Goal: Task Accomplishment & Management: Complete application form

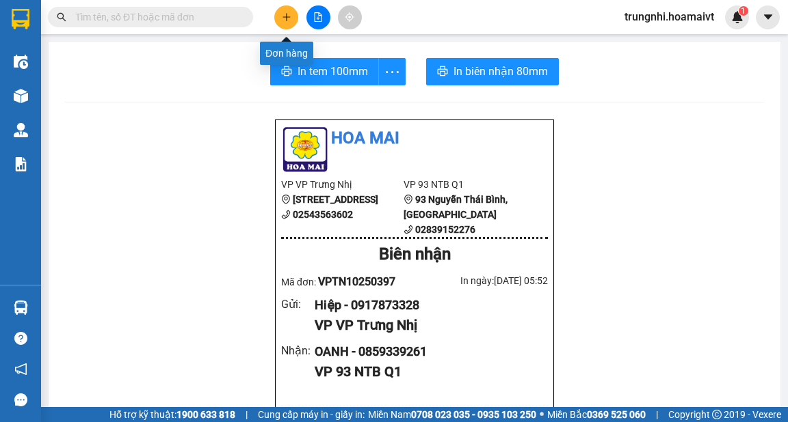
click at [286, 16] on icon "plus" at bounding box center [286, 17] width 1 height 8
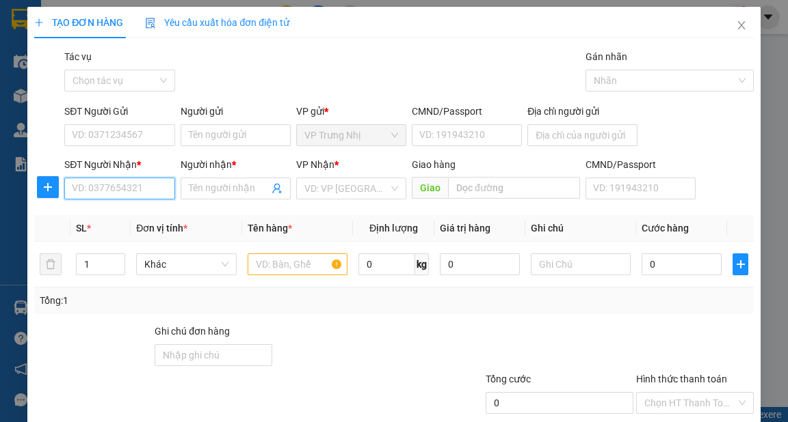
click at [126, 185] on input "SĐT Người Nhận *" at bounding box center [119, 189] width 110 height 22
type input "0908131488"
click at [145, 210] on div "0908131488 - TUYEN" at bounding box center [118, 216] width 92 height 15
type input "TUYEN"
type input "0908131488"
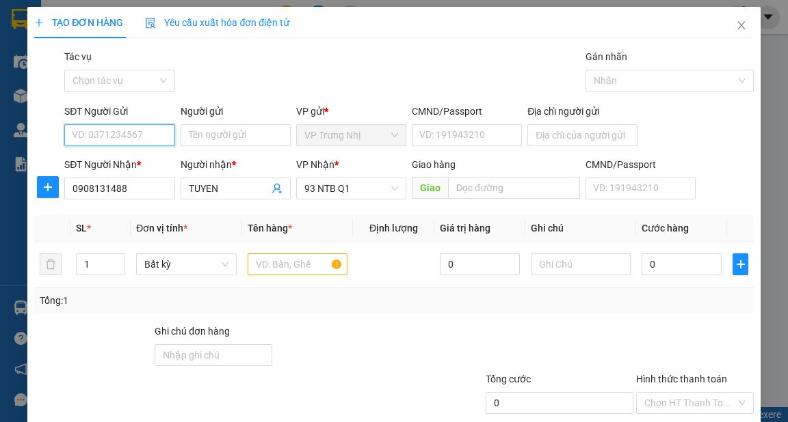
click at [139, 135] on input "SĐT Người Gửi" at bounding box center [119, 135] width 110 height 22
click at [138, 164] on div "0942866639 - HAN" at bounding box center [121, 162] width 98 height 15
type input "0942866639"
type input "HAN"
click at [266, 267] on input "text" at bounding box center [297, 265] width 100 height 22
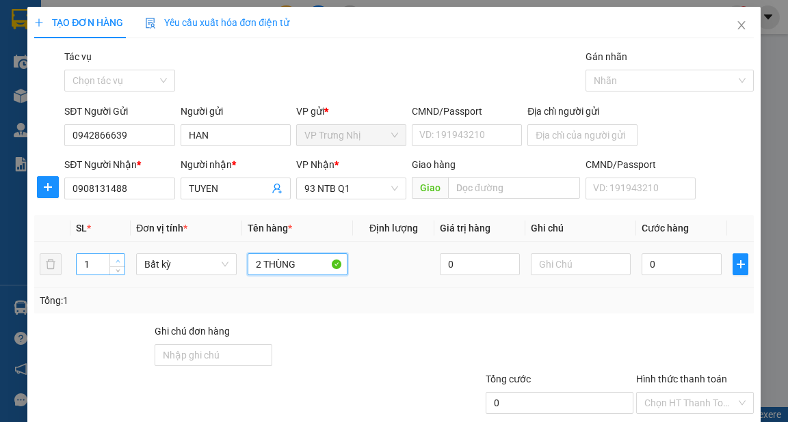
type input "2 THÙNG"
click at [118, 259] on icon "up" at bounding box center [118, 261] width 5 height 5
type input "2"
click at [667, 269] on input "0" at bounding box center [681, 265] width 80 height 22
type input "7"
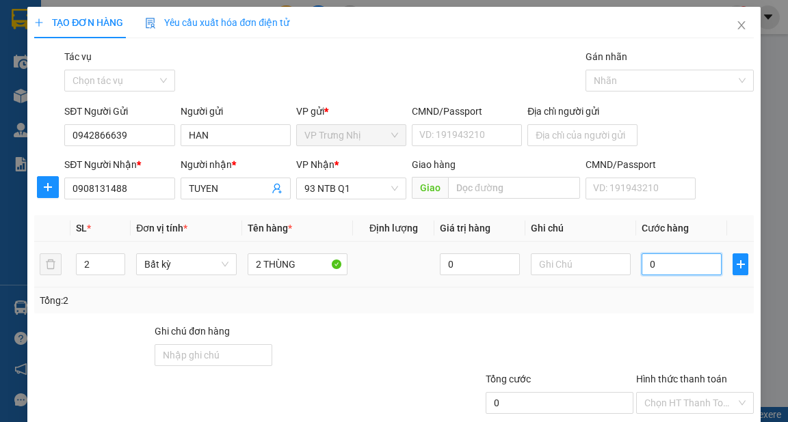
type input "7"
type input "70"
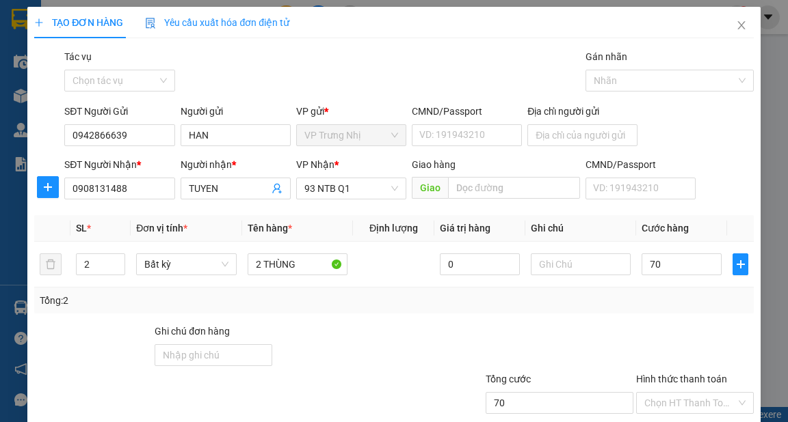
type input "70.000"
click at [679, 308] on div "Tổng: 2" at bounding box center [393, 301] width 718 height 26
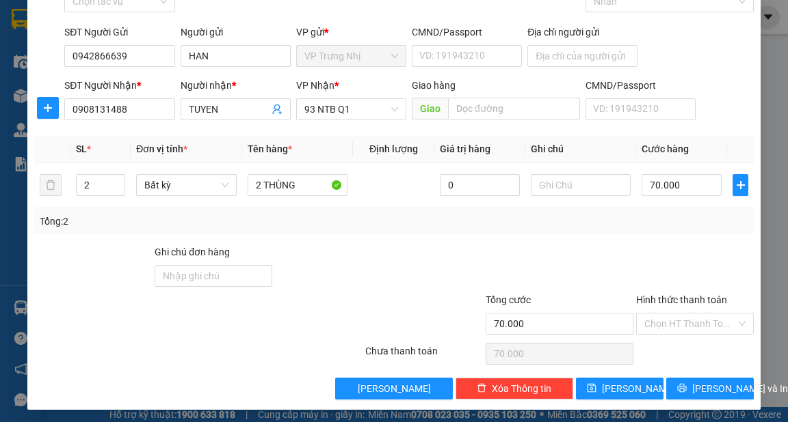
scroll to position [82, 0]
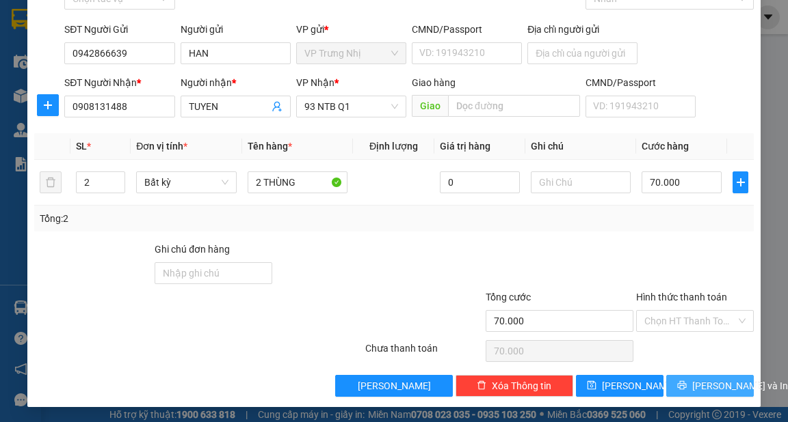
click at [724, 385] on span "[PERSON_NAME] và In" at bounding box center [740, 386] width 96 height 15
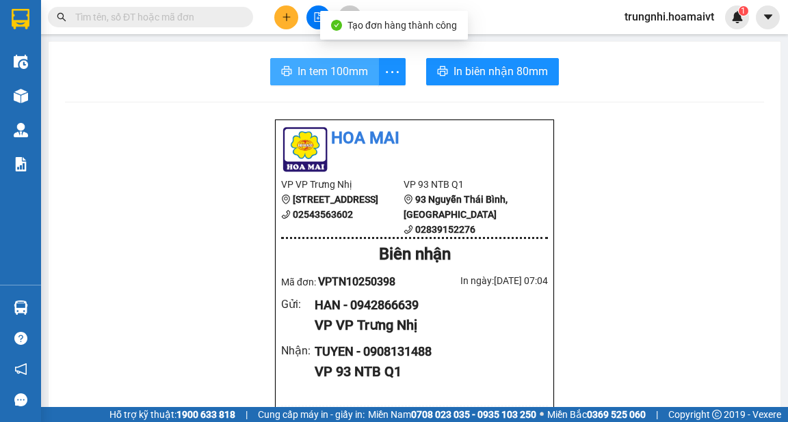
click at [322, 74] on span "In tem 100mm" at bounding box center [332, 71] width 70 height 17
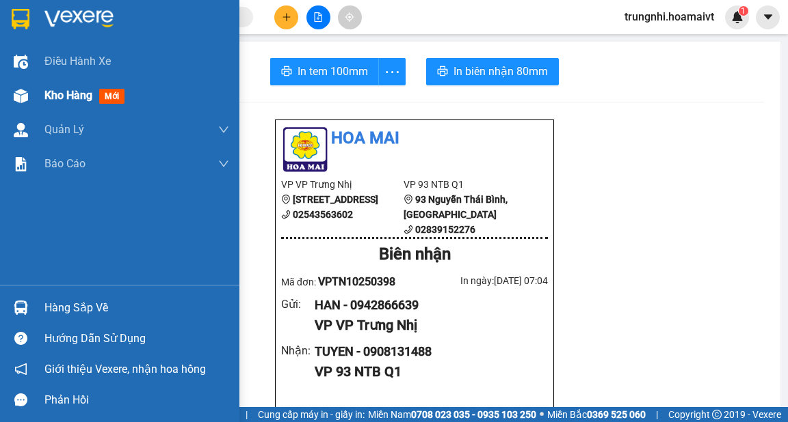
click at [55, 93] on span "Kho hàng" at bounding box center [68, 95] width 48 height 13
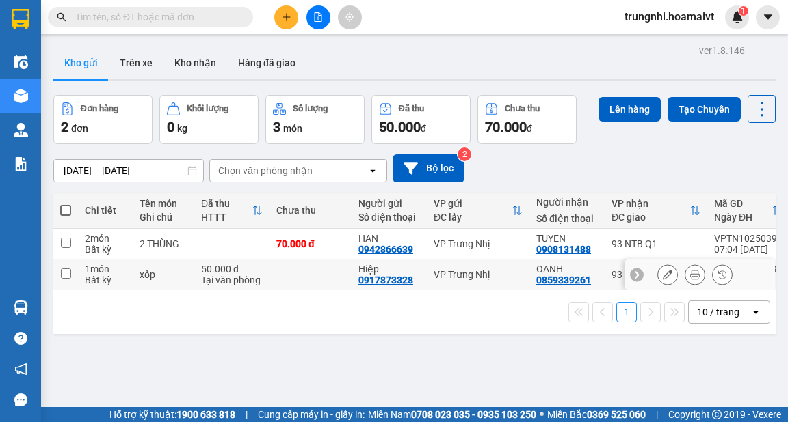
click at [61, 272] on input "checkbox" at bounding box center [66, 274] width 10 height 10
checkbox input "true"
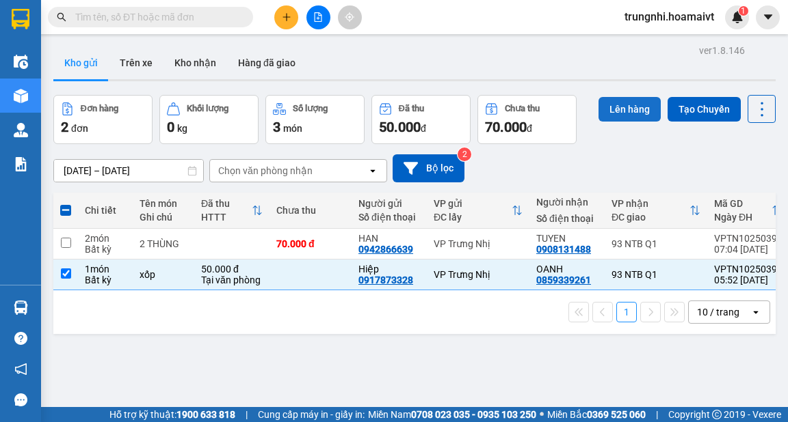
click at [611, 106] on button "Lên hàng" at bounding box center [629, 109] width 62 height 25
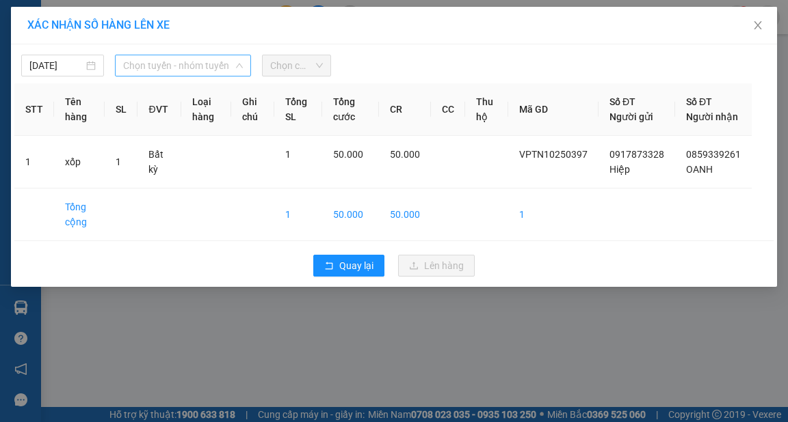
click at [199, 67] on span "Chọn tuyến - nhóm tuyến" at bounding box center [183, 65] width 120 height 21
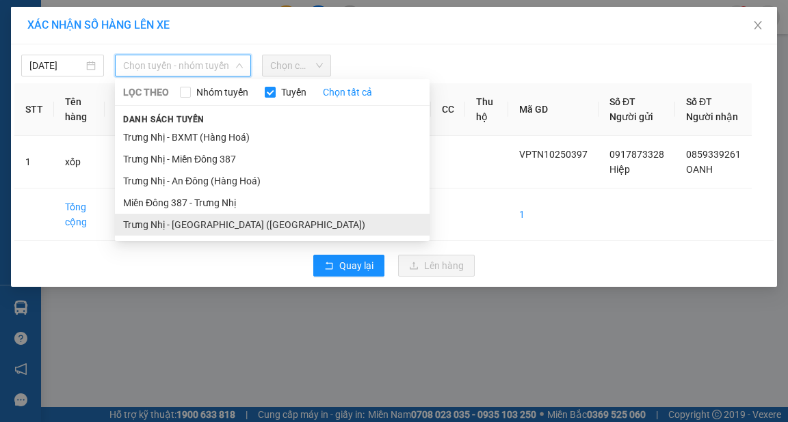
click at [215, 224] on li "Trưng Nhị - [GEOGRAPHIC_DATA] ([GEOGRAPHIC_DATA])" at bounding box center [272, 225] width 314 height 22
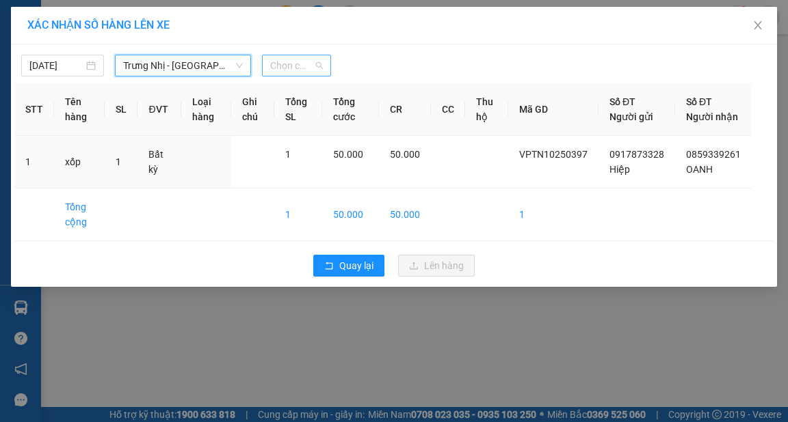
click at [317, 67] on span "Chọn chuyến" at bounding box center [296, 65] width 53 height 21
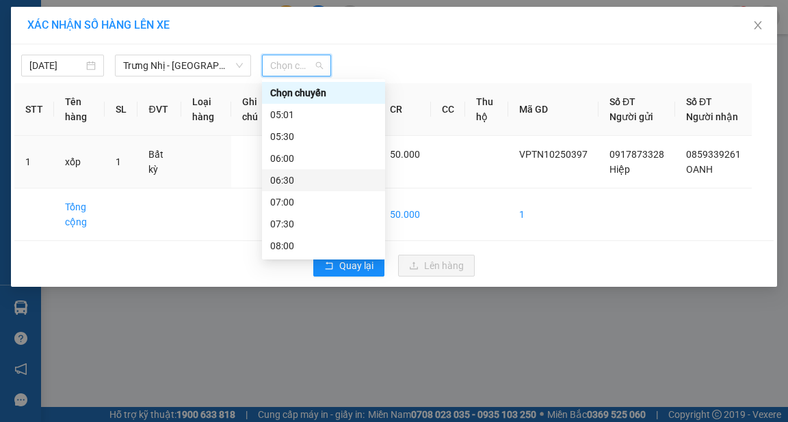
click at [285, 176] on div "06:30" at bounding box center [323, 180] width 107 height 15
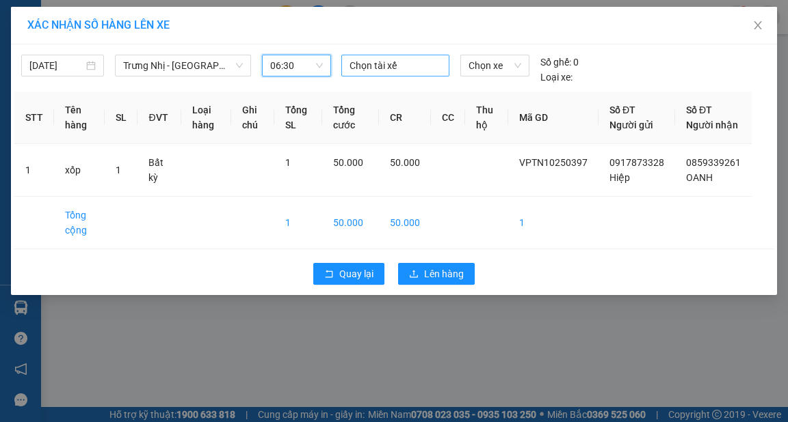
click at [366, 68] on div at bounding box center [395, 65] width 101 height 16
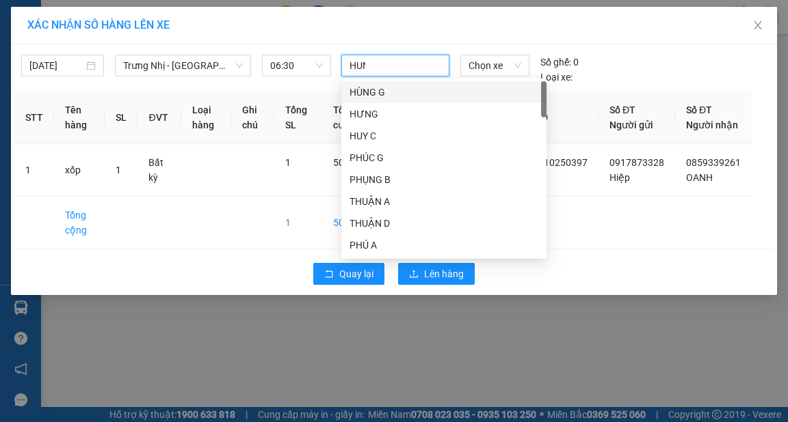
type input "HUNG"
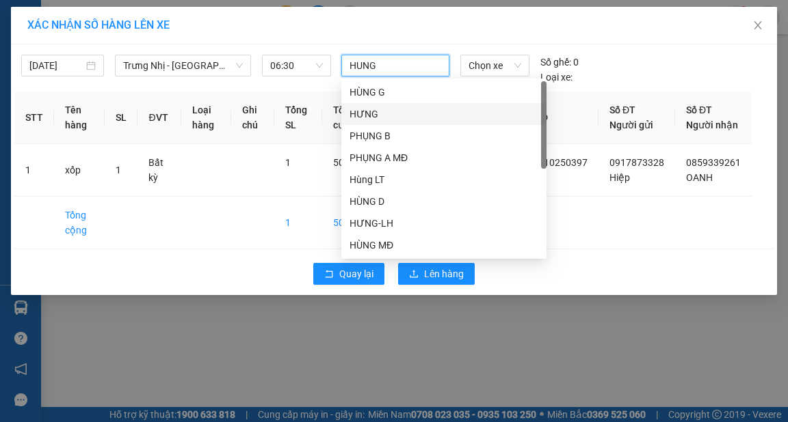
click at [363, 113] on div "HƯNG" at bounding box center [443, 114] width 189 height 15
click at [415, 27] on div "XÁC NHẬN SỐ HÀNG LÊN XE" at bounding box center [393, 25] width 733 height 15
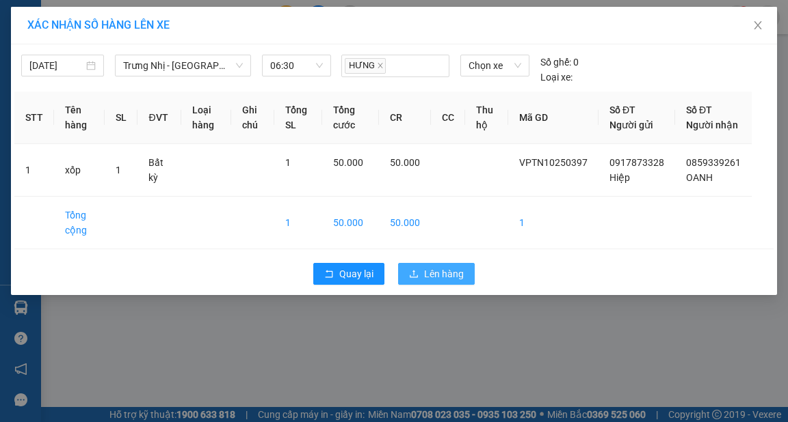
click at [450, 282] on span "Lên hàng" at bounding box center [444, 274] width 40 height 15
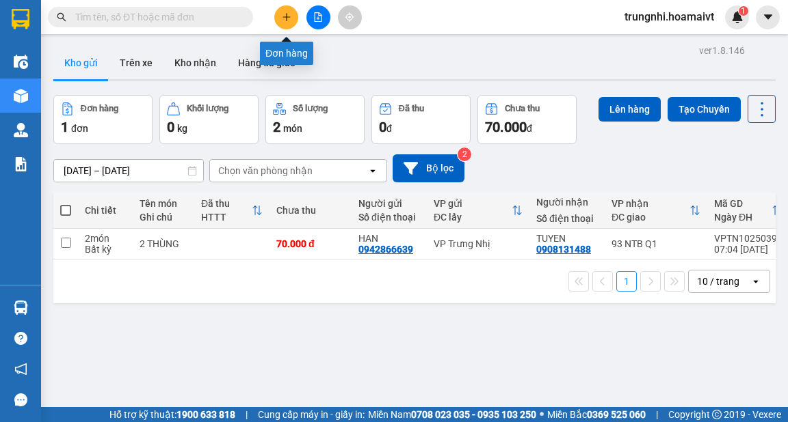
click at [286, 17] on icon "plus" at bounding box center [287, 17] width 10 height 10
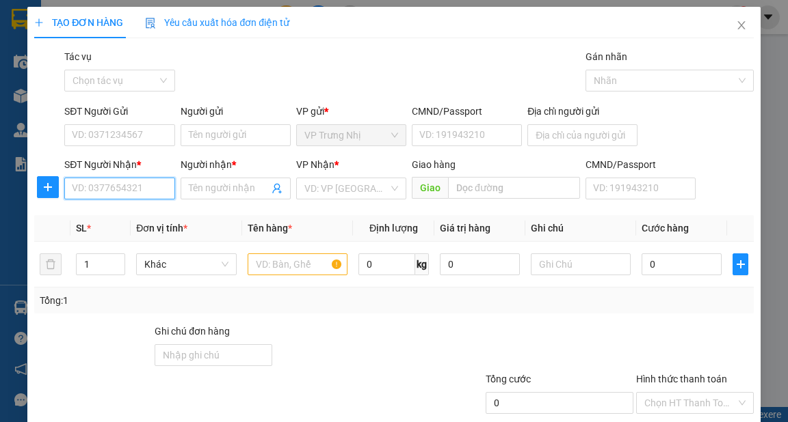
click at [142, 192] on input "SĐT Người Nhận *" at bounding box center [119, 189] width 110 height 22
type input "0896489913"
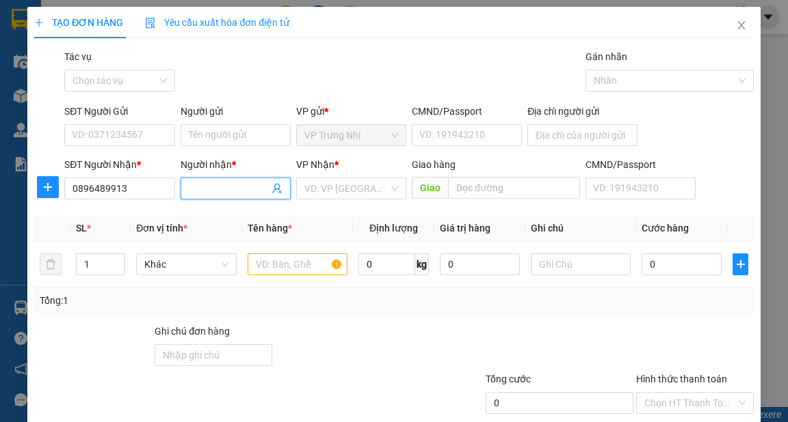
click at [237, 192] on input "Người nhận *" at bounding box center [229, 188] width 80 height 15
type input "THƯ"
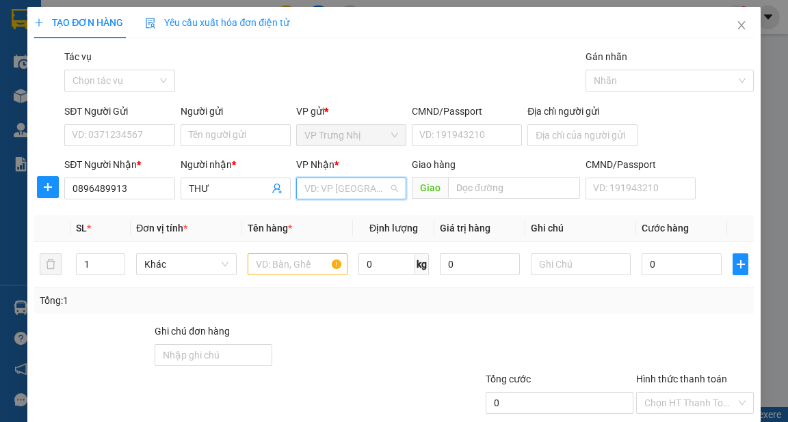
click at [332, 190] on input "search" at bounding box center [346, 188] width 84 height 21
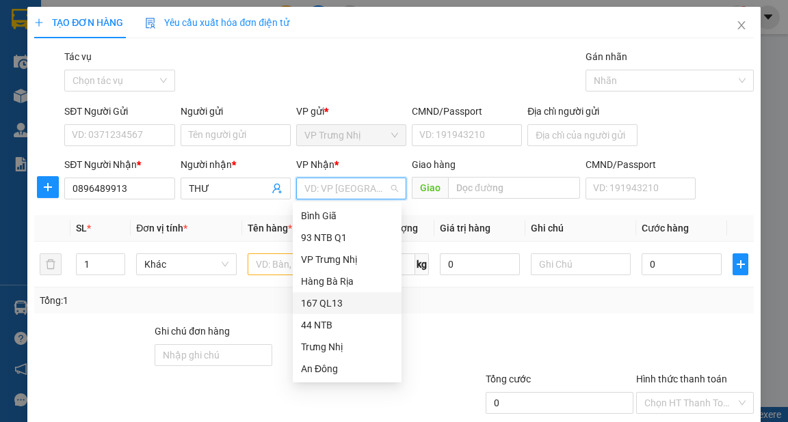
click at [327, 304] on div "167 QL13" at bounding box center [347, 303] width 92 height 15
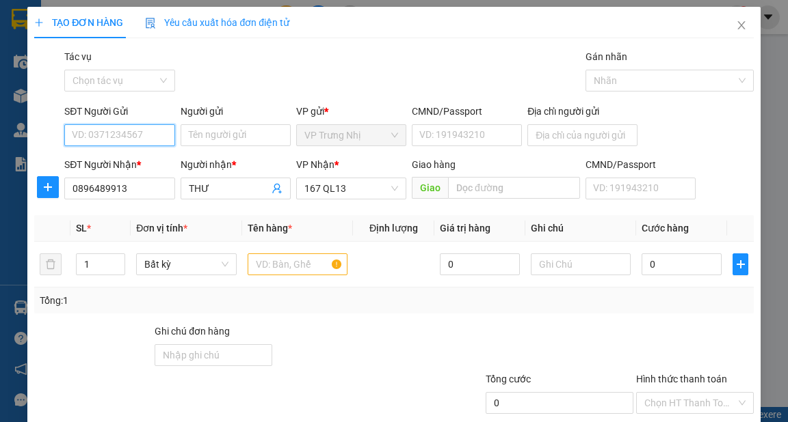
click at [139, 139] on input "SĐT Người Gửi" at bounding box center [119, 135] width 110 height 22
type input "0913815096"
click at [153, 160] on div "0913815096 - THÙY" at bounding box center [118, 162] width 92 height 15
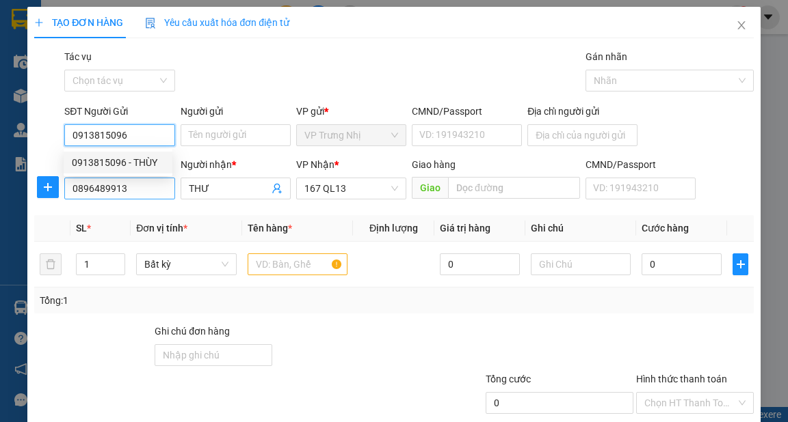
type input "THÙY"
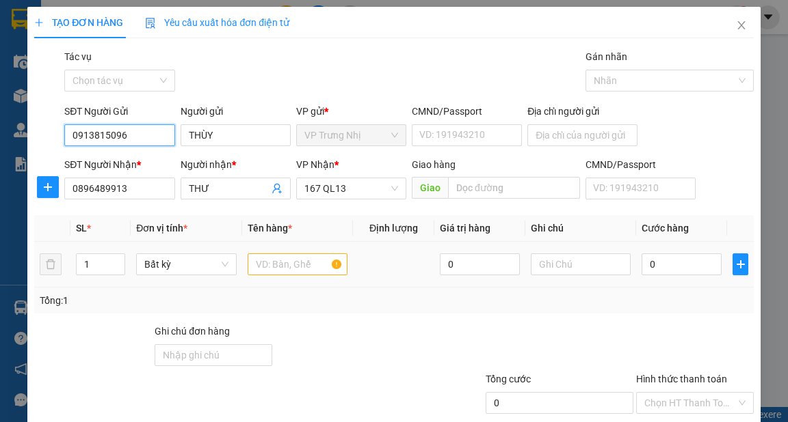
type input "0913815096"
click at [287, 264] on input "text" at bounding box center [297, 265] width 100 height 22
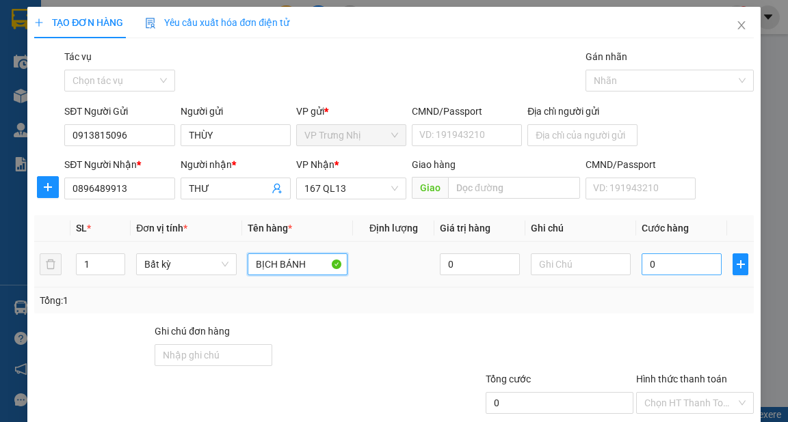
type input "BỊCH BÁNH"
click at [677, 266] on input "0" at bounding box center [681, 265] width 80 height 22
type input "3"
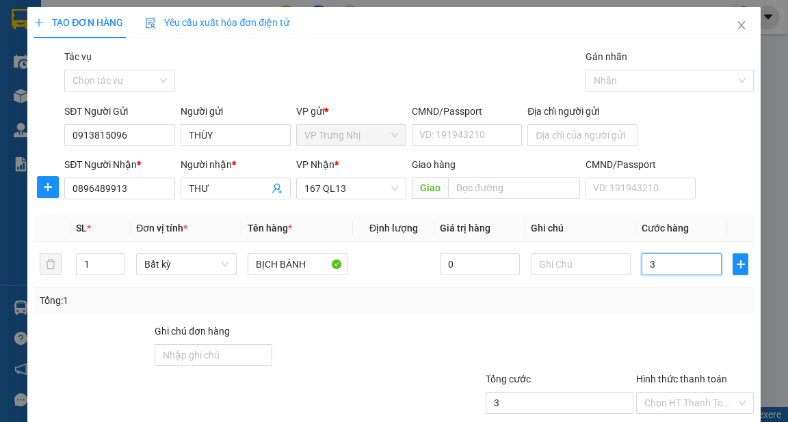
type input "30"
type input "30.000"
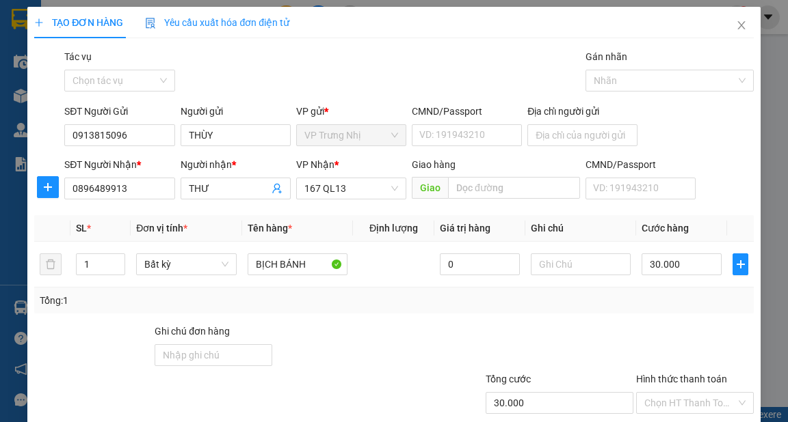
click at [684, 316] on div "Transit Pickup Surcharge Ids Transit Deliver Surcharge Ids Transit Deliver Surc…" at bounding box center [393, 264] width 718 height 430
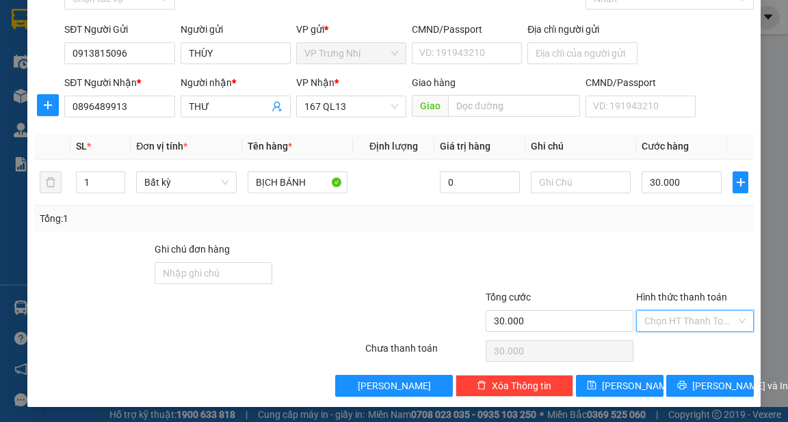
click at [690, 323] on input "Hình thức thanh toán" at bounding box center [690, 321] width 92 height 21
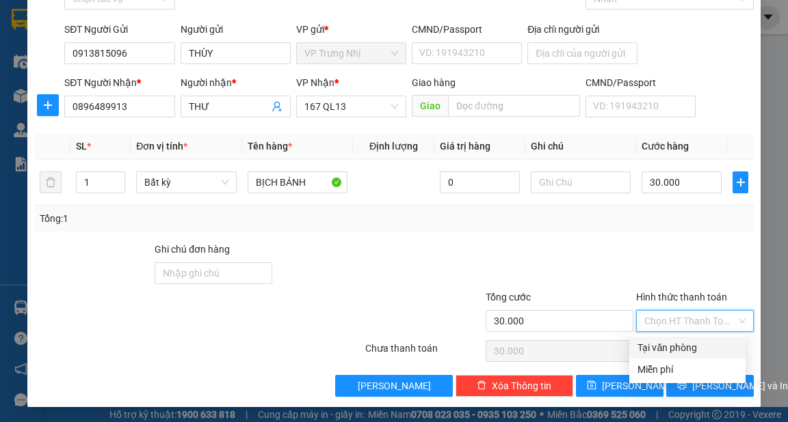
click at [686, 347] on div "Tại văn phòng" at bounding box center [687, 347] width 100 height 15
type input "0"
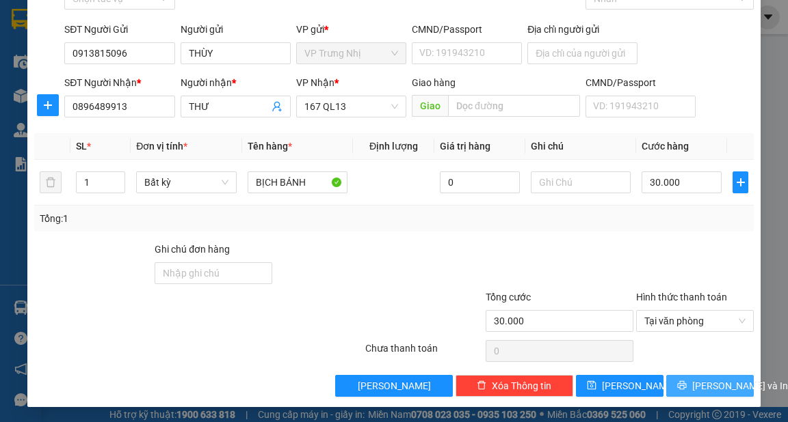
click at [719, 388] on span "[PERSON_NAME] và In" at bounding box center [740, 386] width 96 height 15
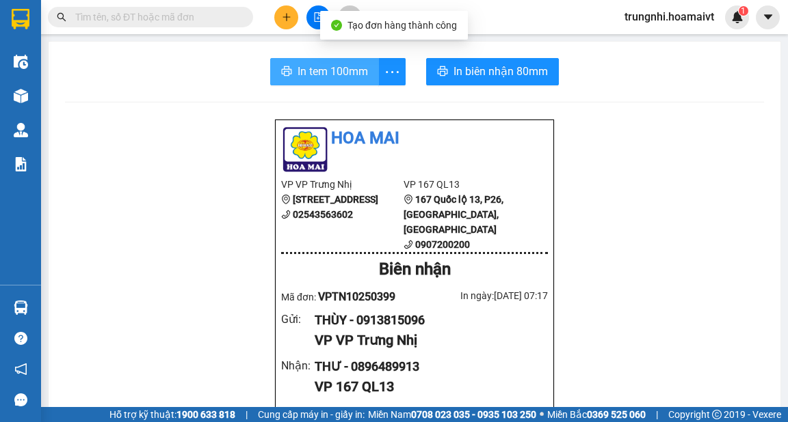
click at [338, 68] on span "In tem 100mm" at bounding box center [332, 71] width 70 height 17
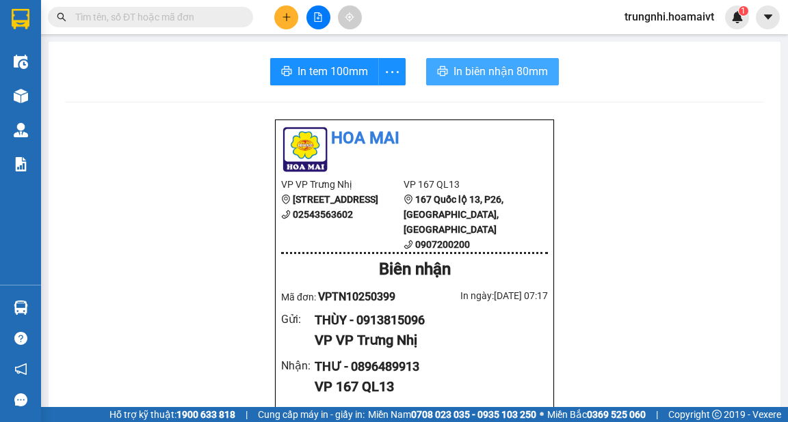
click at [529, 70] on span "In biên nhận 80mm" at bounding box center [500, 71] width 94 height 17
click at [292, 16] on button at bounding box center [286, 17] width 24 height 24
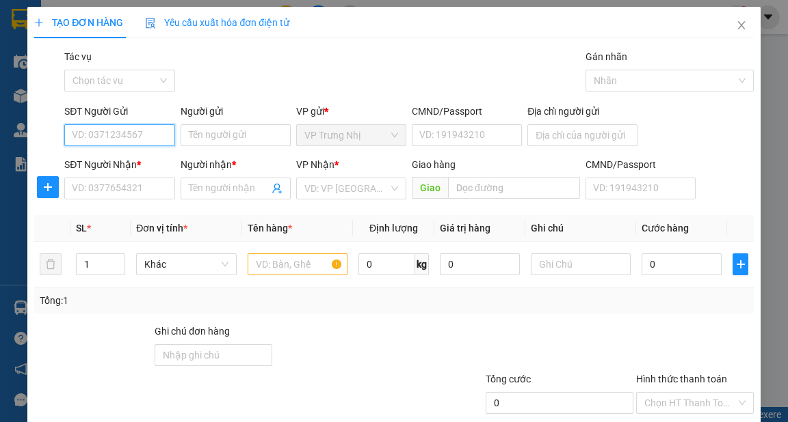
click at [142, 139] on input "SĐT Người Gửi" at bounding box center [119, 135] width 110 height 22
click at [139, 156] on div "0919763482 - THÙY" at bounding box center [118, 162] width 92 height 15
type input "0919763482"
type input "THÙY"
type input "0913909259"
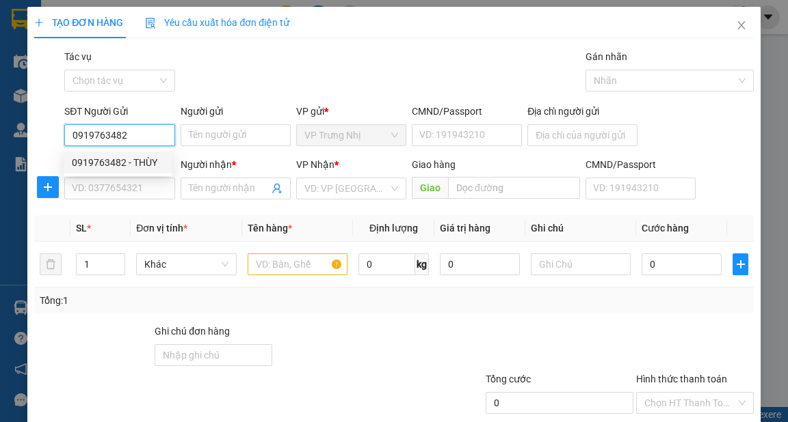
type input "OANH"
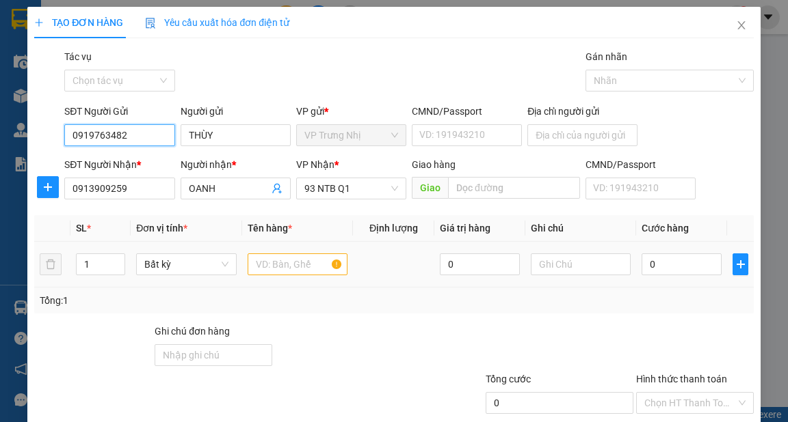
type input "0919763482"
click at [263, 265] on input "text" at bounding box center [297, 265] width 100 height 22
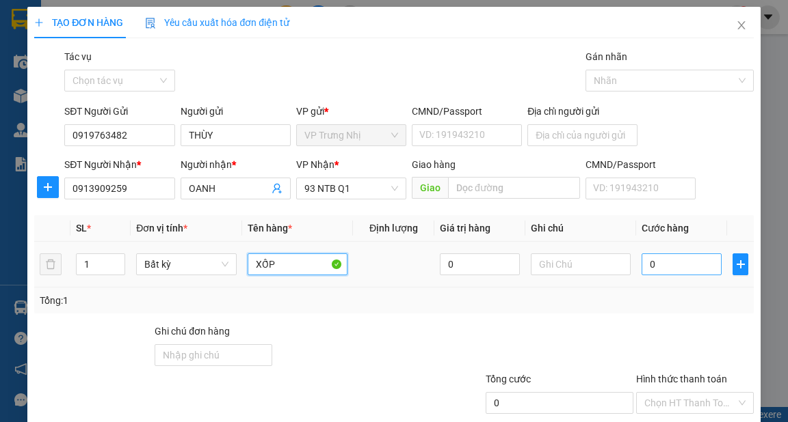
type input "XỐP"
click at [675, 268] on input "0" at bounding box center [681, 265] width 80 height 22
type input "3"
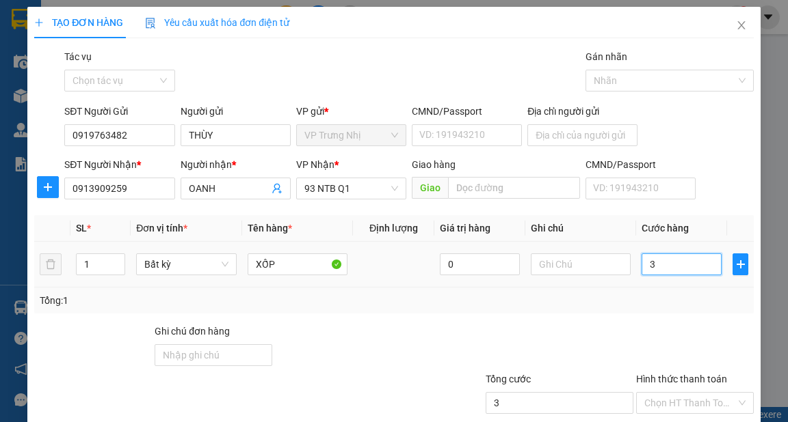
type input "30"
type input "30.000"
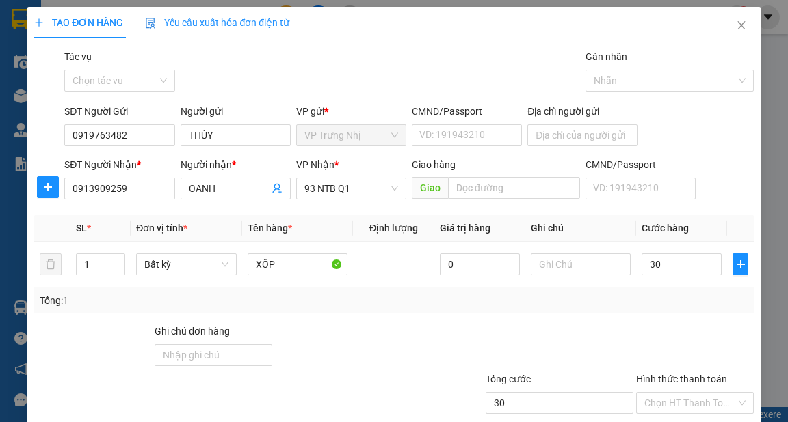
type input "30.000"
click at [667, 312] on div "Tổng: 1" at bounding box center [393, 301] width 718 height 26
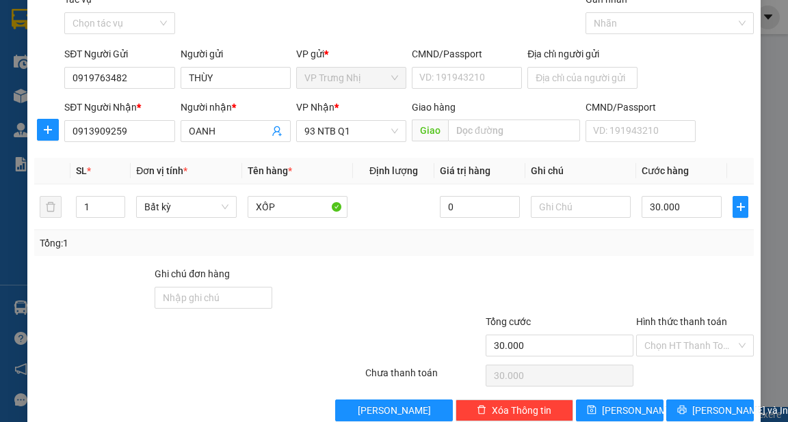
scroll to position [82, 0]
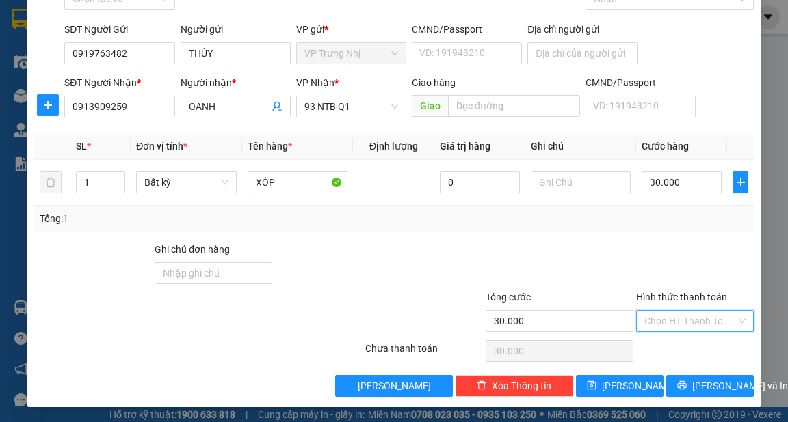
click at [681, 321] on input "Hình thức thanh toán" at bounding box center [690, 321] width 92 height 21
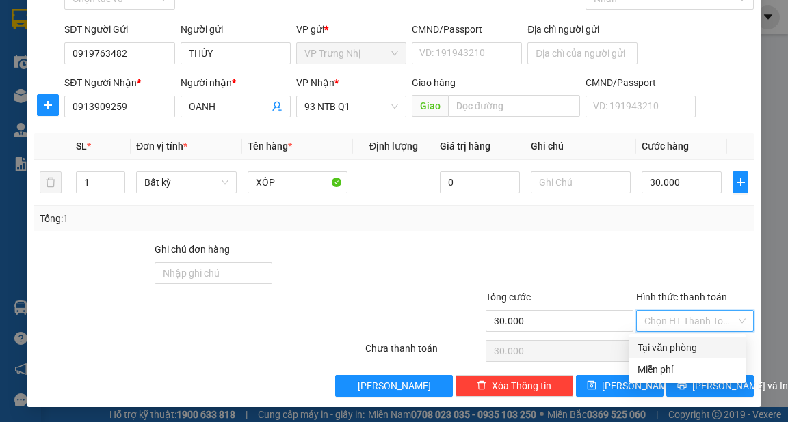
click at [658, 254] on div at bounding box center [694, 266] width 120 height 48
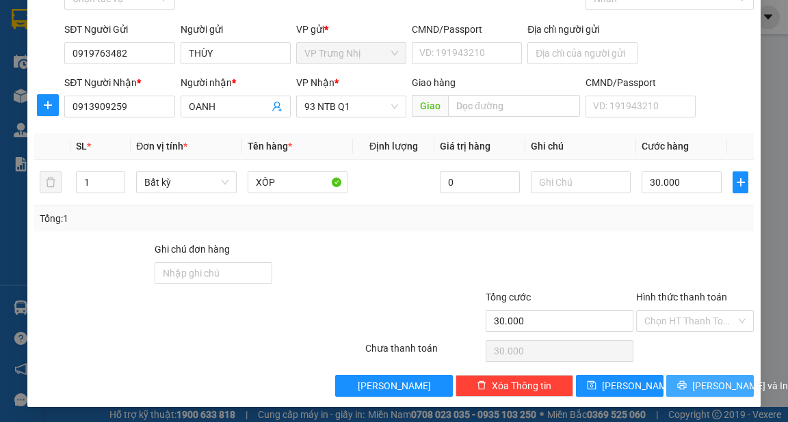
click at [708, 392] on span "[PERSON_NAME] và In" at bounding box center [740, 386] width 96 height 15
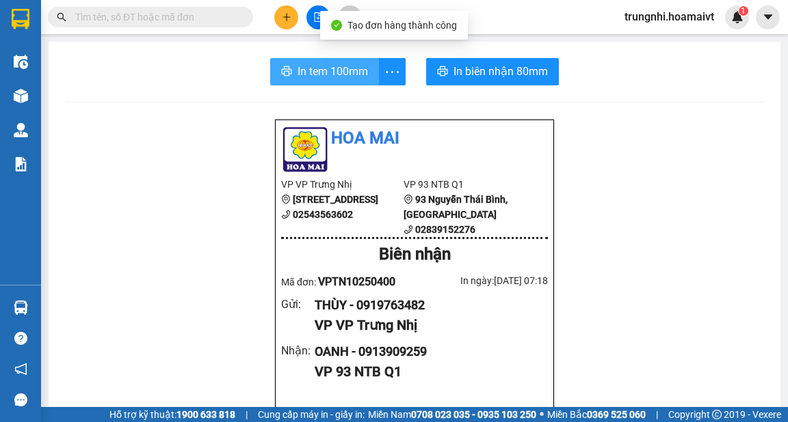
click at [330, 73] on span "In tem 100mm" at bounding box center [332, 71] width 70 height 17
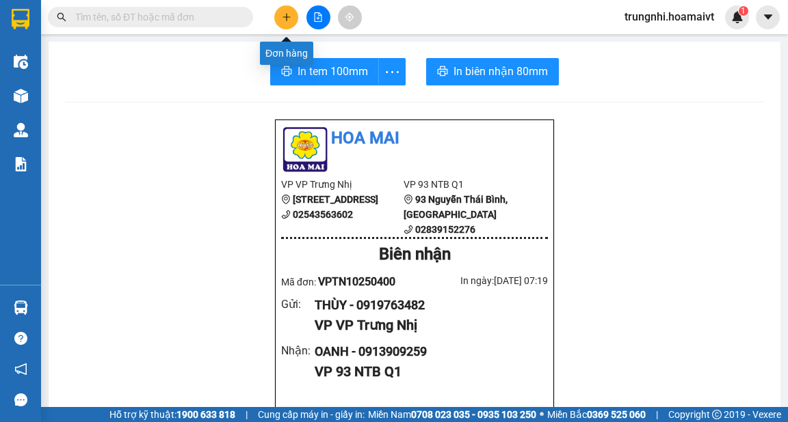
click at [287, 18] on icon "plus" at bounding box center [287, 17] width 10 height 10
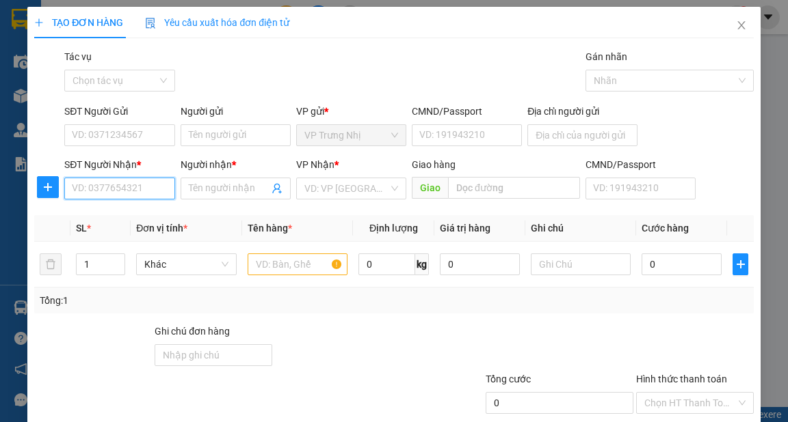
click at [121, 187] on input "SĐT Người Nhận *" at bounding box center [119, 189] width 110 height 22
type input "0786787877"
click at [146, 215] on div "0786787877 - TÙNG" at bounding box center [118, 216] width 92 height 15
type input "TÙNG"
type input "0786787877"
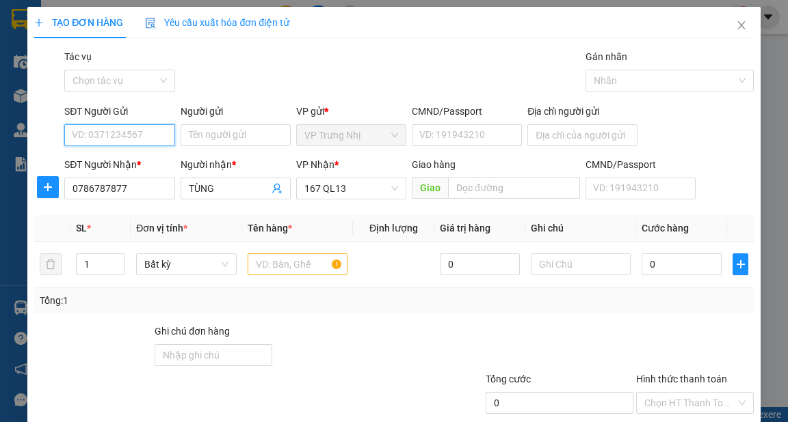
click at [145, 131] on input "SĐT Người Gửi" at bounding box center [119, 135] width 110 height 22
click at [142, 163] on div "0989050212 - DŨNG" at bounding box center [118, 162] width 92 height 15
type input "0989050212"
type input "DŨNG"
click at [302, 267] on input "text" at bounding box center [297, 265] width 100 height 22
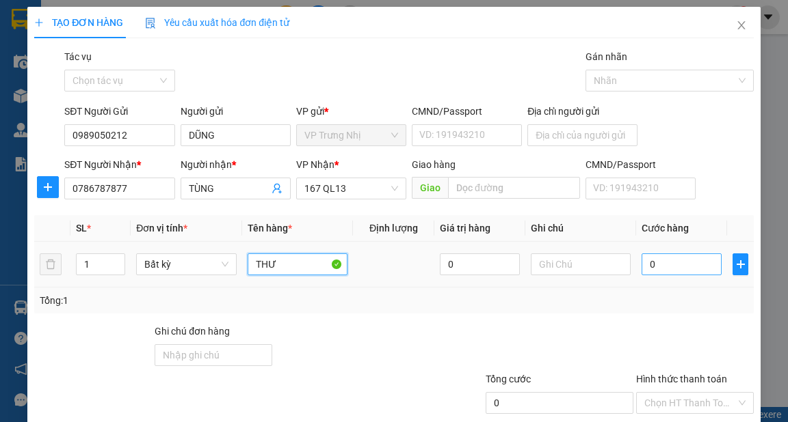
type input "THƯ"
click at [669, 264] on input "0" at bounding box center [681, 265] width 80 height 22
type input "3"
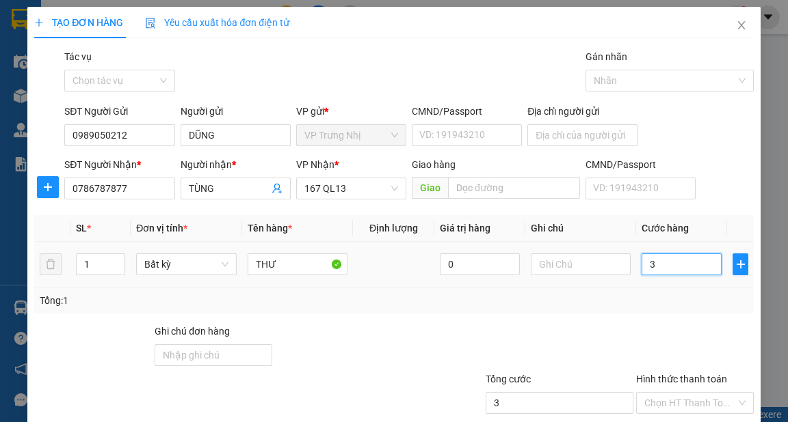
type input "30"
type input "30.000"
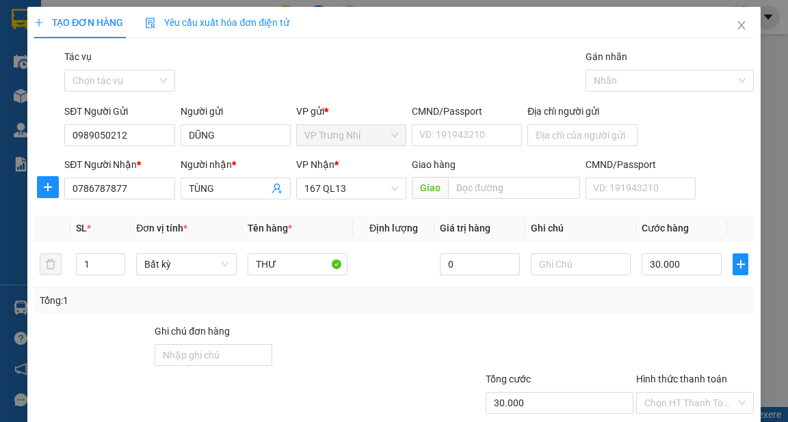
click at [654, 321] on div "Transit Pickup Surcharge Ids Transit Deliver Surcharge Ids Transit Deliver Surc…" at bounding box center [393, 264] width 718 height 430
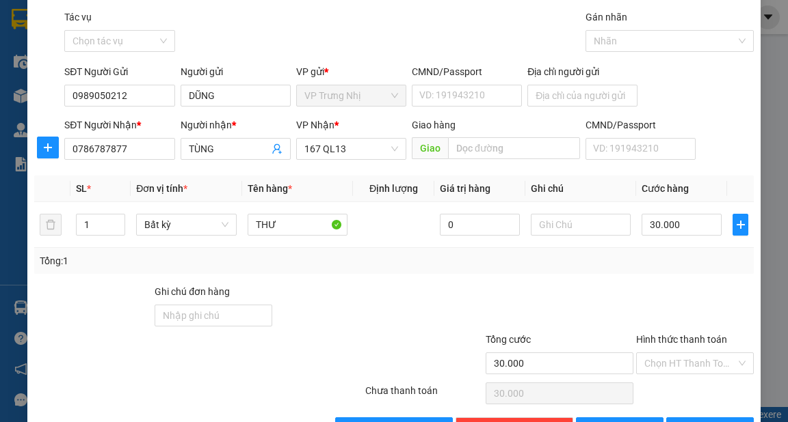
scroll to position [82, 0]
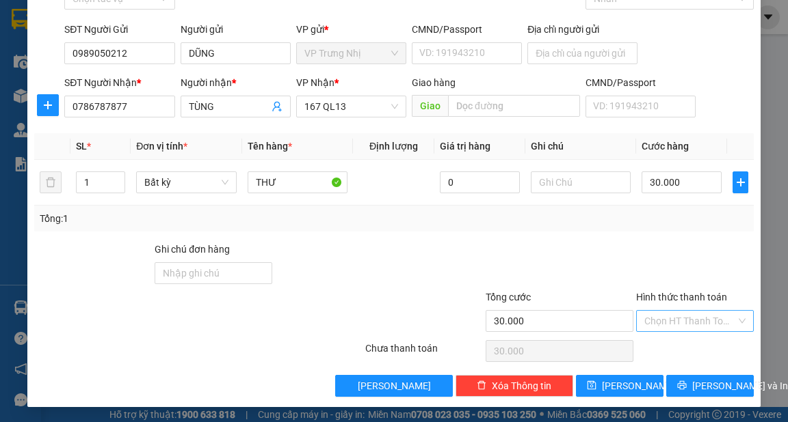
click at [680, 314] on input "Hình thức thanh toán" at bounding box center [690, 321] width 92 height 21
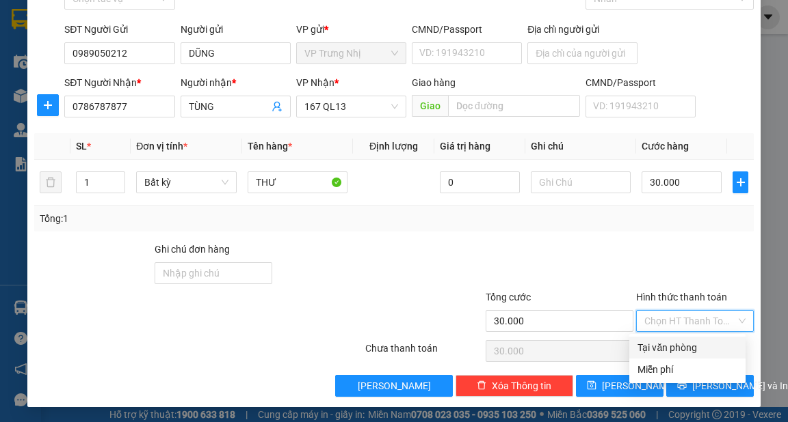
click at [675, 342] on div "Tại văn phòng" at bounding box center [687, 347] width 100 height 15
type input "0"
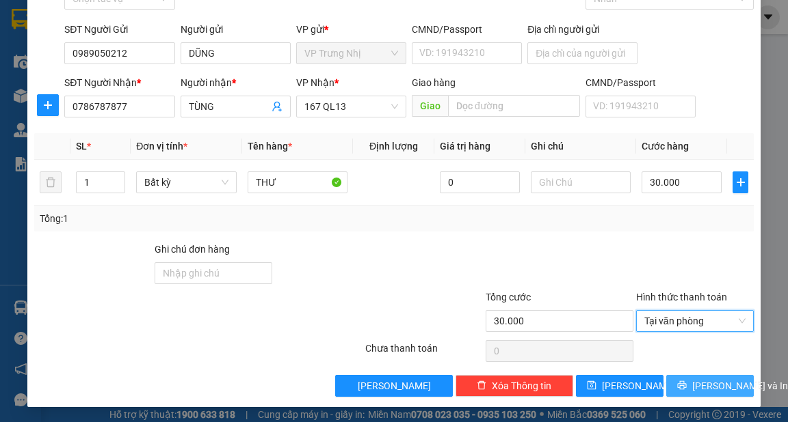
click at [710, 389] on span "[PERSON_NAME] và In" at bounding box center [740, 386] width 96 height 15
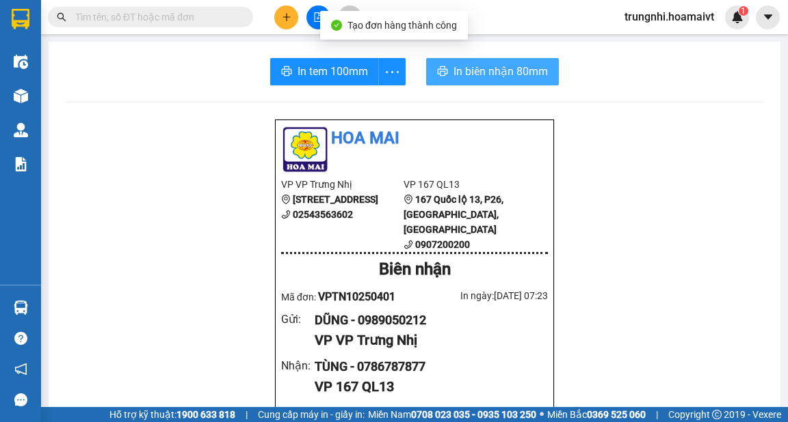
click at [522, 74] on span "In biên nhận 80mm" at bounding box center [500, 71] width 94 height 17
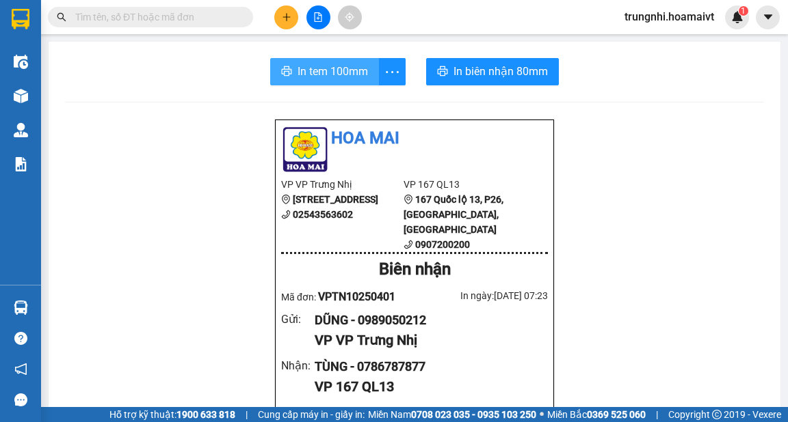
click at [334, 72] on span "In tem 100mm" at bounding box center [332, 71] width 70 height 17
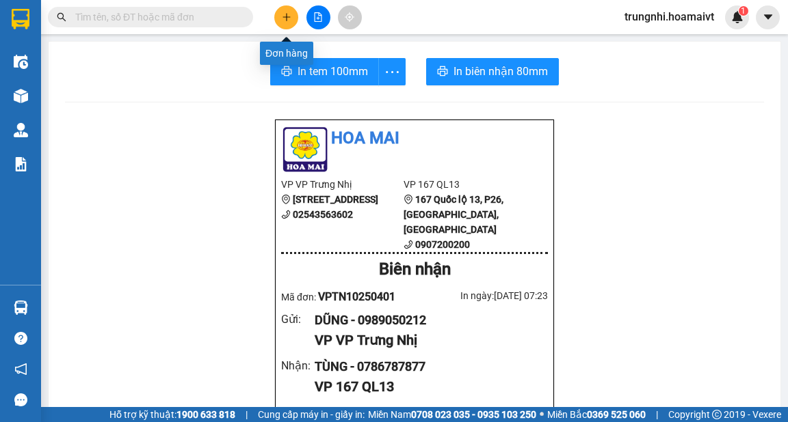
click at [290, 23] on button at bounding box center [286, 17] width 24 height 24
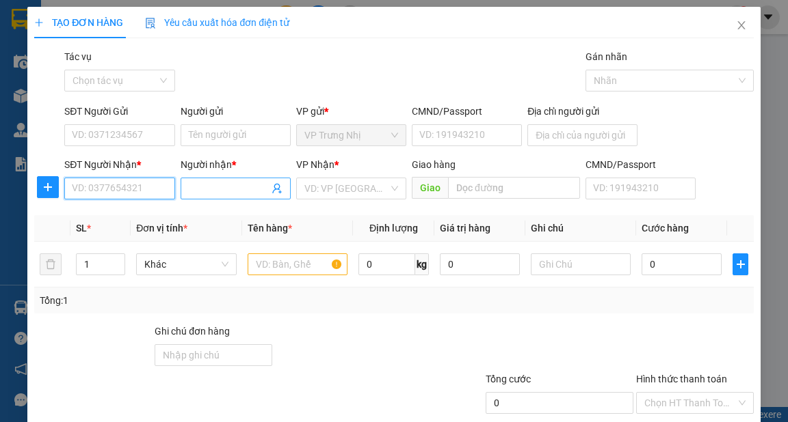
click at [139, 190] on input "SĐT Người Nhận *" at bounding box center [119, 189] width 110 height 22
type input "0913929064"
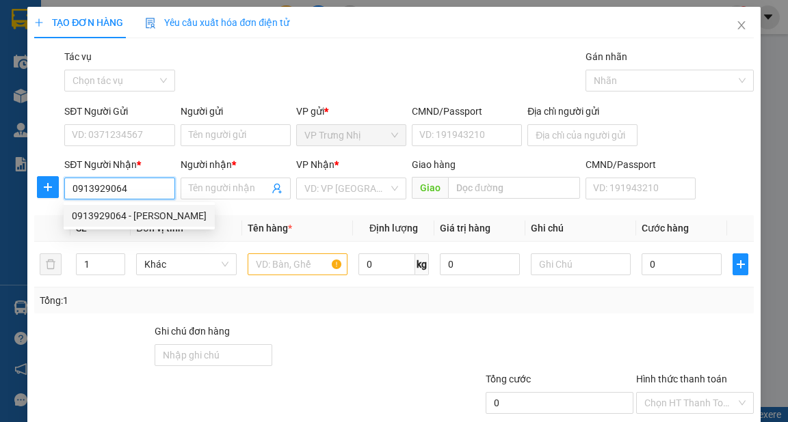
click at [148, 213] on div "0913929064 - HƯƠNG" at bounding box center [139, 216] width 135 height 15
type input "HƯƠNG"
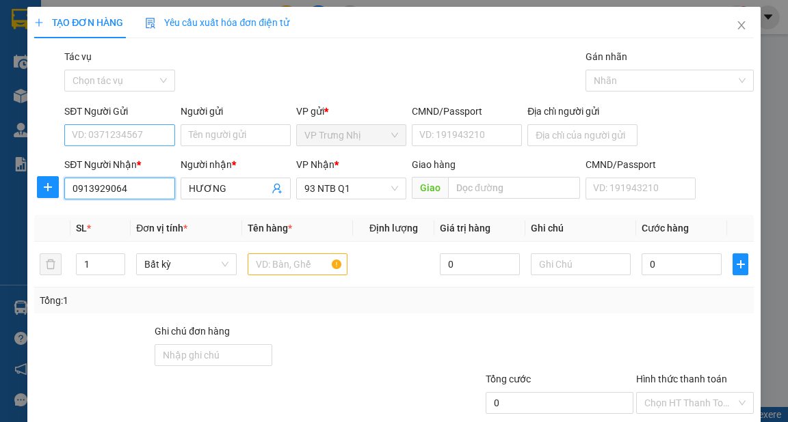
type input "0913929064"
click at [146, 137] on input "SĐT Người Gửi" at bounding box center [119, 135] width 110 height 22
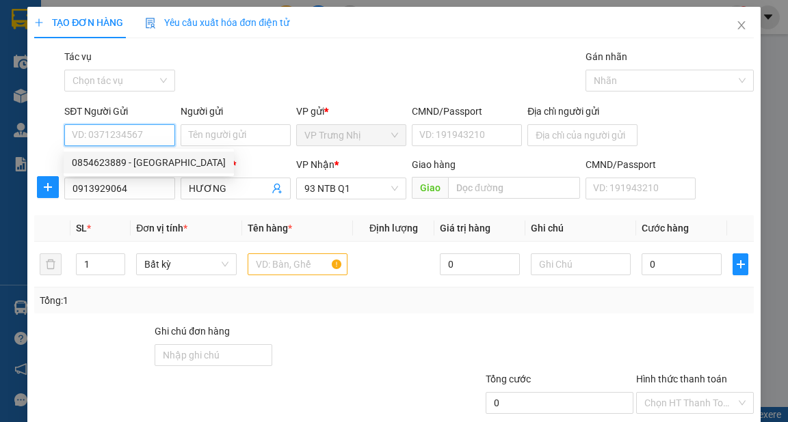
click at [144, 161] on div "0854623889 - NGA" at bounding box center [149, 162] width 154 height 15
type input "0854623889"
type input "NGA"
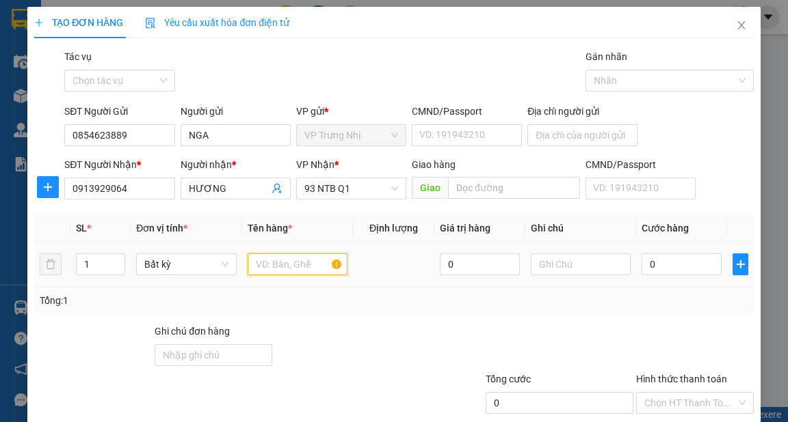
click at [269, 267] on input "text" at bounding box center [297, 265] width 100 height 22
type input "THÙNG"
click at [664, 268] on input "0" at bounding box center [681, 265] width 80 height 22
type input "3"
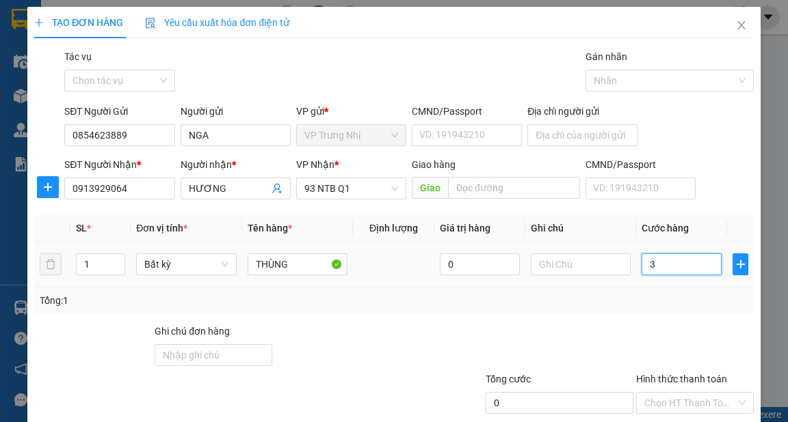
type input "3"
type input "30"
type input "30.000"
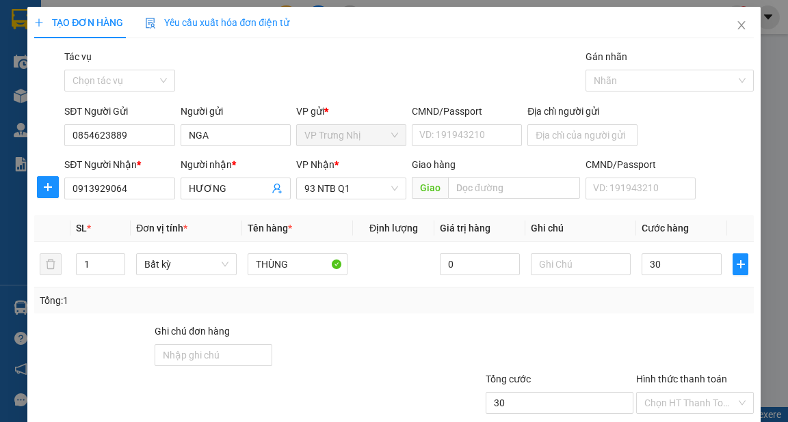
type input "30.000"
click at [646, 308] on div "Tổng: 1" at bounding box center [393, 301] width 718 height 26
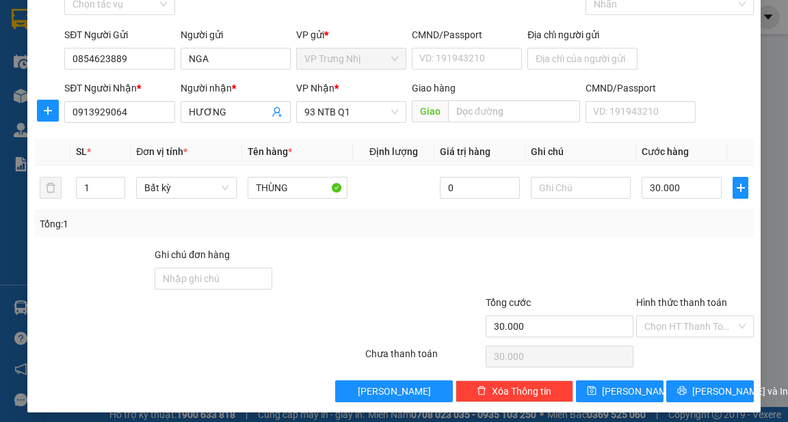
scroll to position [82, 0]
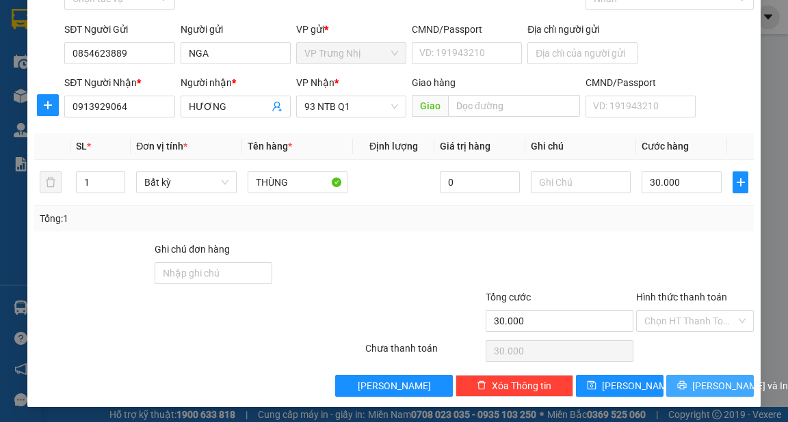
click at [716, 386] on span "[PERSON_NAME] và In" at bounding box center [740, 386] width 96 height 15
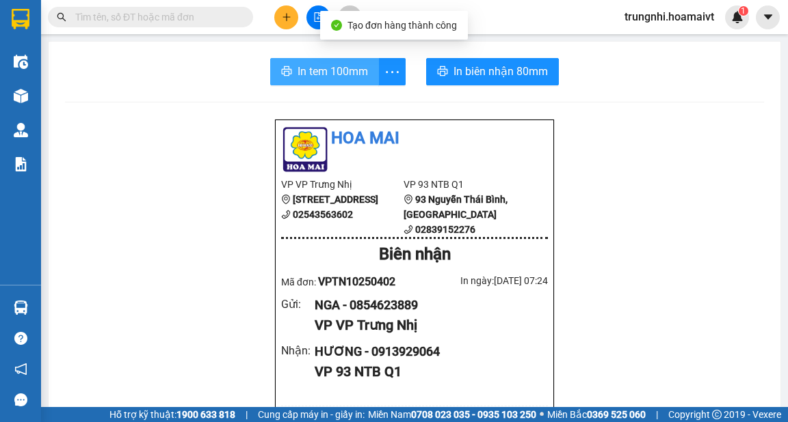
click at [313, 68] on span "In tem 100mm" at bounding box center [332, 71] width 70 height 17
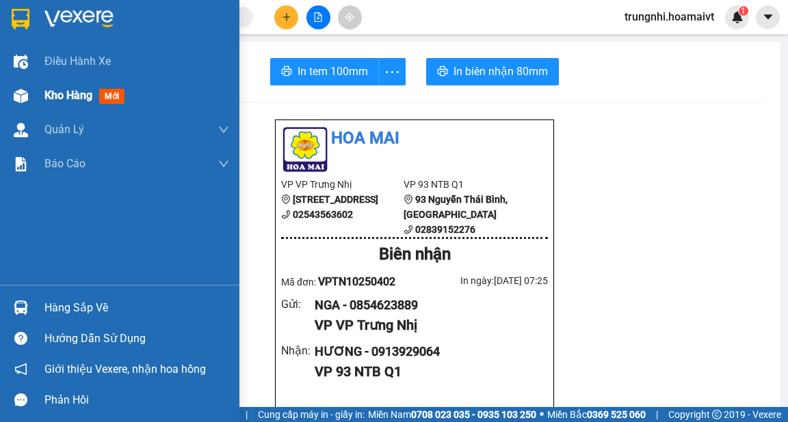
click at [62, 93] on span "Kho hàng" at bounding box center [68, 95] width 48 height 13
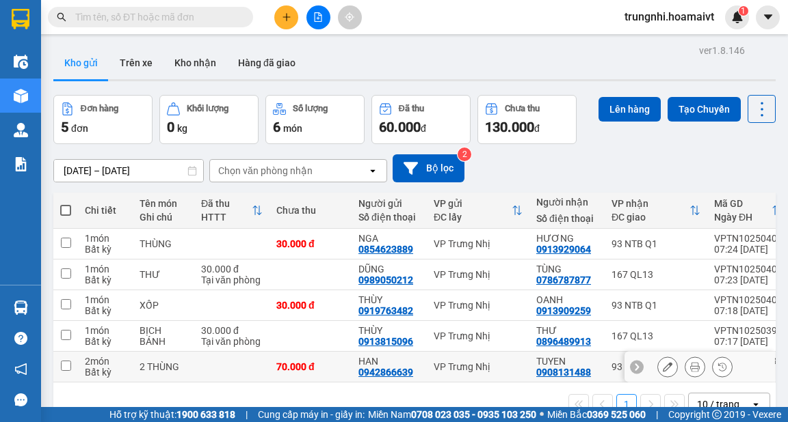
click at [64, 366] on input "checkbox" at bounding box center [66, 366] width 10 height 10
checkbox input "true"
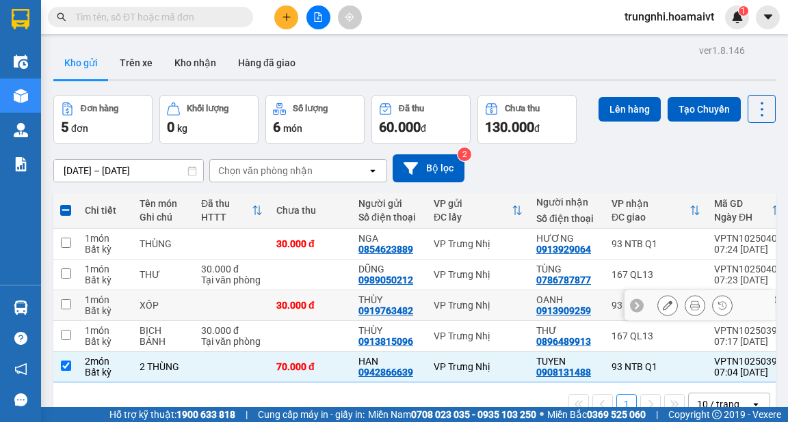
click at [63, 303] on input "checkbox" at bounding box center [66, 304] width 10 height 10
checkbox input "true"
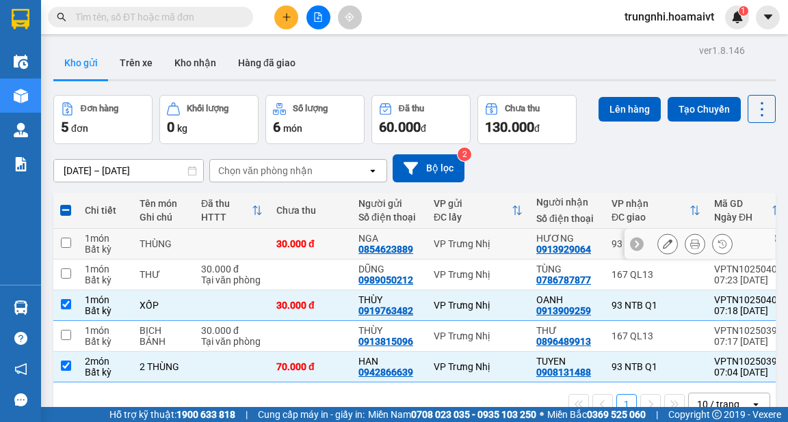
click at [66, 241] on input "checkbox" at bounding box center [66, 243] width 10 height 10
checkbox input "true"
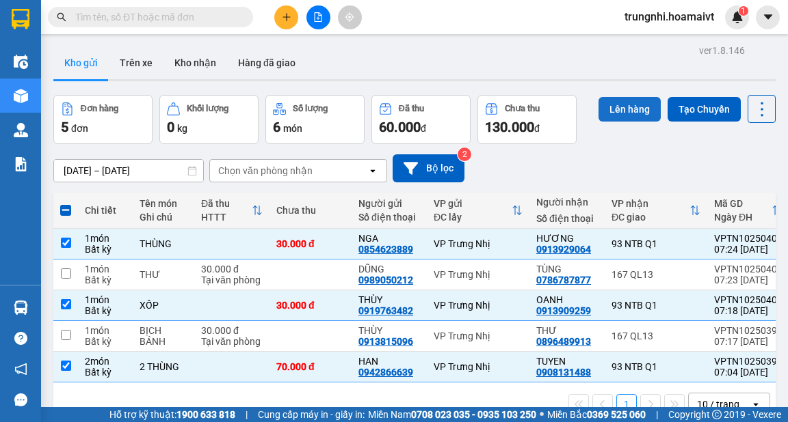
click at [640, 104] on button "Lên hàng" at bounding box center [629, 109] width 62 height 25
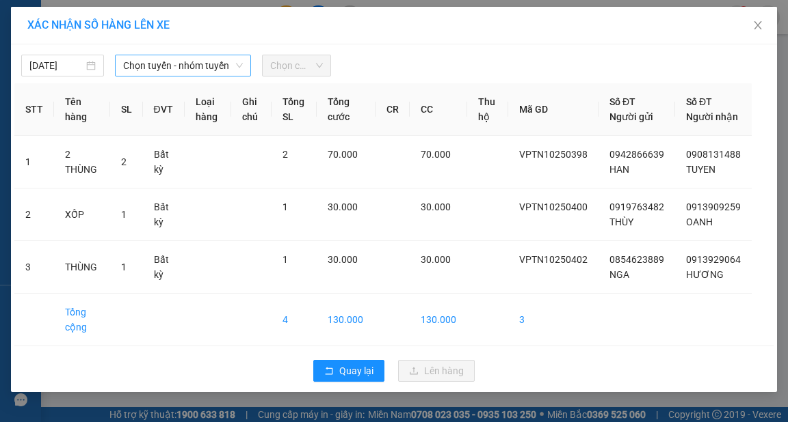
click at [159, 64] on span "Chọn tuyến - nhóm tuyến" at bounding box center [183, 65] width 120 height 21
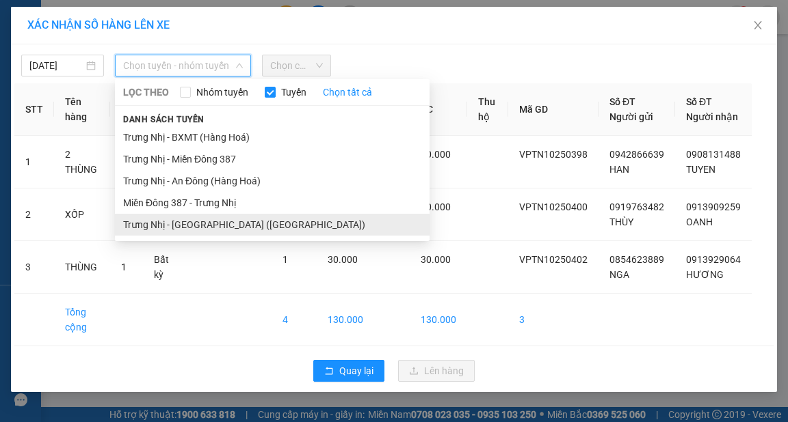
click at [189, 225] on li "Trưng Nhị - [GEOGRAPHIC_DATA] ([GEOGRAPHIC_DATA])" at bounding box center [272, 225] width 314 height 22
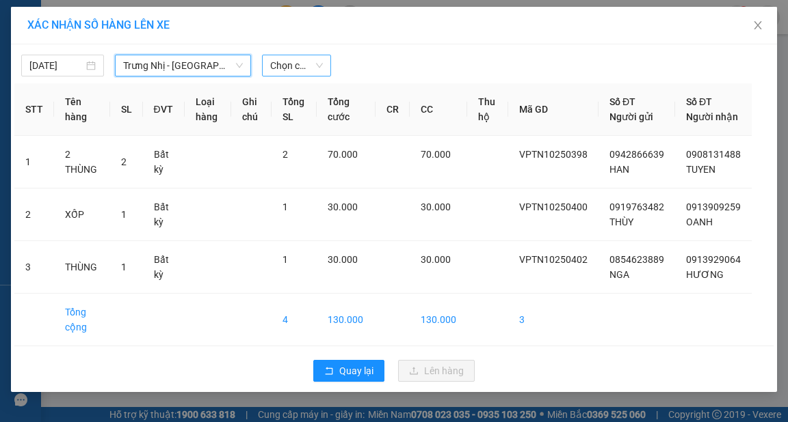
click at [312, 64] on span "Chọn chuyến" at bounding box center [296, 65] width 53 height 21
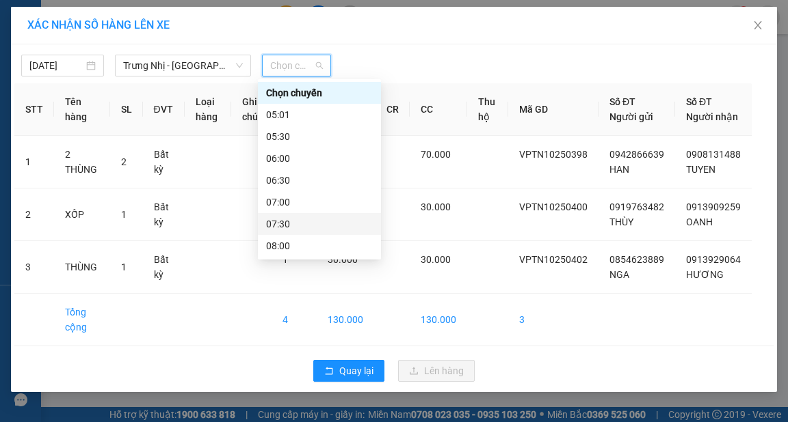
click at [279, 221] on div "07:30" at bounding box center [319, 224] width 107 height 15
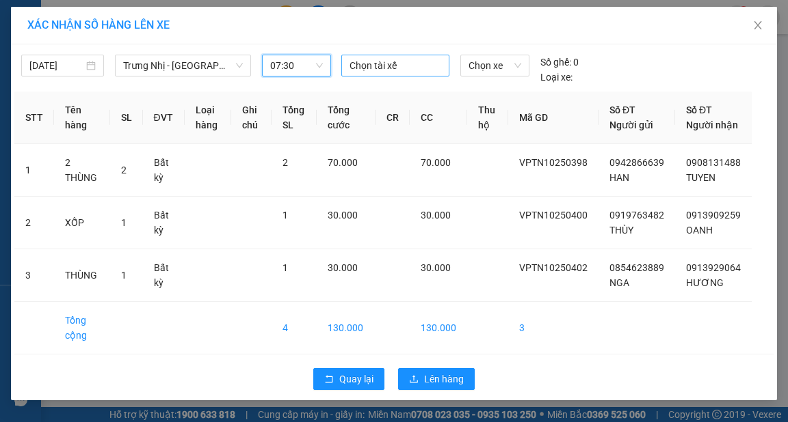
click at [373, 66] on div at bounding box center [395, 65] width 101 height 16
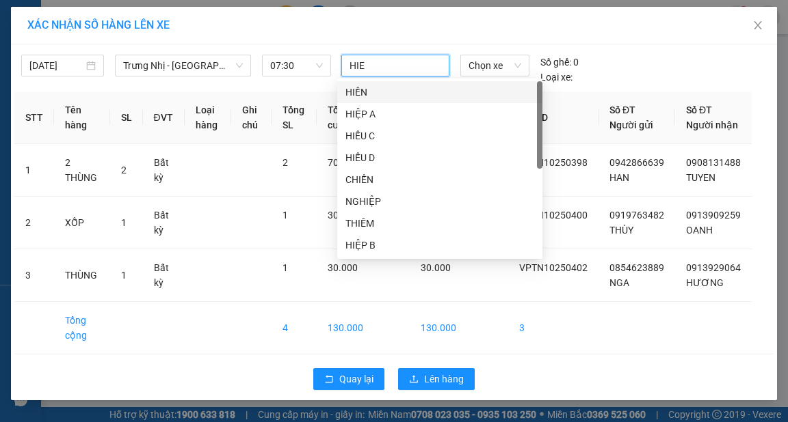
type input "HIEP"
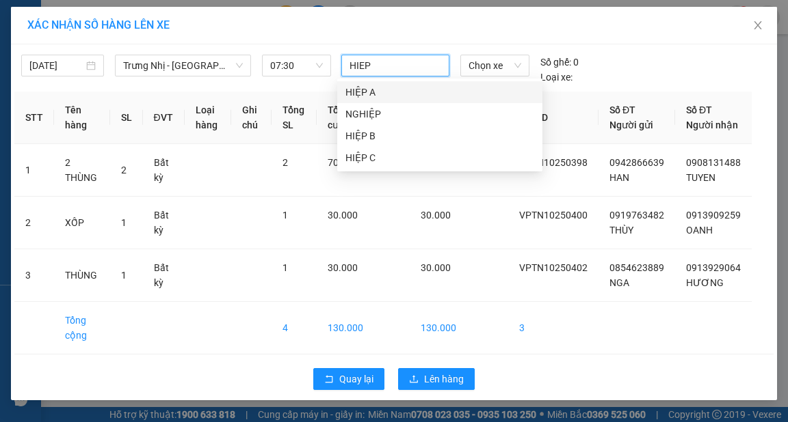
click at [362, 88] on div "HIỆP A" at bounding box center [439, 92] width 189 height 15
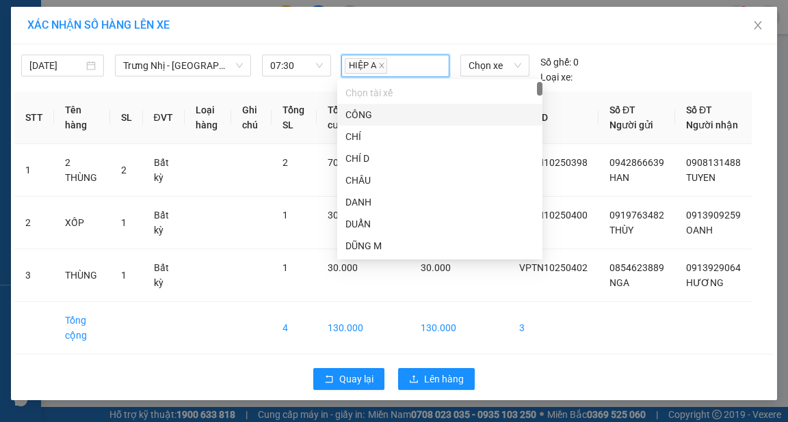
click at [384, 36] on div "XÁC NHẬN SỐ HÀNG LÊN XE" at bounding box center [394, 26] width 766 height 38
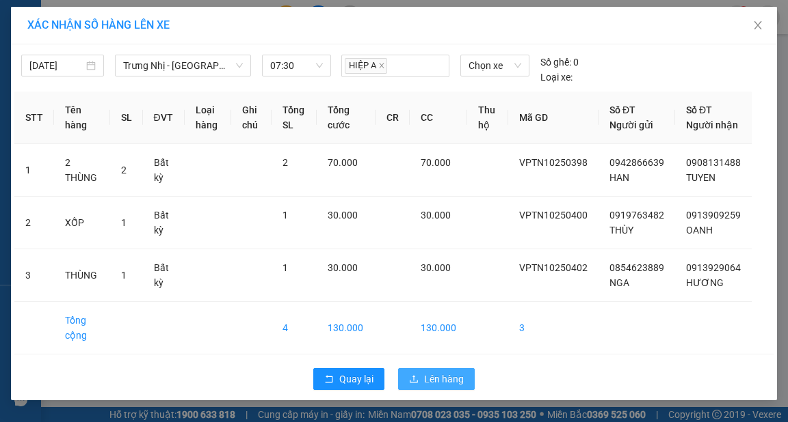
click at [432, 387] on span "Lên hàng" at bounding box center [444, 379] width 40 height 15
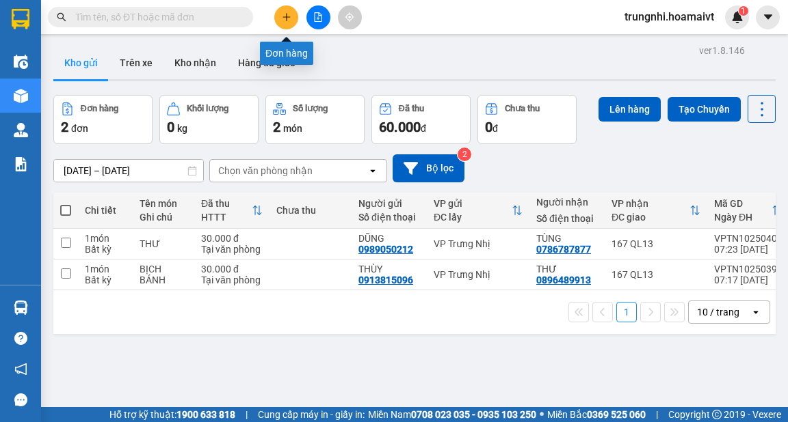
click at [290, 17] on icon "plus" at bounding box center [287, 17] width 10 height 10
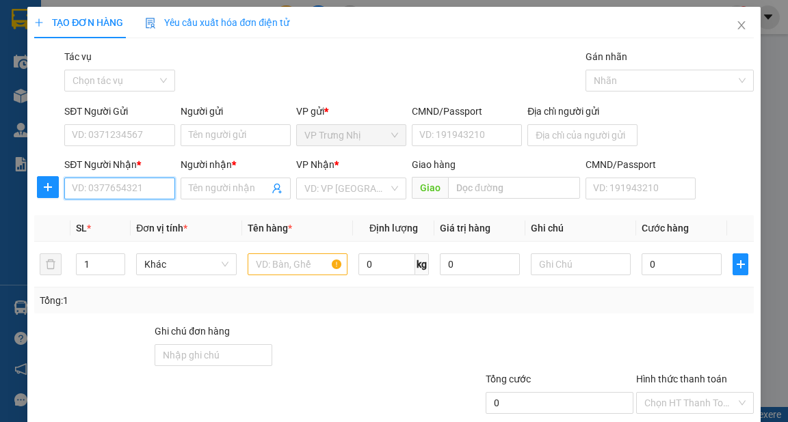
click at [116, 189] on input "SĐT Người Nhận *" at bounding box center [119, 189] width 110 height 22
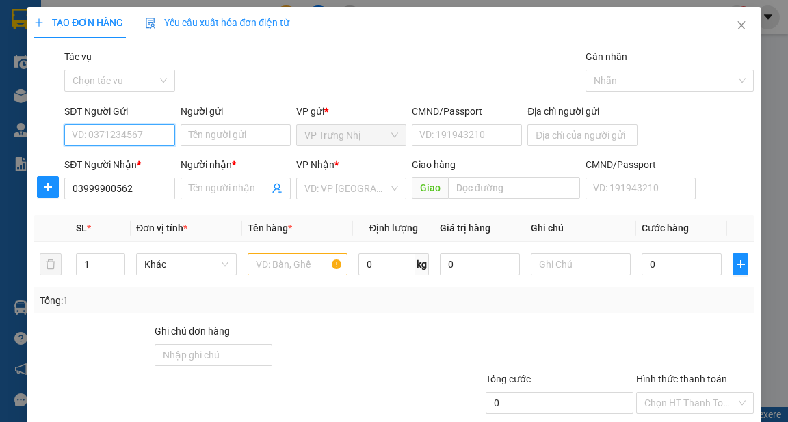
click at [142, 137] on input "SĐT Người Gửi" at bounding box center [119, 135] width 110 height 22
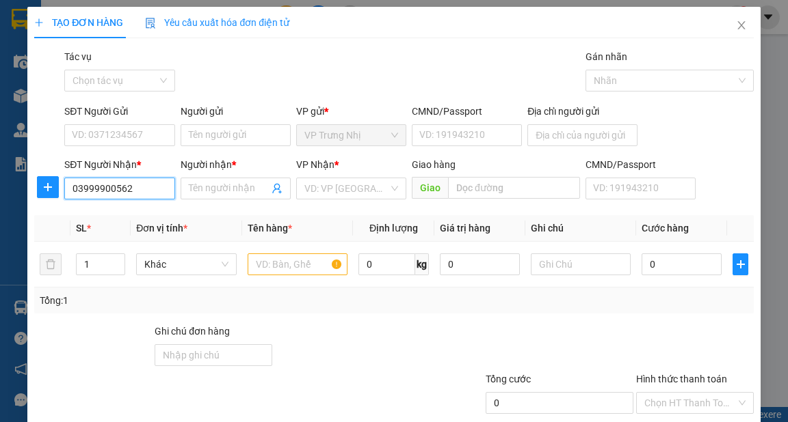
click at [97, 191] on input "03999900562" at bounding box center [119, 189] width 110 height 22
type input "0399900562"
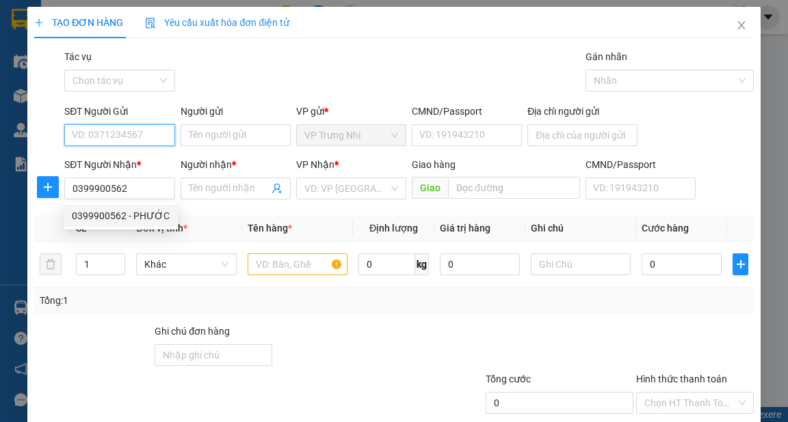
click at [139, 135] on input "SĐT Người Gửi" at bounding box center [119, 135] width 110 height 22
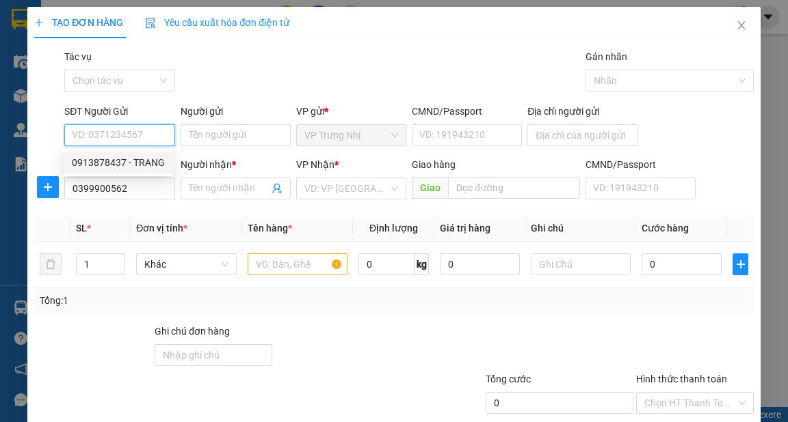
click at [146, 160] on div "0913878437 - TRANG" at bounding box center [118, 162] width 93 height 15
type input "0913878437"
type input "TRANG"
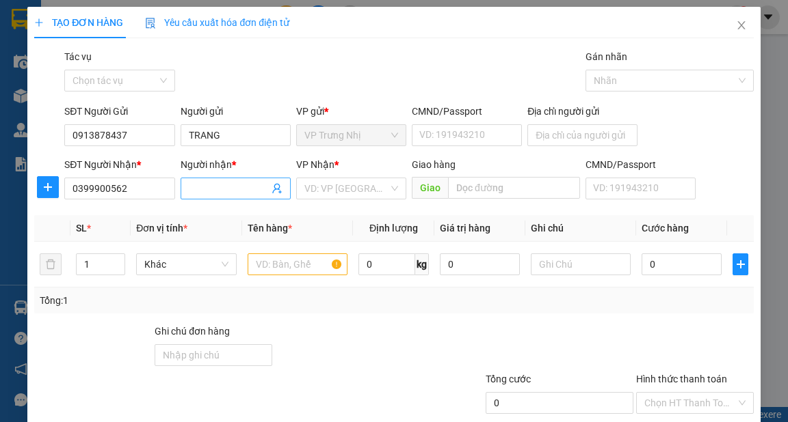
click at [210, 190] on input "Người nhận *" at bounding box center [229, 188] width 80 height 15
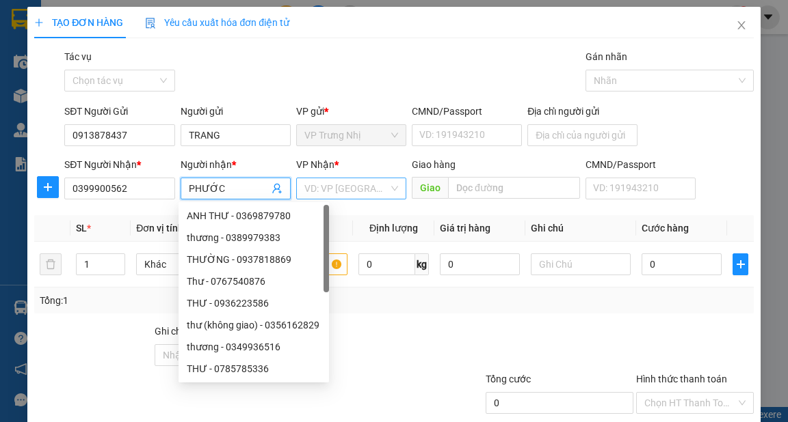
type input "PHƯỚC"
click at [366, 191] on input "search" at bounding box center [346, 188] width 84 height 21
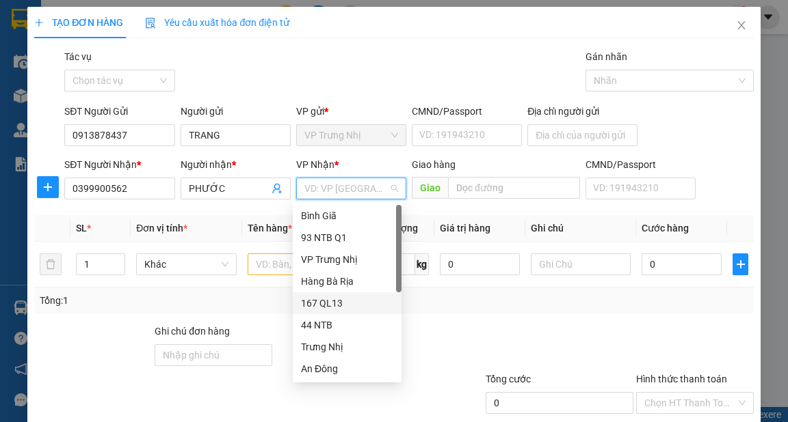
click at [332, 305] on div "167 QL13" at bounding box center [347, 303] width 92 height 15
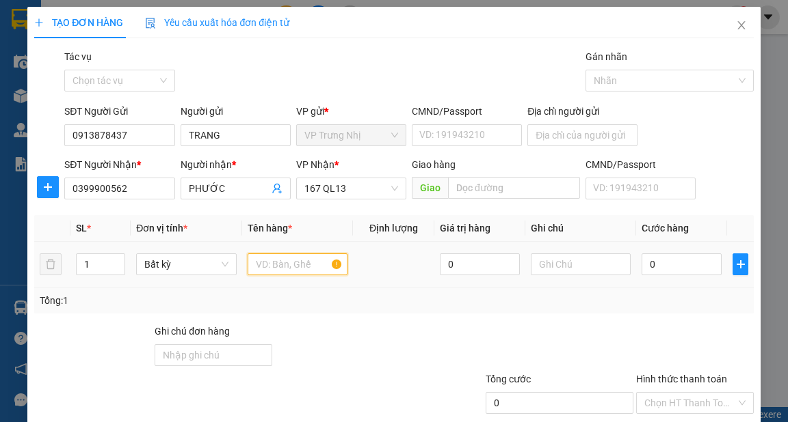
click at [286, 262] on input "text" at bounding box center [297, 265] width 100 height 22
type input "XỐP"
click at [685, 269] on input "0" at bounding box center [681, 265] width 80 height 22
type input "3"
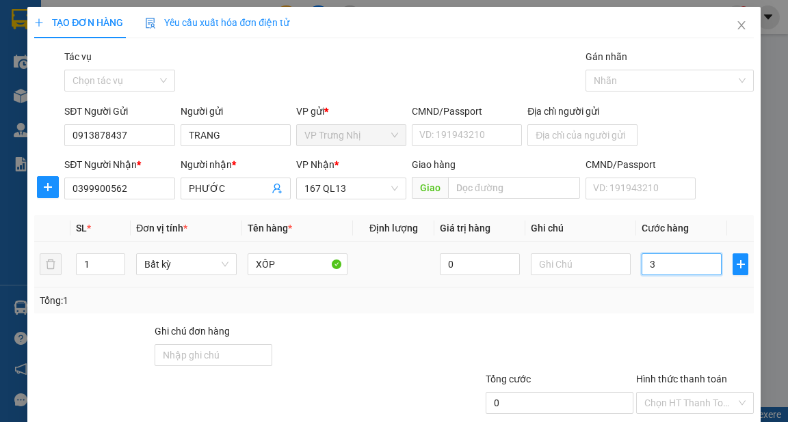
type input "3"
type input "30"
type input "30.000"
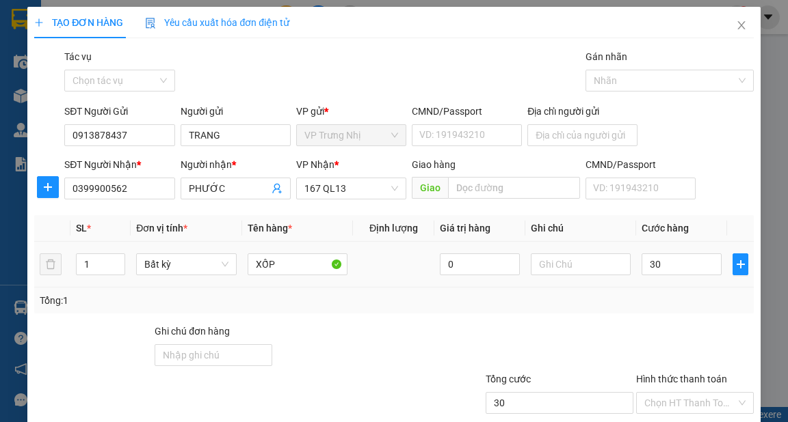
type input "30.000"
click at [681, 288] on div "Tổng: 1" at bounding box center [393, 301] width 718 height 26
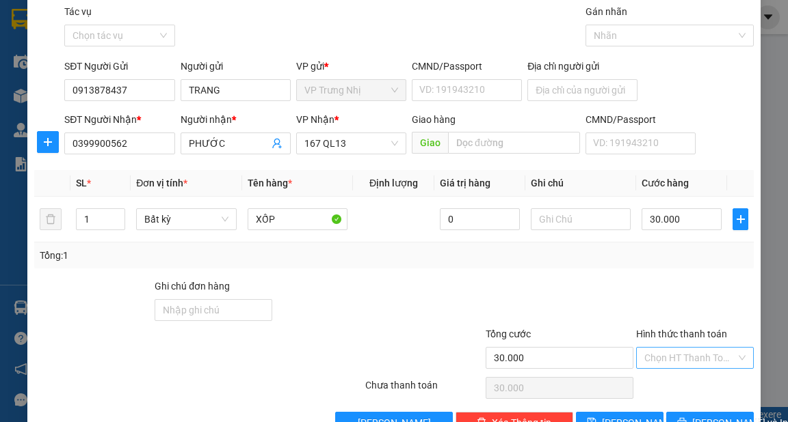
scroll to position [82, 0]
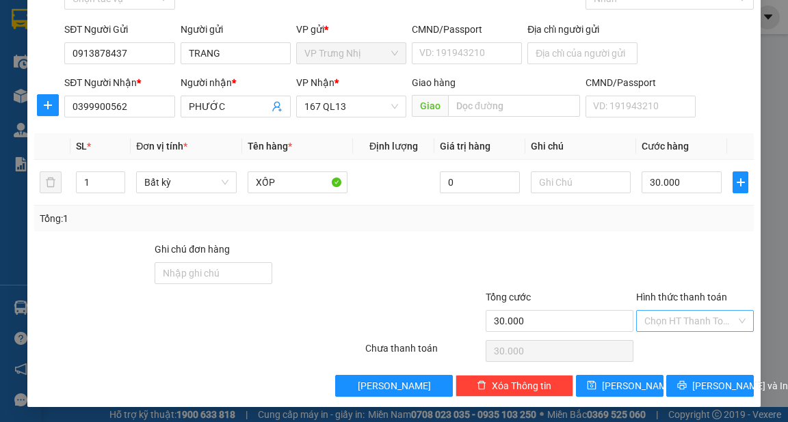
click at [683, 313] on input "Hình thức thanh toán" at bounding box center [690, 321] width 92 height 21
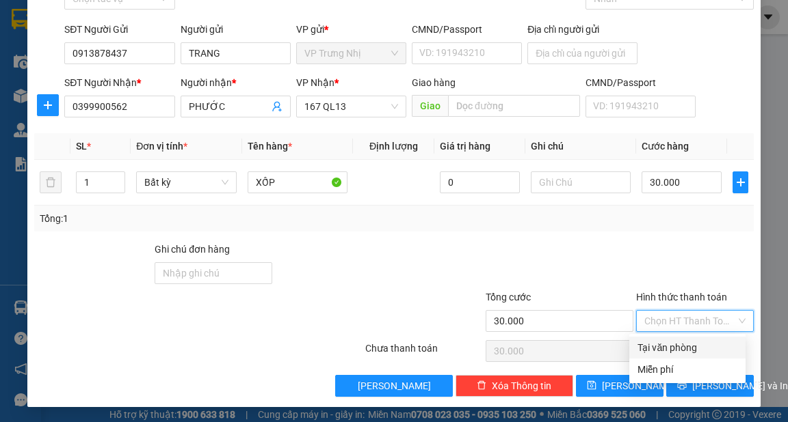
click at [678, 344] on div "Tại văn phòng" at bounding box center [687, 347] width 100 height 15
type input "0"
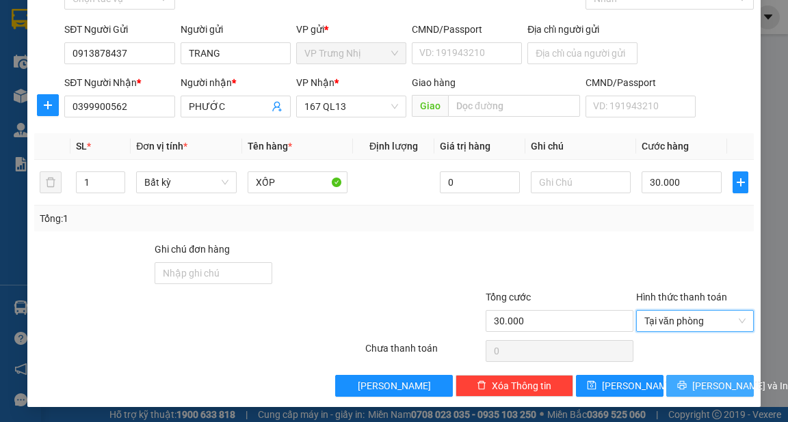
click at [715, 383] on span "[PERSON_NAME] và In" at bounding box center [740, 386] width 96 height 15
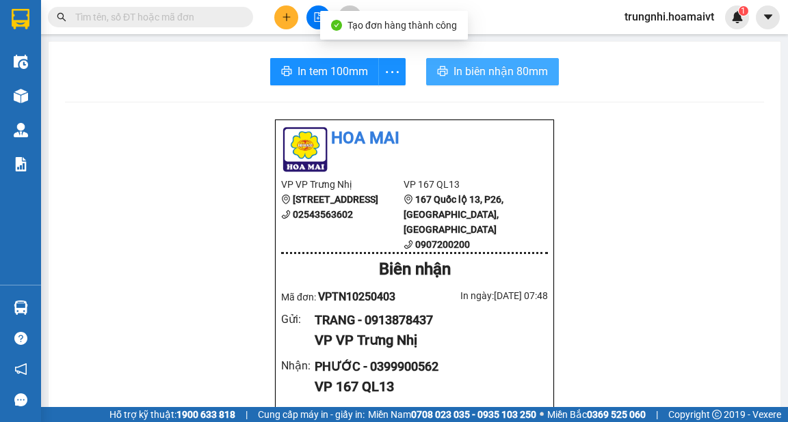
click at [478, 73] on span "In biên nhận 80mm" at bounding box center [500, 71] width 94 height 17
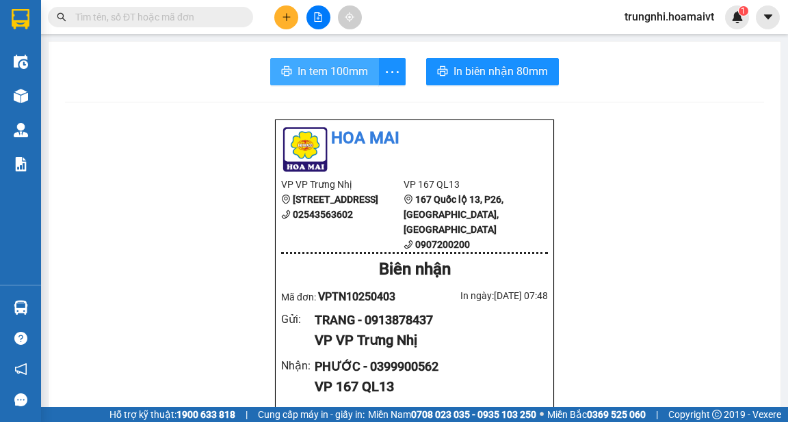
click at [344, 72] on span "In tem 100mm" at bounding box center [332, 71] width 70 height 17
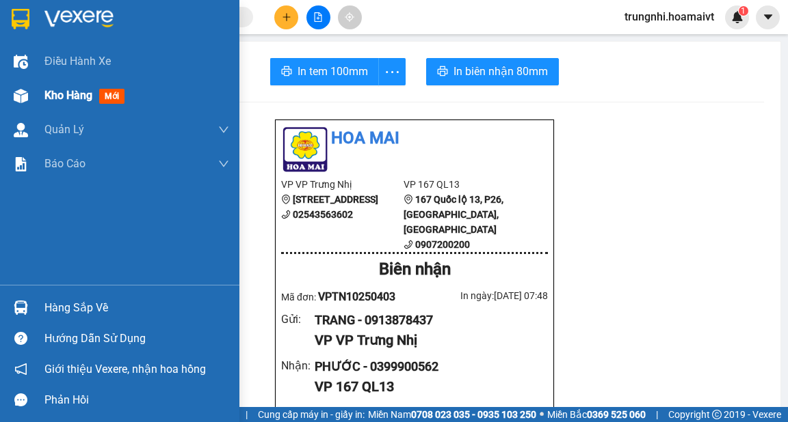
click at [75, 93] on span "Kho hàng" at bounding box center [68, 95] width 48 height 13
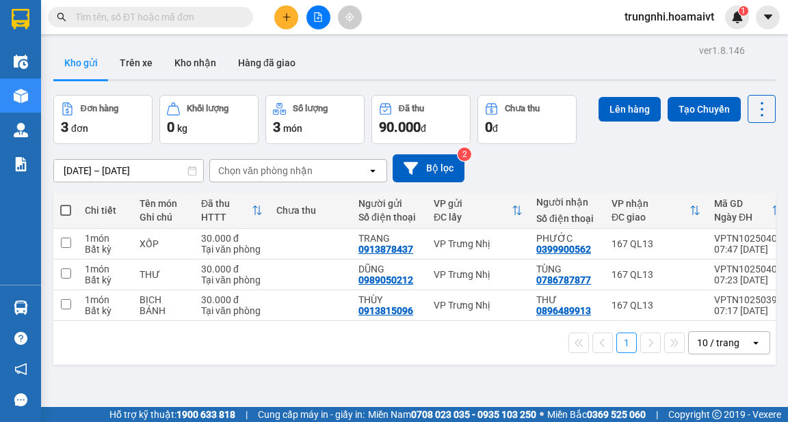
click at [68, 208] on span at bounding box center [65, 210] width 11 height 11
click at [66, 204] on input "checkbox" at bounding box center [66, 204] width 0 height 0
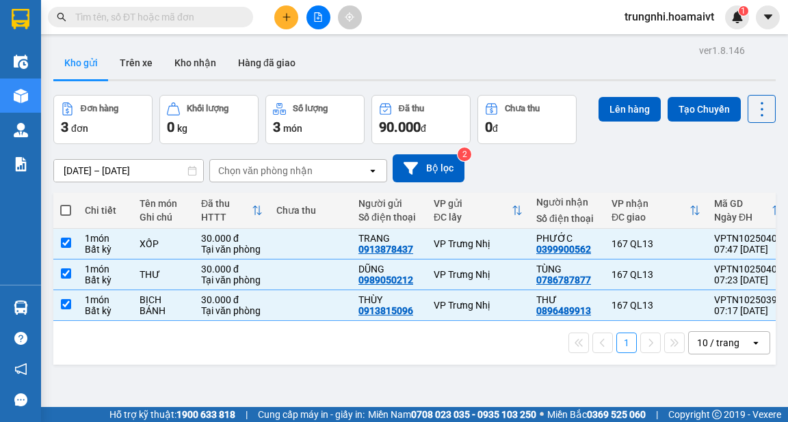
checkbox input "true"
click at [632, 109] on button "Lên hàng" at bounding box center [629, 109] width 62 height 25
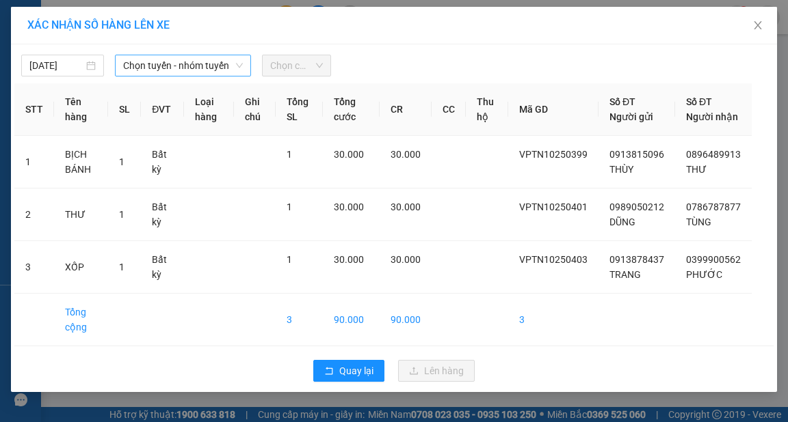
click at [199, 66] on span "Chọn tuyến - nhóm tuyến" at bounding box center [183, 65] width 120 height 21
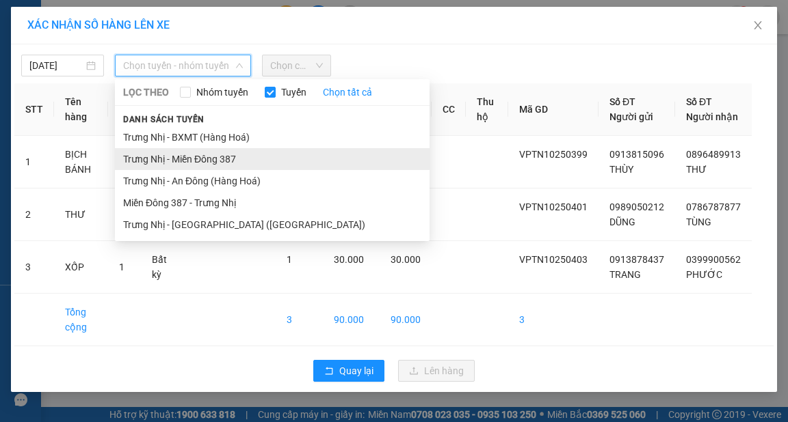
click at [204, 155] on li "Trưng Nhị - Miền Đông 387" at bounding box center [272, 159] width 314 height 22
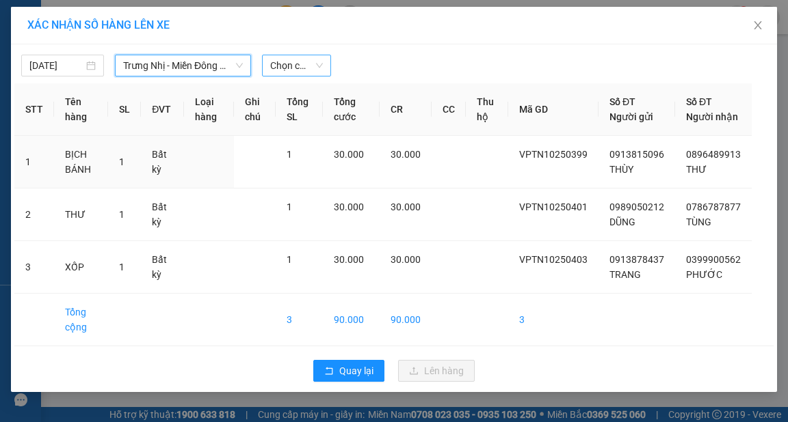
click at [295, 62] on span "Chọn chuyến" at bounding box center [296, 65] width 53 height 21
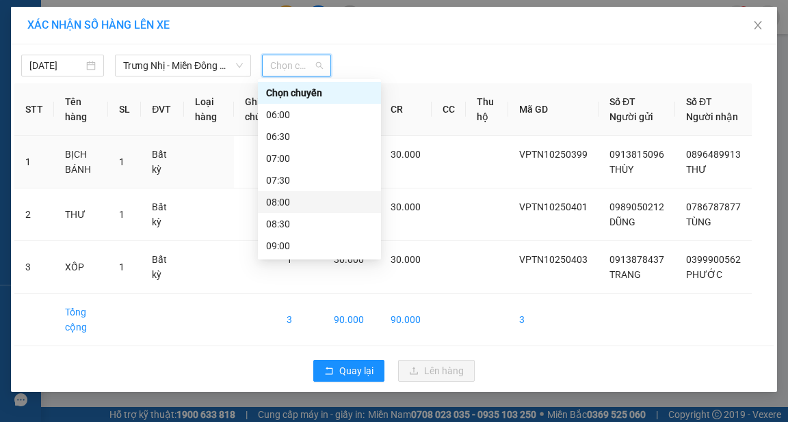
click at [279, 202] on div "08:00" at bounding box center [319, 202] width 107 height 15
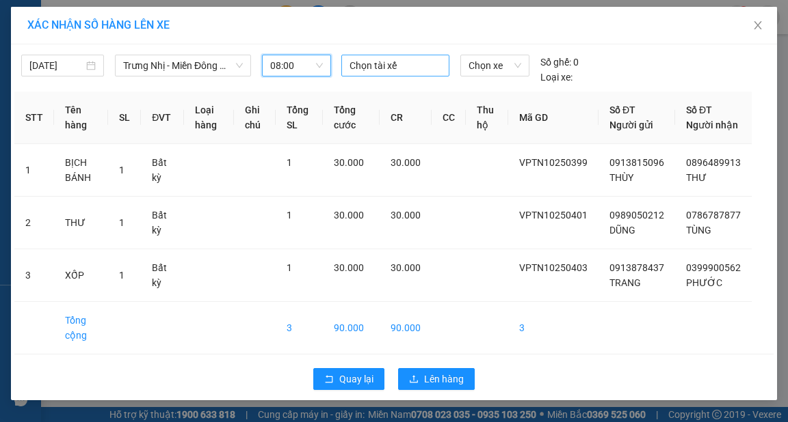
click at [381, 64] on div at bounding box center [395, 65] width 101 height 16
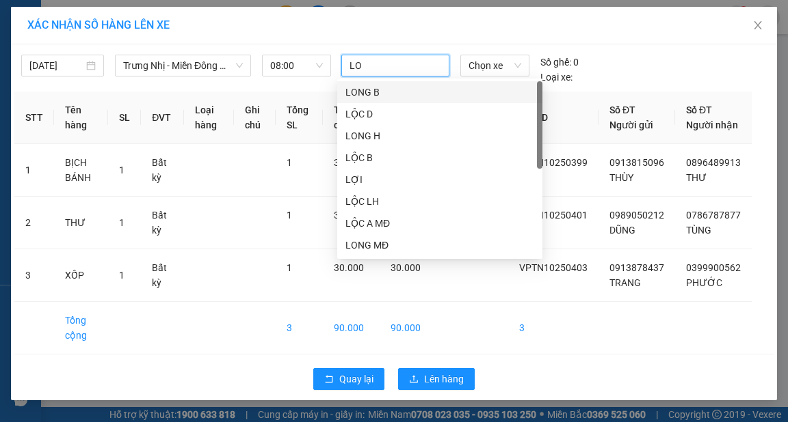
type input "LOC"
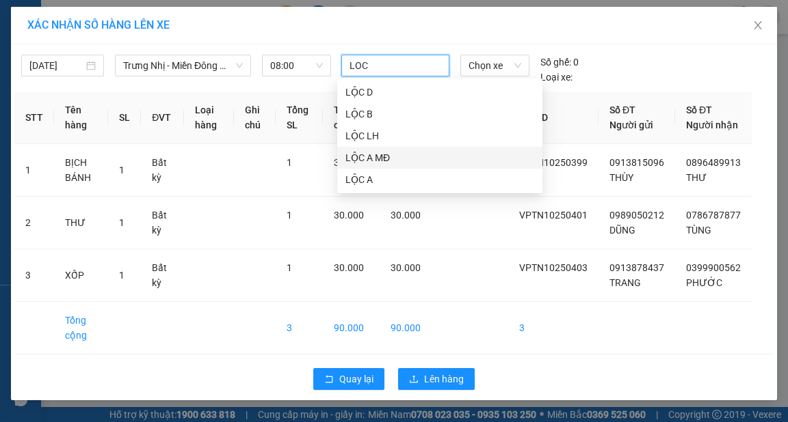
click at [371, 161] on div "LỘC A MĐ" at bounding box center [439, 157] width 189 height 15
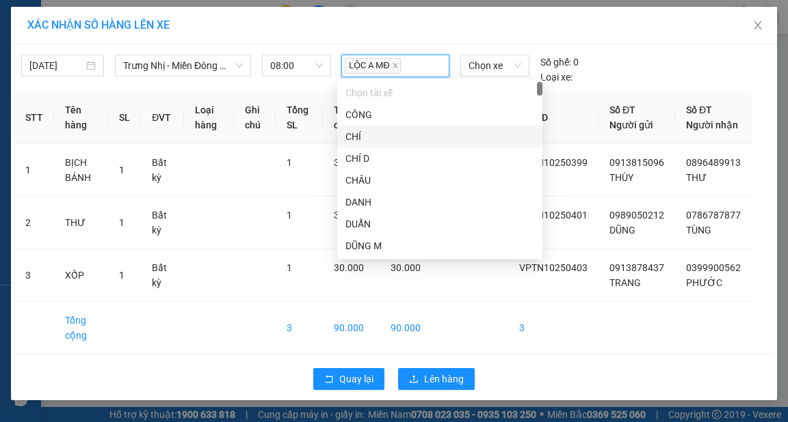
click at [420, 38] on div "XÁC NHẬN SỐ HÀNG LÊN XE" at bounding box center [394, 26] width 766 height 38
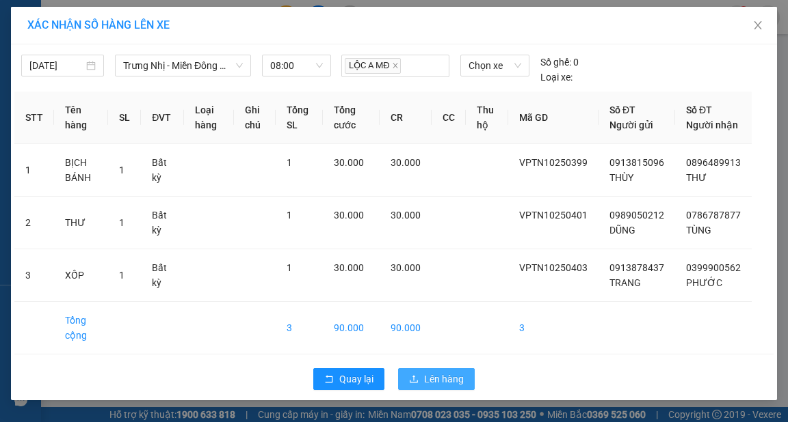
click at [446, 387] on span "Lên hàng" at bounding box center [444, 379] width 40 height 15
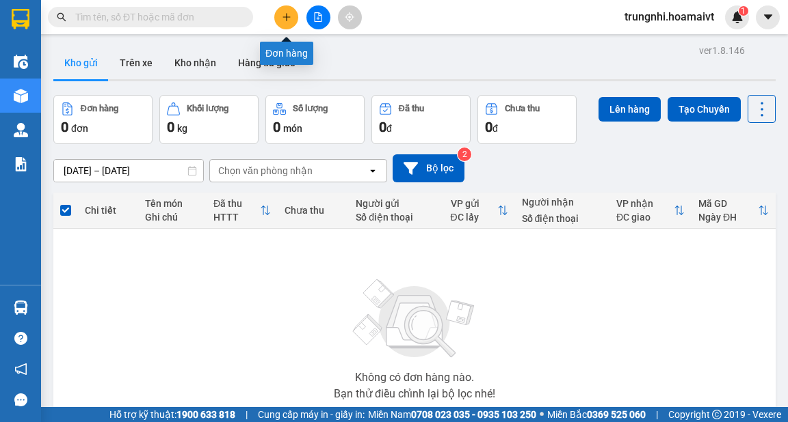
click at [286, 15] on icon "plus" at bounding box center [286, 17] width 1 height 8
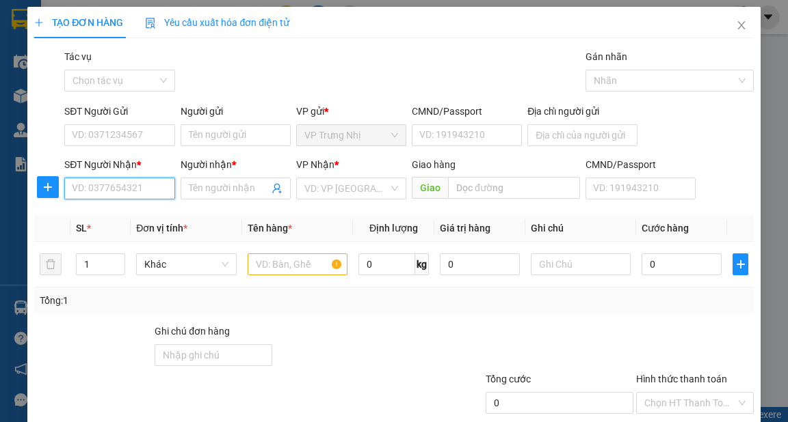
drag, startPoint x: 130, startPoint y: 187, endPoint x: 449, endPoint y: 200, distance: 319.5
click at [142, 189] on input "SĐT Người Nhận *" at bounding box center [119, 189] width 110 height 22
type input "0931785785"
click at [152, 213] on div "0931785785 - MINH" at bounding box center [118, 216] width 92 height 15
type input "MINH"
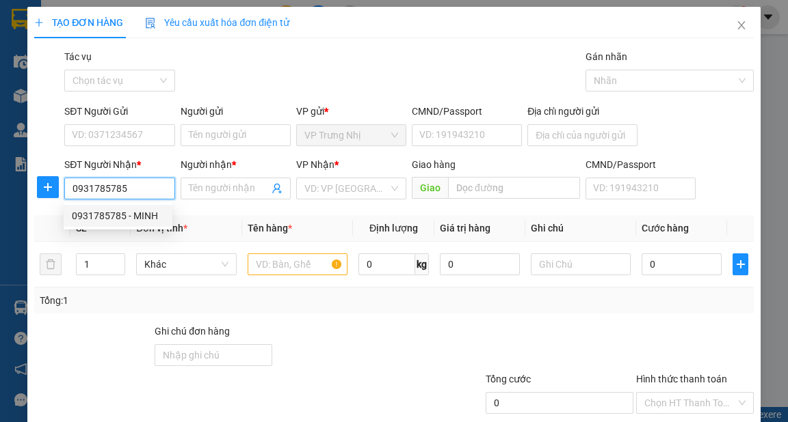
type input "0790790022300"
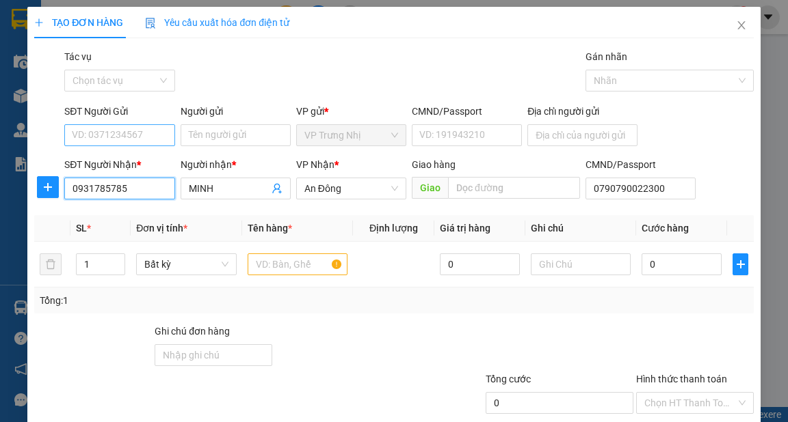
type input "0931785785"
click at [120, 133] on input "SĐT Người Gửi" at bounding box center [119, 135] width 110 height 22
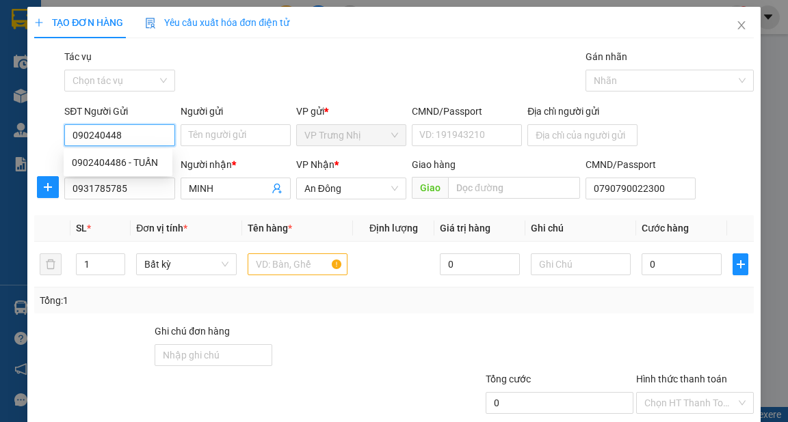
type input "0902404486"
click at [145, 165] on div "0902404486 - TUẤN" at bounding box center [118, 162] width 92 height 15
type input "TUẤN"
type input "0902404486"
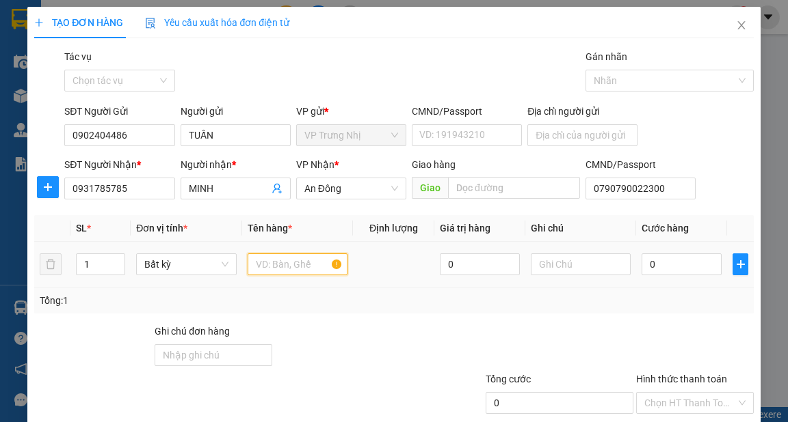
drag, startPoint x: 299, startPoint y: 263, endPoint x: 314, endPoint y: 268, distance: 15.1
click at [299, 263] on input "text" at bounding box center [297, 265] width 100 height 22
type input "HOP"
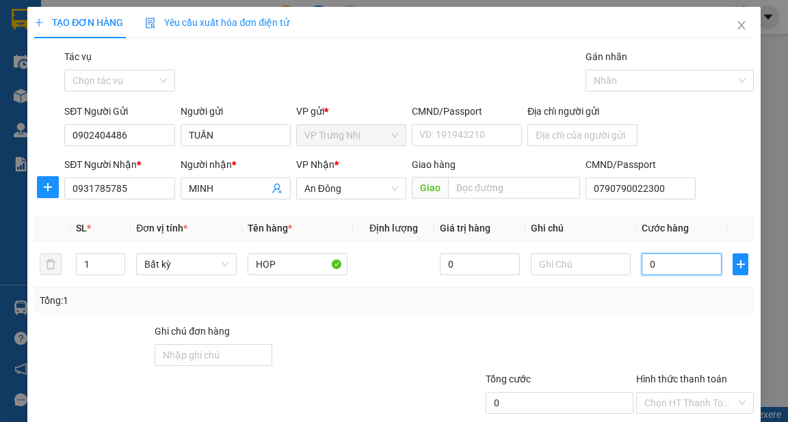
type input "3"
type input "30"
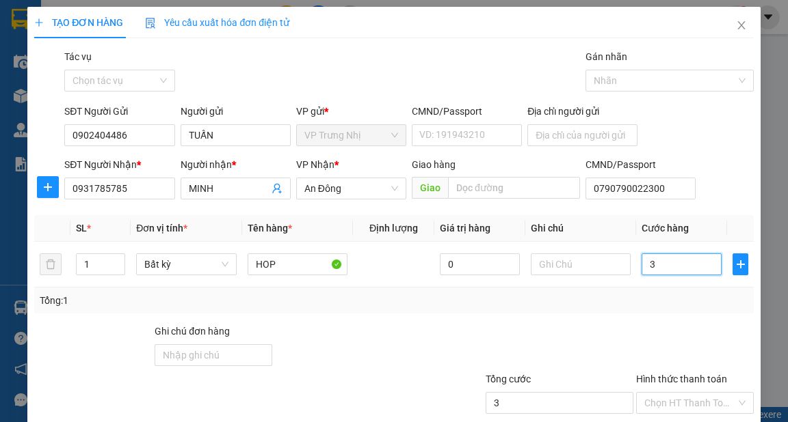
type input "30"
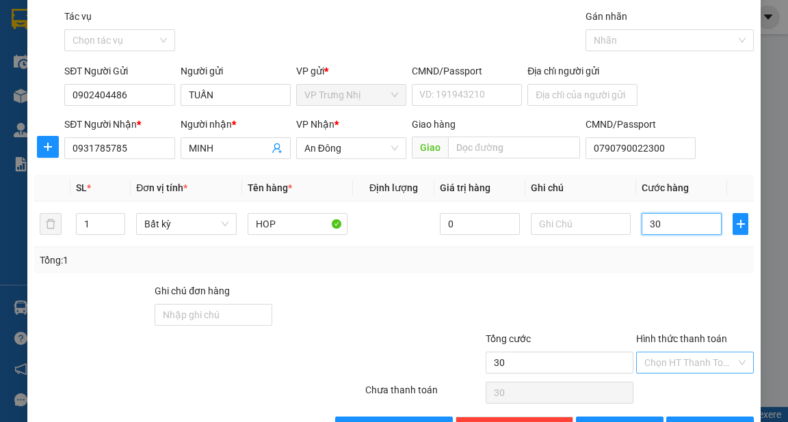
scroll to position [82, 0]
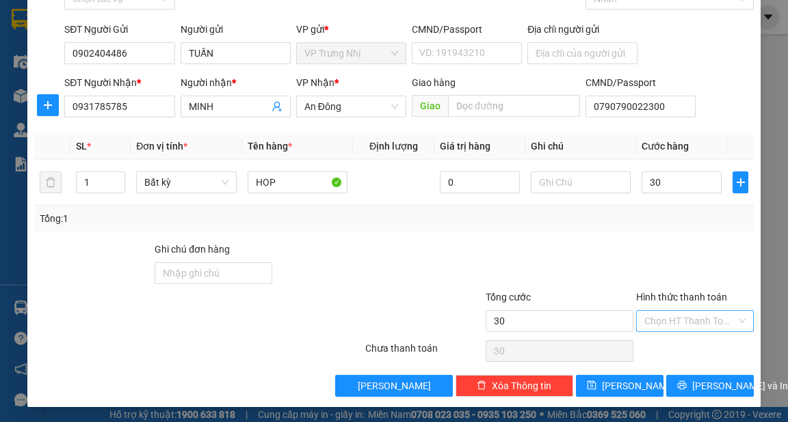
click at [694, 324] on input "Hình thức thanh toán" at bounding box center [690, 321] width 92 height 21
type input "30.000"
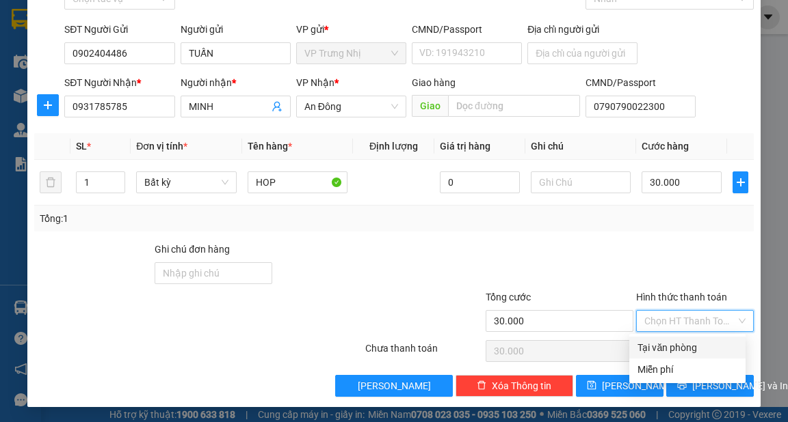
click at [691, 349] on div "Tại văn phòng" at bounding box center [687, 347] width 100 height 15
type input "0"
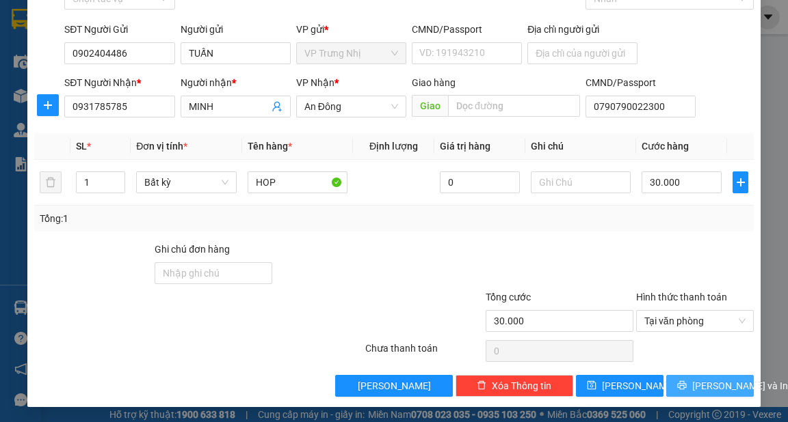
click at [703, 388] on span "[PERSON_NAME] và In" at bounding box center [740, 386] width 96 height 15
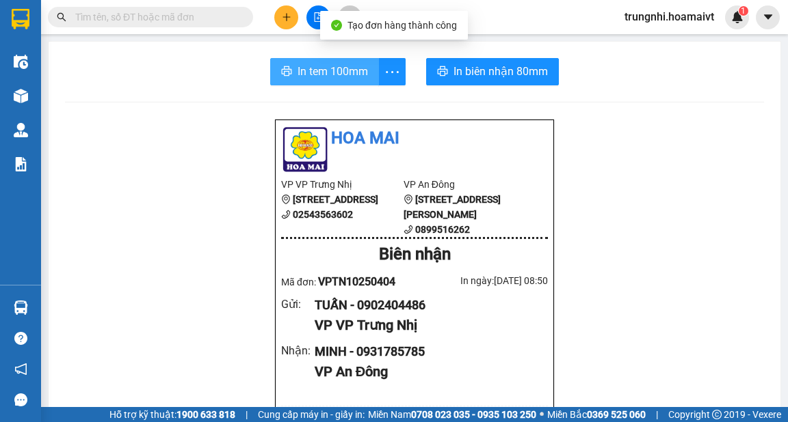
click at [334, 71] on span "In tem 100mm" at bounding box center [332, 71] width 70 height 17
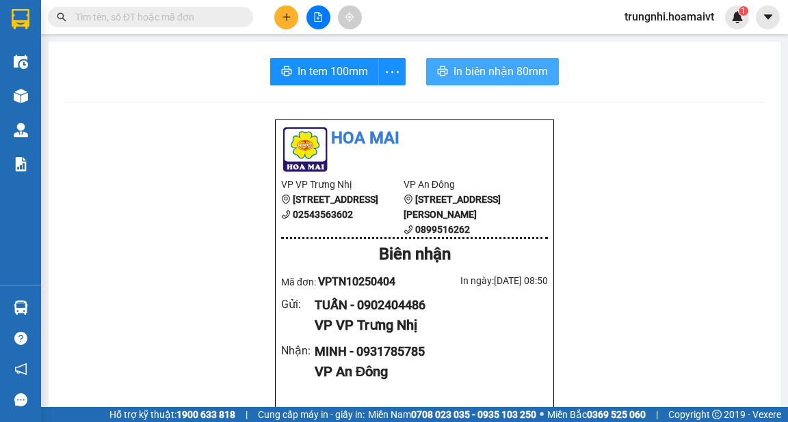
click at [500, 67] on span "In biên nhận 80mm" at bounding box center [500, 71] width 94 height 17
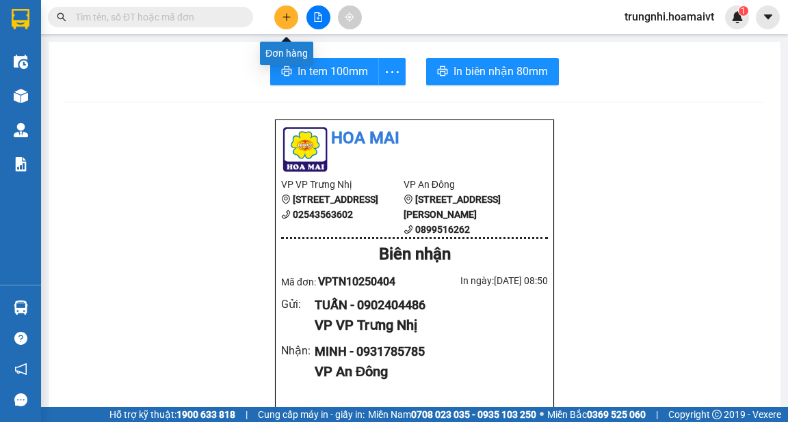
click at [286, 23] on button at bounding box center [286, 17] width 24 height 24
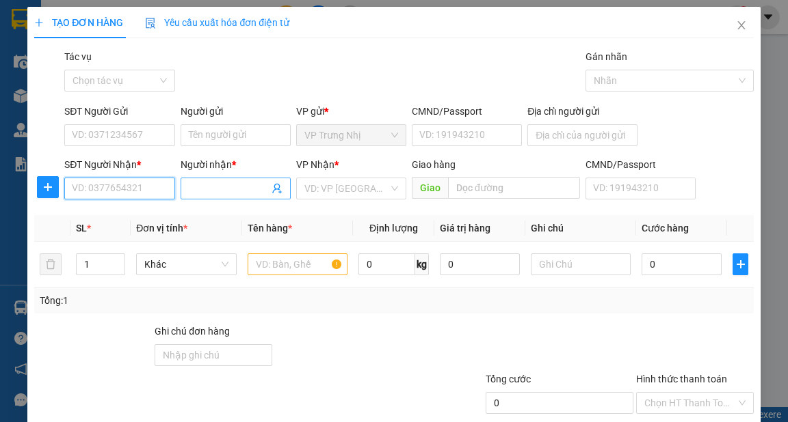
click at [115, 191] on input "SĐT Người Nhận *" at bounding box center [119, 189] width 110 height 22
click at [135, 186] on input "SĐT Người Nhận *" at bounding box center [119, 189] width 110 height 22
type input "0398181055"
click at [205, 189] on input "Người nhận *" at bounding box center [229, 188] width 80 height 15
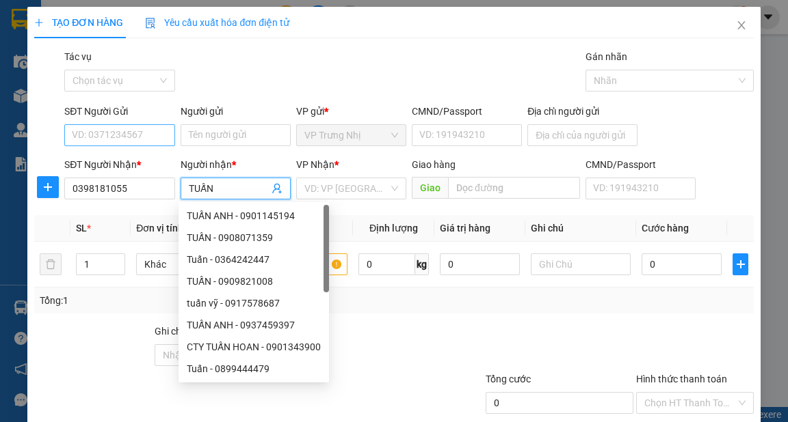
type input "TUẤN"
click at [119, 137] on input "SĐT Người Gửi" at bounding box center [119, 135] width 110 height 22
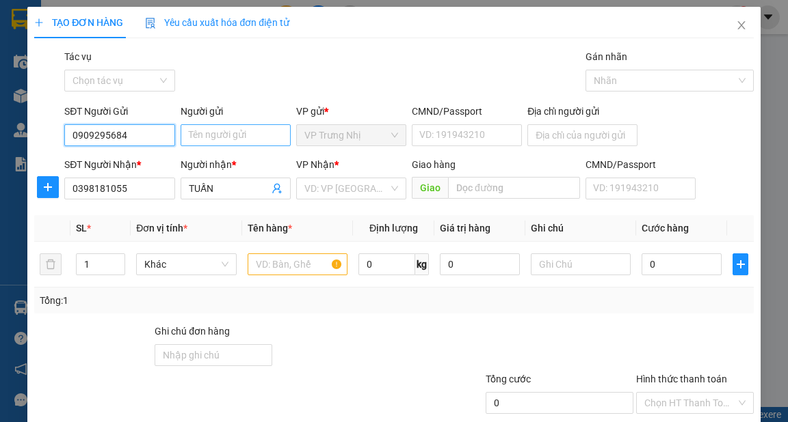
type input "0909295684"
click at [215, 135] on input "Người gửi" at bounding box center [235, 135] width 110 height 22
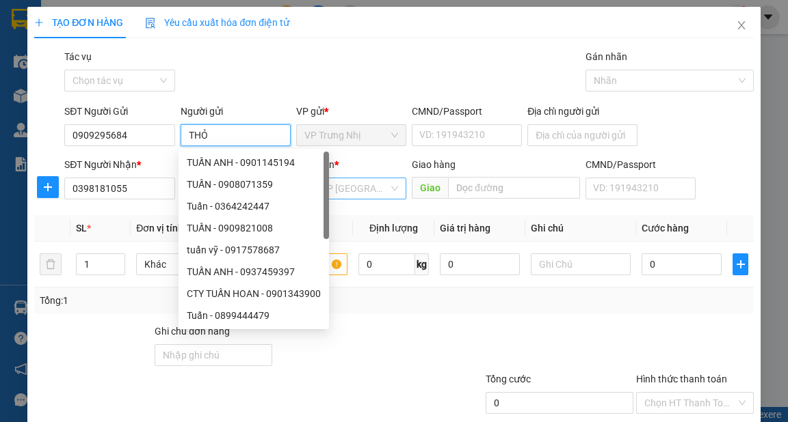
type input "THỎ"
click at [382, 187] on input "search" at bounding box center [346, 188] width 84 height 21
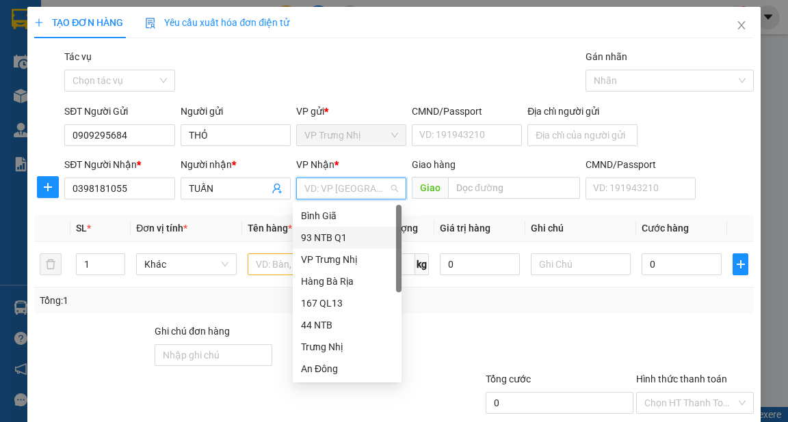
click at [342, 241] on div "93 NTB Q1" at bounding box center [347, 237] width 92 height 15
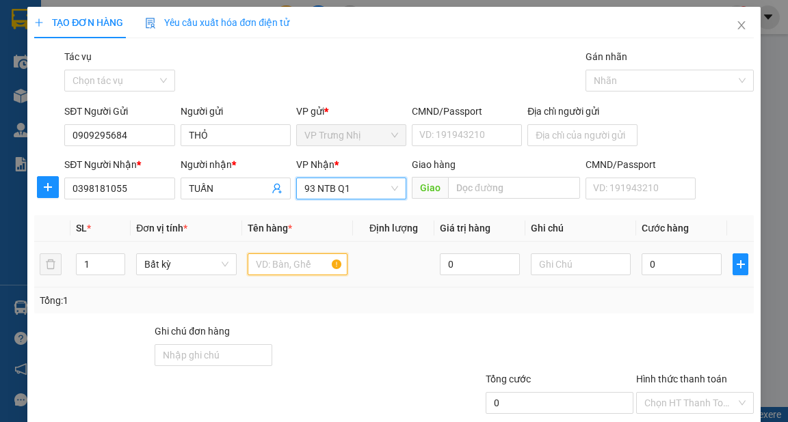
drag, startPoint x: 297, startPoint y: 264, endPoint x: 349, endPoint y: 256, distance: 53.3
click at [298, 264] on input "text" at bounding box center [297, 265] width 100 height 22
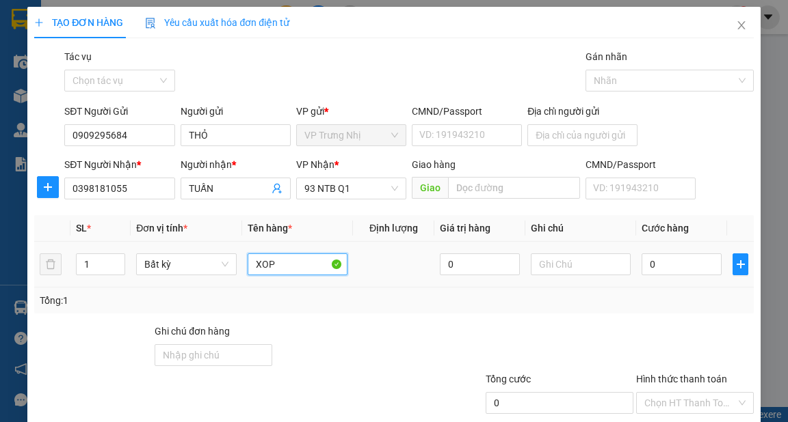
type input "XOP"
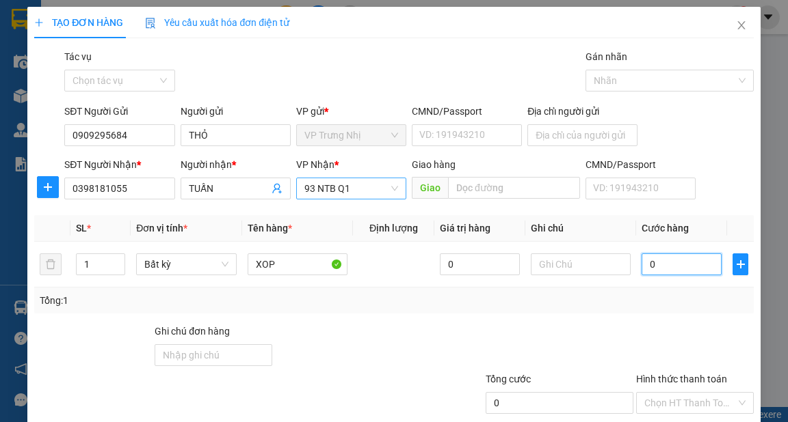
click at [398, 188] on div "93 NTB Q1" at bounding box center [351, 189] width 110 height 22
click at [377, 183] on span "93 NTB Q1" at bounding box center [351, 188] width 94 height 21
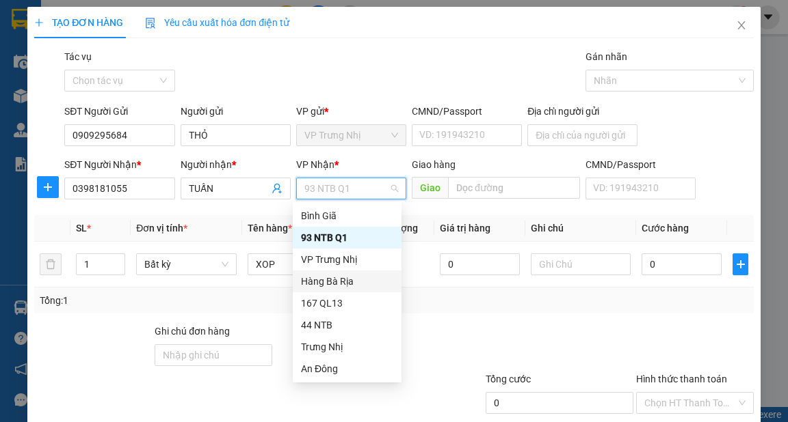
scroll to position [109, 0]
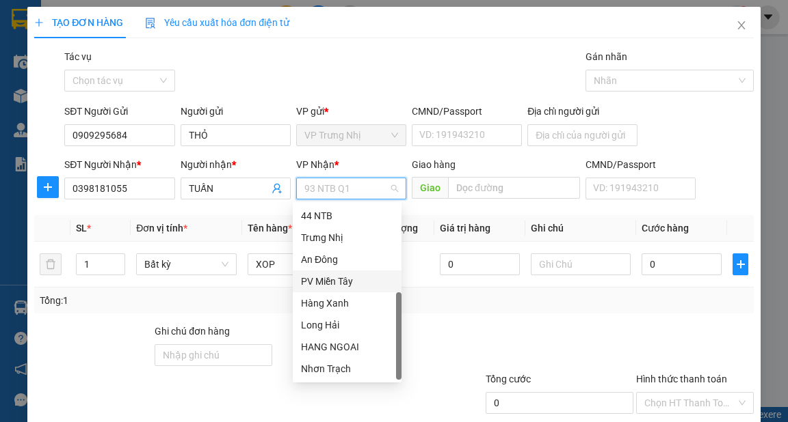
click at [348, 282] on div "PV Miền Tây" at bounding box center [347, 281] width 92 height 15
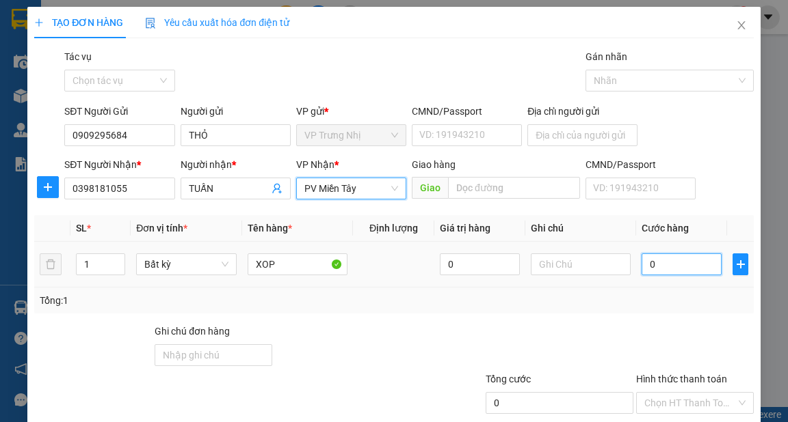
click at [691, 261] on input "0" at bounding box center [681, 265] width 80 height 22
type input "3"
type input "30"
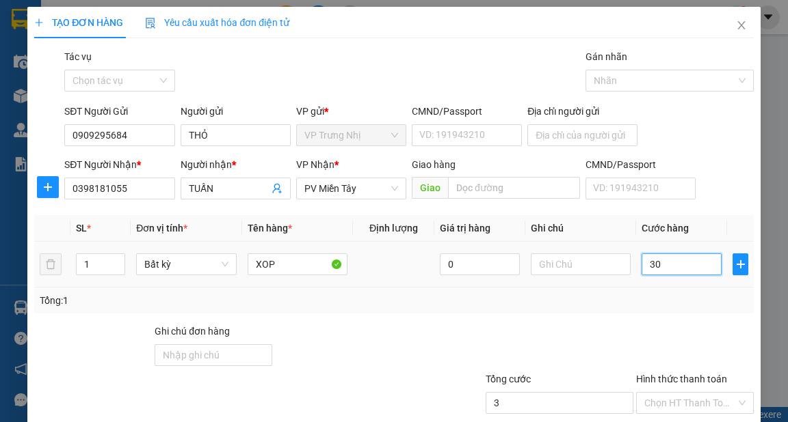
type input "30"
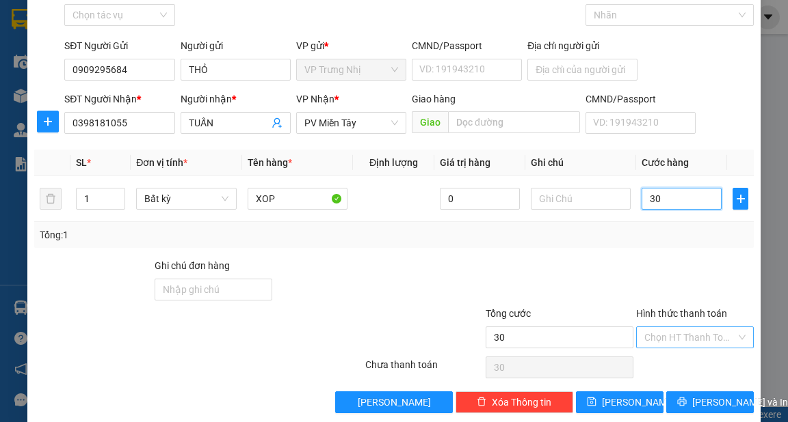
scroll to position [82, 0]
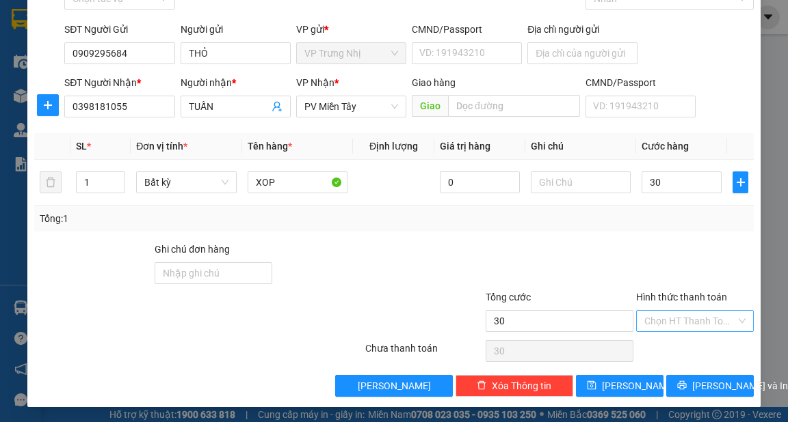
type input "30.000"
click at [699, 322] on input "Hình thức thanh toán" at bounding box center [690, 321] width 92 height 21
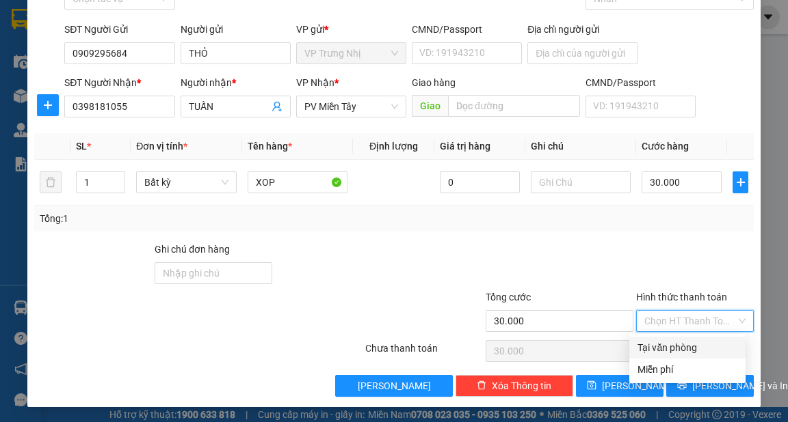
drag, startPoint x: 695, startPoint y: 345, endPoint x: 725, endPoint y: 366, distance: 36.6
click at [697, 351] on div "Tại văn phòng" at bounding box center [687, 347] width 100 height 15
type input "0"
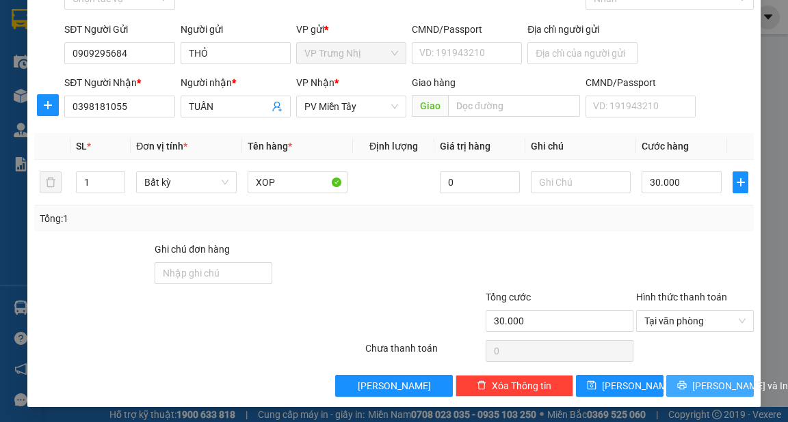
click at [716, 391] on span "[PERSON_NAME] và In" at bounding box center [740, 386] width 96 height 15
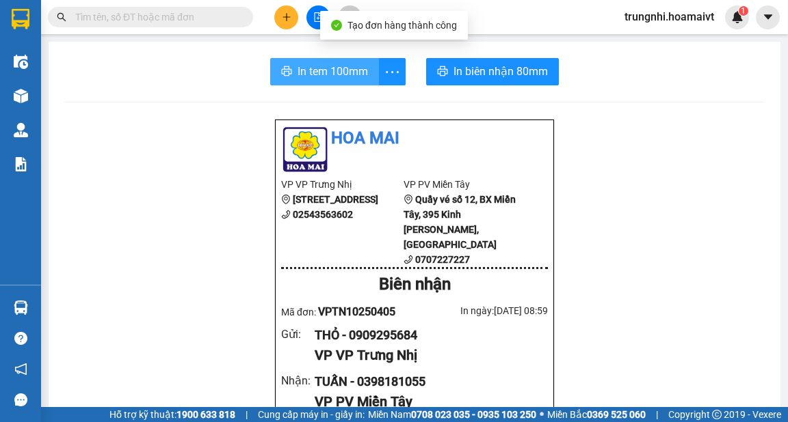
click at [322, 74] on span "In tem 100mm" at bounding box center [332, 71] width 70 height 17
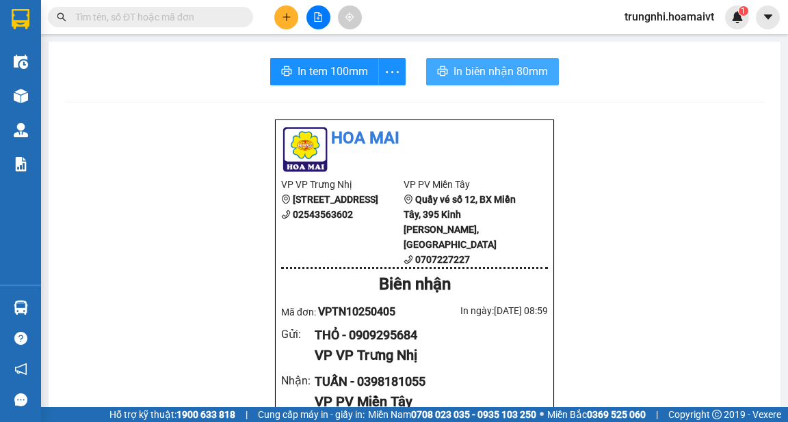
click at [501, 78] on span "In biên nhận 80mm" at bounding box center [500, 71] width 94 height 17
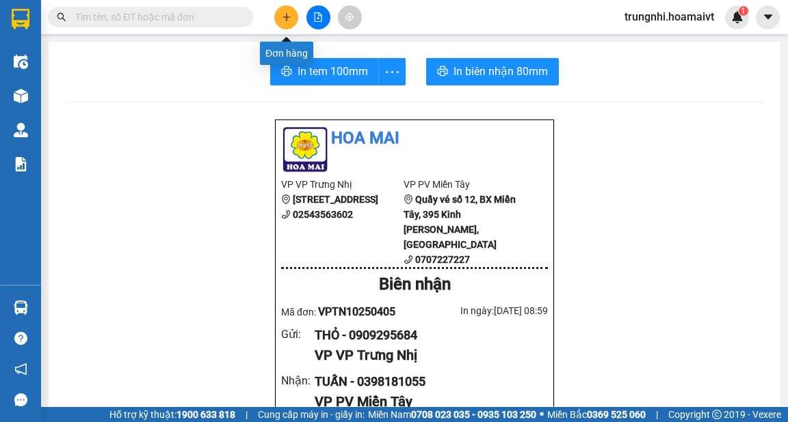
click at [292, 12] on button at bounding box center [286, 17] width 24 height 24
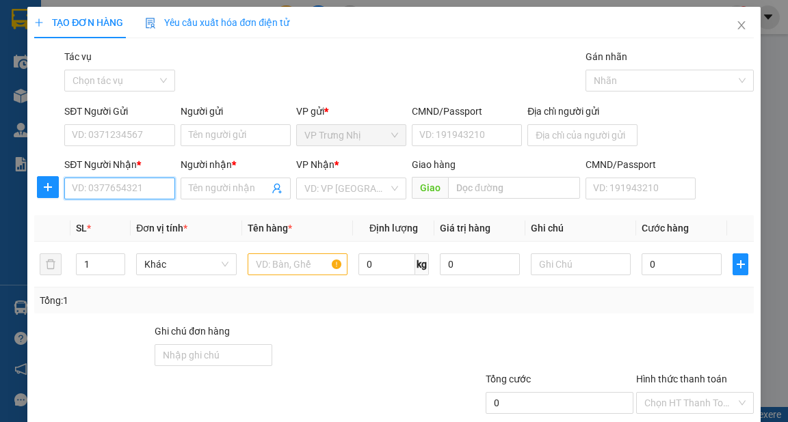
click at [129, 178] on input "SĐT Người Nhận *" at bounding box center [119, 189] width 110 height 22
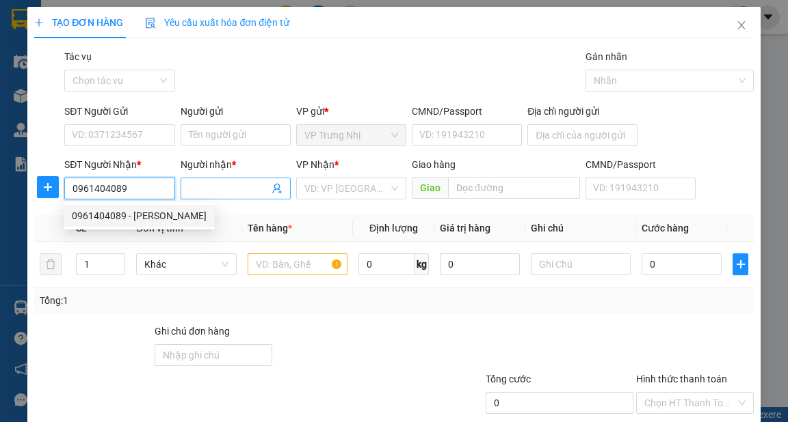
type input "0961404089"
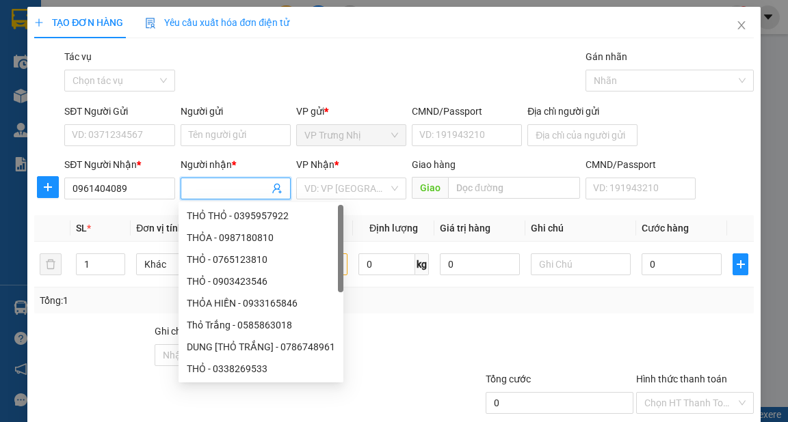
click at [235, 184] on input "Người nhận *" at bounding box center [229, 188] width 80 height 15
click at [172, 183] on input "0961404089" at bounding box center [119, 189] width 110 height 22
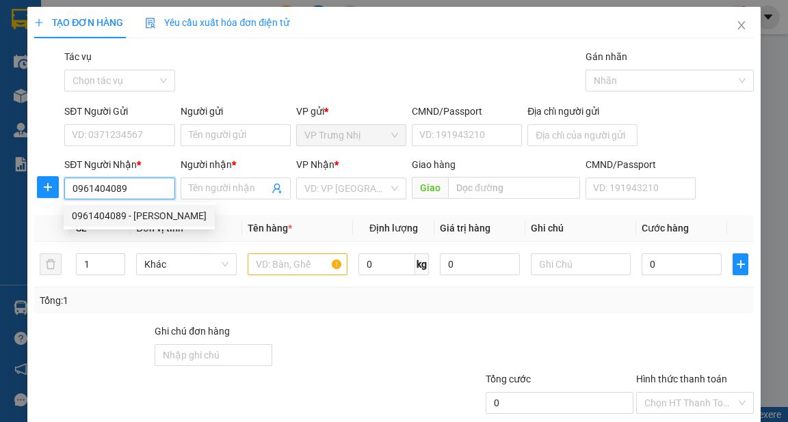
click at [159, 216] on div "0961404089 - Khánh Vân" at bounding box center [139, 216] width 135 height 15
type input "Khánh Vân"
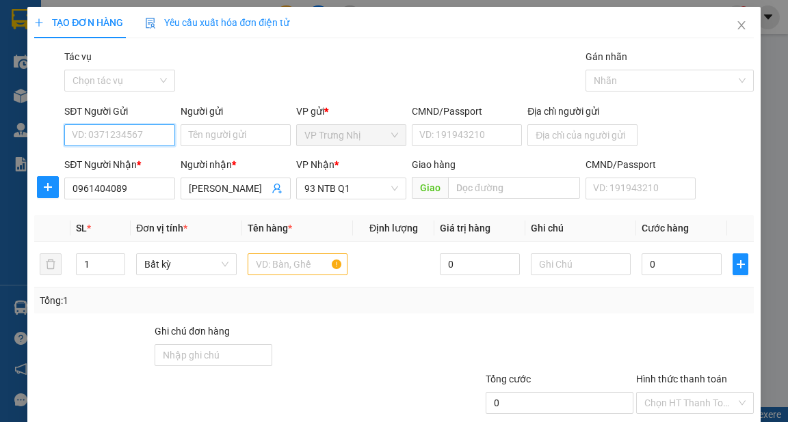
click at [159, 135] on input "SĐT Người Gửi" at bounding box center [119, 135] width 110 height 22
drag, startPoint x: 159, startPoint y: 159, endPoint x: 298, endPoint y: 234, distance: 158.4
click at [161, 159] on div "0908391333 - LƯU" at bounding box center [118, 162] width 92 height 15
type input "0908391333"
type input "LƯU"
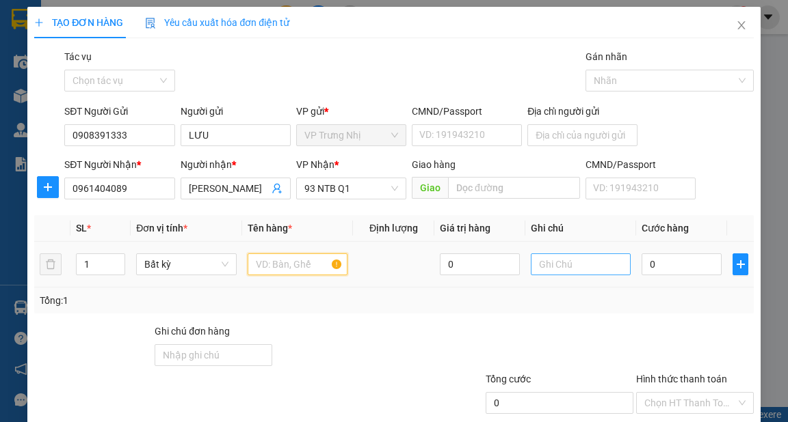
drag, startPoint x: 283, startPoint y: 260, endPoint x: 547, endPoint y: 272, distance: 264.1
click at [317, 265] on input "text" at bounding box center [297, 265] width 100 height 22
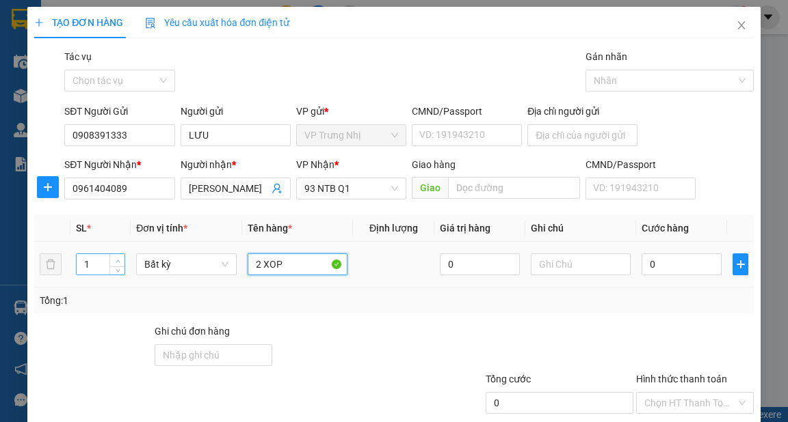
type input "2 XOP"
type input "2"
click at [118, 260] on icon "up" at bounding box center [118, 261] width 5 height 5
click at [693, 268] on input "0" at bounding box center [681, 265] width 80 height 22
type input "80"
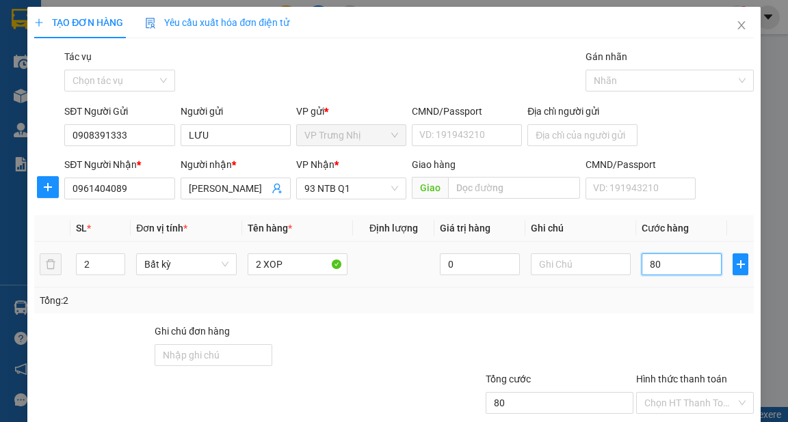
type input "80"
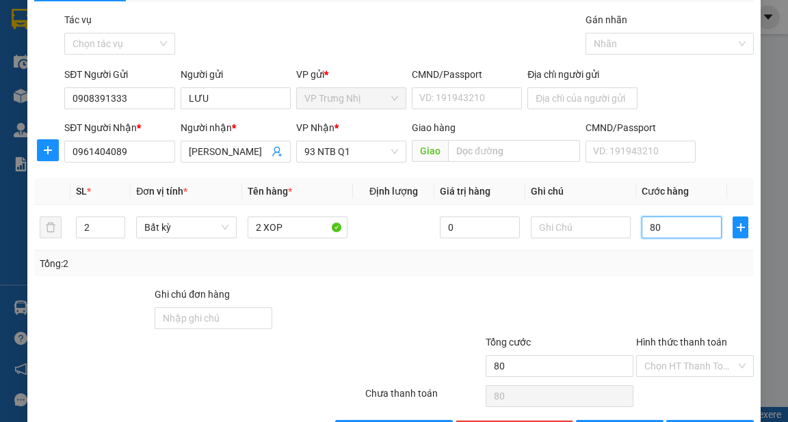
scroll to position [82, 0]
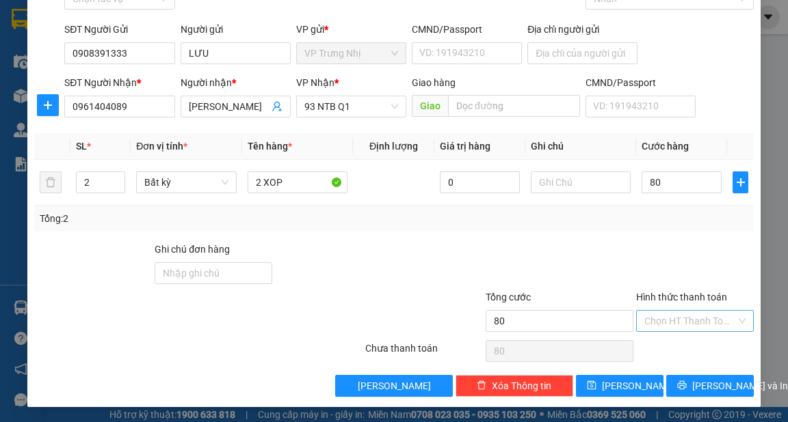
type input "80.000"
drag, startPoint x: 680, startPoint y: 320, endPoint x: 711, endPoint y: 353, distance: 45.4
click at [681, 321] on input "Hình thức thanh toán" at bounding box center [690, 321] width 92 height 21
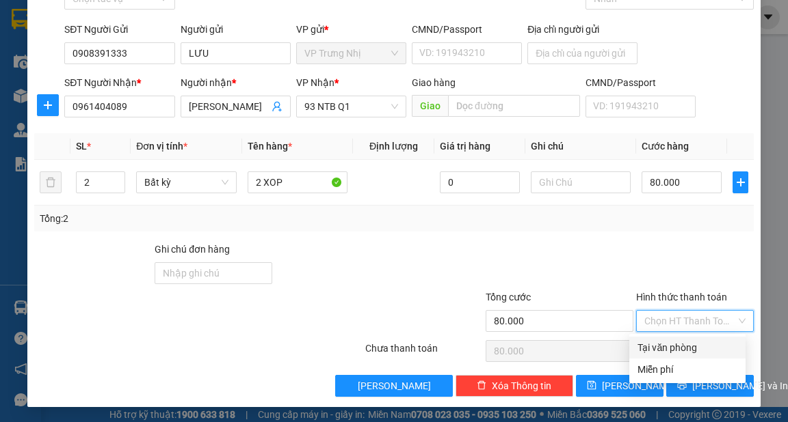
click at [700, 355] on div "Tại văn phòng" at bounding box center [687, 347] width 100 height 15
type input "0"
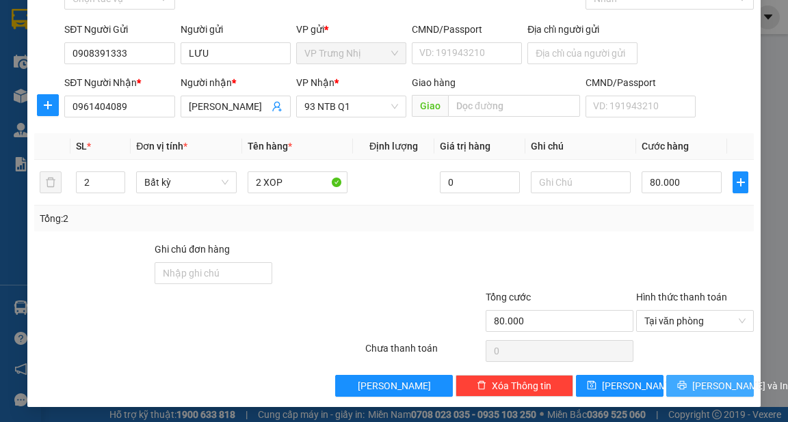
click at [729, 388] on button "[PERSON_NAME] và In" at bounding box center [710, 386] width 88 height 22
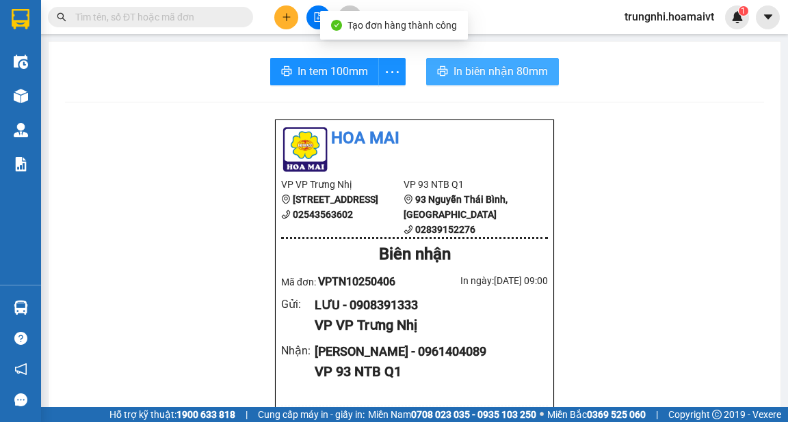
click at [443, 71] on icon "printer" at bounding box center [442, 71] width 11 height 11
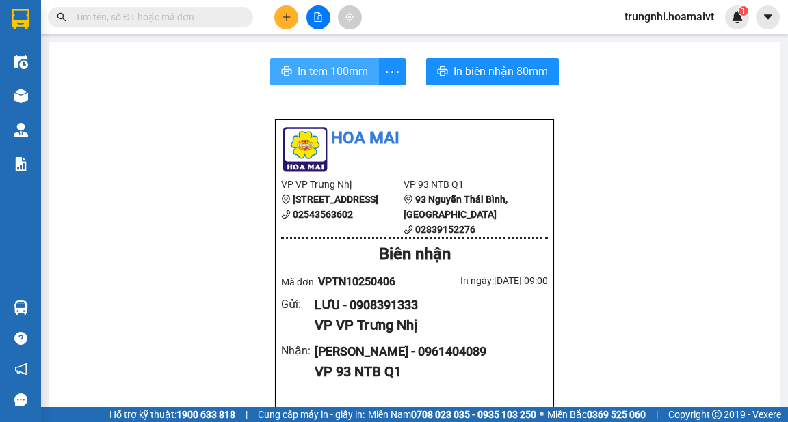
click at [342, 73] on span "In tem 100mm" at bounding box center [332, 71] width 70 height 17
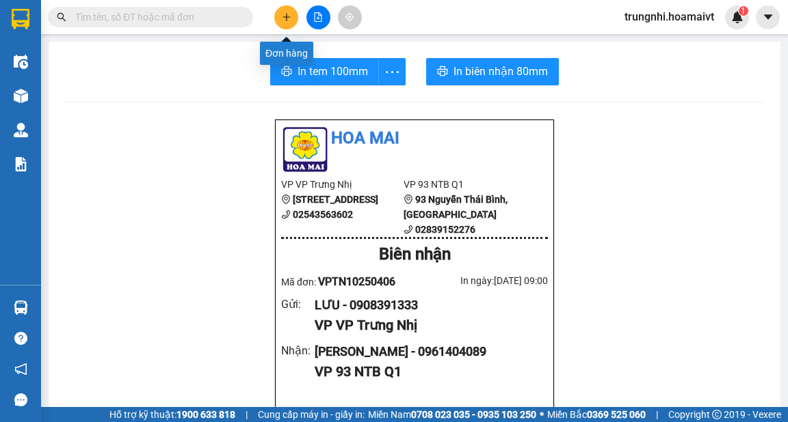
click at [288, 14] on icon "plus" at bounding box center [287, 17] width 10 height 10
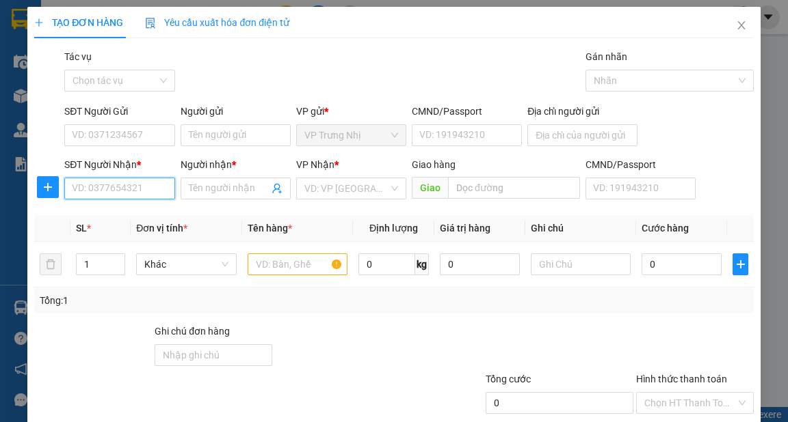
drag, startPoint x: 144, startPoint y: 191, endPoint x: 173, endPoint y: 183, distance: 30.7
click at [145, 191] on input "SĐT Người Nhận *" at bounding box center [119, 189] width 110 height 22
drag, startPoint x: 142, startPoint y: 188, endPoint x: 213, endPoint y: 184, distance: 71.2
click at [142, 188] on input "SĐT Người Nhận *" at bounding box center [119, 189] width 110 height 22
type input "0797321402"
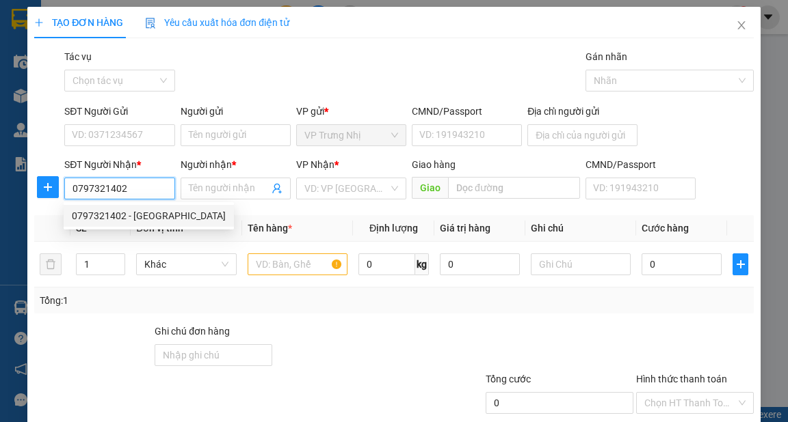
click at [153, 217] on div "0797321402 - Việt Anh" at bounding box center [149, 216] width 154 height 15
type input "Việt Anh"
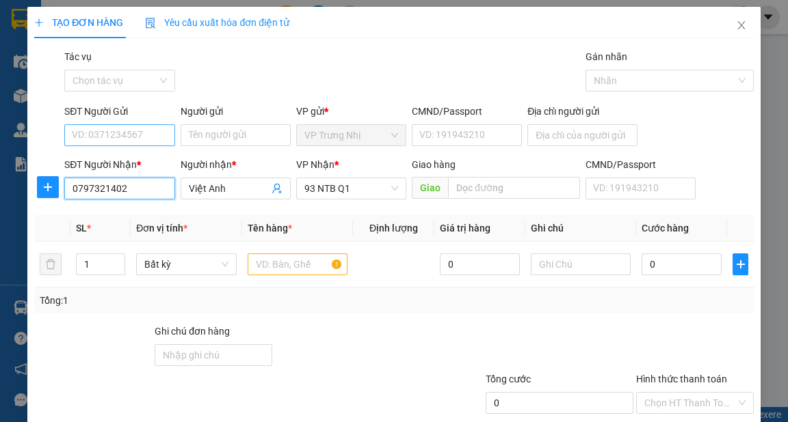
type input "0797321402"
click at [145, 130] on input "SĐT Người Gửi" at bounding box center [119, 135] width 110 height 22
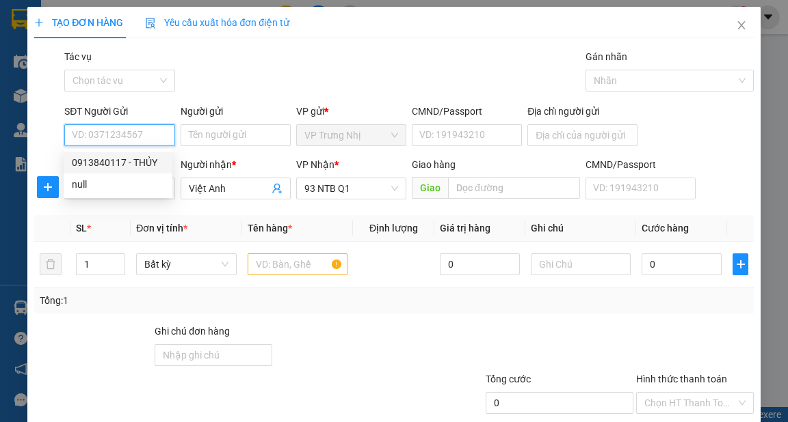
click at [156, 164] on div "0913840117 - THỦY" at bounding box center [118, 162] width 92 height 15
type input "0913840117"
type input "THỦY"
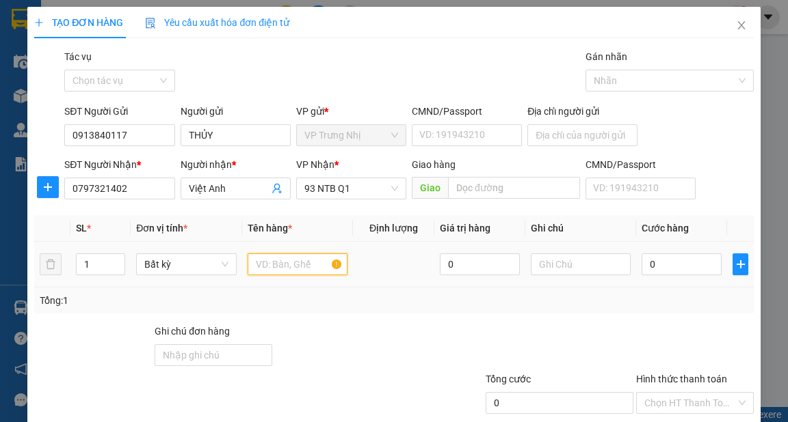
click at [283, 268] on input "text" at bounding box center [297, 265] width 100 height 22
type input "2 XOP"
type input "2"
click at [113, 259] on span "up" at bounding box center [117, 261] width 8 height 8
click at [686, 274] on input "0" at bounding box center [681, 265] width 80 height 22
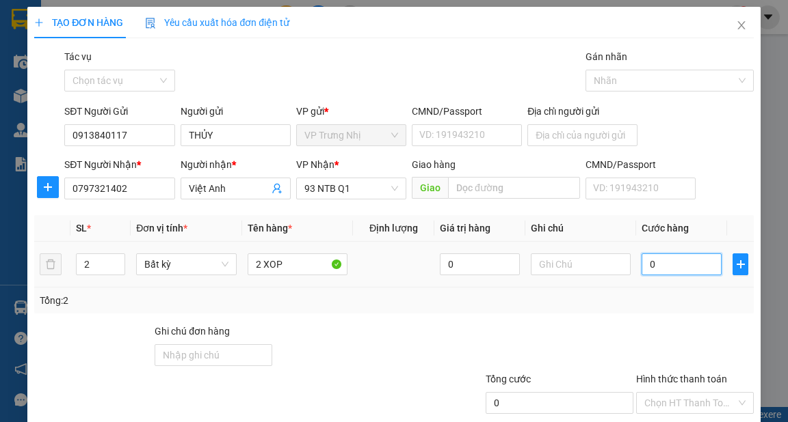
type input "5"
type input "50"
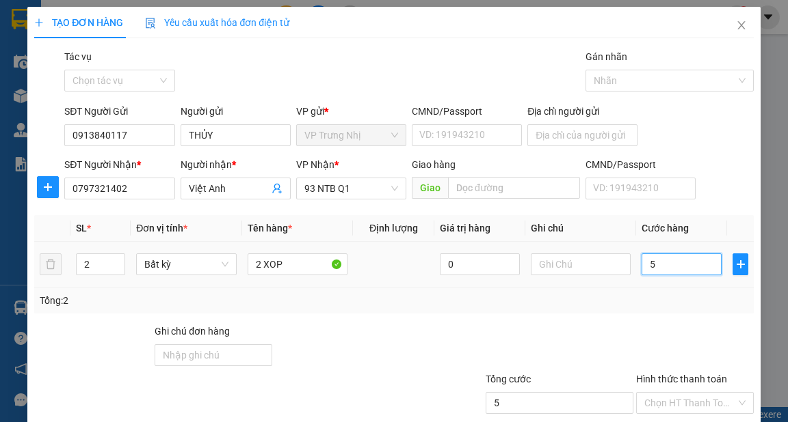
type input "50"
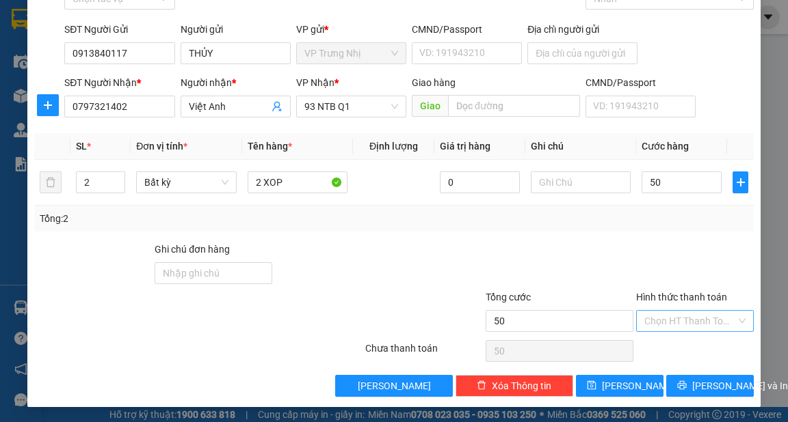
type input "50.000"
click at [696, 326] on input "Hình thức thanh toán" at bounding box center [690, 321] width 92 height 21
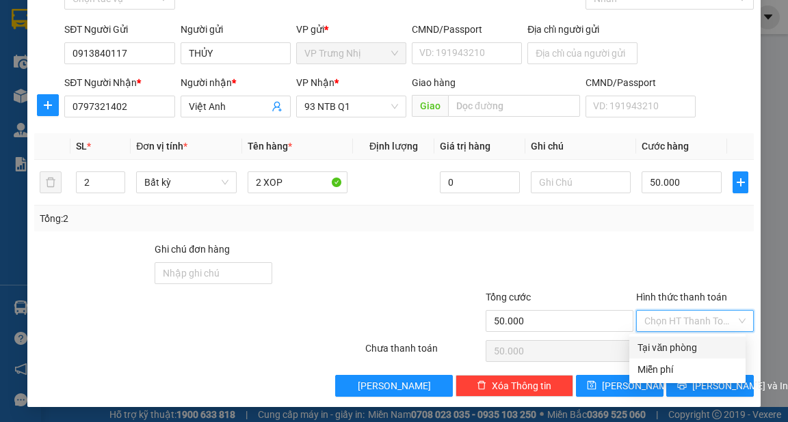
click at [703, 355] on div "Tại văn phòng" at bounding box center [687, 348] width 116 height 22
type input "0"
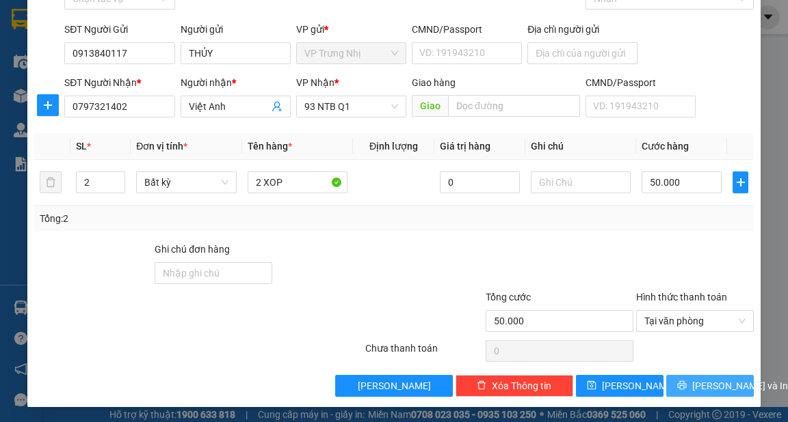
click at [715, 388] on span "[PERSON_NAME] và In" at bounding box center [740, 386] width 96 height 15
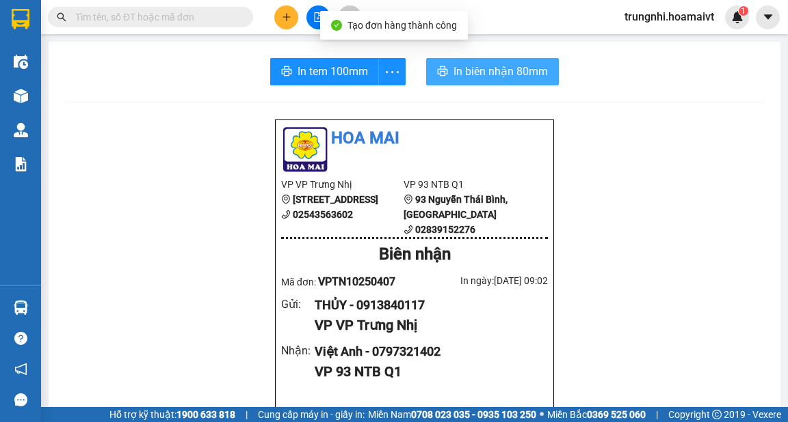
click at [454, 67] on span "In biên nhận 80mm" at bounding box center [500, 71] width 94 height 17
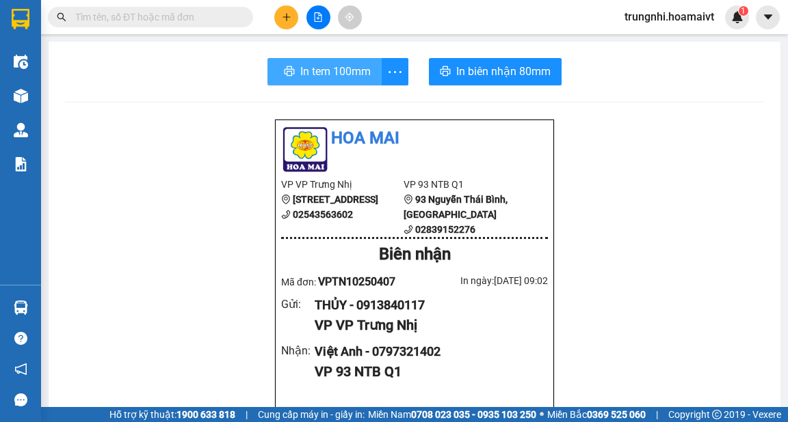
click at [321, 76] on span "In tem 100mm" at bounding box center [335, 71] width 70 height 17
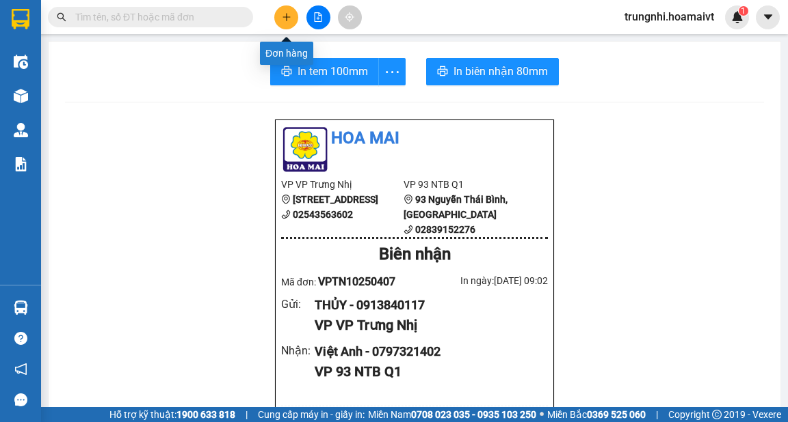
click at [290, 20] on icon "plus" at bounding box center [287, 17] width 10 height 10
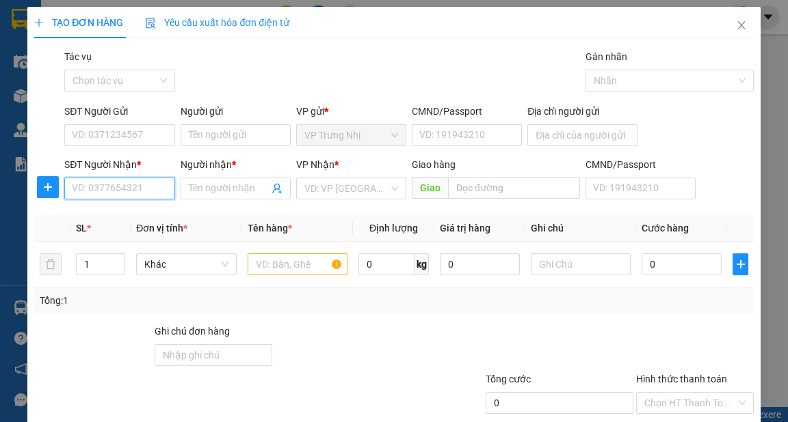
drag, startPoint x: 111, startPoint y: 191, endPoint x: 127, endPoint y: 190, distance: 15.7
click at [127, 190] on input "SĐT Người Nhận *" at bounding box center [119, 189] width 110 height 22
type input "0909228679"
click at [141, 187] on input "0909228679" at bounding box center [119, 189] width 110 height 22
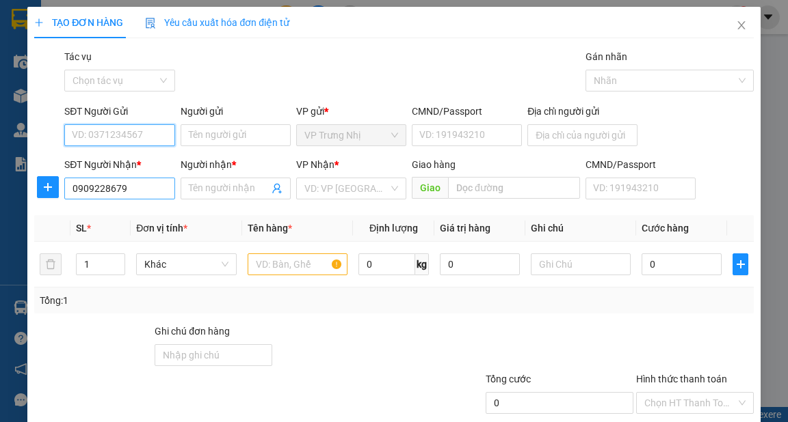
type input "0909228679"
click at [154, 137] on input "0909228679" at bounding box center [119, 135] width 110 height 22
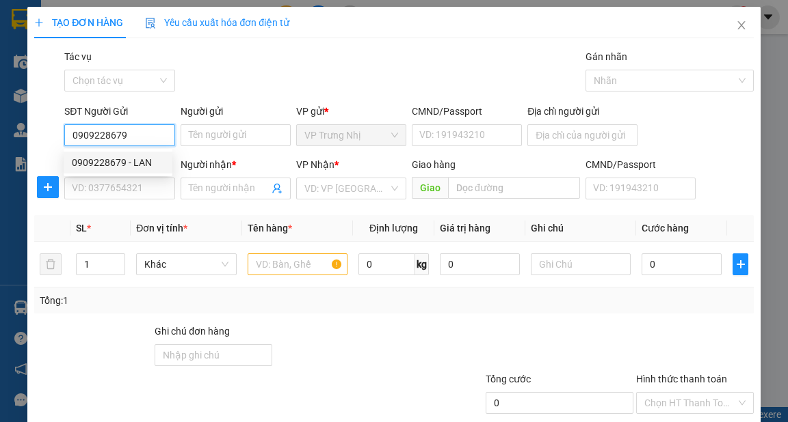
click at [137, 163] on div "0909228679 - LAN" at bounding box center [118, 162] width 92 height 15
type input "LAN"
type input "0902776565"
type input "VÂN"
type input "STN CHƯA PHÍ"
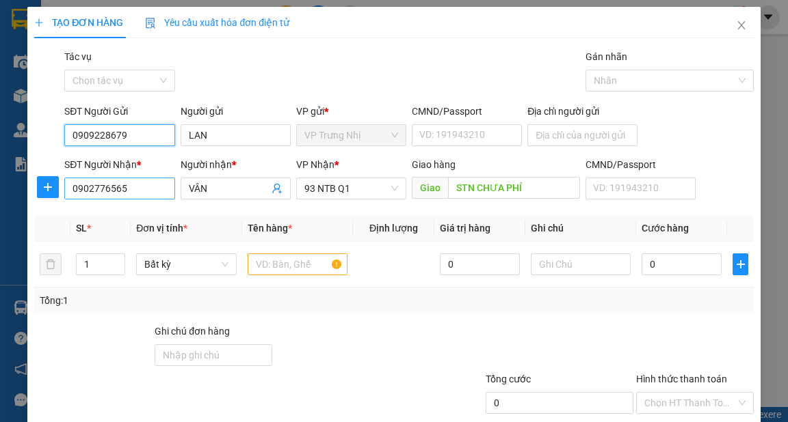
type input "0909228679"
click at [157, 189] on input "0902776565" at bounding box center [119, 189] width 110 height 22
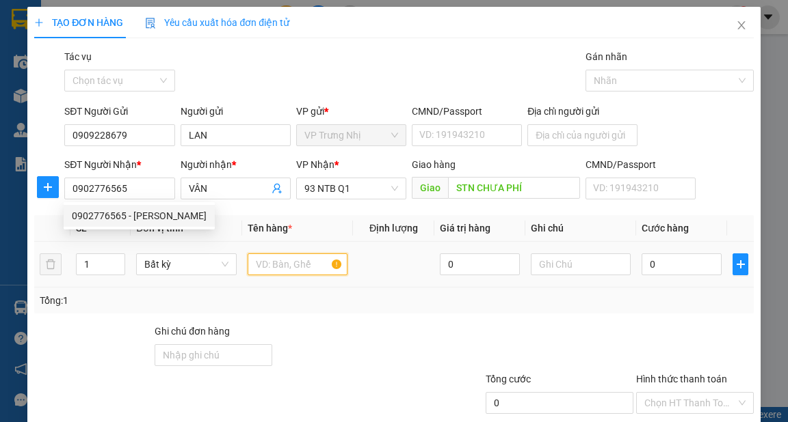
click at [282, 263] on input "text" at bounding box center [297, 265] width 100 height 22
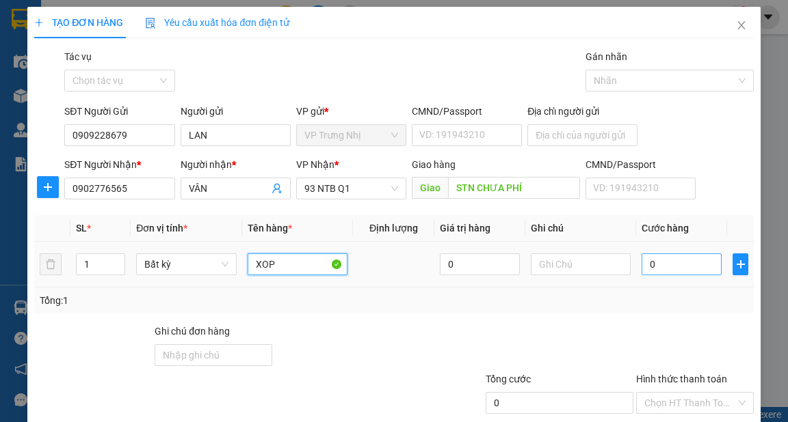
type input "XOP"
click at [673, 270] on input "0" at bounding box center [681, 265] width 80 height 22
type input "3"
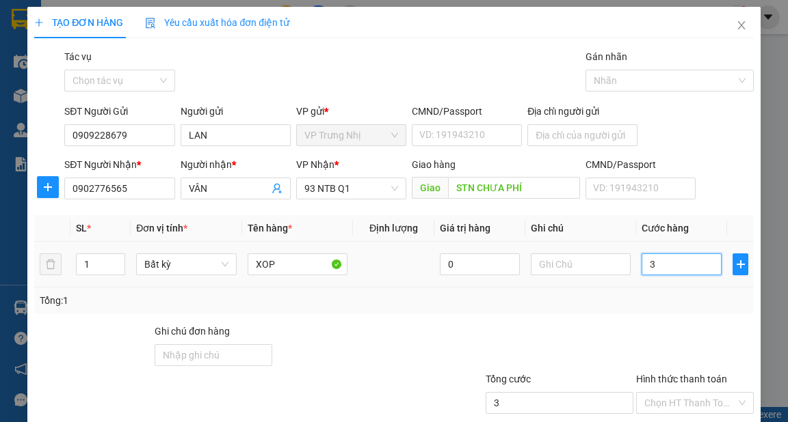
type input "30"
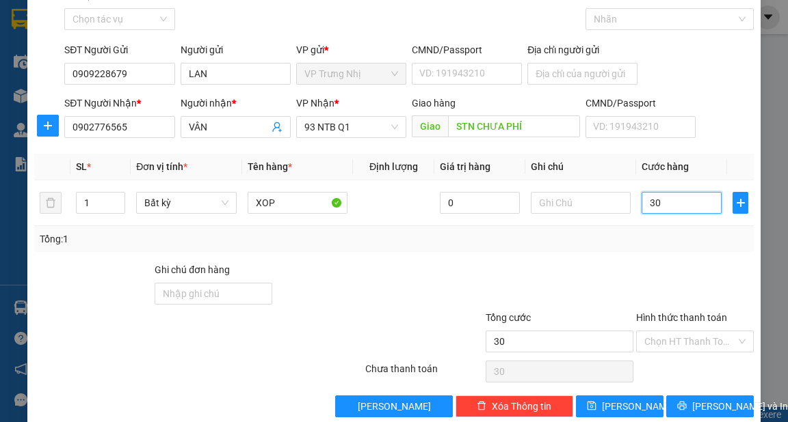
scroll to position [82, 0]
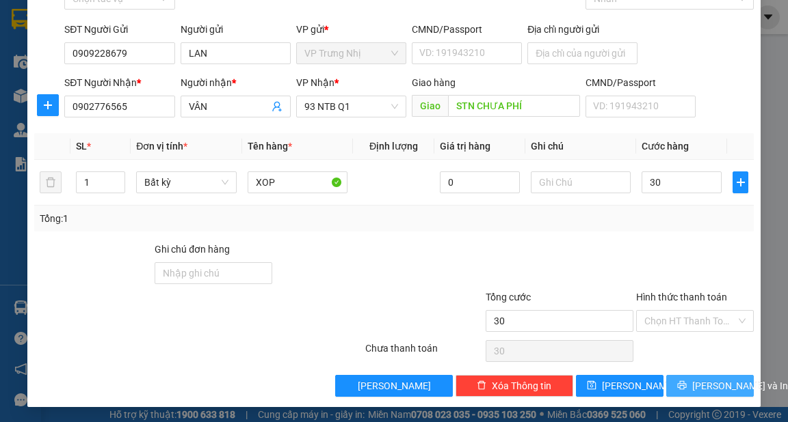
type input "30.000"
click at [682, 386] on icon "printer" at bounding box center [682, 386] width 10 height 10
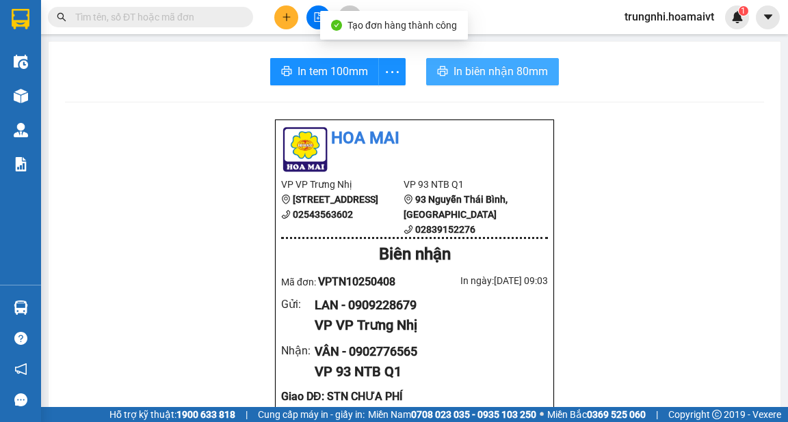
click at [482, 77] on span "In biên nhận 80mm" at bounding box center [500, 71] width 94 height 17
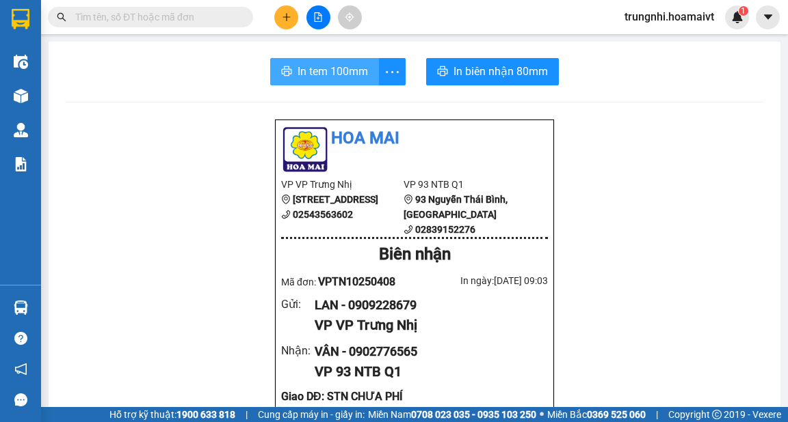
click at [330, 79] on span "In tem 100mm" at bounding box center [332, 71] width 70 height 17
click at [289, 21] on icon "plus" at bounding box center [287, 17] width 10 height 10
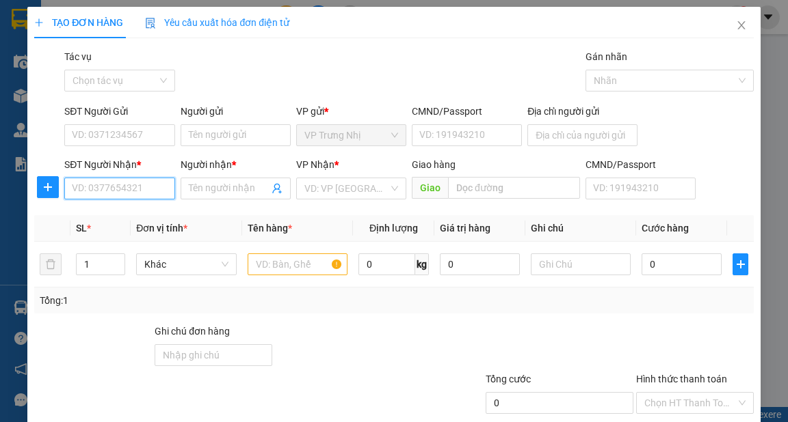
click at [144, 185] on input "SĐT Người Nhận *" at bounding box center [119, 189] width 110 height 22
click at [95, 187] on input "035675264" at bounding box center [119, 189] width 110 height 22
type input "0356765264"
click at [149, 186] on input "0356765264" at bounding box center [119, 189] width 110 height 22
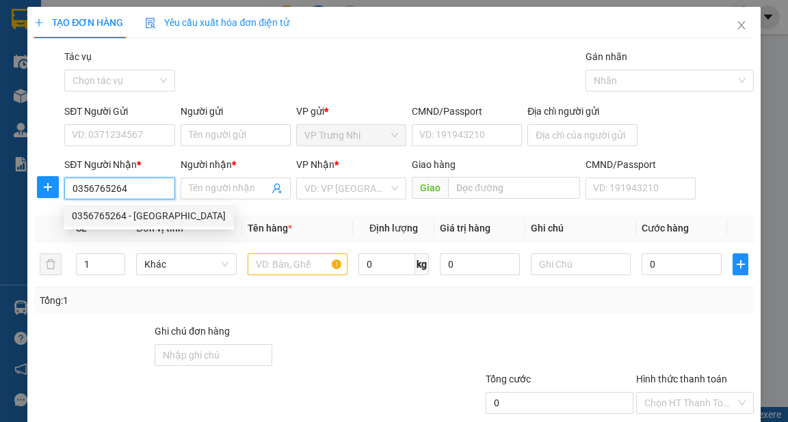
click at [163, 217] on div "0356765264 - PHUONG" at bounding box center [149, 216] width 154 height 15
type input "PHUONG"
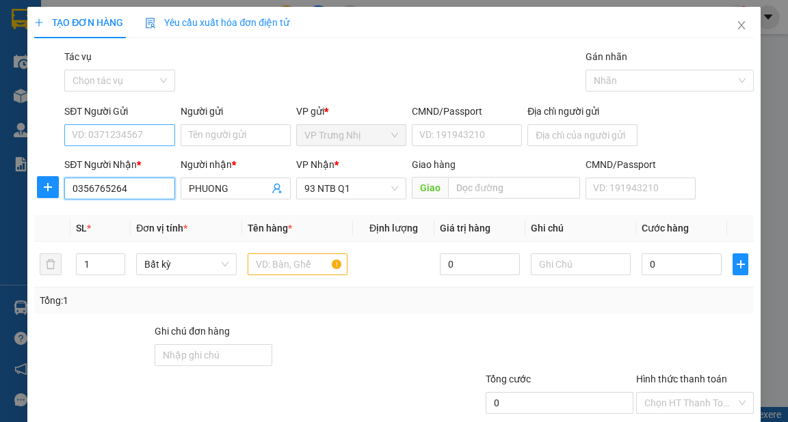
type input "0356765264"
click at [157, 139] on input "SĐT Người Gửi" at bounding box center [119, 135] width 110 height 22
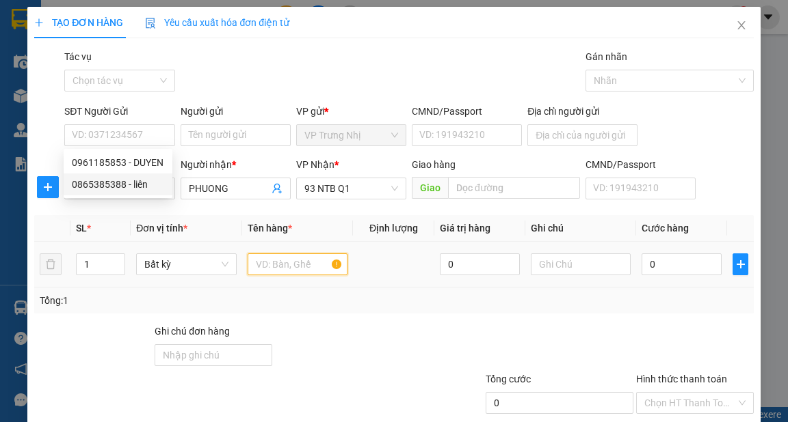
click at [305, 269] on input "text" at bounding box center [297, 265] width 100 height 22
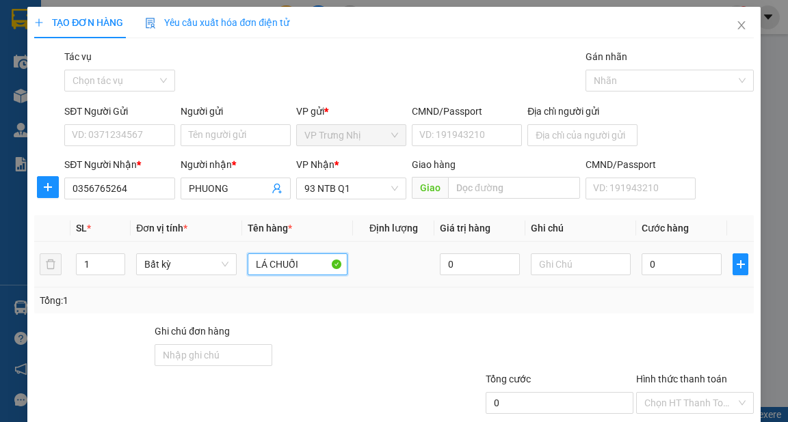
type input "LÁ CHUỐI"
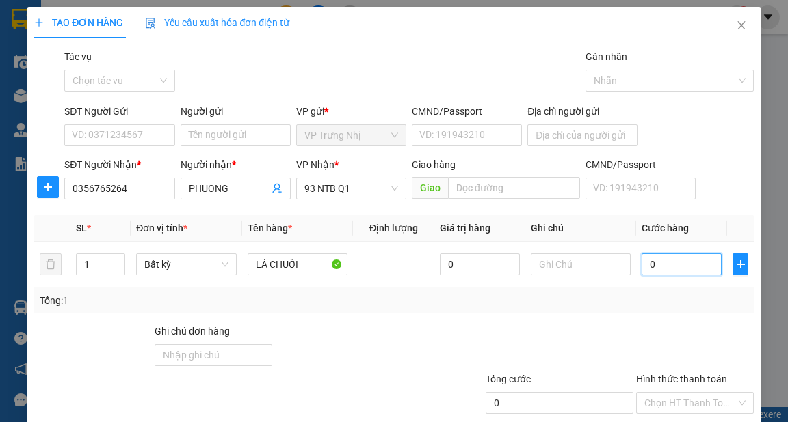
type input "3"
type input "30"
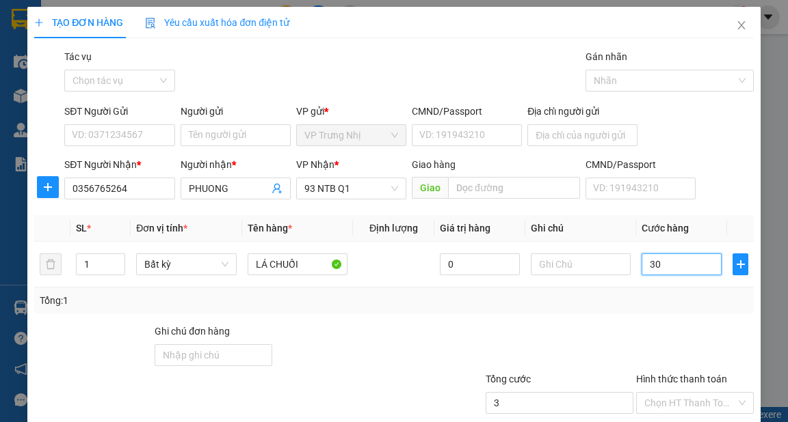
type input "30"
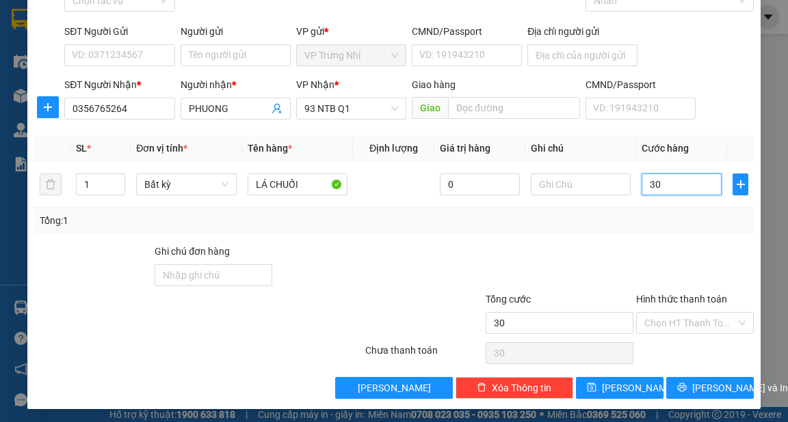
scroll to position [82, 0]
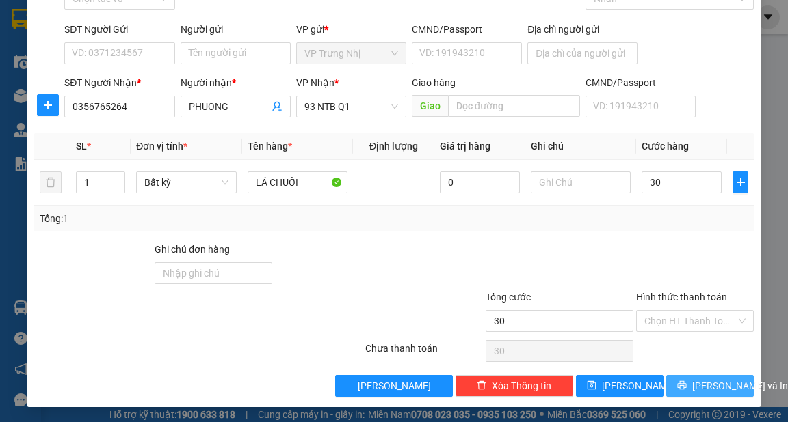
type input "30.000"
click at [708, 382] on span "[PERSON_NAME] và In" at bounding box center [740, 386] width 96 height 15
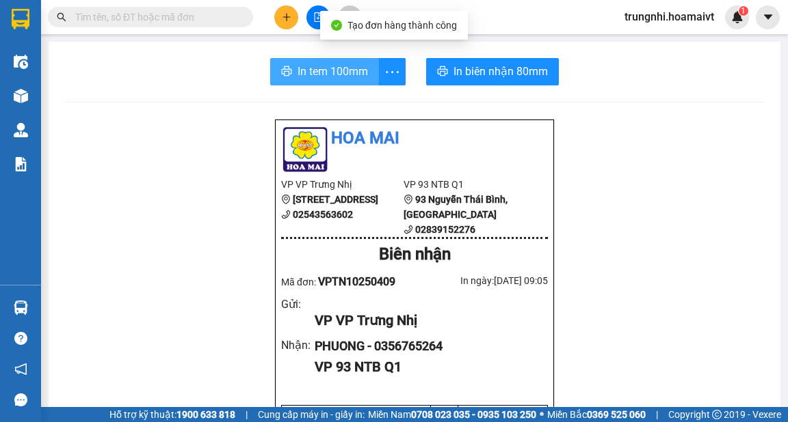
click at [330, 71] on span "In tem 100mm" at bounding box center [332, 71] width 70 height 17
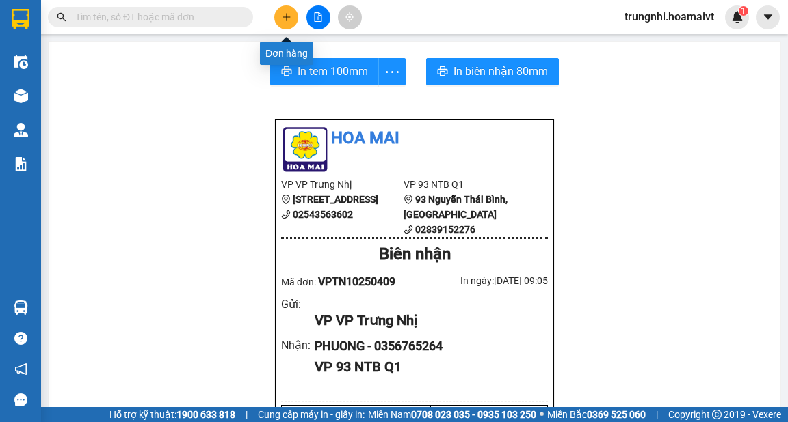
click at [288, 21] on icon "plus" at bounding box center [287, 17] width 10 height 10
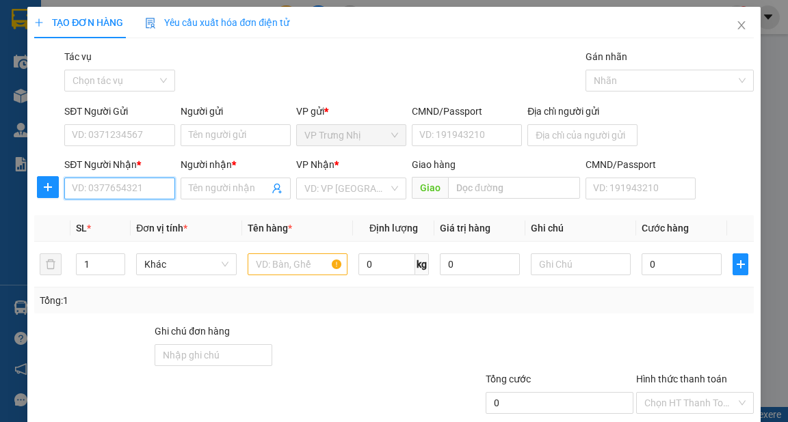
click at [137, 188] on input "SĐT Người Nhận *" at bounding box center [119, 189] width 110 height 22
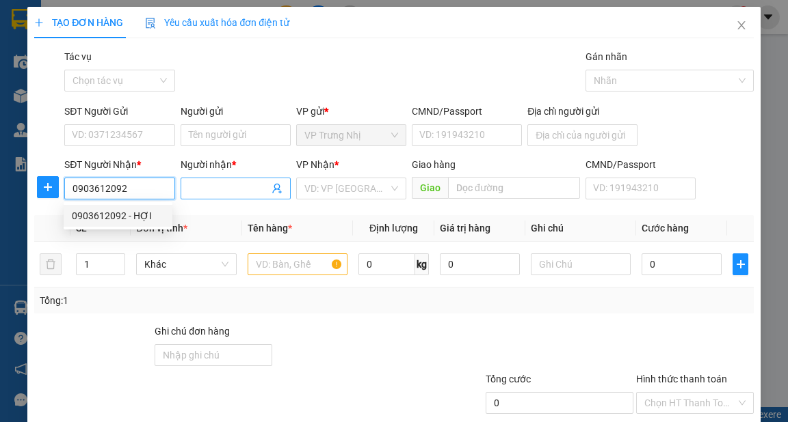
type input "0903612092"
click at [224, 189] on input "Người nhận *" at bounding box center [229, 188] width 80 height 15
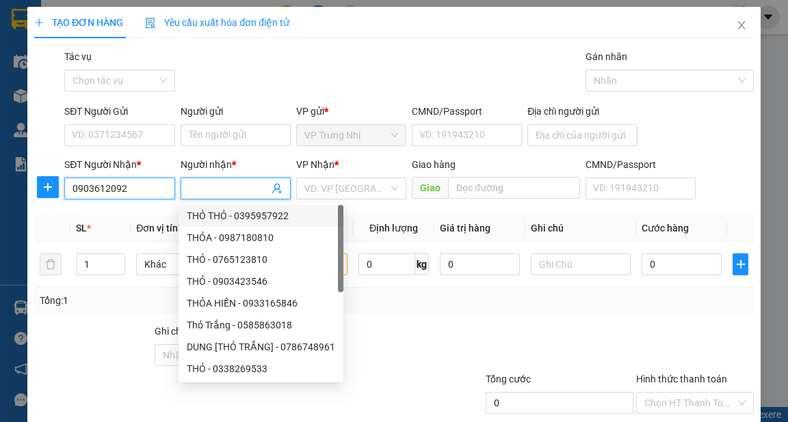
click at [151, 191] on input "0903612092" at bounding box center [119, 189] width 110 height 22
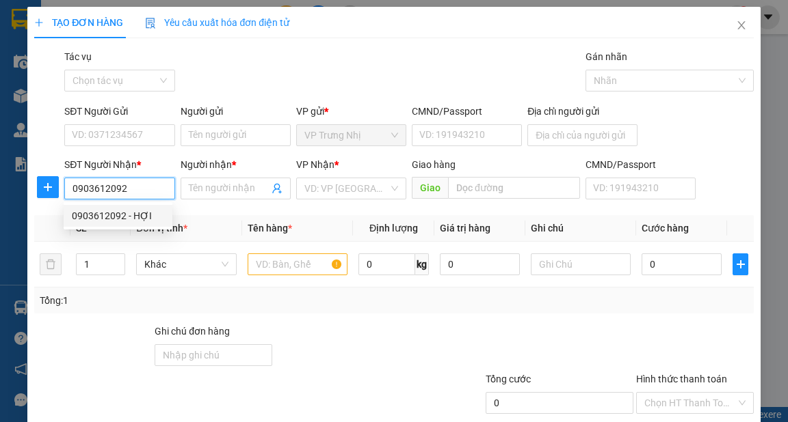
click at [152, 217] on div "0903612092 - HỢI" at bounding box center [118, 216] width 92 height 15
type input "HỢI"
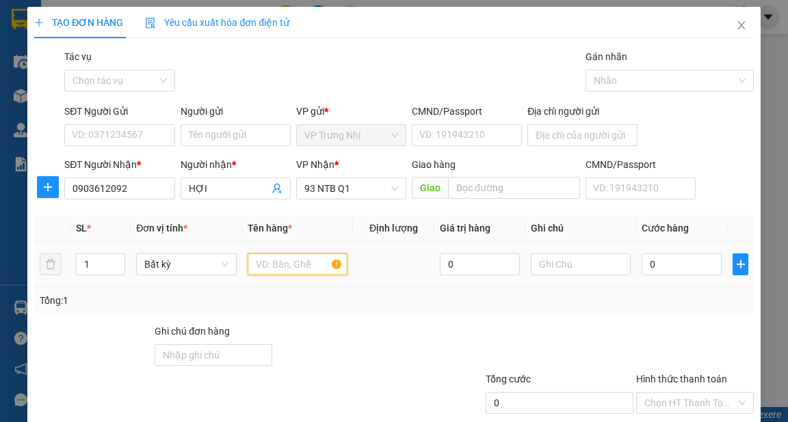
click at [302, 266] on input "text" at bounding box center [297, 265] width 100 height 22
type input "XOP"
type input "3"
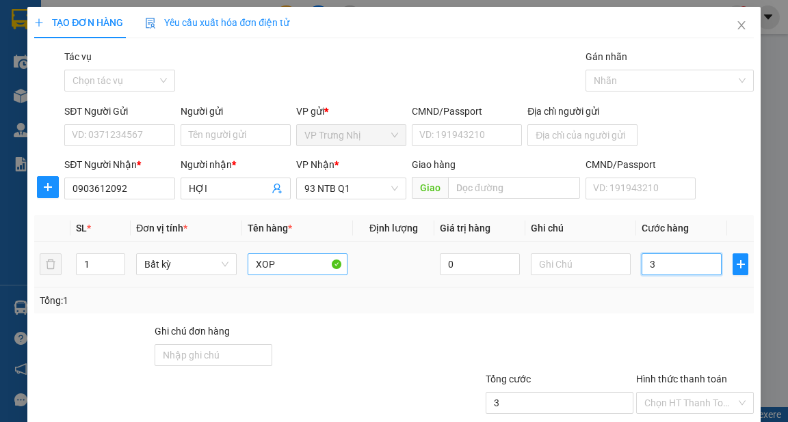
type input "30"
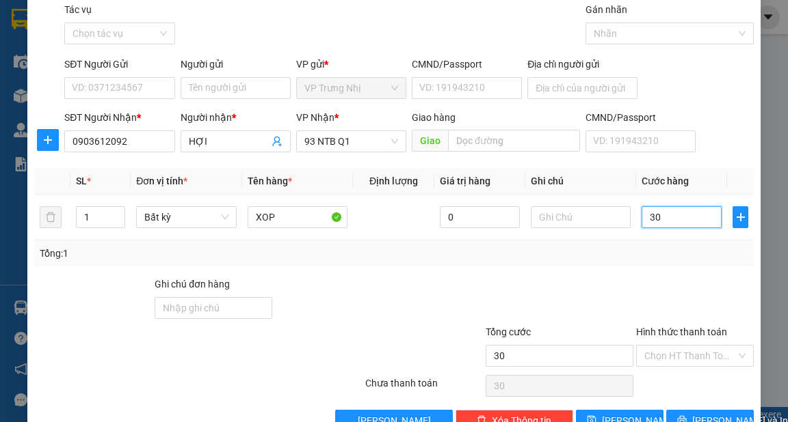
scroll to position [82, 0]
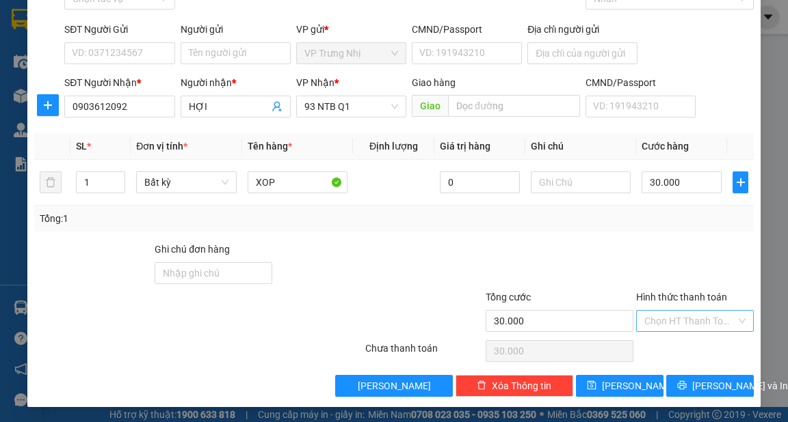
click at [686, 323] on input "Hình thức thanh toán" at bounding box center [690, 321] width 92 height 21
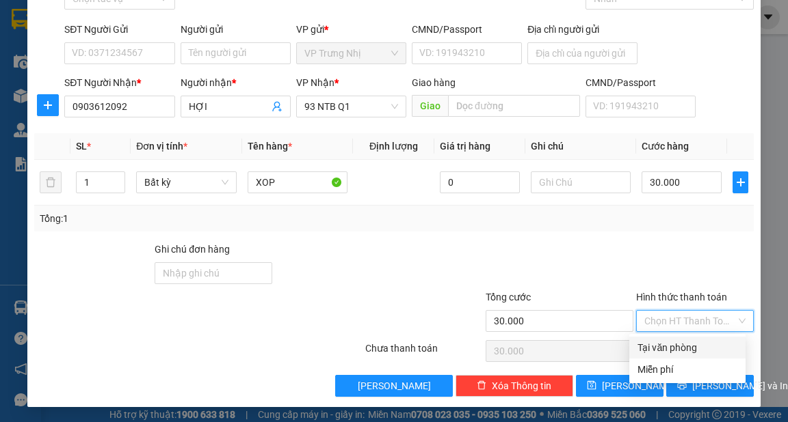
drag, startPoint x: 689, startPoint y: 344, endPoint x: 709, endPoint y: 364, distance: 28.5
click at [689, 346] on div "Tại văn phòng" at bounding box center [687, 347] width 100 height 15
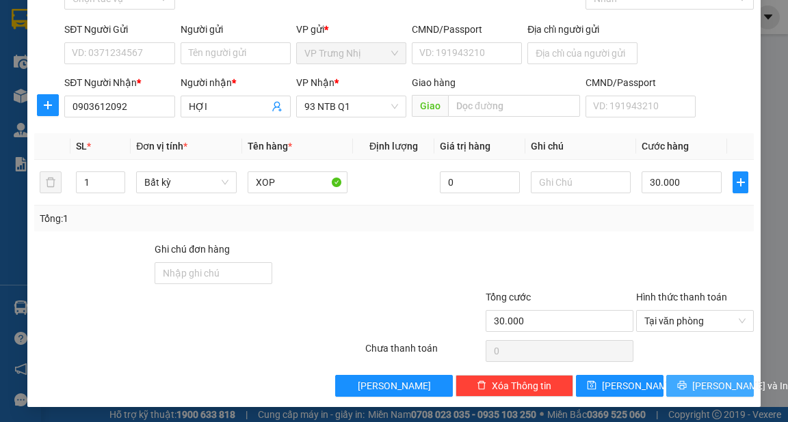
click at [708, 384] on span "[PERSON_NAME] và In" at bounding box center [740, 386] width 96 height 15
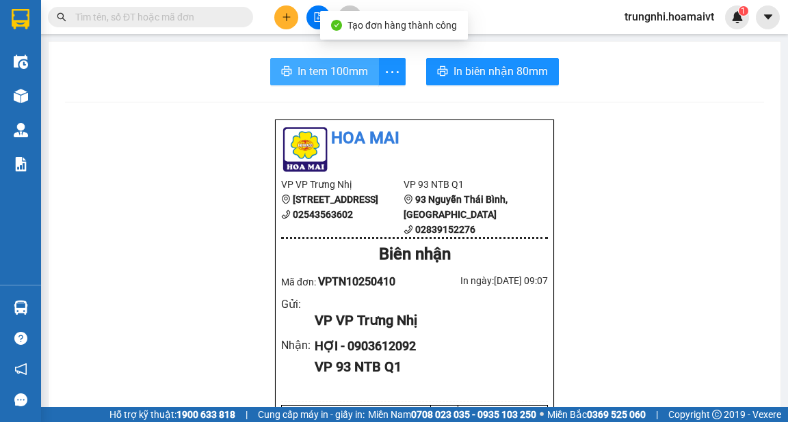
click at [314, 75] on span "In tem 100mm" at bounding box center [332, 71] width 70 height 17
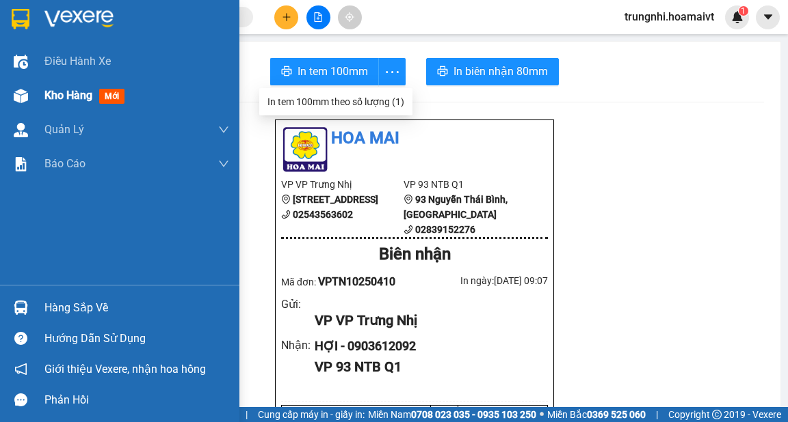
drag, startPoint x: 25, startPoint y: 93, endPoint x: 141, endPoint y: 107, distance: 117.0
click at [24, 93] on img at bounding box center [21, 96] width 14 height 14
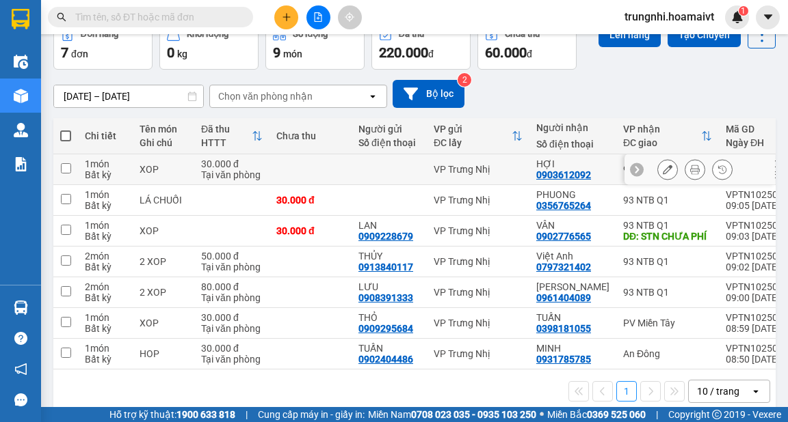
scroll to position [96, 0]
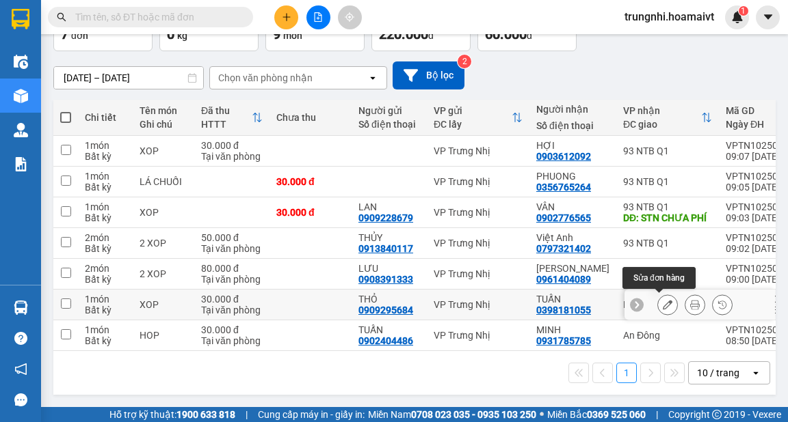
click at [662, 303] on icon at bounding box center [667, 305] width 10 height 10
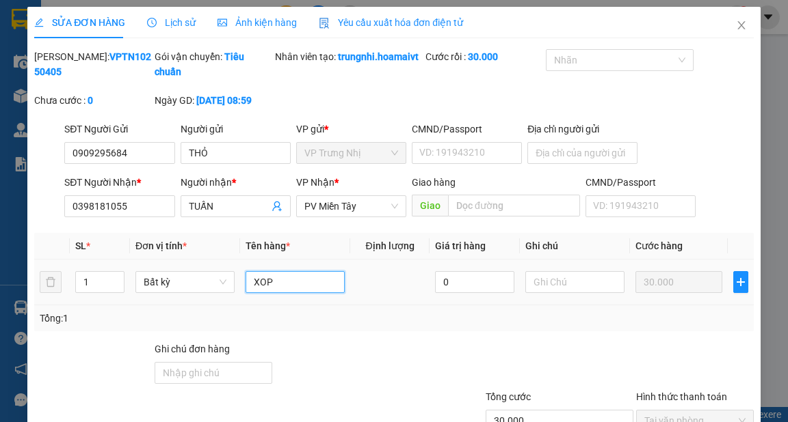
click at [290, 293] on input "XOP" at bounding box center [294, 282] width 99 height 22
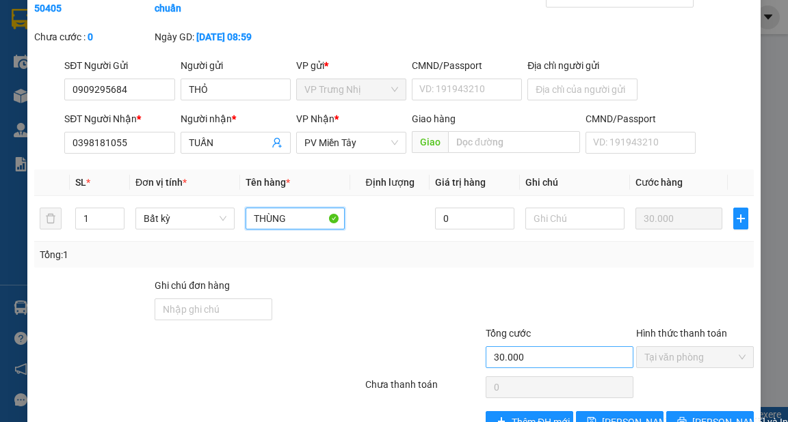
scroll to position [115, 0]
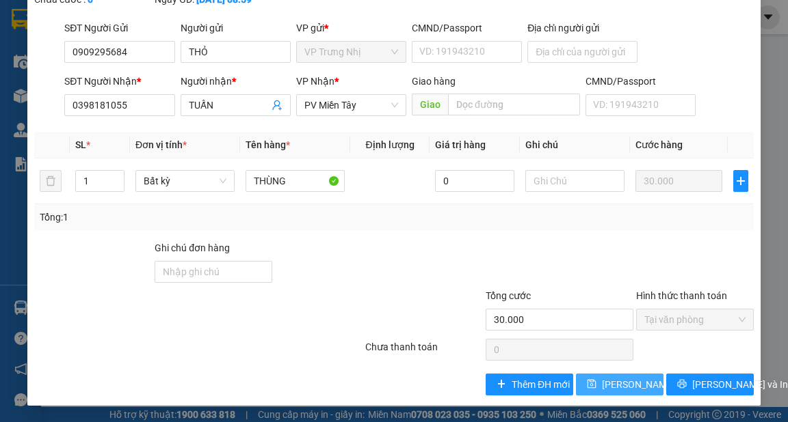
click at [627, 386] on span "[PERSON_NAME] thay đổi" at bounding box center [656, 384] width 109 height 15
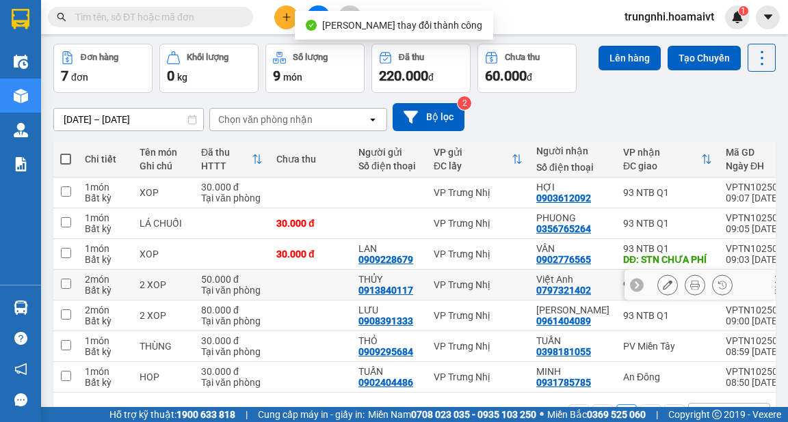
scroll to position [96, 0]
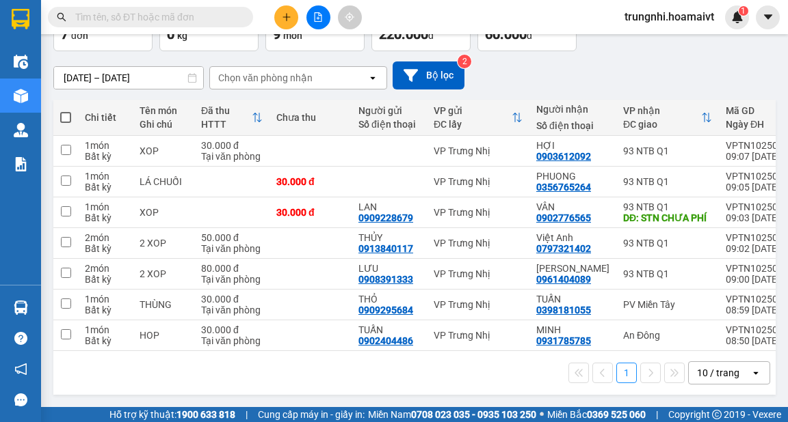
click at [723, 375] on div "10 / trang" at bounding box center [718, 373] width 42 height 14
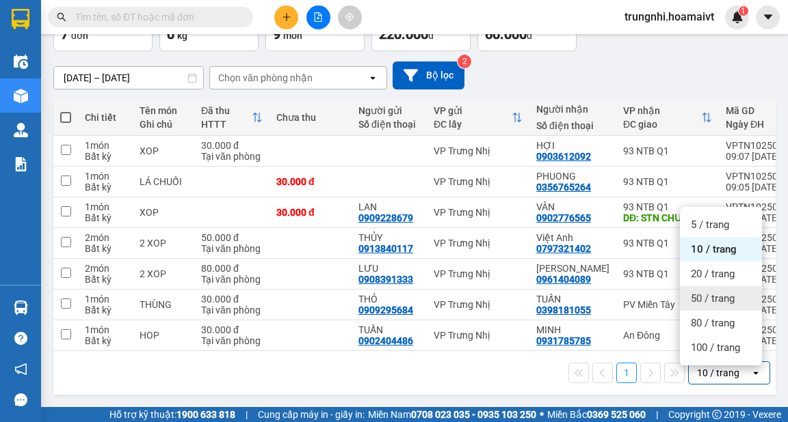
click at [702, 299] on span "50 / trang" at bounding box center [712, 299] width 44 height 14
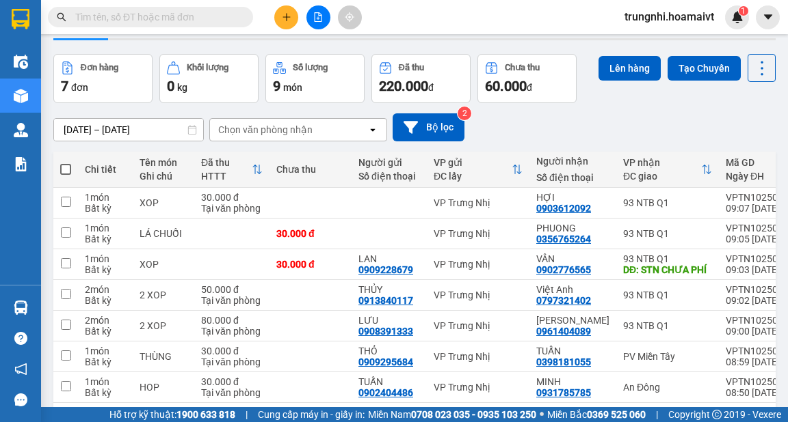
scroll to position [0, 0]
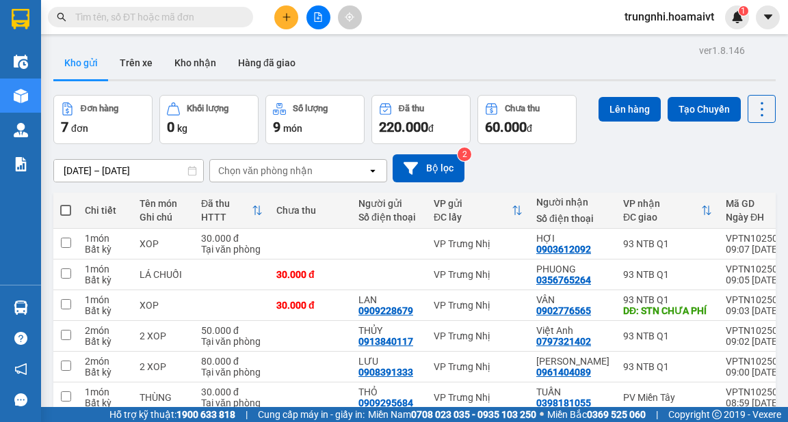
click at [292, 11] on button at bounding box center [286, 17] width 24 height 24
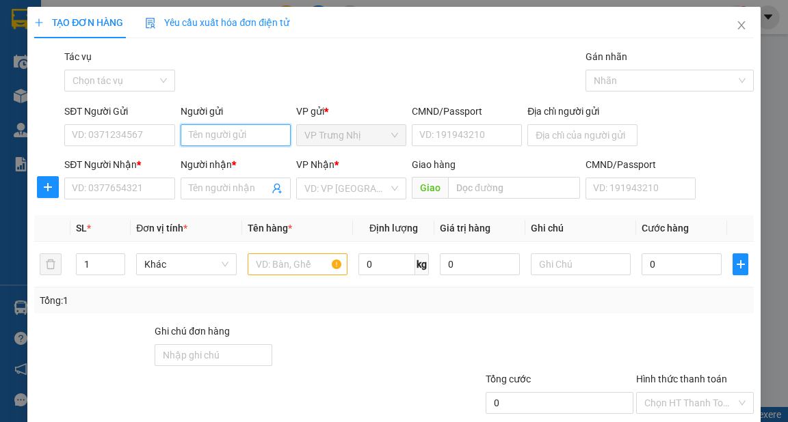
drag, startPoint x: 226, startPoint y: 132, endPoint x: 284, endPoint y: 148, distance: 61.0
click at [226, 132] on input "Người gửi" at bounding box center [235, 135] width 110 height 22
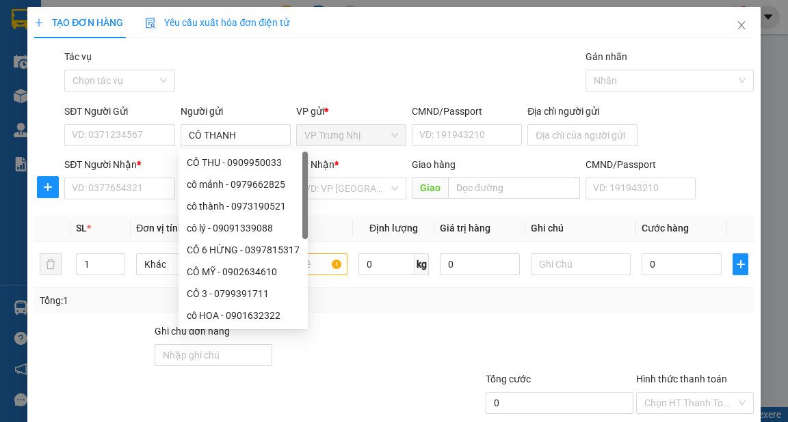
click at [389, 70] on div "Gói vận chuyển * Tiêu chuẩn Tác vụ Chọn tác vụ Gán nhãn Nhãn" at bounding box center [409, 73] width 694 height 48
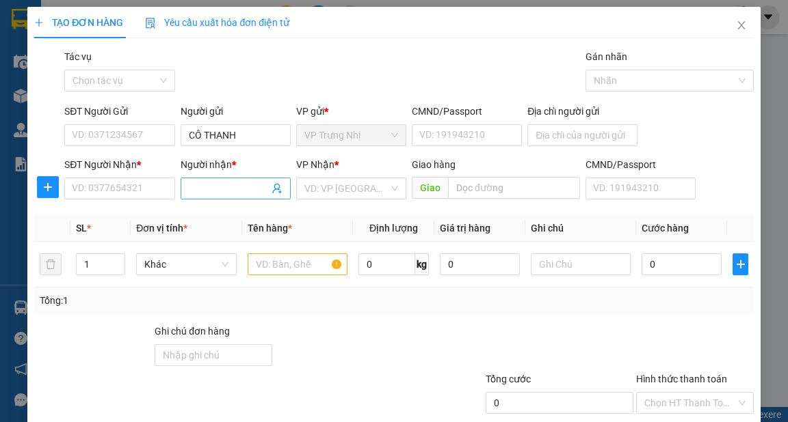
drag, startPoint x: 209, startPoint y: 189, endPoint x: 228, endPoint y: 185, distance: 19.6
click at [215, 187] on input "Người nhận *" at bounding box center [229, 188] width 80 height 15
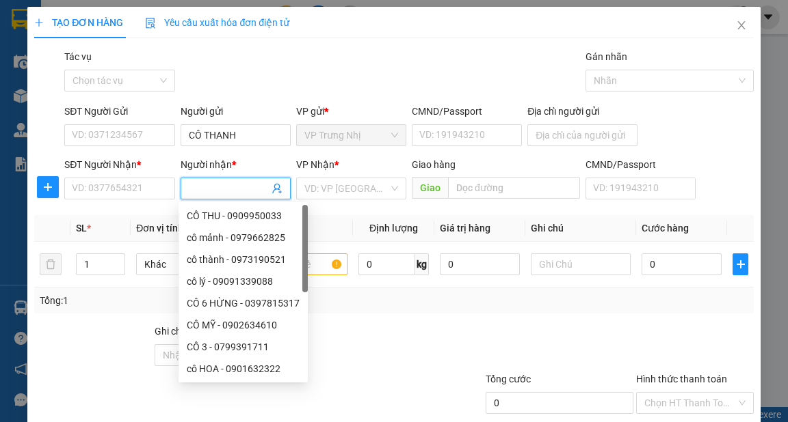
click at [424, 342] on div at bounding box center [363, 348] width 180 height 48
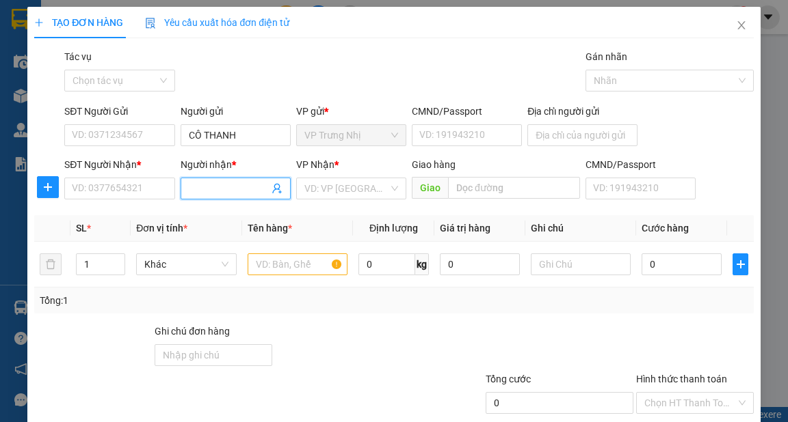
click at [241, 190] on input "Người nhận *" at bounding box center [229, 188] width 80 height 15
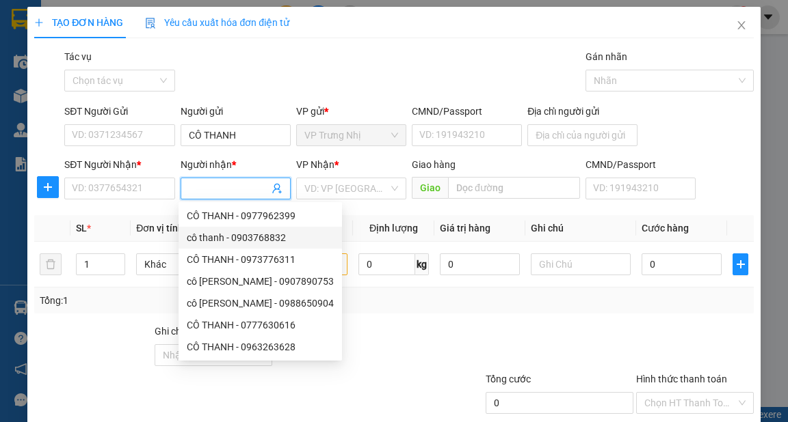
click at [382, 339] on div at bounding box center [363, 348] width 180 height 48
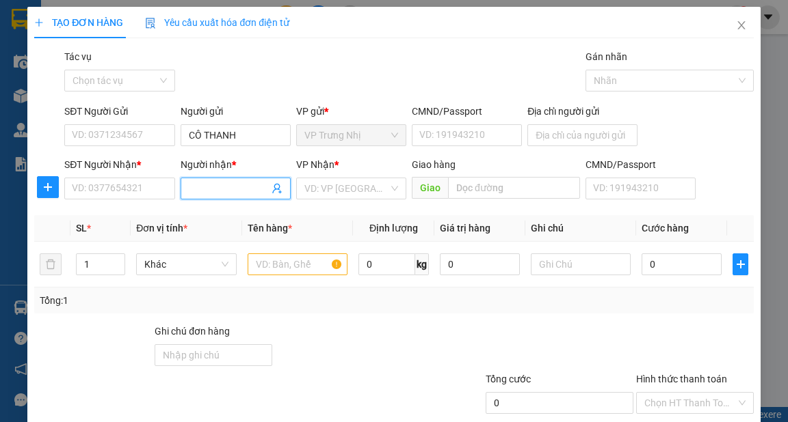
click at [224, 192] on input "Người nhận *" at bounding box center [229, 188] width 80 height 15
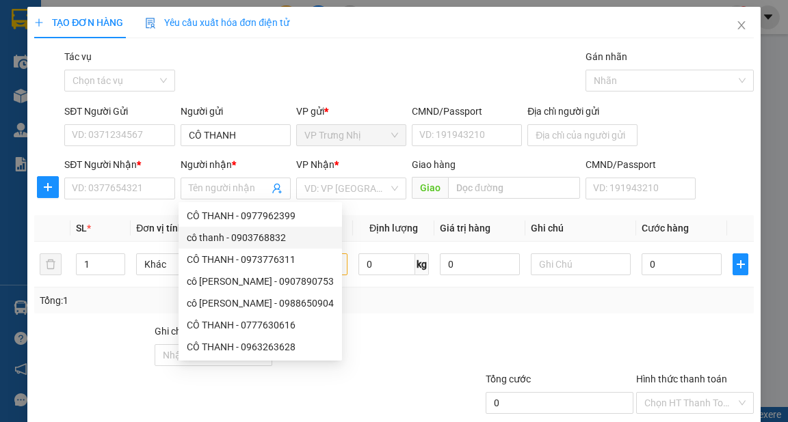
click at [380, 357] on div at bounding box center [363, 348] width 180 height 48
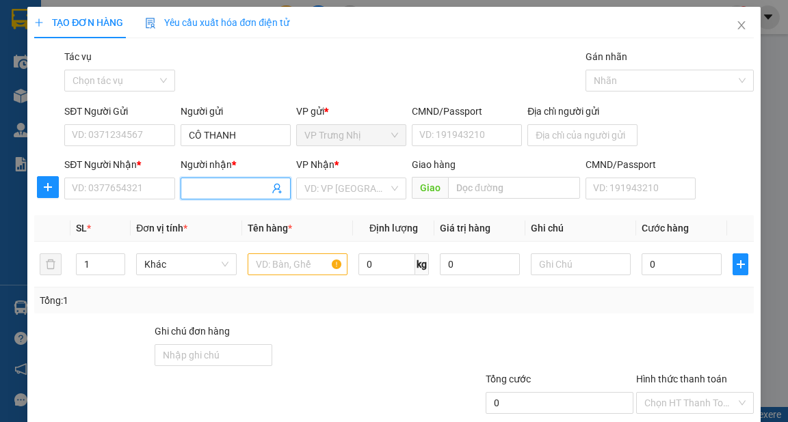
click at [232, 186] on input "Người nhận *" at bounding box center [229, 188] width 80 height 15
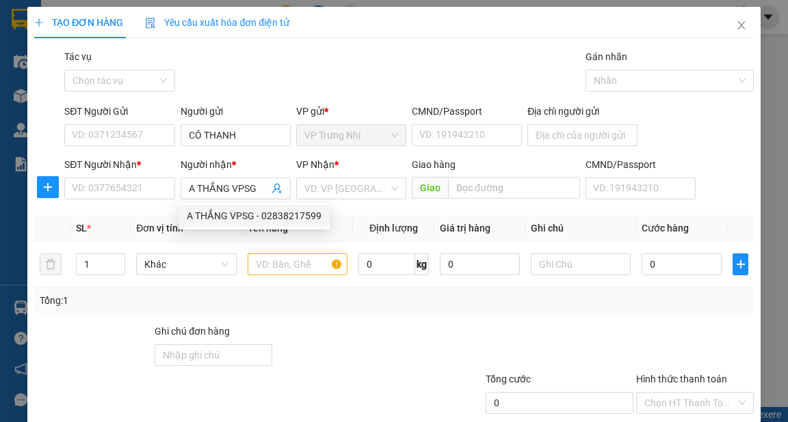
click at [325, 306] on div "Tổng: 1" at bounding box center [394, 300] width 708 height 15
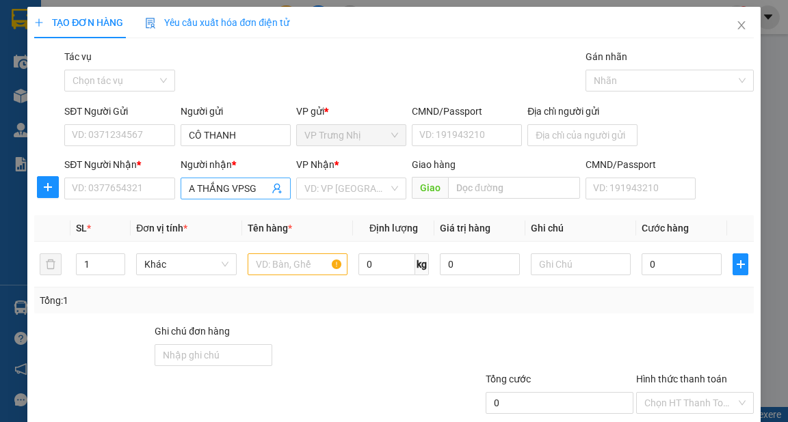
click at [233, 192] on input "A THẮNG VPSG" at bounding box center [229, 188] width 80 height 15
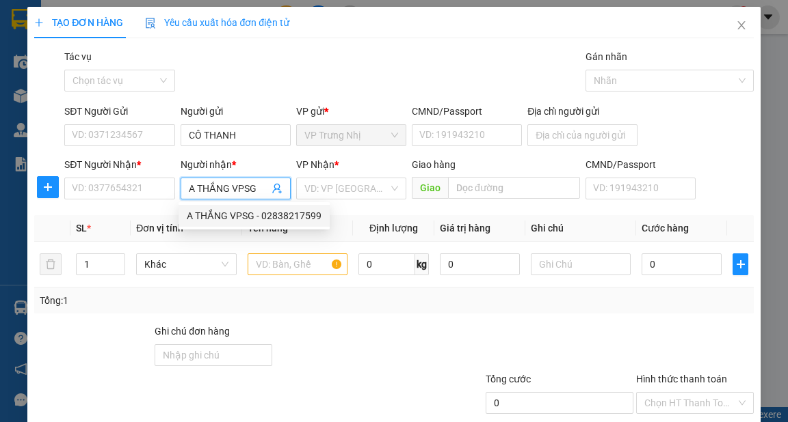
click at [287, 219] on div "A THẮNG VPSG - 02838217599" at bounding box center [254, 216] width 135 height 15
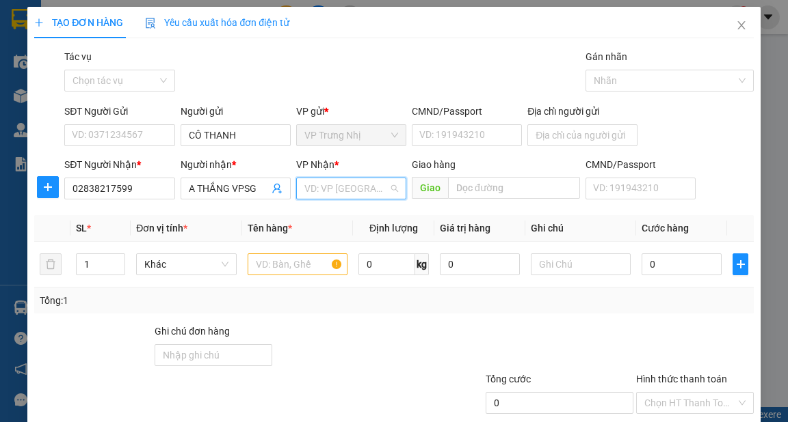
click at [348, 187] on input "search" at bounding box center [346, 188] width 84 height 21
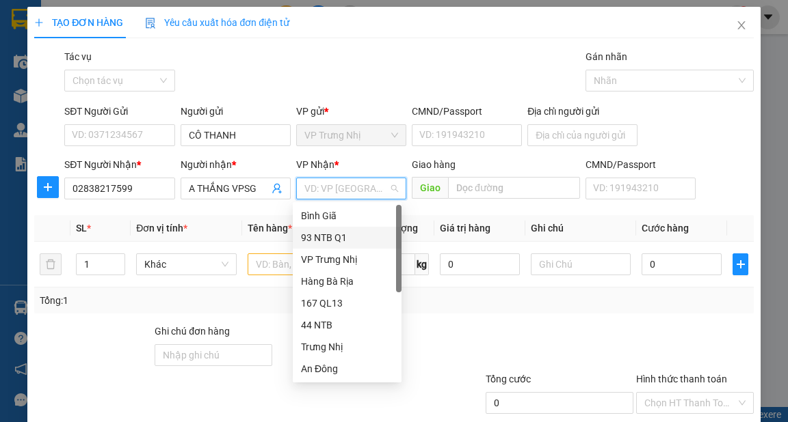
click at [328, 239] on div "93 NTB Q1" at bounding box center [347, 237] width 92 height 15
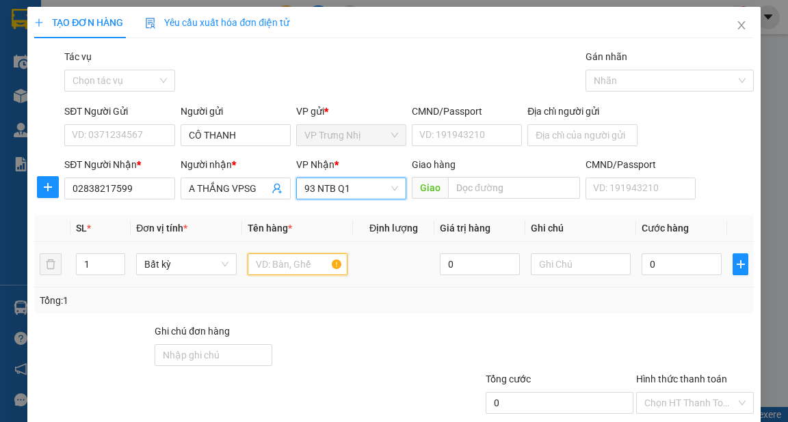
click at [274, 260] on input "text" at bounding box center [297, 265] width 100 height 22
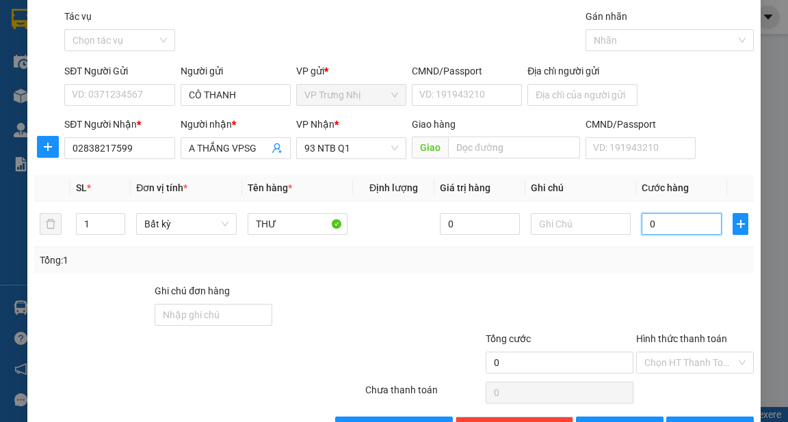
scroll to position [82, 0]
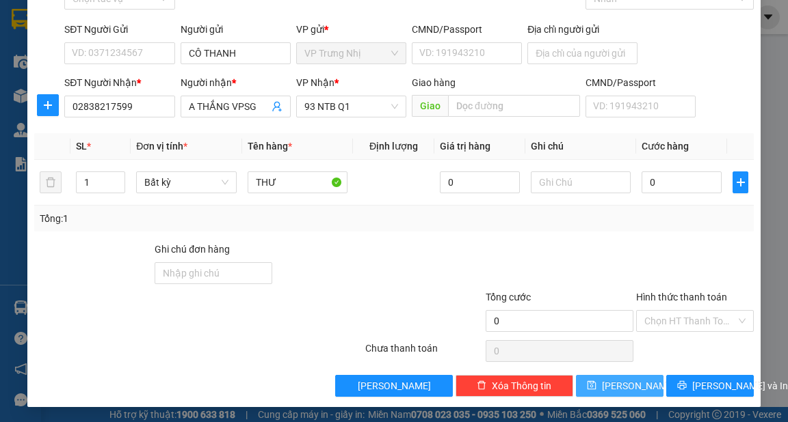
click at [630, 388] on button "[PERSON_NAME]" at bounding box center [620, 386] width 88 height 22
click at [692, 325] on input "Hình thức thanh toán" at bounding box center [690, 321] width 92 height 21
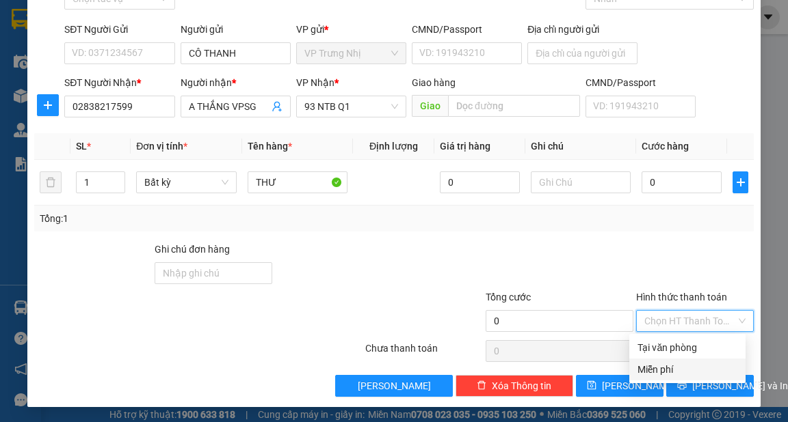
click at [690, 370] on div "Miễn phí" at bounding box center [687, 369] width 100 height 15
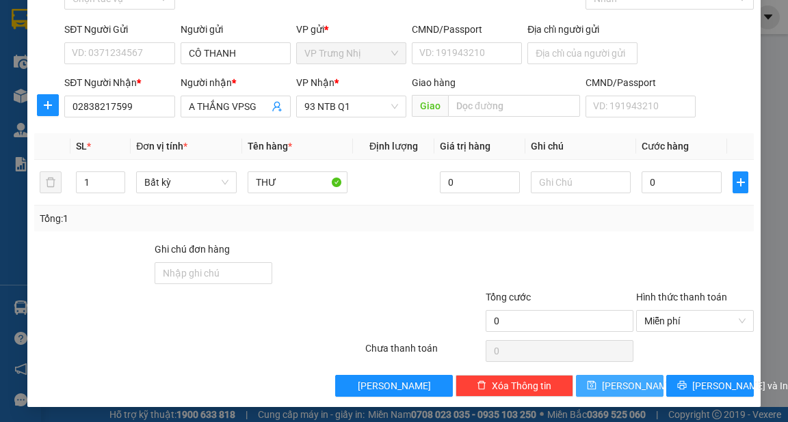
drag, startPoint x: 617, startPoint y: 389, endPoint x: 787, endPoint y: 383, distance: 170.3
click at [617, 388] on span "[PERSON_NAME]" at bounding box center [638, 386] width 73 height 15
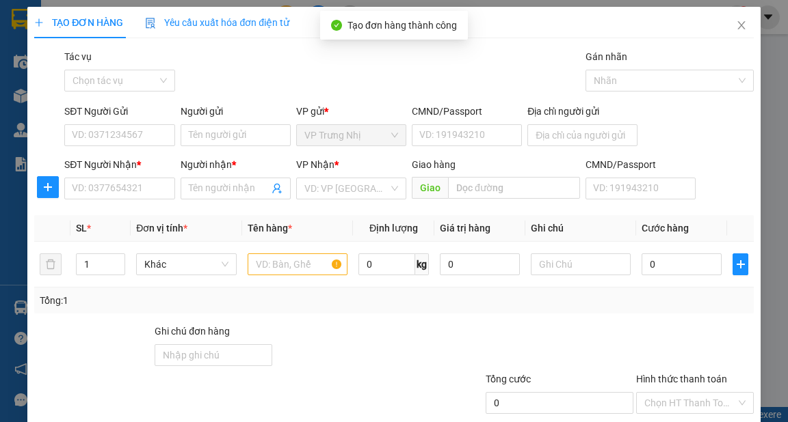
scroll to position [0, 0]
click at [129, 193] on input "SĐT Người Nhận *" at bounding box center [119, 189] width 110 height 22
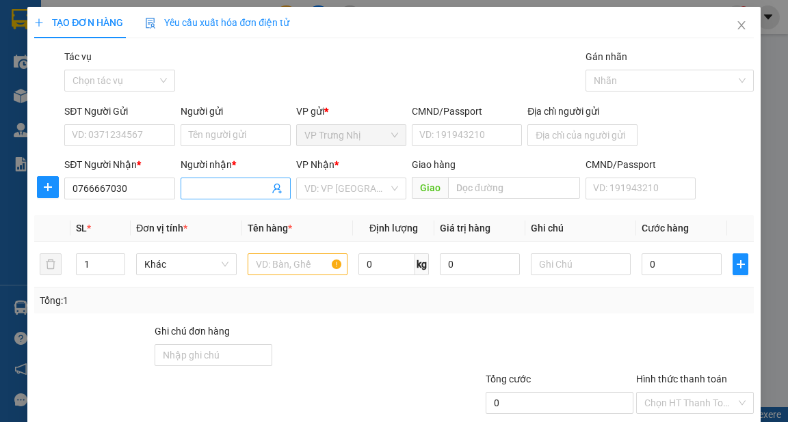
click at [239, 190] on input "Người nhận *" at bounding box center [229, 188] width 80 height 15
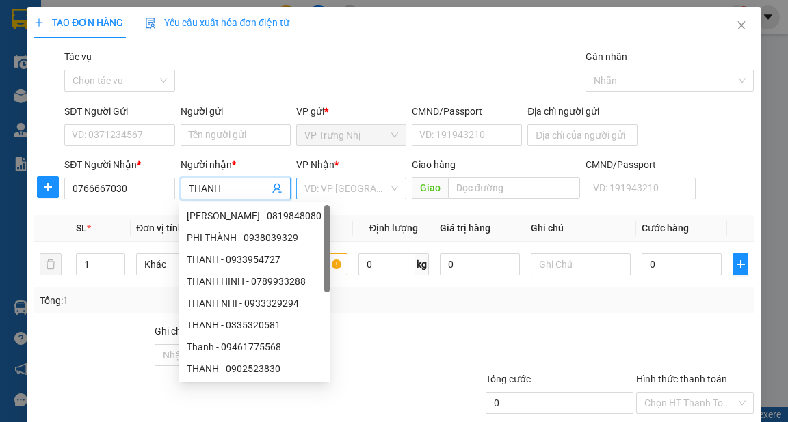
click at [351, 189] on input "search" at bounding box center [346, 188] width 84 height 21
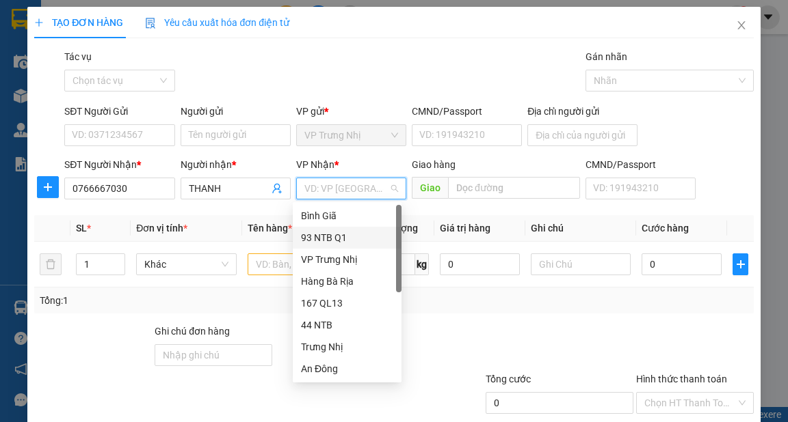
click at [336, 240] on div "93 NTB Q1" at bounding box center [347, 237] width 92 height 15
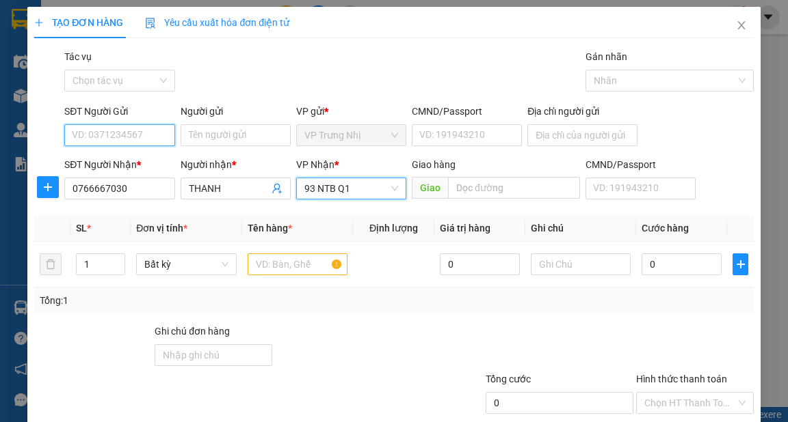
click at [134, 137] on input "SĐT Người Gửi" at bounding box center [119, 135] width 110 height 22
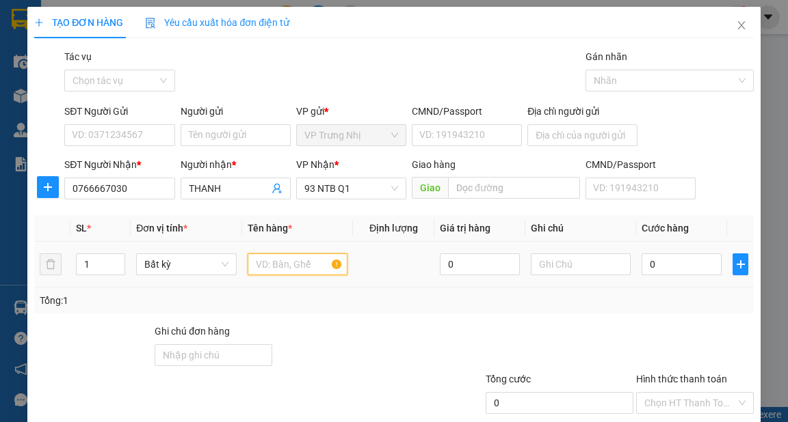
drag, startPoint x: 279, startPoint y: 268, endPoint x: 310, endPoint y: 271, distance: 31.6
click at [280, 268] on input "text" at bounding box center [297, 265] width 100 height 22
click at [88, 135] on input "SĐT Người Gửi" at bounding box center [119, 135] width 110 height 22
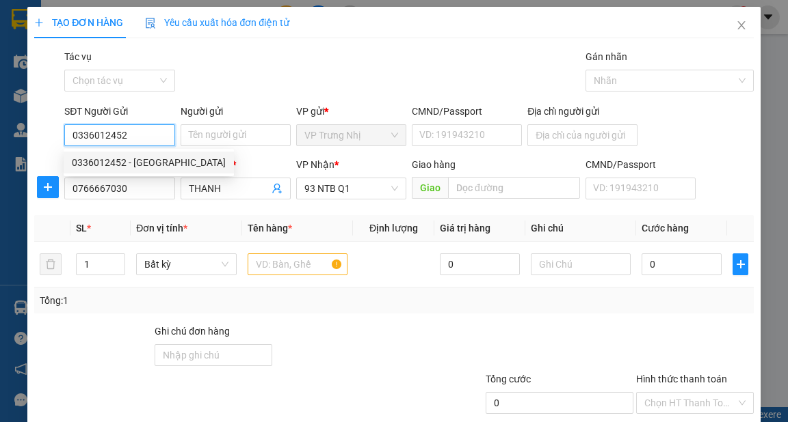
click at [142, 168] on div "0336012452 - Hà" at bounding box center [149, 162] width 154 height 15
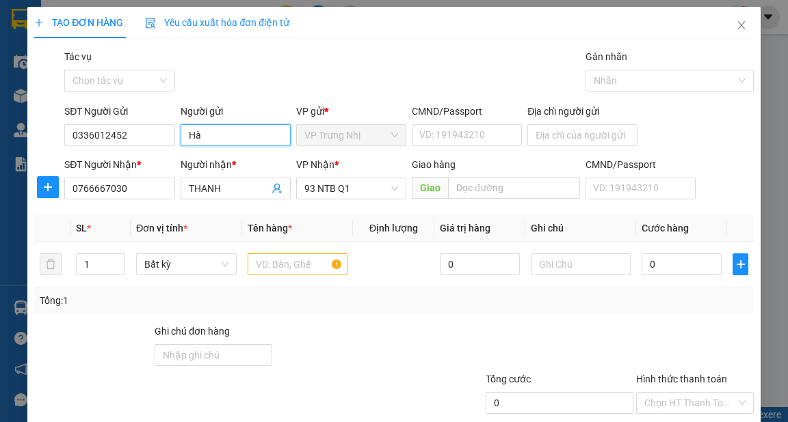
click at [231, 131] on input "Hà" at bounding box center [235, 135] width 110 height 22
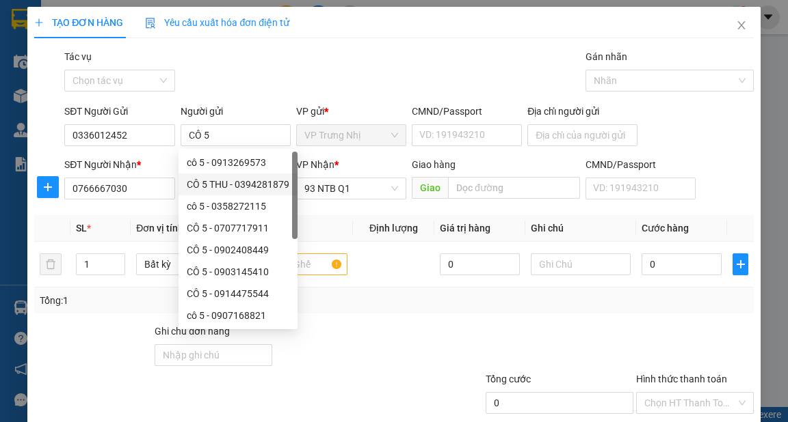
click at [416, 368] on div at bounding box center [363, 348] width 180 height 48
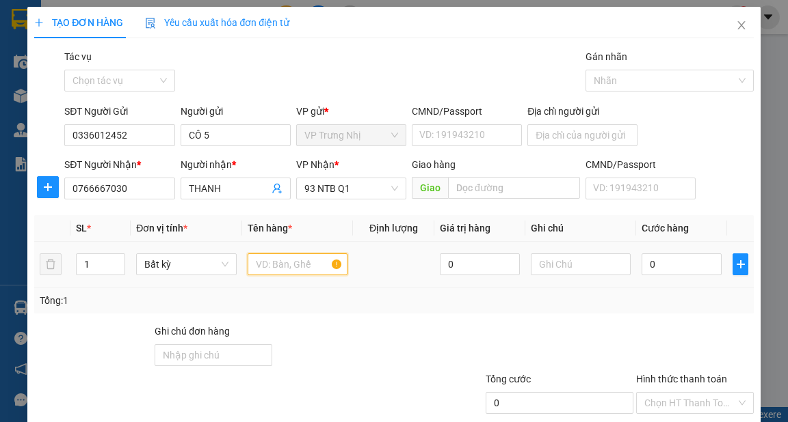
click at [293, 263] on input "text" at bounding box center [297, 265] width 100 height 22
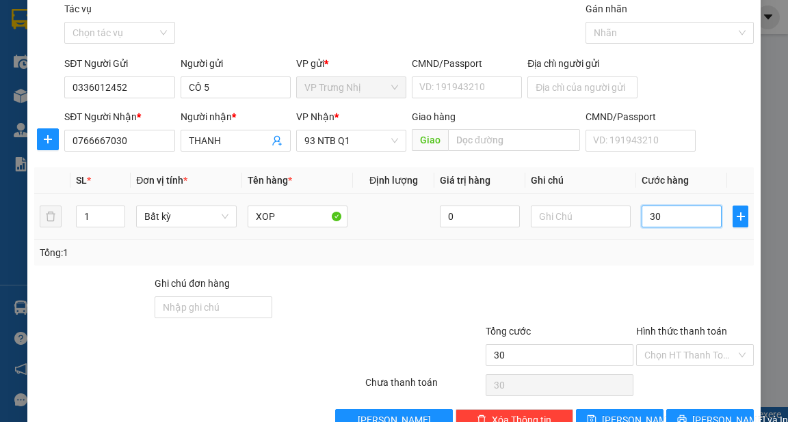
scroll to position [82, 0]
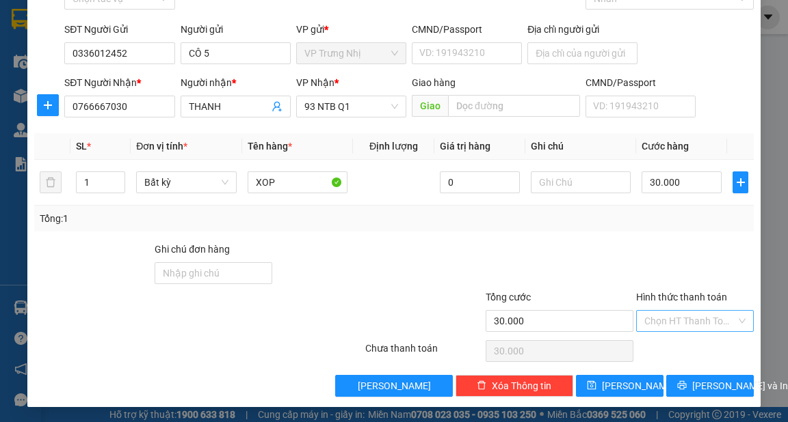
drag, startPoint x: 694, startPoint y: 321, endPoint x: 697, endPoint y: 330, distance: 10.0
click at [693, 323] on input "Hình thức thanh toán" at bounding box center [690, 321] width 92 height 21
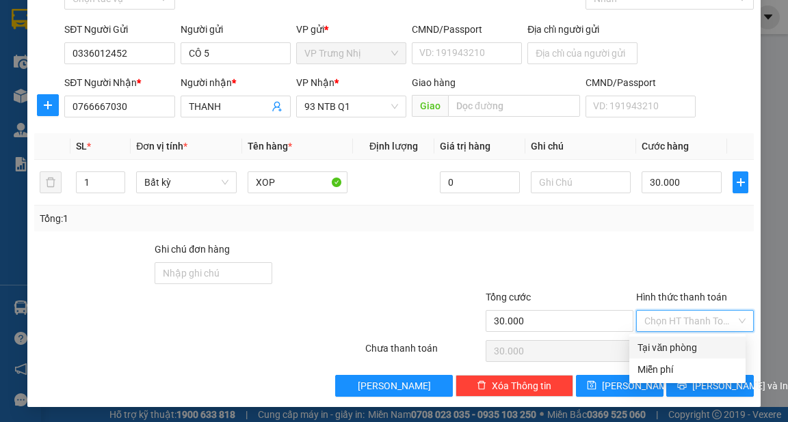
click at [691, 347] on div "Tại văn phòng" at bounding box center [687, 347] width 100 height 15
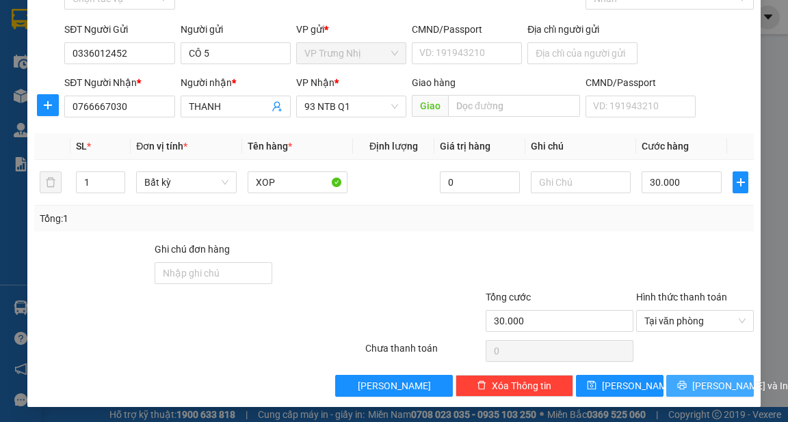
click at [710, 386] on span "[PERSON_NAME] và In" at bounding box center [740, 386] width 96 height 15
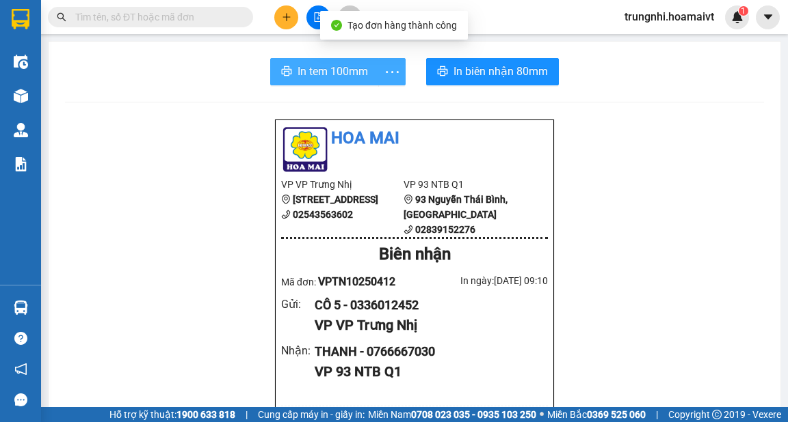
click at [299, 77] on span "In tem 100mm" at bounding box center [332, 71] width 70 height 17
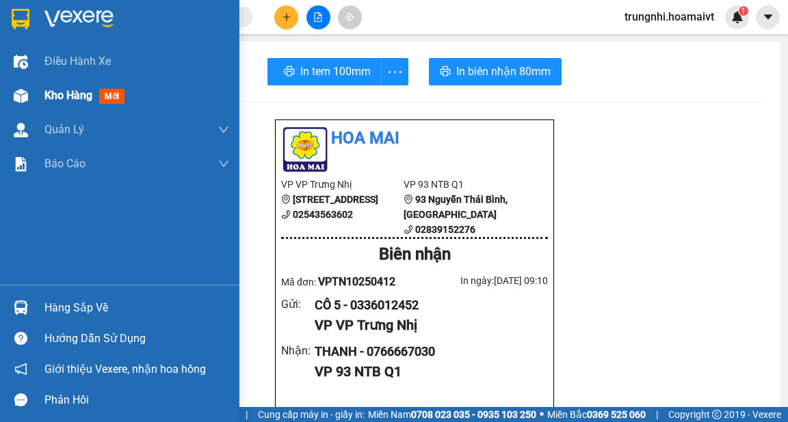
drag, startPoint x: 12, startPoint y: 100, endPoint x: 27, endPoint y: 99, distance: 14.4
click at [16, 100] on div at bounding box center [21, 96] width 24 height 24
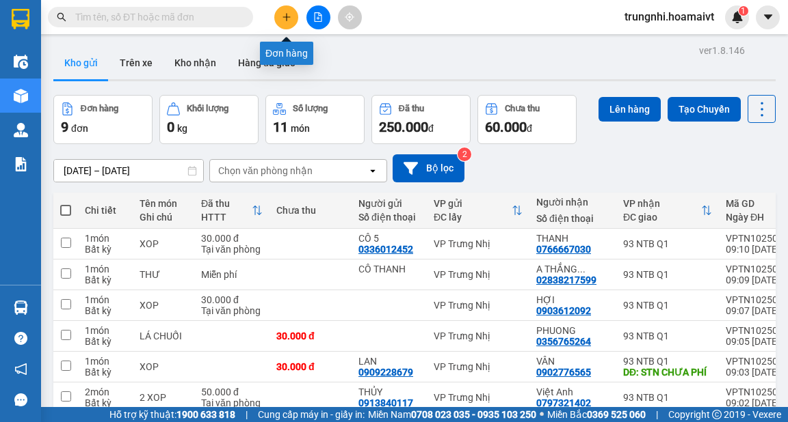
click at [287, 16] on icon "plus" at bounding box center [287, 17] width 10 height 10
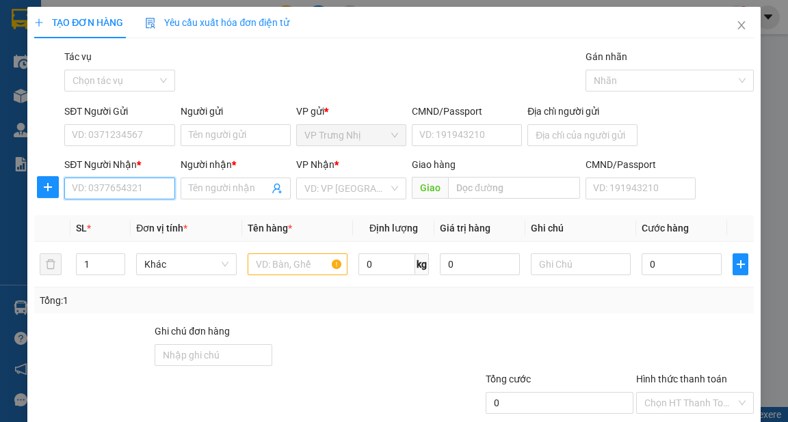
drag, startPoint x: 126, startPoint y: 188, endPoint x: 148, endPoint y: 187, distance: 21.2
click at [131, 189] on input "SĐT Người Nhận *" at bounding box center [119, 189] width 110 height 22
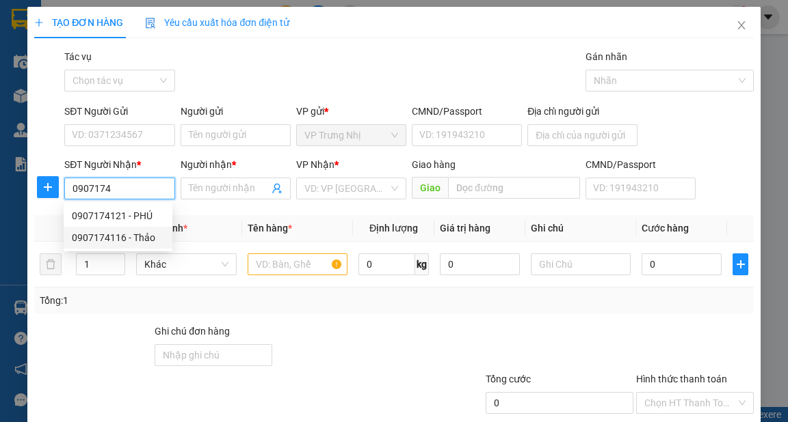
click at [140, 237] on div "0907174116 - Thảo" at bounding box center [118, 237] width 92 height 15
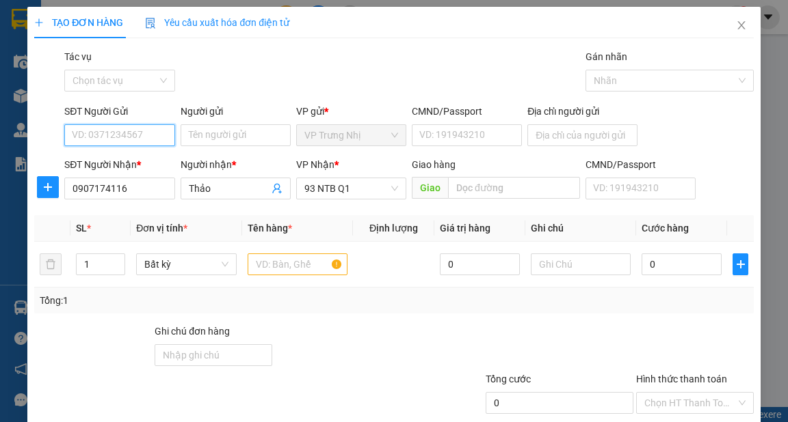
click at [139, 137] on input "SĐT Người Gửi" at bounding box center [119, 135] width 110 height 22
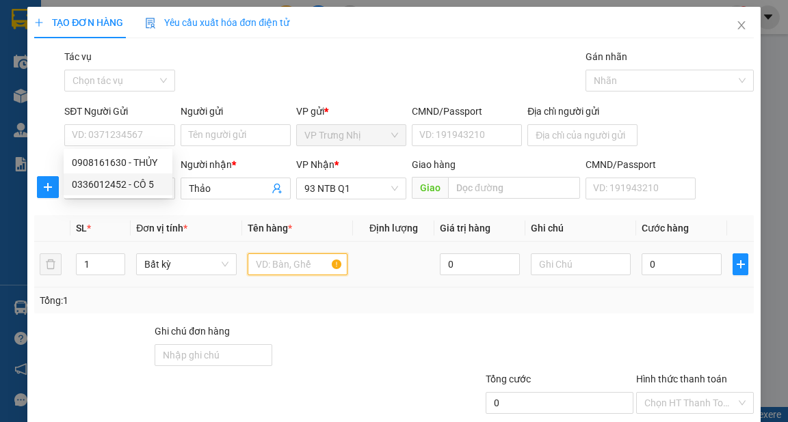
drag, startPoint x: 275, startPoint y: 269, endPoint x: 294, endPoint y: 269, distance: 18.5
click at [284, 269] on input "text" at bounding box center [297, 265] width 100 height 22
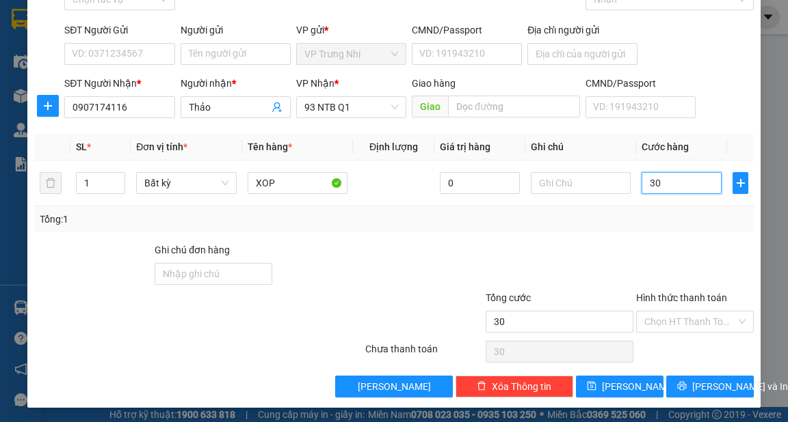
scroll to position [82, 0]
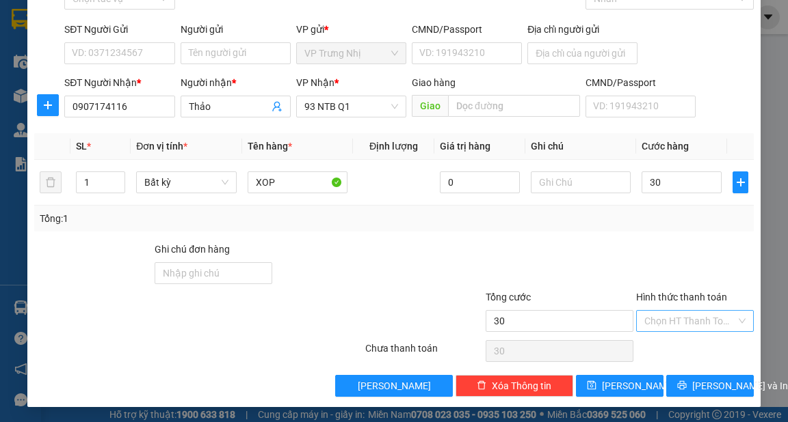
click at [681, 324] on input "Hình thức thanh toán" at bounding box center [690, 321] width 92 height 21
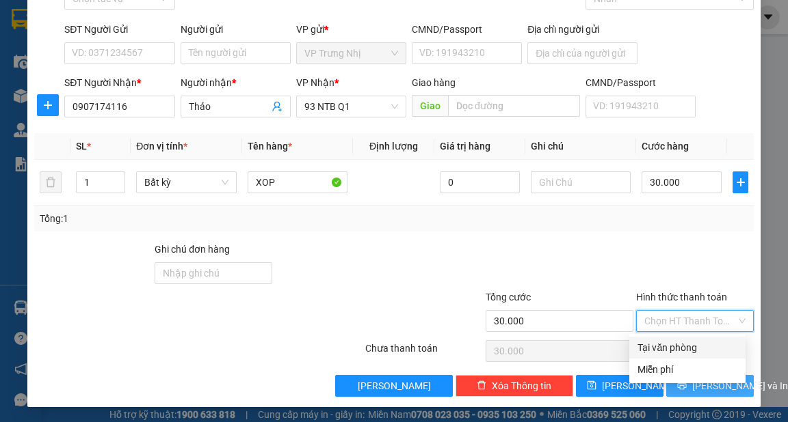
drag, startPoint x: 688, startPoint y: 340, endPoint x: 721, endPoint y: 374, distance: 46.9
click at [688, 341] on div "Tại văn phòng" at bounding box center [687, 347] width 100 height 15
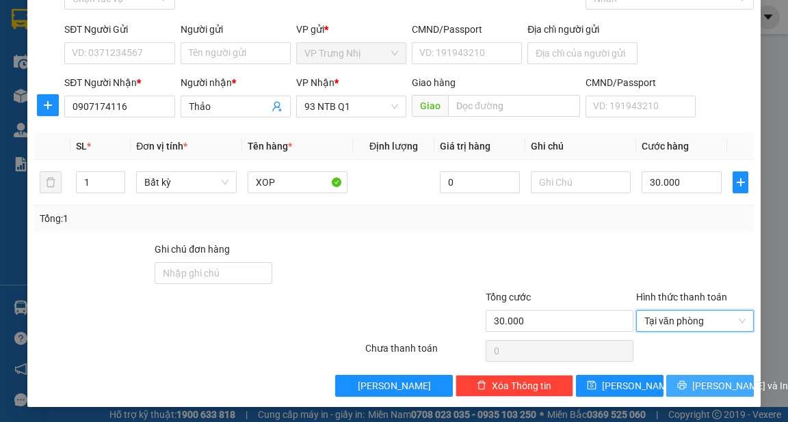
click at [708, 388] on span "[PERSON_NAME] và In" at bounding box center [740, 386] width 96 height 15
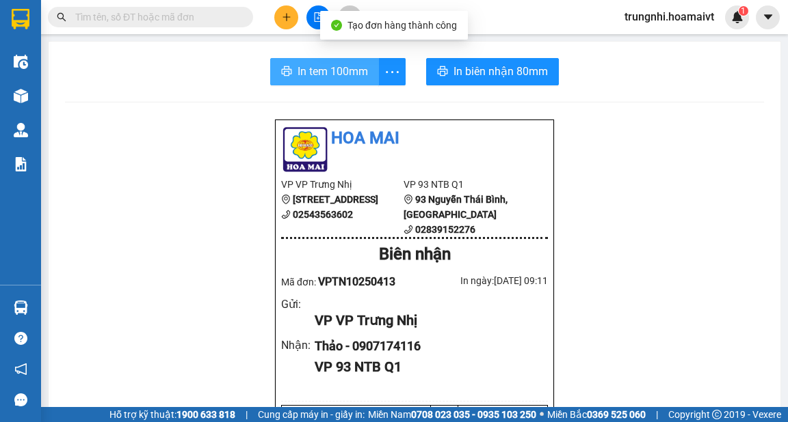
drag, startPoint x: 320, startPoint y: 77, endPoint x: 386, endPoint y: 92, distance: 68.0
click at [321, 77] on span "In tem 100mm" at bounding box center [332, 71] width 70 height 17
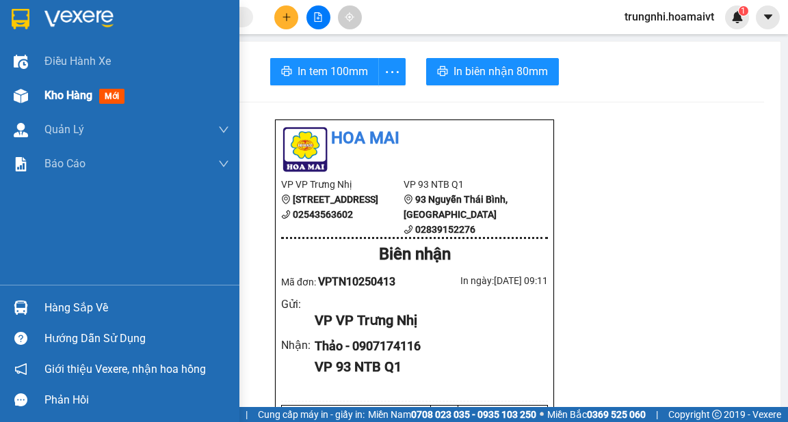
click at [43, 98] on div "Kho hàng mới" at bounding box center [119, 96] width 239 height 34
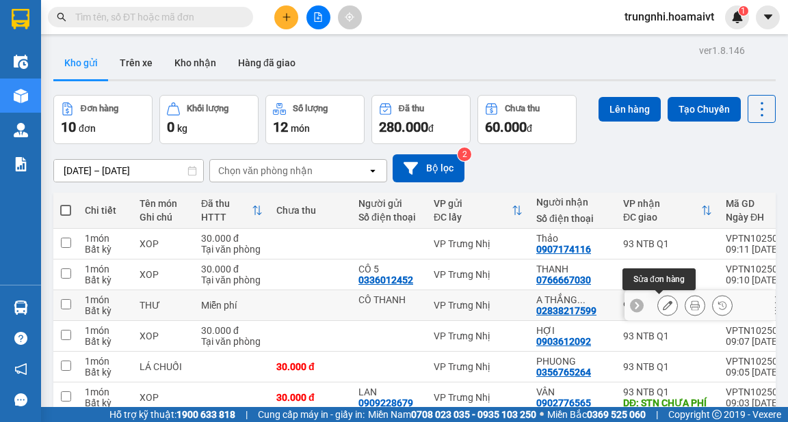
click at [663, 306] on icon at bounding box center [667, 306] width 10 height 10
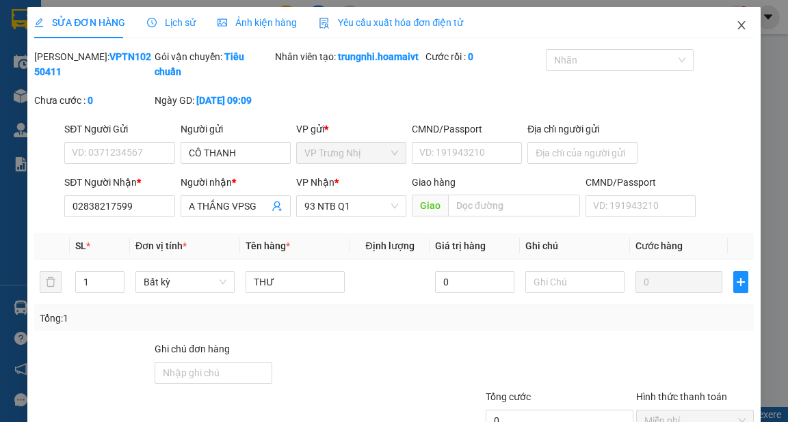
click at [736, 22] on icon "close" at bounding box center [741, 25] width 11 height 11
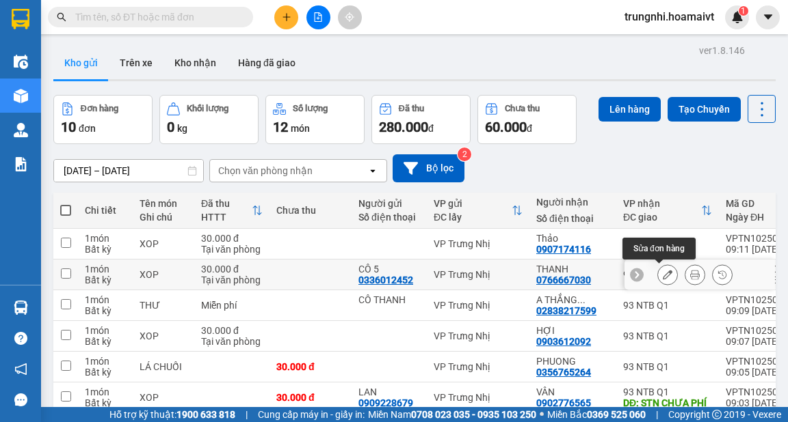
click at [665, 273] on button at bounding box center [667, 275] width 19 height 24
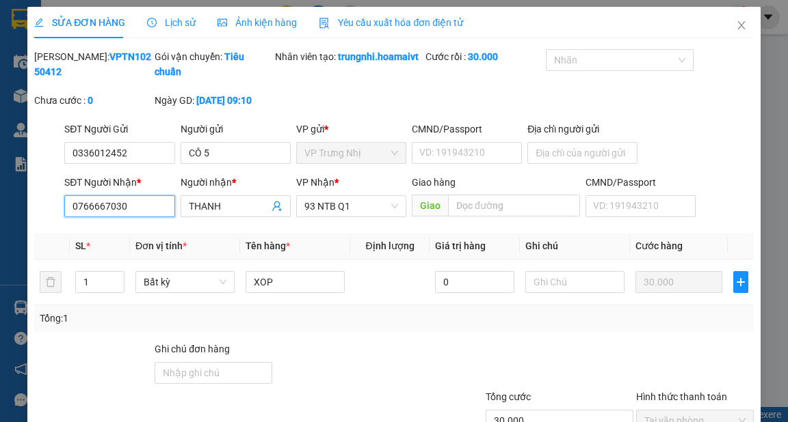
click at [112, 217] on input "0766667030" at bounding box center [119, 207] width 110 height 22
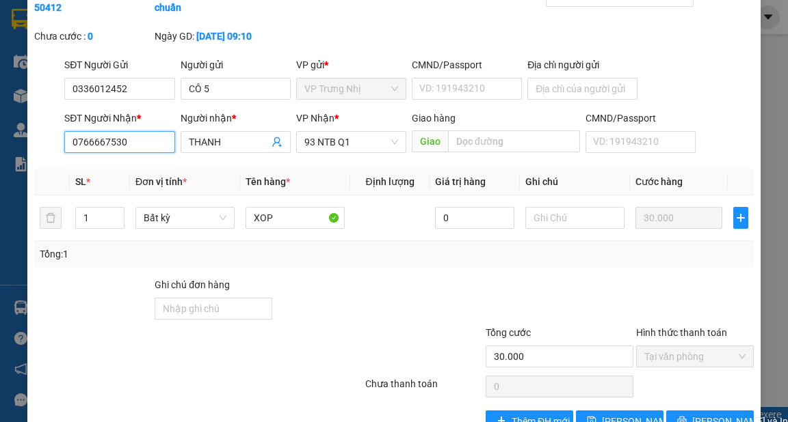
scroll to position [115, 0]
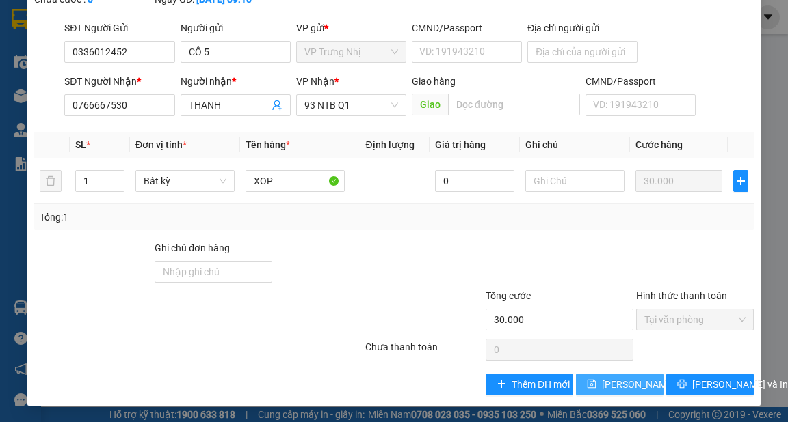
click at [621, 388] on span "[PERSON_NAME] thay đổi" at bounding box center [656, 384] width 109 height 15
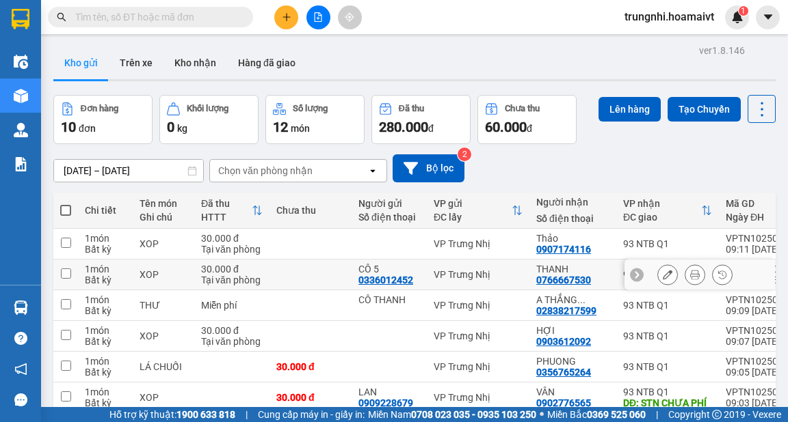
click at [690, 278] on icon at bounding box center [695, 275] width 10 height 10
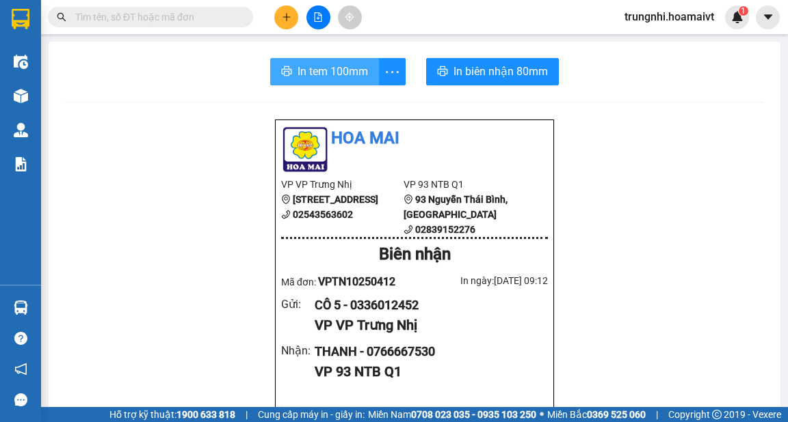
click at [349, 67] on span "In tem 100mm" at bounding box center [332, 71] width 70 height 17
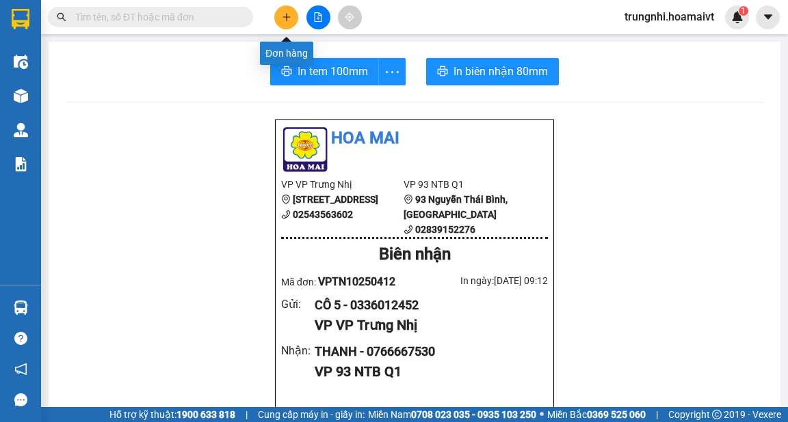
click at [295, 21] on button at bounding box center [286, 17] width 24 height 24
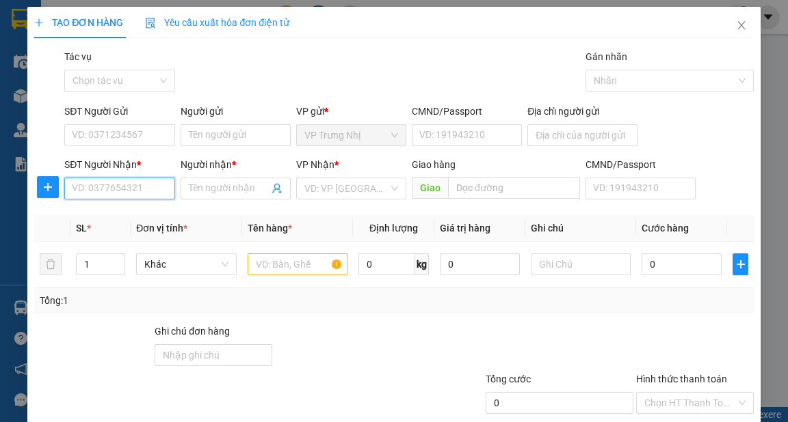
click at [139, 189] on input "SĐT Người Nhận *" at bounding box center [119, 189] width 110 height 22
click at [163, 216] on div "0907005441 - TRÚC THU" at bounding box center [125, 216] width 106 height 15
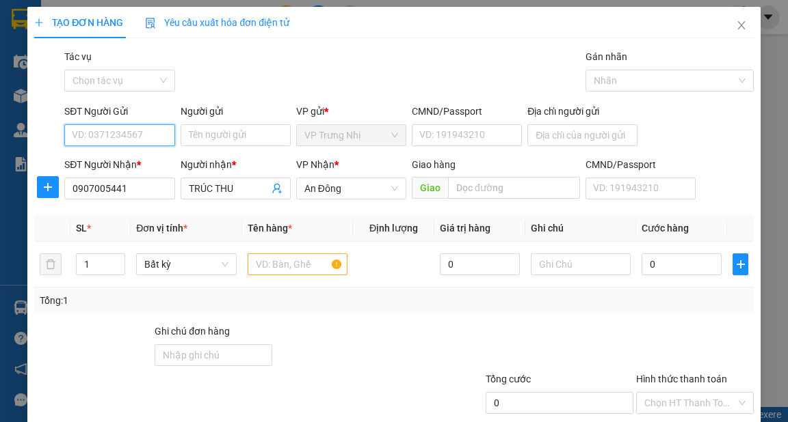
click at [139, 127] on input "SĐT Người Gửi" at bounding box center [119, 135] width 110 height 22
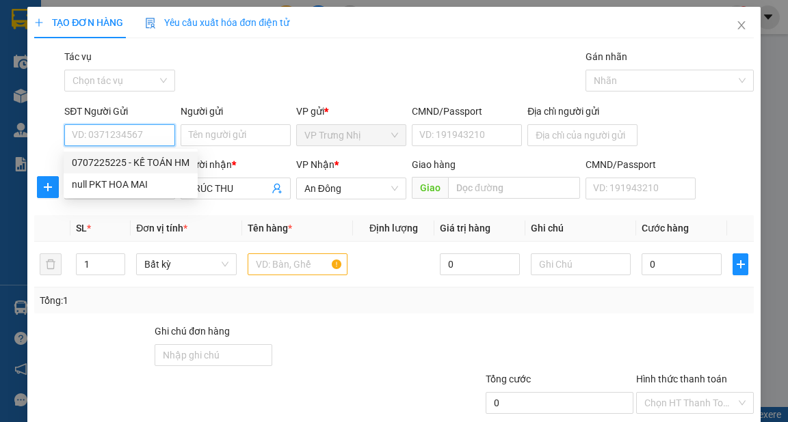
click at [159, 159] on div "0707225225 - KẾ TOÁN HM" at bounding box center [131, 162] width 118 height 15
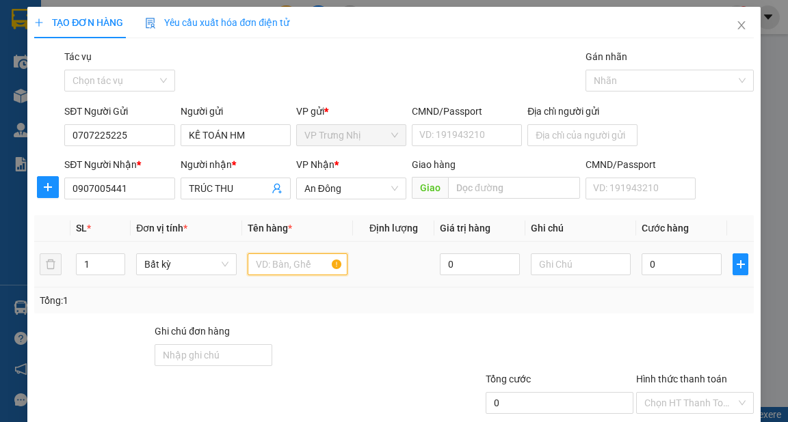
drag, startPoint x: 282, startPoint y: 266, endPoint x: 323, endPoint y: 266, distance: 41.0
click at [283, 267] on input "text" at bounding box center [297, 265] width 100 height 22
click at [662, 265] on input "0" at bounding box center [681, 265] width 80 height 22
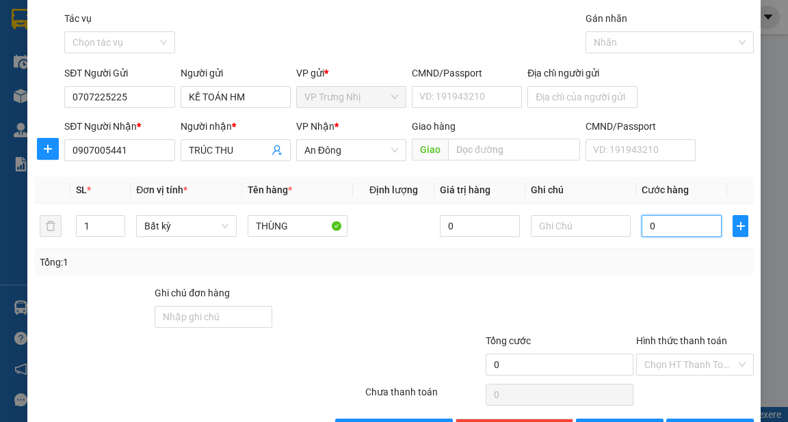
scroll to position [82, 0]
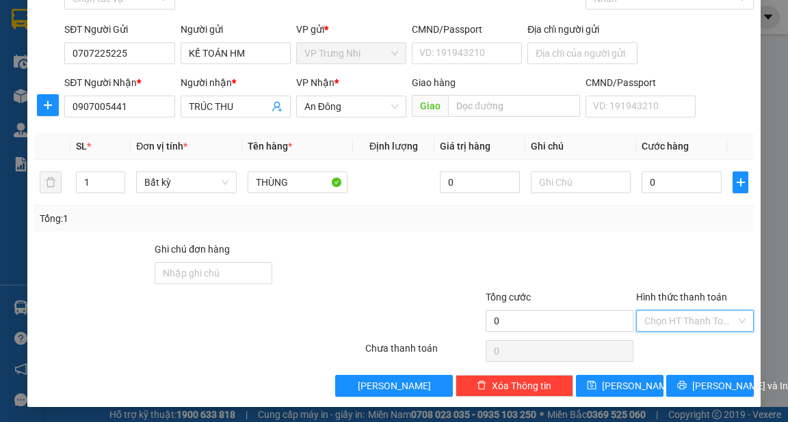
click at [685, 321] on input "Hình thức thanh toán" at bounding box center [690, 321] width 92 height 21
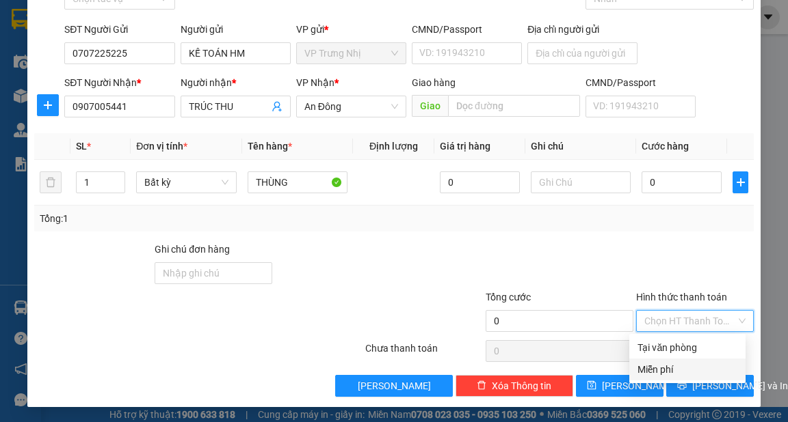
click at [675, 371] on div "Miễn phí" at bounding box center [687, 369] width 100 height 15
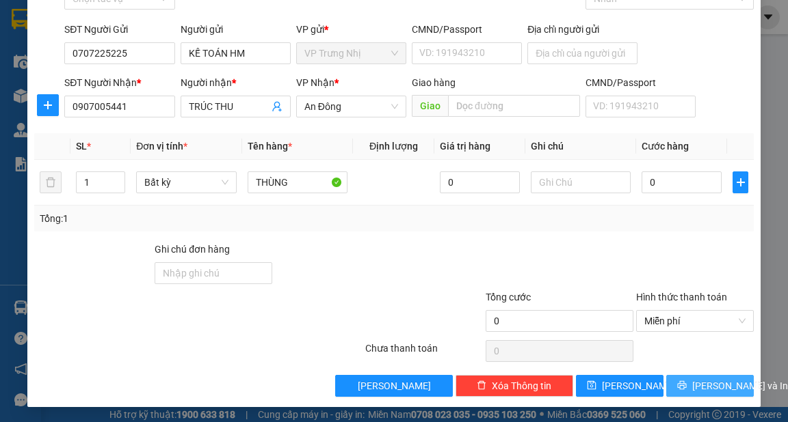
click at [710, 391] on span "[PERSON_NAME] và In" at bounding box center [740, 386] width 96 height 15
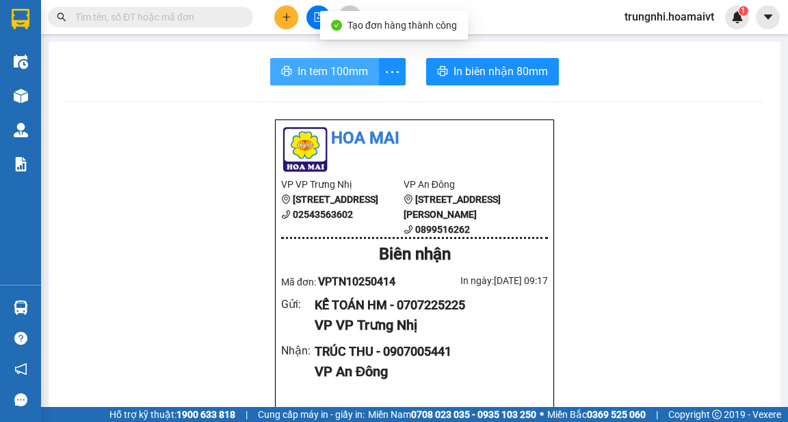
click at [330, 73] on span "In tem 100mm" at bounding box center [332, 71] width 70 height 17
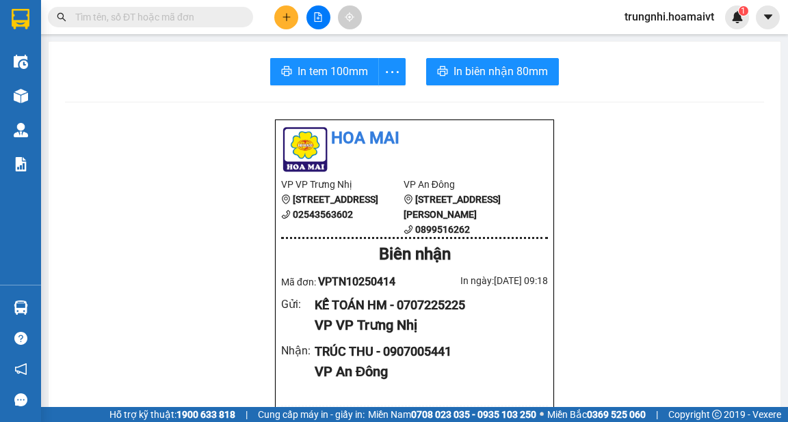
click at [286, 19] on icon "plus" at bounding box center [286, 17] width 1 height 8
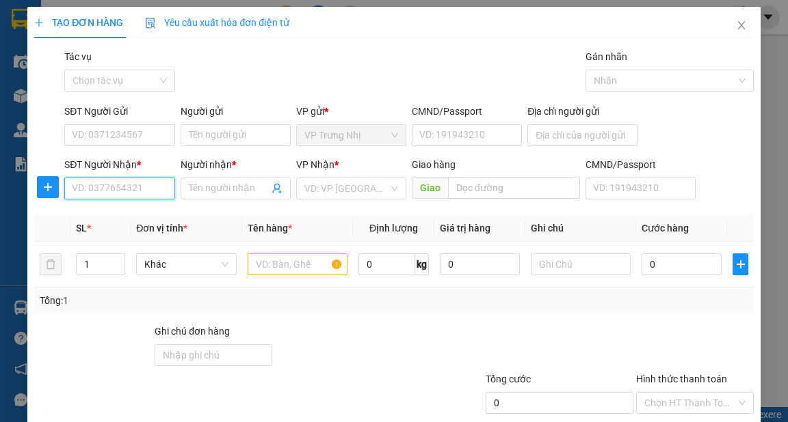
click at [153, 188] on input "SĐT Người Nhận *" at bounding box center [119, 189] width 110 height 22
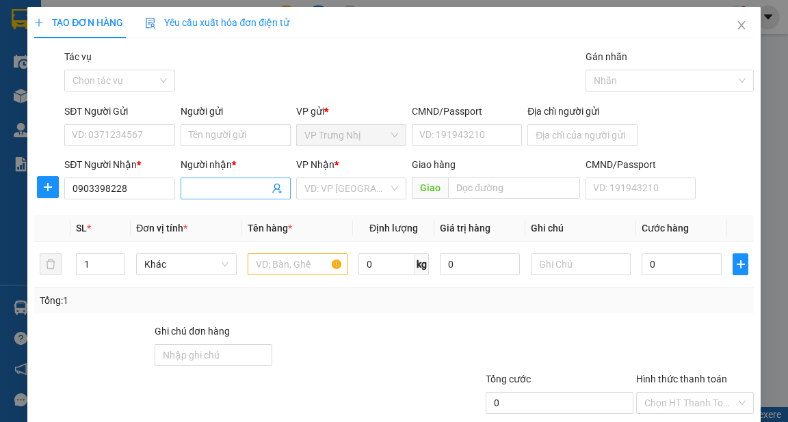
click at [219, 189] on input "Người nhận *" at bounding box center [229, 188] width 80 height 15
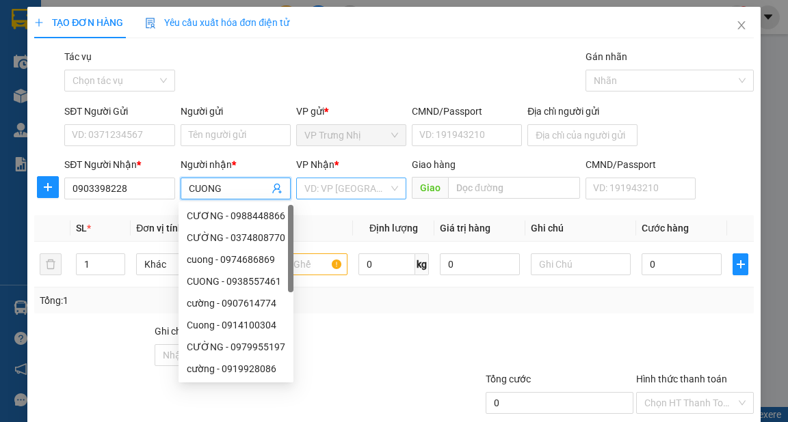
click at [328, 189] on input "search" at bounding box center [346, 188] width 84 height 21
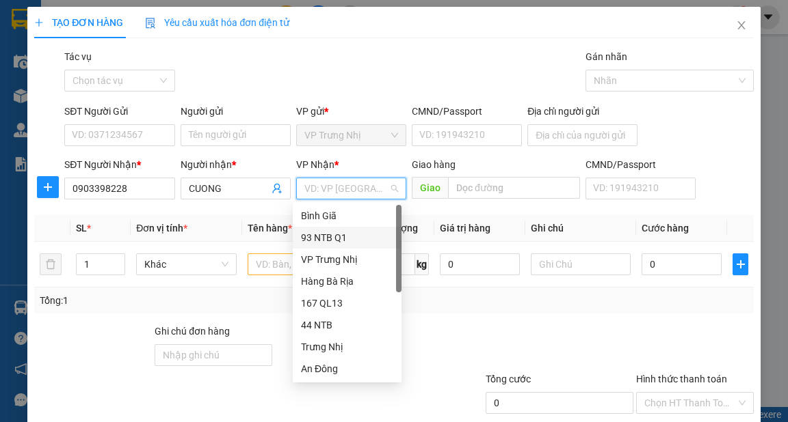
click at [336, 241] on div "93 NTB Q1" at bounding box center [347, 237] width 92 height 15
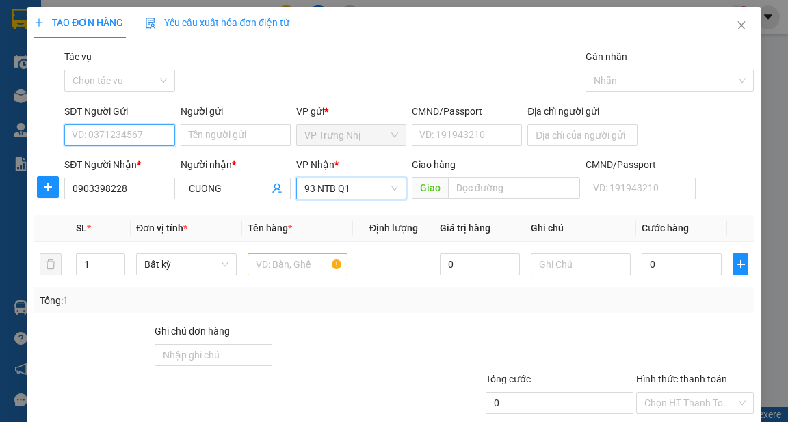
click at [133, 137] on input "SĐT Người Gửi" at bounding box center [119, 135] width 110 height 22
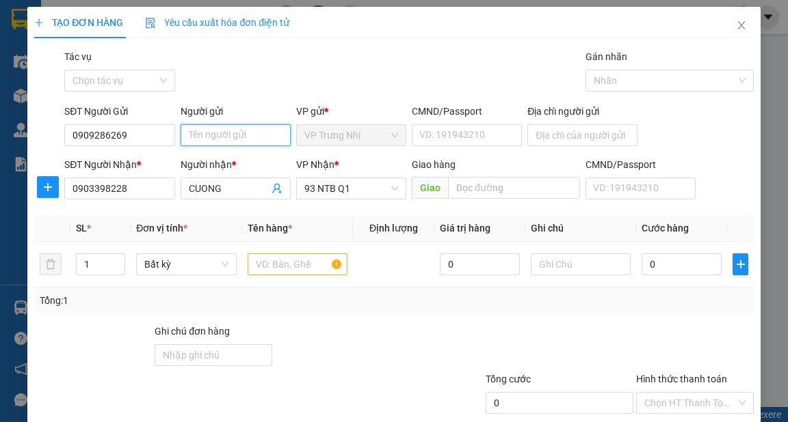
click at [228, 135] on input "Người gửi" at bounding box center [235, 135] width 110 height 22
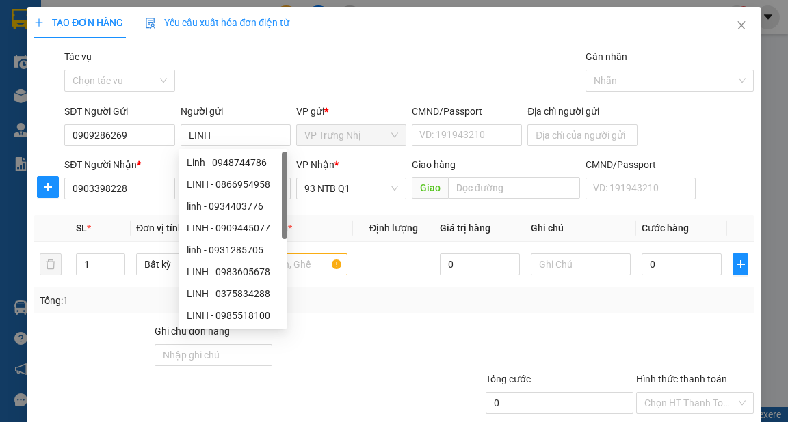
click at [433, 336] on div at bounding box center [363, 348] width 180 height 48
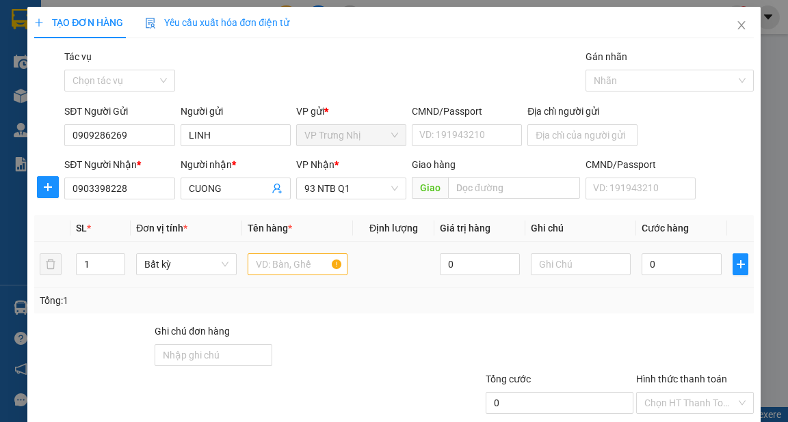
click at [317, 276] on div at bounding box center [297, 264] width 100 height 27
click at [301, 259] on input "text" at bounding box center [297, 265] width 100 height 22
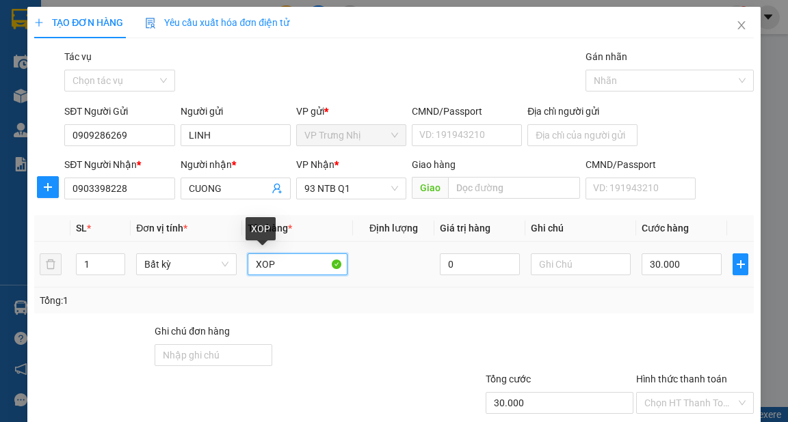
click at [280, 267] on input "XOP" at bounding box center [297, 265] width 100 height 22
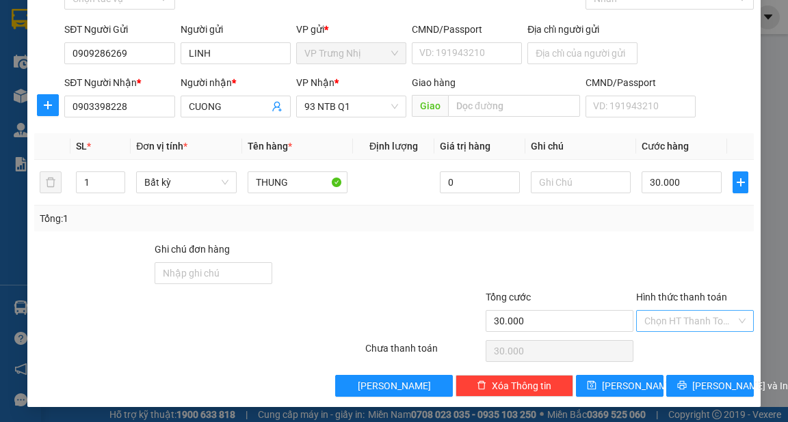
click at [684, 329] on input "Hình thức thanh toán" at bounding box center [690, 321] width 92 height 21
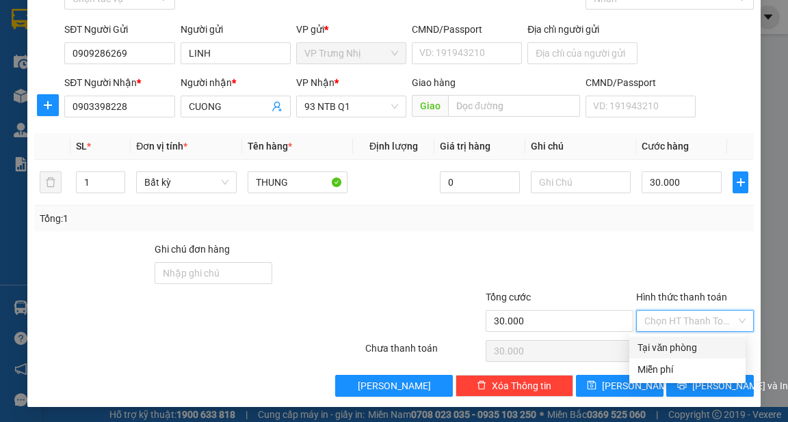
drag, startPoint x: 686, startPoint y: 347, endPoint x: 704, endPoint y: 365, distance: 25.6
click at [686, 347] on div "Tại văn phòng" at bounding box center [687, 347] width 100 height 15
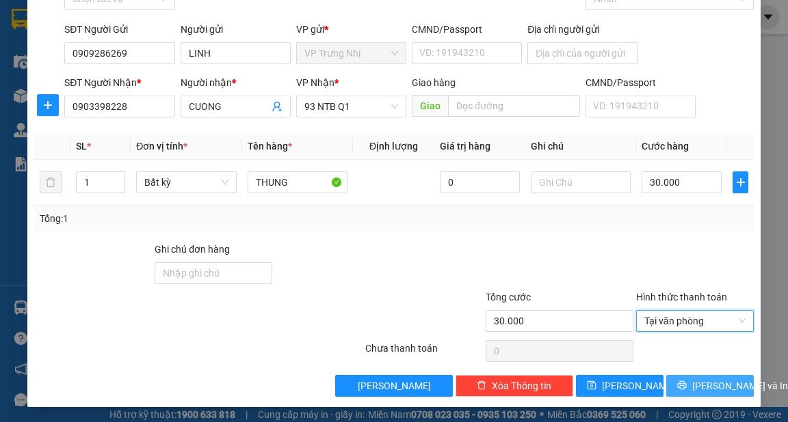
drag, startPoint x: 702, startPoint y: 388, endPoint x: 729, endPoint y: 392, distance: 27.1
click at [701, 388] on span "[PERSON_NAME] và In" at bounding box center [740, 386] width 96 height 15
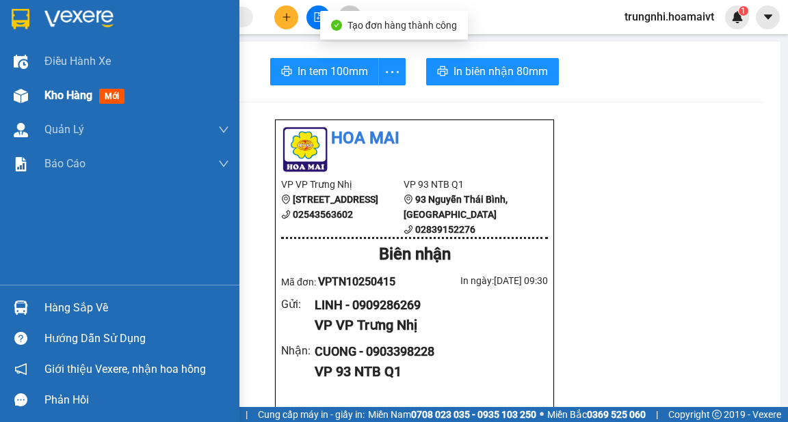
click at [20, 95] on img at bounding box center [21, 96] width 14 height 14
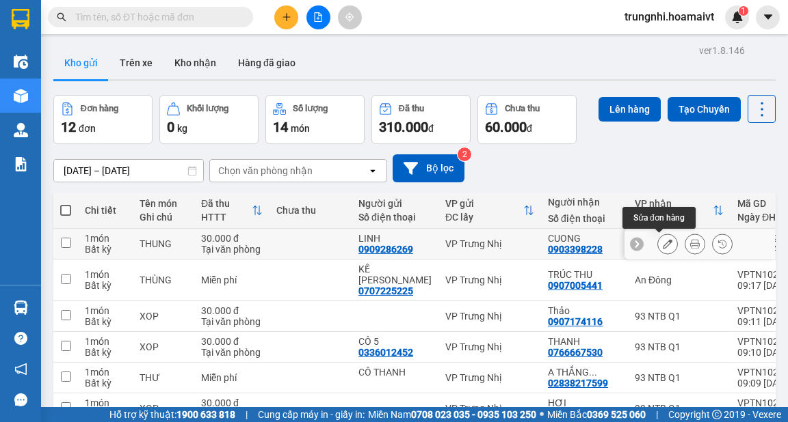
click at [662, 247] on icon at bounding box center [667, 244] width 10 height 10
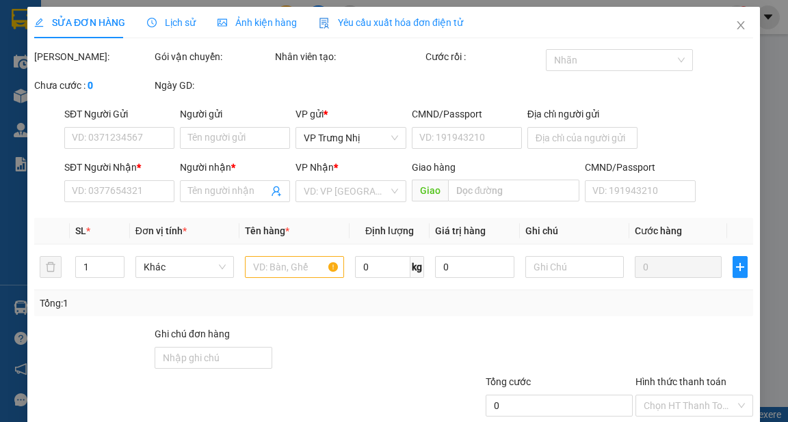
type input "0909286269"
type input "LINH"
type input "0903398228"
type input "CUONG"
type input "30.000"
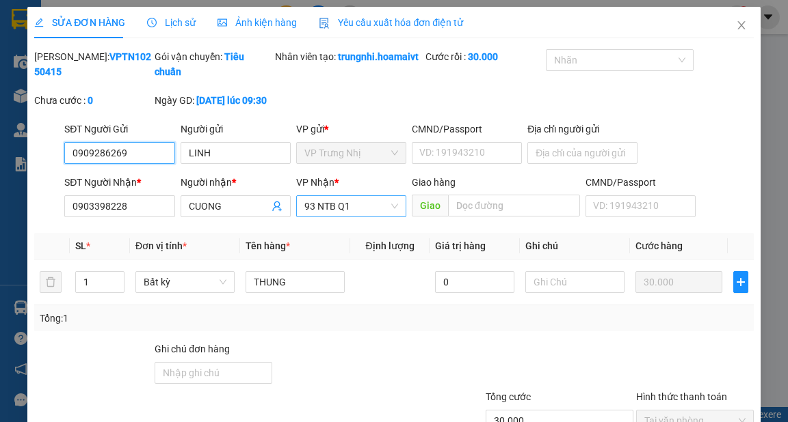
click at [345, 217] on span "93 NTB Q1" at bounding box center [351, 206] width 94 height 21
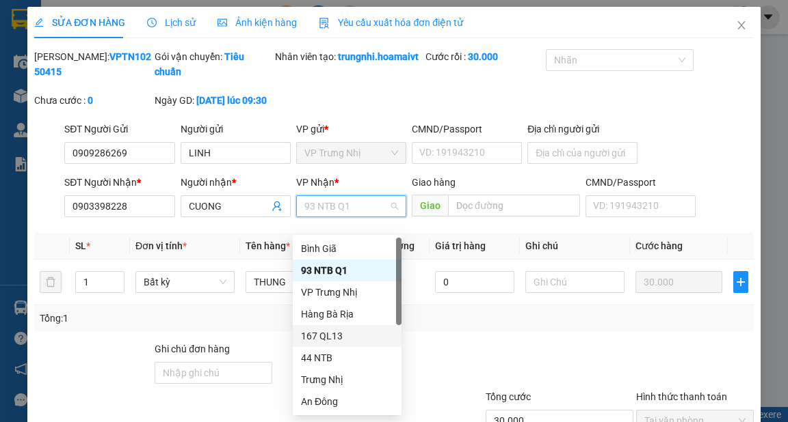
scroll to position [55, 0]
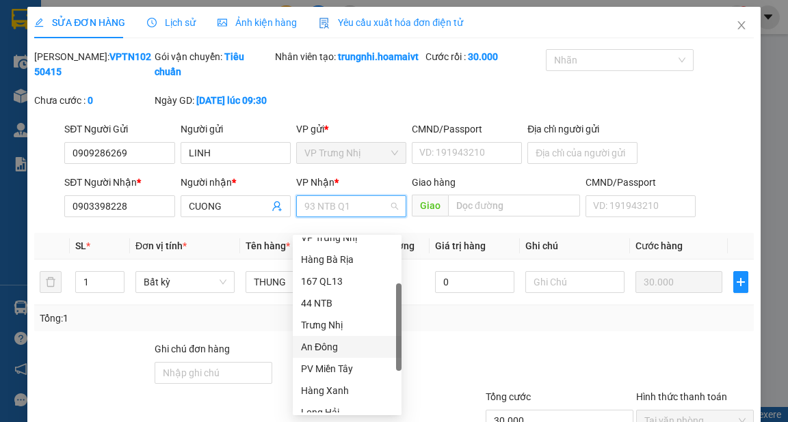
click at [326, 349] on div "An Đông" at bounding box center [347, 347] width 92 height 15
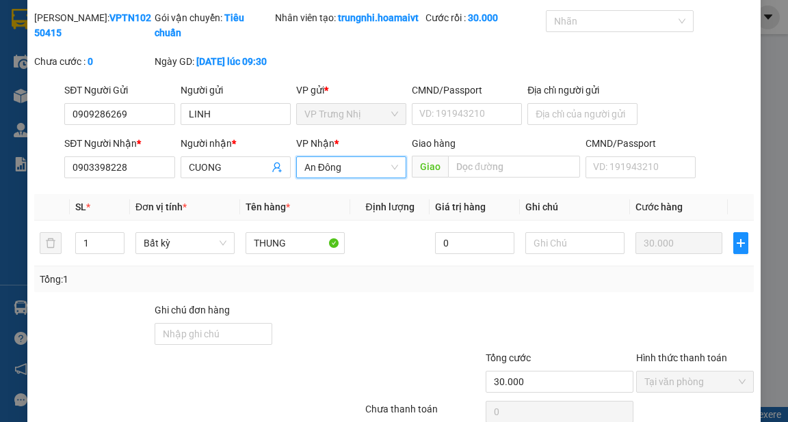
scroll to position [115, 0]
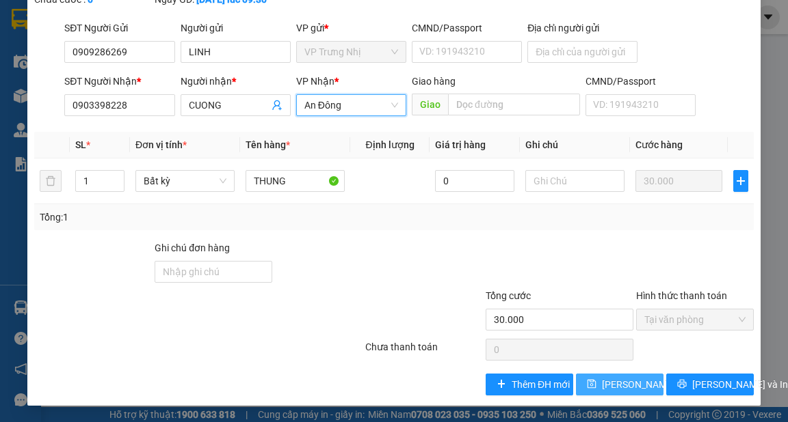
click at [638, 386] on span "[PERSON_NAME] thay đổi" at bounding box center [646, 384] width 88 height 15
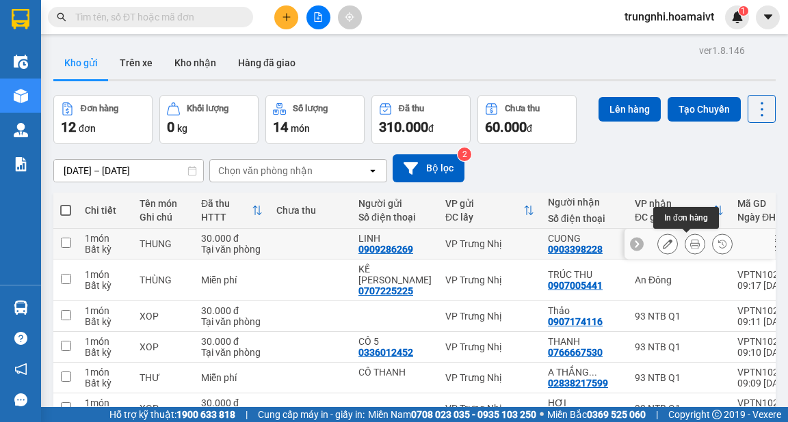
click at [690, 243] on icon at bounding box center [695, 244] width 10 height 10
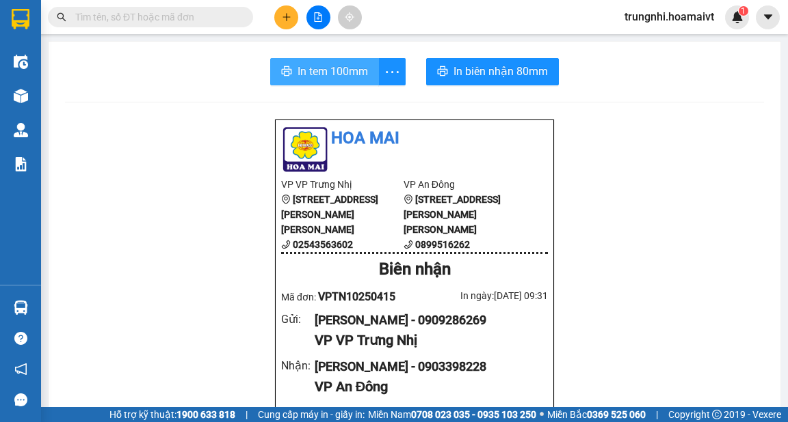
click at [310, 72] on span "In tem 100mm" at bounding box center [332, 71] width 70 height 17
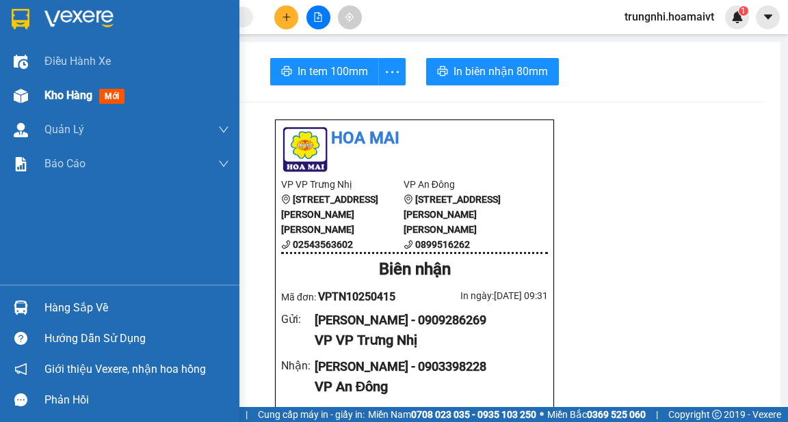
click at [21, 94] on img at bounding box center [21, 96] width 14 height 14
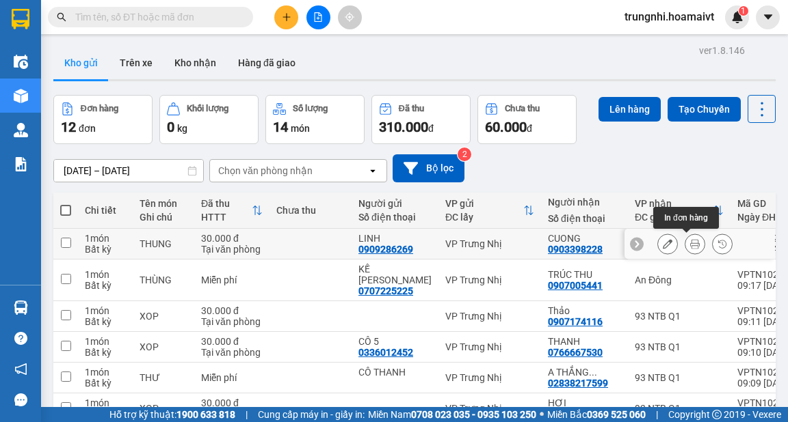
click at [690, 243] on icon at bounding box center [695, 244] width 10 height 10
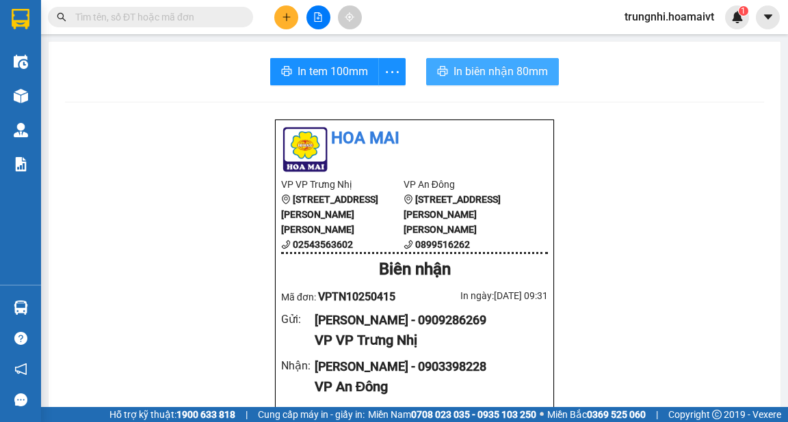
click at [492, 72] on span "In biên nhận 80mm" at bounding box center [500, 71] width 94 height 17
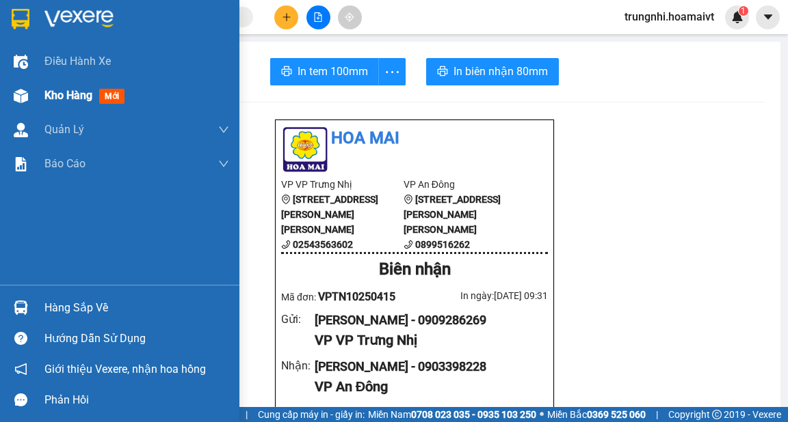
click at [28, 96] on div at bounding box center [21, 96] width 24 height 24
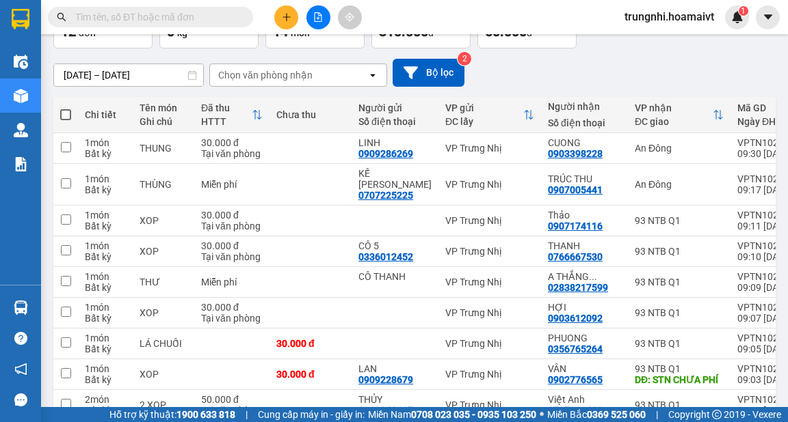
scroll to position [30, 0]
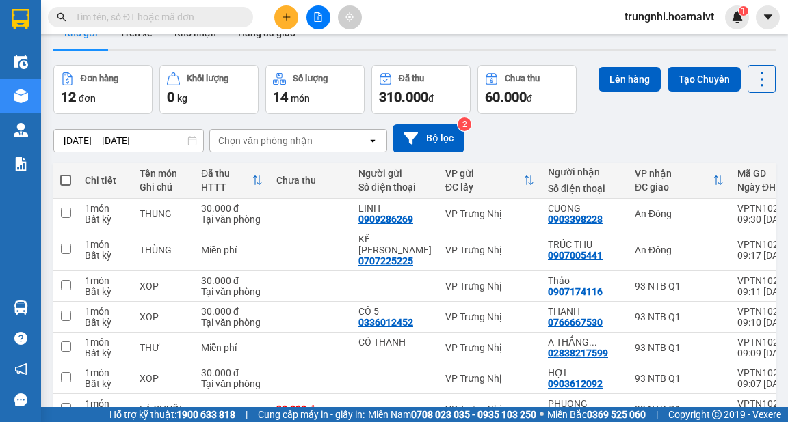
click at [65, 180] on span at bounding box center [65, 180] width 11 height 11
click at [66, 174] on input "checkbox" at bounding box center [66, 174] width 0 height 0
checkbox input "true"
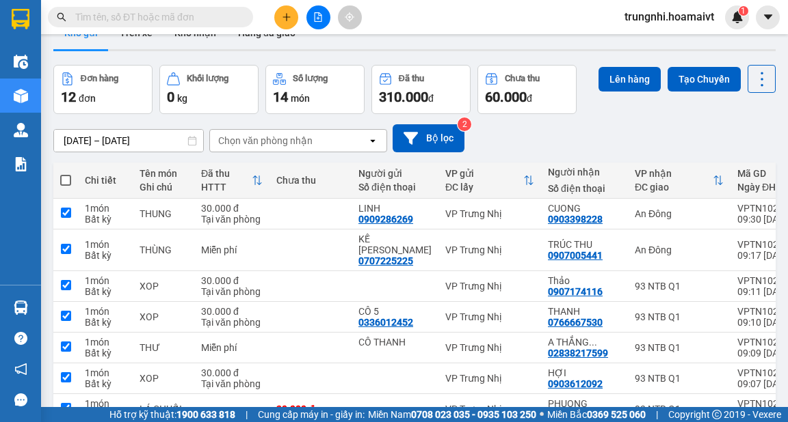
checkbox input "true"
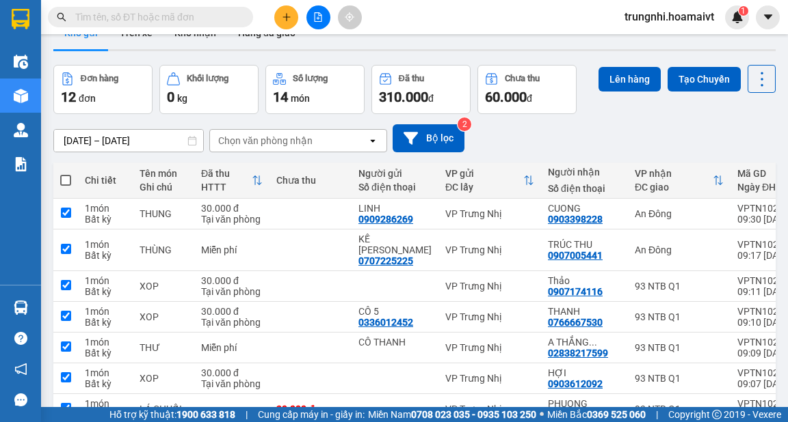
checkbox input "true"
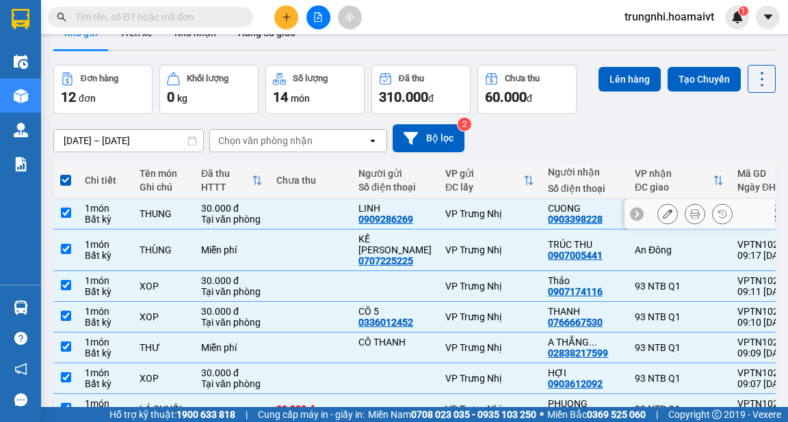
click at [68, 213] on input "checkbox" at bounding box center [66, 213] width 10 height 10
checkbox input "false"
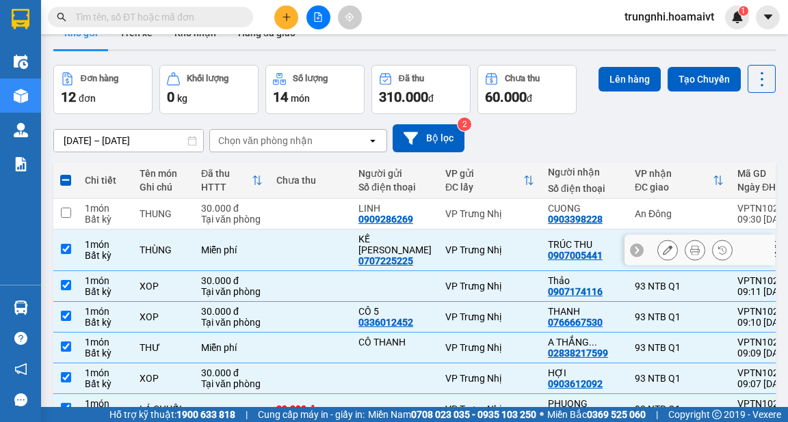
click at [72, 245] on td at bounding box center [65, 251] width 25 height 42
checkbox input "false"
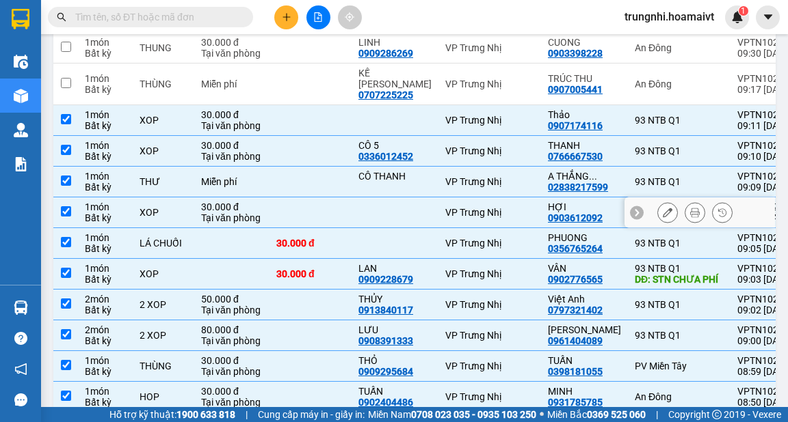
scroll to position [249, 0]
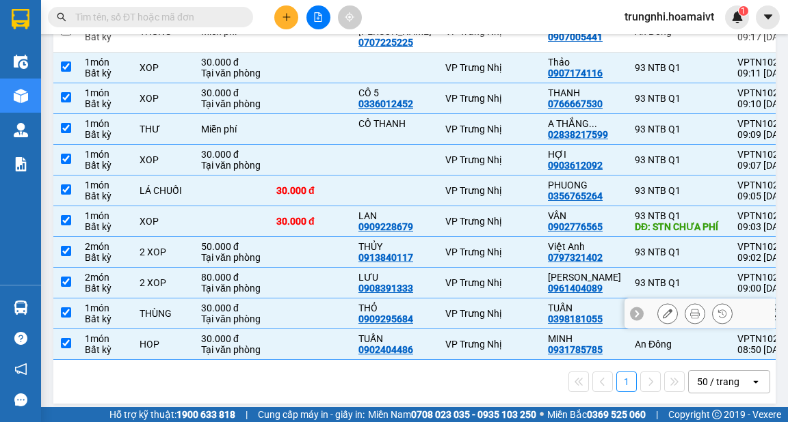
click at [71, 299] on td at bounding box center [65, 314] width 25 height 31
checkbox input "false"
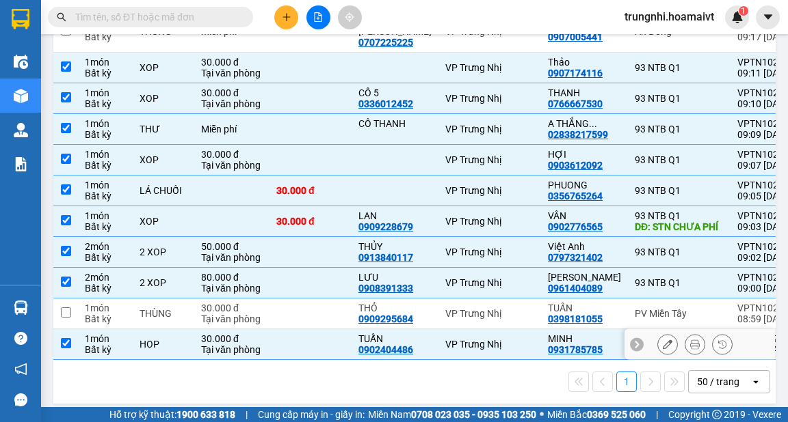
drag, startPoint x: 70, startPoint y: 330, endPoint x: 328, endPoint y: 317, distance: 258.7
click at [70, 338] on input "checkbox" at bounding box center [66, 343] width 10 height 10
checkbox input "false"
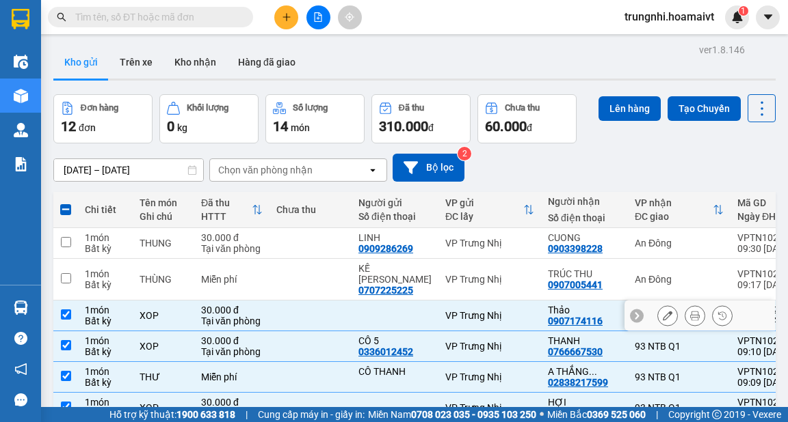
scroll to position [0, 0]
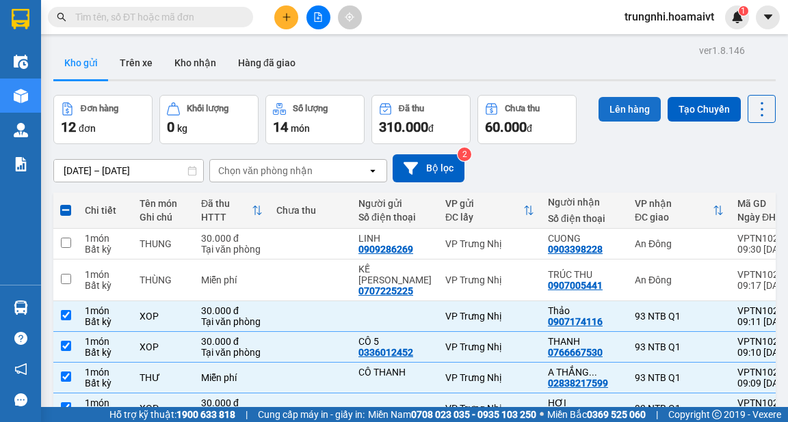
click at [634, 109] on button "Lên hàng" at bounding box center [629, 109] width 62 height 25
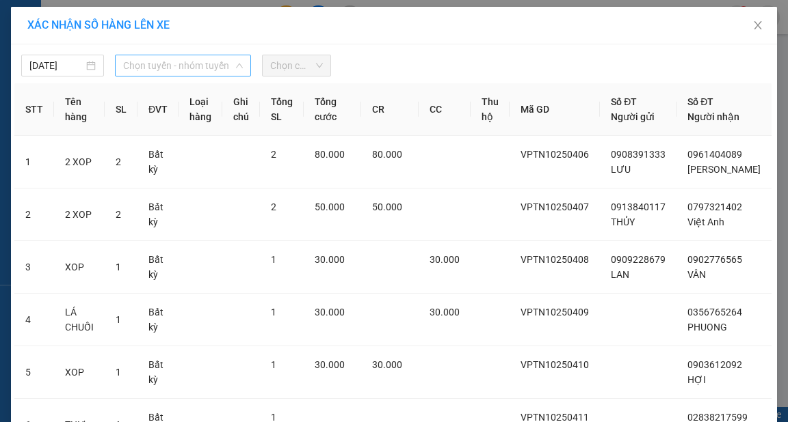
click at [208, 69] on span "Chọn tuyến - nhóm tuyến" at bounding box center [183, 65] width 120 height 21
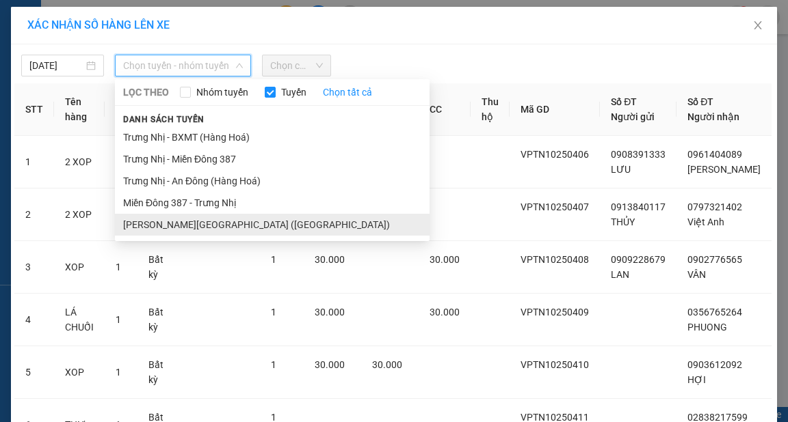
click at [194, 227] on li "Trưng Nhị - [GEOGRAPHIC_DATA] ([GEOGRAPHIC_DATA])" at bounding box center [272, 225] width 314 height 22
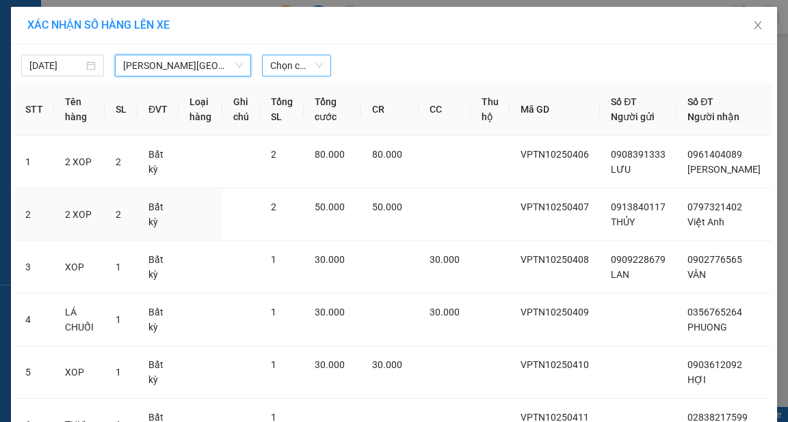
click at [297, 64] on span "Chọn chuyến" at bounding box center [296, 65] width 53 height 21
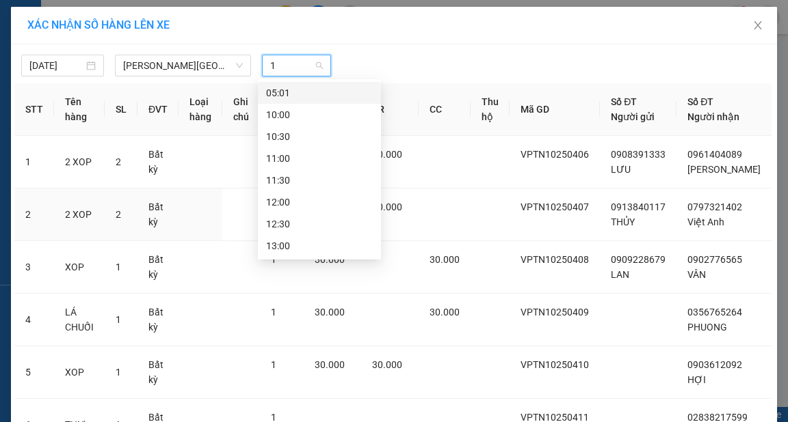
type input "10"
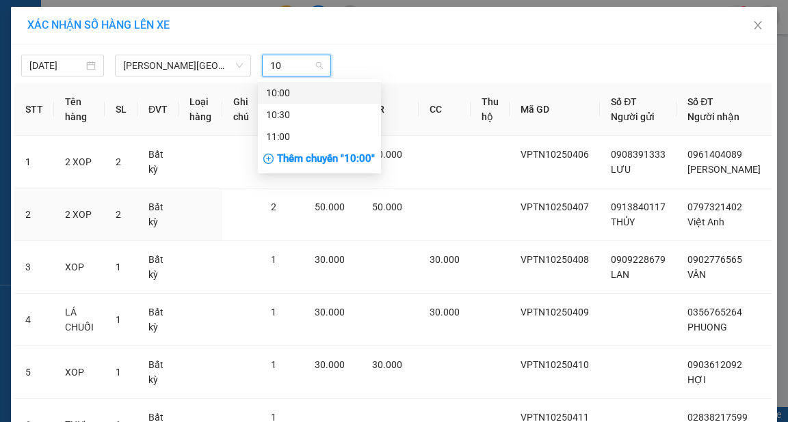
click at [313, 89] on div "10:00" at bounding box center [319, 92] width 107 height 15
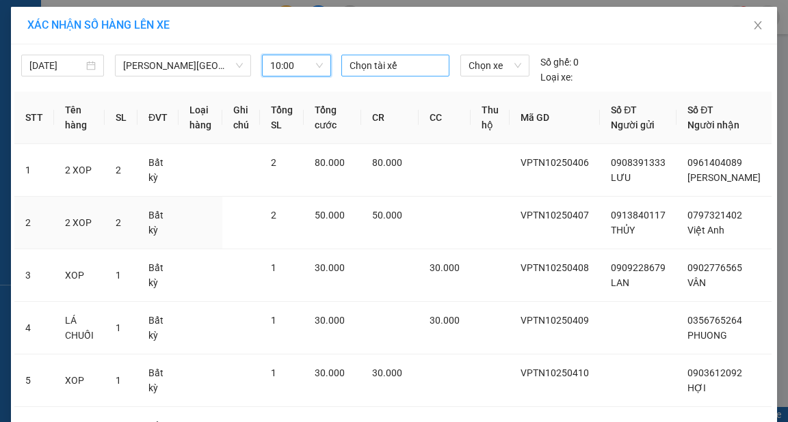
click at [382, 72] on div at bounding box center [395, 65] width 101 height 16
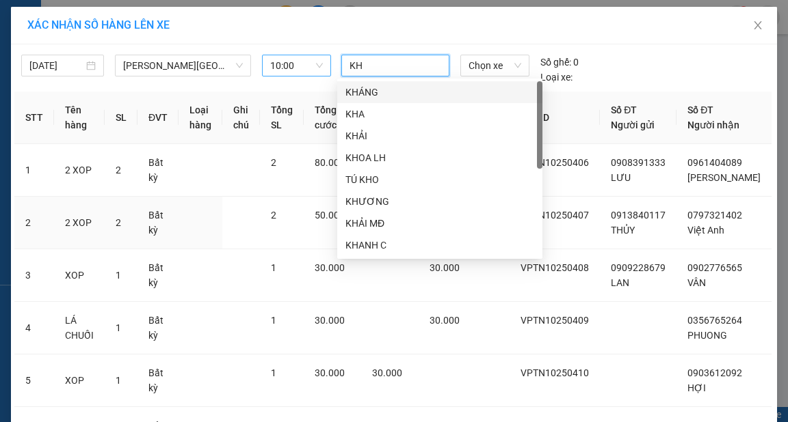
type input "KHO"
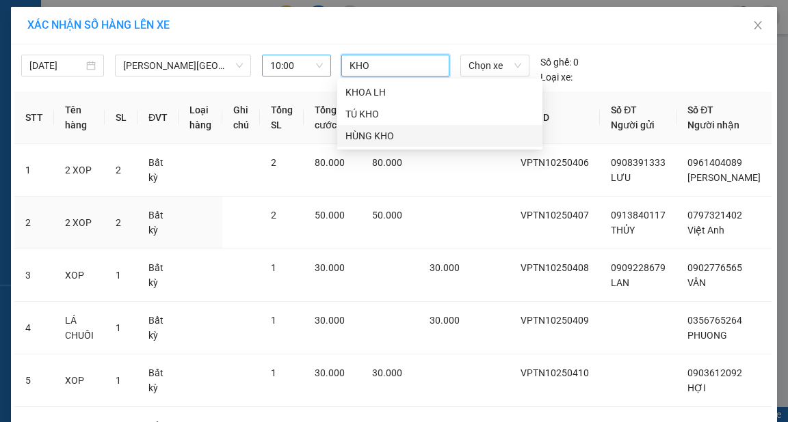
click at [390, 131] on div "HÙNG KHO" at bounding box center [439, 136] width 189 height 15
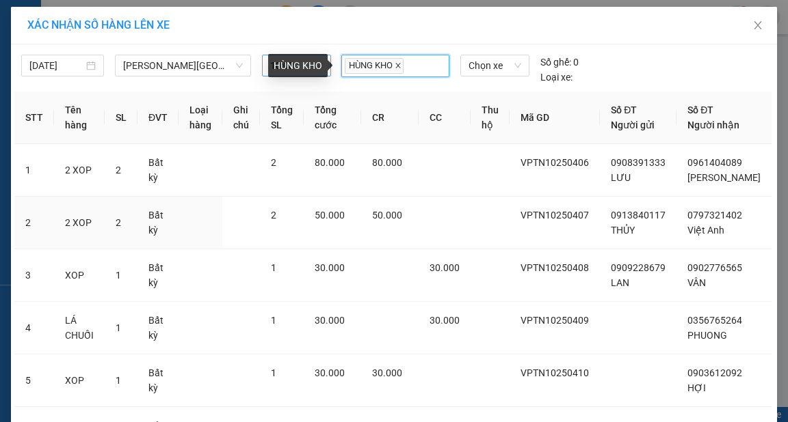
click at [398, 64] on icon "close" at bounding box center [397, 65] width 7 height 7
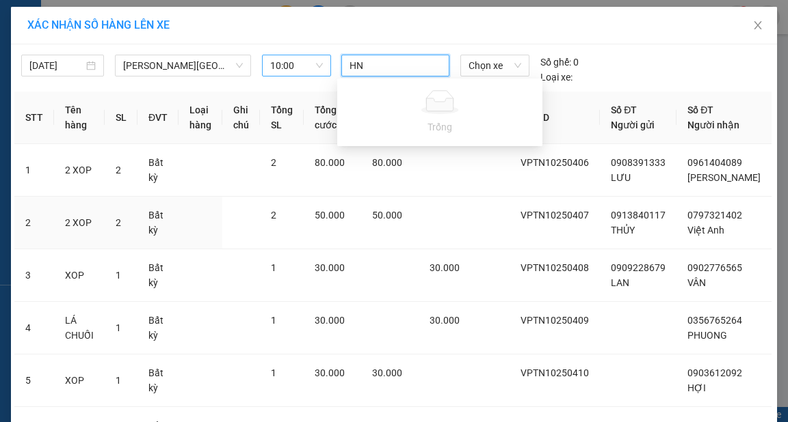
type input "H"
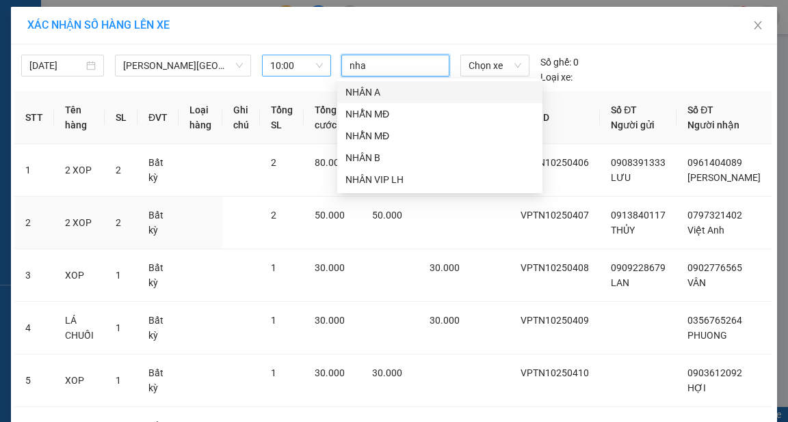
type input "nhan"
click at [392, 88] on div "NHÂN A" at bounding box center [439, 92] width 189 height 15
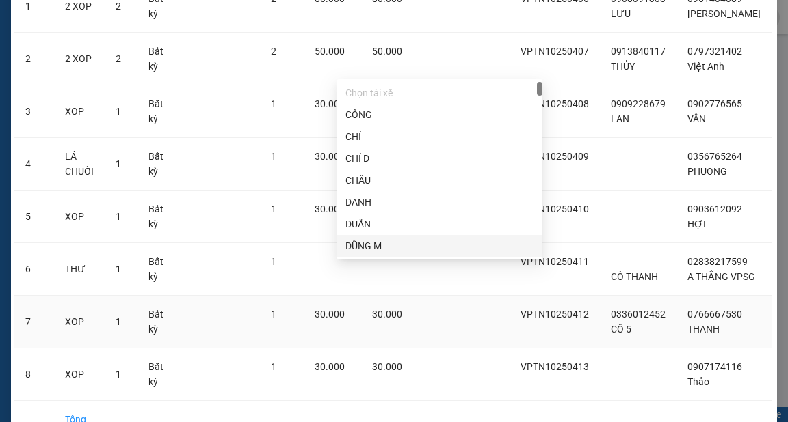
scroll to position [271, 0]
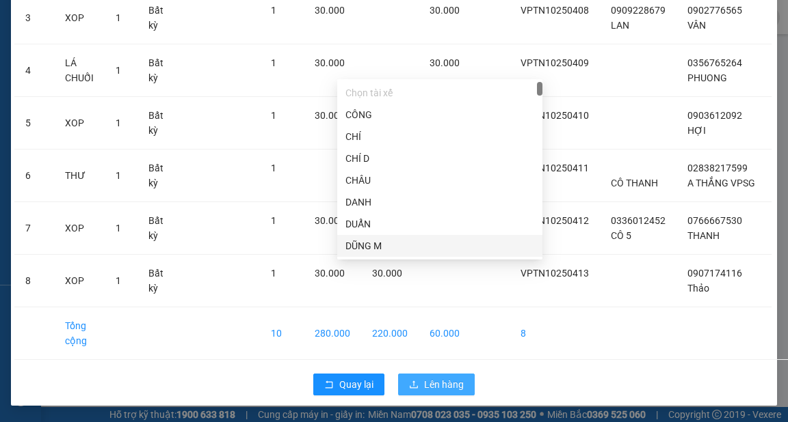
click at [454, 384] on span "Lên hàng" at bounding box center [444, 384] width 40 height 15
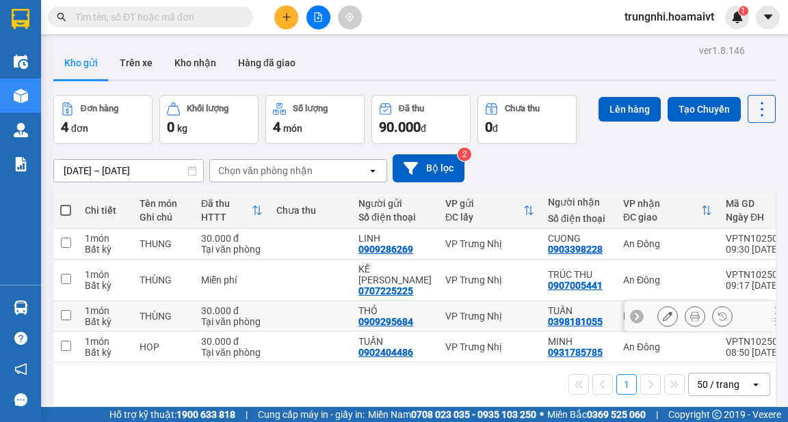
click at [68, 310] on input "checkbox" at bounding box center [66, 315] width 10 height 10
checkbox input "true"
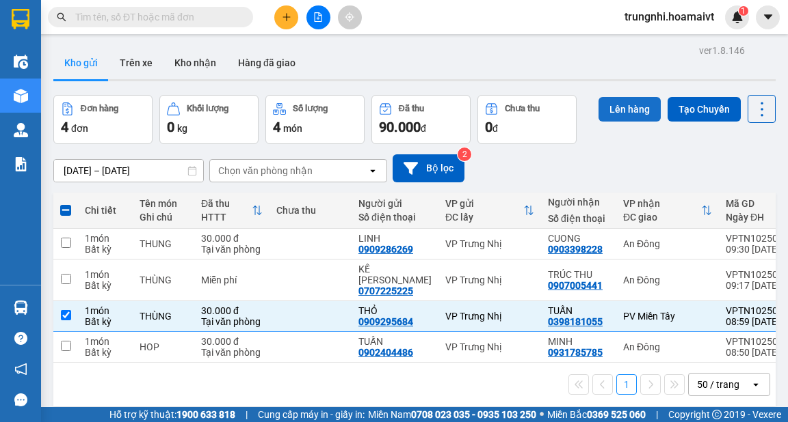
click at [627, 97] on button "Lên hàng" at bounding box center [629, 109] width 62 height 25
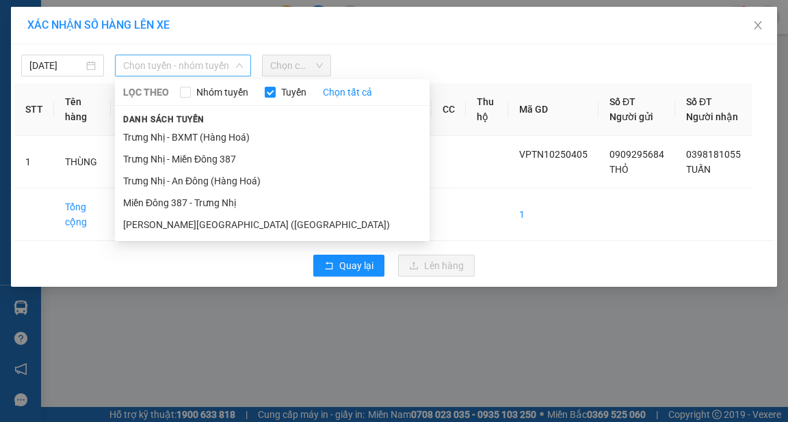
click at [196, 66] on span "Chọn tuyến - nhóm tuyến" at bounding box center [183, 65] width 120 height 21
type input "tr"
click at [203, 144] on li "Trưng Nhị - BXMT (Hàng Hoá)" at bounding box center [272, 137] width 314 height 22
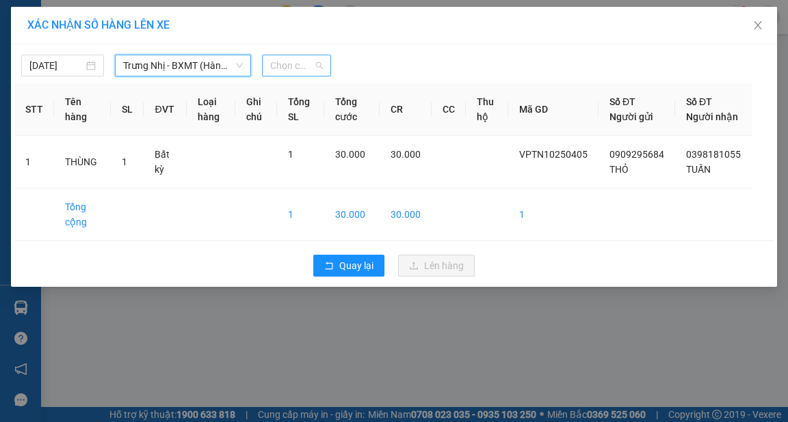
click at [288, 72] on span "Chọn chuyến" at bounding box center [296, 65] width 53 height 21
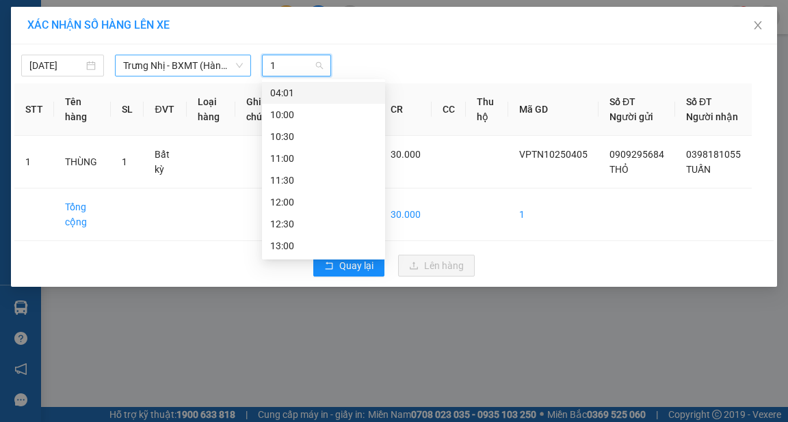
type input "10"
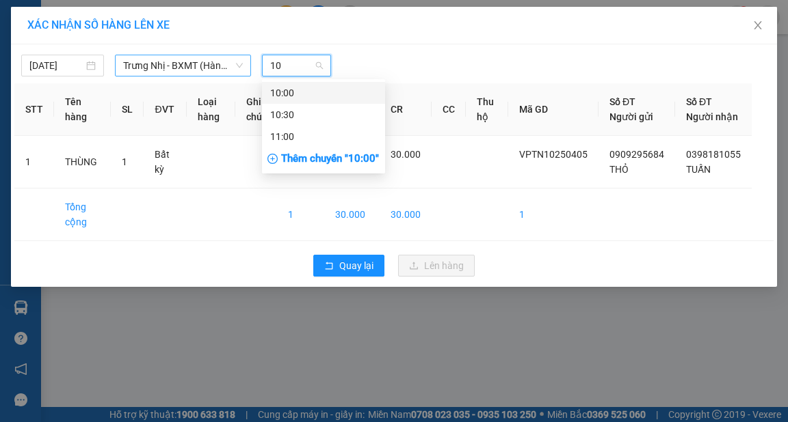
click at [301, 90] on div "10:00" at bounding box center [323, 92] width 107 height 15
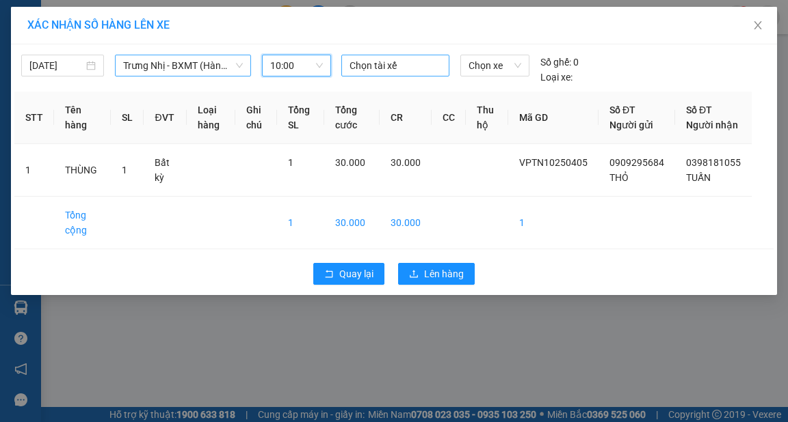
click at [369, 63] on div at bounding box center [395, 65] width 101 height 16
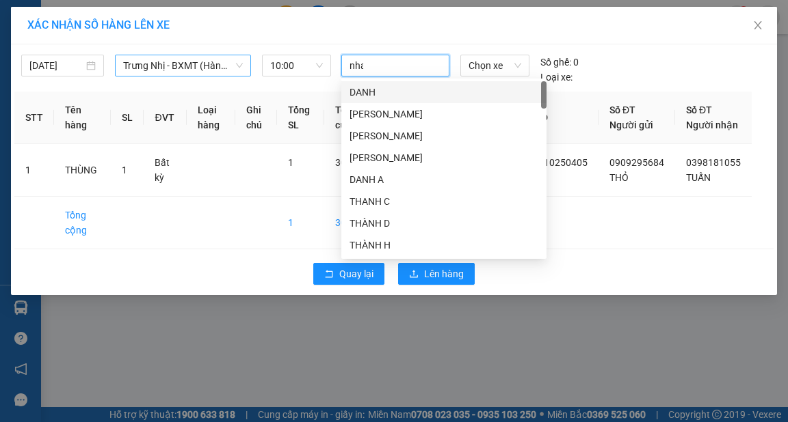
type input "nhan"
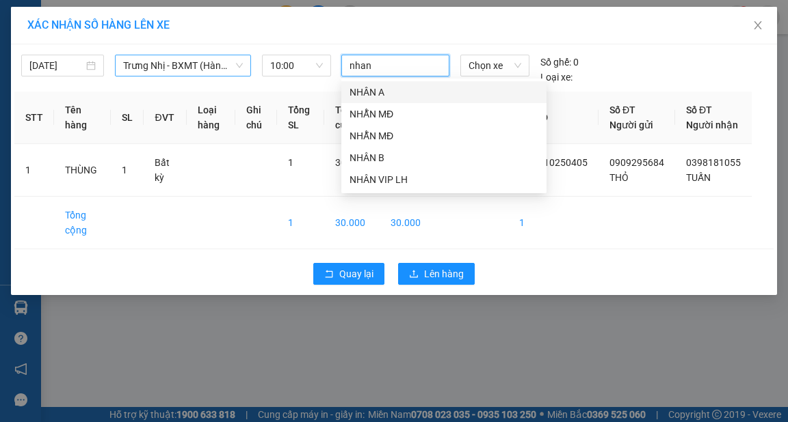
click at [399, 93] on div "NHÂN A" at bounding box center [443, 92] width 189 height 15
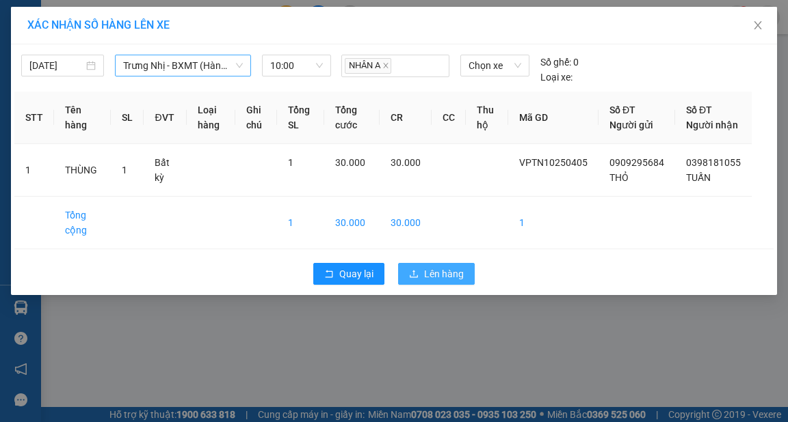
click at [446, 282] on span "Lên hàng" at bounding box center [444, 274] width 40 height 15
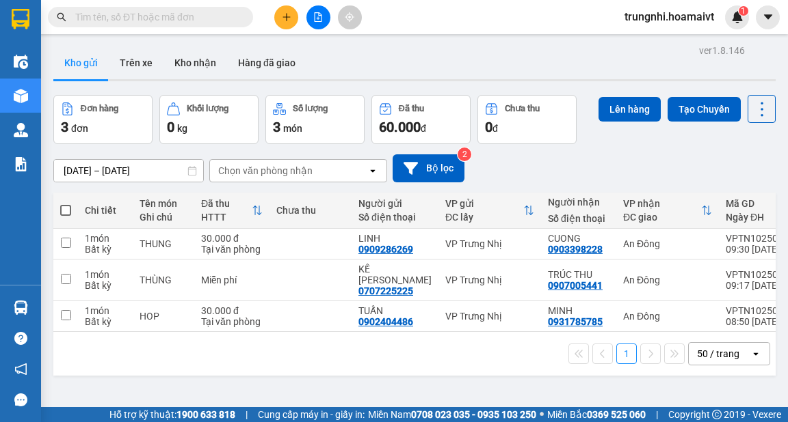
click at [65, 210] on span at bounding box center [65, 210] width 11 height 11
click at [66, 204] on input "checkbox" at bounding box center [66, 204] width 0 height 0
checkbox input "true"
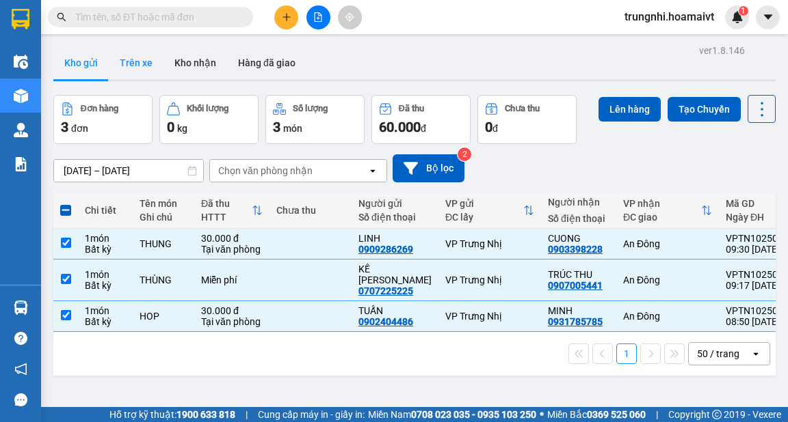
click at [630, 107] on button "Lên hàng" at bounding box center [629, 109] width 62 height 25
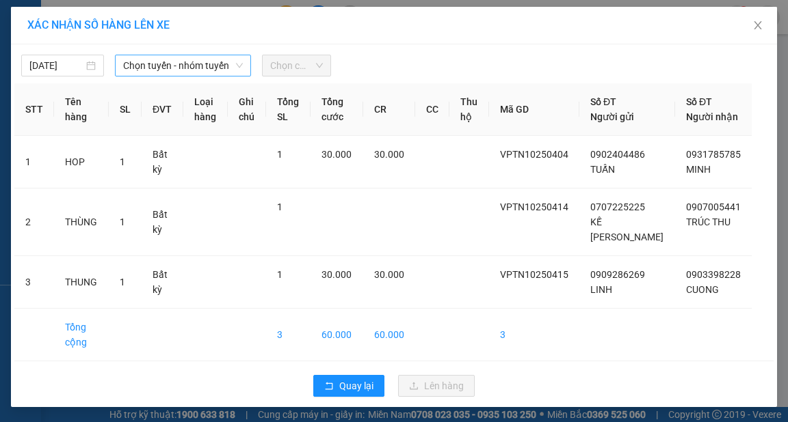
click at [195, 67] on span "Chọn tuyến - nhóm tuyến" at bounding box center [183, 65] width 120 height 21
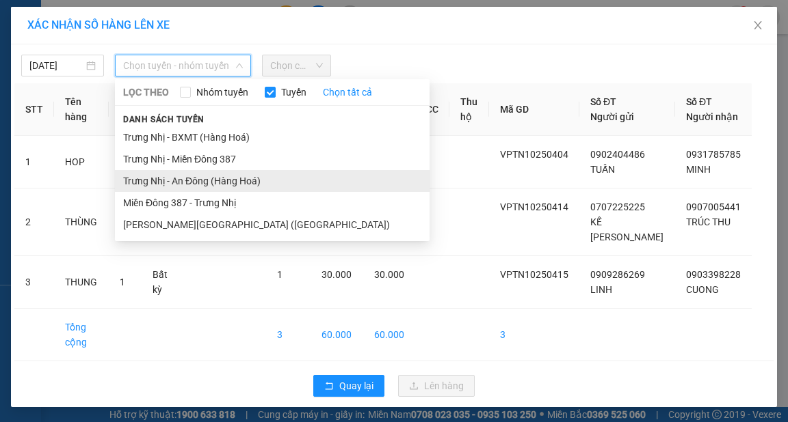
click at [194, 177] on li "Trưng Nhị - An Đông (Hàng Hoá)" at bounding box center [272, 181] width 314 height 22
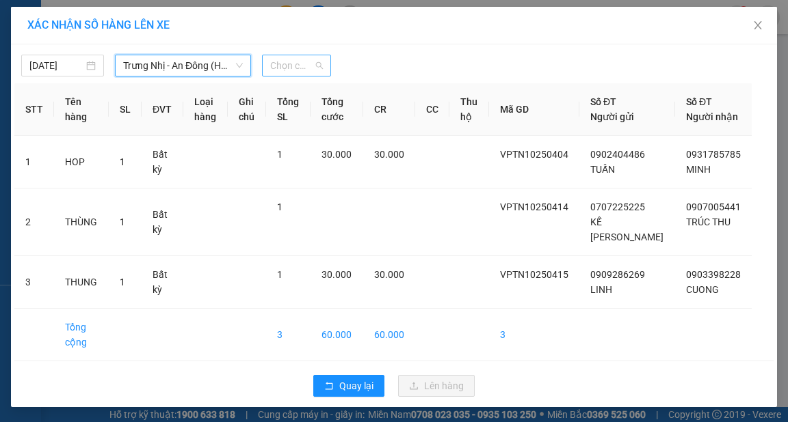
click at [294, 64] on span "Chọn chuyến" at bounding box center [296, 65] width 53 height 21
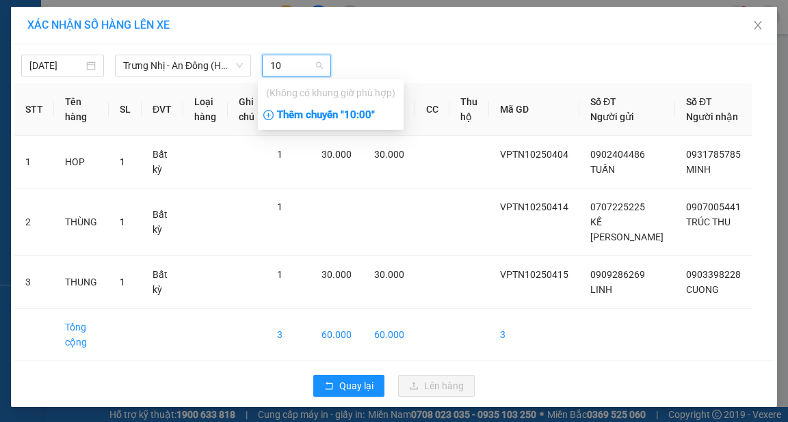
type input "10"
click at [368, 112] on div "Thêm chuyến " 10:00 "" at bounding box center [331, 115] width 146 height 23
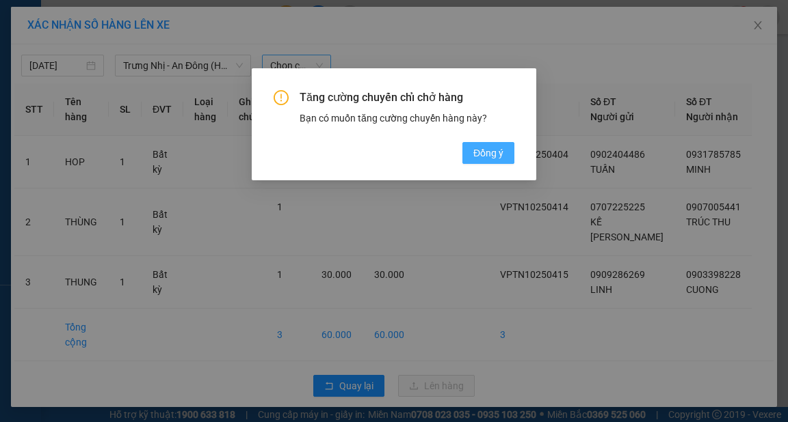
click at [484, 146] on span "Đồng ý" at bounding box center [488, 153] width 30 height 15
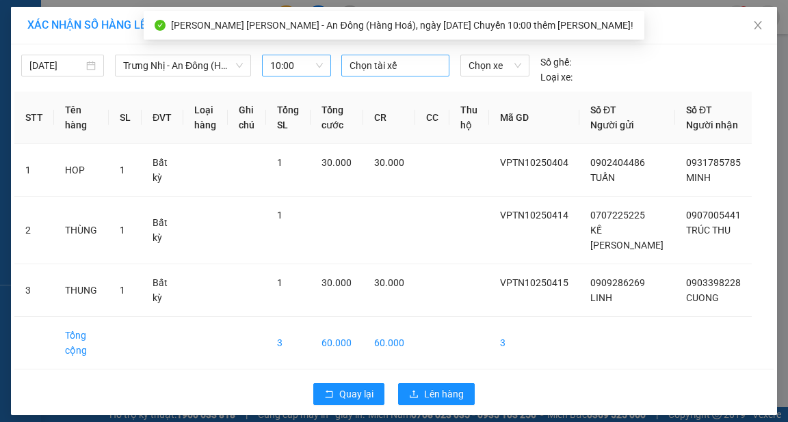
click at [381, 68] on div at bounding box center [395, 65] width 101 height 16
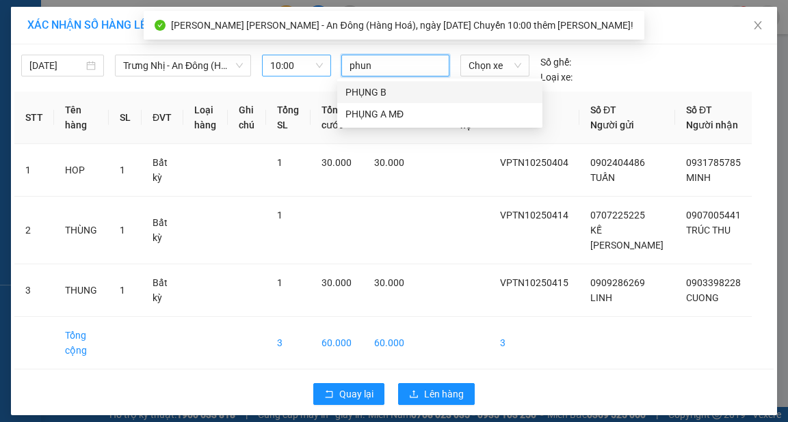
type input "phung"
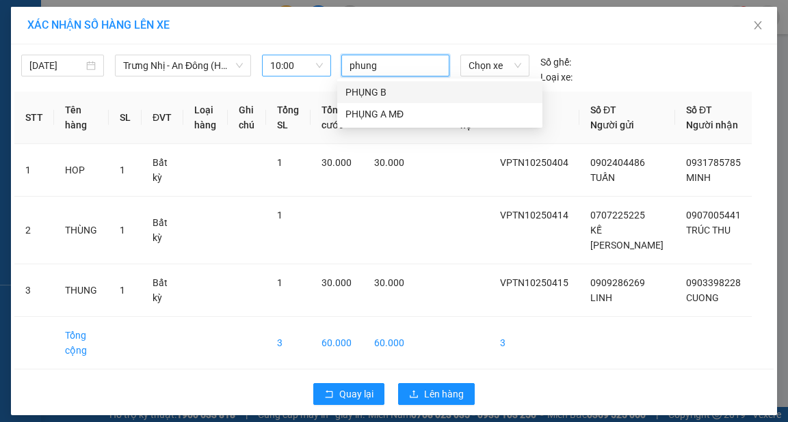
click at [368, 90] on div "PHỤNG B" at bounding box center [439, 92] width 189 height 15
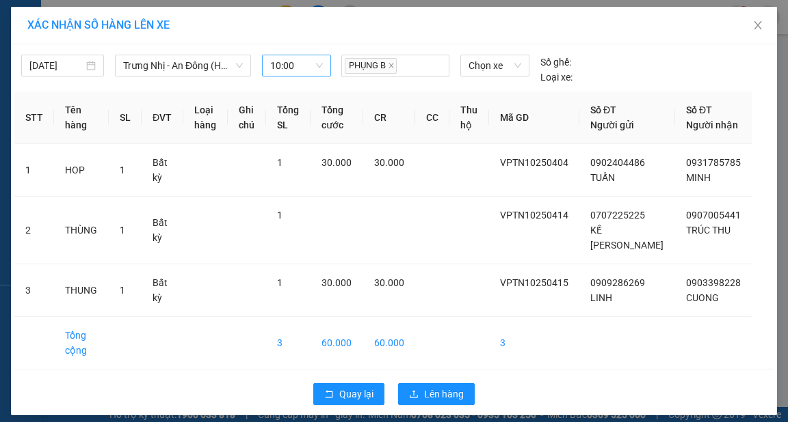
drag, startPoint x: 387, startPoint y: 27, endPoint x: 407, endPoint y: 81, distance: 57.8
click at [388, 27] on div "XÁC NHẬN SỐ HÀNG LÊN XE" at bounding box center [393, 25] width 733 height 15
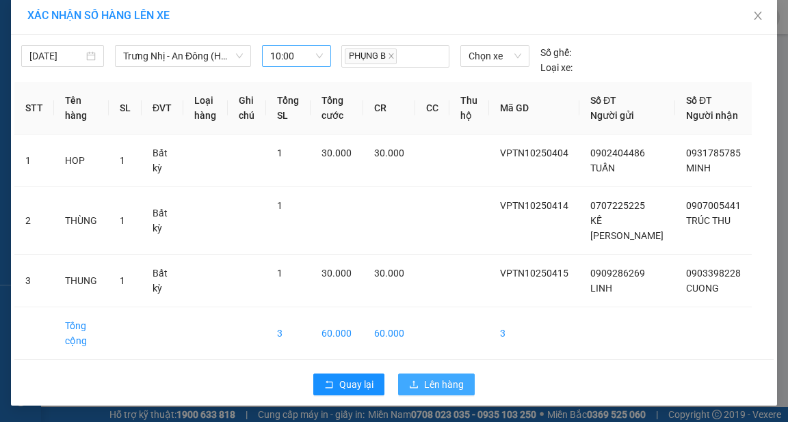
click at [446, 383] on span "Lên hàng" at bounding box center [444, 384] width 40 height 15
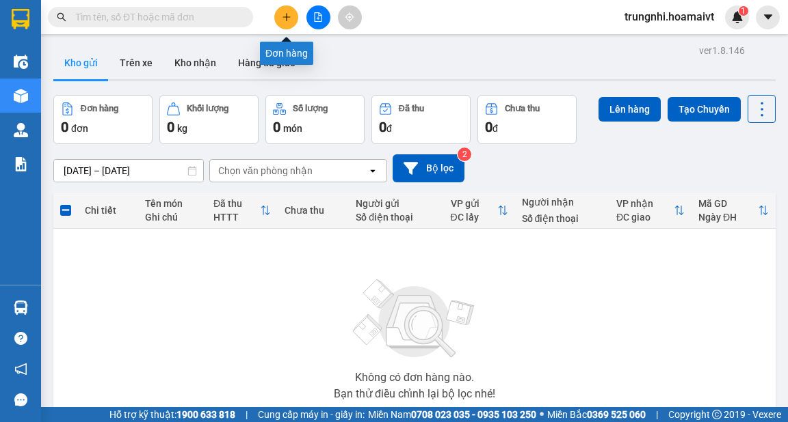
click at [286, 16] on icon "plus" at bounding box center [286, 17] width 1 height 8
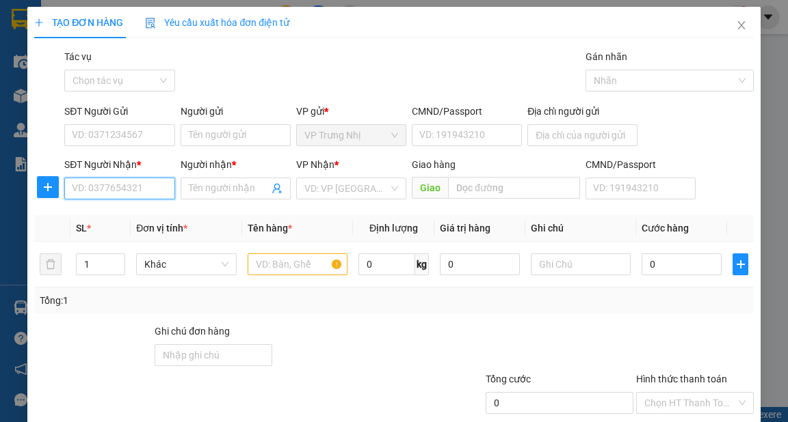
click at [122, 189] on input "SĐT Người Nhận *" at bounding box center [119, 189] width 110 height 22
type input "0396080700"
click at [132, 215] on div "0396080700 - HOA" at bounding box center [118, 216] width 92 height 15
type input "HOA"
type input "0396080700"
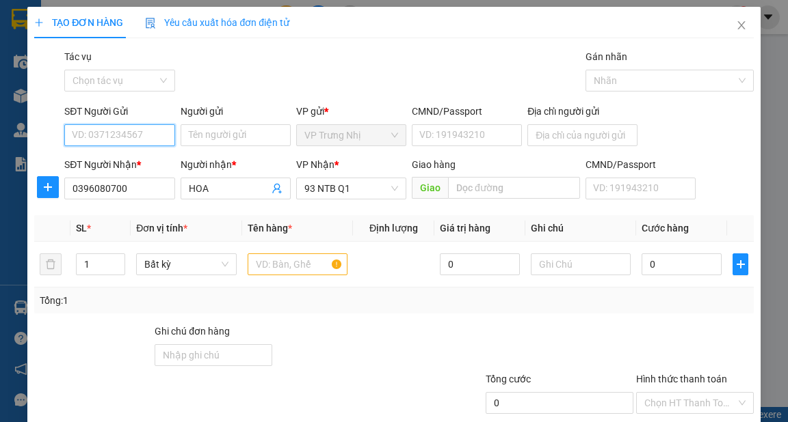
click at [135, 135] on input "SĐT Người Gửi" at bounding box center [119, 135] width 110 height 22
click at [144, 159] on div "0932747418 - LOAN" at bounding box center [118, 162] width 92 height 15
type input "0932747418"
type input "LOAN"
click at [273, 272] on input "text" at bounding box center [297, 265] width 100 height 22
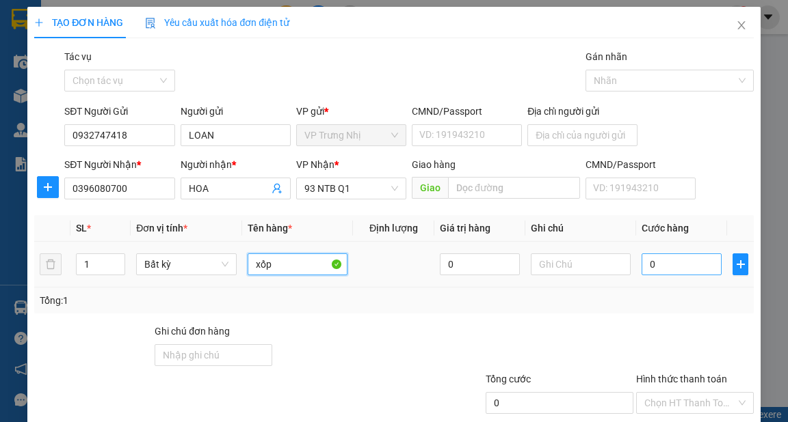
type input "xốp"
click at [672, 274] on input "0" at bounding box center [681, 265] width 80 height 22
type input "3"
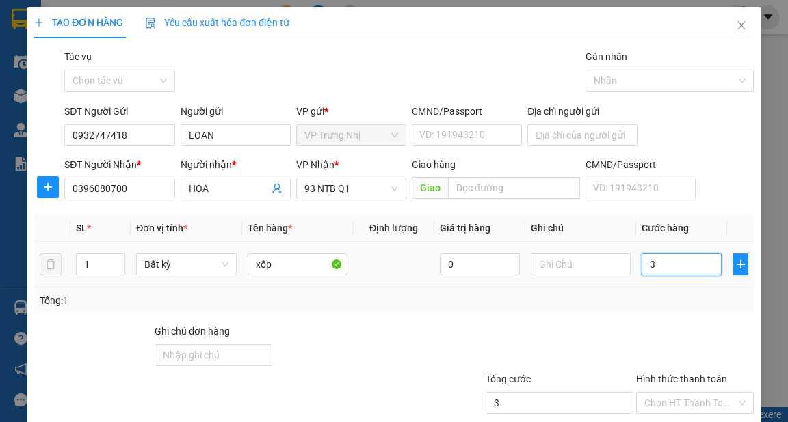
type input "30"
type input "30.000"
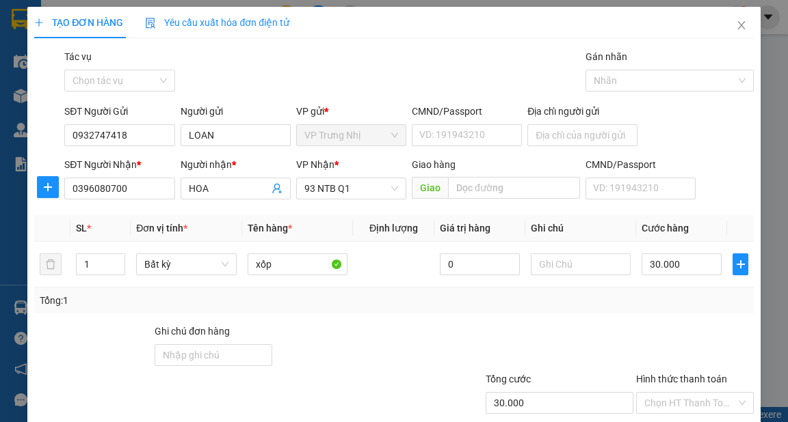
click at [662, 325] on div at bounding box center [694, 348] width 120 height 48
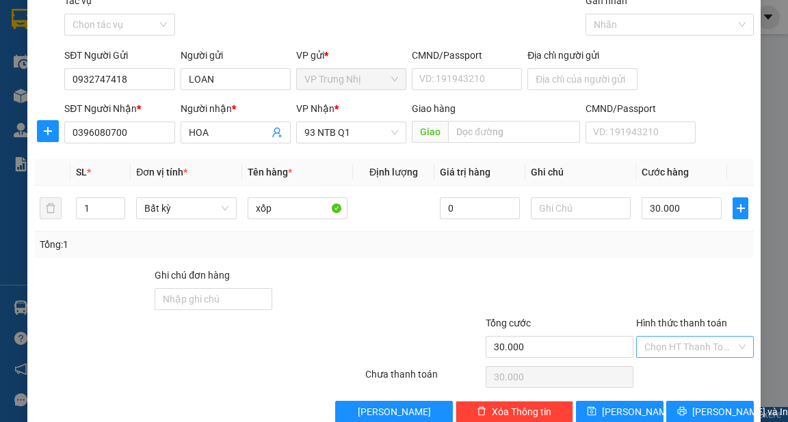
scroll to position [82, 0]
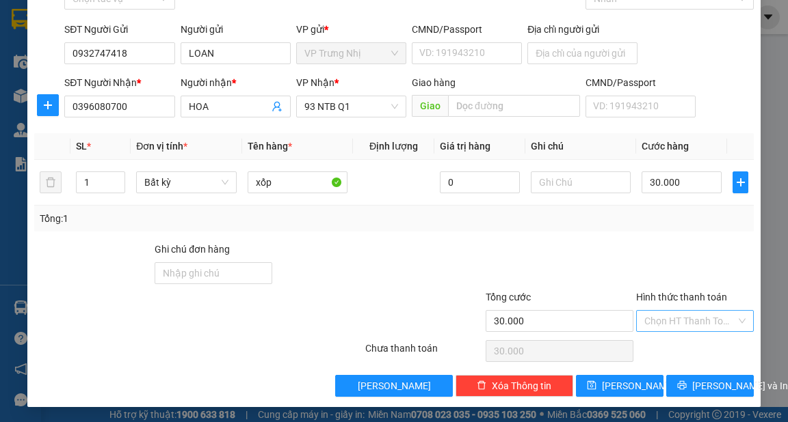
click at [680, 323] on input "Hình thức thanh toán" at bounding box center [690, 321] width 92 height 21
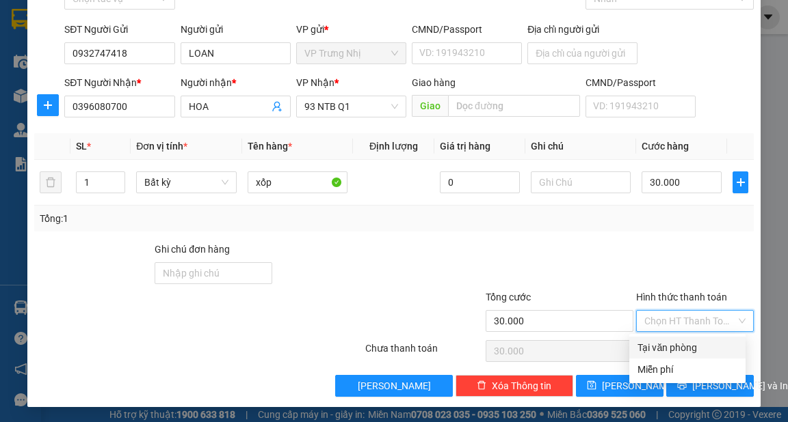
click at [690, 347] on div "Tại văn phòng" at bounding box center [687, 347] width 100 height 15
type input "0"
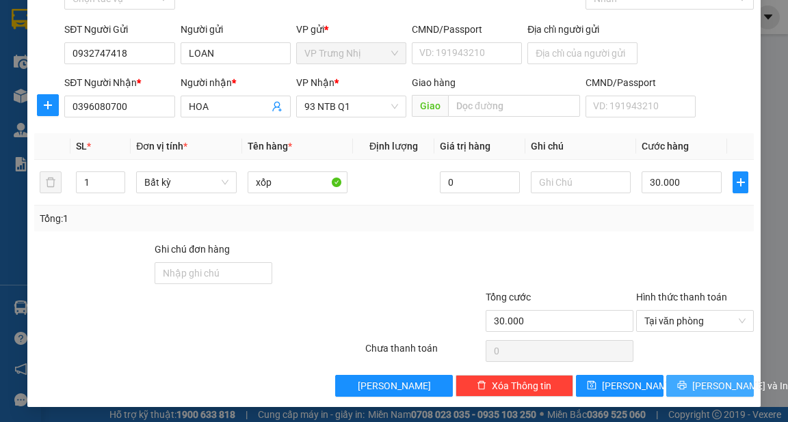
click at [724, 390] on span "[PERSON_NAME] và In" at bounding box center [740, 386] width 96 height 15
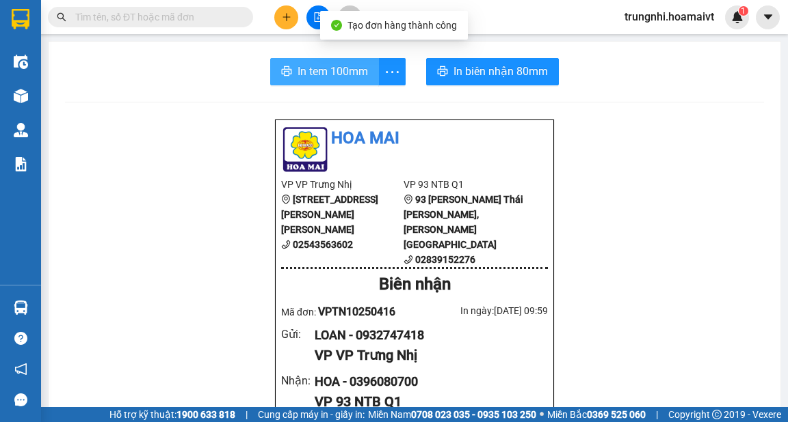
click at [358, 74] on span "In tem 100mm" at bounding box center [332, 71] width 70 height 17
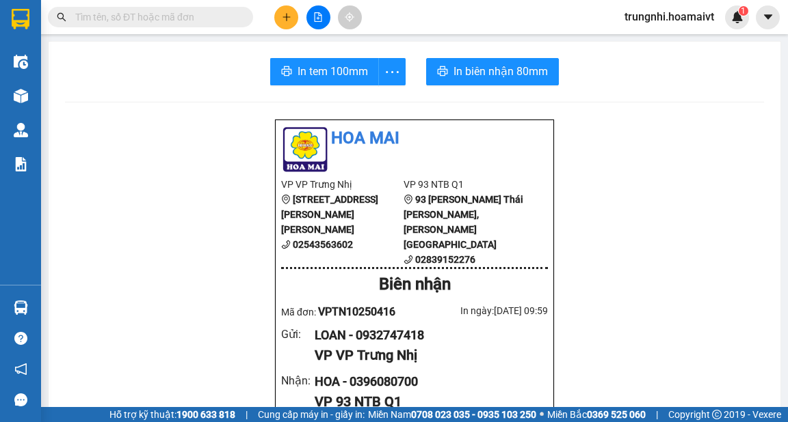
click at [296, 3] on div "Kết quả tìm kiếm ( 0 ) Bộ lọc No Data trungnhi.hoamaivt 1" at bounding box center [394, 17] width 788 height 34
click at [288, 16] on icon "plus" at bounding box center [287, 17] width 10 height 10
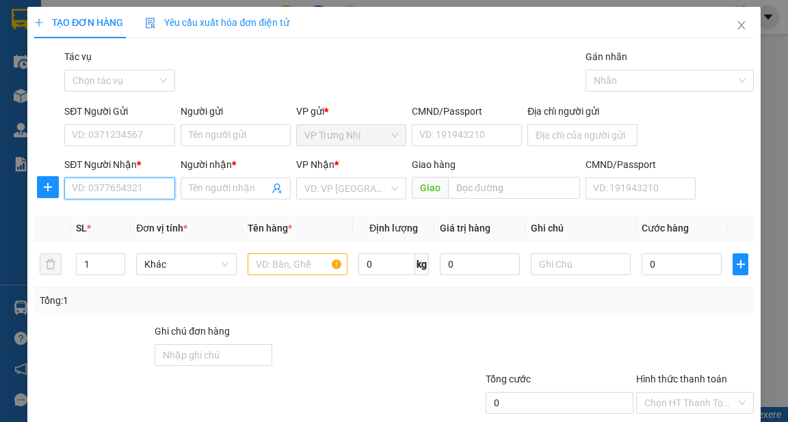
click at [99, 194] on input "SĐT Người Nhận *" at bounding box center [119, 189] width 110 height 22
click at [102, 188] on input "SĐT Người Nhận *" at bounding box center [119, 189] width 110 height 22
type input "0799784181"
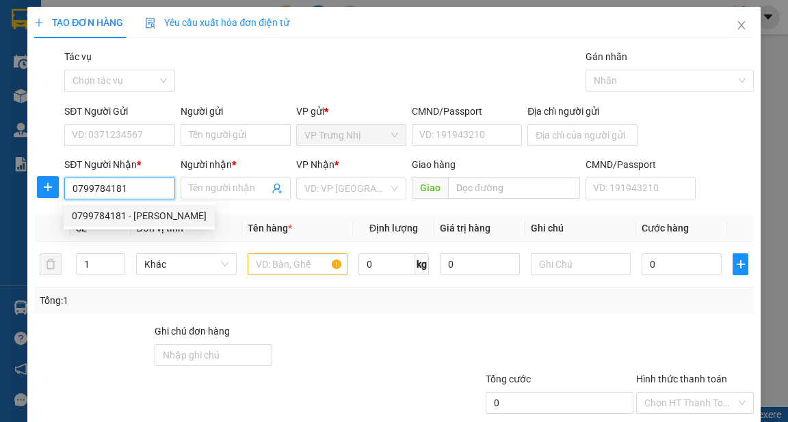
click at [134, 215] on div "0799784181 - VY" at bounding box center [139, 216] width 135 height 15
type input "VY"
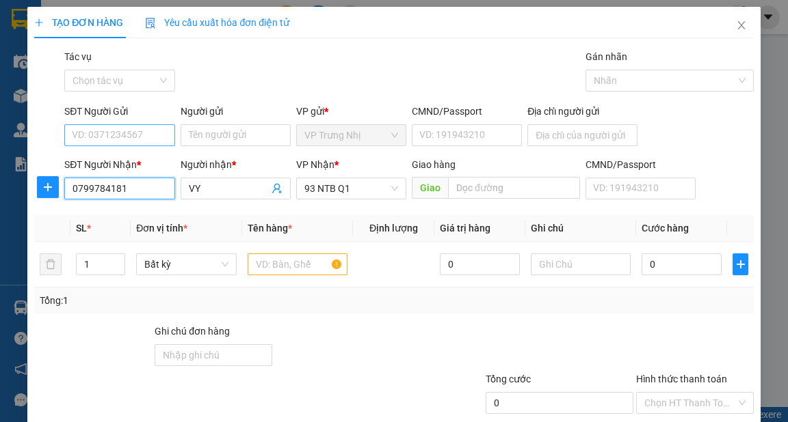
type input "0799784181"
click at [167, 136] on input "SĐT Người Gửi" at bounding box center [119, 135] width 110 height 22
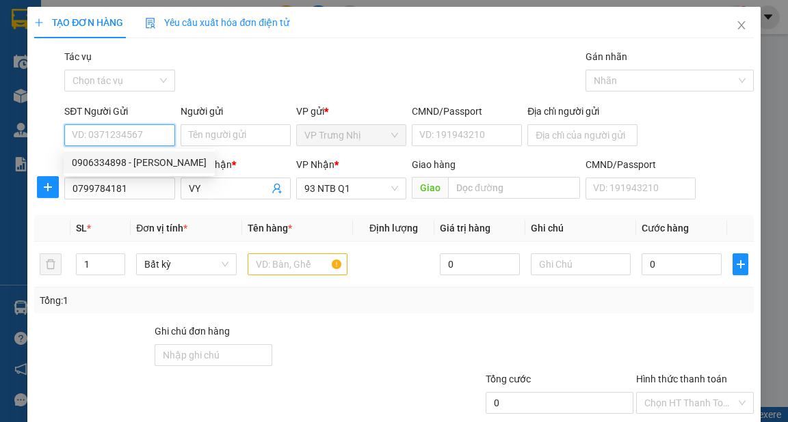
click at [161, 161] on div "0906334898 - thúy" at bounding box center [139, 162] width 135 height 15
type input "0906334898"
type input "thúy"
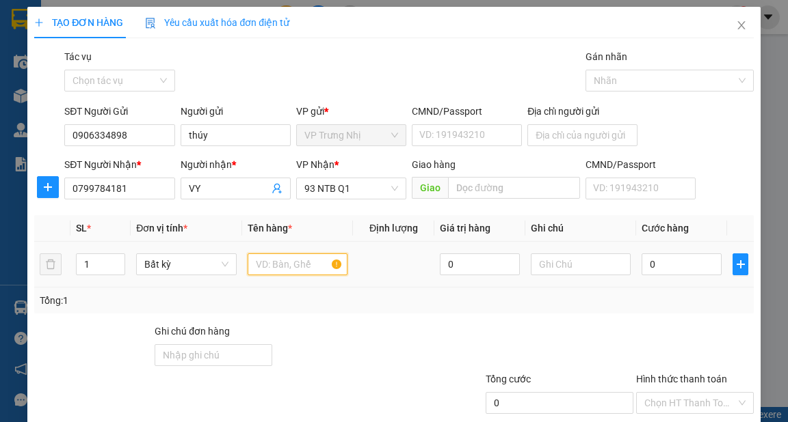
click at [304, 269] on input "text" at bounding box center [297, 265] width 100 height 22
type input "xop"
type input "3"
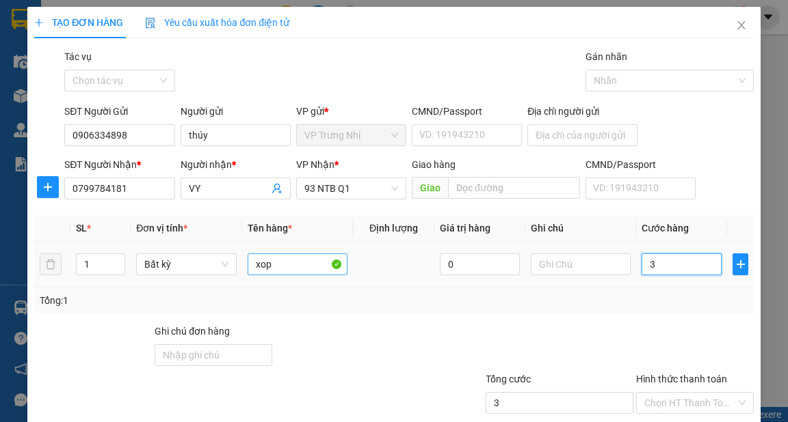
type input "30"
type input "0"
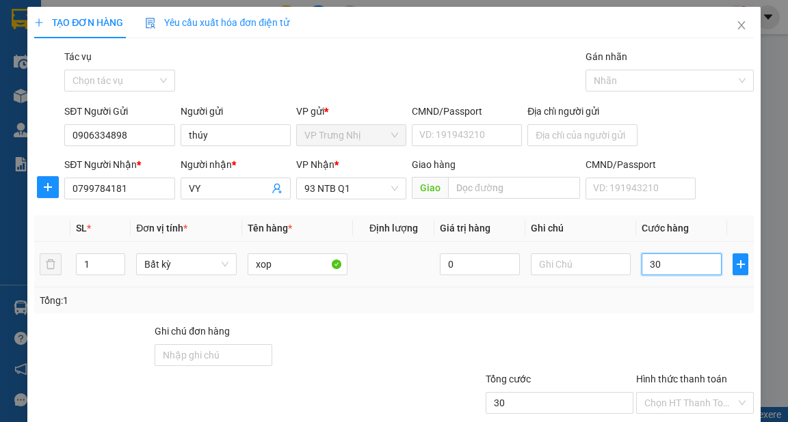
type input "0"
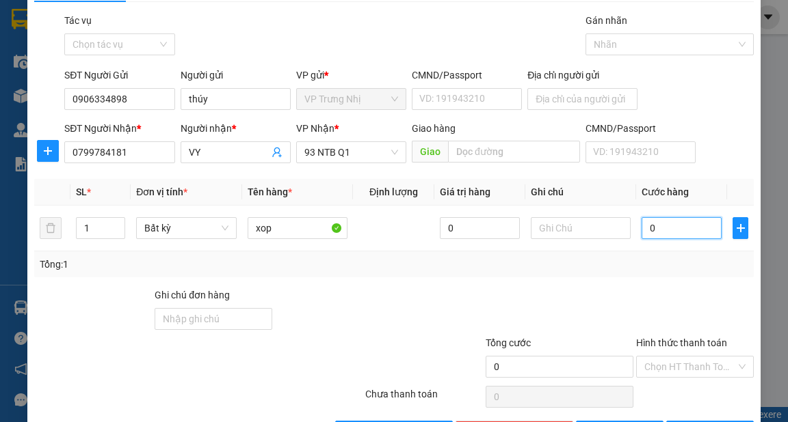
scroll to position [82, 0]
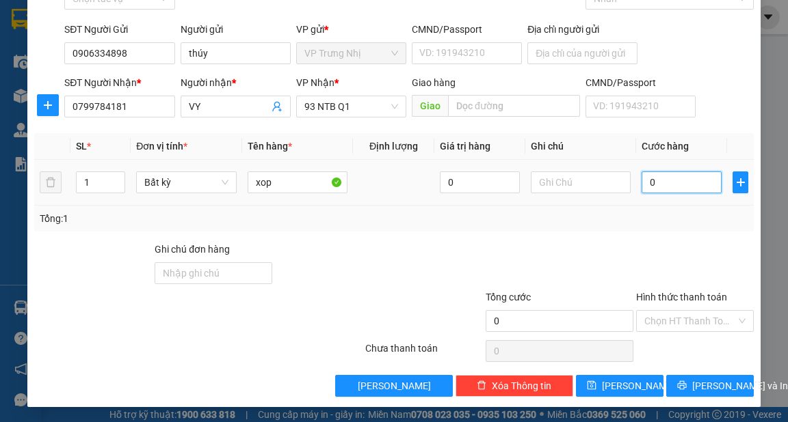
click at [682, 174] on input "0" at bounding box center [681, 183] width 80 height 22
type input "3"
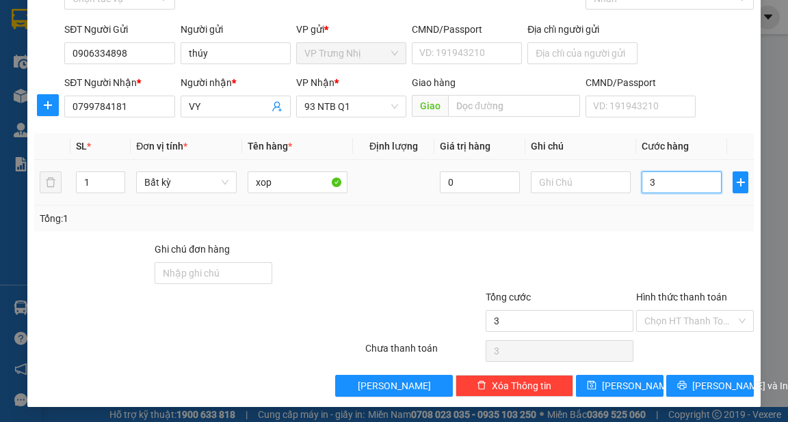
type input "30"
type input "30.000"
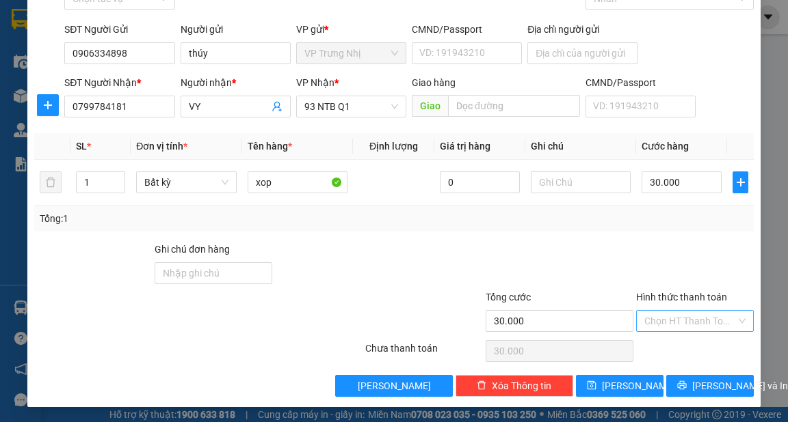
click at [690, 317] on input "Hình thức thanh toán" at bounding box center [690, 321] width 92 height 21
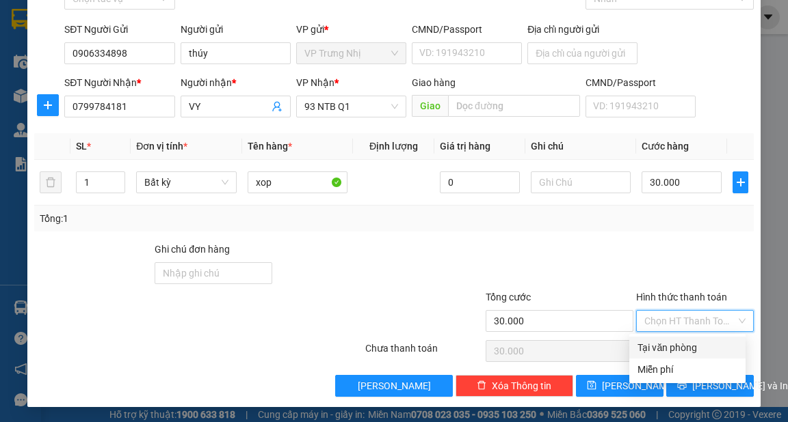
click at [687, 347] on div "Tại văn phòng" at bounding box center [687, 347] width 100 height 15
type input "0"
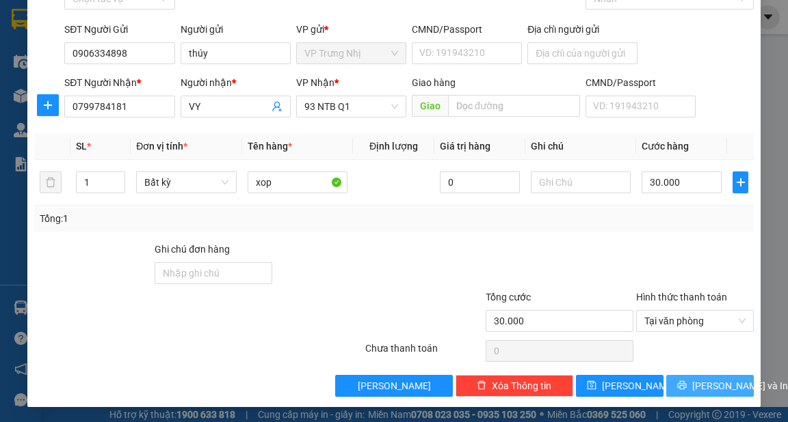
click at [716, 394] on button "[PERSON_NAME] và In" at bounding box center [710, 386] width 88 height 22
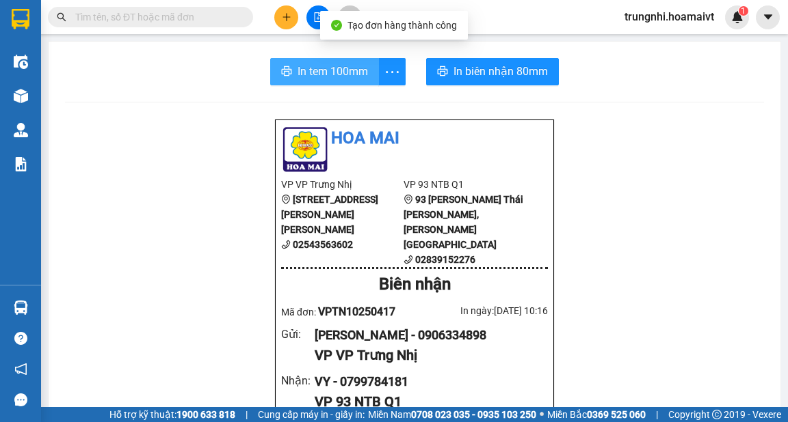
click at [321, 75] on span "In tem 100mm" at bounding box center [332, 71] width 70 height 17
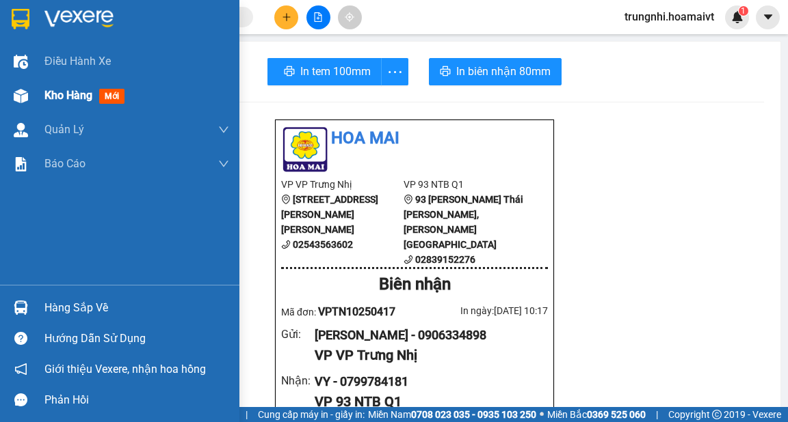
click at [23, 98] on img at bounding box center [21, 96] width 14 height 14
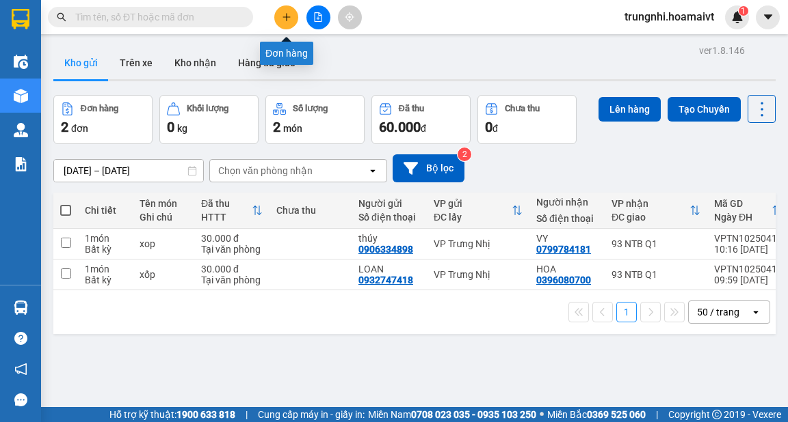
click at [286, 18] on icon "plus" at bounding box center [286, 17] width 1 height 8
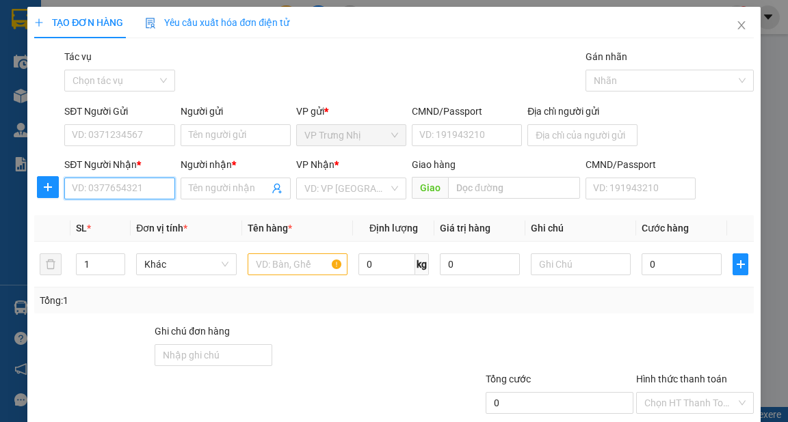
click at [127, 191] on input "SĐT Người Nhận *" at bounding box center [119, 189] width 110 height 22
type input "0913966966"
click at [141, 219] on div "0913966966 - HOA" at bounding box center [118, 216] width 92 height 15
type input "HOA"
type input "0913966966"
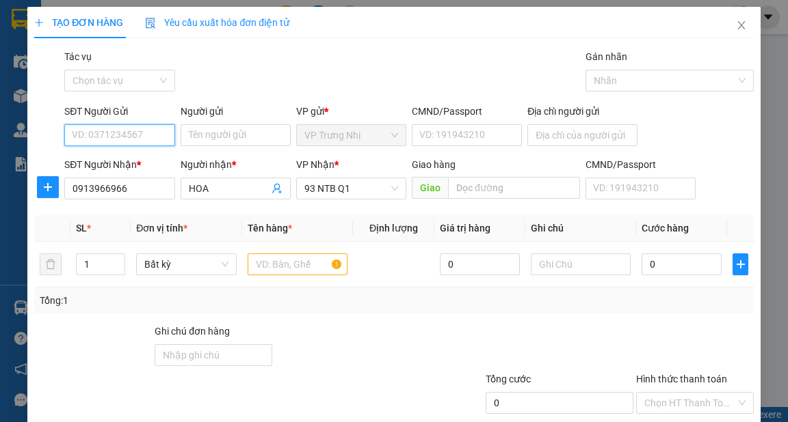
click at [142, 134] on input "SĐT Người Gửi" at bounding box center [119, 135] width 110 height 22
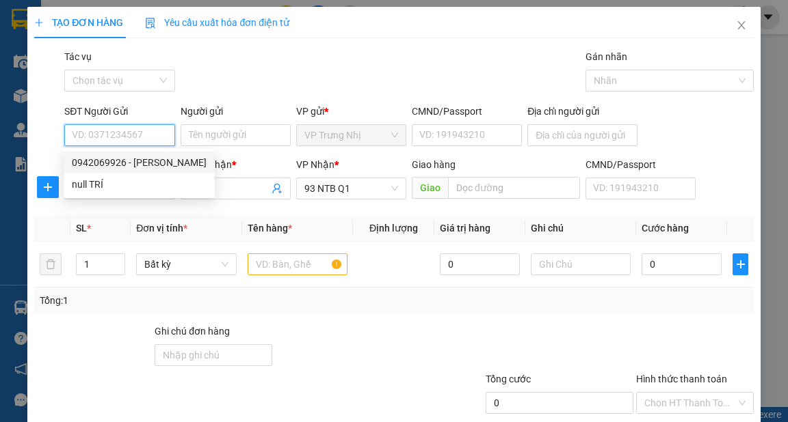
click at [154, 167] on div "0942069926 - NHUNG" at bounding box center [139, 162] width 135 height 15
type input "0942069926"
type input "NHUNG"
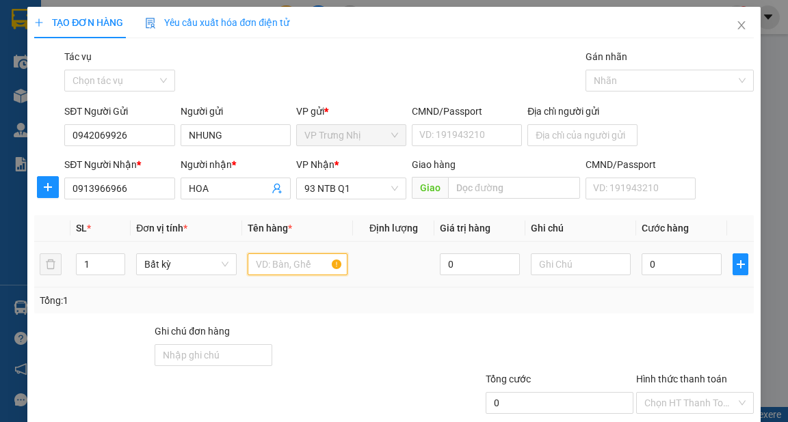
click at [276, 260] on input "text" at bounding box center [297, 265] width 100 height 22
type input "hs"
click at [654, 265] on input "0" at bounding box center [681, 265] width 80 height 22
type input "3"
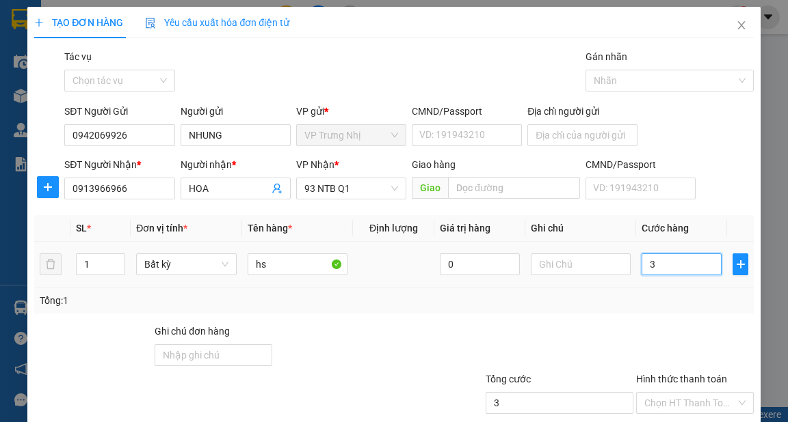
type input "3"
type input "30"
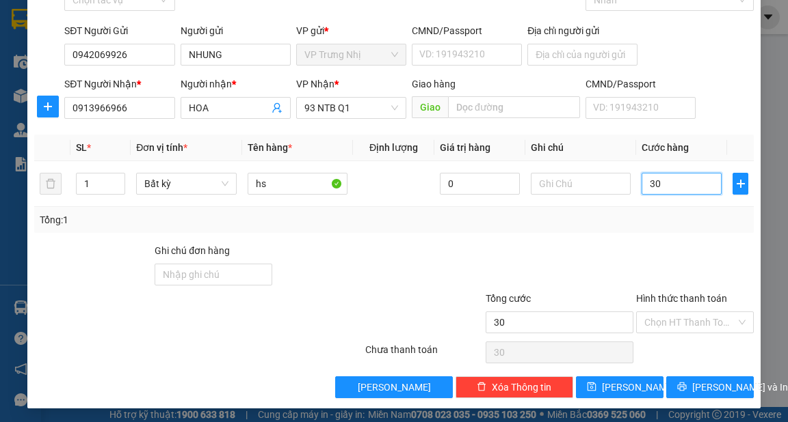
scroll to position [82, 0]
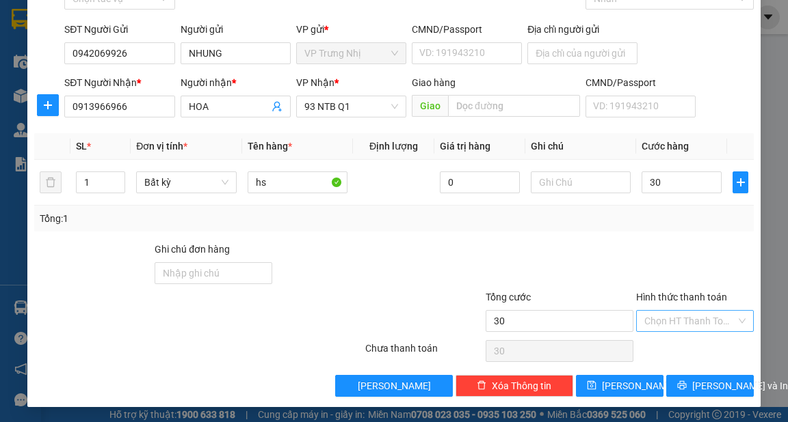
type input "30.000"
click at [697, 325] on input "Hình thức thanh toán" at bounding box center [690, 321] width 92 height 21
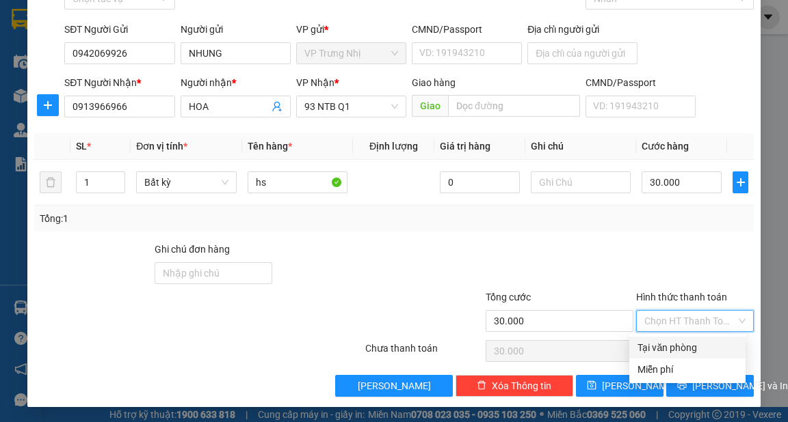
click at [700, 349] on div "Tại văn phòng" at bounding box center [687, 347] width 100 height 15
type input "0"
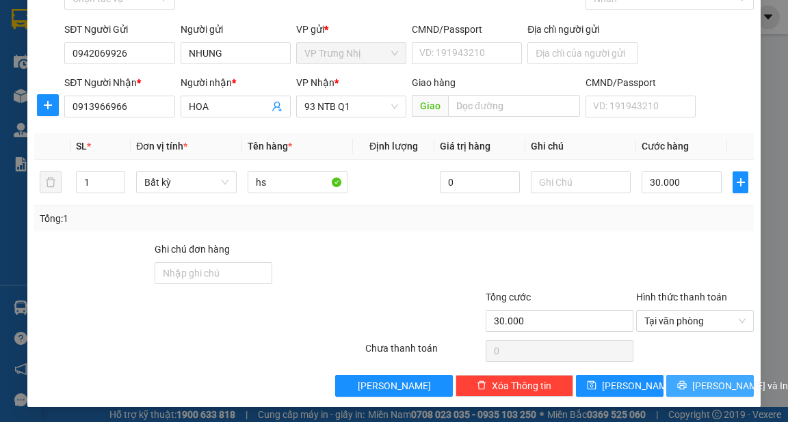
click at [695, 387] on span "[PERSON_NAME] và In" at bounding box center [740, 386] width 96 height 15
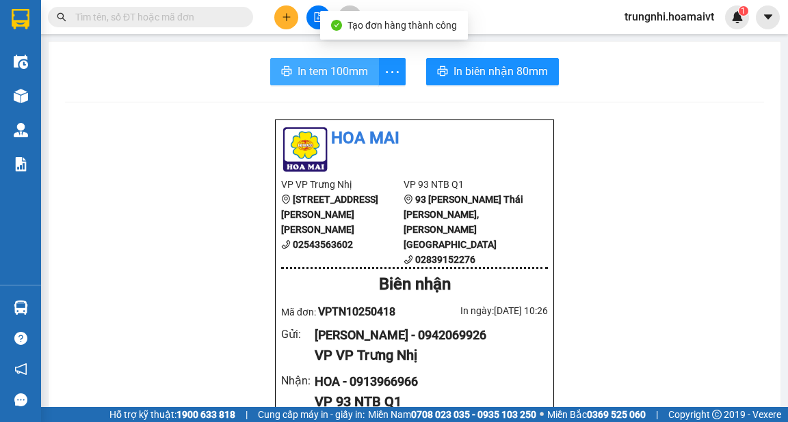
click at [352, 79] on span "In tem 100mm" at bounding box center [332, 71] width 70 height 17
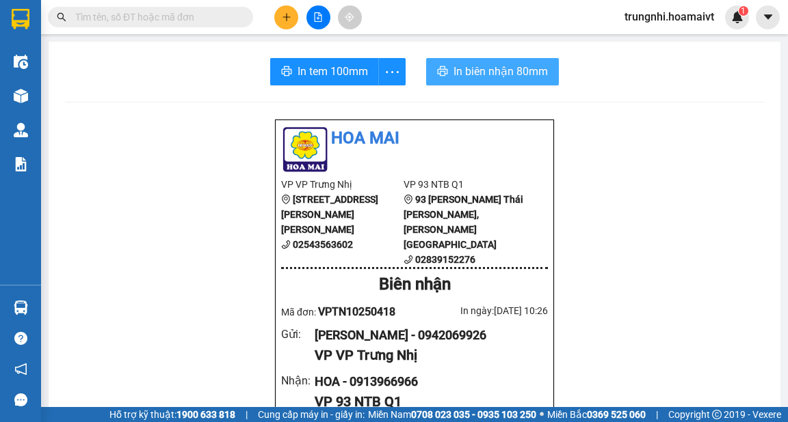
click at [468, 70] on span "In biên nhận 80mm" at bounding box center [500, 71] width 94 height 17
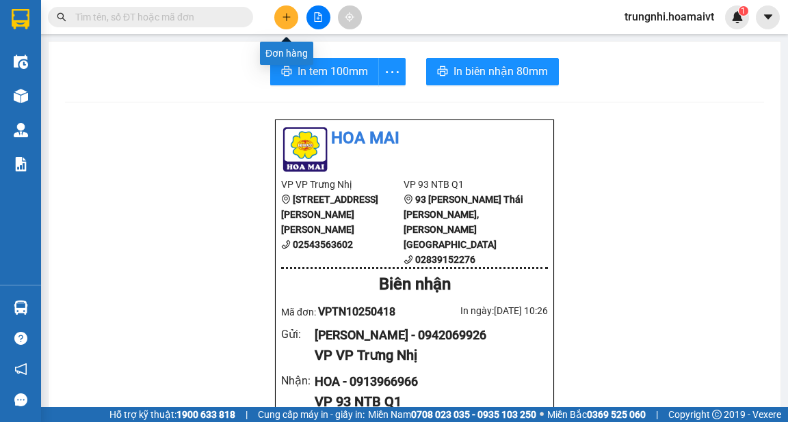
click at [287, 16] on icon "plus" at bounding box center [286, 16] width 8 height 1
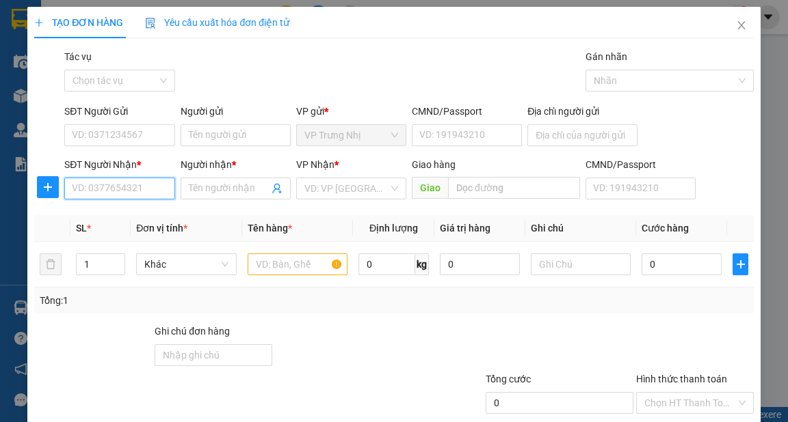
click at [115, 184] on input "SĐT Người Nhận *" at bounding box center [119, 189] width 110 height 22
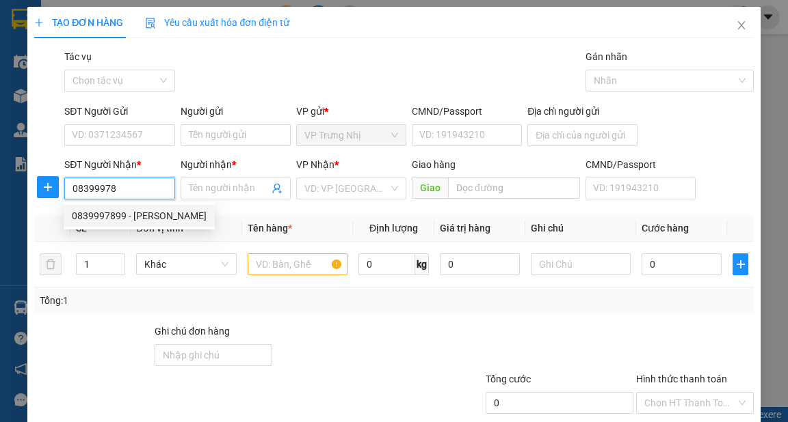
click at [163, 223] on div "0839997899 - HẢI ĐĂNG" at bounding box center [139, 216] width 135 height 15
type input "0839997899"
type input "[PERSON_NAME]"
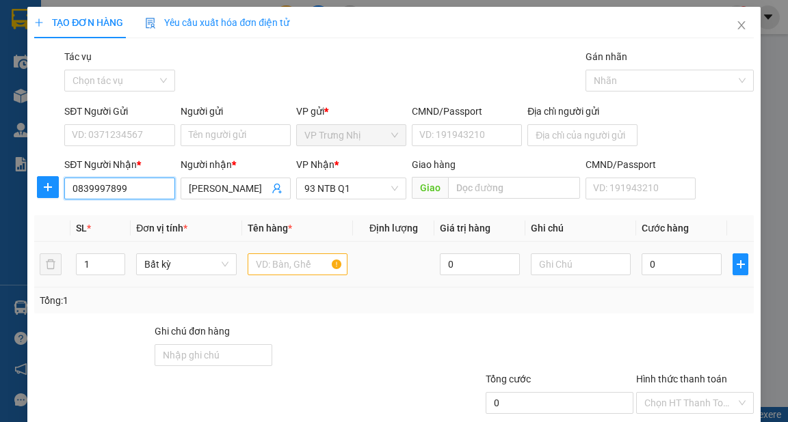
type input "0839997899"
click at [284, 267] on input "text" at bounding box center [297, 265] width 100 height 22
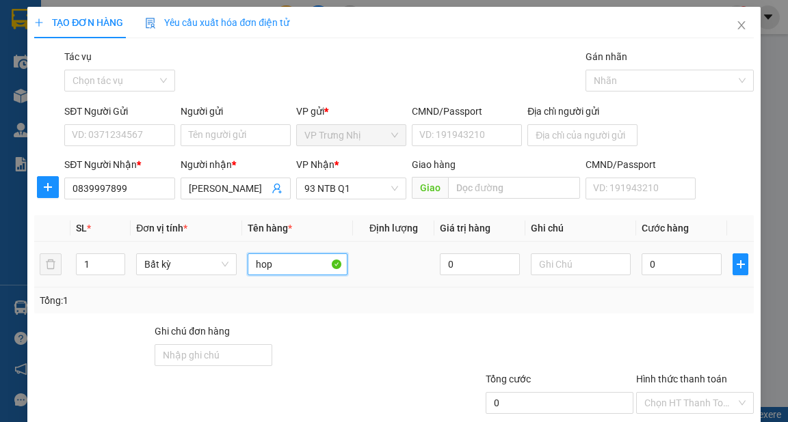
type input "hop"
type input "3"
type input "30"
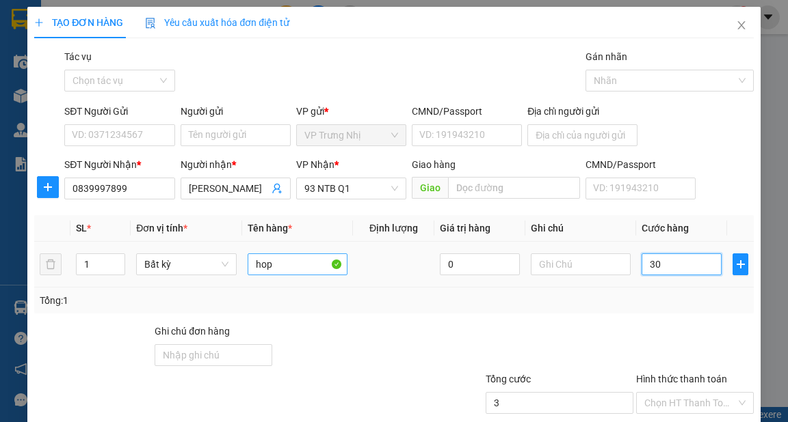
type input "30"
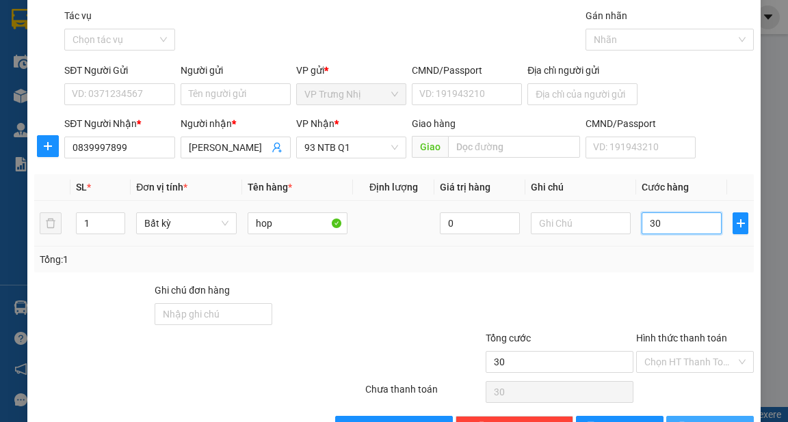
scroll to position [82, 0]
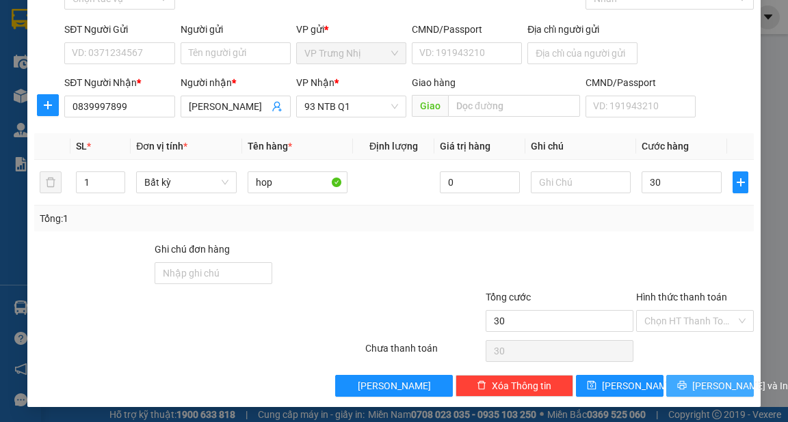
type input "30.000"
click at [712, 376] on button "[PERSON_NAME] và In" at bounding box center [710, 386] width 88 height 22
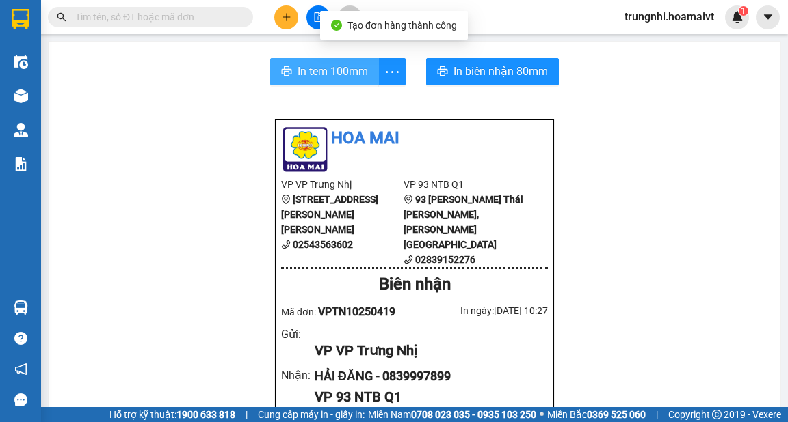
click at [329, 74] on span "In tem 100mm" at bounding box center [332, 71] width 70 height 17
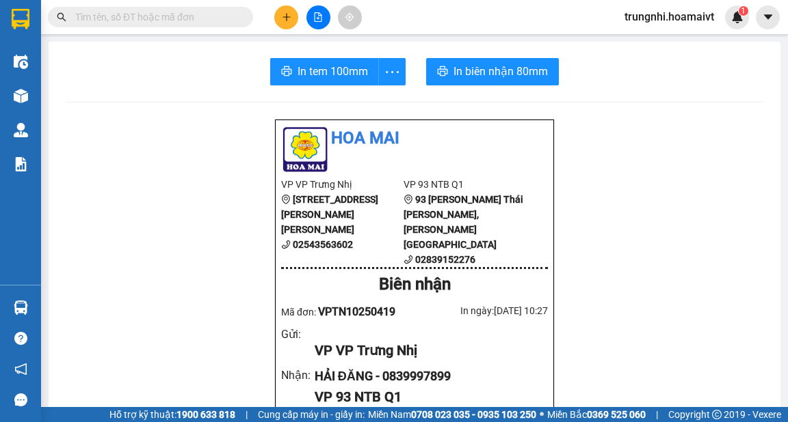
click at [295, 16] on button at bounding box center [286, 17] width 24 height 24
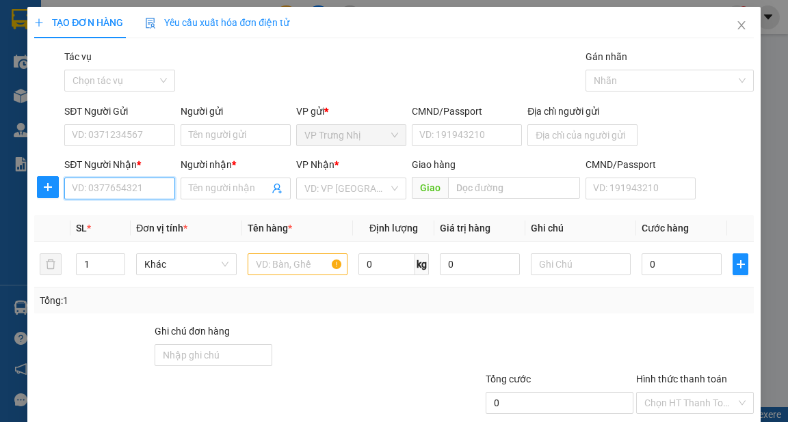
drag, startPoint x: 122, startPoint y: 192, endPoint x: 142, endPoint y: 193, distance: 19.8
click at [126, 192] on input "SĐT Người Nhận *" at bounding box center [119, 189] width 110 height 22
click at [93, 191] on input "SĐT Người Nhận *" at bounding box center [119, 189] width 110 height 22
type input "0899520589"
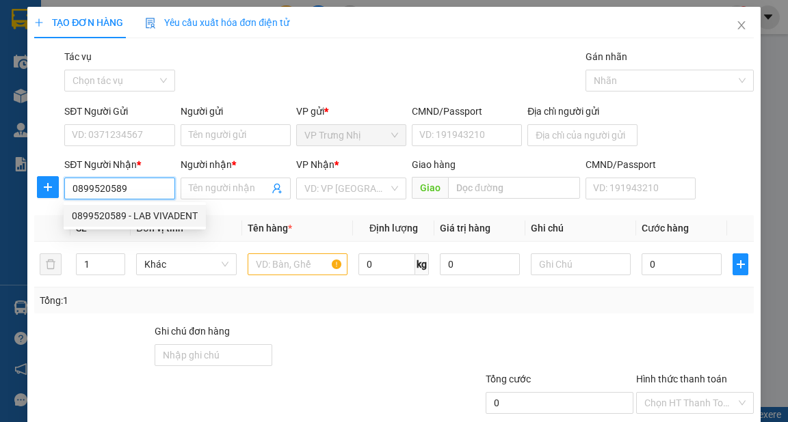
click at [126, 213] on div "0899520589 - LAB VIVADENT" at bounding box center [135, 216] width 126 height 15
type input "LAB VIVADENT"
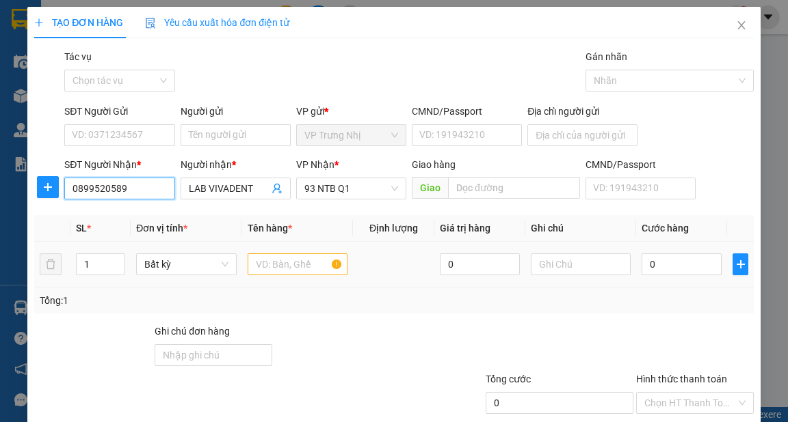
type input "0899520589"
click at [276, 265] on input "text" at bounding box center [297, 265] width 100 height 22
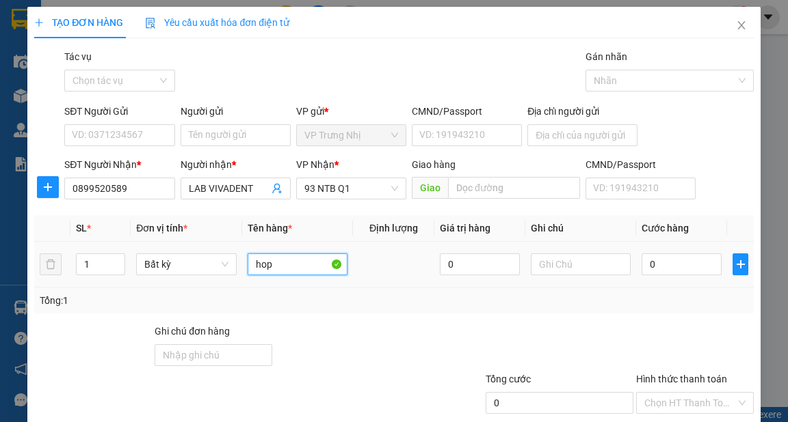
type input "hop"
type input "3"
type input "30"
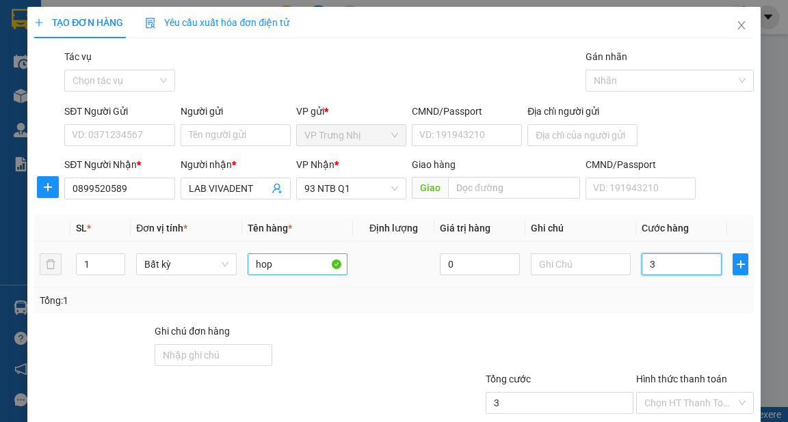
type input "30"
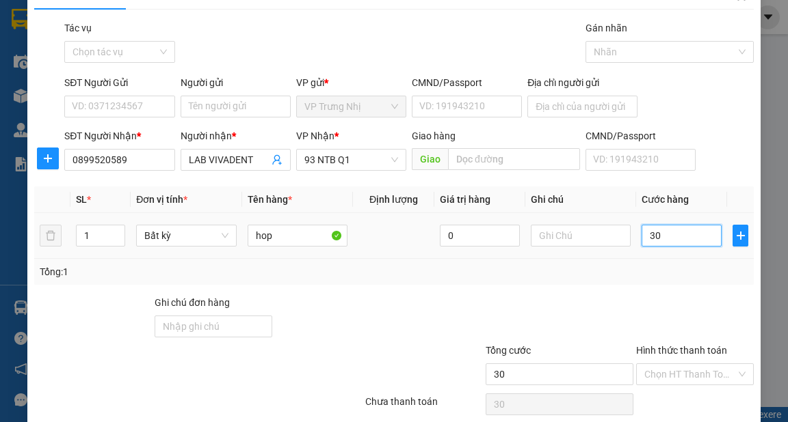
scroll to position [55, 0]
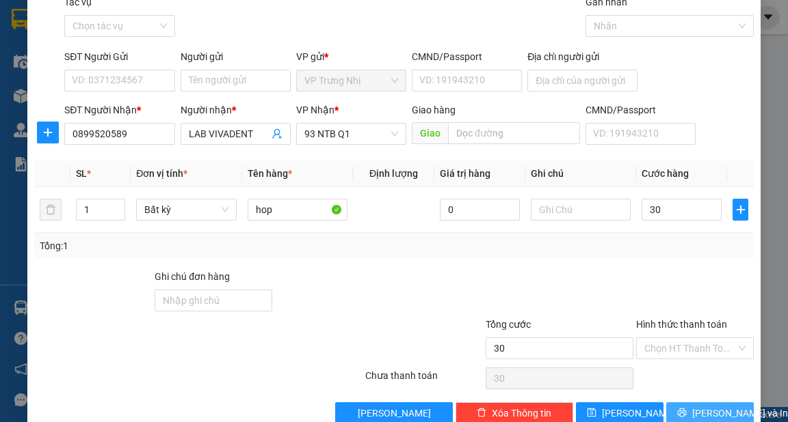
type input "30.000"
drag, startPoint x: 705, startPoint y: 413, endPoint x: 706, endPoint y: 403, distance: 10.3
click at [705, 413] on span "[PERSON_NAME] và In" at bounding box center [740, 413] width 96 height 15
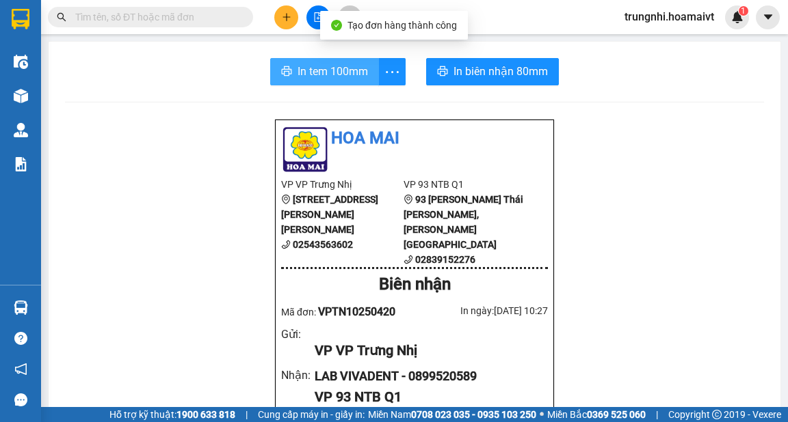
click at [330, 64] on span "In tem 100mm" at bounding box center [332, 71] width 70 height 17
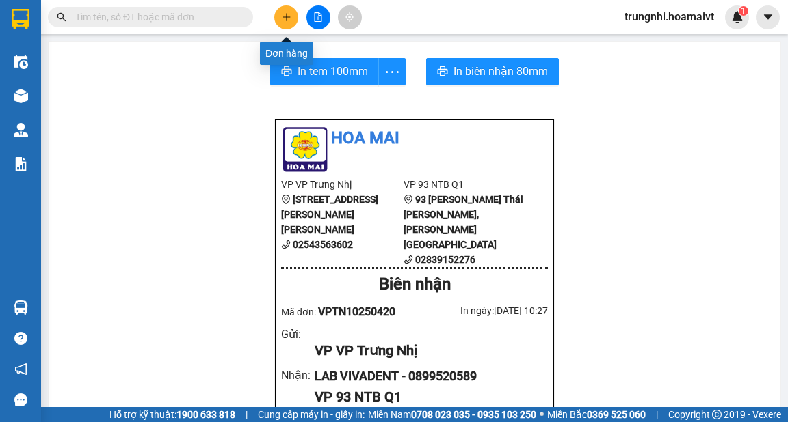
click at [284, 14] on icon "plus" at bounding box center [287, 17] width 10 height 10
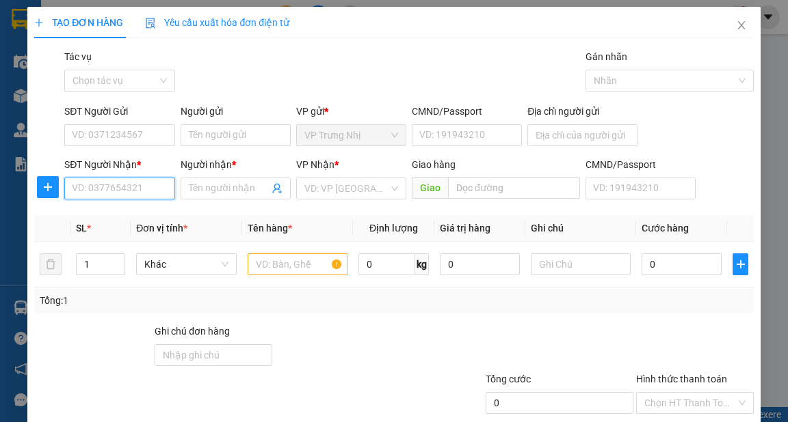
click at [140, 193] on input "SĐT Người Nhận *" at bounding box center [119, 189] width 110 height 22
type input "0911479497"
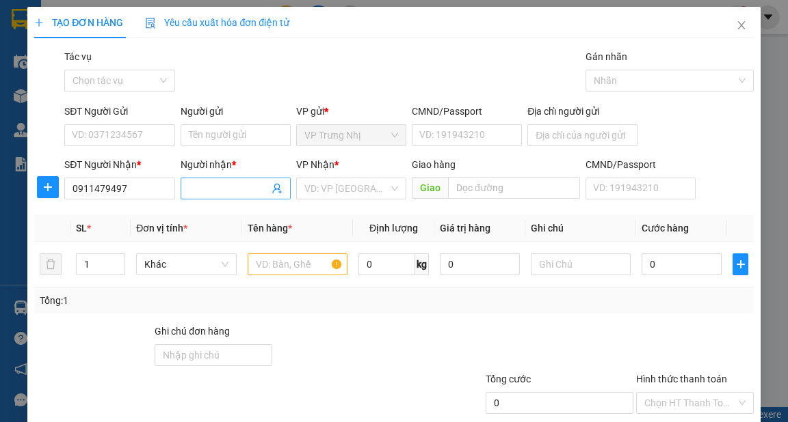
click at [208, 193] on input "Người nhận *" at bounding box center [229, 188] width 80 height 15
type input "lab HOAN CAU"
click at [339, 187] on input "search" at bounding box center [346, 188] width 84 height 21
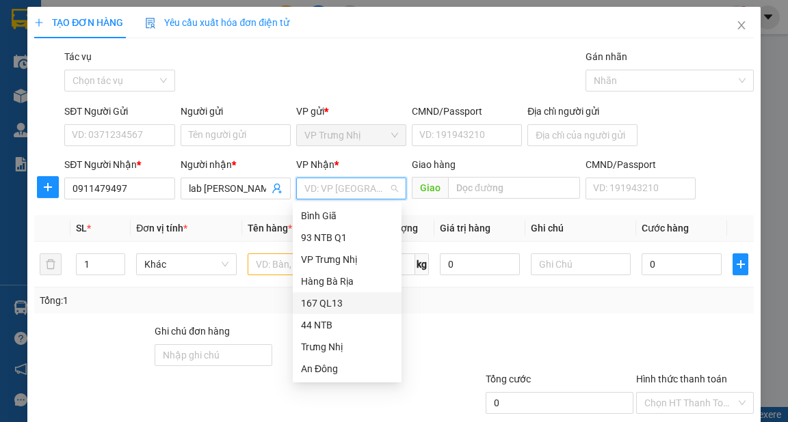
click at [331, 300] on div "167 QL13" at bounding box center [347, 303] width 92 height 15
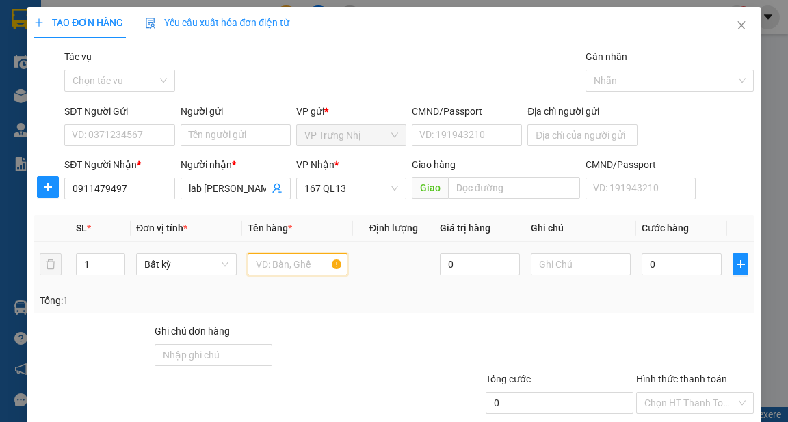
click at [295, 268] on input "text" at bounding box center [297, 265] width 100 height 22
type input "HOP"
type input "3"
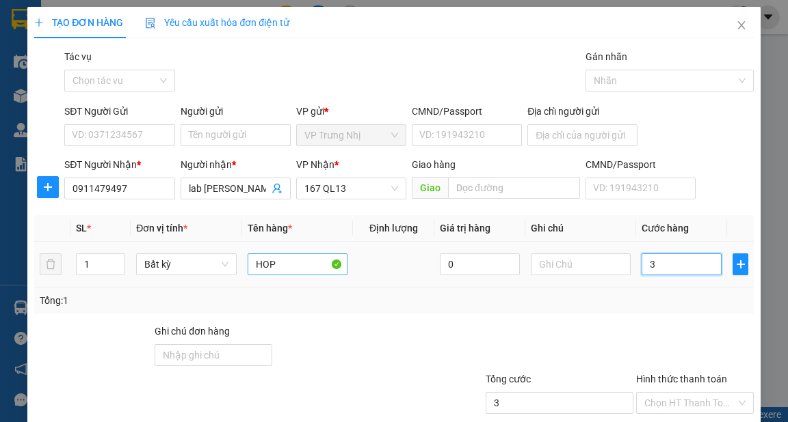
type input "30"
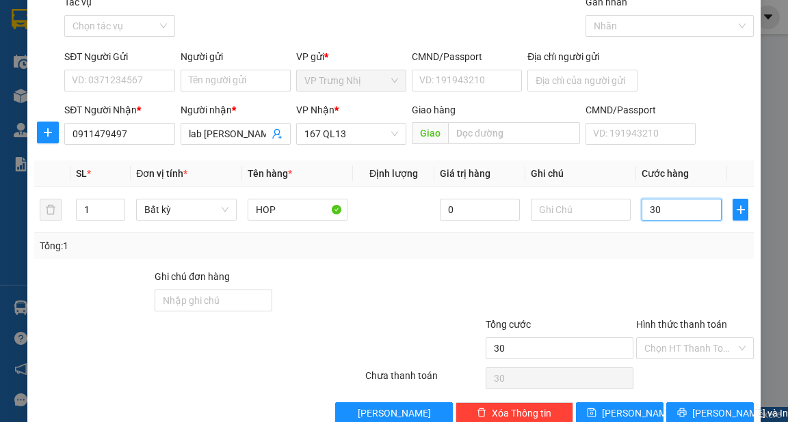
scroll to position [82, 0]
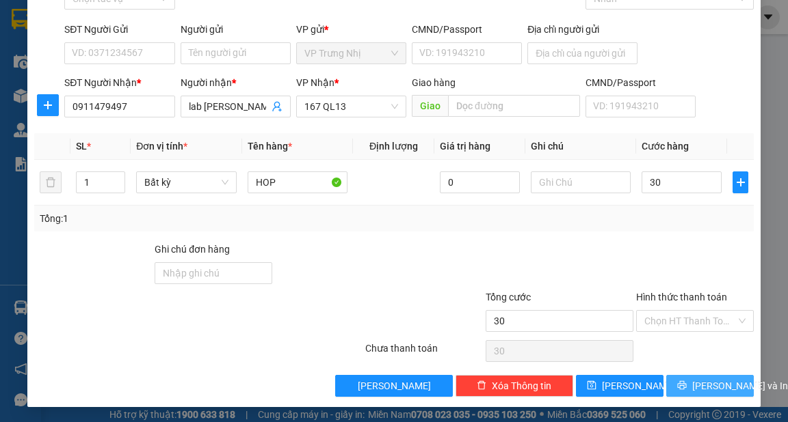
type input "30.000"
click at [710, 379] on span "[PERSON_NAME] và In" at bounding box center [740, 386] width 96 height 15
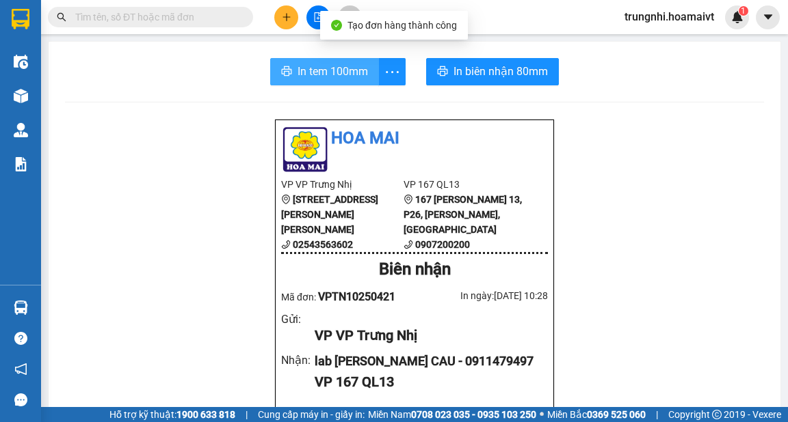
drag, startPoint x: 311, startPoint y: 77, endPoint x: 339, endPoint y: 79, distance: 28.2
click at [311, 75] on span "In tem 100mm" at bounding box center [332, 71] width 70 height 17
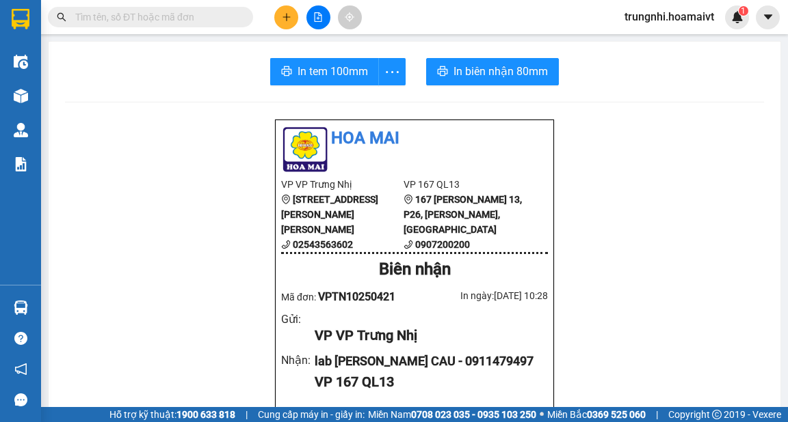
click at [288, 14] on icon "plus" at bounding box center [287, 17] width 10 height 10
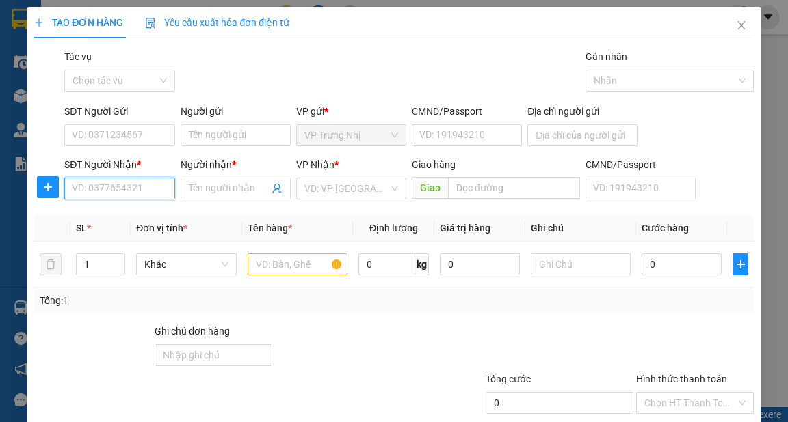
drag, startPoint x: 123, startPoint y: 185, endPoint x: 310, endPoint y: 162, distance: 188.7
click at [124, 185] on input "SĐT Người Nhận *" at bounding box center [119, 189] width 110 height 22
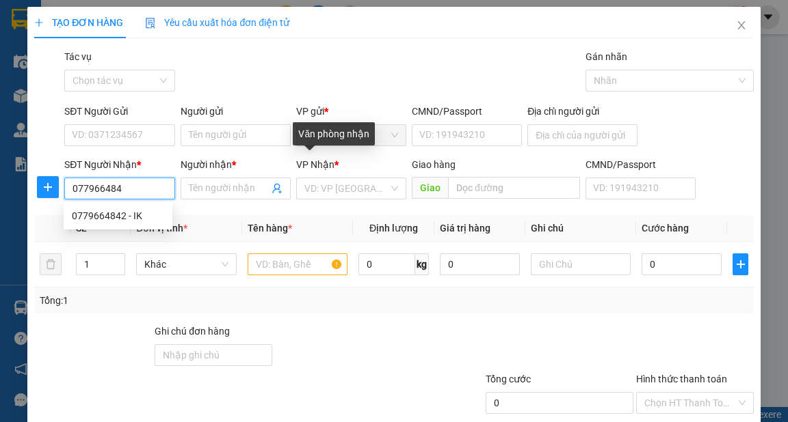
type input "0779664842"
click at [130, 219] on div "0779664842 - IK" at bounding box center [118, 216] width 92 height 15
type input "IK"
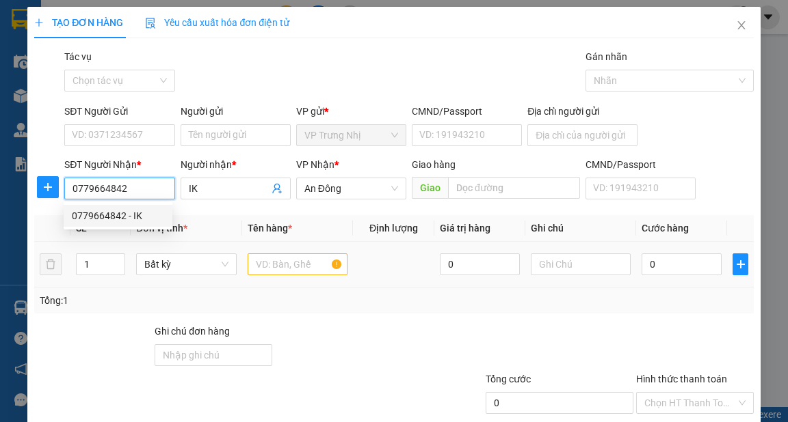
type input "0779664842"
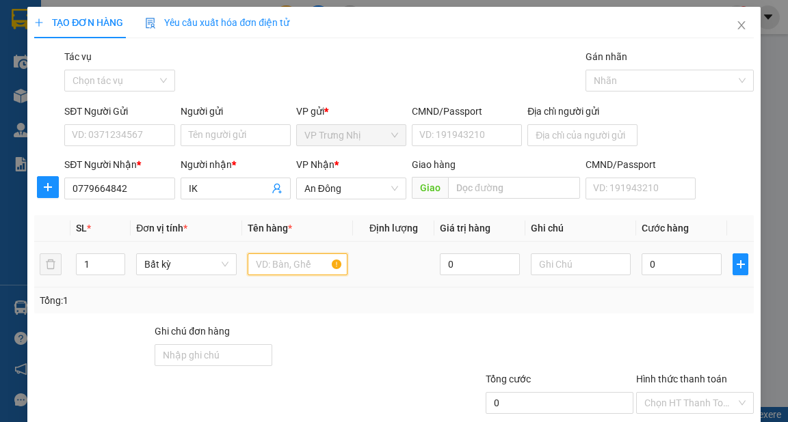
click at [291, 269] on input "text" at bounding box center [297, 265] width 100 height 22
type input "HOP"
type input "3"
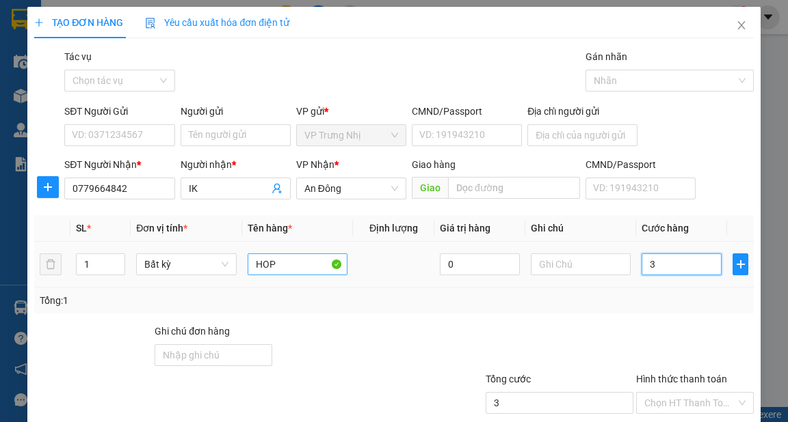
type input "30"
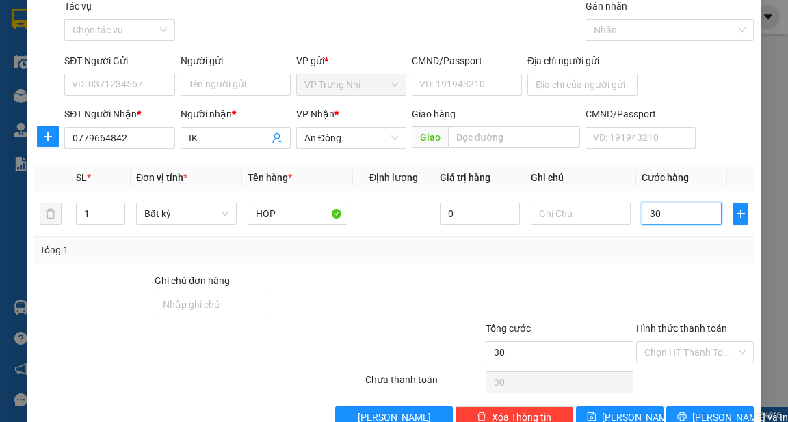
scroll to position [82, 0]
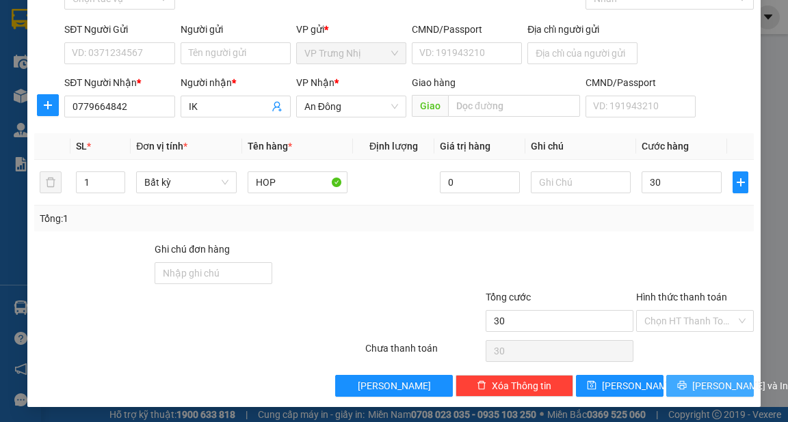
type input "30.000"
click at [686, 386] on button "[PERSON_NAME] và In" at bounding box center [710, 386] width 88 height 22
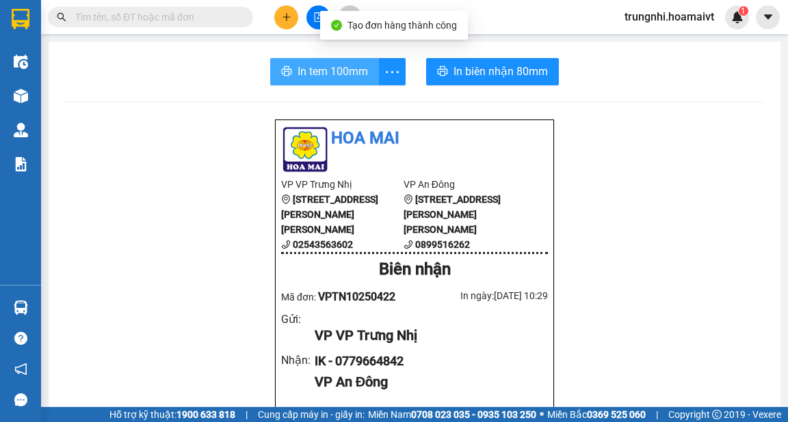
drag, startPoint x: 361, startPoint y: 66, endPoint x: 370, endPoint y: 62, distance: 9.8
click at [361, 66] on span "In tem 100mm" at bounding box center [332, 71] width 70 height 17
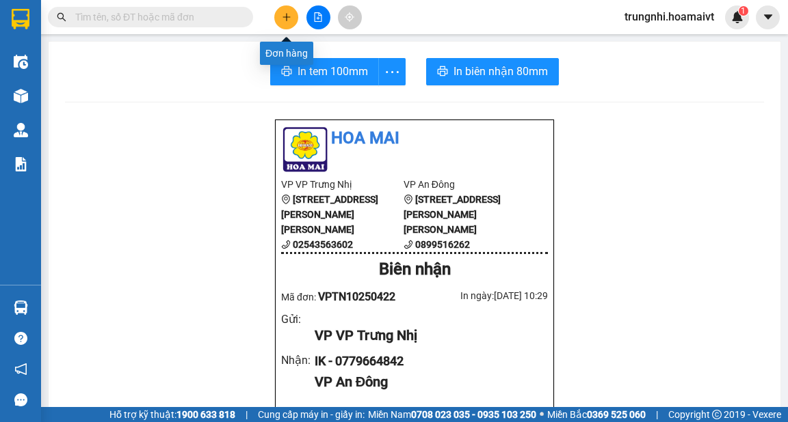
click at [284, 14] on icon "plus" at bounding box center [287, 17] width 10 height 10
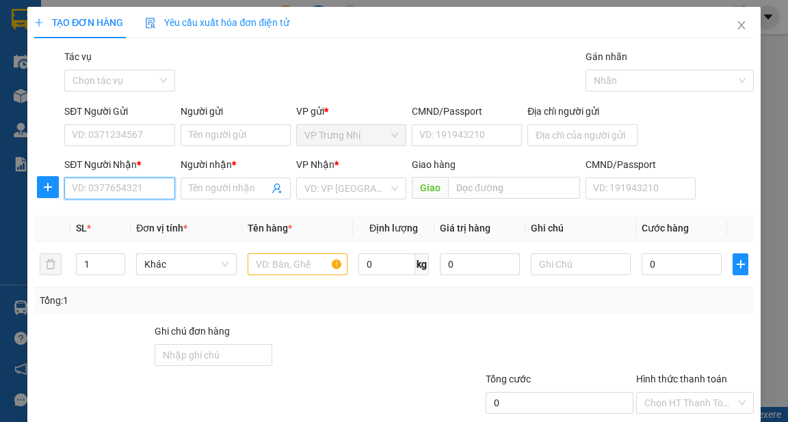
click at [118, 191] on input "SĐT Người Nhận *" at bounding box center [119, 189] width 110 height 22
type input "0938386886"
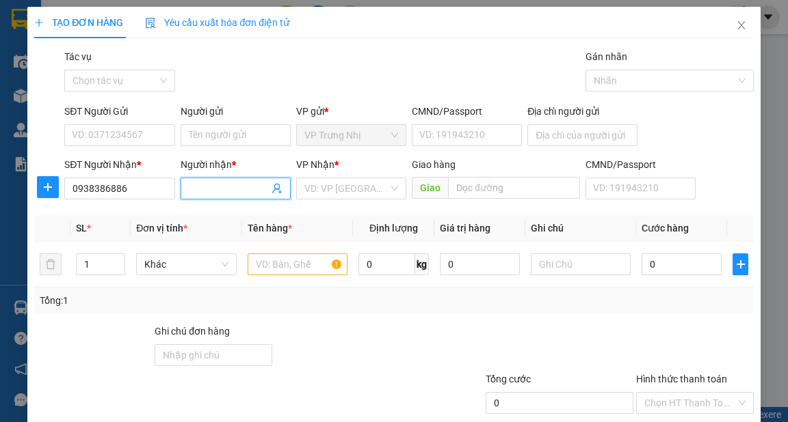
click at [212, 186] on input "Người nhận *" at bounding box center [229, 188] width 80 height 15
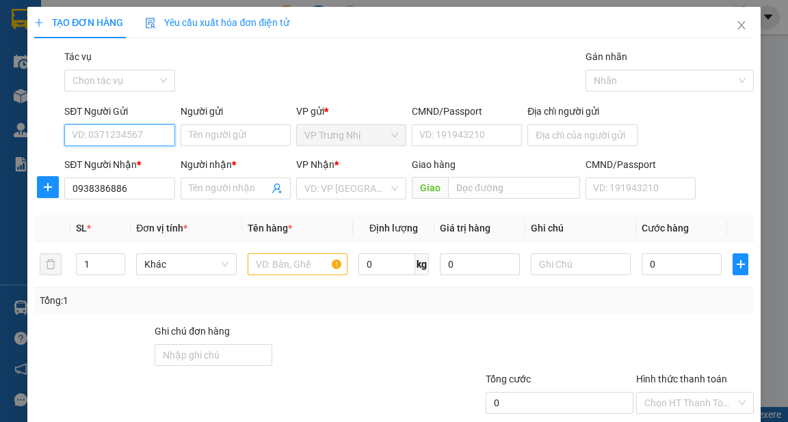
click at [159, 135] on input "SĐT Người Gửi" at bounding box center [119, 135] width 110 height 22
type input "0797649253"
click at [146, 163] on div "0797649253 - NHỎ" at bounding box center [118, 162] width 92 height 15
type input "NHỎ"
type input "0797649253"
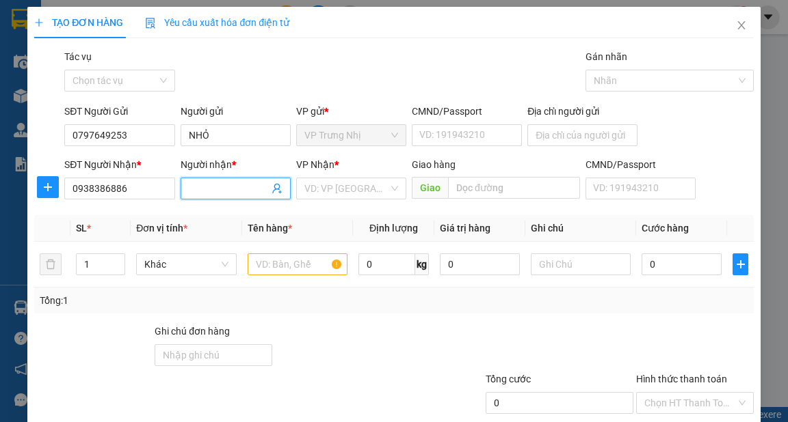
click at [243, 186] on input "Người nhận *" at bounding box center [229, 188] width 80 height 15
type input "LÝ"
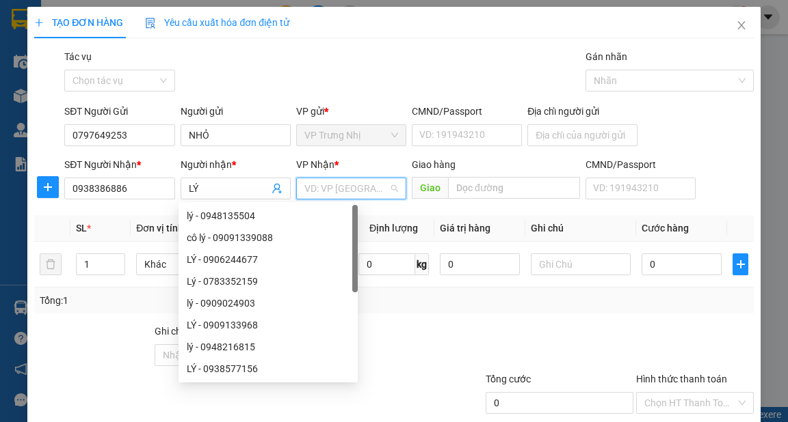
click at [336, 184] on input "search" at bounding box center [346, 188] width 84 height 21
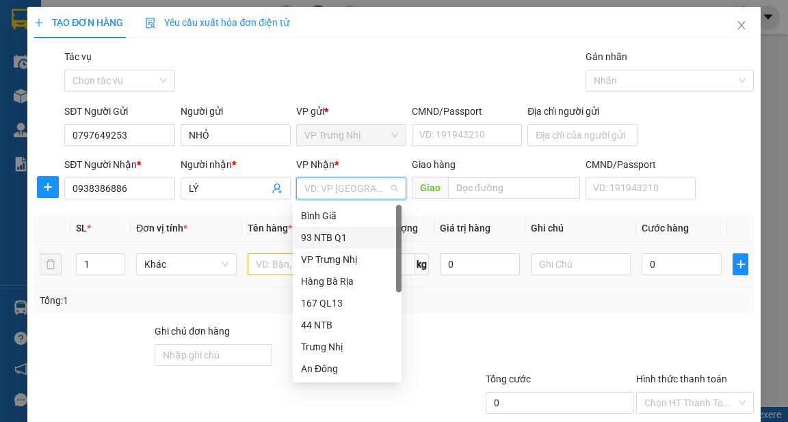
click at [342, 239] on div "93 NTB Q1" at bounding box center [347, 237] width 92 height 15
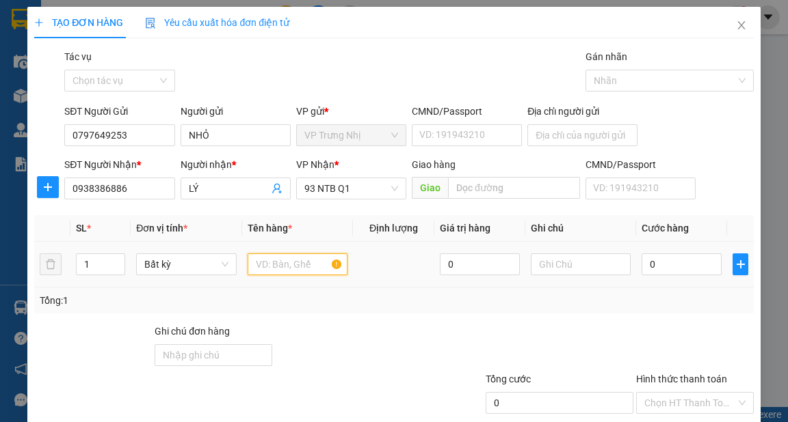
click at [286, 267] on input "text" at bounding box center [297, 265] width 100 height 22
type input "XOP"
type input "3"
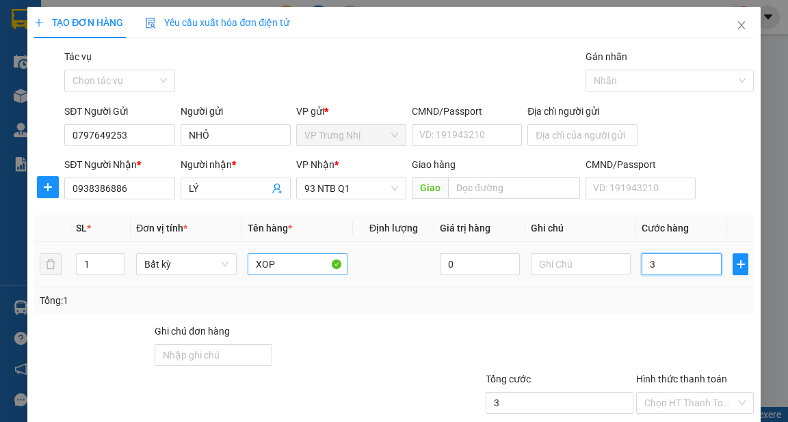
type input "30"
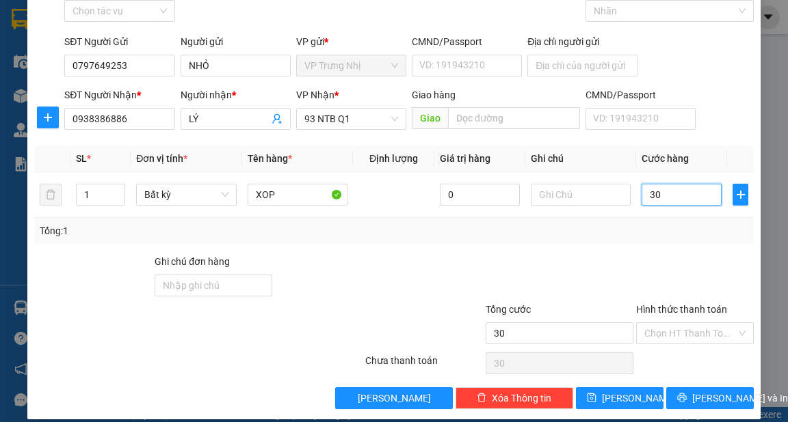
scroll to position [82, 0]
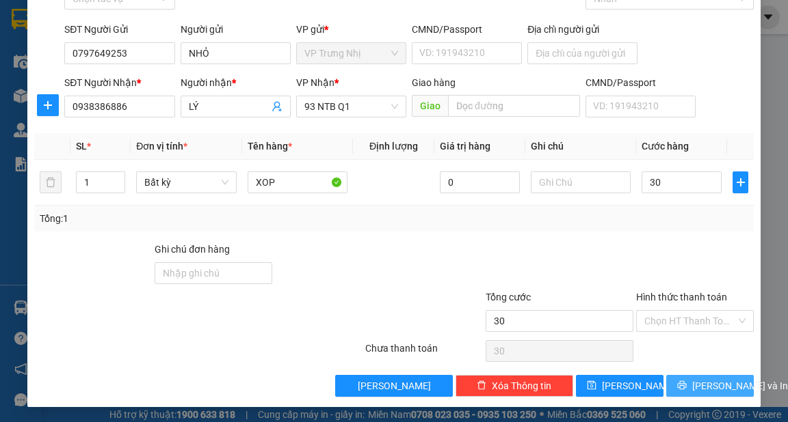
type input "30.000"
click at [727, 392] on span "[PERSON_NAME] và In" at bounding box center [740, 386] width 96 height 15
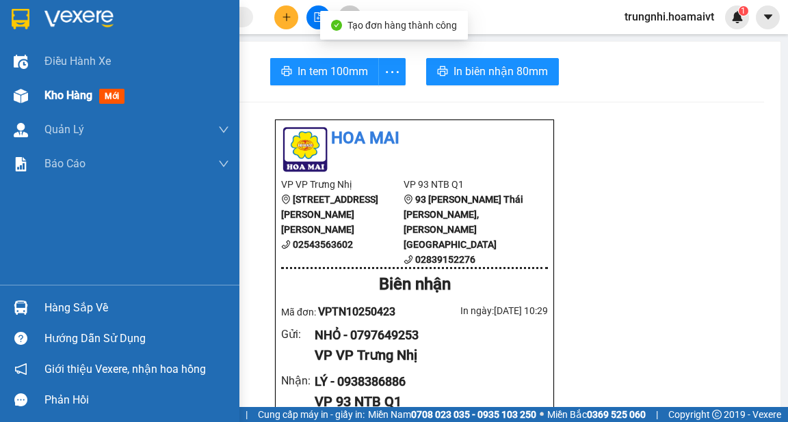
click at [19, 101] on img at bounding box center [21, 96] width 14 height 14
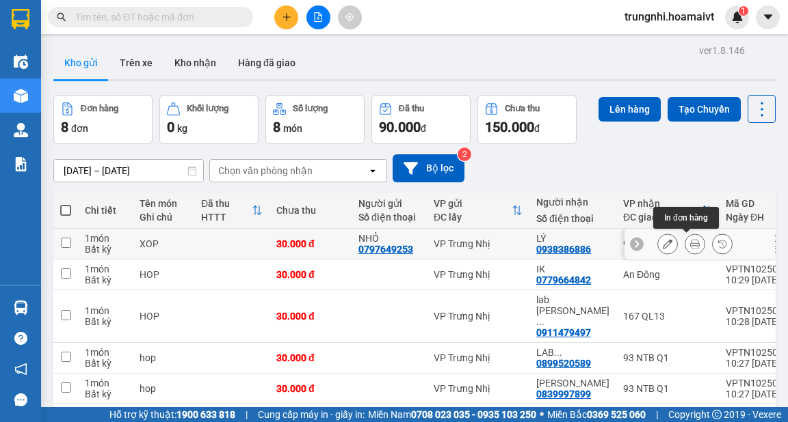
click at [662, 243] on icon at bounding box center [667, 244] width 10 height 10
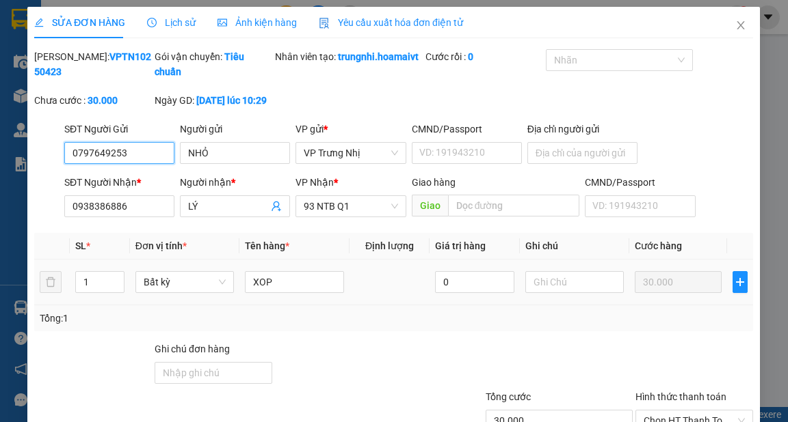
type input "0797649253"
type input "NHỎ"
type input "0938386886"
type input "LÝ"
type input "30.000"
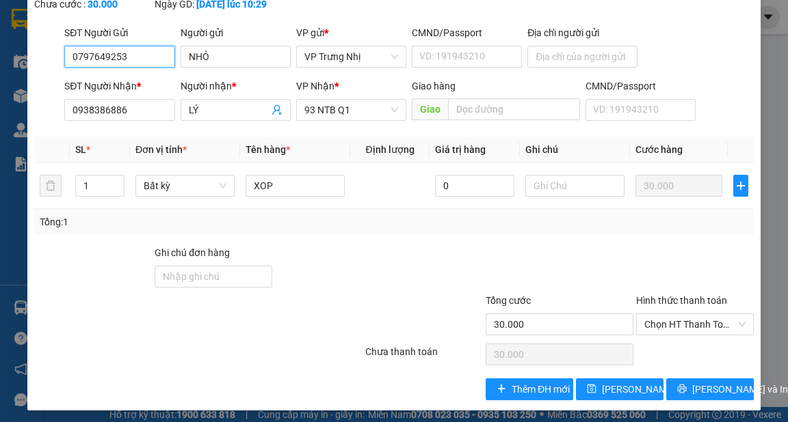
scroll to position [108, 0]
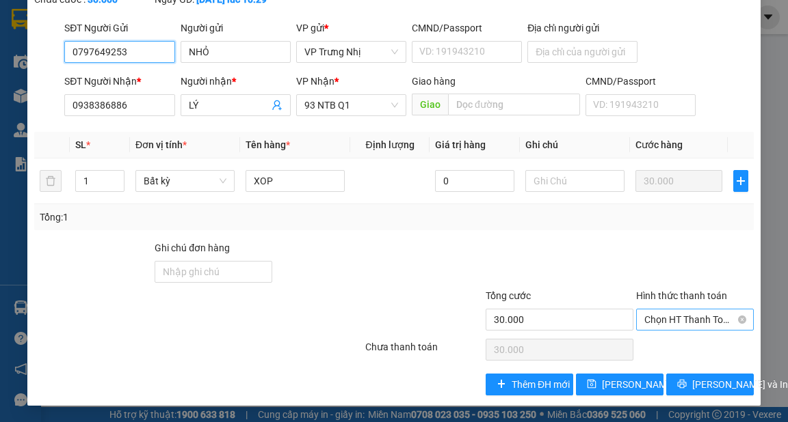
click at [690, 323] on span "Chọn HT Thanh Toán" at bounding box center [694, 320] width 101 height 21
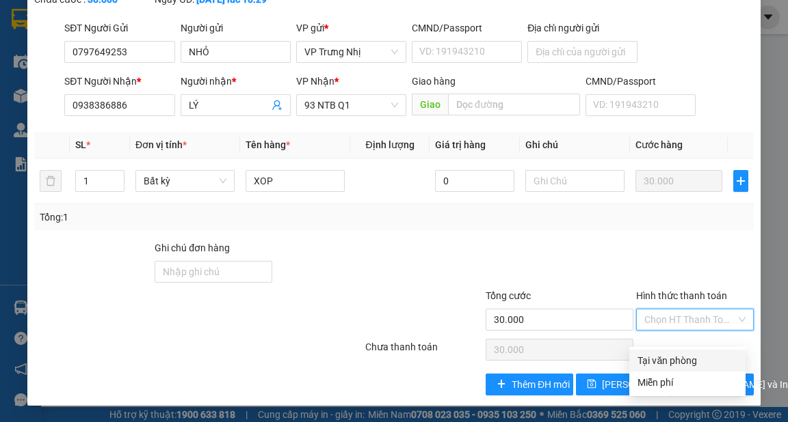
click at [683, 355] on div "Tại văn phòng" at bounding box center [687, 360] width 100 height 15
type input "0"
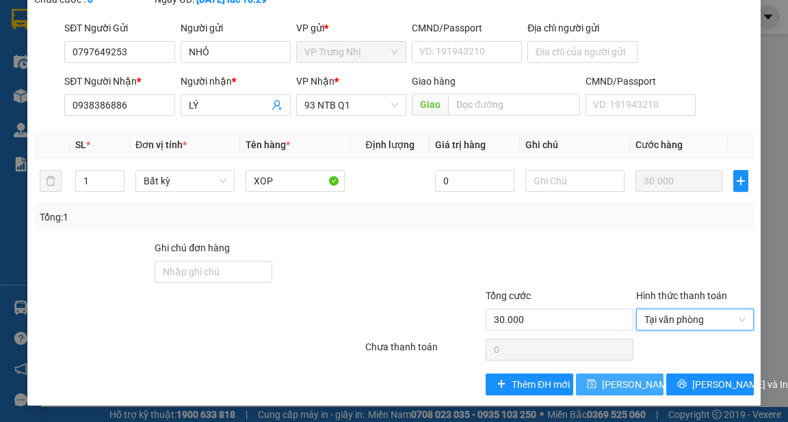
click at [624, 383] on button "[PERSON_NAME] thay đổi" at bounding box center [620, 385] width 88 height 22
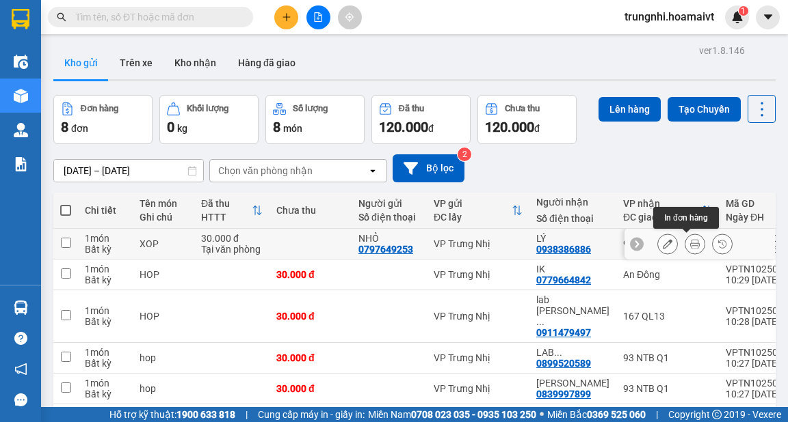
click at [692, 242] on button at bounding box center [694, 244] width 19 height 24
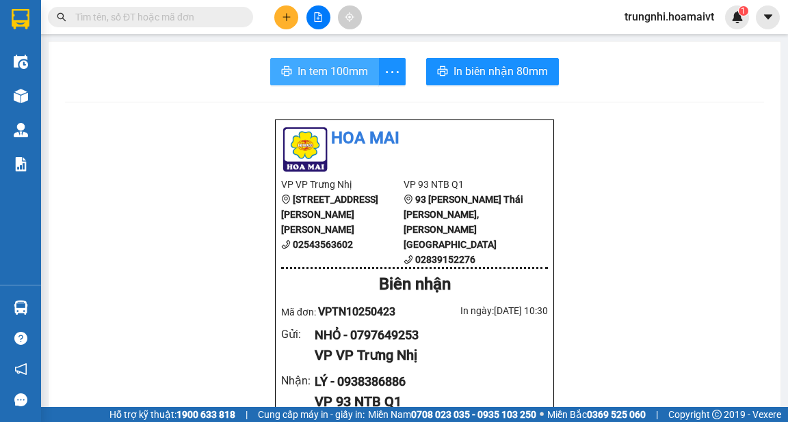
click at [334, 74] on span "In tem 100mm" at bounding box center [332, 71] width 70 height 17
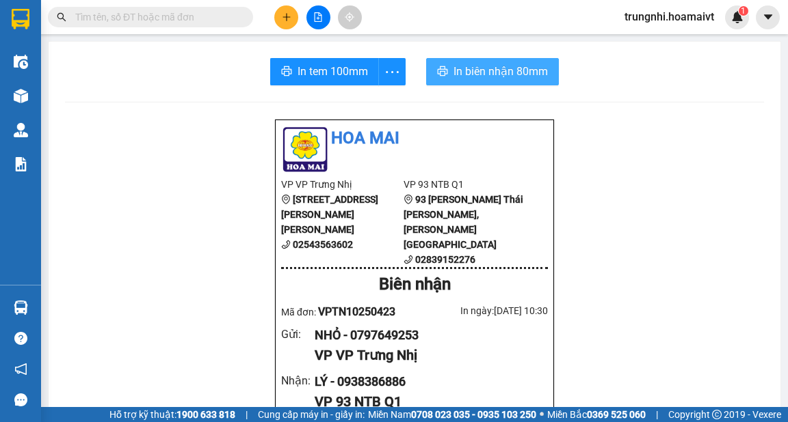
click at [487, 74] on span "In biên nhận 80mm" at bounding box center [500, 71] width 94 height 17
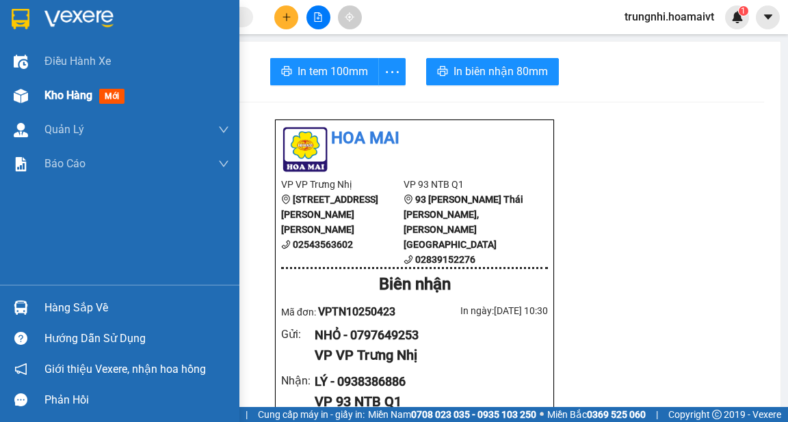
click at [30, 94] on div at bounding box center [21, 96] width 24 height 24
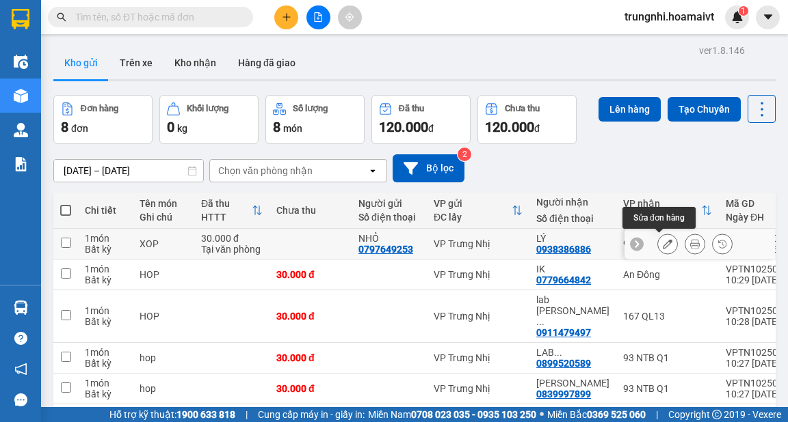
click at [662, 243] on icon at bounding box center [667, 244] width 10 height 10
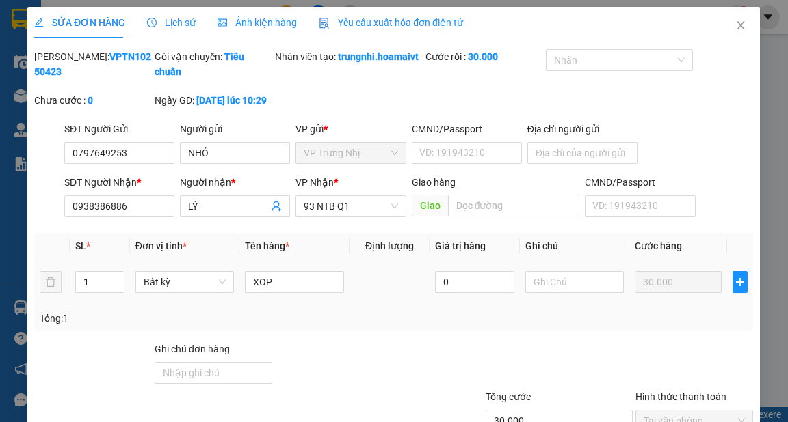
type input "0797649253"
type input "NHỎ"
type input "0938386886"
type input "LÝ"
type input "30.000"
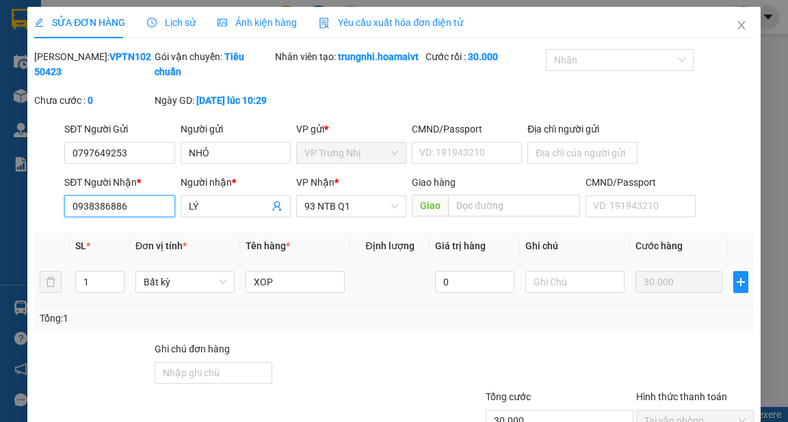
click at [108, 217] on input "0938386886" at bounding box center [119, 207] width 110 height 22
click at [149, 217] on input "0938368886" at bounding box center [119, 207] width 110 height 22
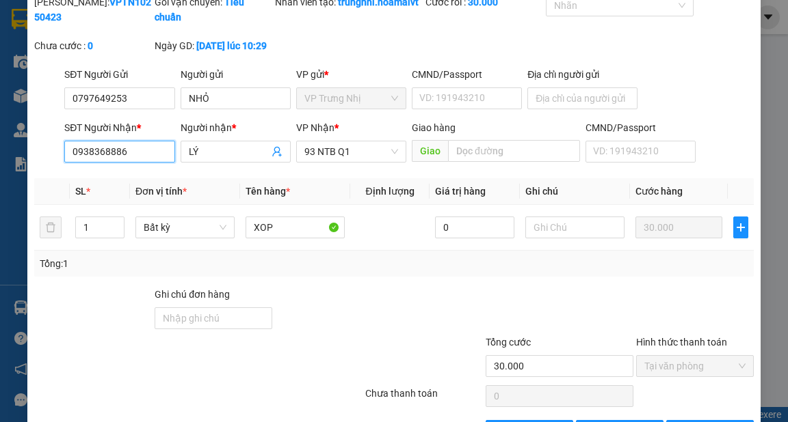
scroll to position [115, 0]
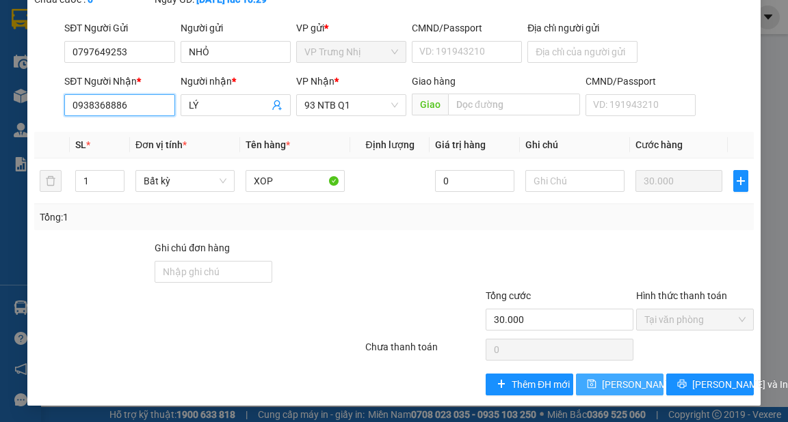
type input "0938368886"
click at [607, 390] on span "[PERSON_NAME] thay đổi" at bounding box center [646, 384] width 88 height 15
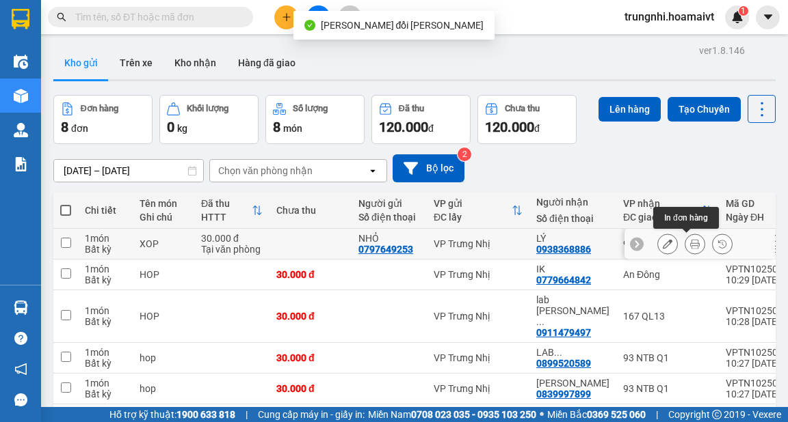
click at [690, 244] on icon at bounding box center [695, 244] width 10 height 10
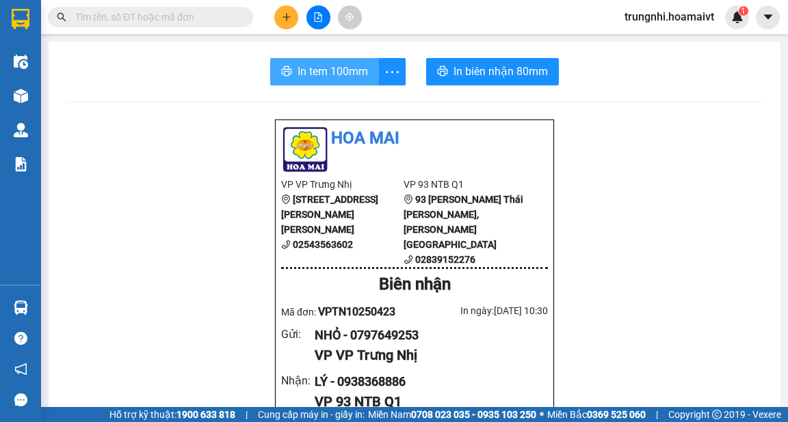
drag, startPoint x: 339, startPoint y: 72, endPoint x: 362, endPoint y: 86, distance: 26.4
click at [345, 74] on span "In tem 100mm" at bounding box center [332, 71] width 70 height 17
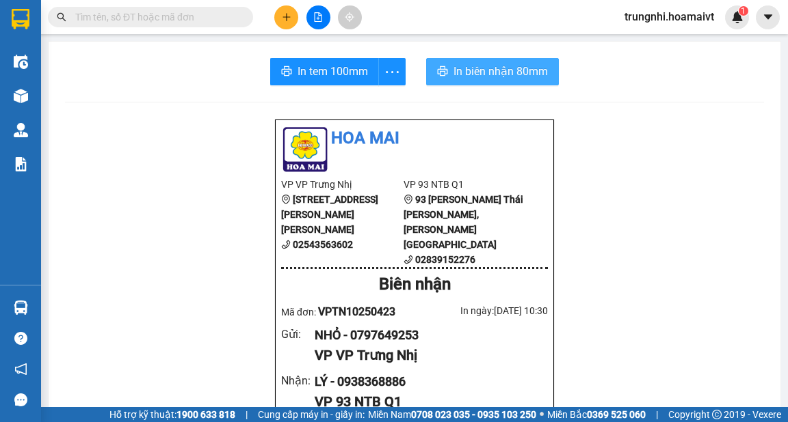
click at [511, 72] on span "In biên nhận 80mm" at bounding box center [500, 71] width 94 height 17
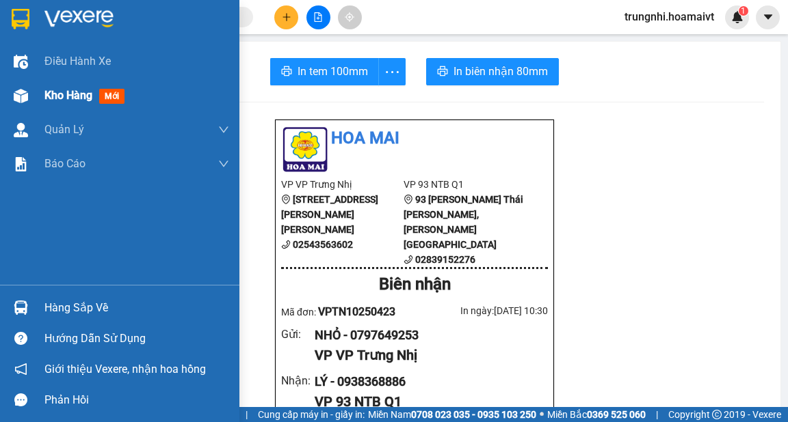
click at [57, 99] on span "Kho hàng" at bounding box center [68, 95] width 48 height 13
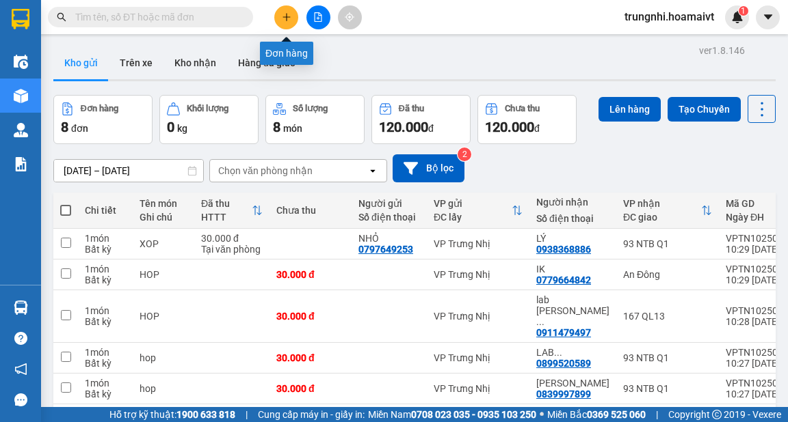
click at [287, 18] on icon "plus" at bounding box center [287, 17] width 10 height 10
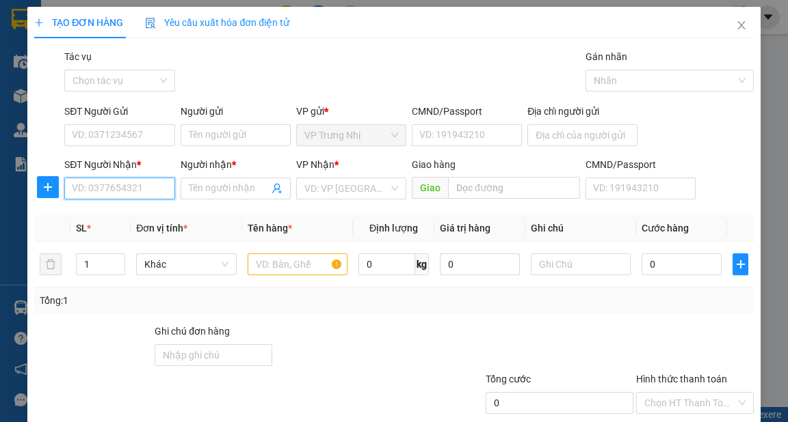
click at [112, 186] on input "SĐT Người Nhận *" at bounding box center [119, 189] width 110 height 22
type input "0911126103"
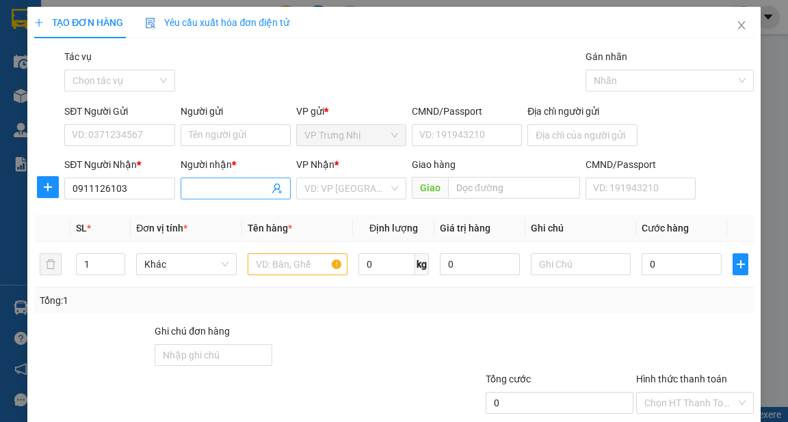
click at [209, 187] on input "Người nhận *" at bounding box center [229, 188] width 80 height 15
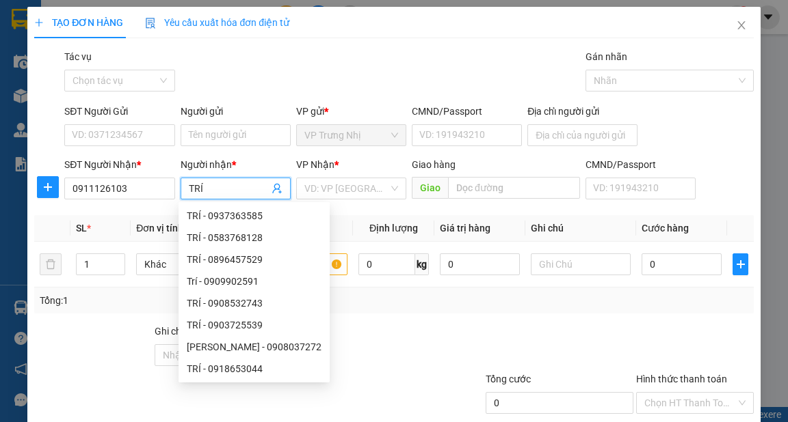
type input "TRÍ"
click at [342, 191] on input "search" at bounding box center [346, 188] width 84 height 21
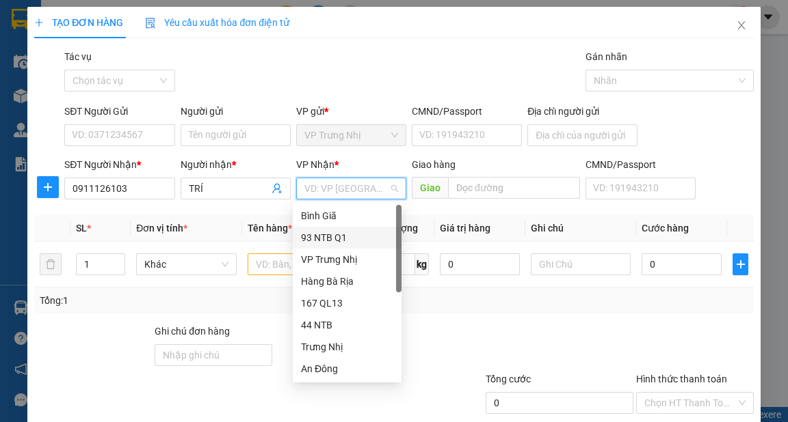
drag, startPoint x: 345, startPoint y: 241, endPoint x: 386, endPoint y: 270, distance: 50.1
click at [345, 241] on div "93 NTB Q1" at bounding box center [347, 237] width 92 height 15
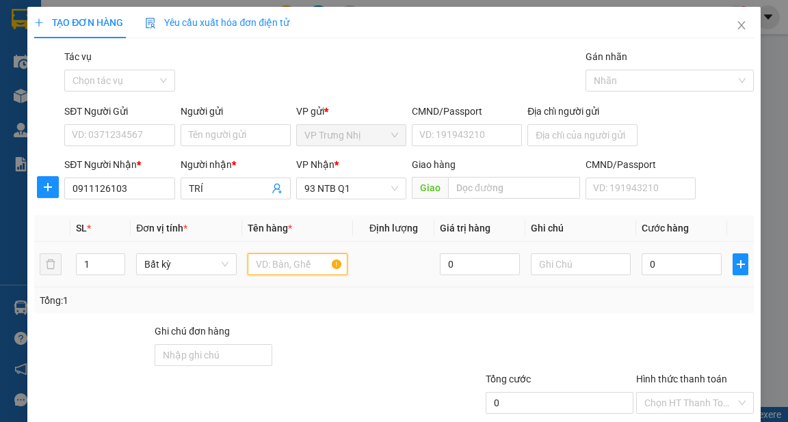
click at [276, 265] on input "text" at bounding box center [297, 265] width 100 height 22
type input "HS"
click at [690, 265] on input "0" at bounding box center [681, 265] width 80 height 22
type input "3"
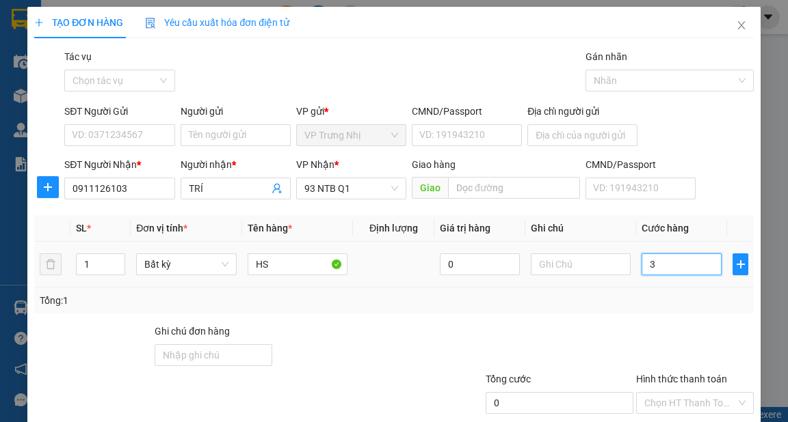
type input "3"
type input "30"
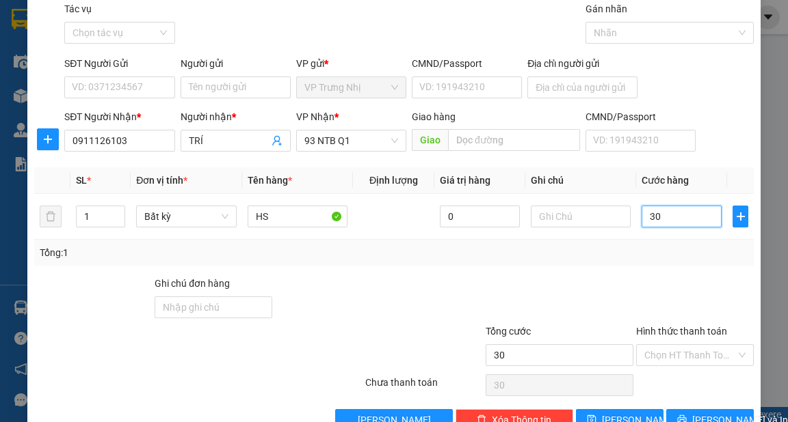
scroll to position [82, 0]
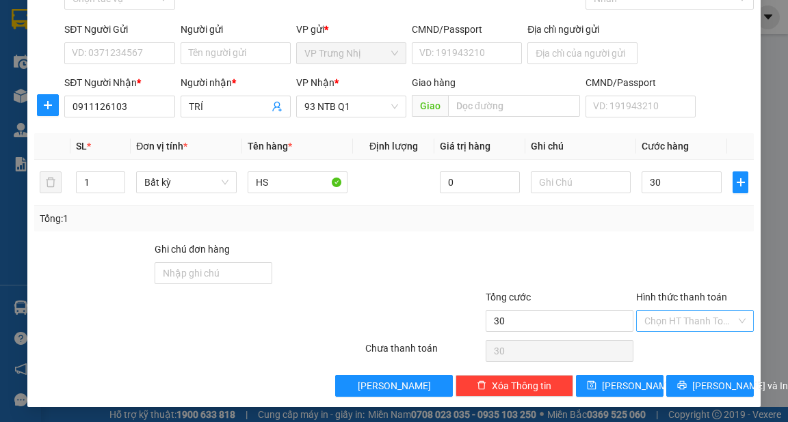
type input "30.000"
click at [679, 320] on input "Hình thức thanh toán" at bounding box center [690, 321] width 92 height 21
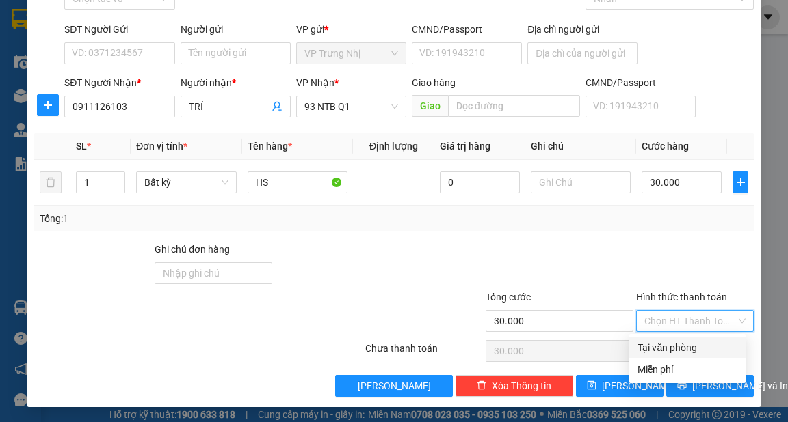
drag, startPoint x: 688, startPoint y: 350, endPoint x: 721, endPoint y: 368, distance: 37.6
click at [689, 349] on div "Tại văn phòng" at bounding box center [687, 347] width 100 height 15
type input "0"
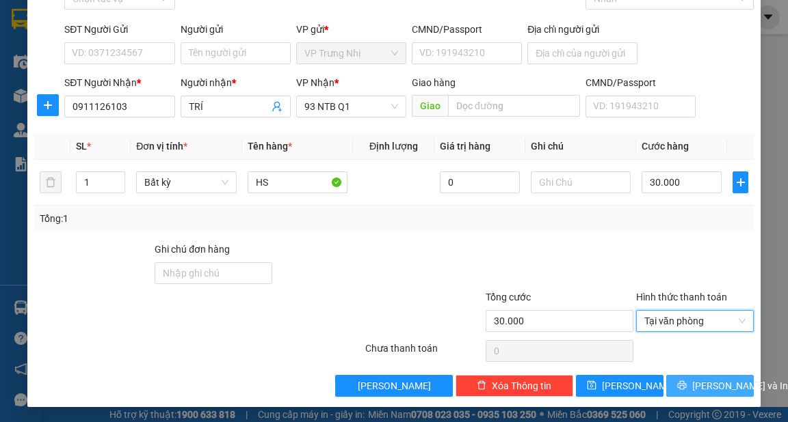
click at [724, 385] on span "[PERSON_NAME] và In" at bounding box center [740, 386] width 96 height 15
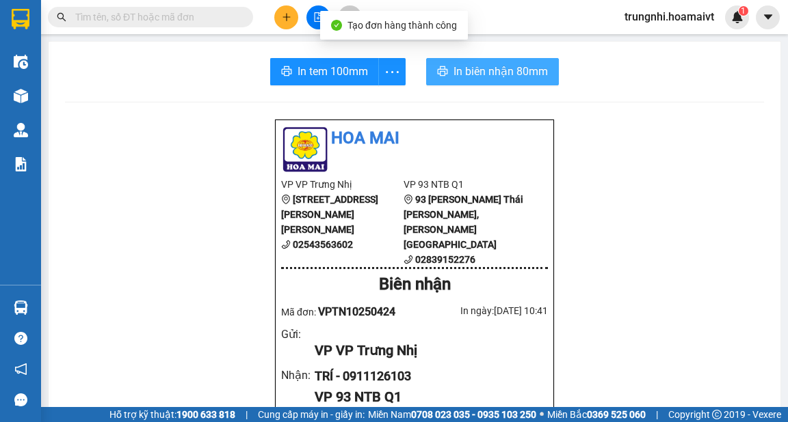
drag, startPoint x: 476, startPoint y: 72, endPoint x: 550, endPoint y: 62, distance: 74.6
click at [476, 72] on span "In biên nhận 80mm" at bounding box center [500, 71] width 94 height 17
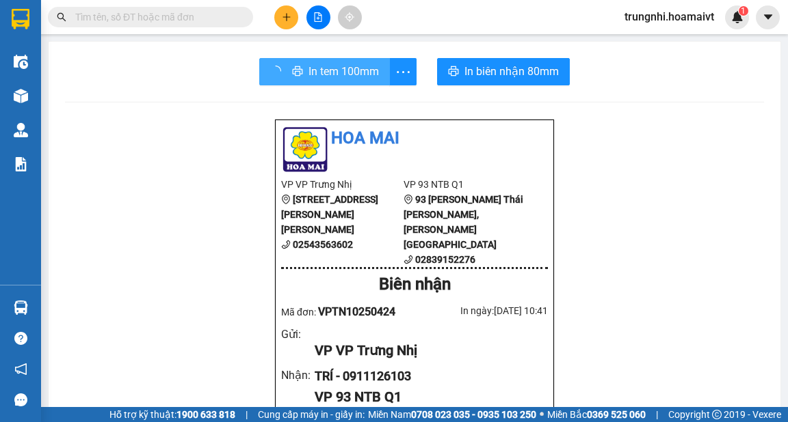
click at [323, 68] on span "In tem 100mm" at bounding box center [343, 71] width 70 height 17
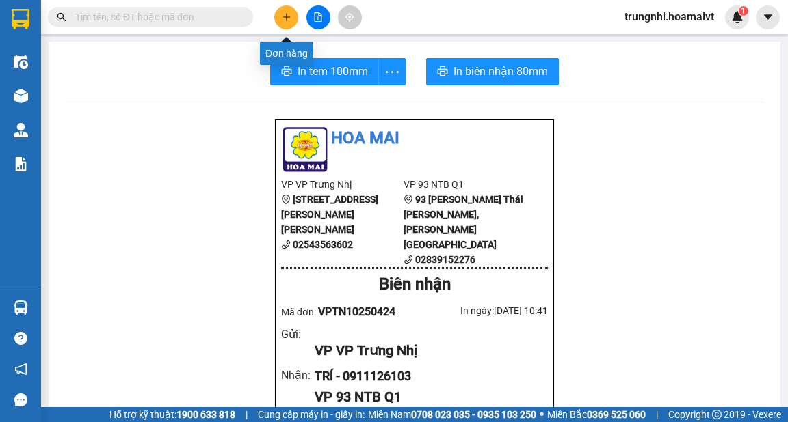
click at [282, 19] on icon "plus" at bounding box center [287, 17] width 10 height 10
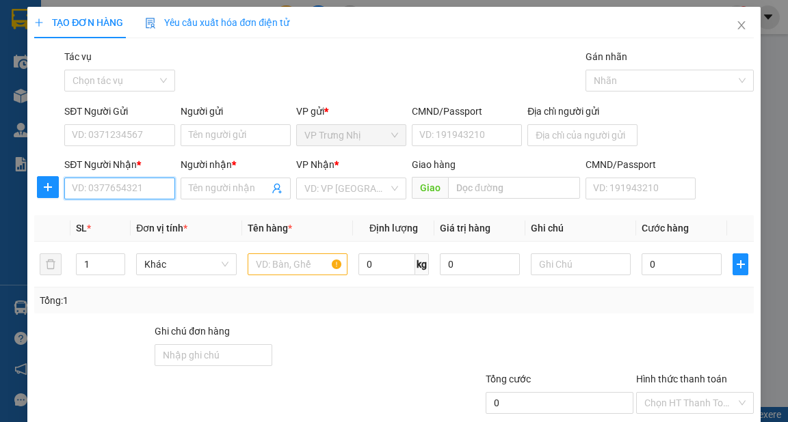
click at [77, 186] on input "SĐT Người Nhận *" at bounding box center [119, 189] width 110 height 22
click at [126, 186] on input "SĐT Người Nhận *" at bounding box center [119, 189] width 110 height 22
click at [117, 193] on input "SĐT Người Nhận *" at bounding box center [119, 189] width 110 height 22
type input "0917012369"
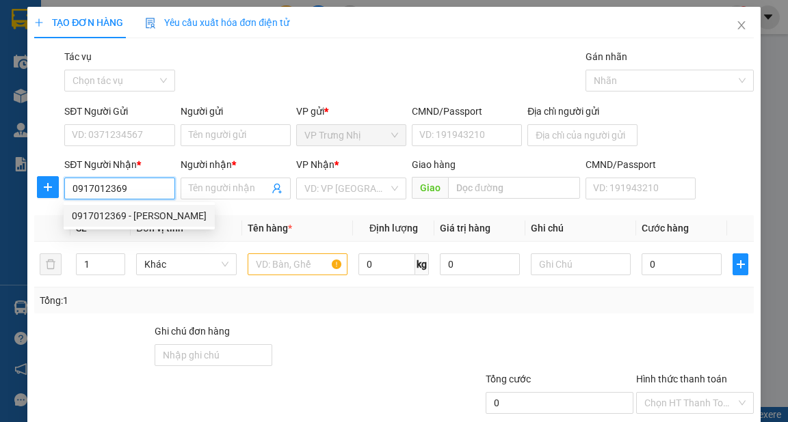
click at [151, 217] on div "0917012369 - TUÂN" at bounding box center [139, 216] width 135 height 15
type input "TUÂN"
type input "0917012369"
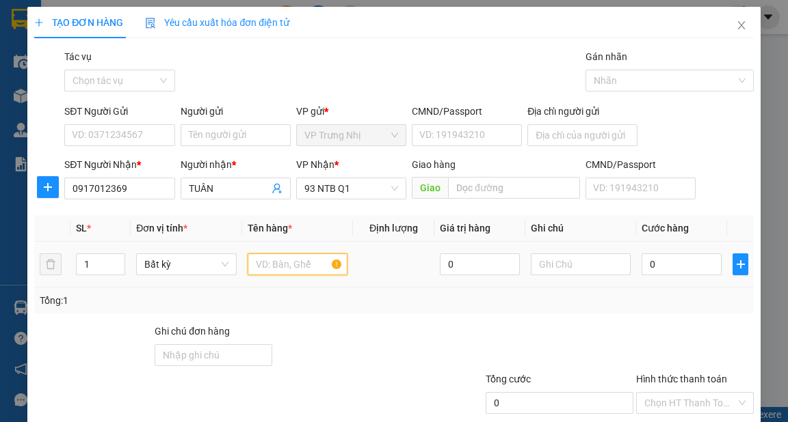
click at [298, 261] on input "text" at bounding box center [297, 265] width 100 height 22
type input "CỤC ĐEN"
type input "8"
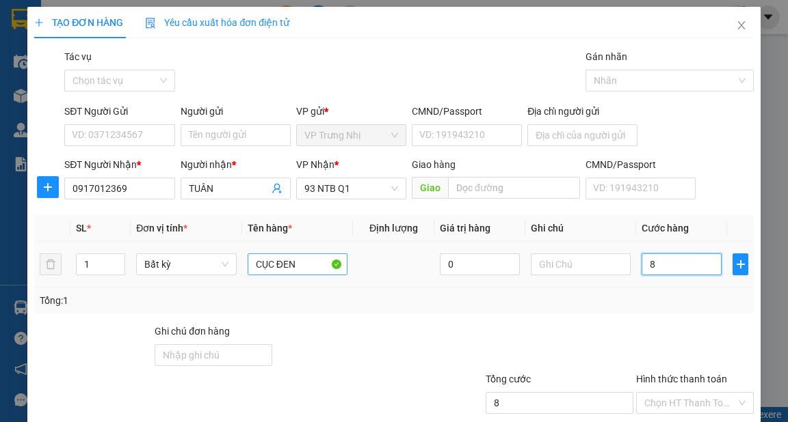
type input "80"
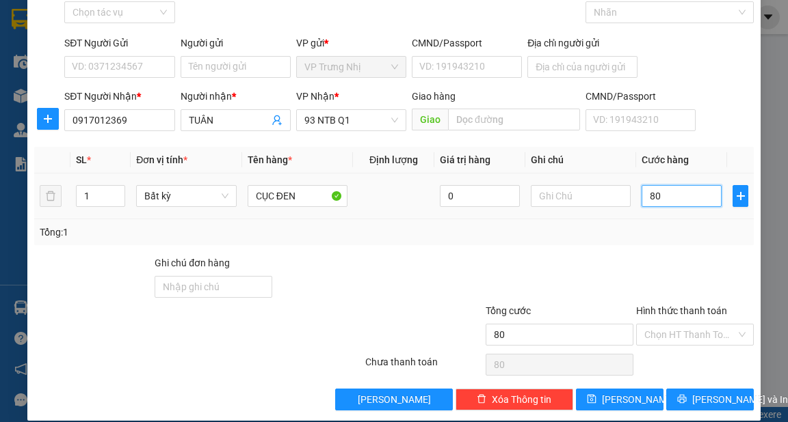
scroll to position [82, 0]
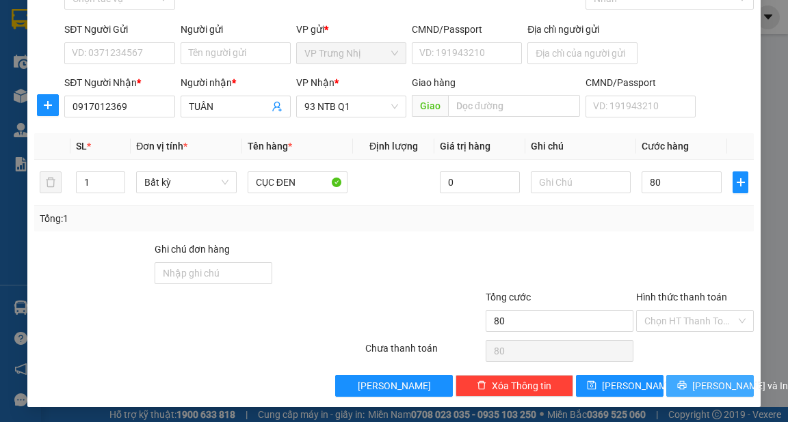
type input "80.000"
click at [716, 389] on span "[PERSON_NAME] và In" at bounding box center [740, 386] width 96 height 15
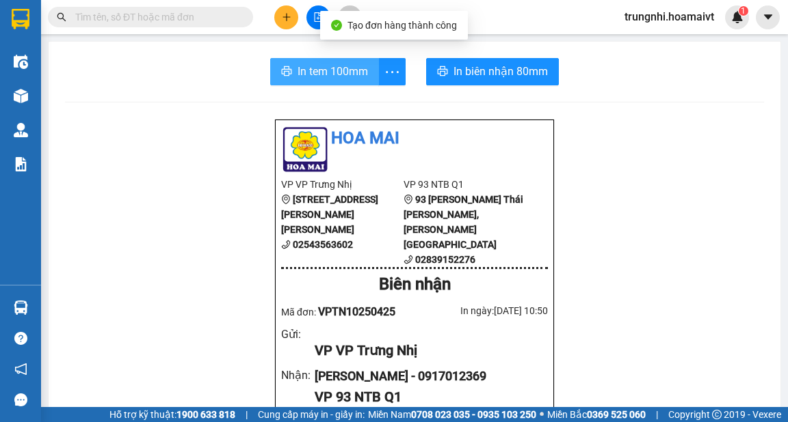
drag, startPoint x: 350, startPoint y: 73, endPoint x: 360, endPoint y: 83, distance: 14.5
click at [349, 73] on span "In tem 100mm" at bounding box center [332, 71] width 70 height 17
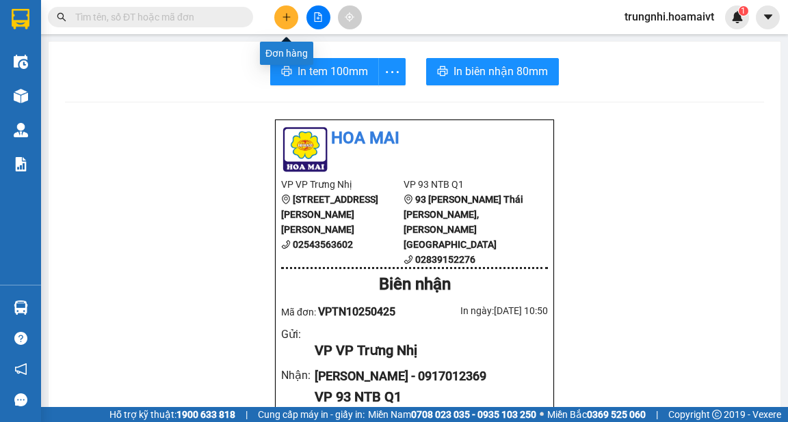
click at [288, 21] on icon "plus" at bounding box center [287, 17] width 10 height 10
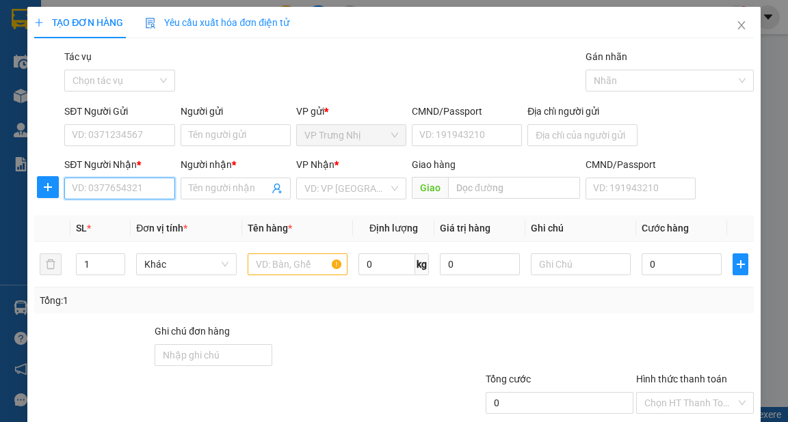
click at [118, 194] on input "SĐT Người Nhận *" at bounding box center [119, 189] width 110 height 22
click at [134, 180] on input "SĐT Người Nhận *" at bounding box center [119, 189] width 110 height 22
click at [151, 184] on input "SĐT Người Nhận *" at bounding box center [119, 189] width 110 height 22
click at [129, 213] on div "0816803070 - BỬU" at bounding box center [118, 216] width 92 height 15
type input "0816803070"
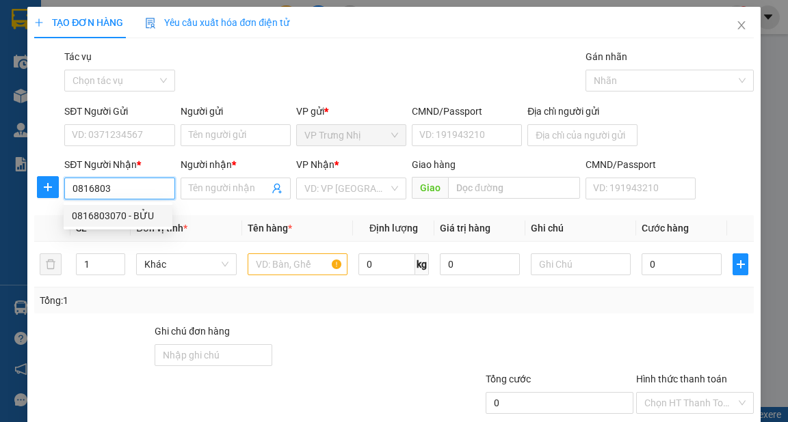
type input "BỬU"
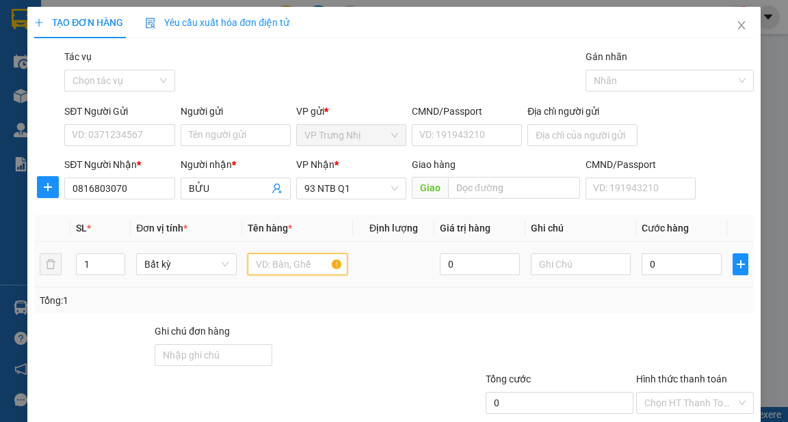
click at [271, 265] on input "text" at bounding box center [297, 265] width 100 height 22
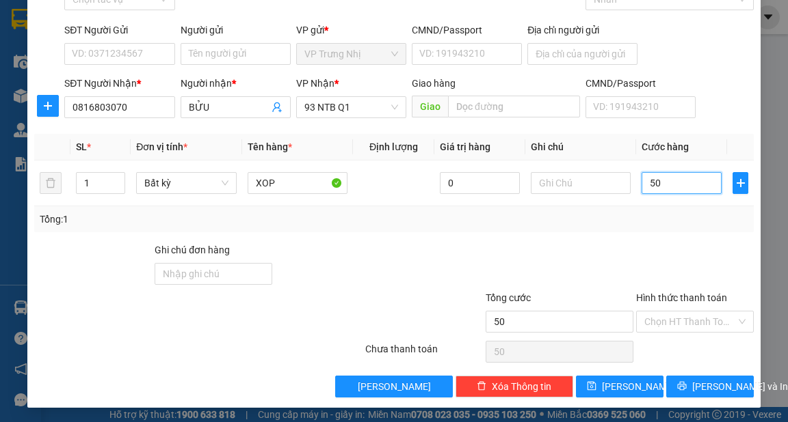
scroll to position [82, 0]
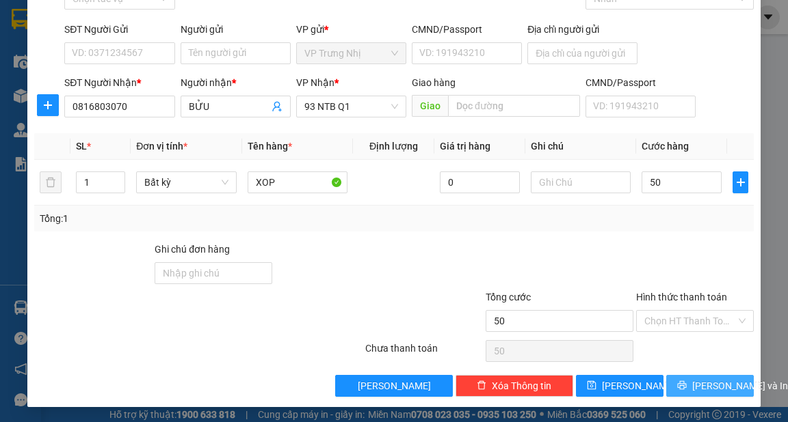
drag, startPoint x: 699, startPoint y: 385, endPoint x: 731, endPoint y: 391, distance: 32.7
click at [699, 384] on span "[PERSON_NAME] và In" at bounding box center [740, 386] width 96 height 15
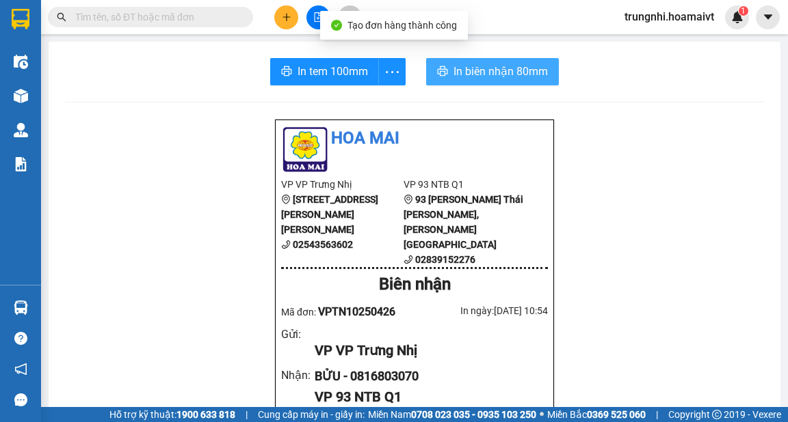
click at [476, 76] on span "In biên nhận 80mm" at bounding box center [500, 71] width 94 height 17
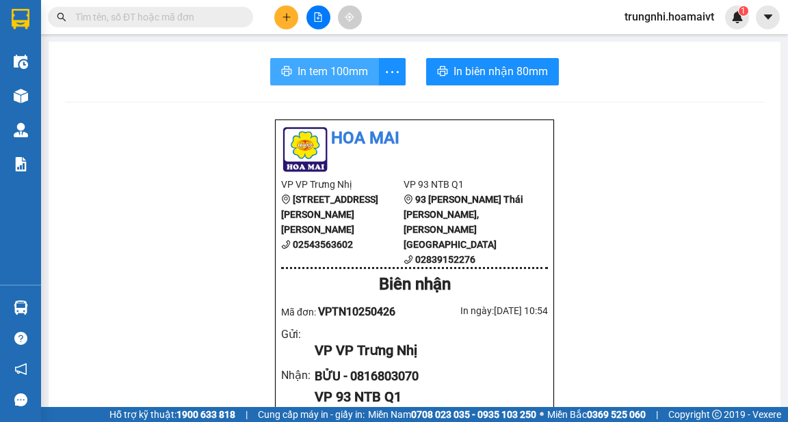
click at [318, 68] on span "In tem 100mm" at bounding box center [332, 71] width 70 height 17
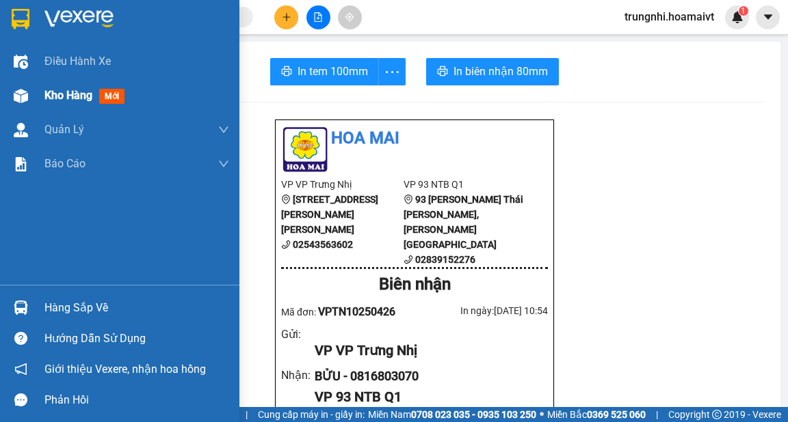
click at [26, 109] on div "Kho hàng mới" at bounding box center [119, 96] width 239 height 34
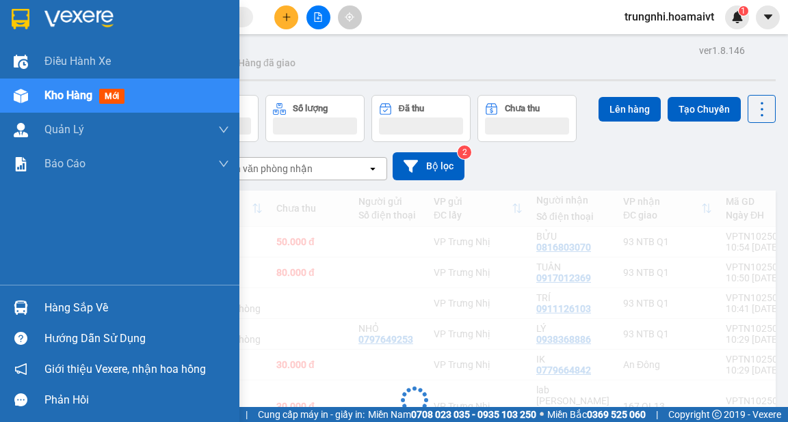
click at [66, 100] on span "Kho hàng" at bounding box center [68, 95] width 48 height 13
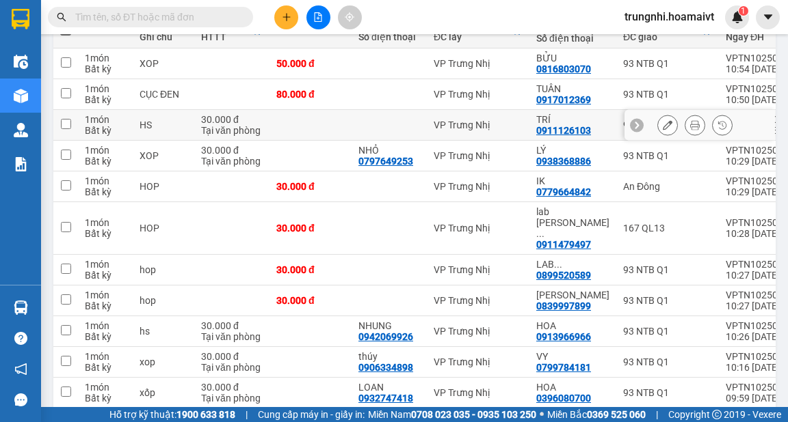
scroll to position [219, 0]
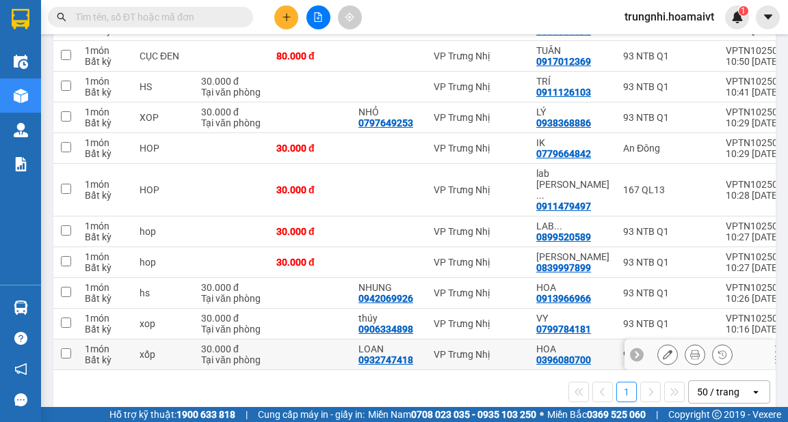
click at [68, 349] on input "checkbox" at bounding box center [66, 354] width 10 height 10
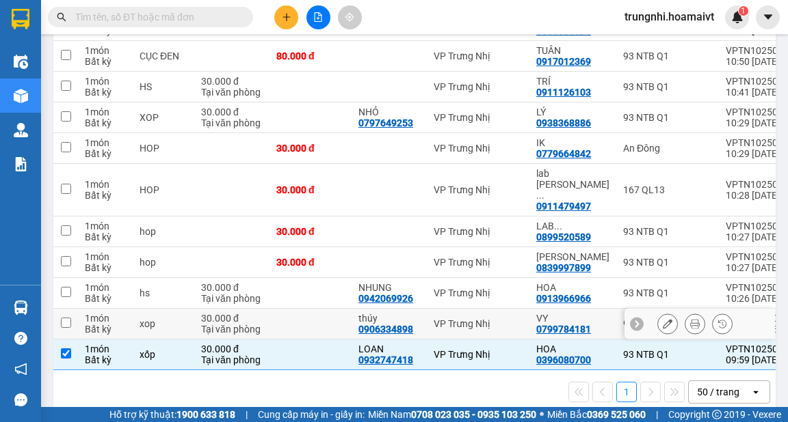
drag, startPoint x: 66, startPoint y: 299, endPoint x: 172, endPoint y: 273, distance: 109.1
click at [66, 318] on input "checkbox" at bounding box center [66, 323] width 10 height 10
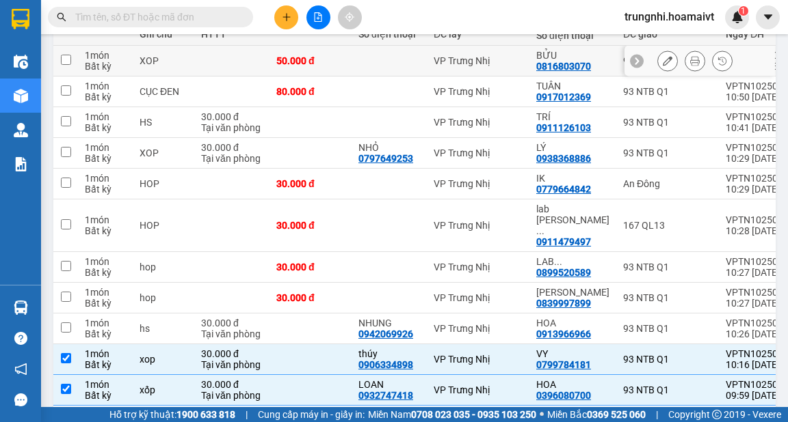
scroll to position [55, 0]
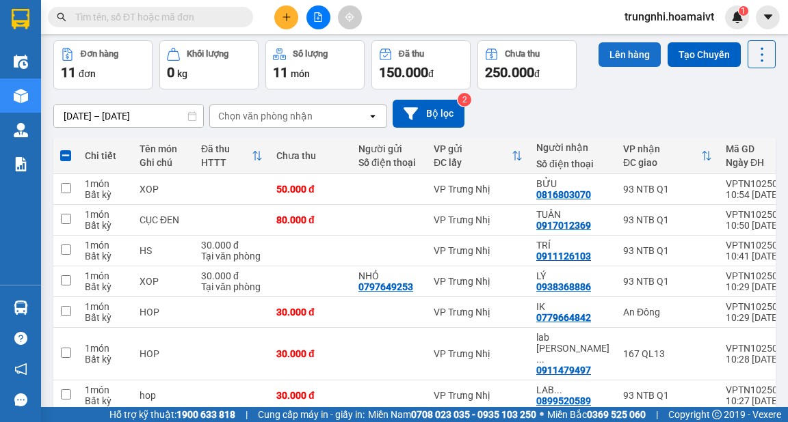
click at [629, 51] on button "Lên hàng" at bounding box center [629, 54] width 62 height 25
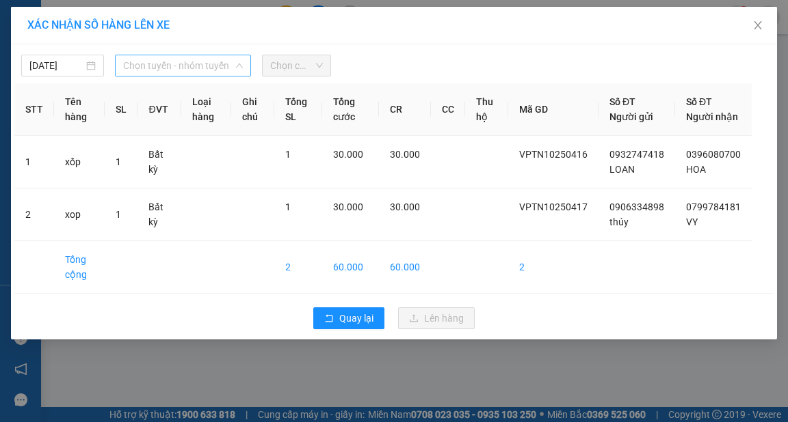
click at [198, 65] on span "Chọn tuyến - nhóm tuyến" at bounding box center [183, 65] width 120 height 21
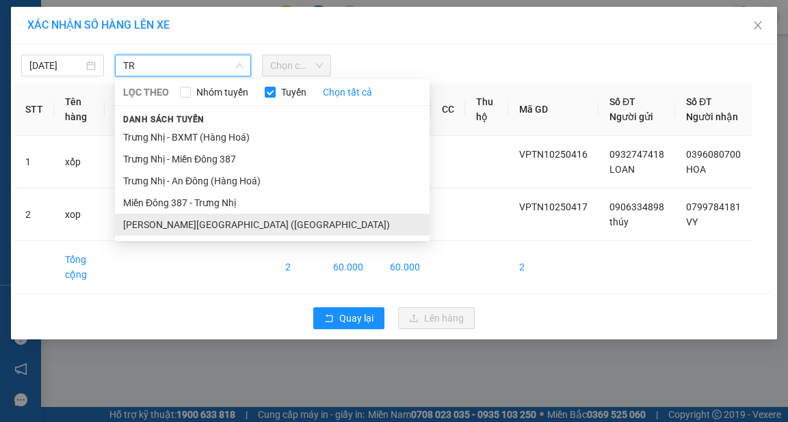
click at [229, 230] on li "Trưng Nhị - [GEOGRAPHIC_DATA] ([GEOGRAPHIC_DATA])" at bounding box center [272, 225] width 314 height 22
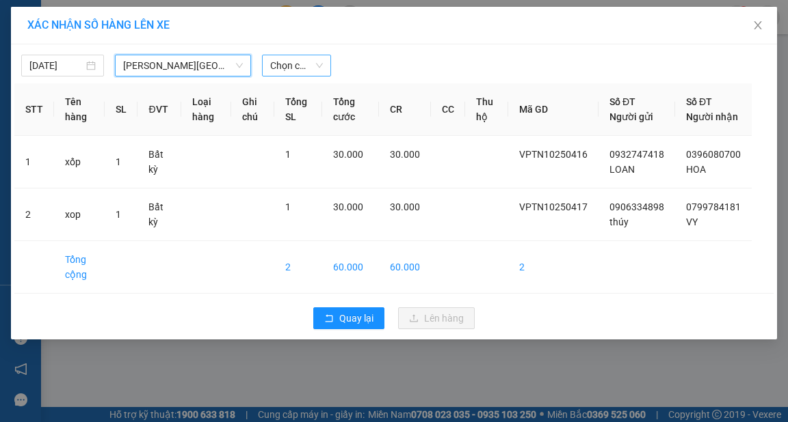
click at [295, 68] on span "Chọn chuyến" at bounding box center [296, 65] width 53 height 21
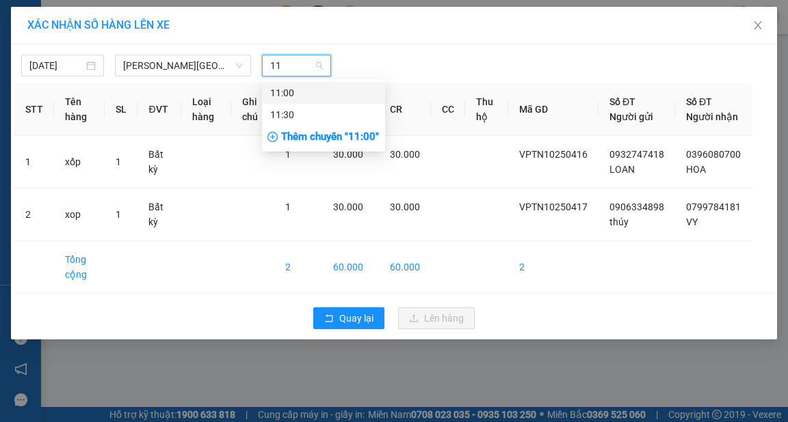
click at [312, 96] on div "11:00" at bounding box center [323, 92] width 107 height 15
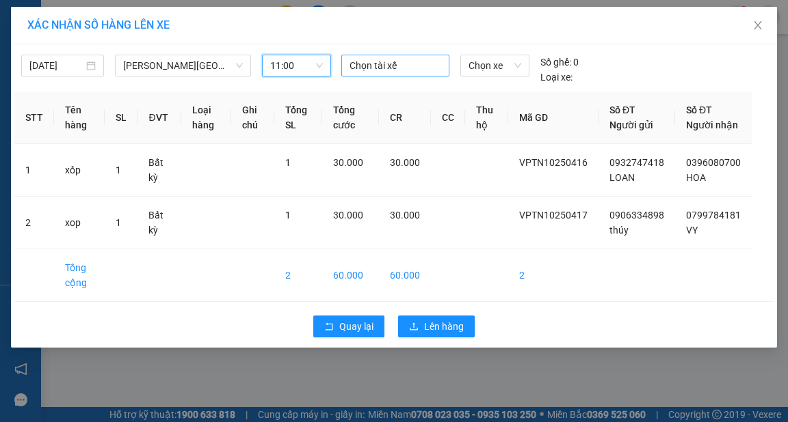
click at [389, 64] on div at bounding box center [395, 65] width 101 height 16
click at [303, 60] on span "11:00" at bounding box center [296, 65] width 53 height 21
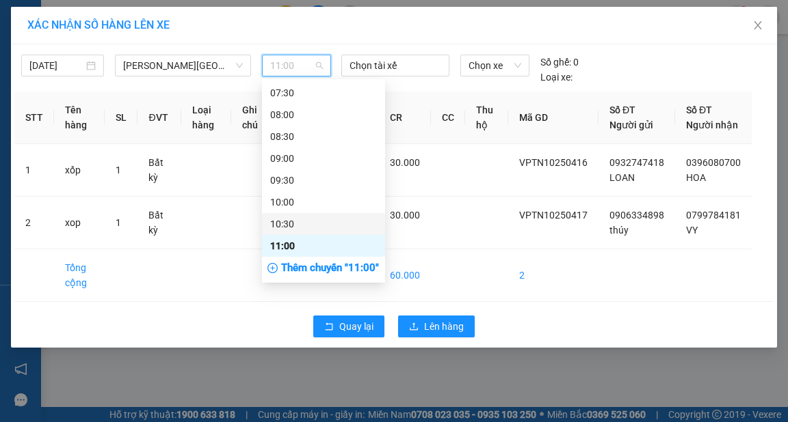
click at [292, 217] on div "10:30" at bounding box center [323, 224] width 107 height 15
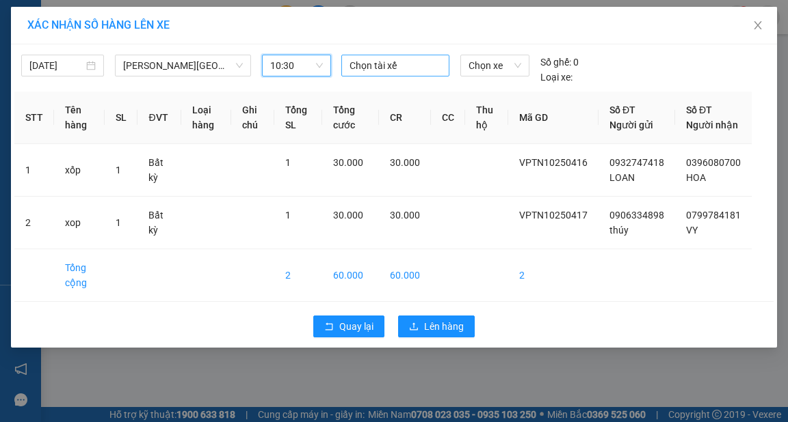
click at [377, 59] on div at bounding box center [395, 65] width 101 height 16
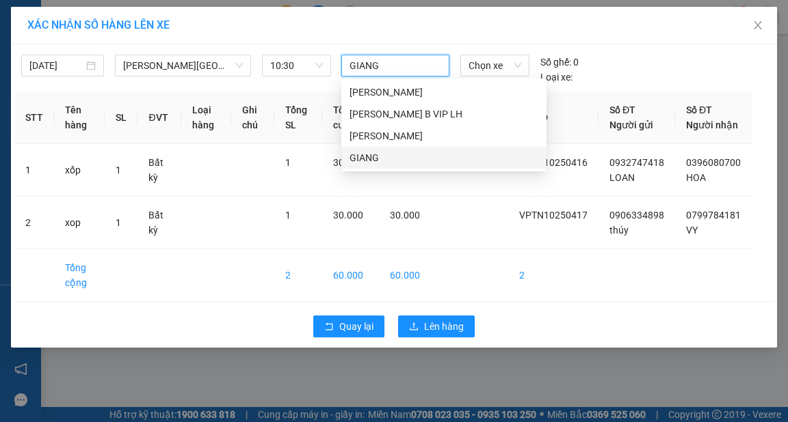
click at [384, 156] on div "GIANG" at bounding box center [443, 157] width 189 height 15
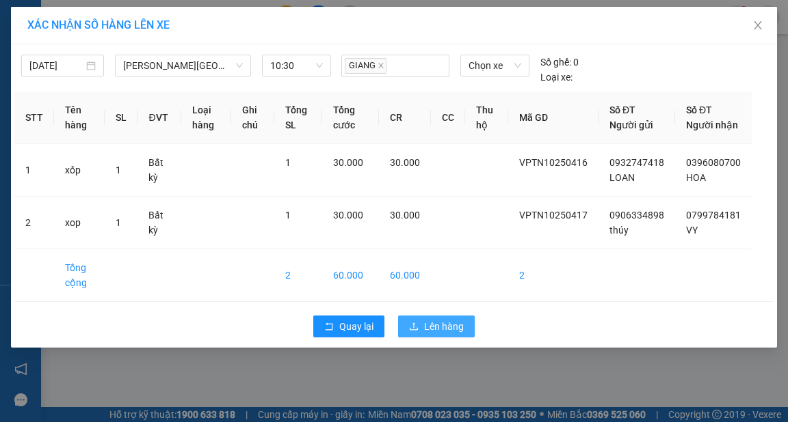
click at [429, 334] on span "Lên hàng" at bounding box center [444, 326] width 40 height 15
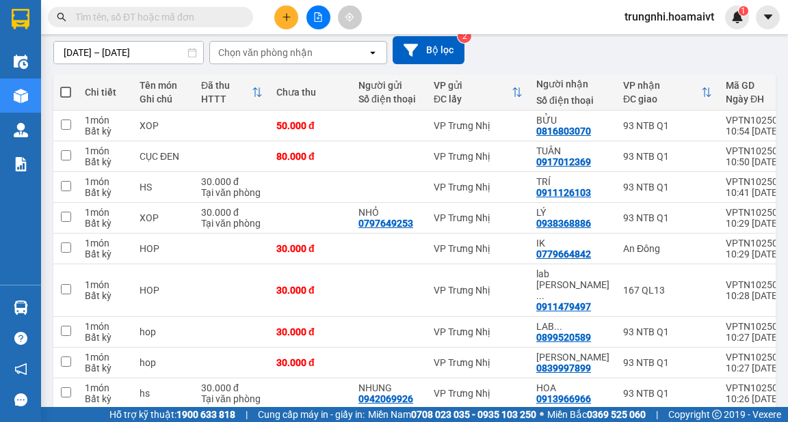
scroll to position [103, 0]
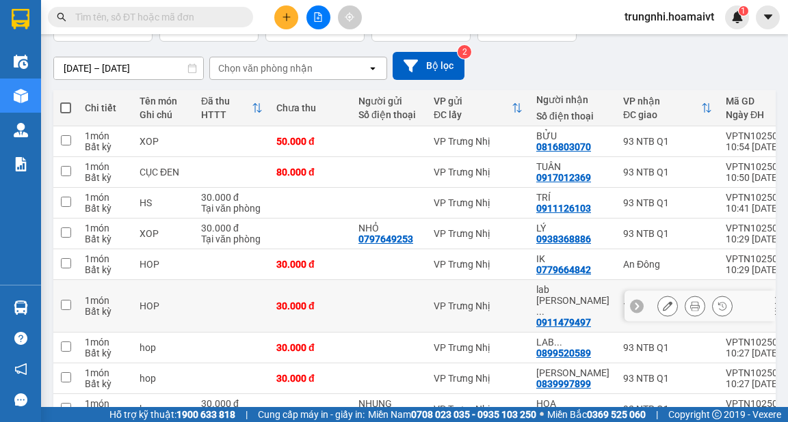
click at [68, 300] on input "checkbox" at bounding box center [66, 305] width 10 height 10
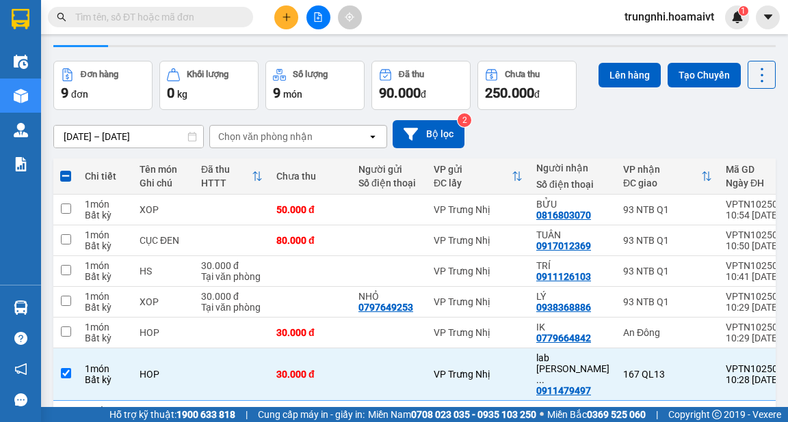
scroll to position [0, 0]
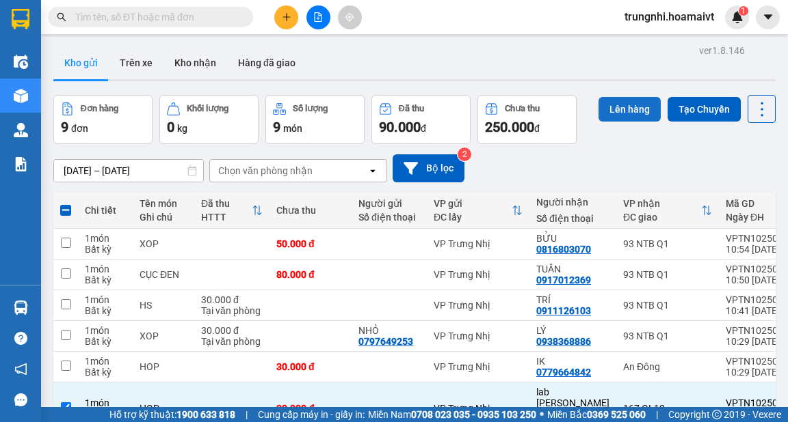
click at [606, 112] on button "Lên hàng" at bounding box center [629, 109] width 62 height 25
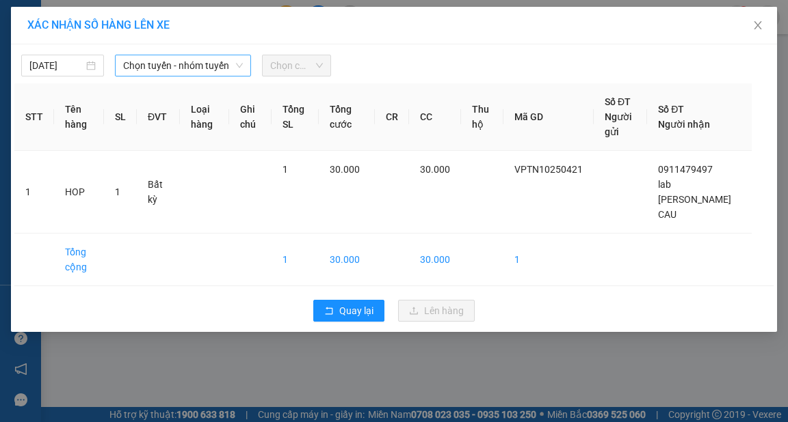
click at [194, 69] on span "Chọn tuyến - nhóm tuyến" at bounding box center [183, 65] width 120 height 21
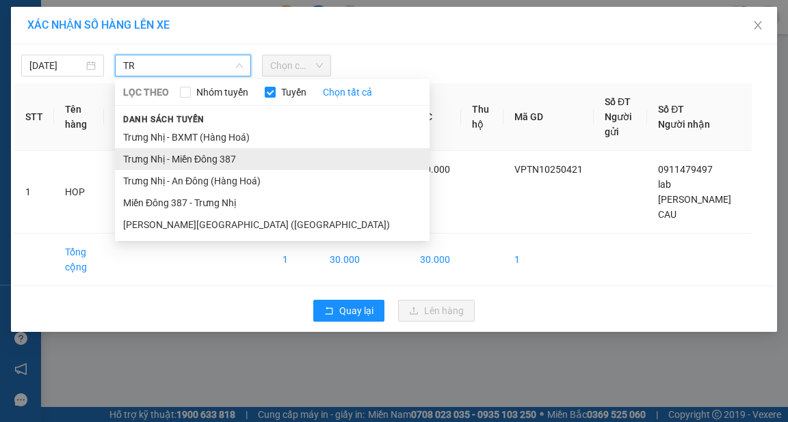
click at [213, 160] on li "Trưng Nhị - Miền Đông 387" at bounding box center [272, 159] width 314 height 22
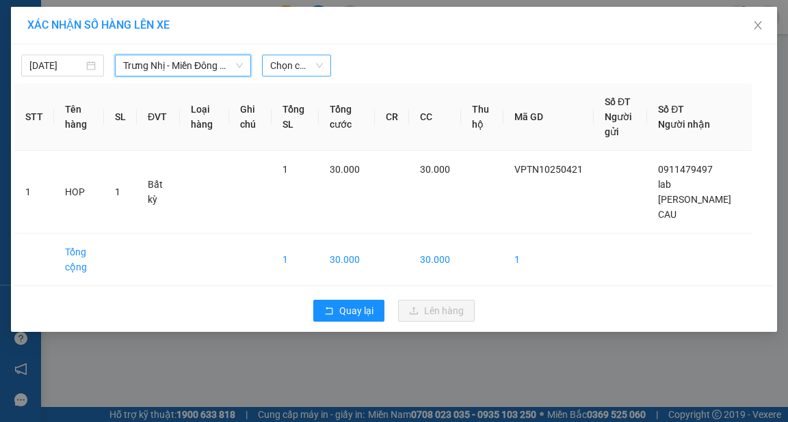
click at [287, 64] on span "Chọn chuyến" at bounding box center [296, 65] width 53 height 21
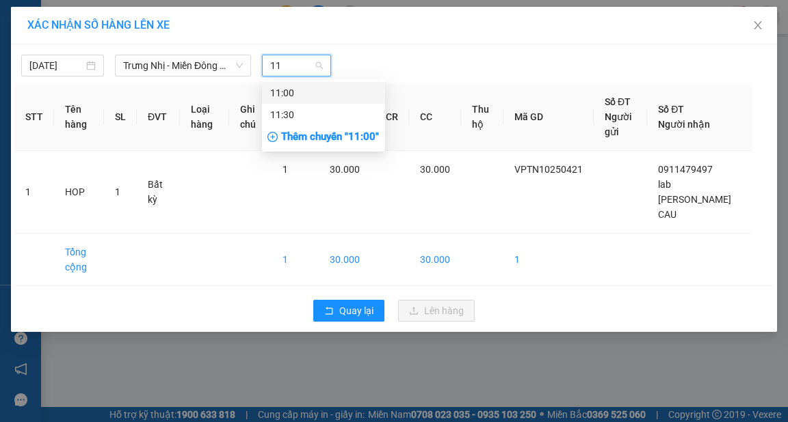
click at [362, 96] on div "11:00" at bounding box center [323, 92] width 107 height 15
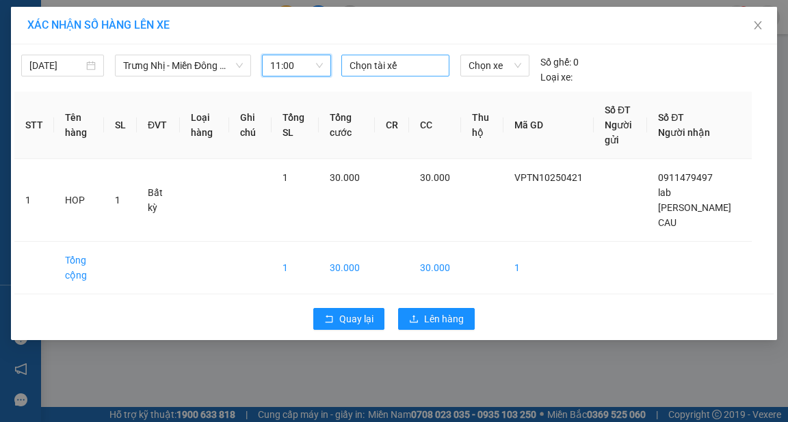
click at [386, 62] on div at bounding box center [395, 65] width 101 height 16
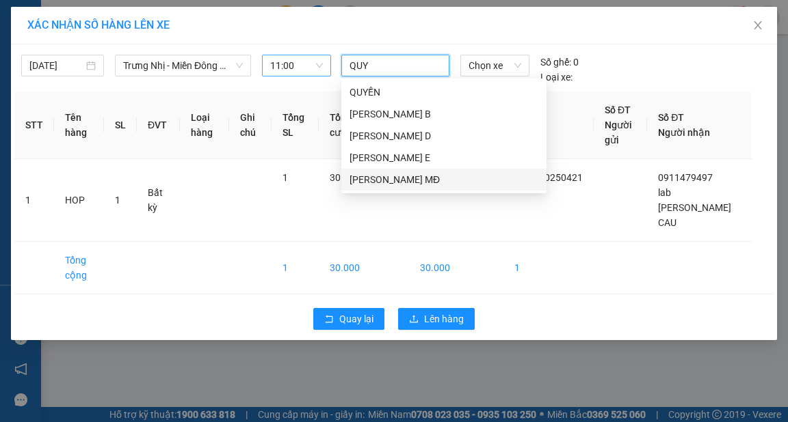
click at [384, 183] on div "QUÝ MĐ" at bounding box center [443, 179] width 189 height 15
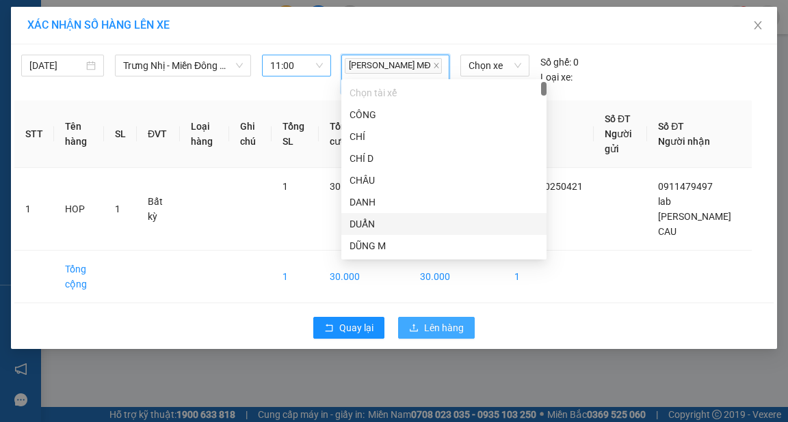
click at [432, 321] on span "Lên hàng" at bounding box center [444, 328] width 40 height 15
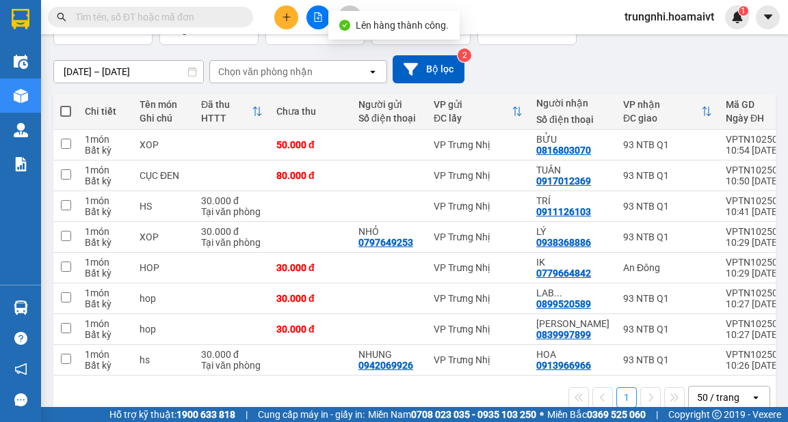
scroll to position [109, 0]
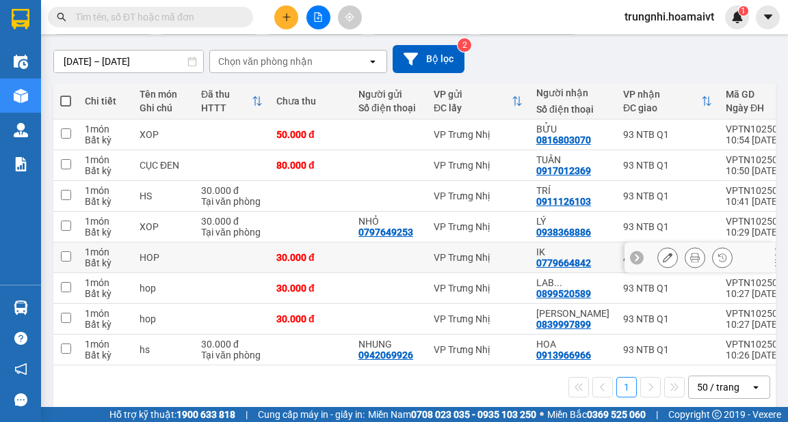
drag, startPoint x: 69, startPoint y: 256, endPoint x: 142, endPoint y: 256, distance: 73.2
click at [69, 256] on input "checkbox" at bounding box center [66, 257] width 10 height 10
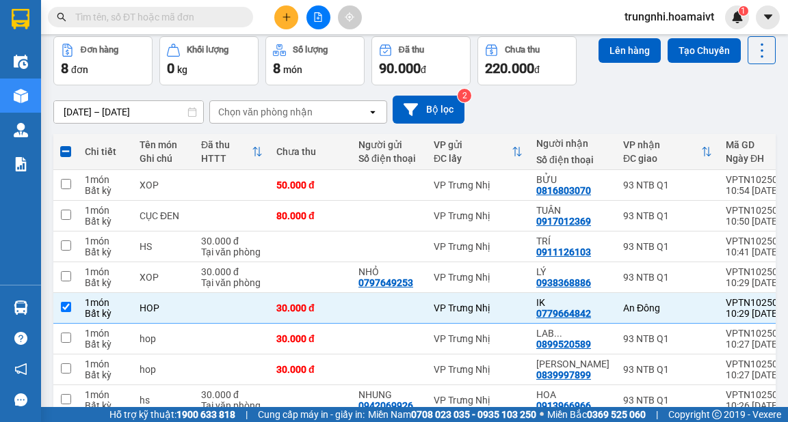
scroll to position [0, 0]
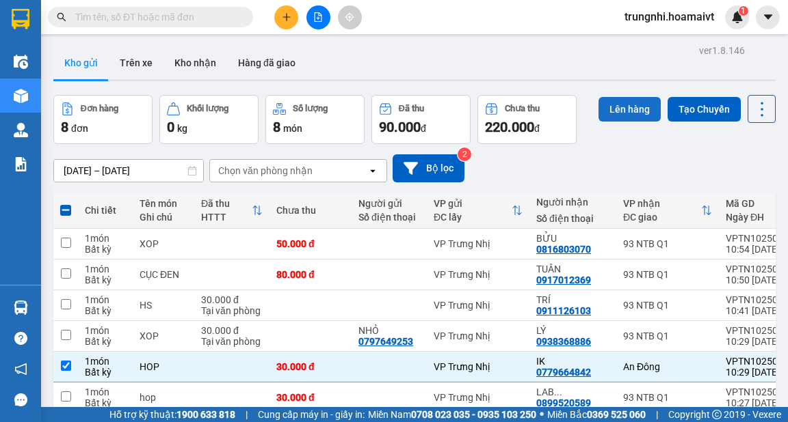
click at [627, 117] on button "Lên hàng" at bounding box center [629, 109] width 62 height 25
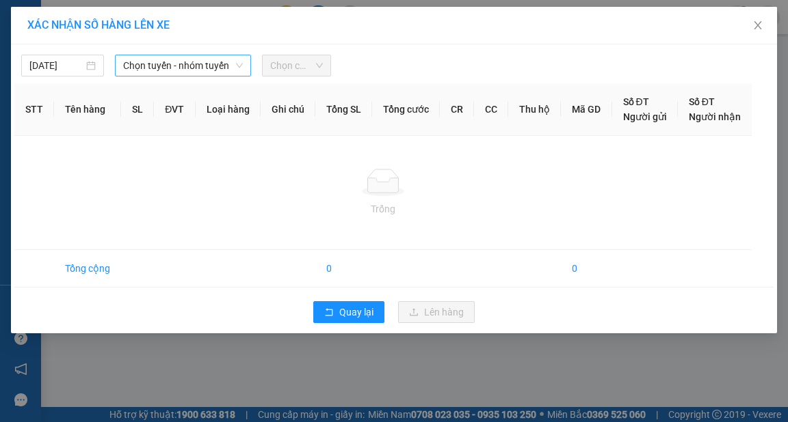
click at [161, 60] on span "Chọn tuyến - nhóm tuyến" at bounding box center [183, 65] width 120 height 21
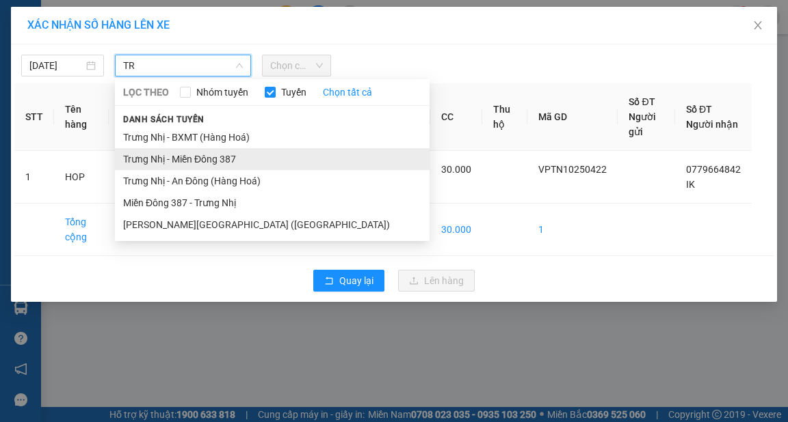
click at [207, 169] on li "Trưng Nhị - Miền Đông 387" at bounding box center [272, 159] width 314 height 22
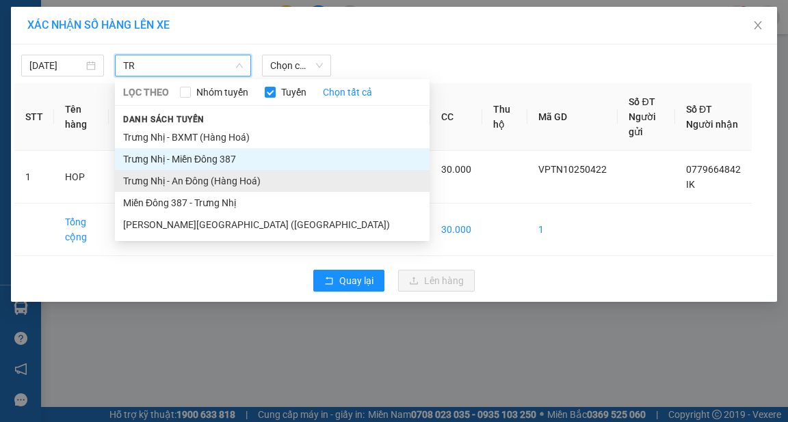
click at [202, 180] on li "Trưng Nhị - An Đông (Hàng Hoá)" at bounding box center [272, 181] width 314 height 22
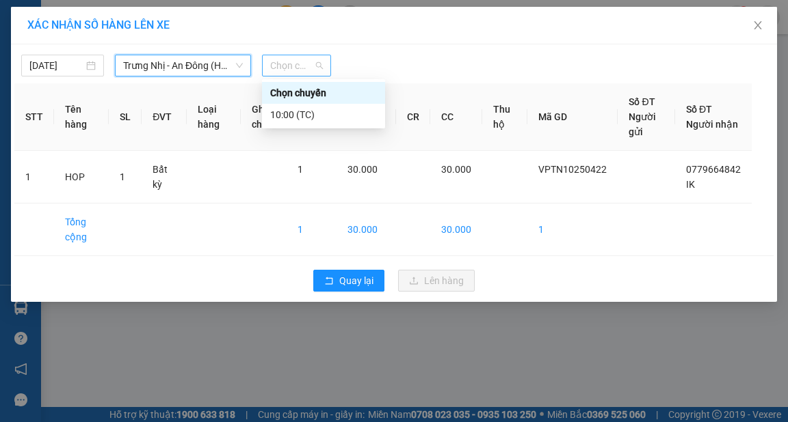
click at [276, 61] on span "Chọn chuyến" at bounding box center [296, 65] width 53 height 21
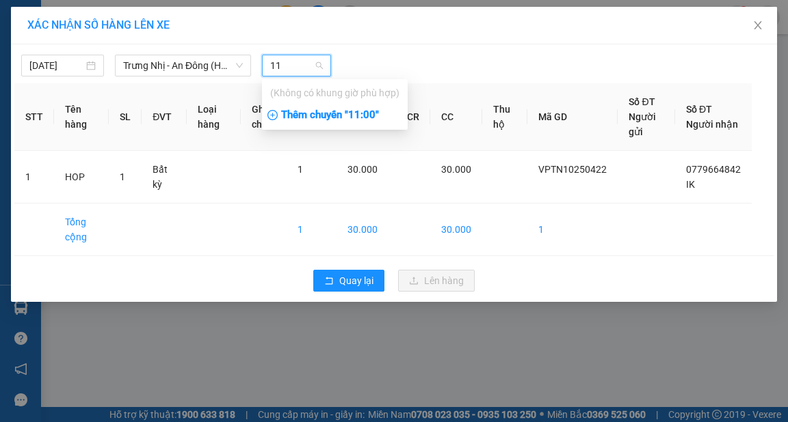
click at [339, 120] on div "Thêm chuyến " 11:00 "" at bounding box center [335, 115] width 146 height 23
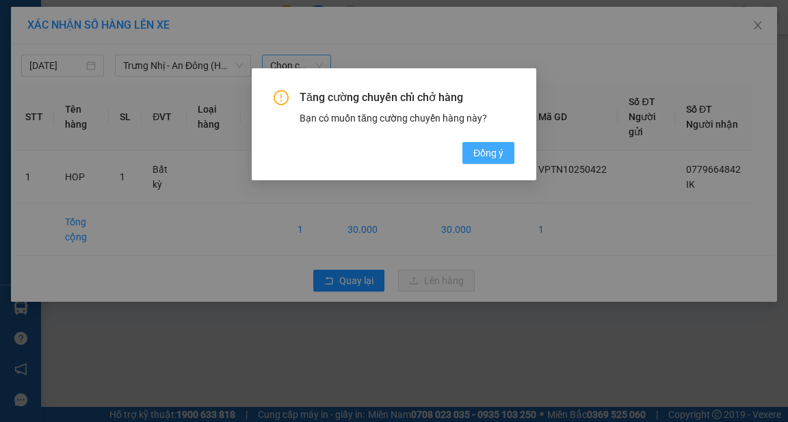
click at [484, 156] on span "Đồng ý" at bounding box center [488, 153] width 30 height 15
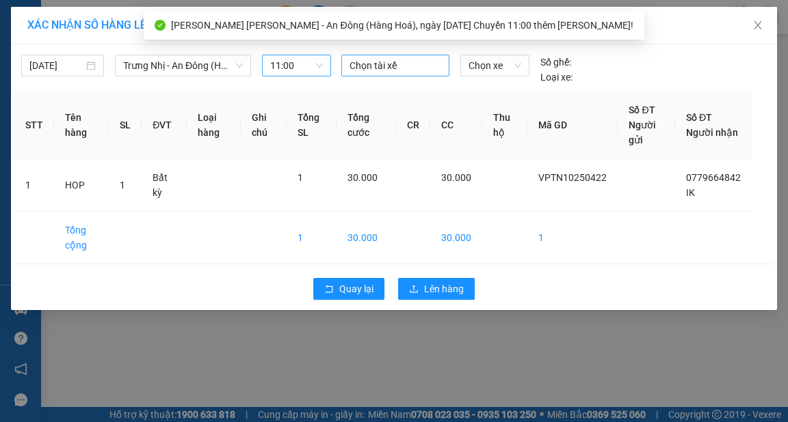
click at [434, 63] on div at bounding box center [395, 65] width 101 height 16
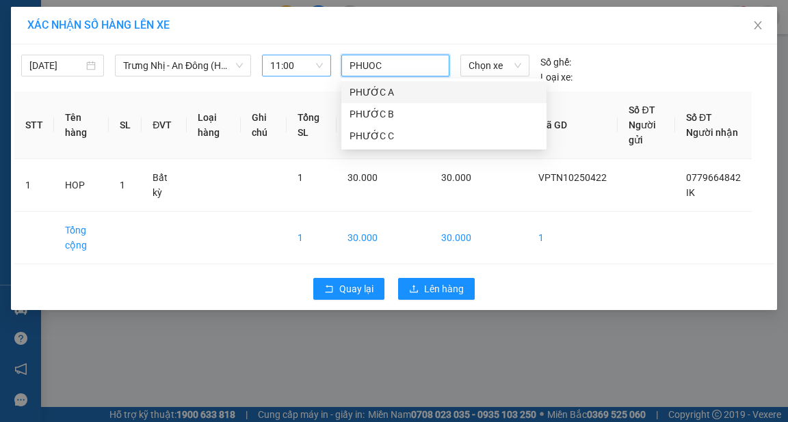
click at [416, 95] on div "PHƯỚC A" at bounding box center [443, 92] width 189 height 15
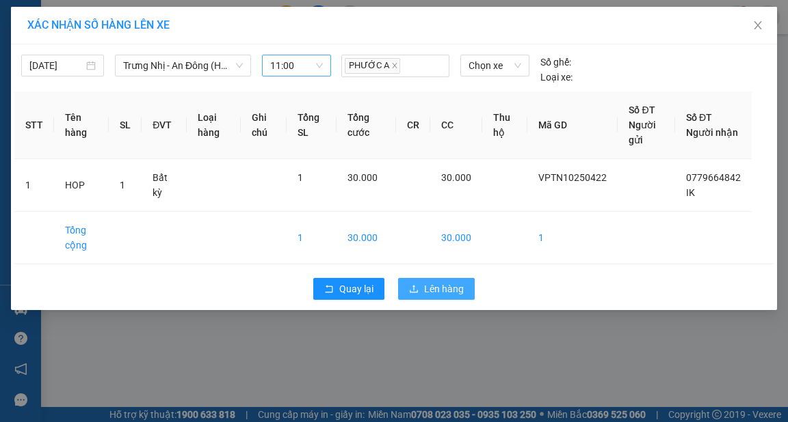
click at [435, 296] on button "Lên hàng" at bounding box center [436, 289] width 77 height 22
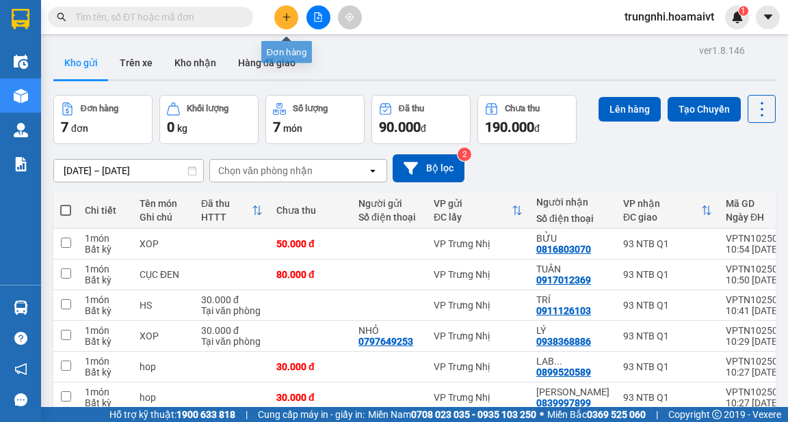
click at [289, 19] on icon "plus" at bounding box center [287, 17] width 10 height 10
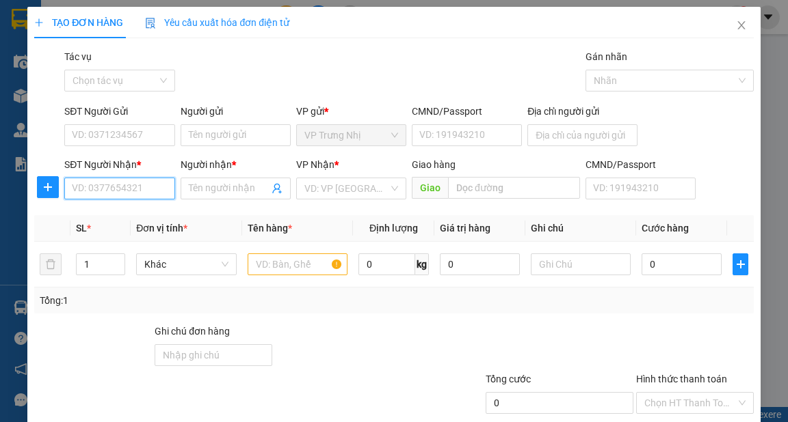
click at [142, 191] on input "SĐT Người Nhận *" at bounding box center [119, 189] width 110 height 22
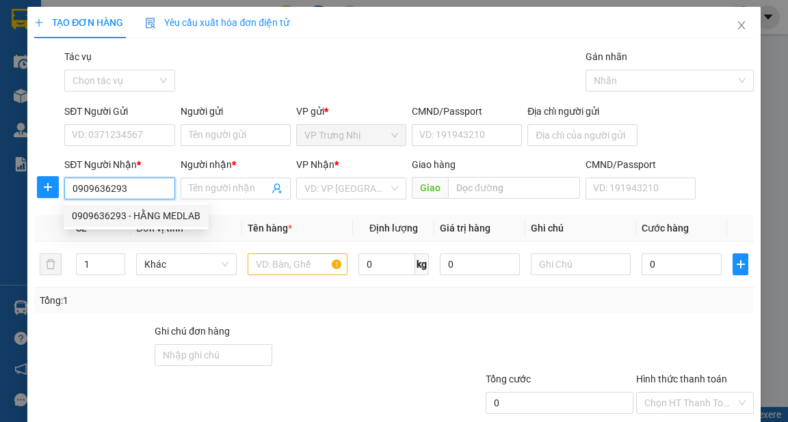
click at [150, 215] on div "0909636293 - HẰNG MEDLAB" at bounding box center [136, 216] width 129 height 15
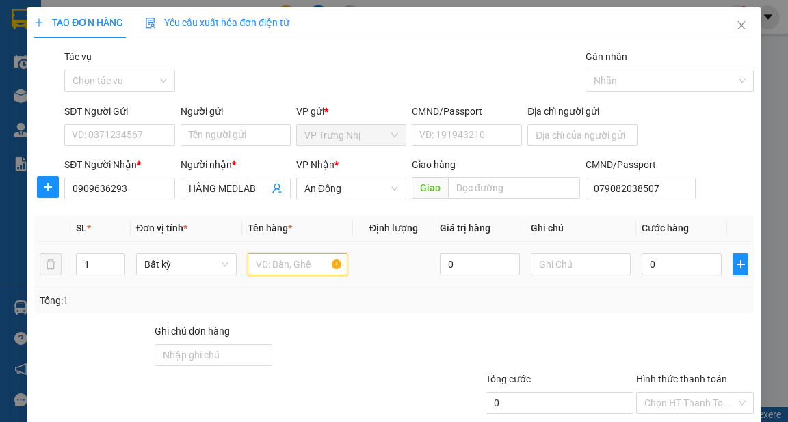
click at [290, 254] on input "text" at bounding box center [297, 265] width 100 height 22
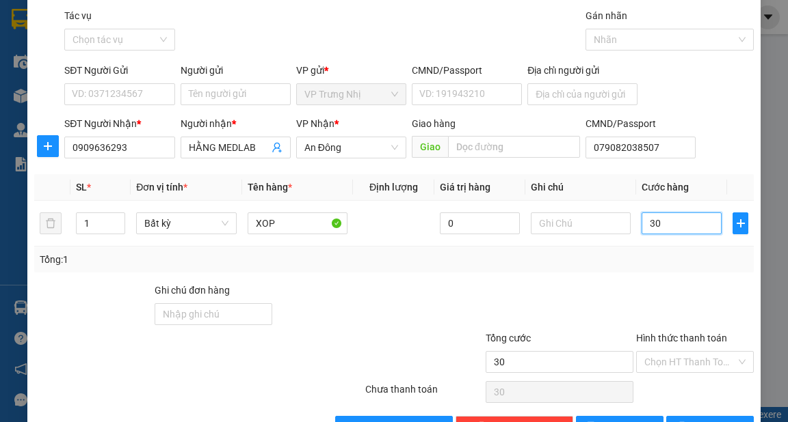
scroll to position [82, 0]
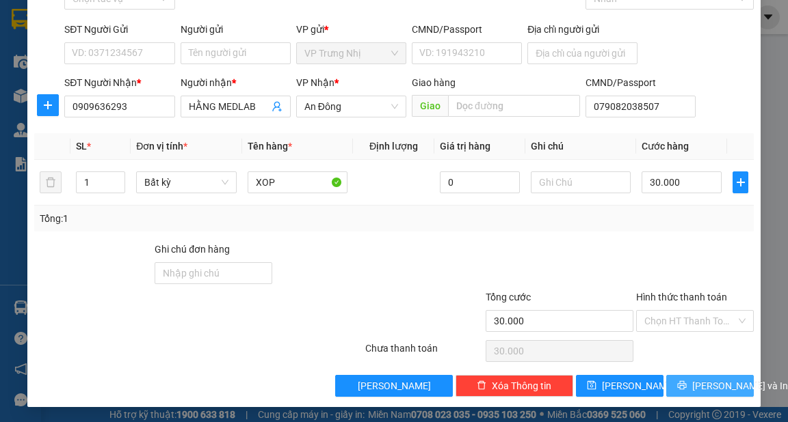
click at [704, 387] on span "[PERSON_NAME] và In" at bounding box center [740, 386] width 96 height 15
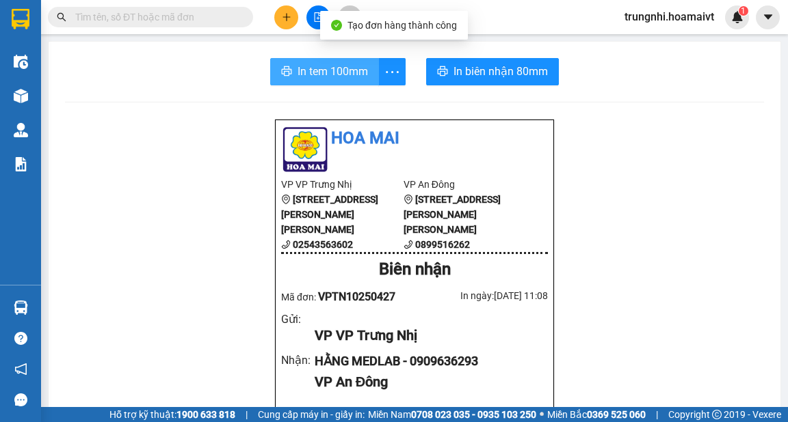
click at [335, 75] on span "In tem 100mm" at bounding box center [332, 71] width 70 height 17
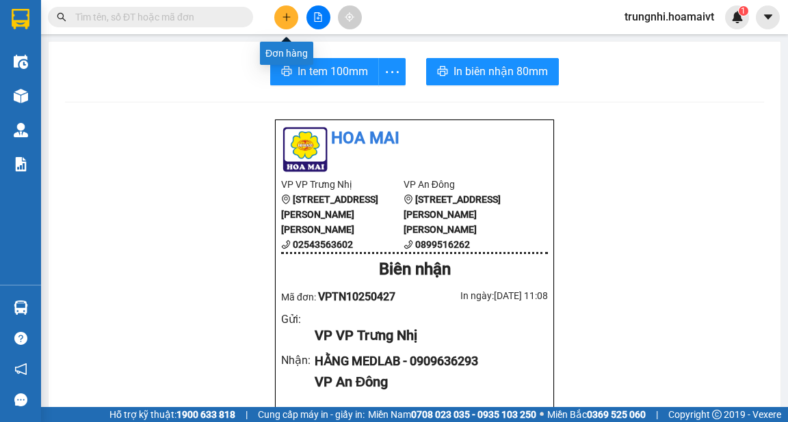
click at [288, 25] on button at bounding box center [286, 17] width 24 height 24
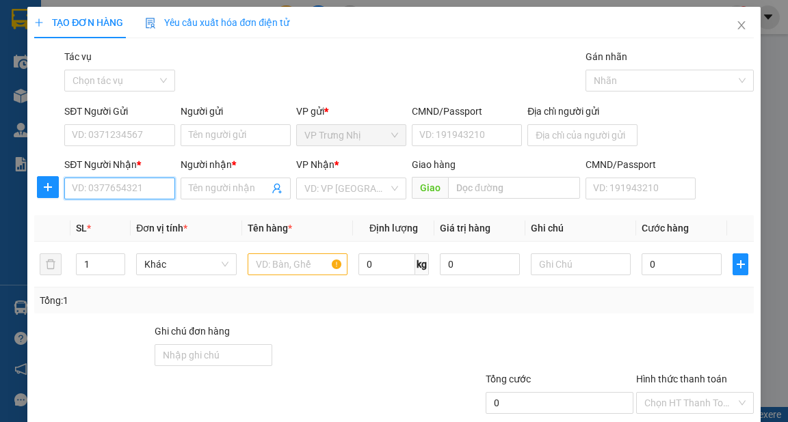
drag, startPoint x: 95, startPoint y: 187, endPoint x: 110, endPoint y: 187, distance: 15.0
click at [96, 189] on input "SĐT Người Nhận *" at bounding box center [119, 189] width 110 height 22
click at [109, 189] on input "SĐT Người Nhận *" at bounding box center [119, 189] width 110 height 22
click at [111, 187] on input "SĐT Người Nhận *" at bounding box center [119, 189] width 110 height 22
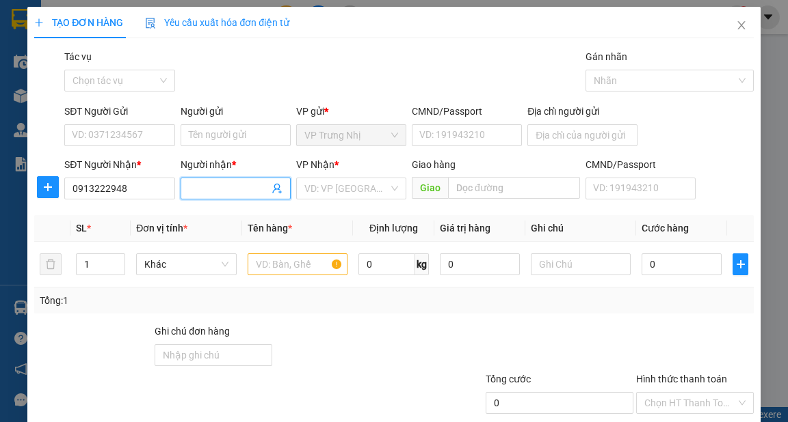
click at [195, 181] on input "Người nhận *" at bounding box center [229, 188] width 80 height 15
click at [144, 135] on input "SĐT Người Gửi" at bounding box center [119, 135] width 110 height 22
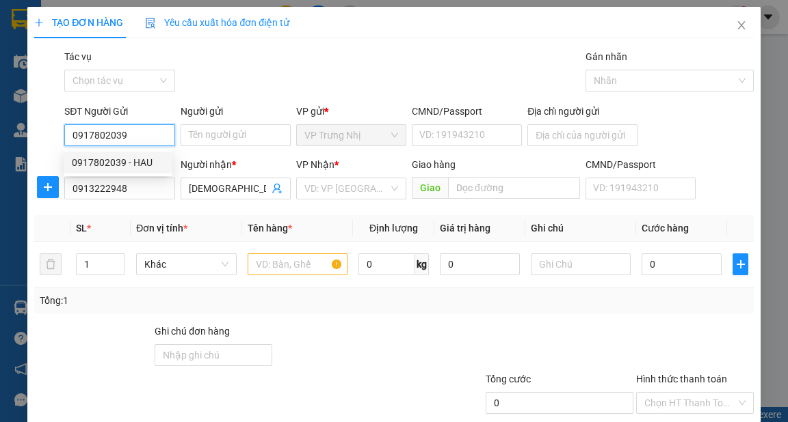
click at [150, 167] on div "0917802039 - HAU" at bounding box center [118, 162] width 92 height 15
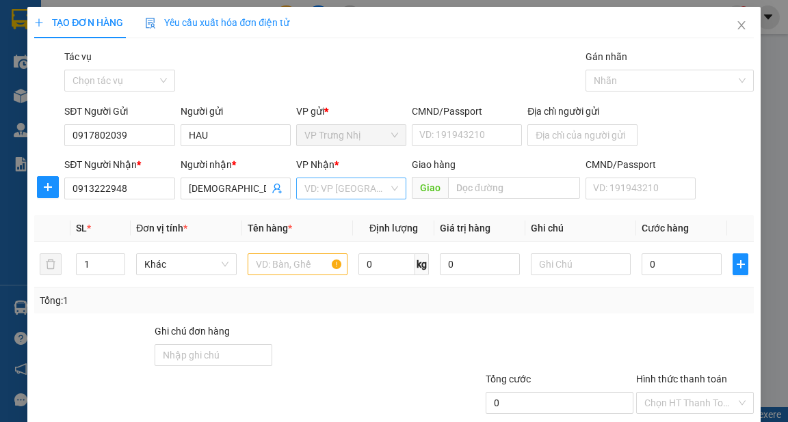
click at [337, 197] on input "search" at bounding box center [346, 188] width 84 height 21
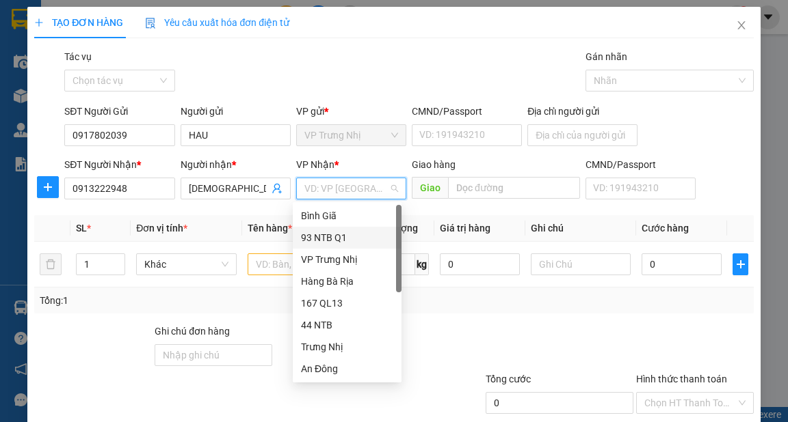
click at [336, 241] on div "93 NTB Q1" at bounding box center [347, 237] width 92 height 15
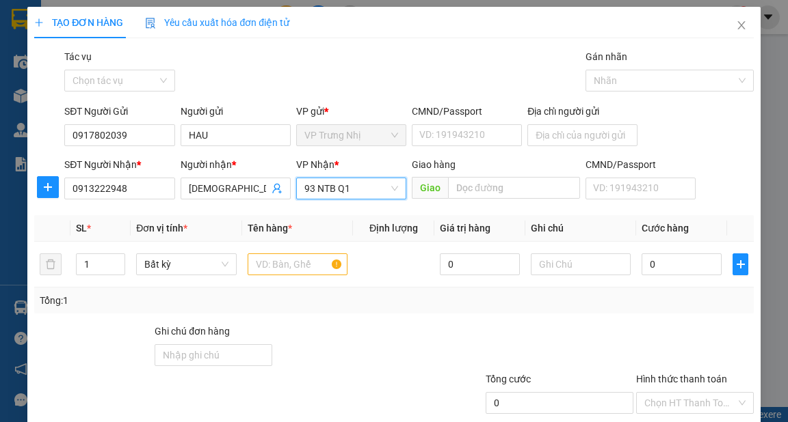
click at [348, 188] on span "93 NTB Q1" at bounding box center [351, 188] width 94 height 21
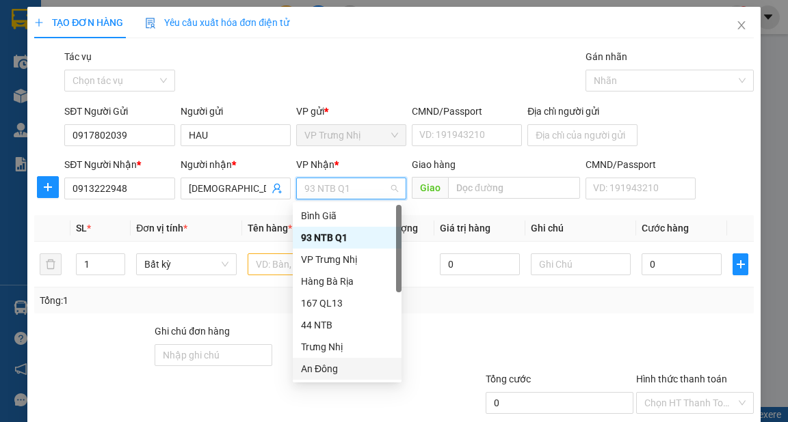
click at [323, 368] on div "An Đông" at bounding box center [347, 369] width 92 height 15
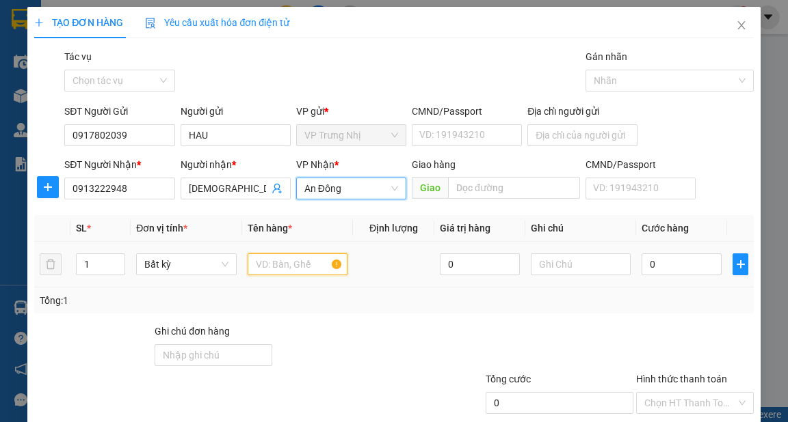
click at [293, 261] on input "text" at bounding box center [297, 265] width 100 height 22
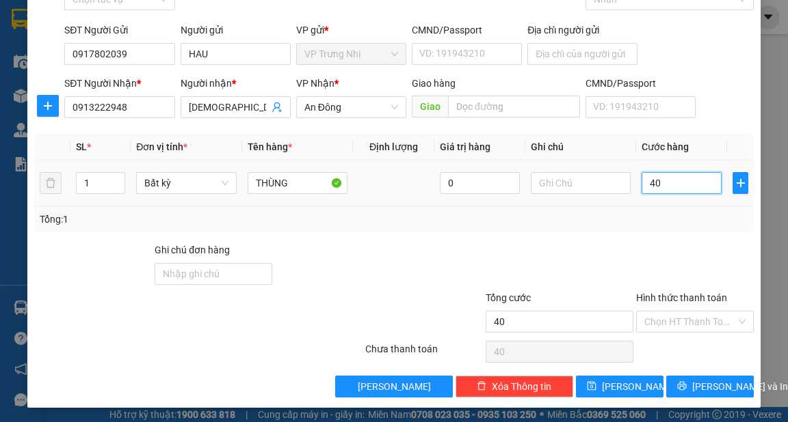
scroll to position [82, 0]
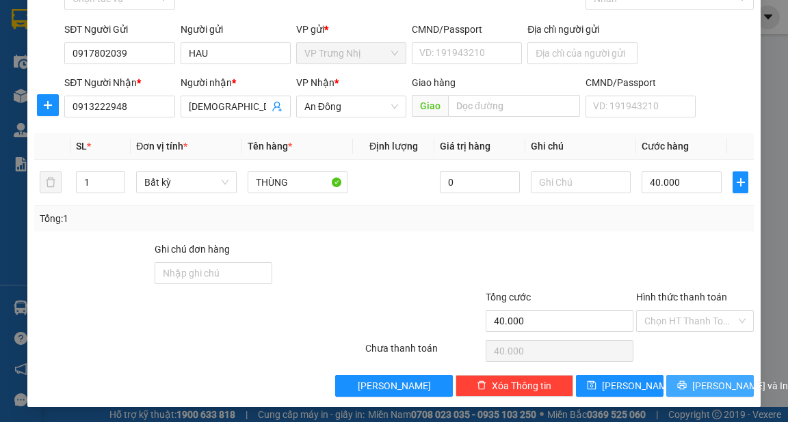
click at [702, 381] on span "[PERSON_NAME] và In" at bounding box center [740, 386] width 96 height 15
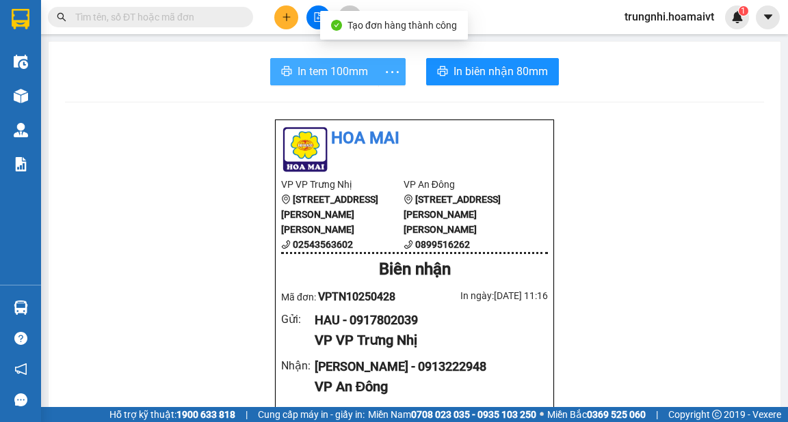
click at [321, 71] on span "In tem 100mm" at bounding box center [332, 71] width 70 height 17
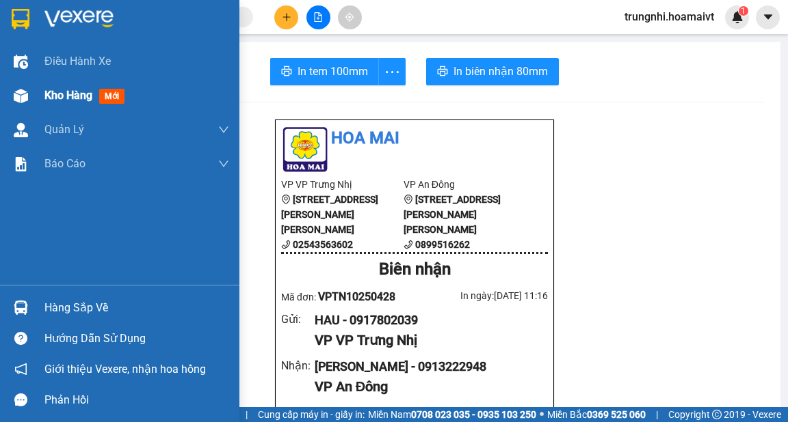
click at [42, 98] on div "Kho hàng mới" at bounding box center [119, 96] width 239 height 34
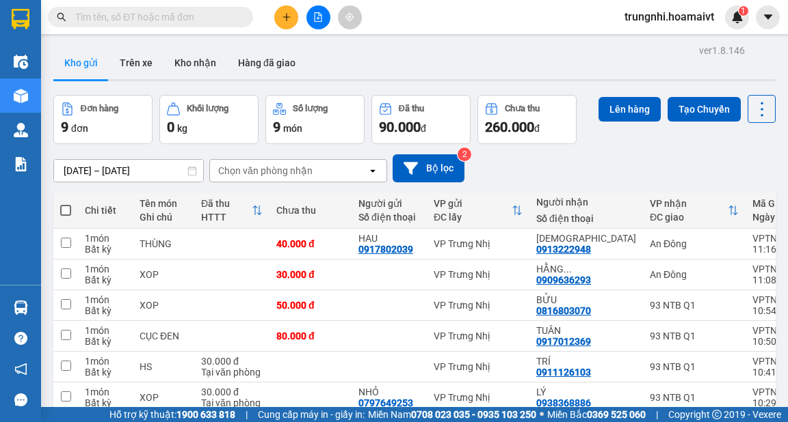
click at [284, 14] on icon "plus" at bounding box center [287, 17] width 10 height 10
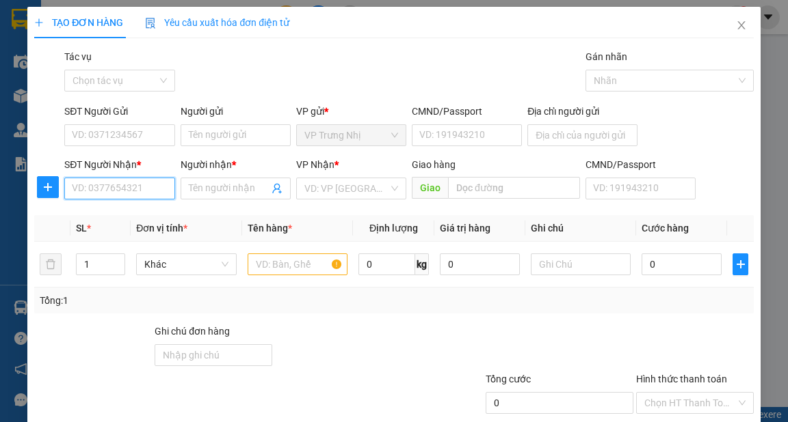
click at [134, 189] on input "SĐT Người Nhận *" at bounding box center [119, 189] width 110 height 22
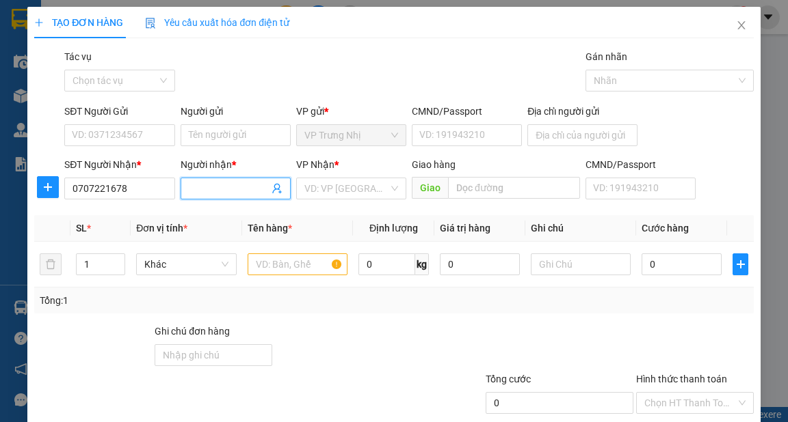
click at [211, 190] on input "Người nhận *" at bounding box center [229, 188] width 80 height 15
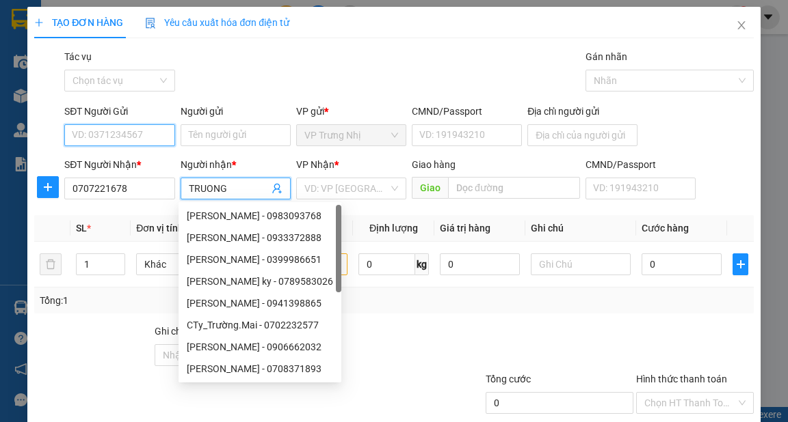
click at [156, 135] on input "SĐT Người Gửi" at bounding box center [119, 135] width 110 height 22
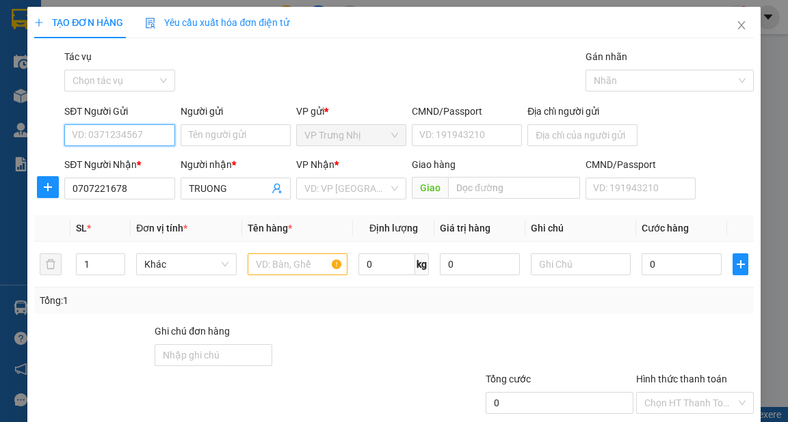
click at [158, 131] on input "SĐT Người Gửi" at bounding box center [119, 135] width 110 height 22
click at [162, 137] on input "SĐT Người Gửi" at bounding box center [119, 135] width 110 height 22
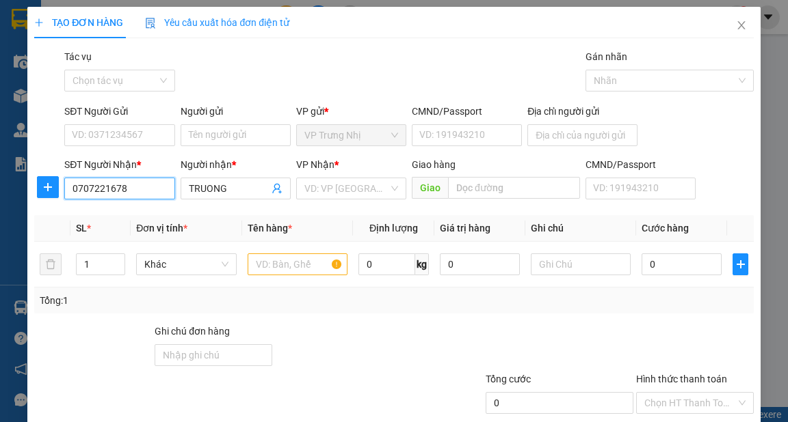
click at [137, 188] on input "0707221678" at bounding box center [119, 189] width 110 height 22
click at [154, 193] on input "0707221678" at bounding box center [119, 189] width 110 height 22
click at [142, 190] on input "0707221678" at bounding box center [119, 189] width 110 height 22
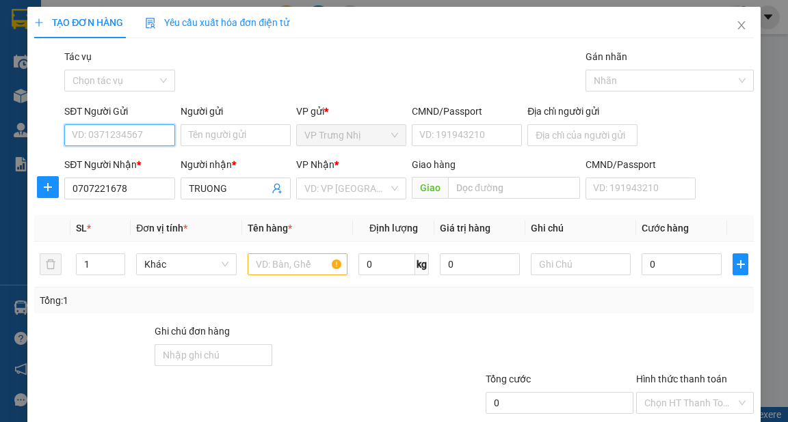
click at [129, 136] on input "SĐT Người Gửi" at bounding box center [119, 135] width 110 height 22
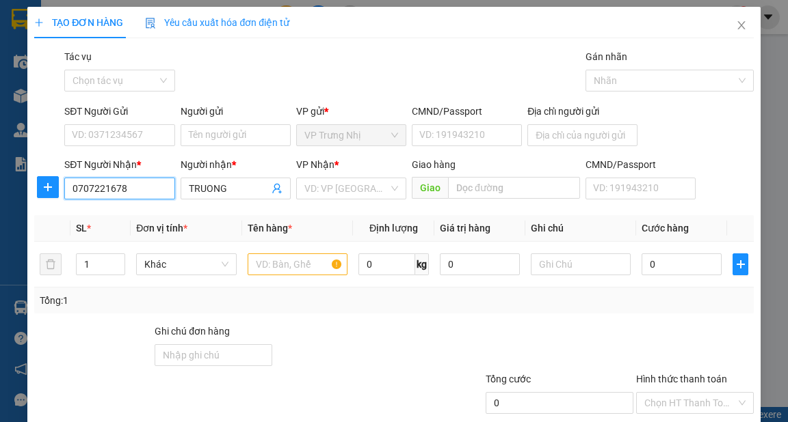
click at [145, 193] on input "0707221678" at bounding box center [119, 189] width 110 height 22
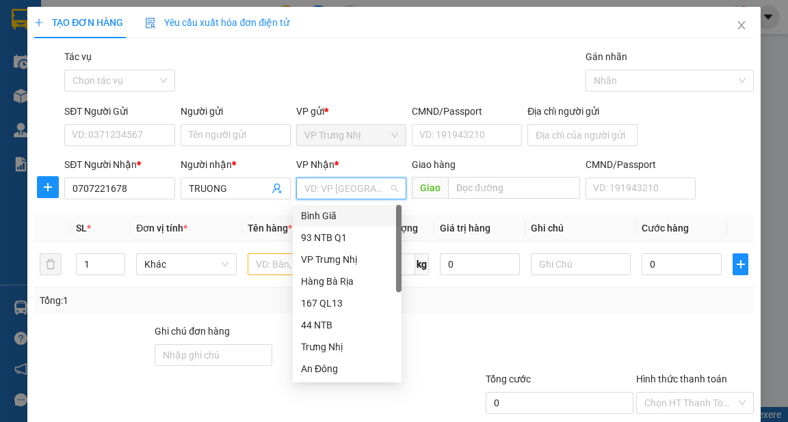
click at [131, 121] on div "SĐT Người Gửi" at bounding box center [119, 114] width 110 height 21
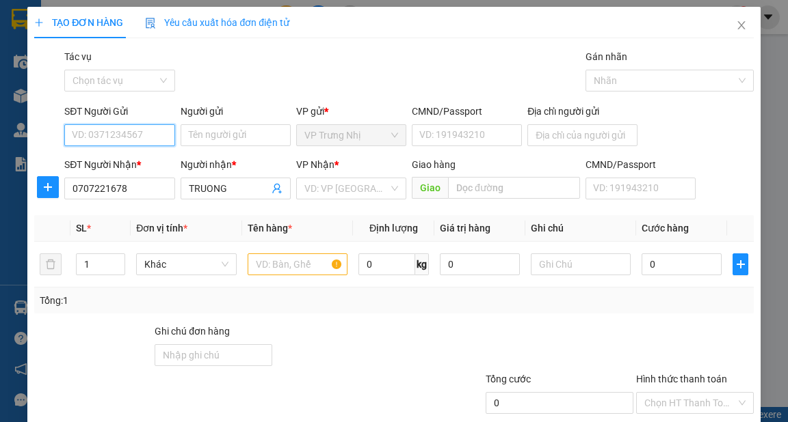
click at [147, 129] on input "SĐT Người Gửi" at bounding box center [119, 135] width 110 height 22
type input "0398358375"
drag, startPoint x: 139, startPoint y: 159, endPoint x: 151, endPoint y: 159, distance: 12.3
click at [137, 159] on div "0398358375 - BÉ" at bounding box center [118, 162] width 92 height 15
type input "BÉ"
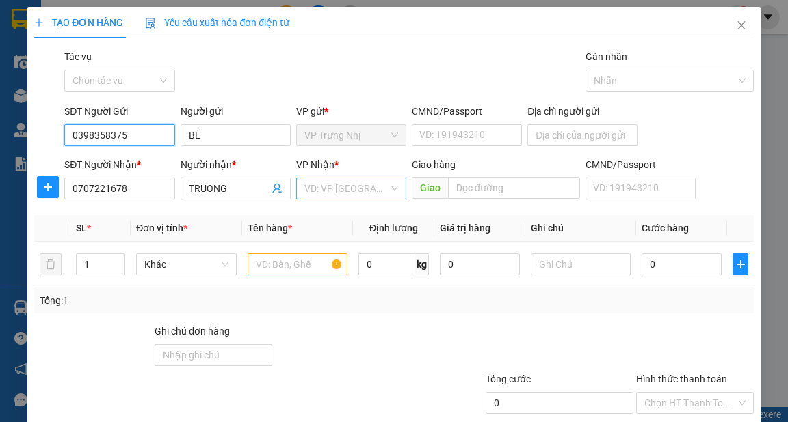
type input "0398358375"
click at [312, 195] on input "search" at bounding box center [346, 188] width 84 height 21
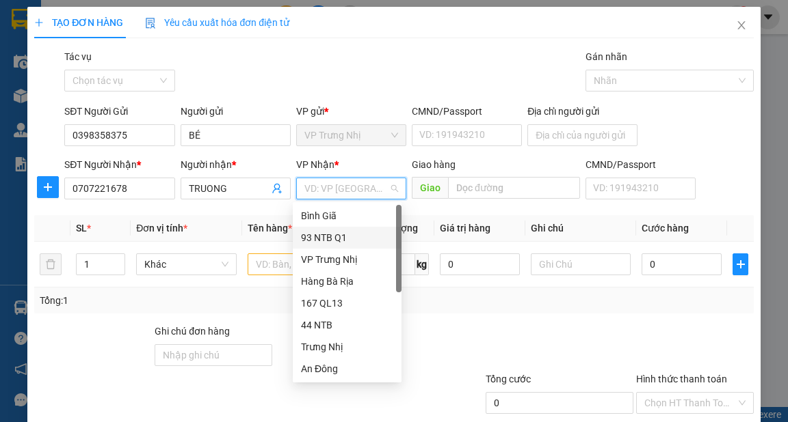
click at [336, 243] on div "93 NTB Q1" at bounding box center [347, 237] width 92 height 15
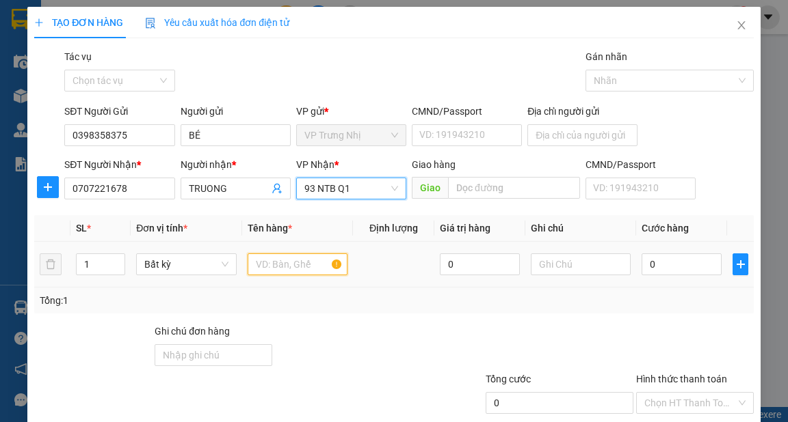
click at [288, 267] on input "text" at bounding box center [297, 265] width 100 height 22
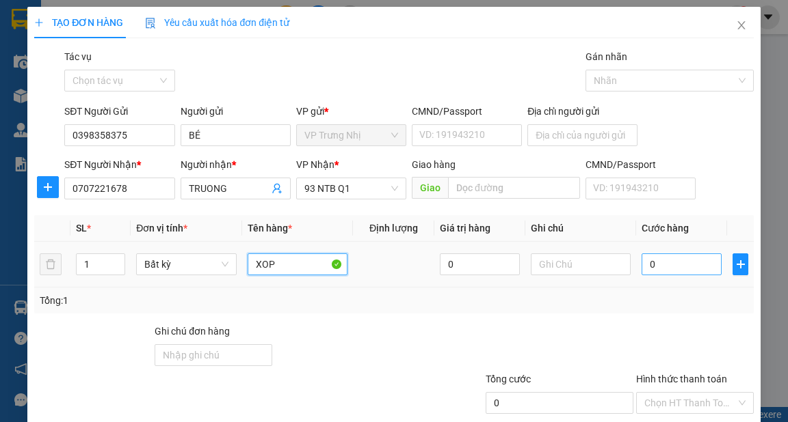
type input "XOP"
click at [673, 263] on input "0" at bounding box center [681, 265] width 80 height 22
type input "8"
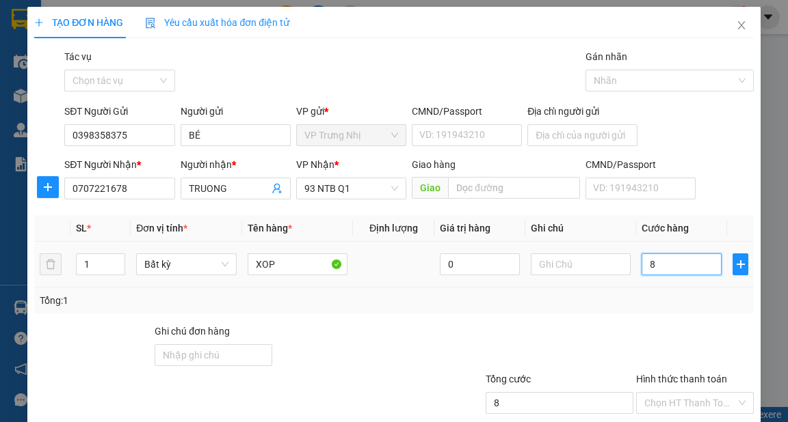
type input "80"
click at [385, 189] on span "93 NTB Q1" at bounding box center [351, 188] width 94 height 21
type input "80.000"
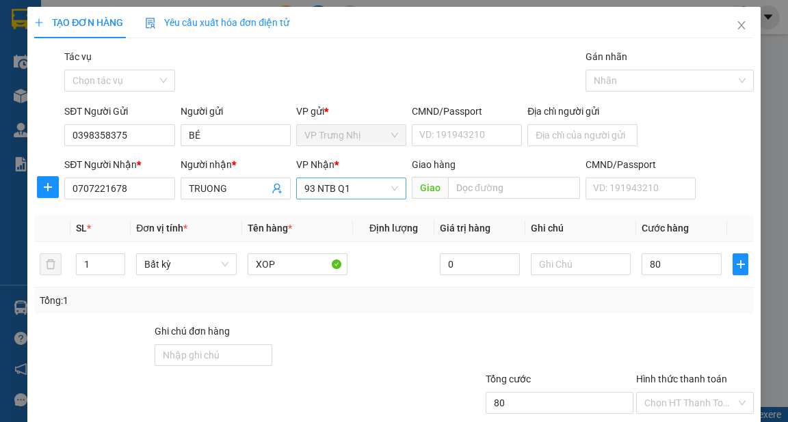
type input "80.000"
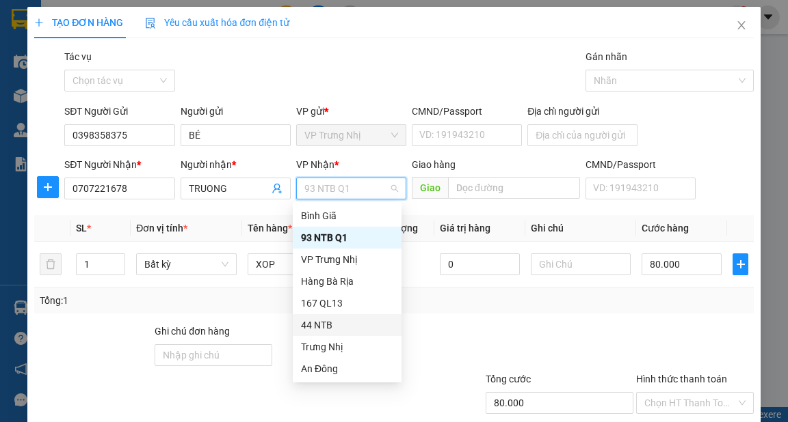
scroll to position [104, 0]
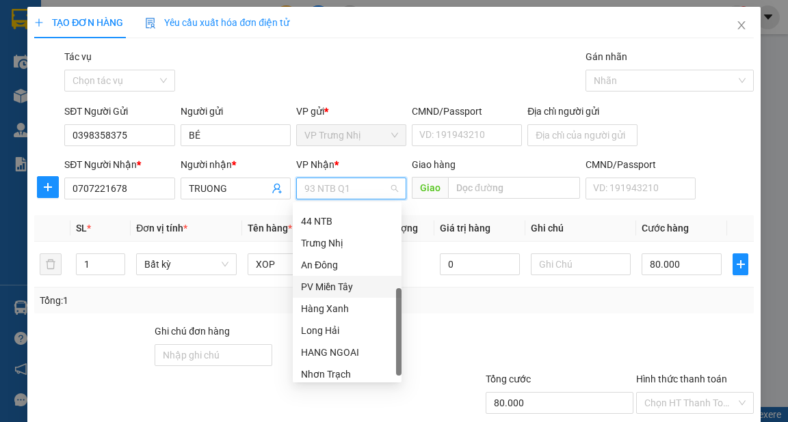
click at [346, 290] on div "PV Miền Tây" at bounding box center [347, 287] width 92 height 15
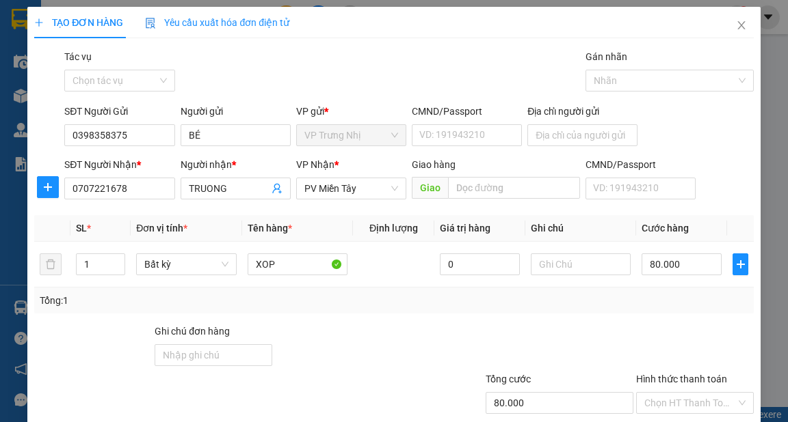
click at [688, 334] on div at bounding box center [694, 348] width 120 height 48
click at [517, 191] on input "text" at bounding box center [514, 188] width 132 height 22
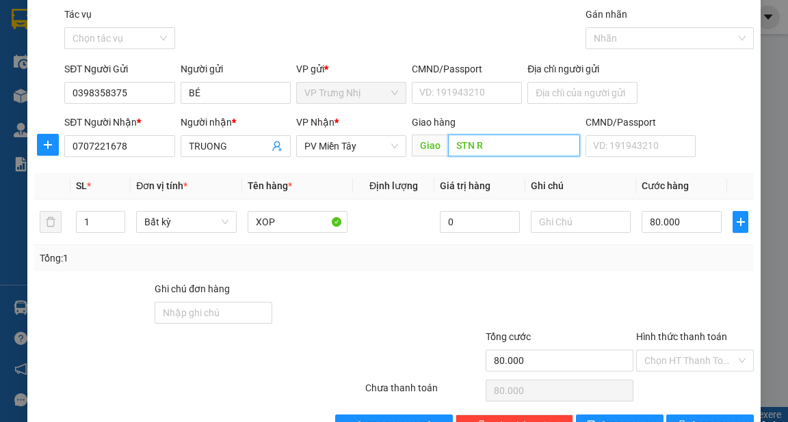
scroll to position [55, 0]
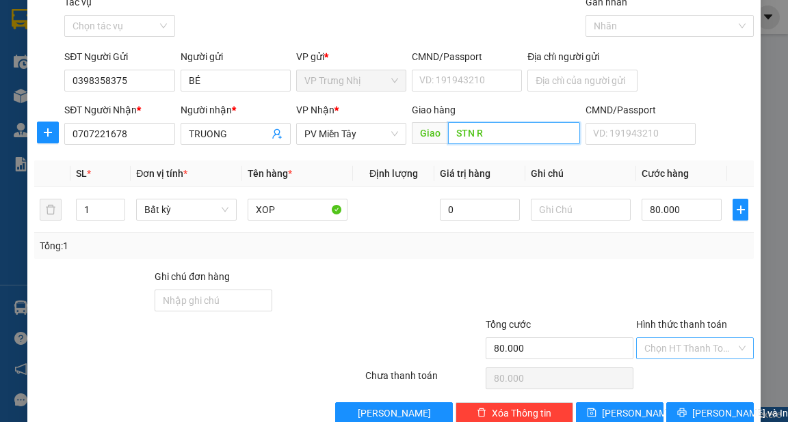
type input "STN R"
click at [688, 353] on input "Hình thức thanh toán" at bounding box center [690, 348] width 92 height 21
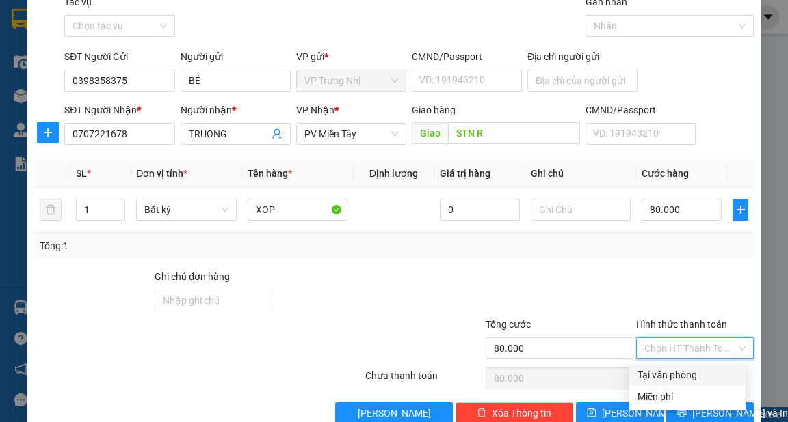
click at [688, 380] on div "Tại văn phòng" at bounding box center [687, 375] width 100 height 15
type input "0"
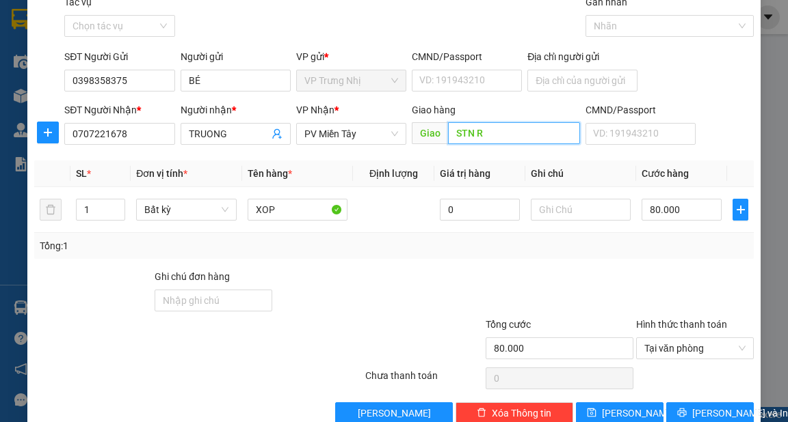
click at [500, 140] on input "STN R" at bounding box center [514, 133] width 132 height 22
click at [524, 130] on input "STN R" at bounding box center [514, 133] width 132 height 22
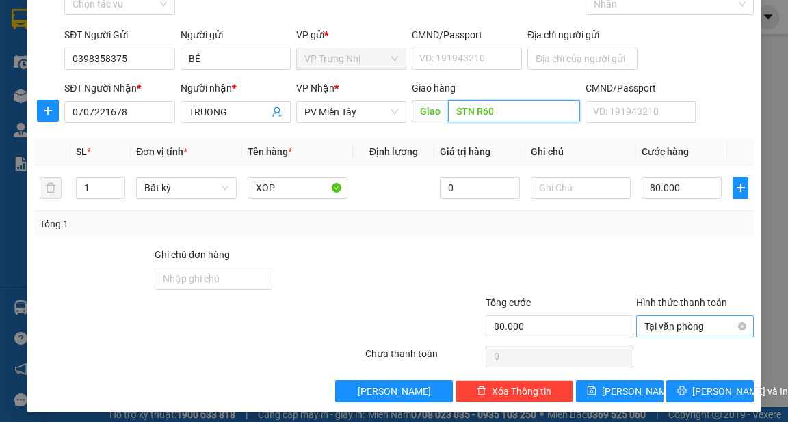
scroll to position [82, 0]
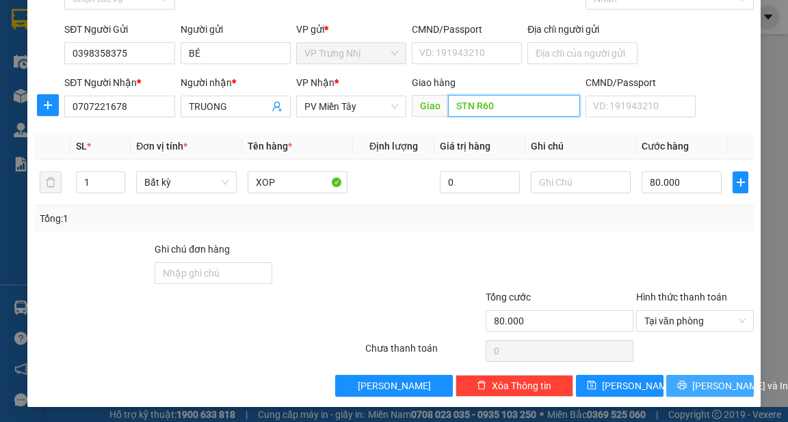
type input "STN R60"
click at [707, 387] on span "[PERSON_NAME] và In" at bounding box center [740, 386] width 96 height 15
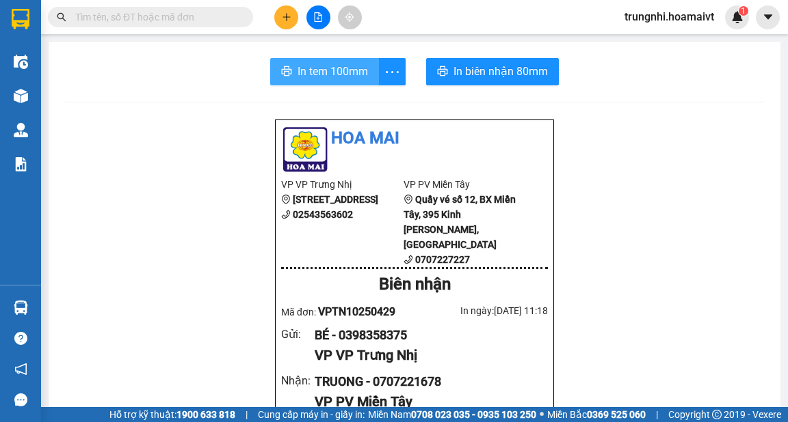
click at [339, 75] on span "In tem 100mm" at bounding box center [332, 71] width 70 height 17
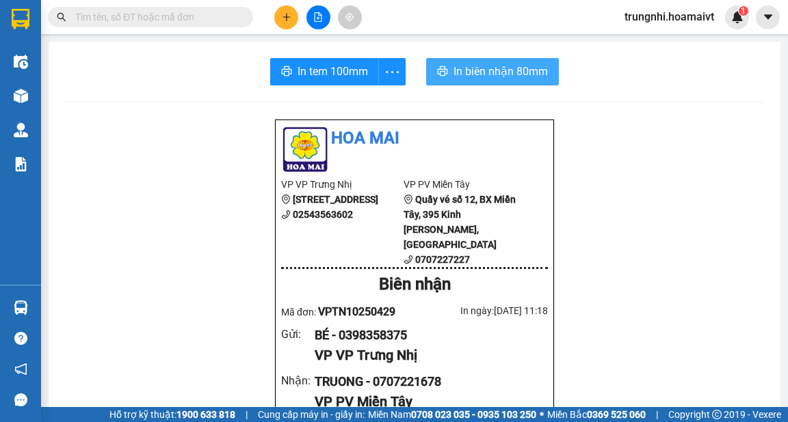
click at [478, 75] on span "In biên nhận 80mm" at bounding box center [500, 71] width 94 height 17
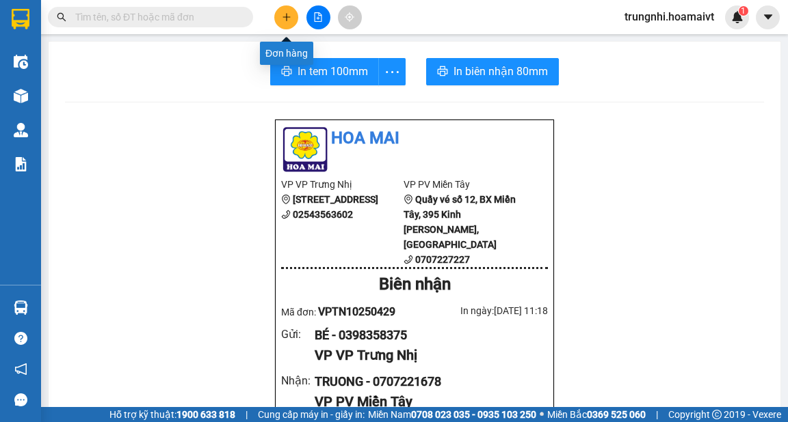
click at [288, 15] on icon "plus" at bounding box center [287, 17] width 10 height 10
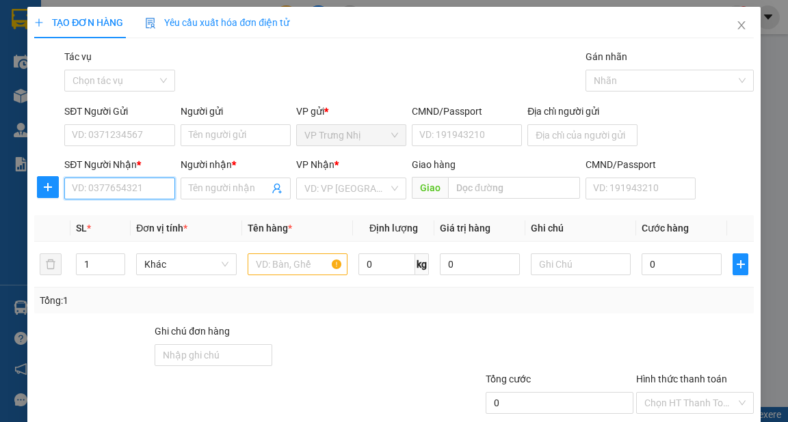
click at [111, 178] on input "SĐT Người Nhận *" at bounding box center [119, 189] width 110 height 22
drag, startPoint x: 125, startPoint y: 192, endPoint x: 386, endPoint y: 5, distance: 321.0
click at [126, 192] on input "SĐT Người Nhận *" at bounding box center [119, 189] width 110 height 22
click at [106, 216] on div "0908082383 - MAI" at bounding box center [118, 216] width 92 height 15
type input "0908082383"
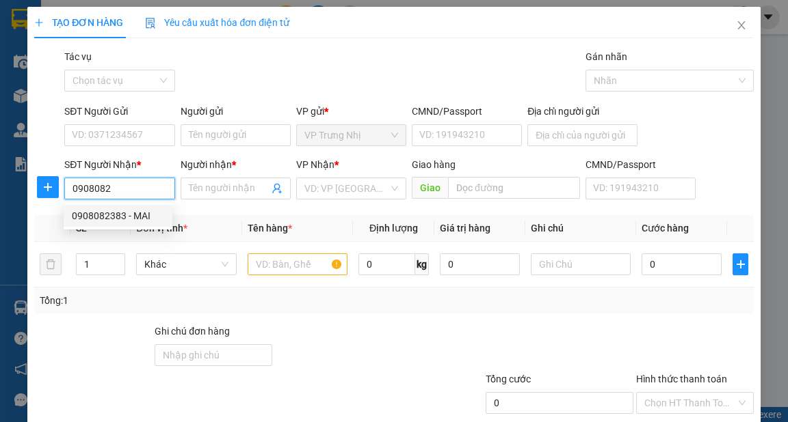
type input "MAI"
type input "0908082383"
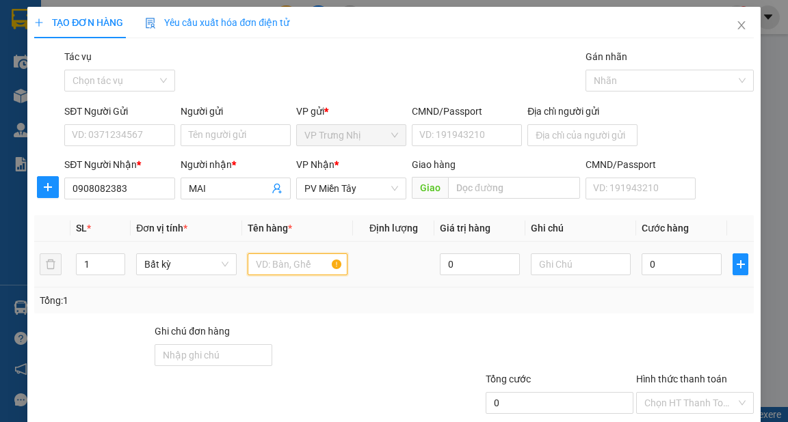
click at [303, 258] on input "text" at bounding box center [297, 265] width 100 height 22
type input "XOP"
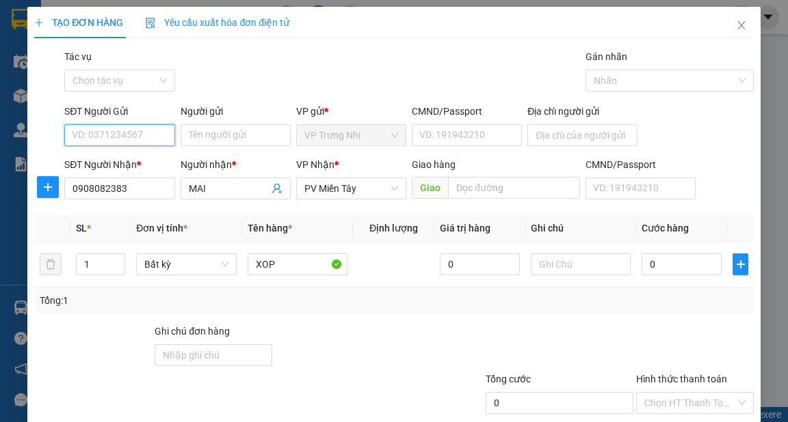
click at [116, 129] on input "SĐT Người Gửi" at bounding box center [119, 135] width 110 height 22
click at [145, 167] on div "0908216276 - Thuy" at bounding box center [118, 162] width 92 height 15
type input "0908216276"
type input "Thuy"
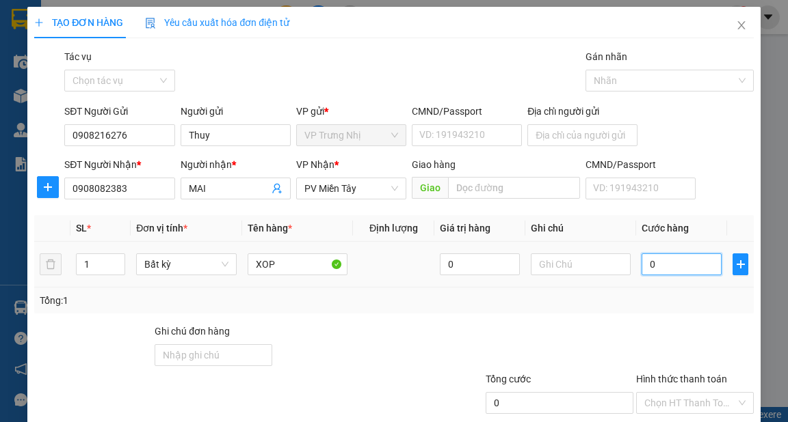
click at [675, 269] on input "0" at bounding box center [681, 265] width 80 height 22
type input "4"
type input "40"
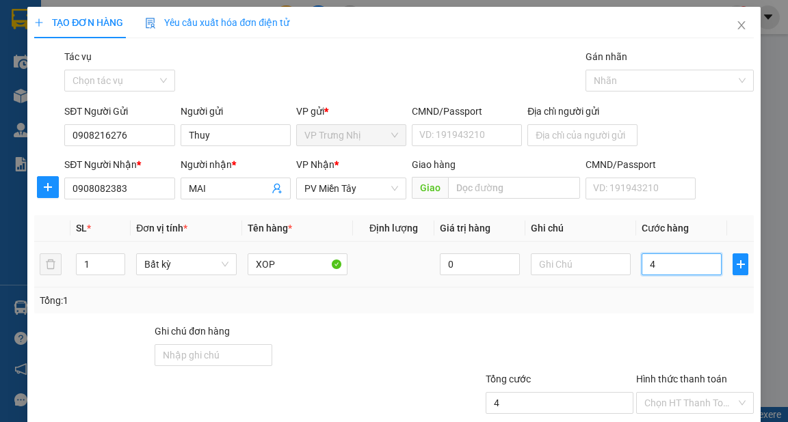
type input "40"
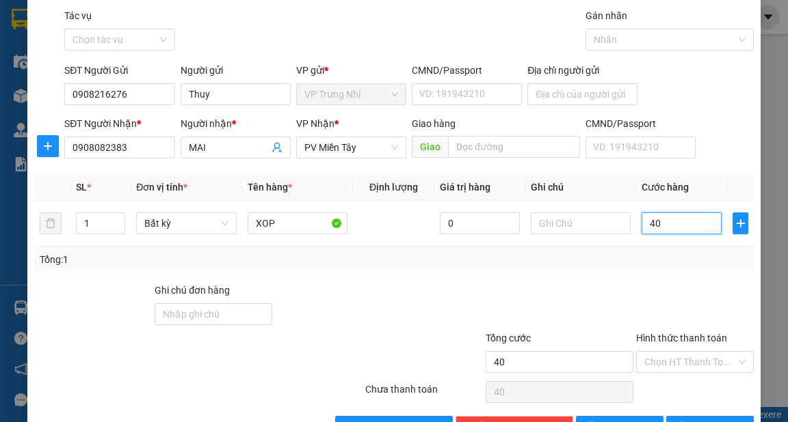
scroll to position [82, 0]
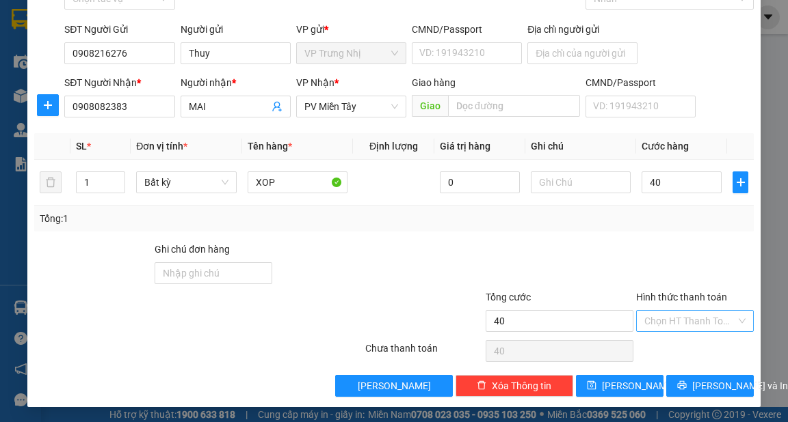
type input "40.000"
click at [702, 317] on input "Hình thức thanh toán" at bounding box center [690, 321] width 92 height 21
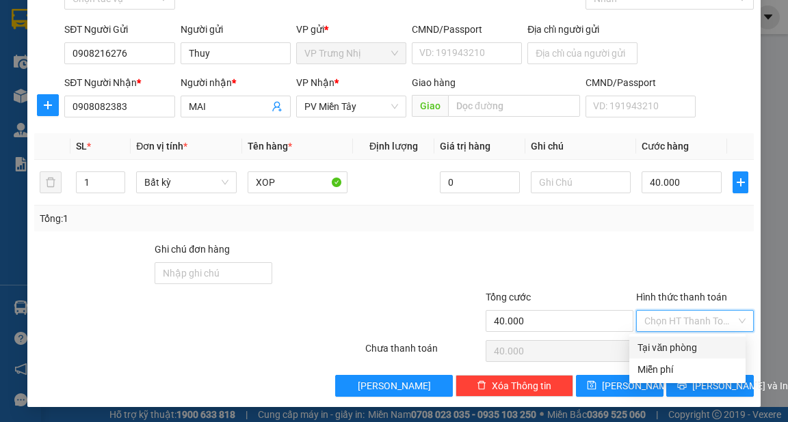
drag, startPoint x: 695, startPoint y: 342, endPoint x: 749, endPoint y: 372, distance: 61.8
click at [699, 349] on div "Tại văn phòng" at bounding box center [687, 347] width 100 height 15
type input "0"
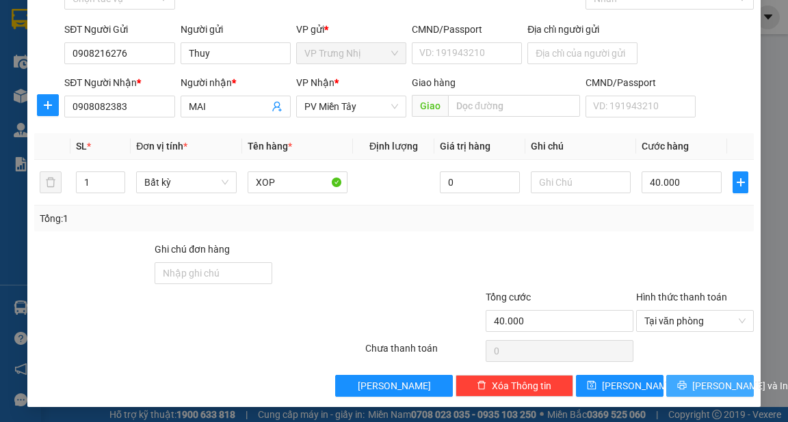
click at [717, 384] on span "[PERSON_NAME] và In" at bounding box center [740, 386] width 96 height 15
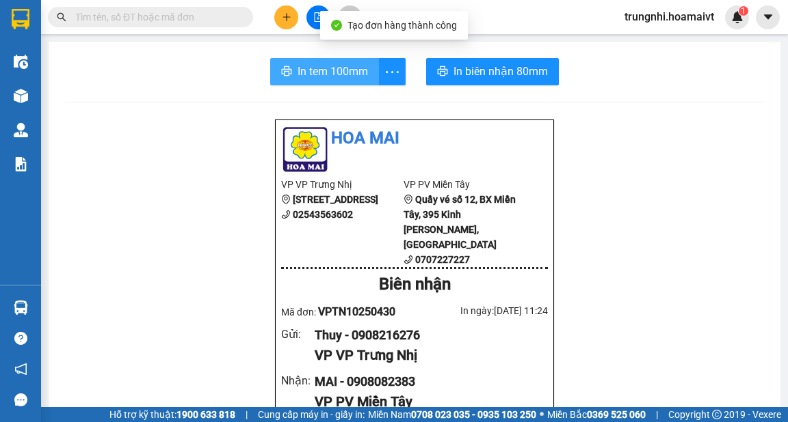
click at [330, 68] on span "In tem 100mm" at bounding box center [332, 71] width 70 height 17
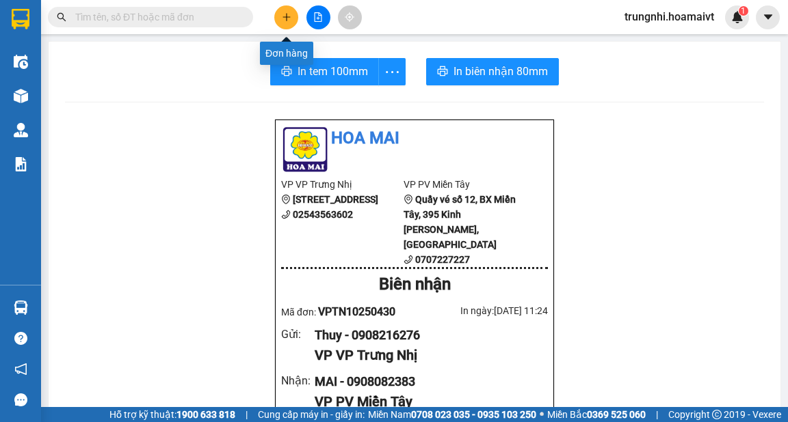
click at [289, 16] on icon "plus" at bounding box center [286, 16] width 8 height 1
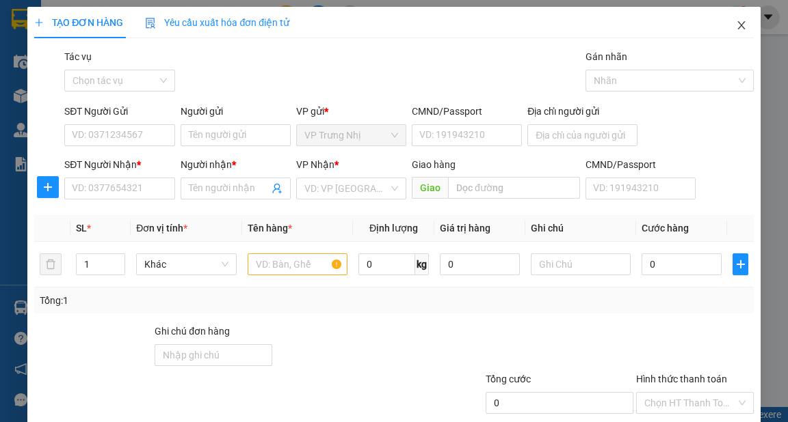
click at [736, 22] on icon "close" at bounding box center [741, 25] width 11 height 11
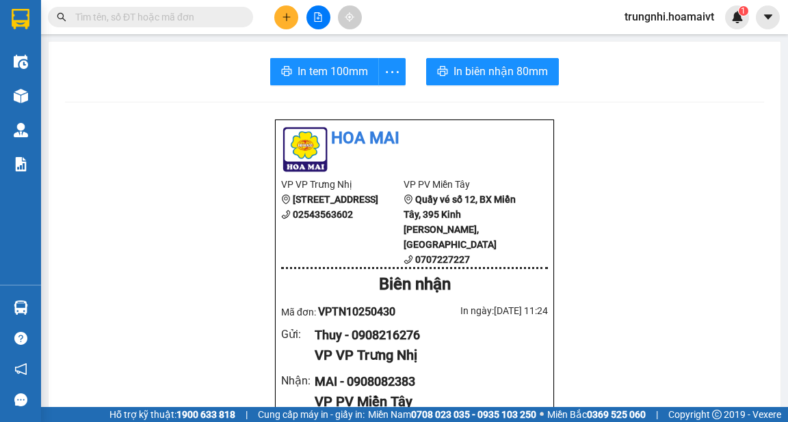
click at [304, 19] on div at bounding box center [318, 17] width 103 height 24
click at [293, 14] on button at bounding box center [286, 17] width 24 height 24
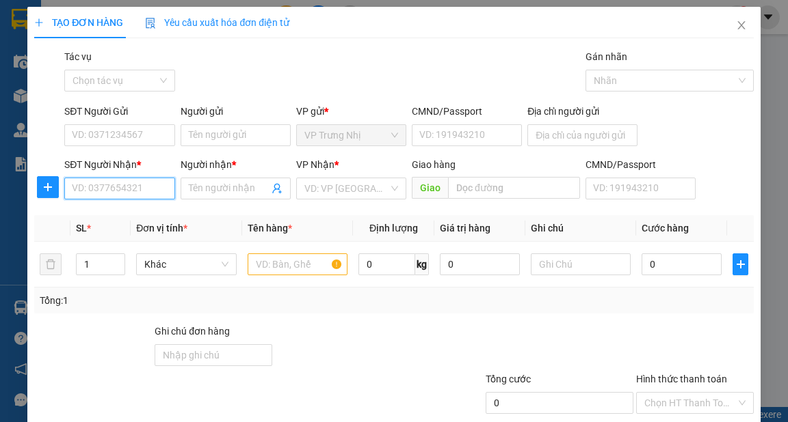
click at [111, 186] on input "SĐT Người Nhận *" at bounding box center [119, 189] width 110 height 22
click at [96, 186] on input "SĐT Người Nhận *" at bounding box center [119, 189] width 110 height 22
type input "0902342999"
drag, startPoint x: 150, startPoint y: 208, endPoint x: 150, endPoint y: 196, distance: 12.3
click at [150, 209] on div "0902342999 - OANH" at bounding box center [118, 216] width 109 height 22
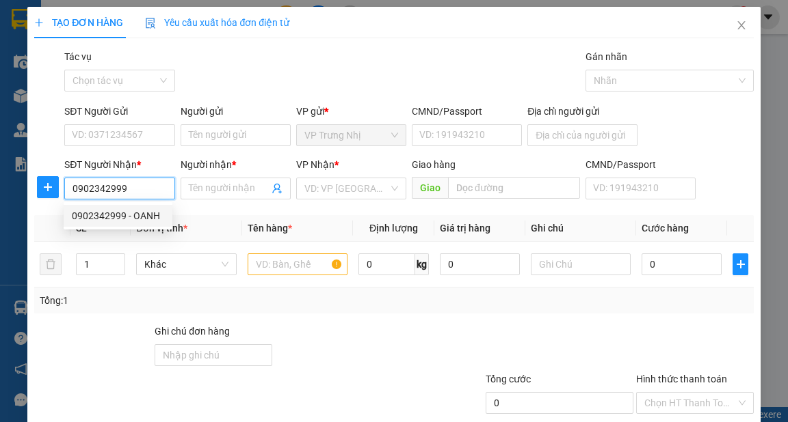
type input "OANH"
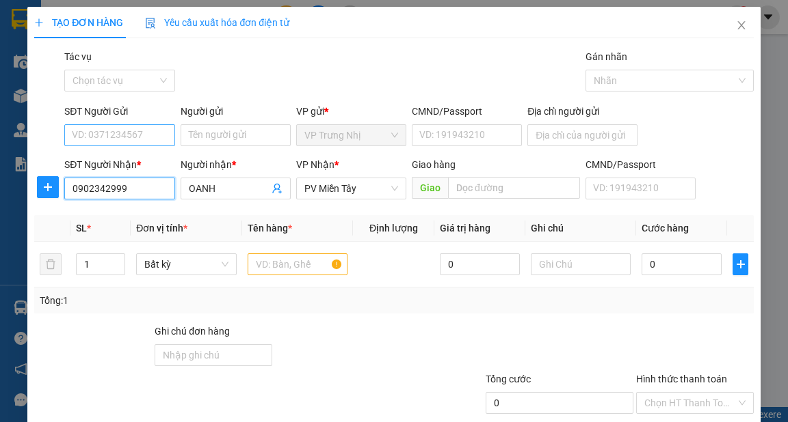
type input "0902342999"
click at [143, 134] on input "SĐT Người Gửi" at bounding box center [119, 135] width 110 height 22
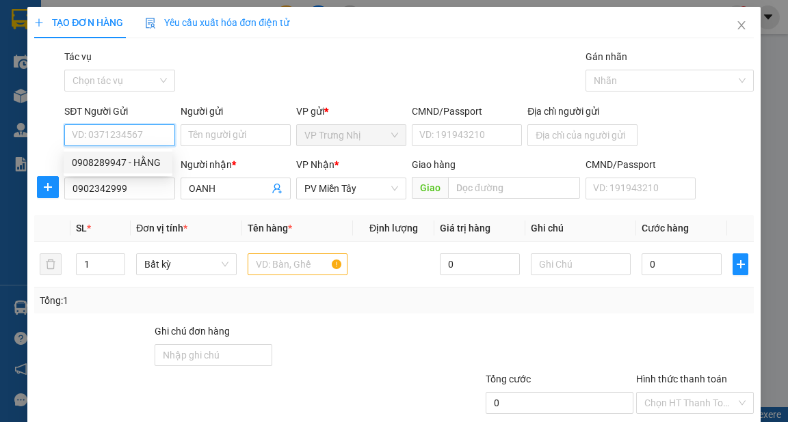
click at [163, 165] on div "0908289947 - HẰNG" at bounding box center [118, 162] width 92 height 15
type input "0908289947"
type input "HẰNG"
type input "077184000464"
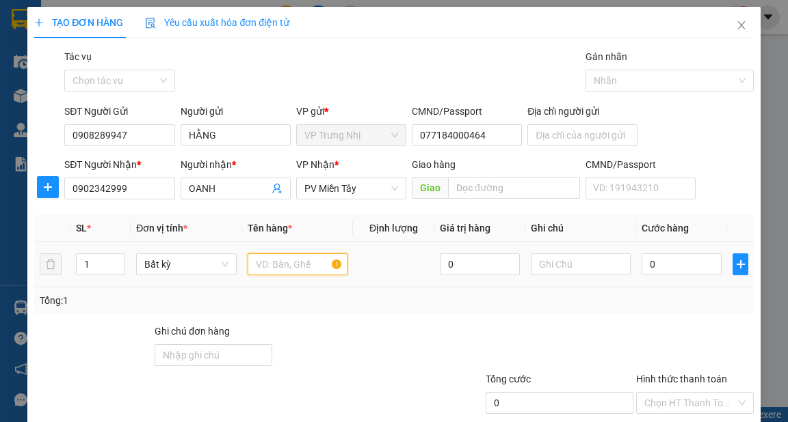
click at [297, 265] on input "text" at bounding box center [297, 265] width 100 height 22
type input "XOP"
type input "8"
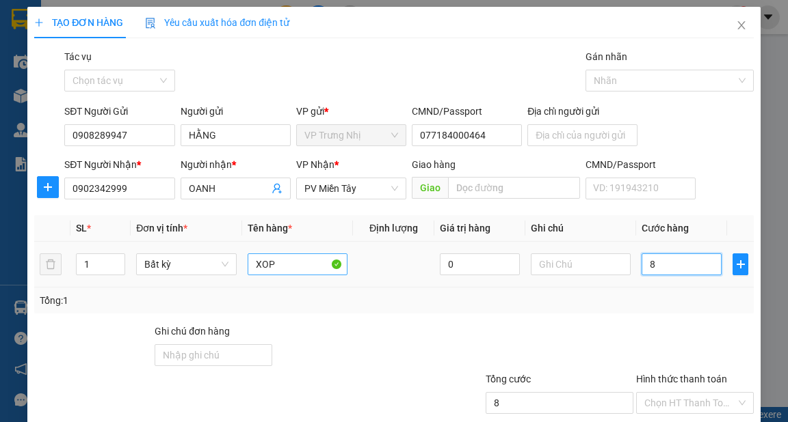
type input "80"
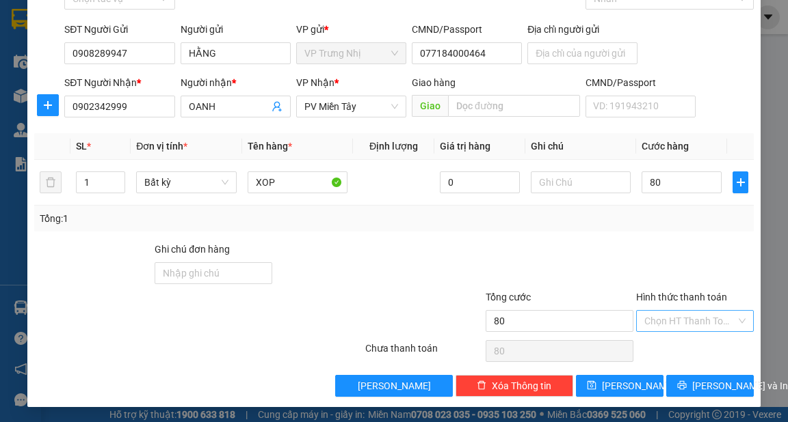
type input "80.000"
click at [696, 316] on input "Hình thức thanh toán" at bounding box center [690, 321] width 92 height 21
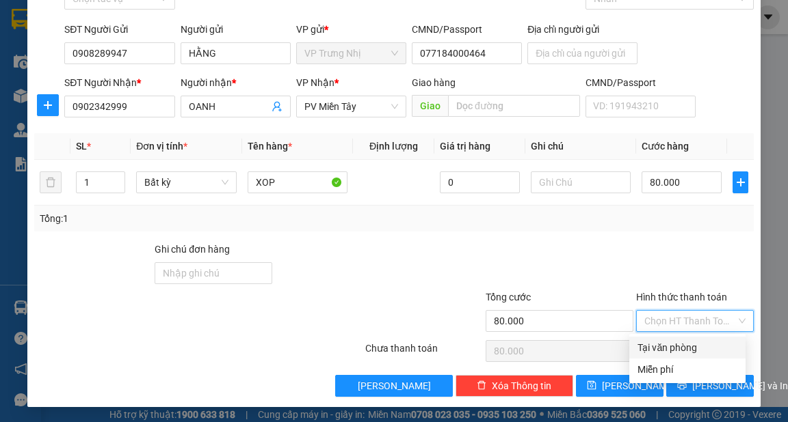
click at [695, 348] on div "Tại văn phòng" at bounding box center [687, 347] width 100 height 15
type input "0"
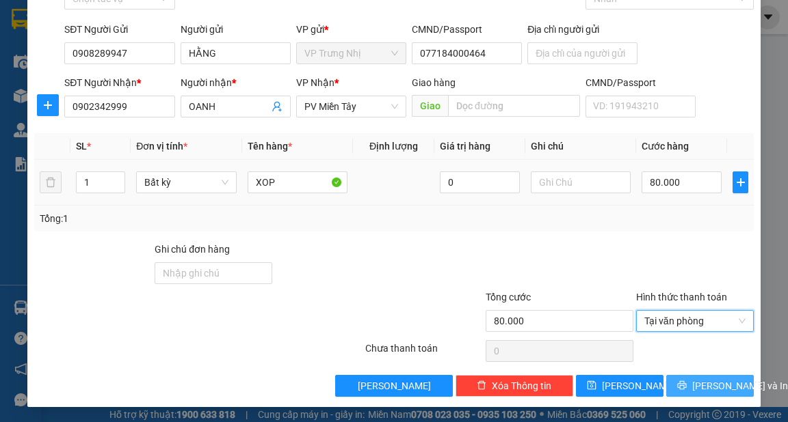
drag, startPoint x: 716, startPoint y: 380, endPoint x: 588, endPoint y: 198, distance: 223.2
click at [718, 384] on span "[PERSON_NAME] và In" at bounding box center [740, 386] width 96 height 15
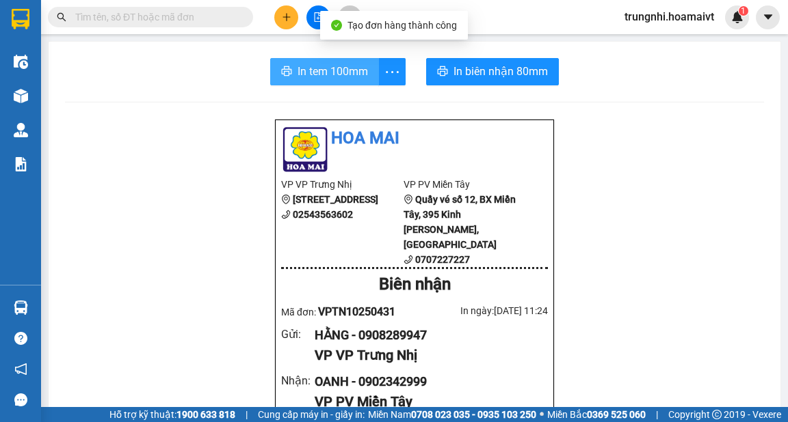
click at [331, 71] on span "In tem 100mm" at bounding box center [332, 71] width 70 height 17
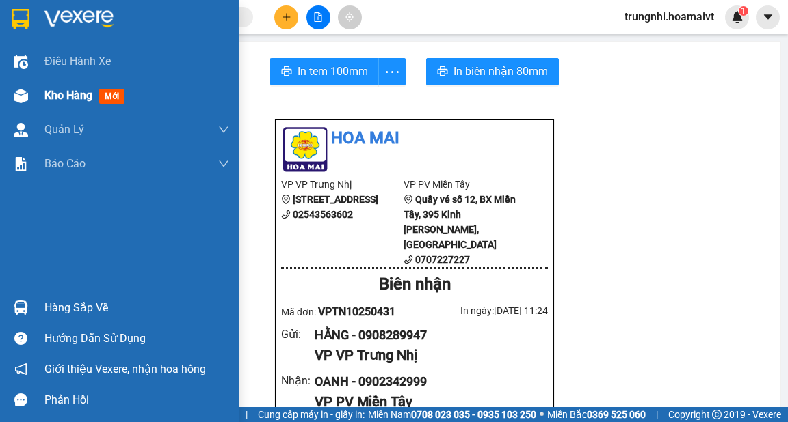
click at [19, 94] on img at bounding box center [21, 96] width 14 height 14
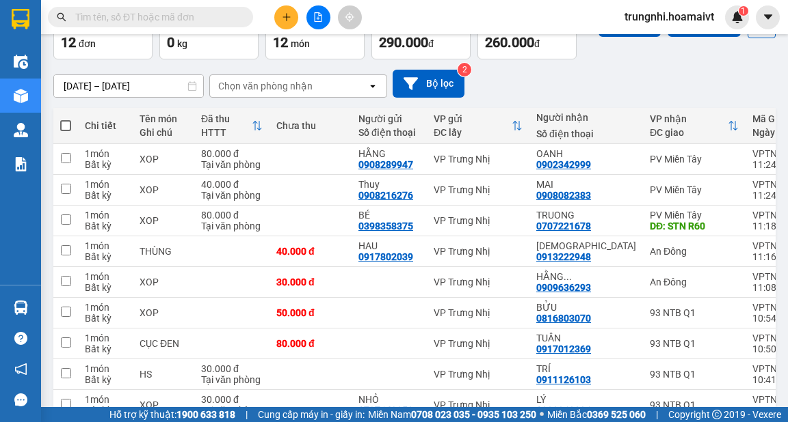
scroll to position [139, 0]
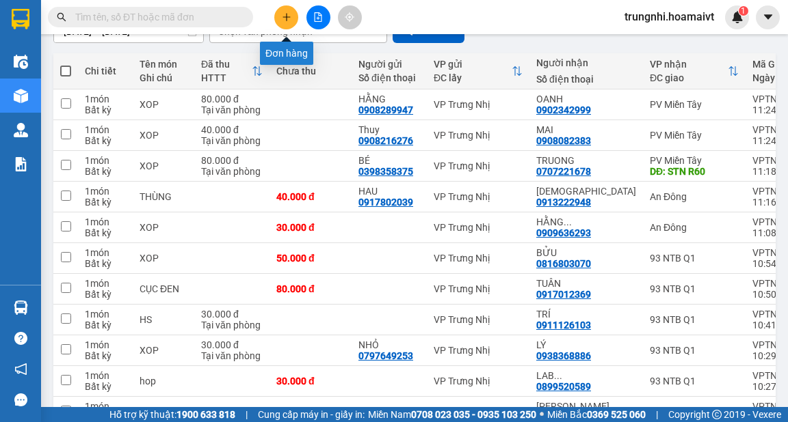
click at [291, 18] on icon "plus" at bounding box center [287, 17] width 10 height 10
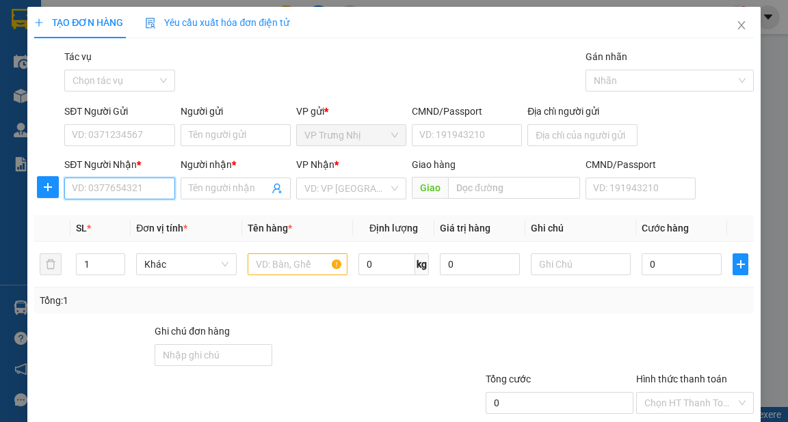
drag, startPoint x: 122, startPoint y: 189, endPoint x: 133, endPoint y: 189, distance: 11.6
click at [126, 189] on input "SĐT Người Nhận *" at bounding box center [119, 189] width 110 height 22
click at [140, 218] on div "0937589170 - Tý" at bounding box center [118, 216] width 92 height 15
type input "0937589170"
type input "Tý"
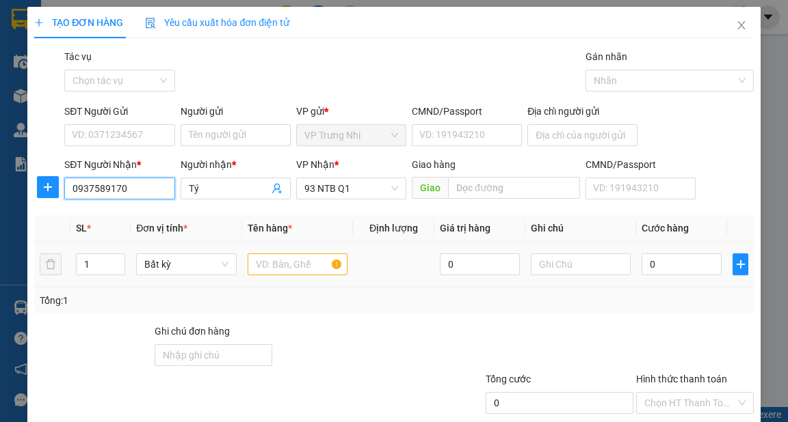
type input "0937589170"
click at [317, 268] on input "text" at bounding box center [297, 265] width 100 height 22
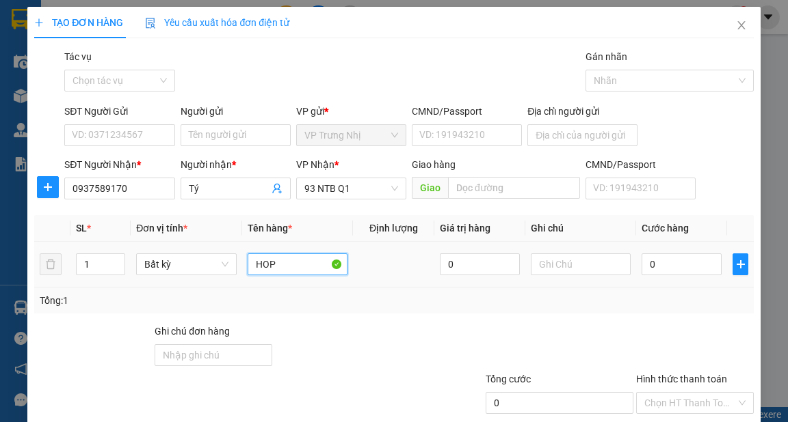
type input "HOP"
type input "3"
type input "30"
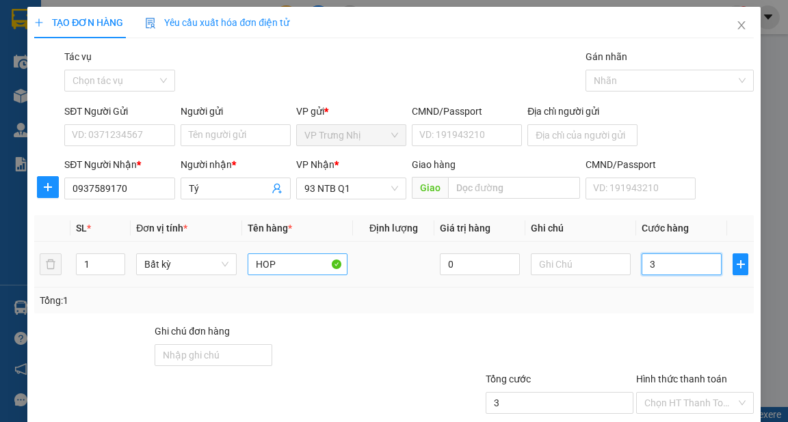
type input "30"
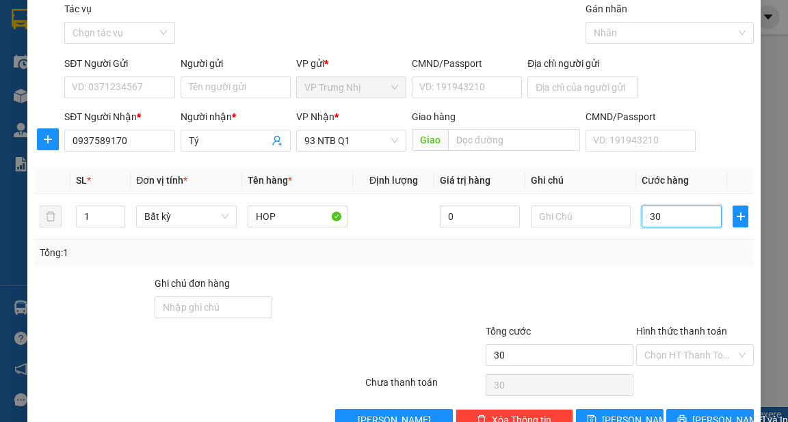
scroll to position [82, 0]
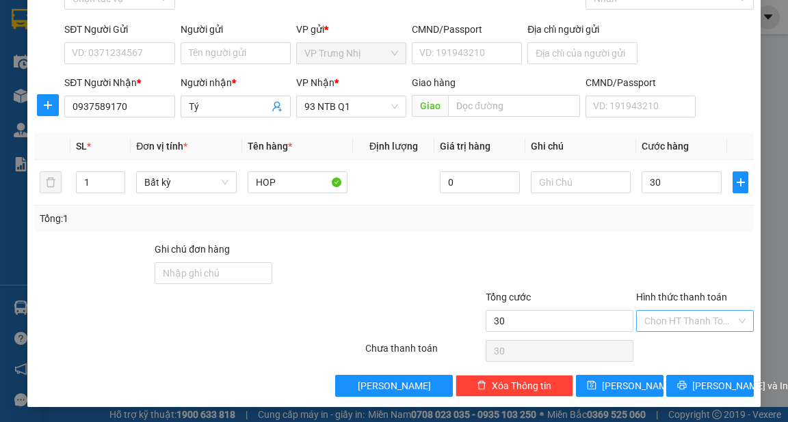
type input "30.000"
click at [692, 321] on input "Hình thức thanh toán" at bounding box center [690, 321] width 92 height 21
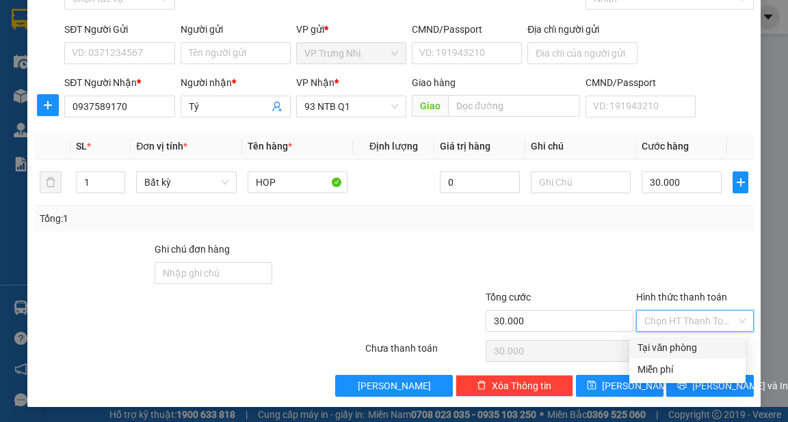
click at [695, 353] on div "Tại văn phòng" at bounding box center [687, 347] width 100 height 15
type input "0"
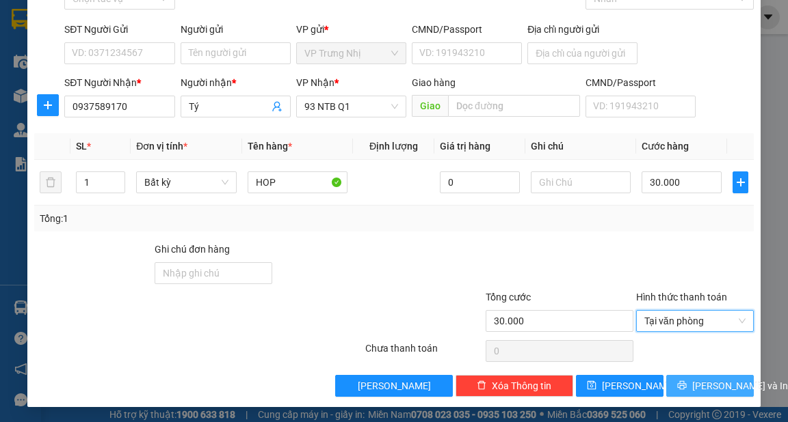
click at [710, 380] on span "[PERSON_NAME] và In" at bounding box center [740, 386] width 96 height 15
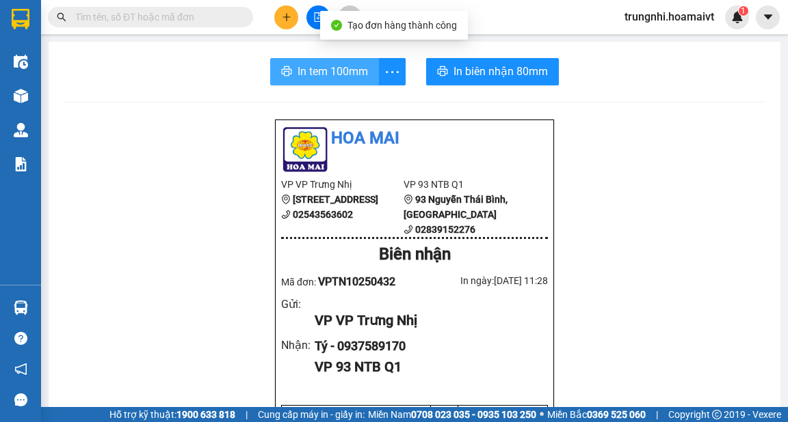
click at [356, 69] on span "In tem 100mm" at bounding box center [332, 71] width 70 height 17
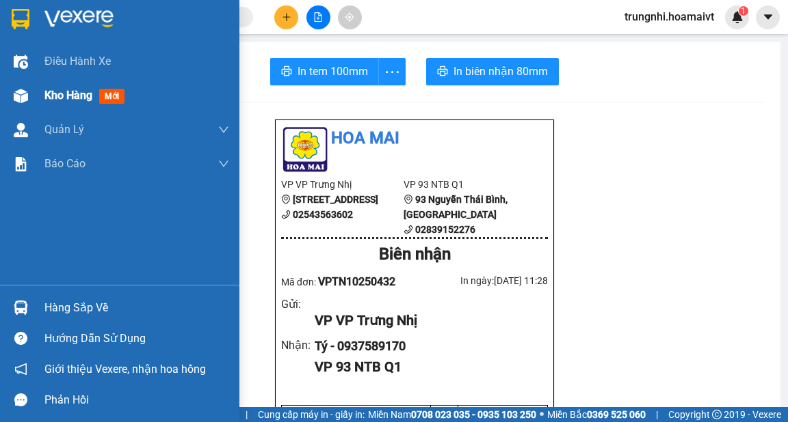
click at [29, 90] on div at bounding box center [21, 96] width 24 height 24
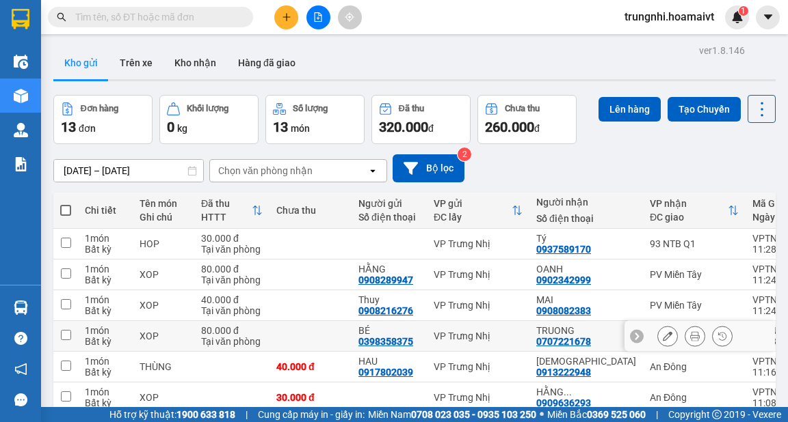
drag, startPoint x: 29, startPoint y: 90, endPoint x: 498, endPoint y: 323, distance: 523.4
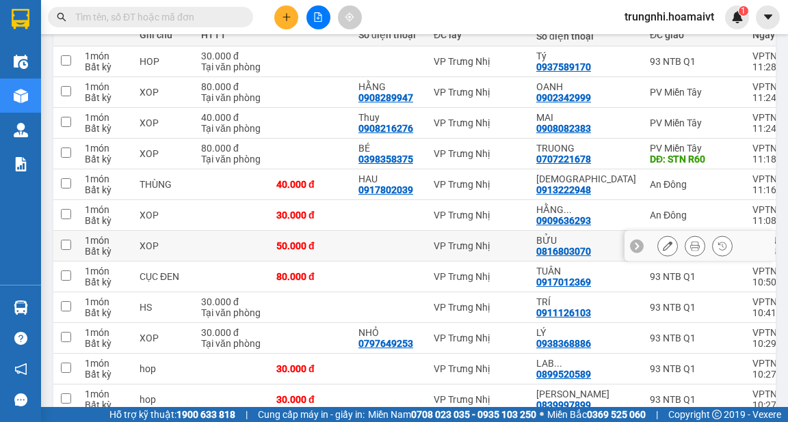
scroll to position [170, 0]
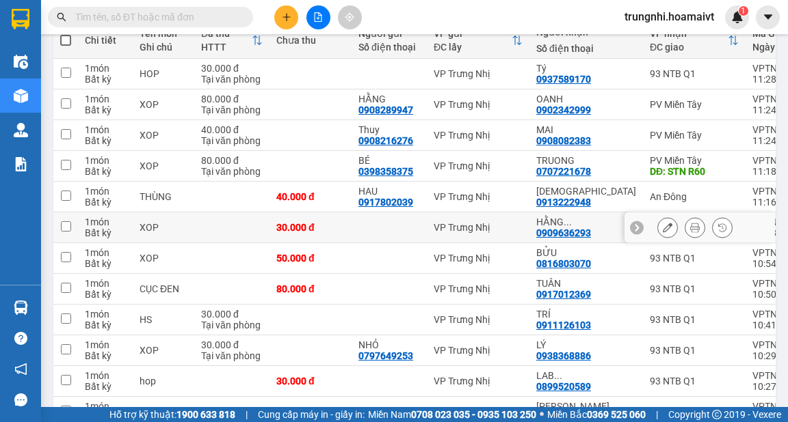
drag, startPoint x: 71, startPoint y: 223, endPoint x: 68, endPoint y: 216, distance: 7.4
click at [70, 223] on td at bounding box center [65, 228] width 25 height 31
checkbox input "true"
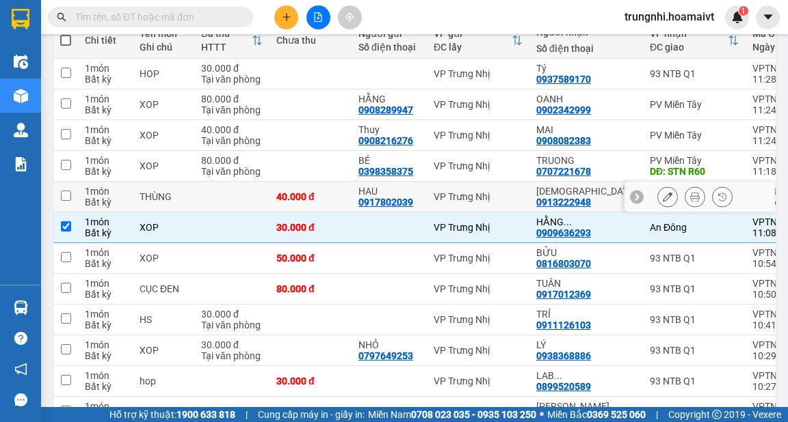
click at [68, 187] on td at bounding box center [65, 197] width 25 height 31
checkbox input "true"
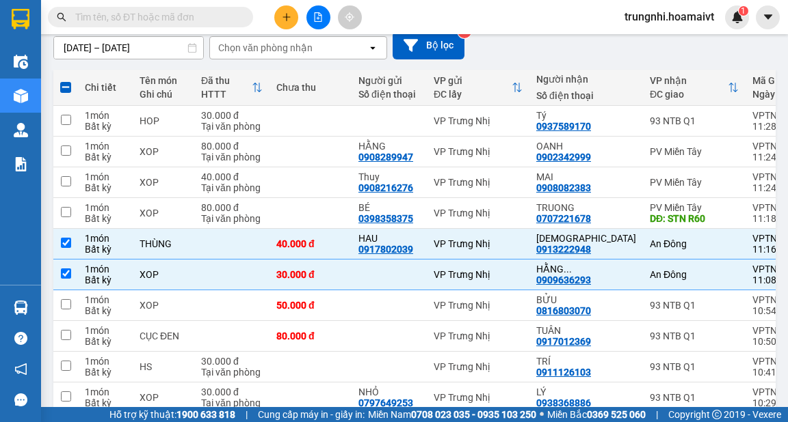
scroll to position [6, 0]
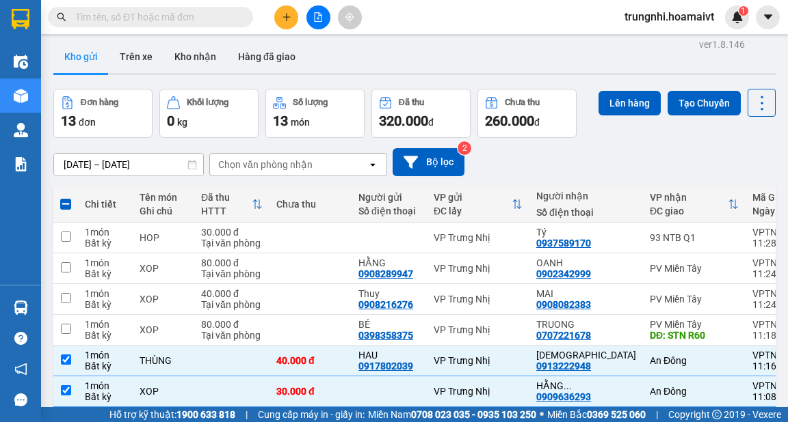
click at [282, 18] on icon "plus" at bounding box center [287, 17] width 10 height 10
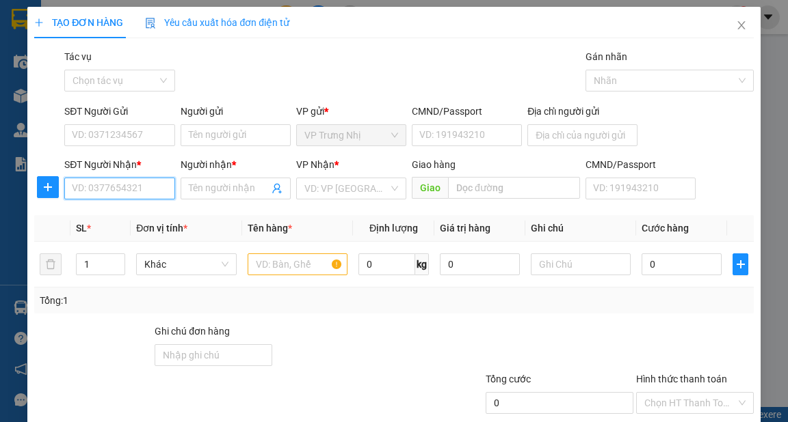
drag, startPoint x: 136, startPoint y: 191, endPoint x: 157, endPoint y: 191, distance: 21.2
click at [140, 192] on input "SĐT Người Nhận *" at bounding box center [119, 189] width 110 height 22
drag, startPoint x: 120, startPoint y: 191, endPoint x: 129, endPoint y: 191, distance: 8.9
click at [121, 191] on input "SĐT Người Nhận *" at bounding box center [119, 189] width 110 height 22
drag, startPoint x: 131, startPoint y: 193, endPoint x: 157, endPoint y: 189, distance: 27.0
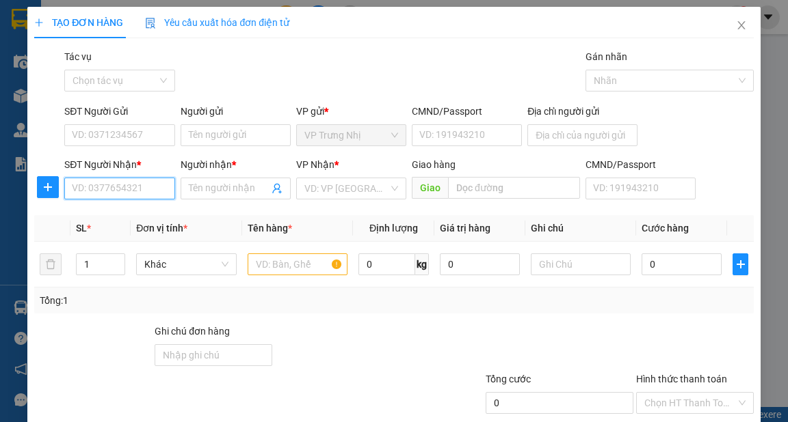
click at [131, 193] on input "SĐT Người Nhận *" at bounding box center [119, 189] width 110 height 22
type input "0922976765"
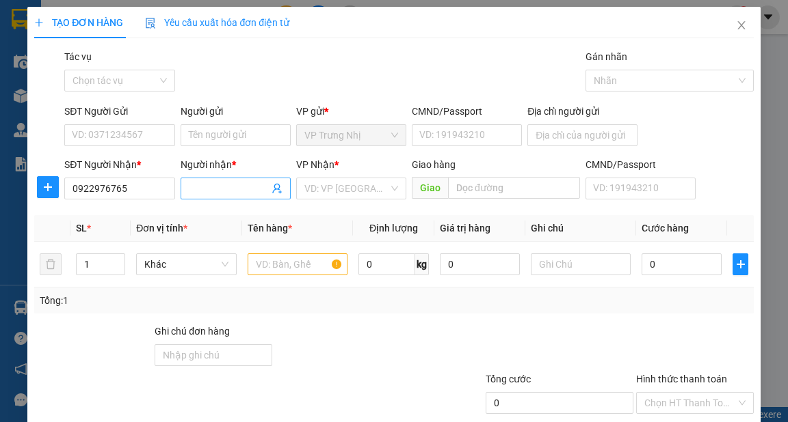
click at [212, 191] on input "Người nhận *" at bounding box center [229, 188] width 80 height 15
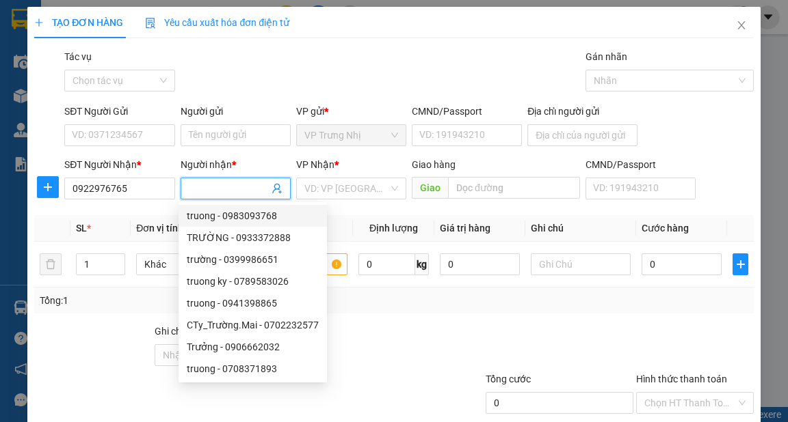
click at [227, 188] on input "Người nhận *" at bounding box center [229, 188] width 80 height 15
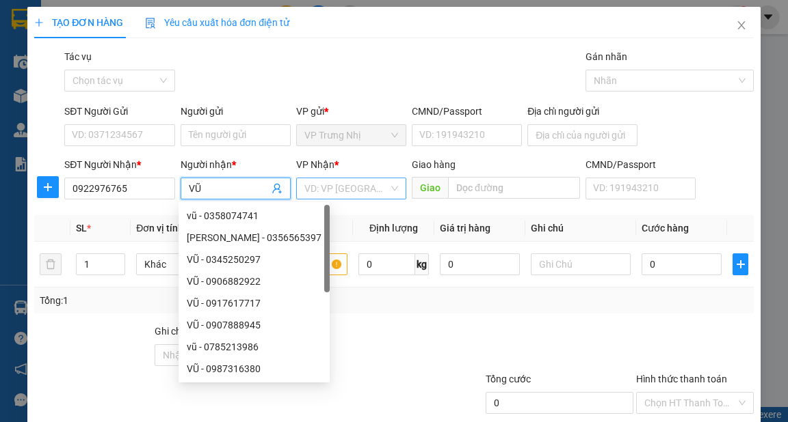
type input "VŨ"
click at [325, 189] on input "search" at bounding box center [346, 188] width 84 height 21
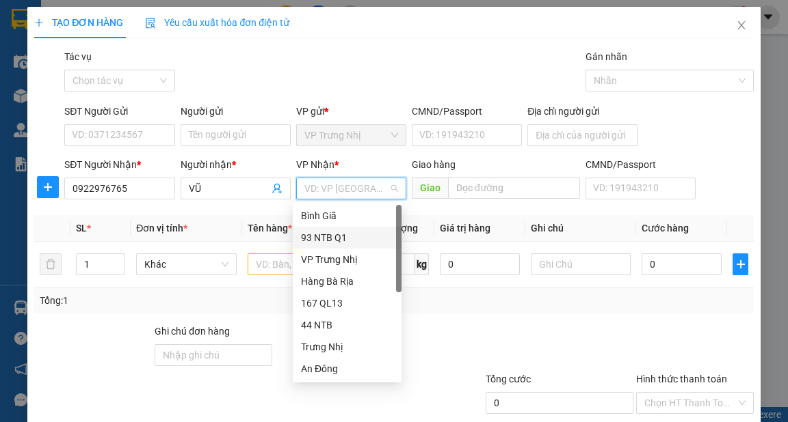
click at [341, 241] on div "93 NTB Q1" at bounding box center [347, 237] width 92 height 15
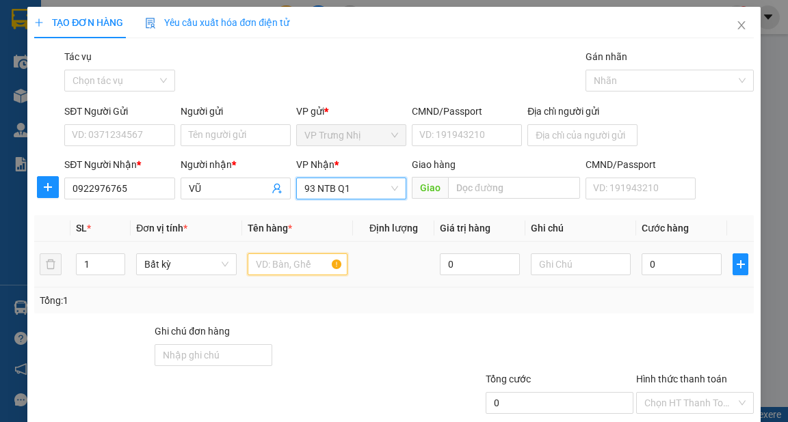
drag, startPoint x: 291, startPoint y: 267, endPoint x: 369, endPoint y: 273, distance: 78.2
click at [291, 268] on input "text" at bounding box center [297, 265] width 100 height 22
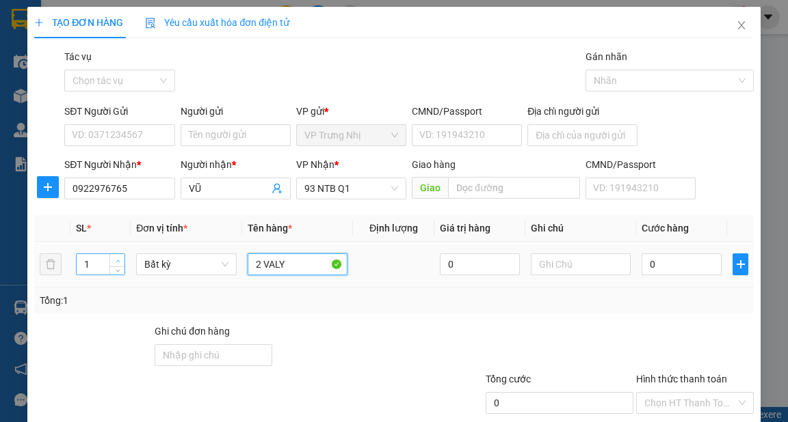
type input "2 VALY"
type input "2"
click at [117, 259] on icon "up" at bounding box center [118, 261] width 5 height 5
click at [689, 263] on input "0" at bounding box center [681, 265] width 80 height 22
type input "5"
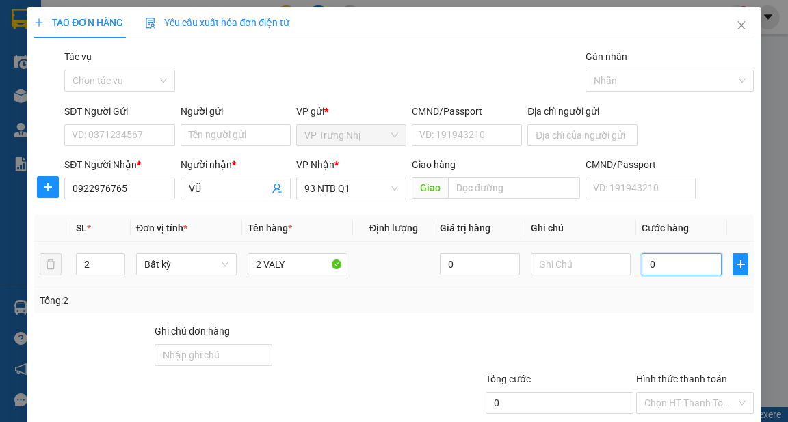
type input "5"
type input "50"
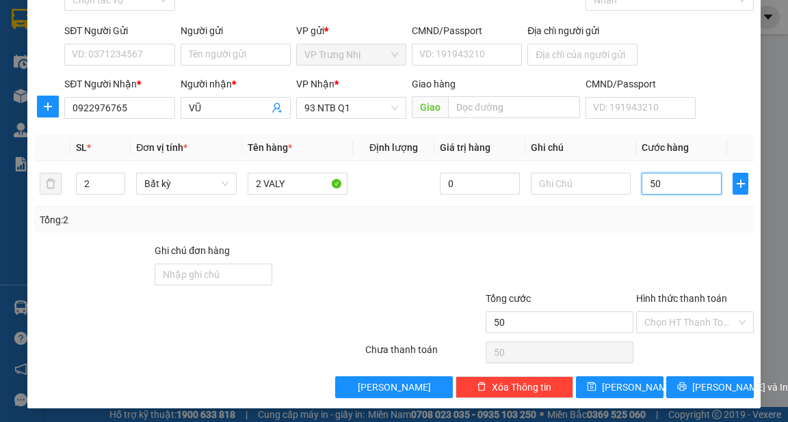
scroll to position [82, 0]
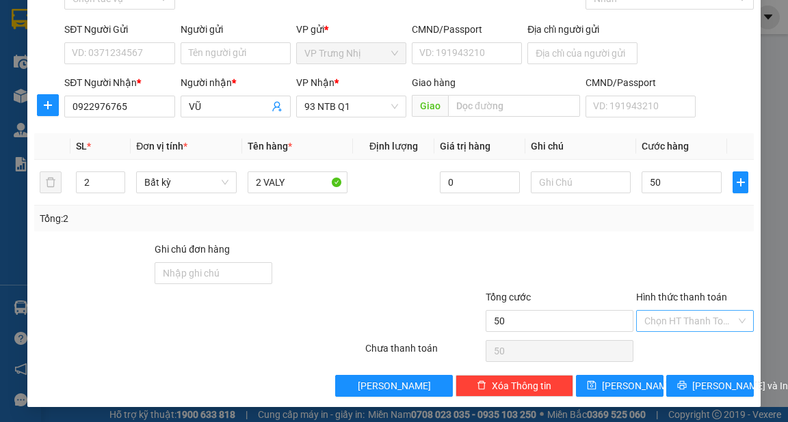
click at [699, 325] on input "Hình thức thanh toán" at bounding box center [690, 321] width 92 height 21
type input "50.000"
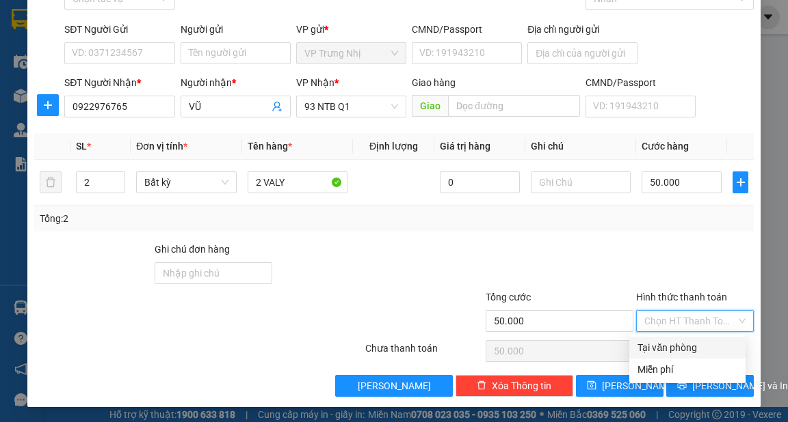
drag, startPoint x: 695, startPoint y: 347, endPoint x: 703, endPoint y: 353, distance: 10.3
click at [695, 347] on div "Tại văn phòng" at bounding box center [687, 347] width 100 height 15
type input "0"
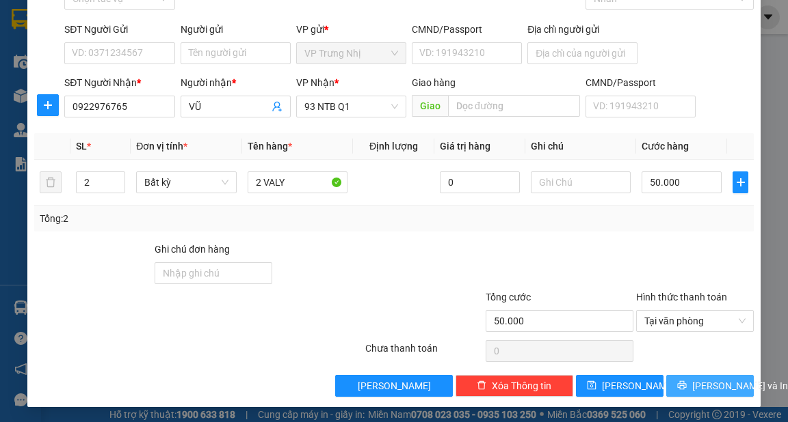
click at [724, 376] on button "[PERSON_NAME] và In" at bounding box center [710, 386] width 88 height 22
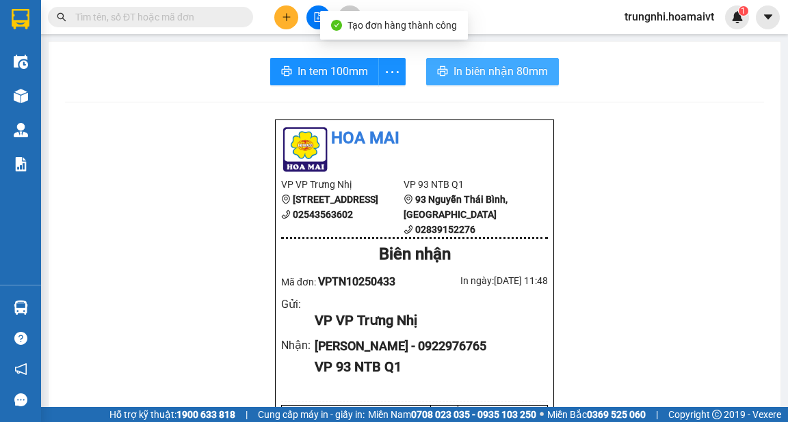
click at [473, 68] on span "In biên nhận 80mm" at bounding box center [500, 71] width 94 height 17
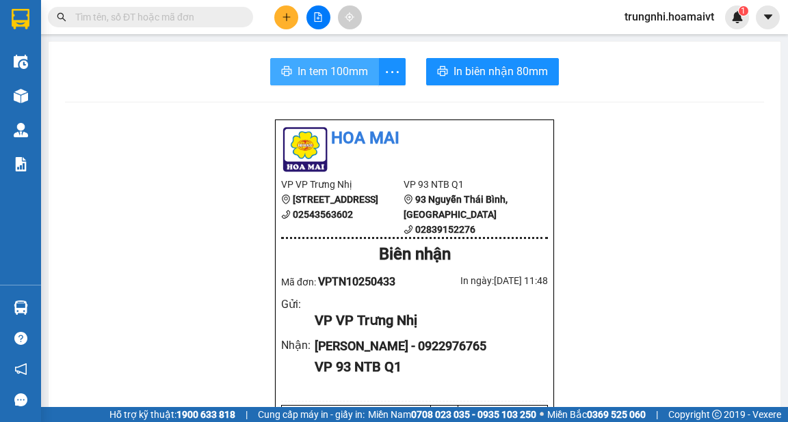
click at [338, 77] on span "In tem 100mm" at bounding box center [332, 71] width 70 height 17
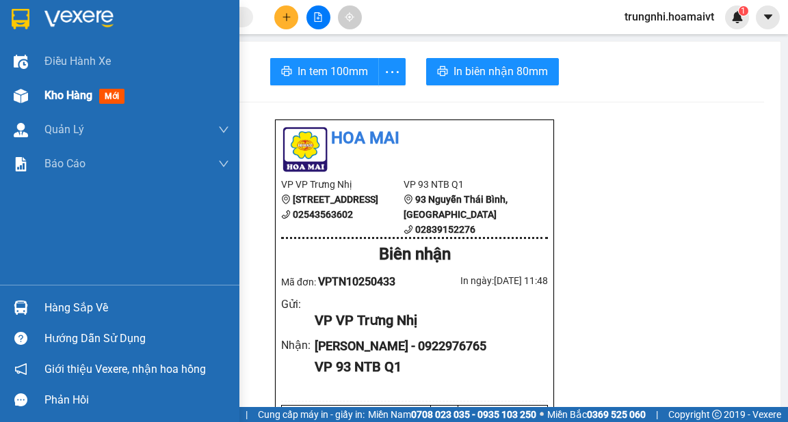
click at [25, 99] on img at bounding box center [21, 96] width 14 height 14
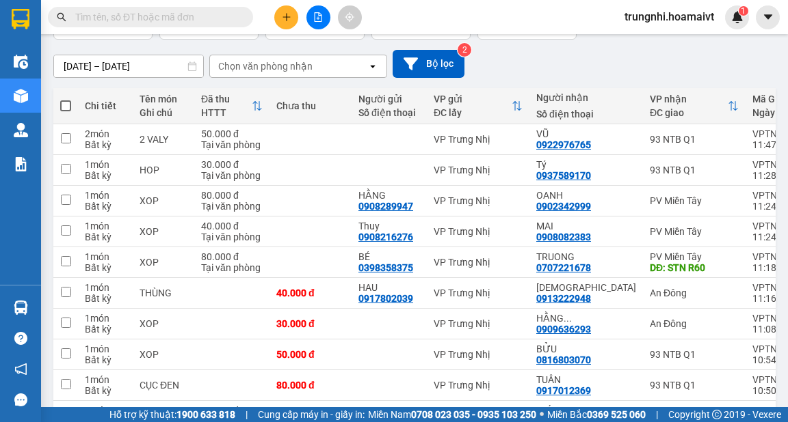
scroll to position [109, 0]
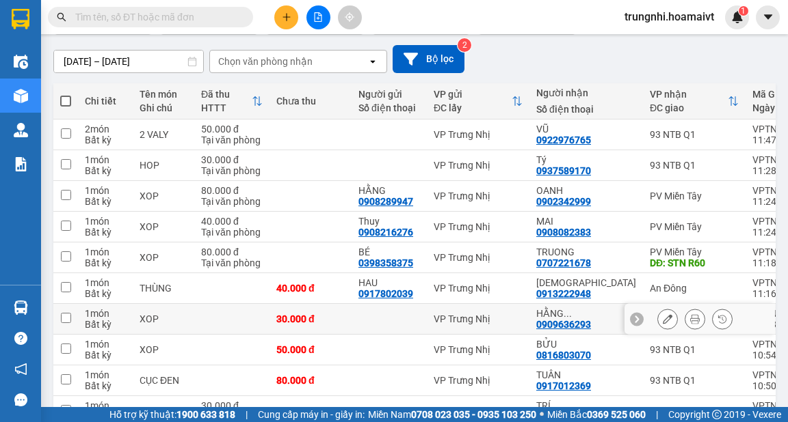
click at [69, 311] on td at bounding box center [65, 319] width 25 height 31
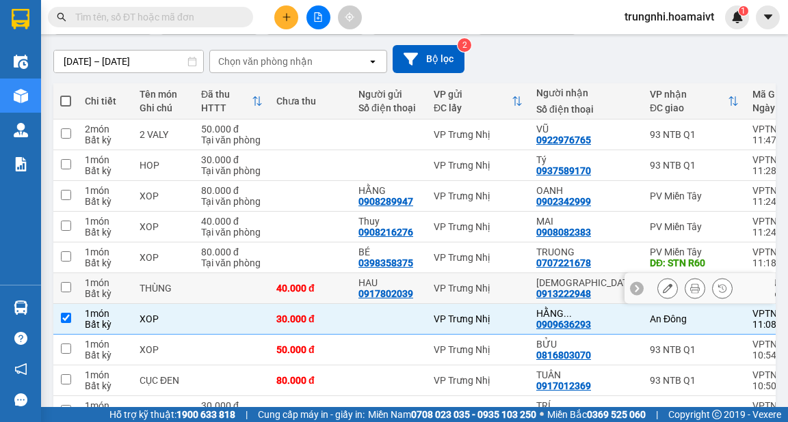
checkbox input "true"
drag, startPoint x: 72, startPoint y: 288, endPoint x: 85, endPoint y: 288, distance: 12.3
click at [75, 288] on td at bounding box center [65, 288] width 25 height 31
checkbox input "true"
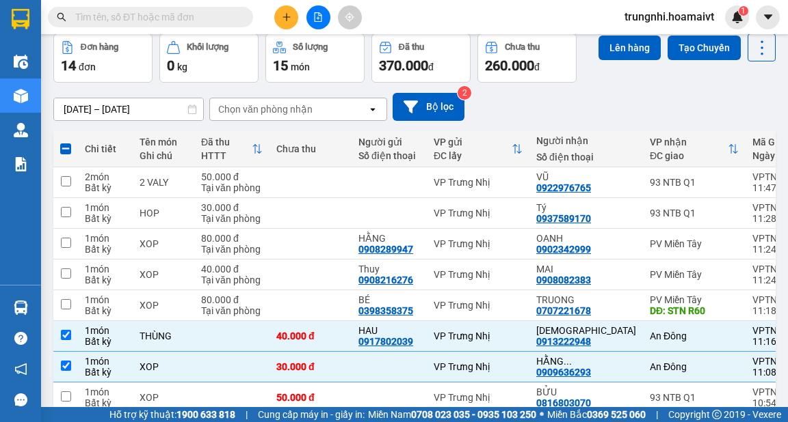
scroll to position [0, 0]
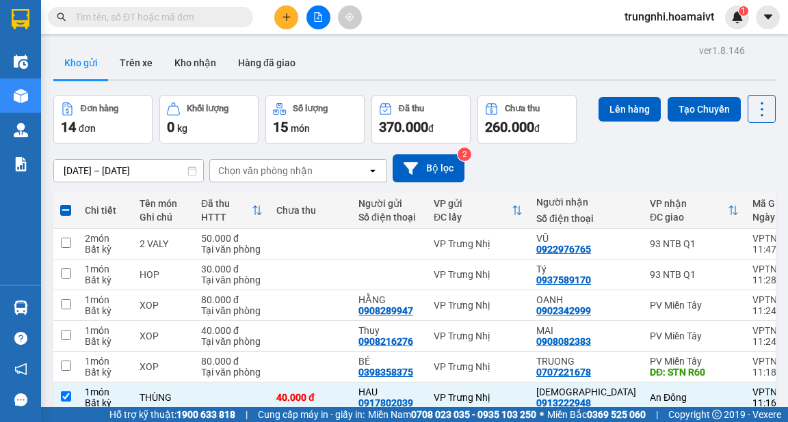
drag, startPoint x: 624, startPoint y: 110, endPoint x: 655, endPoint y: 110, distance: 30.8
click at [630, 110] on button "Lên hàng" at bounding box center [629, 109] width 62 height 25
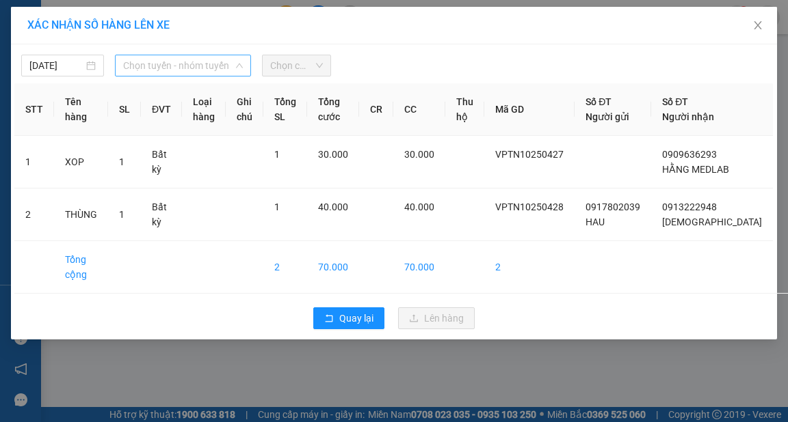
drag, startPoint x: 189, startPoint y: 60, endPoint x: 188, endPoint y: 70, distance: 10.3
click at [190, 60] on span "Chọn tuyến - nhóm tuyến" at bounding box center [183, 65] width 120 height 21
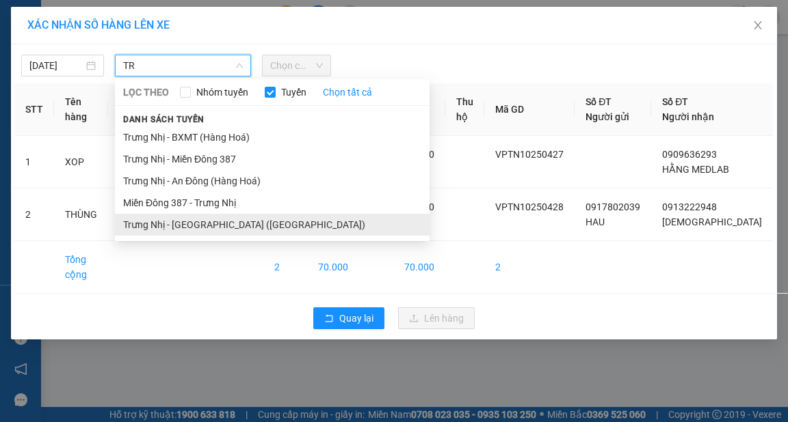
type input "TR"
click at [190, 229] on li "Trưng Nhị - [GEOGRAPHIC_DATA] ([GEOGRAPHIC_DATA])" at bounding box center [272, 225] width 314 height 22
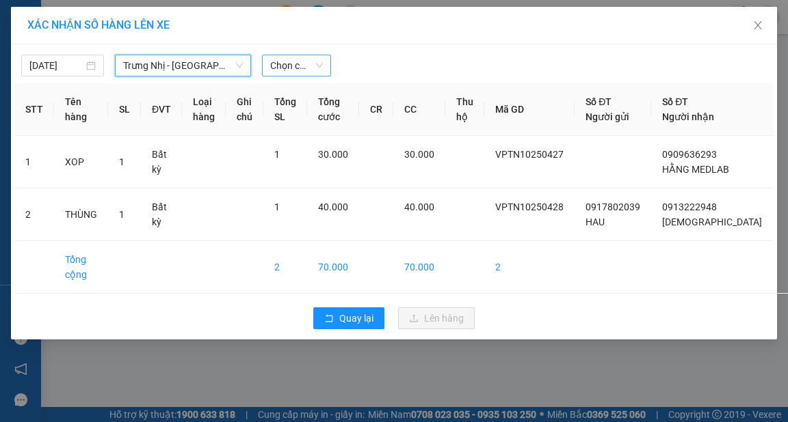
drag, startPoint x: 278, startPoint y: 66, endPoint x: 281, endPoint y: 59, distance: 7.0
click at [278, 64] on span "Chọn chuyến" at bounding box center [296, 65] width 53 height 21
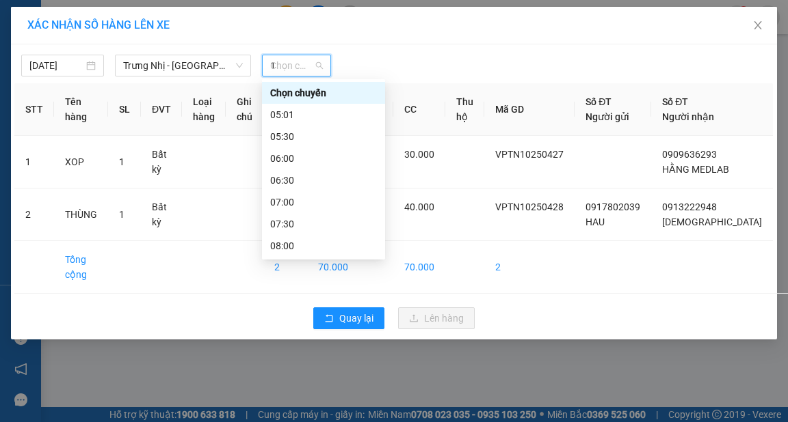
type input "12"
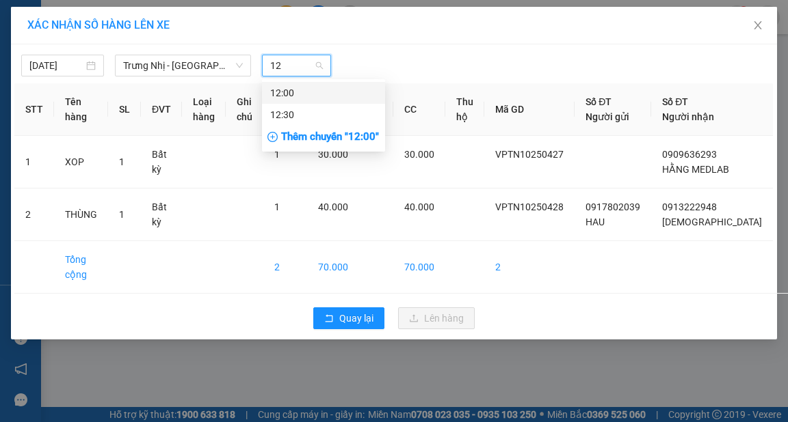
click at [320, 93] on div "12:00" at bounding box center [323, 92] width 107 height 15
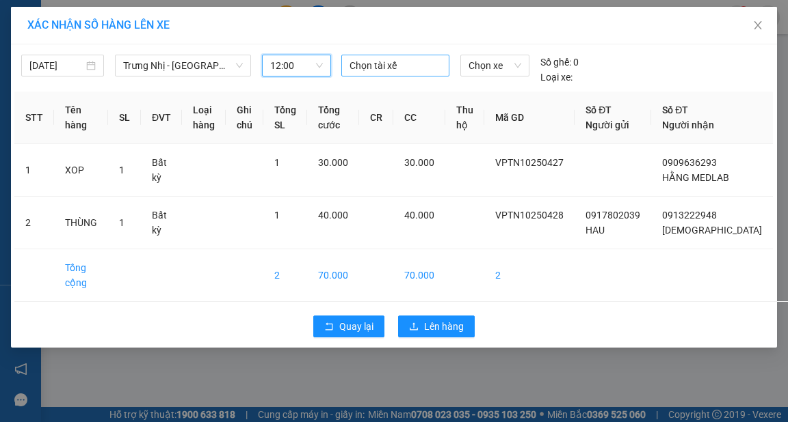
drag, startPoint x: 386, startPoint y: 68, endPoint x: 415, endPoint y: 68, distance: 29.4
click at [388, 68] on div at bounding box center [395, 65] width 101 height 16
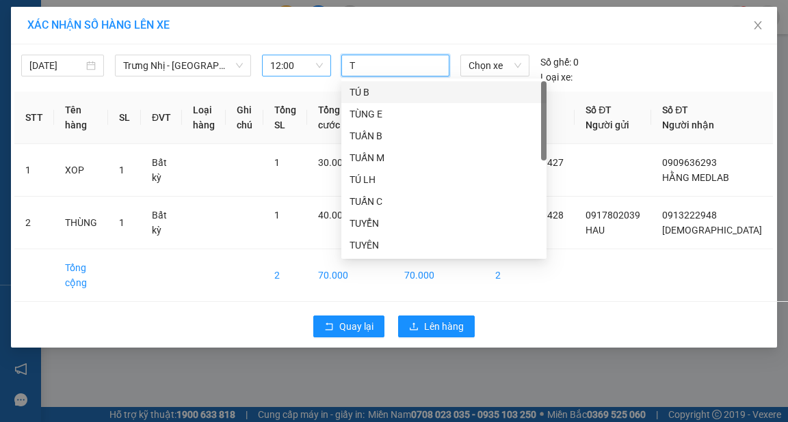
type input "TÚ"
click at [405, 86] on div "TÚ B" at bounding box center [443, 92] width 189 height 15
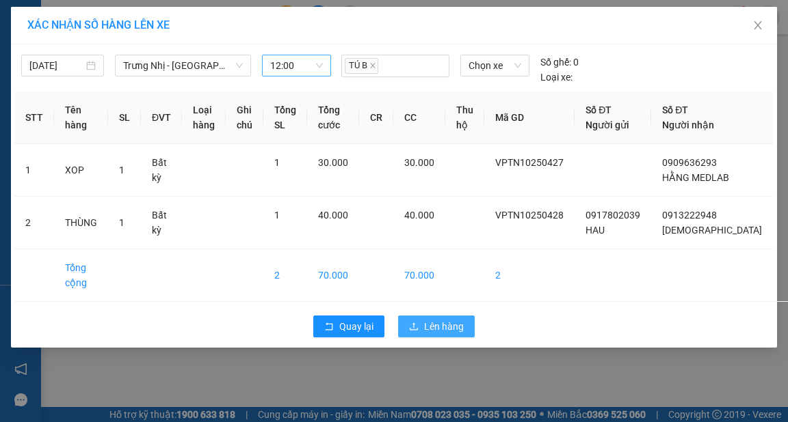
click at [446, 334] on span "Lên hàng" at bounding box center [444, 326] width 40 height 15
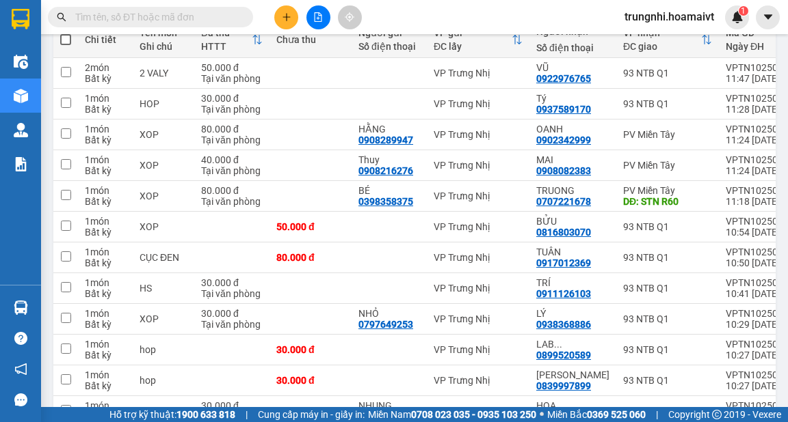
scroll to position [85, 0]
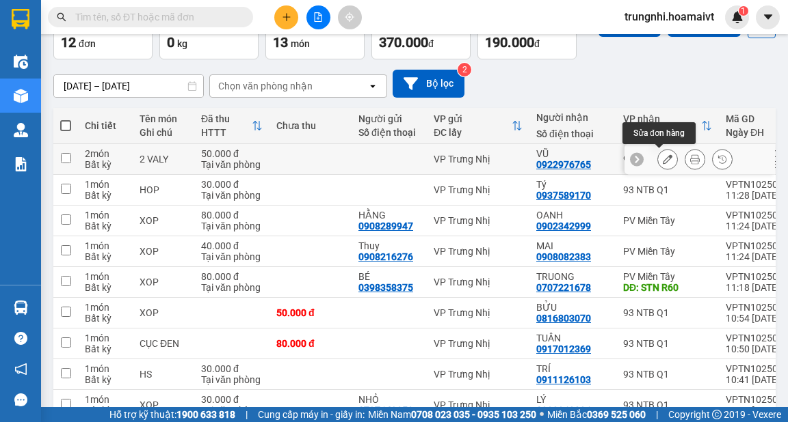
click at [662, 157] on icon at bounding box center [667, 159] width 10 height 10
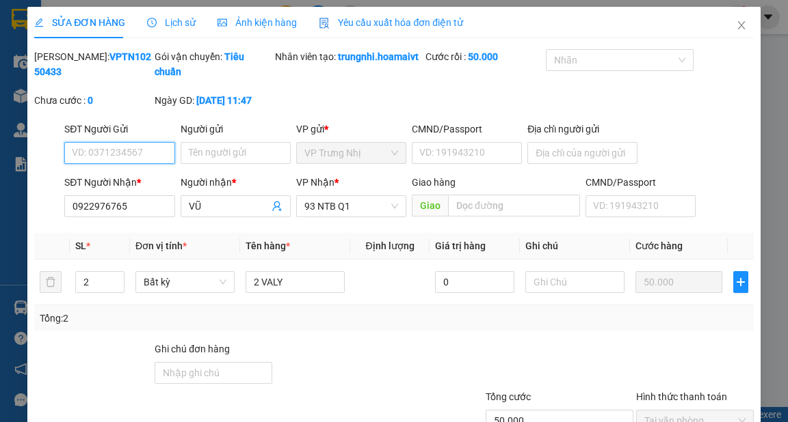
type input "0922976765"
type input "VŨ"
type input "50.000"
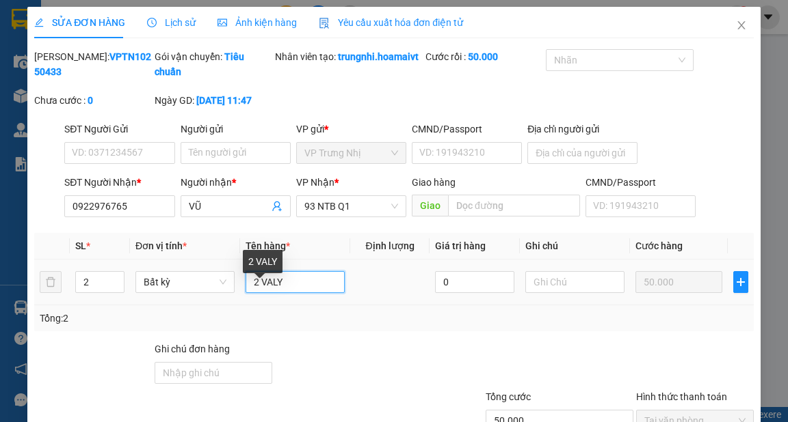
click at [292, 293] on input "2 VALY" at bounding box center [294, 282] width 99 height 22
click at [282, 293] on input "2 VALY" at bounding box center [294, 282] width 99 height 22
click at [325, 293] on input "2 VALY" at bounding box center [294, 282] width 99 height 22
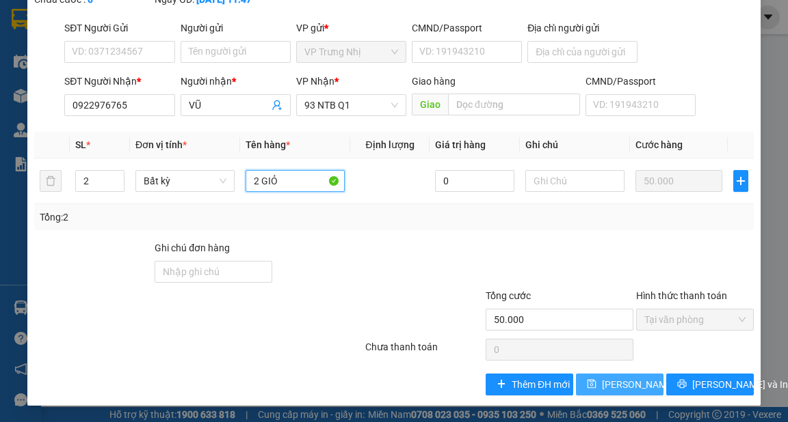
type input "2 GIỎ"
click at [638, 388] on span "[PERSON_NAME] thay đổi" at bounding box center [656, 384] width 109 height 15
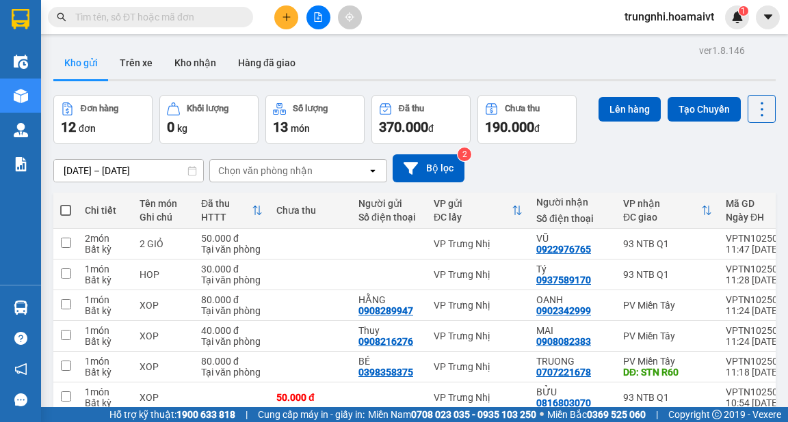
click at [288, 23] on button at bounding box center [286, 17] width 24 height 24
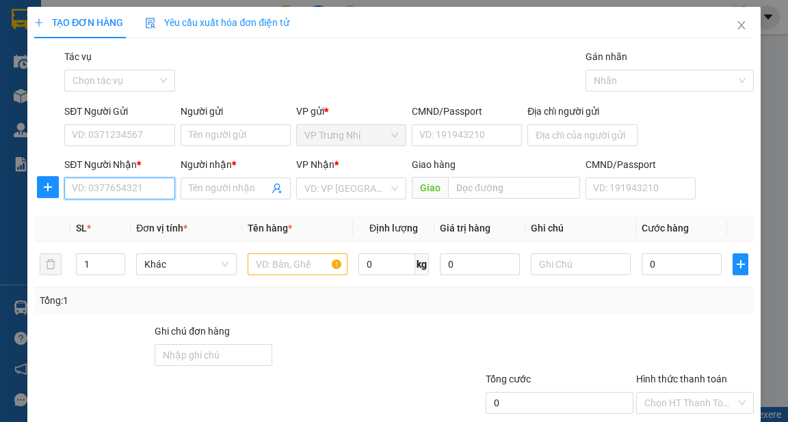
click at [131, 185] on input "SĐT Người Nhận *" at bounding box center [119, 189] width 110 height 22
type input "0909104755"
click at [152, 217] on div "0909104755 - LONG" at bounding box center [118, 216] width 92 height 15
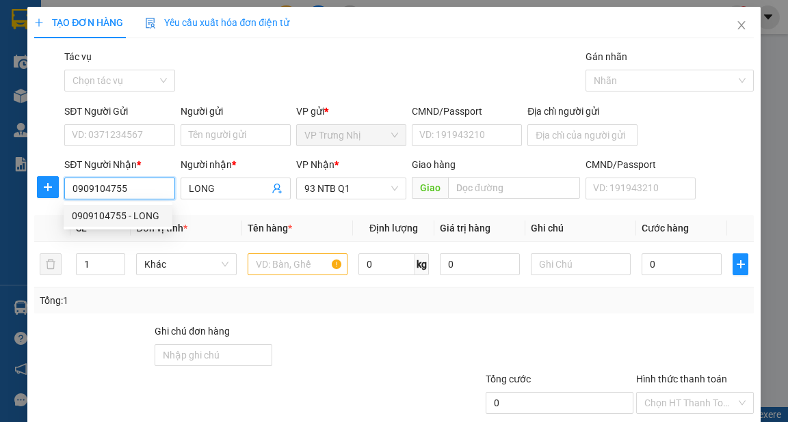
type input "LONG"
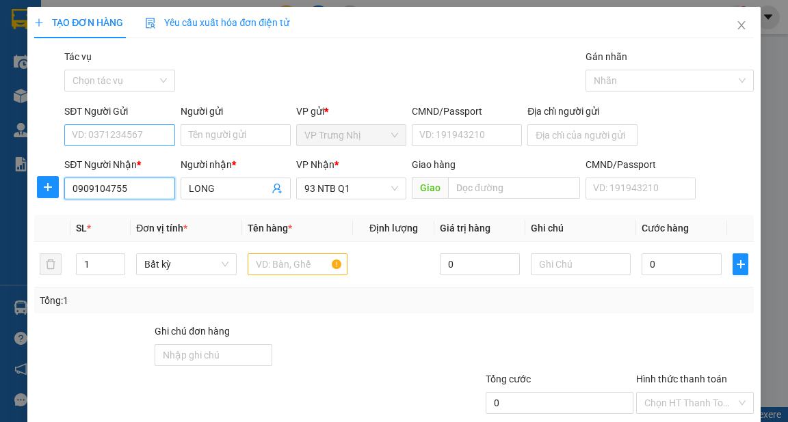
type input "0909104755"
click at [153, 137] on input "SĐT Người Gửi" at bounding box center [119, 135] width 110 height 22
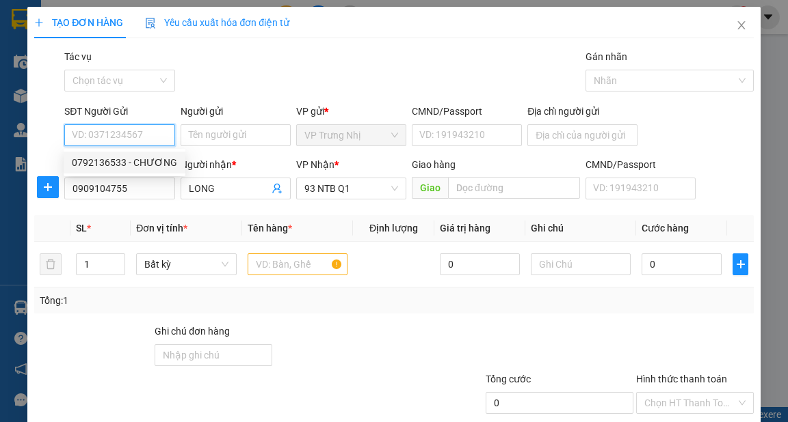
click at [159, 166] on div "0792136533 - CHƯƠNG" at bounding box center [124, 162] width 105 height 15
type input "0792136533"
type input "CHƯƠNG"
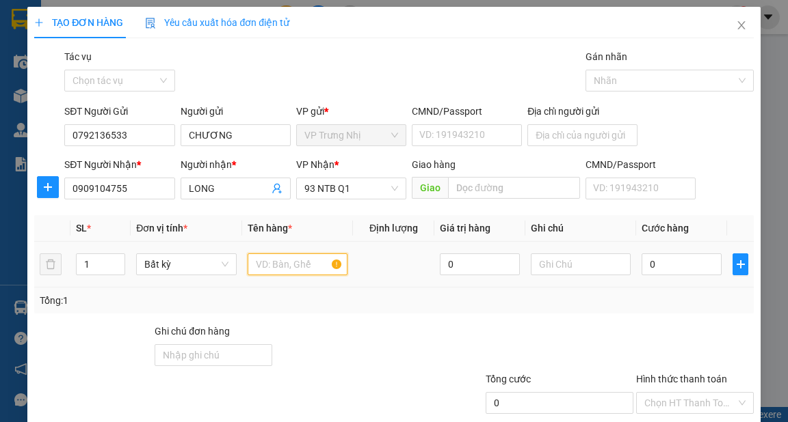
click at [279, 263] on input "text" at bounding box center [297, 265] width 100 height 22
type input "XOP"
type input "4"
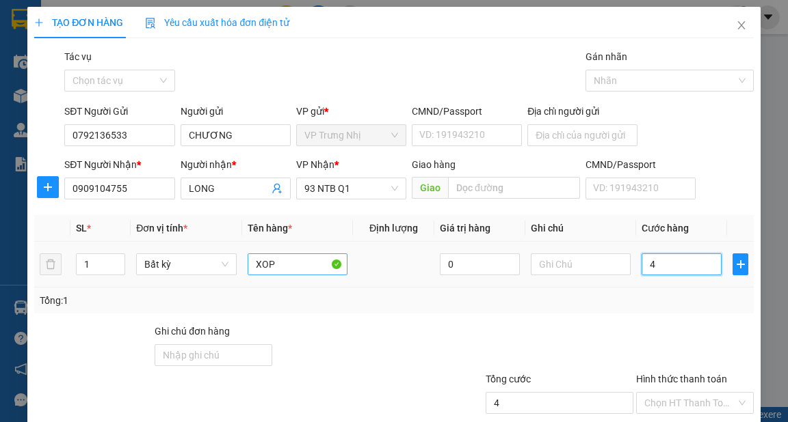
type input "40"
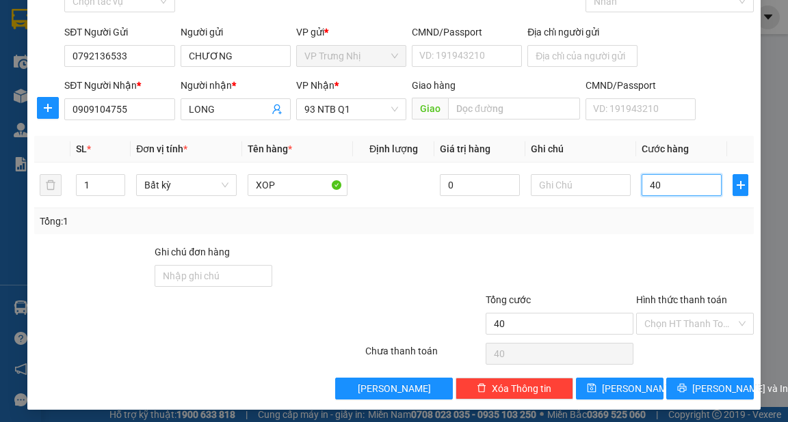
scroll to position [82, 0]
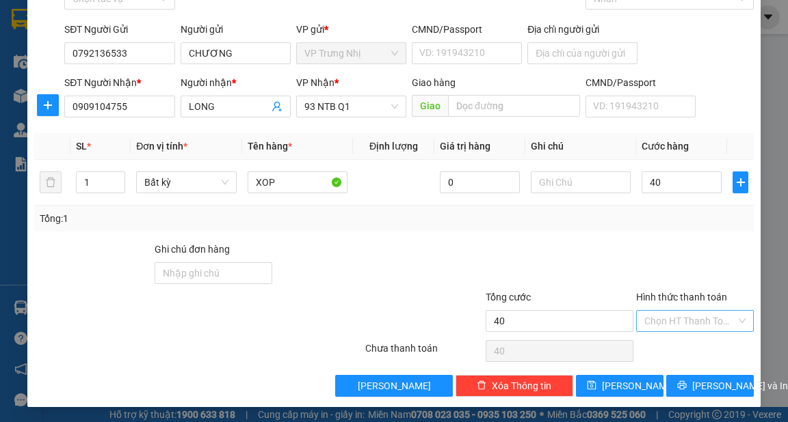
type input "40.000"
click at [697, 330] on input "Hình thức thanh toán" at bounding box center [690, 321] width 92 height 21
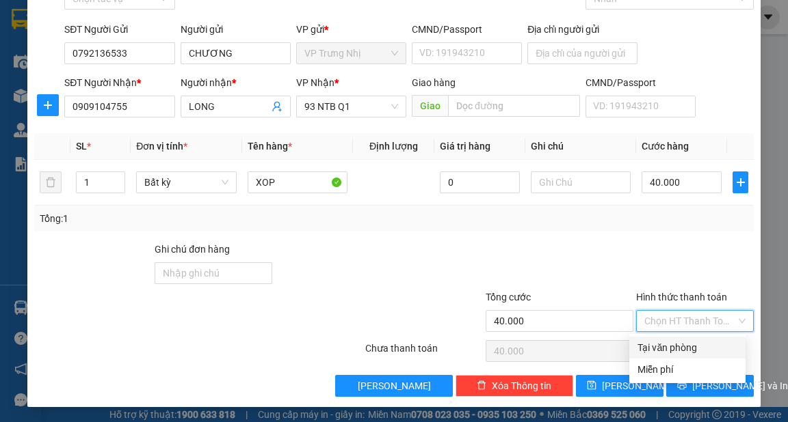
click at [705, 348] on div "Tại văn phòng" at bounding box center [687, 347] width 100 height 15
type input "0"
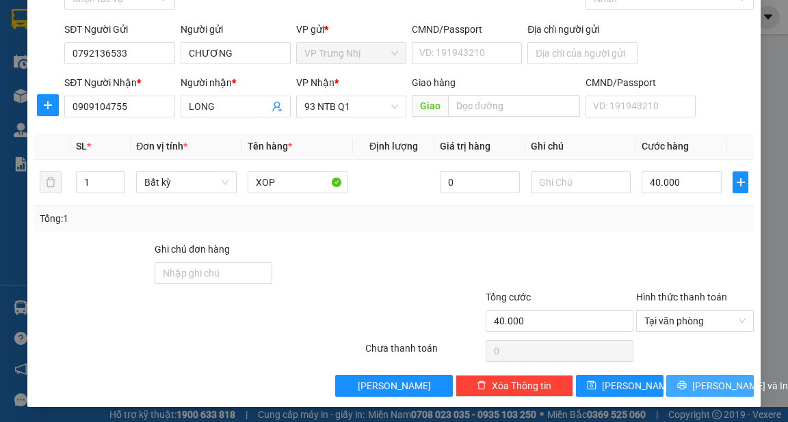
click at [697, 386] on span "[PERSON_NAME] và In" at bounding box center [740, 386] width 96 height 15
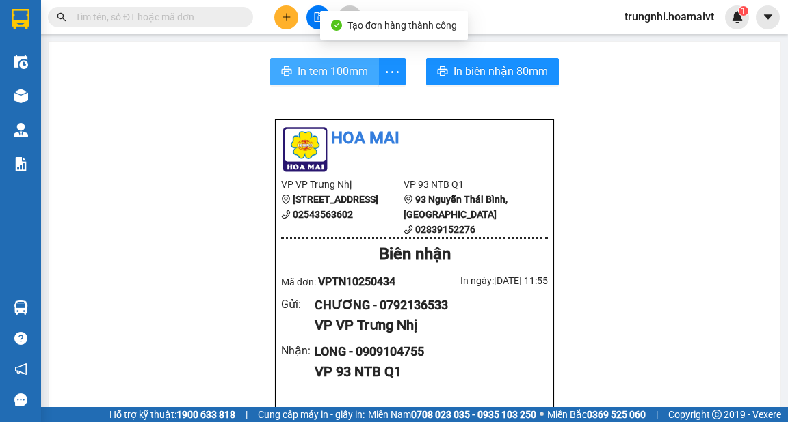
click at [334, 72] on span "In tem 100mm" at bounding box center [332, 71] width 70 height 17
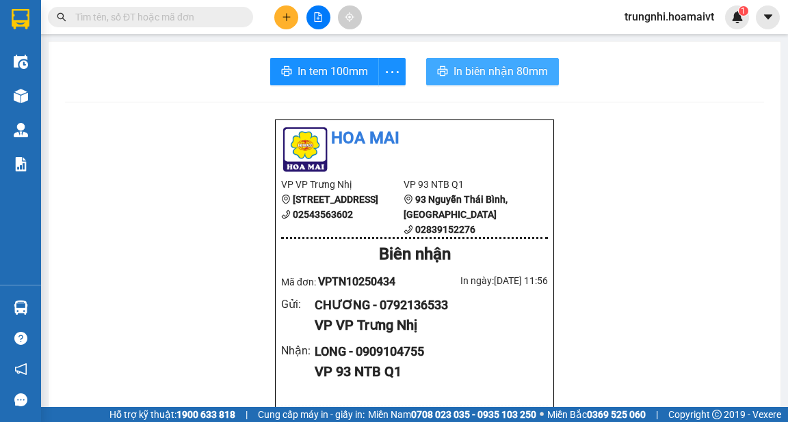
click at [468, 66] on span "In biên nhận 80mm" at bounding box center [500, 71] width 94 height 17
drag, startPoint x: 477, startPoint y: 68, endPoint x: 470, endPoint y: 53, distance: 17.1
click at [477, 68] on span "In biên nhận 80mm" at bounding box center [500, 71] width 94 height 17
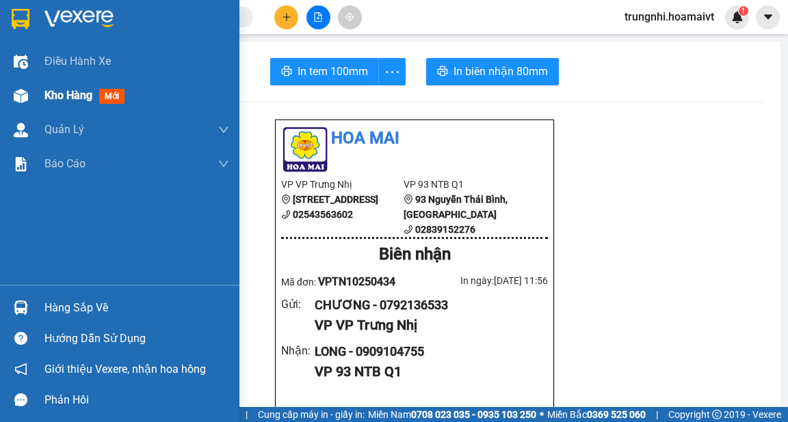
drag, startPoint x: 25, startPoint y: 96, endPoint x: 210, endPoint y: 99, distance: 185.3
click at [27, 97] on img at bounding box center [21, 96] width 14 height 14
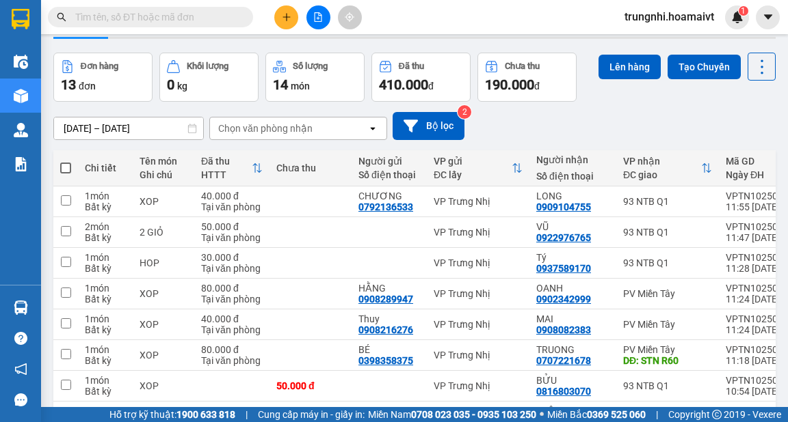
scroll to position [109, 0]
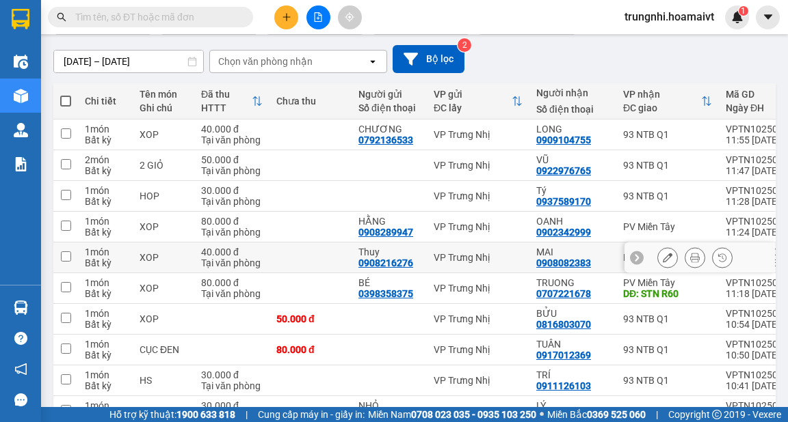
drag, startPoint x: 65, startPoint y: 256, endPoint x: 67, endPoint y: 237, distance: 19.3
click at [65, 255] on input "checkbox" at bounding box center [66, 257] width 10 height 10
checkbox input "true"
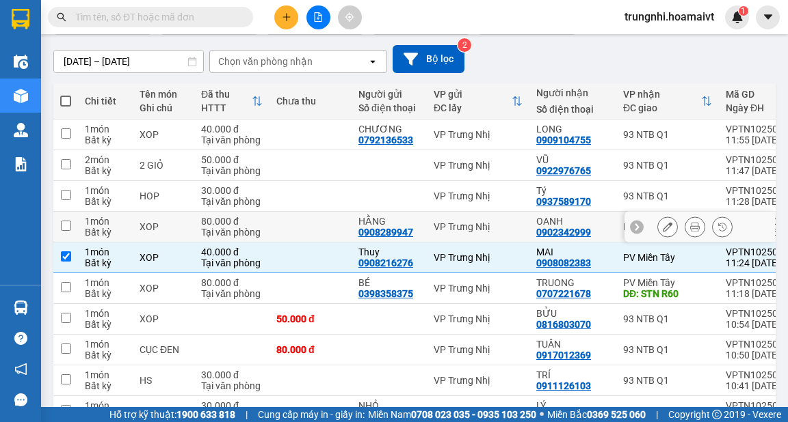
click at [71, 227] on td at bounding box center [65, 227] width 25 height 31
checkbox input "true"
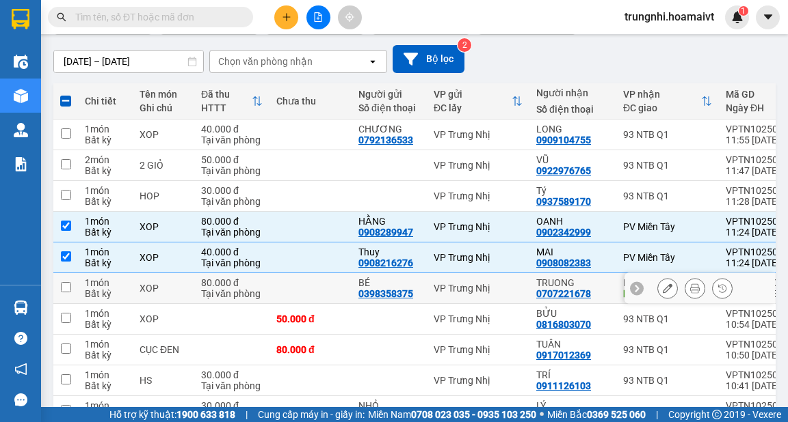
click at [70, 283] on td at bounding box center [65, 288] width 25 height 31
checkbox input "true"
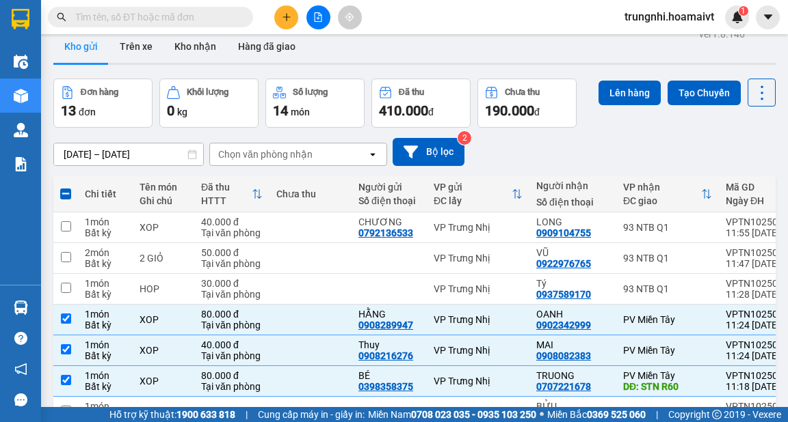
scroll to position [0, 0]
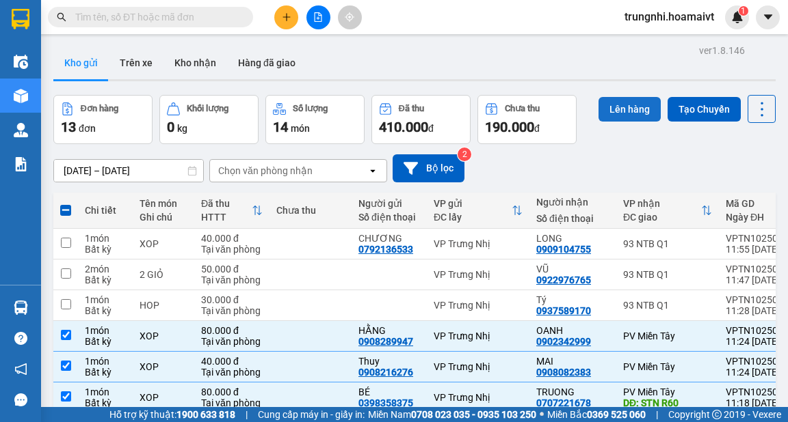
click at [623, 107] on button "Lên hàng" at bounding box center [629, 109] width 62 height 25
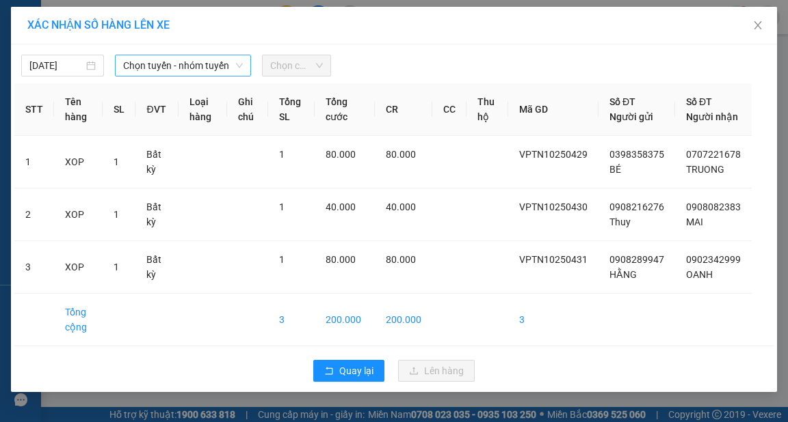
click at [176, 66] on span "Chọn tuyến - nhóm tuyến" at bounding box center [183, 65] width 120 height 21
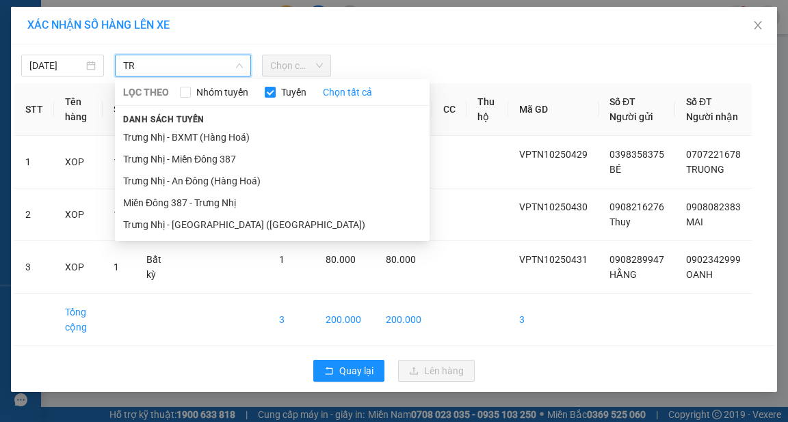
type input "TR"
click at [224, 139] on li "Trưng Nhị - BXMT (Hàng Hoá)" at bounding box center [272, 137] width 314 height 22
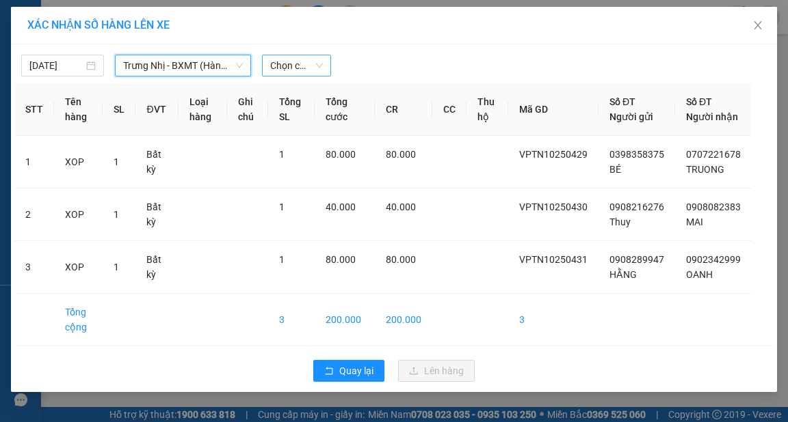
click at [284, 65] on span "Chọn chuyến" at bounding box center [296, 65] width 53 height 21
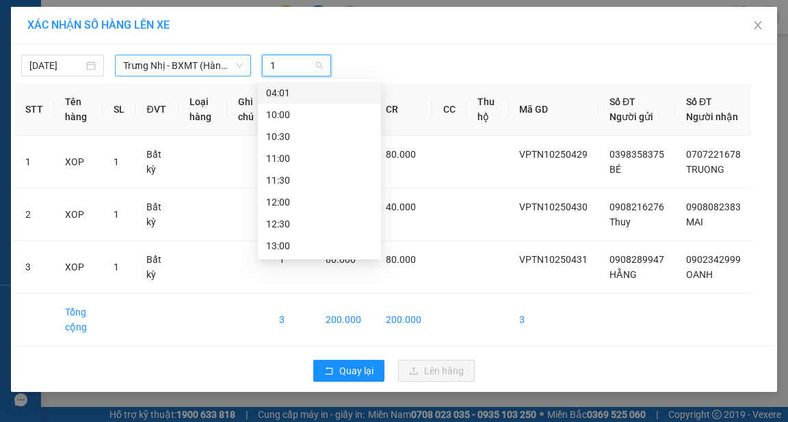
type input "12"
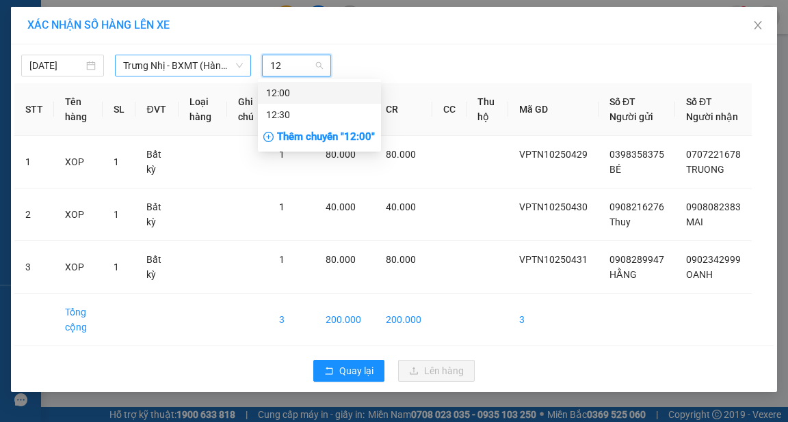
click at [317, 94] on div "12:00" at bounding box center [319, 92] width 107 height 15
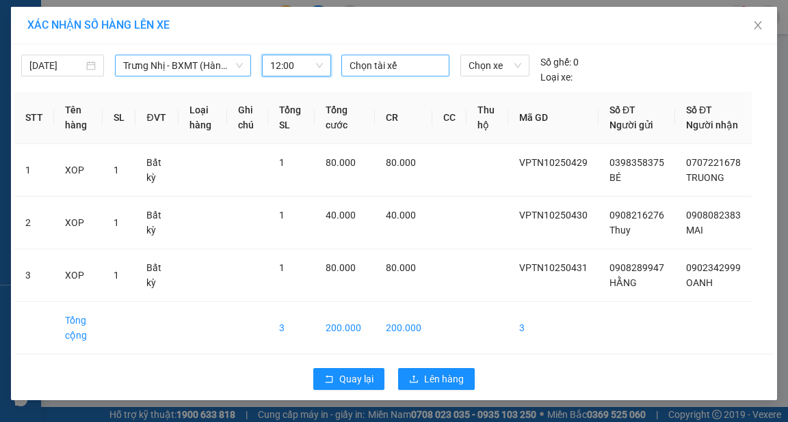
click at [374, 66] on div at bounding box center [395, 65] width 101 height 16
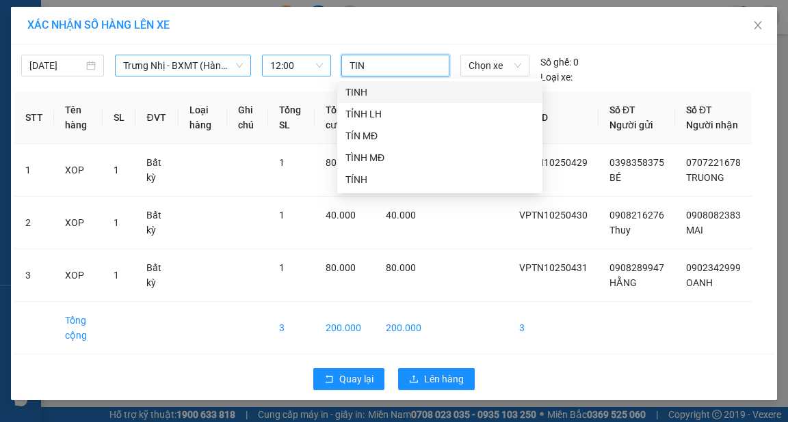
type input "TINH"
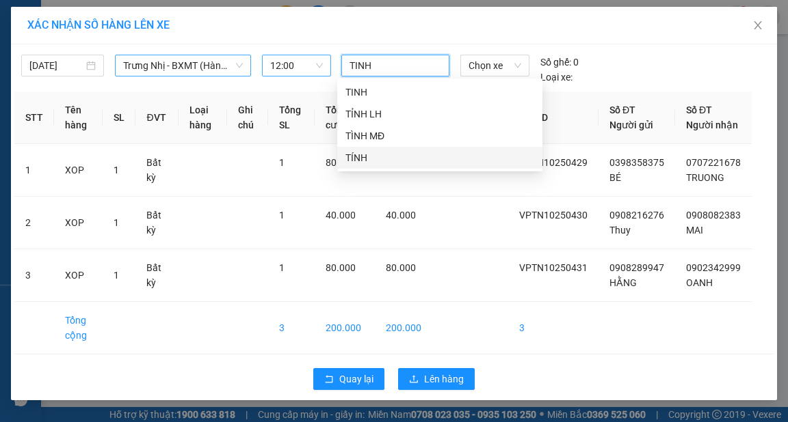
click at [358, 156] on div "TÍNH" at bounding box center [439, 157] width 189 height 15
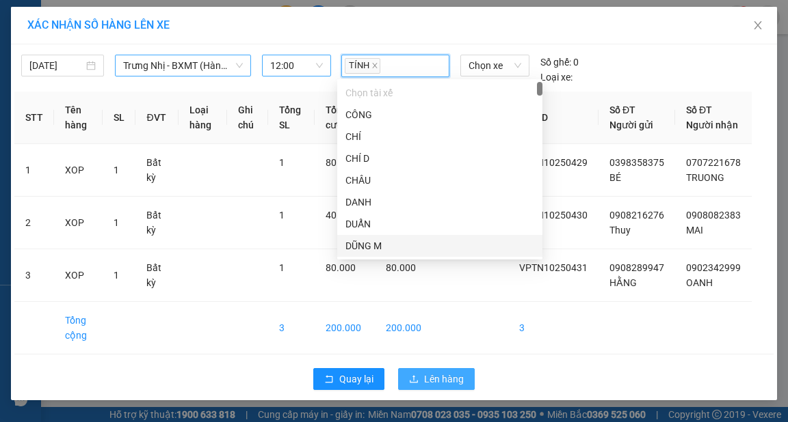
click at [440, 387] on span "Lên hàng" at bounding box center [444, 379] width 40 height 15
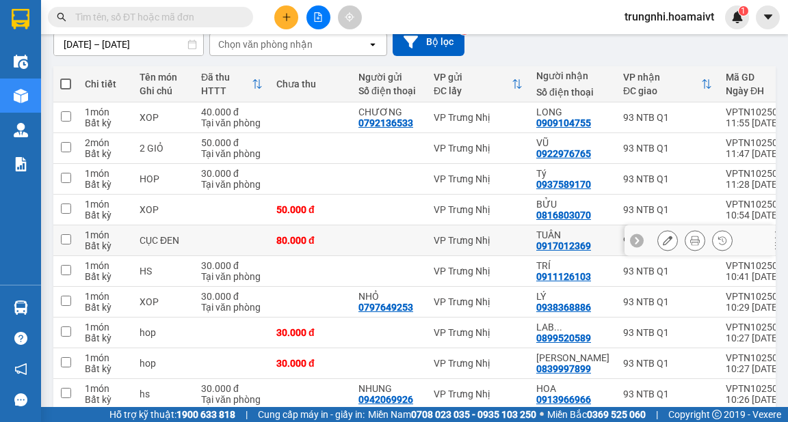
scroll to position [164, 0]
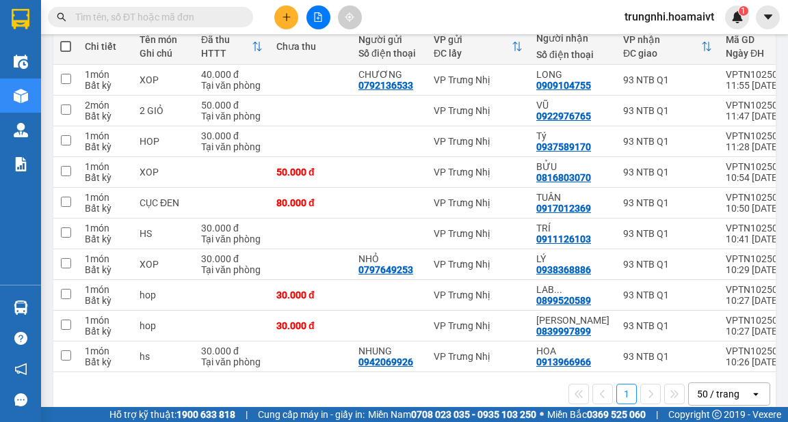
click at [67, 45] on span at bounding box center [65, 46] width 11 height 11
click at [66, 40] on input "checkbox" at bounding box center [66, 40] width 0 height 0
checkbox input "true"
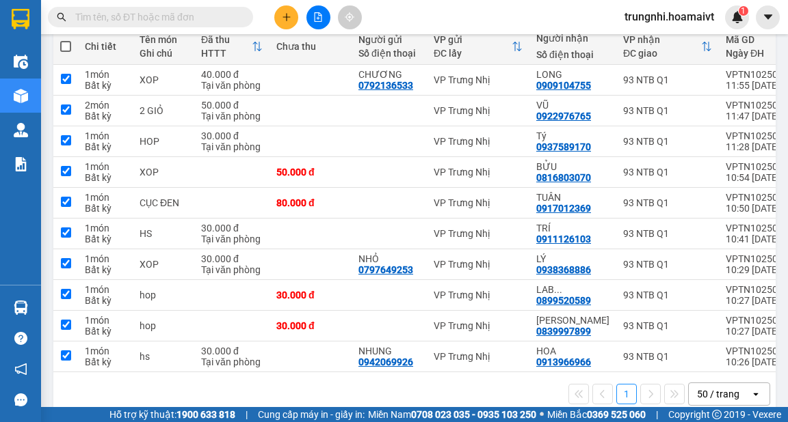
checkbox input "true"
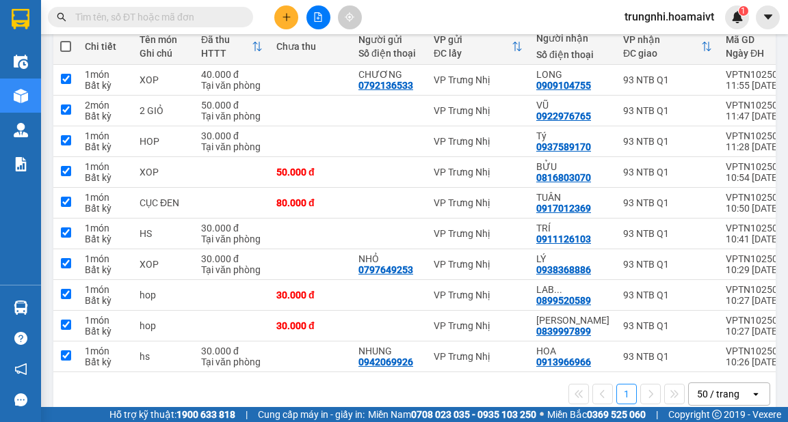
checkbox input "true"
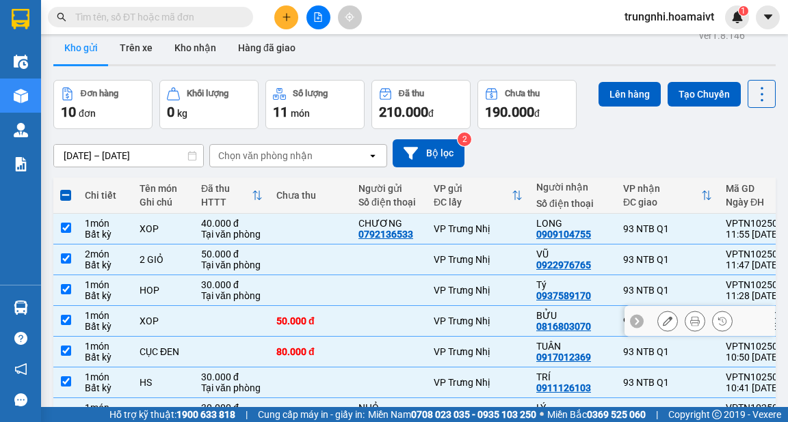
scroll to position [0, 0]
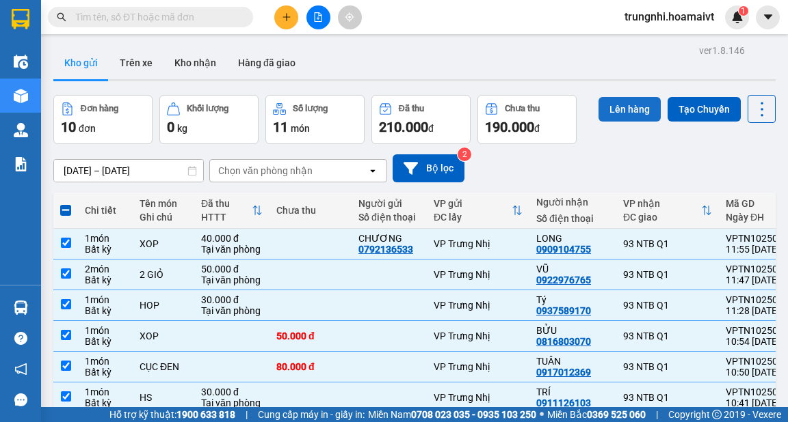
click at [613, 107] on button "Lên hàng" at bounding box center [629, 109] width 62 height 25
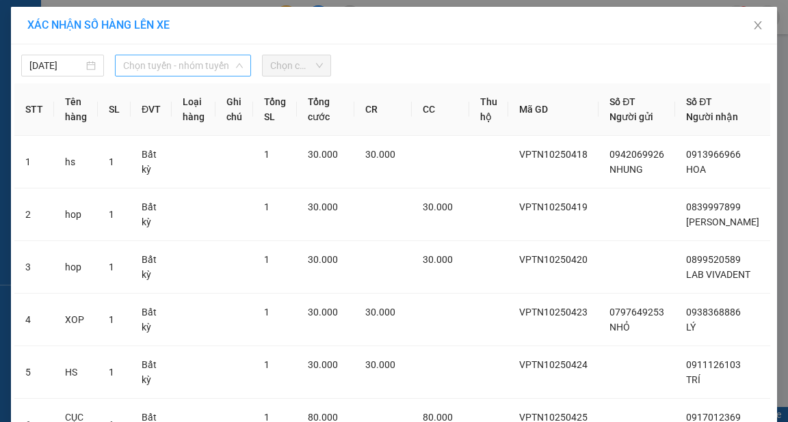
click at [170, 66] on span "Chọn tuyến - nhóm tuyến" at bounding box center [183, 65] width 120 height 21
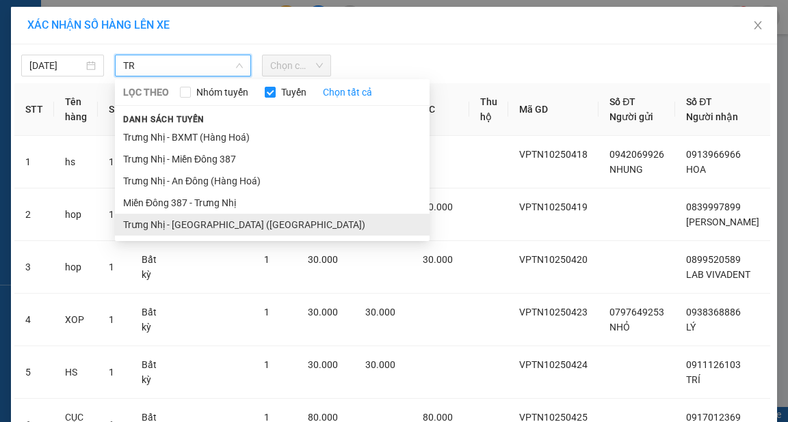
type input "TR"
click at [211, 223] on li "Trưng Nhị - [GEOGRAPHIC_DATA] ([GEOGRAPHIC_DATA])" at bounding box center [272, 225] width 314 height 22
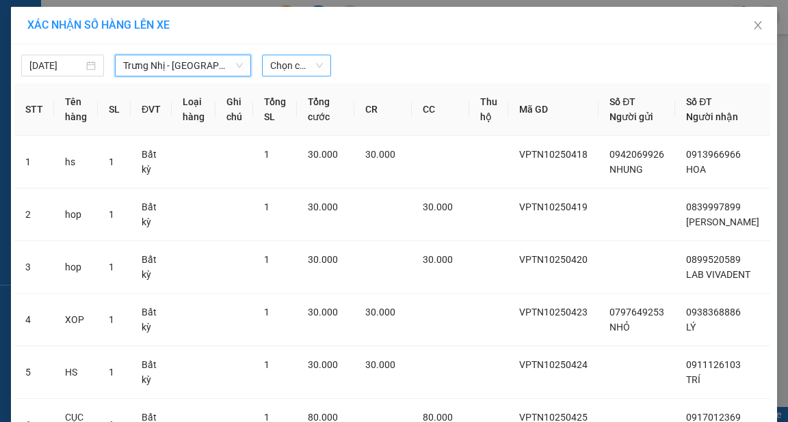
click at [279, 62] on span "Chọn chuyến" at bounding box center [296, 65] width 53 height 21
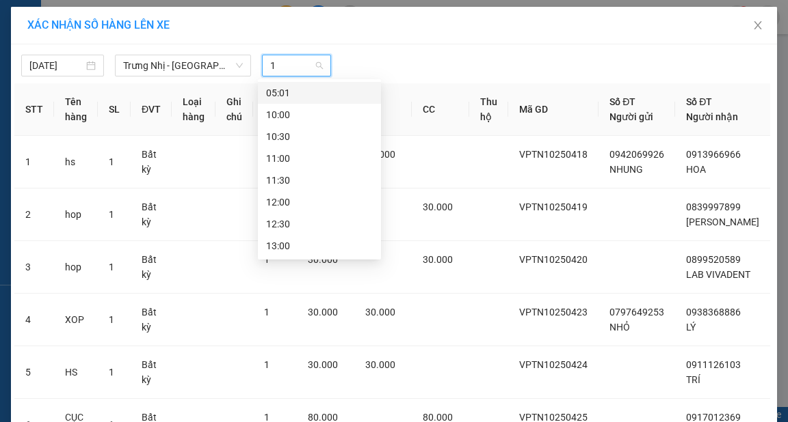
type input "12"
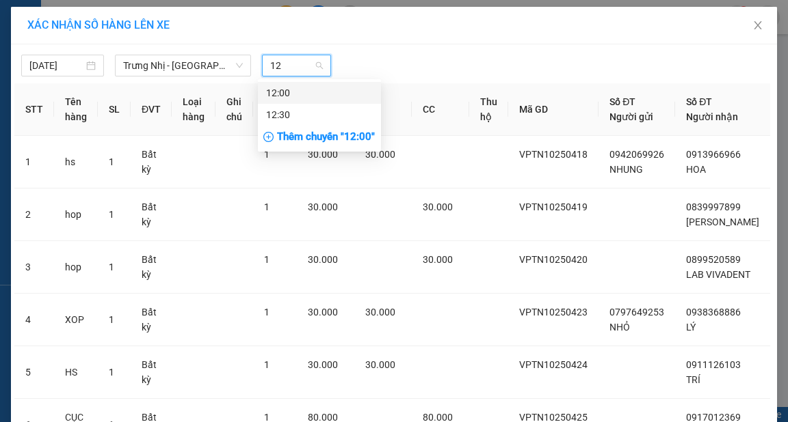
click at [291, 89] on div "12:00" at bounding box center [319, 92] width 107 height 15
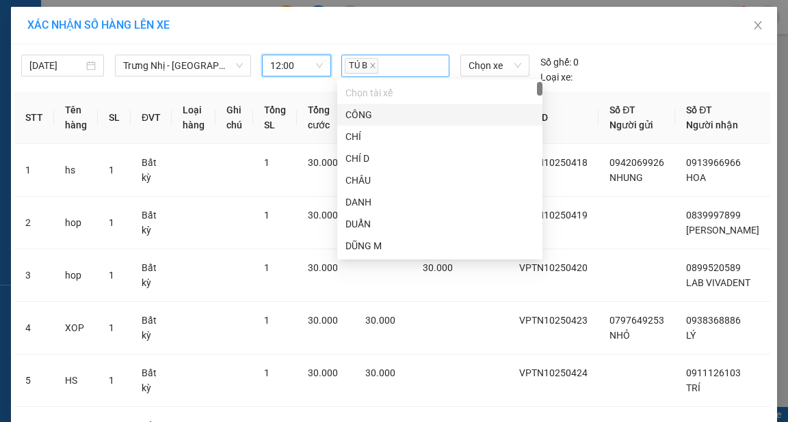
click at [392, 59] on div "TÚ B" at bounding box center [395, 66] width 101 height 20
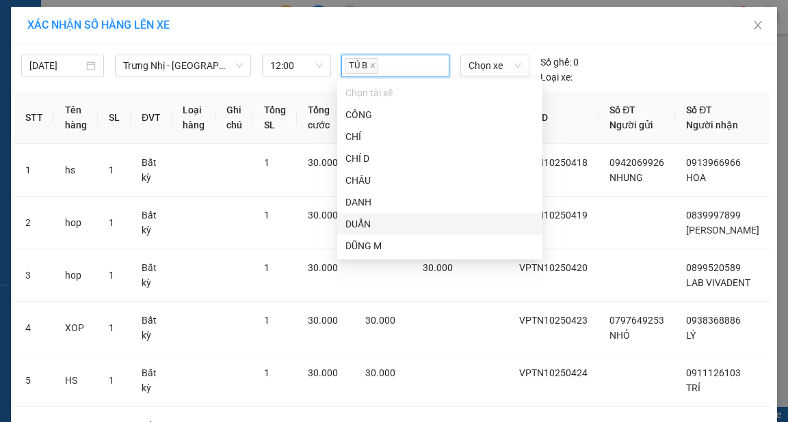
click at [306, 30] on div "XÁC NHẬN SỐ HÀNG LÊN XE" at bounding box center [393, 25] width 733 height 15
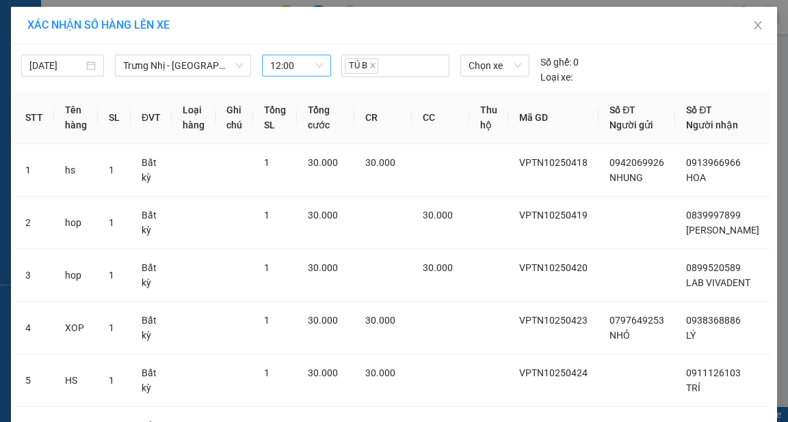
click at [292, 63] on span "12:00" at bounding box center [296, 65] width 53 height 21
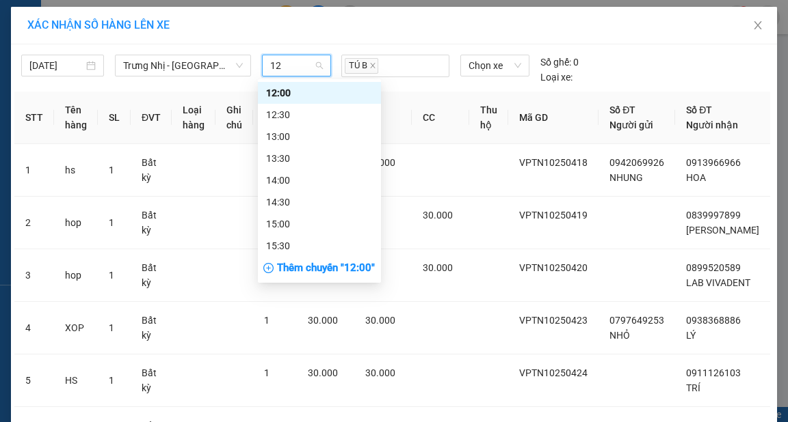
scroll to position [0, 0]
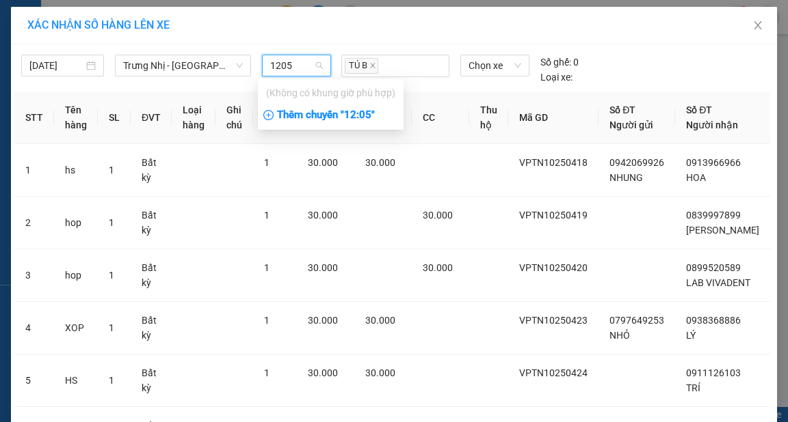
type input "1205"
click at [370, 117] on div "Thêm chuyến " 12:05 "" at bounding box center [331, 115] width 146 height 23
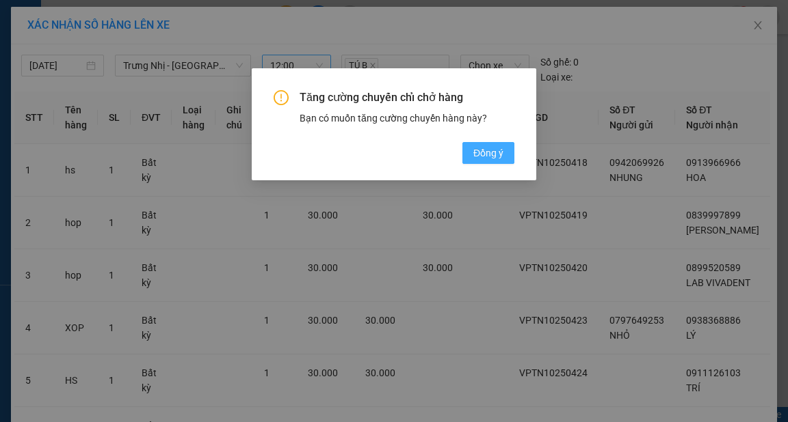
click at [483, 156] on span "Đồng ý" at bounding box center [488, 153] width 30 height 15
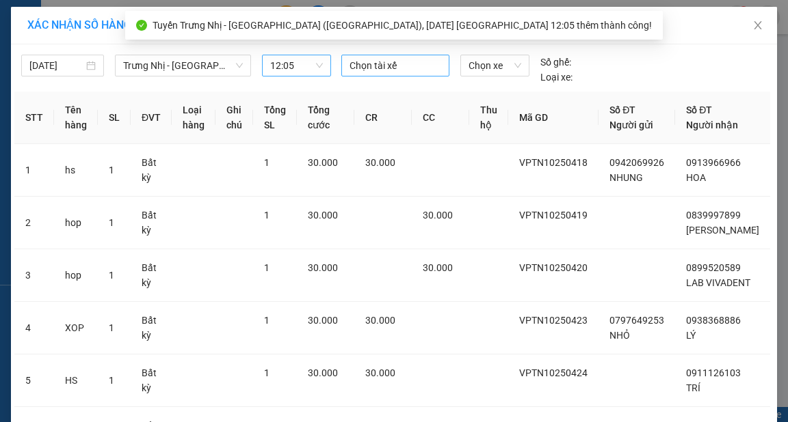
click at [399, 65] on div at bounding box center [395, 65] width 101 height 16
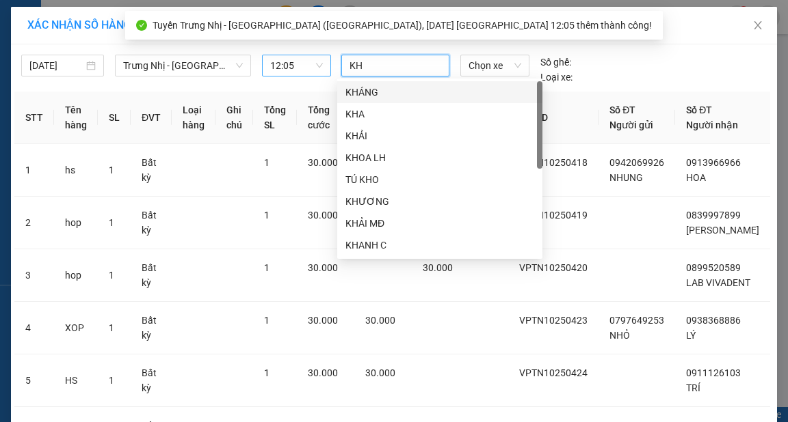
type input "KHO"
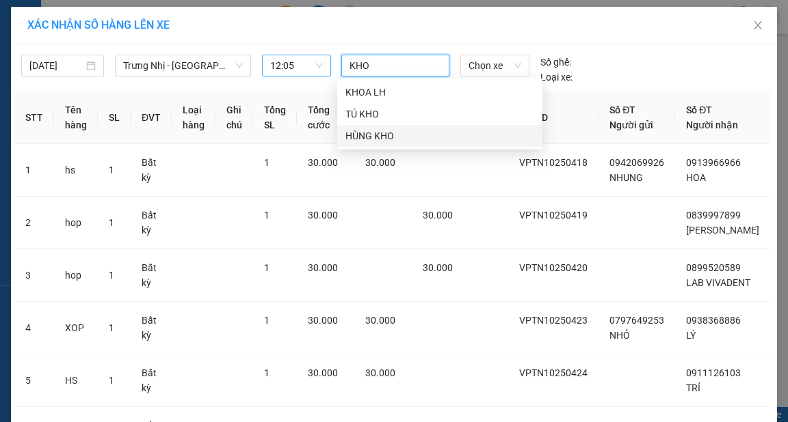
click at [396, 133] on div "HÙNG KHO" at bounding box center [439, 136] width 189 height 15
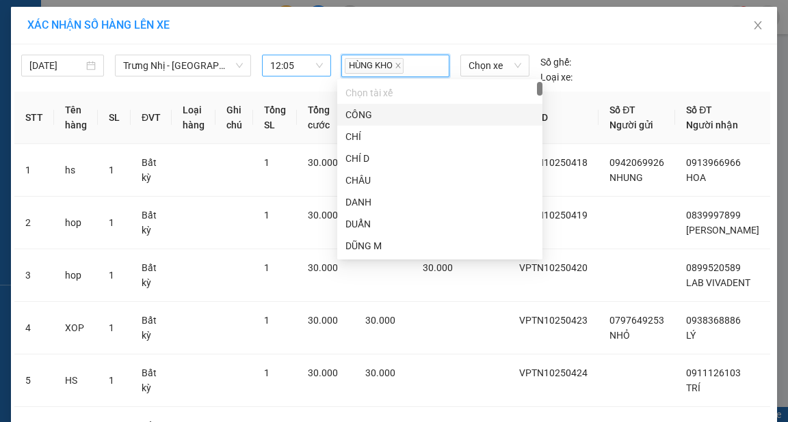
click at [640, 70] on div "HÙNG KHO Chọn xe Số ghế: Loại xe:" at bounding box center [494, 70] width 317 height 30
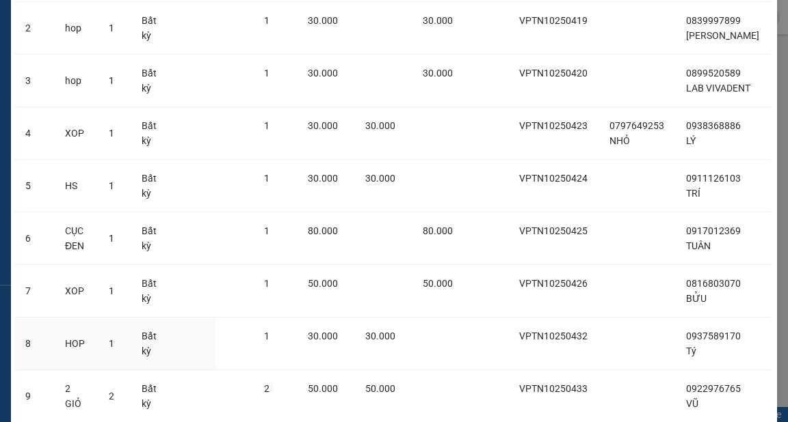
scroll to position [376, 0]
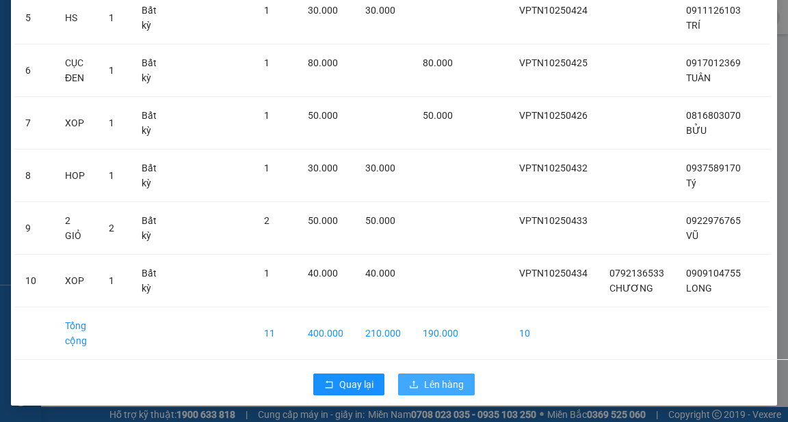
click at [444, 388] on span "Lên hàng" at bounding box center [444, 384] width 40 height 15
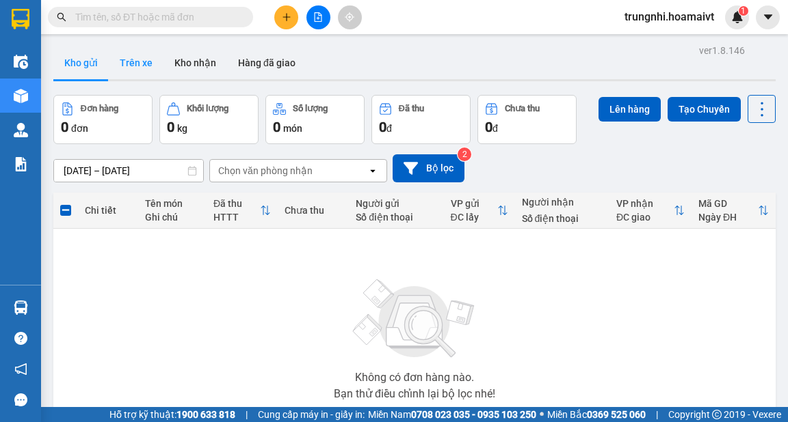
click at [150, 58] on button "Trên xe" at bounding box center [136, 62] width 55 height 33
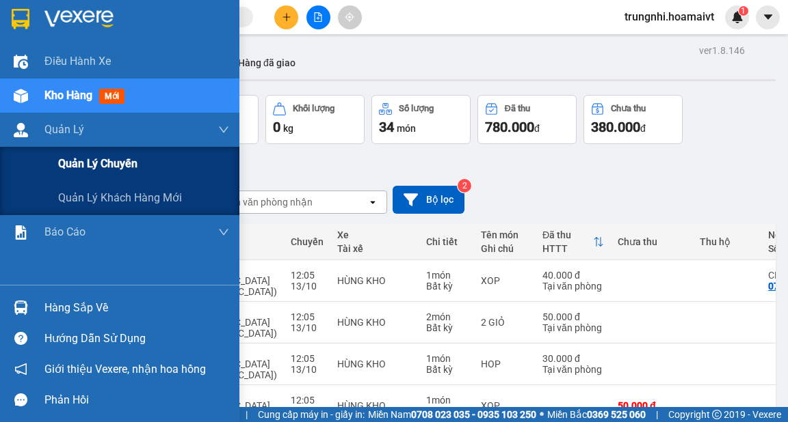
click at [105, 173] on div "Quản lý chuyến" at bounding box center [143, 164] width 171 height 34
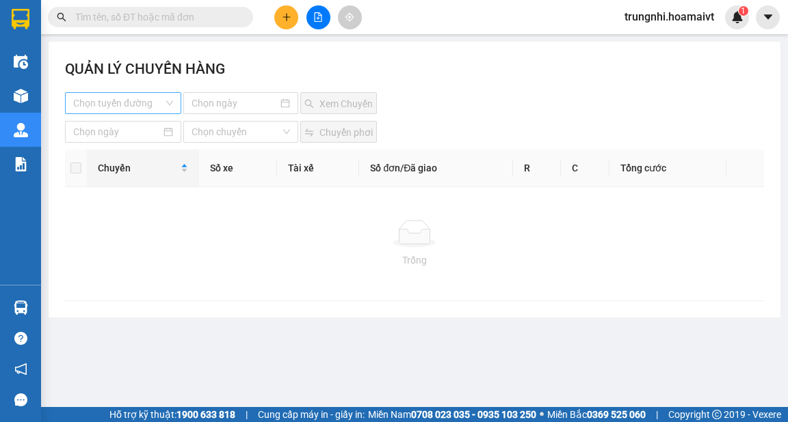
click at [148, 101] on input "search" at bounding box center [118, 103] width 90 height 21
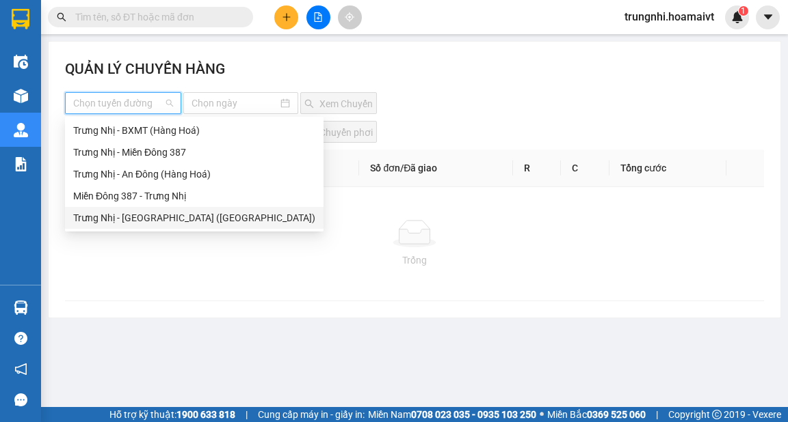
click at [148, 218] on div "Trưng Nhị - [GEOGRAPHIC_DATA] ([GEOGRAPHIC_DATA])" at bounding box center [194, 218] width 242 height 15
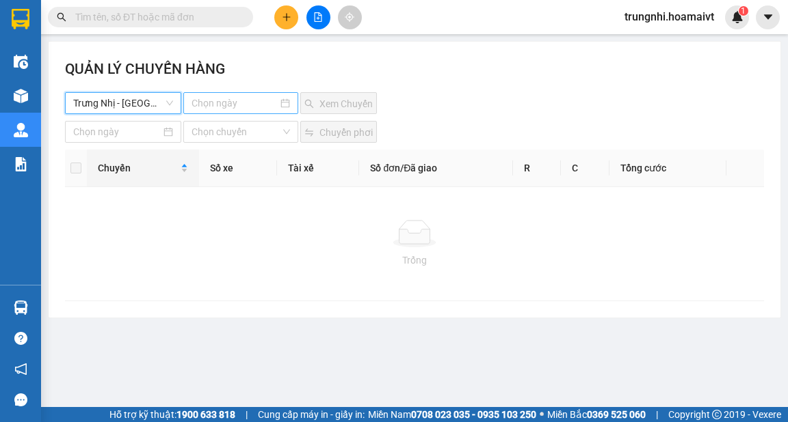
click at [225, 109] on input at bounding box center [233, 103] width 85 height 15
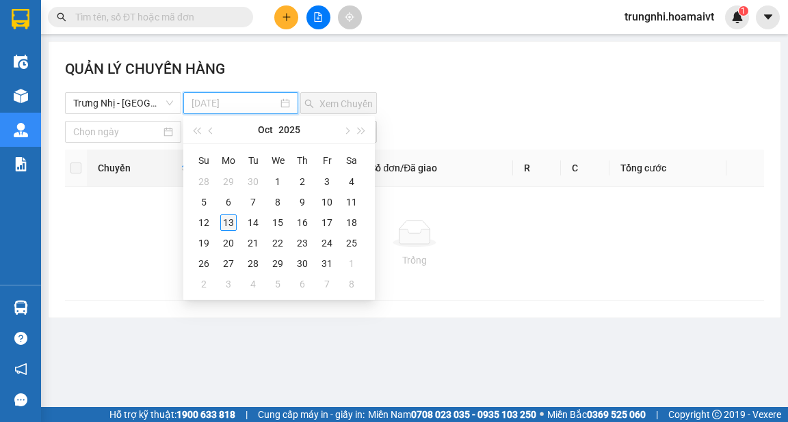
type input "[DATE]"
click at [227, 227] on div "13" at bounding box center [228, 223] width 16 height 16
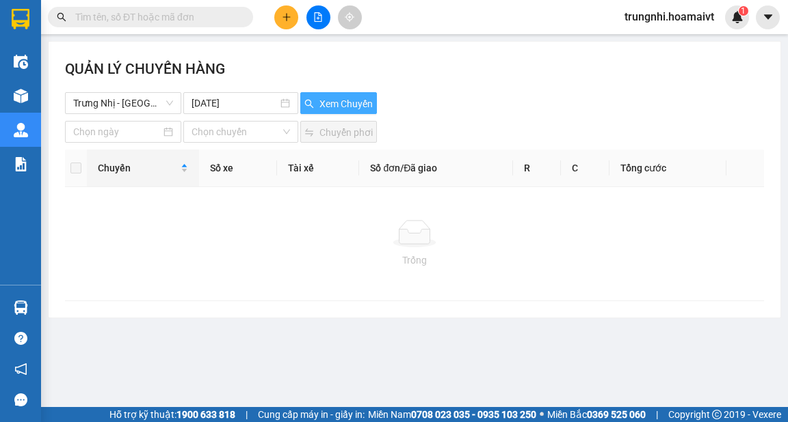
click at [321, 107] on span "Xem Chuyến" at bounding box center [345, 103] width 53 height 15
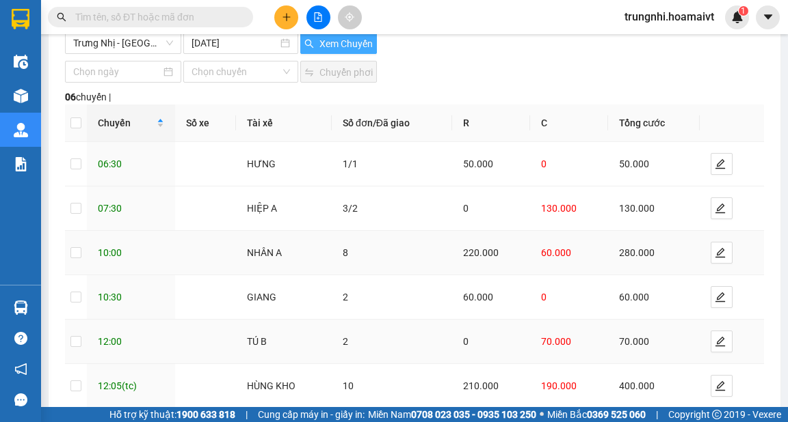
scroll to position [133, 0]
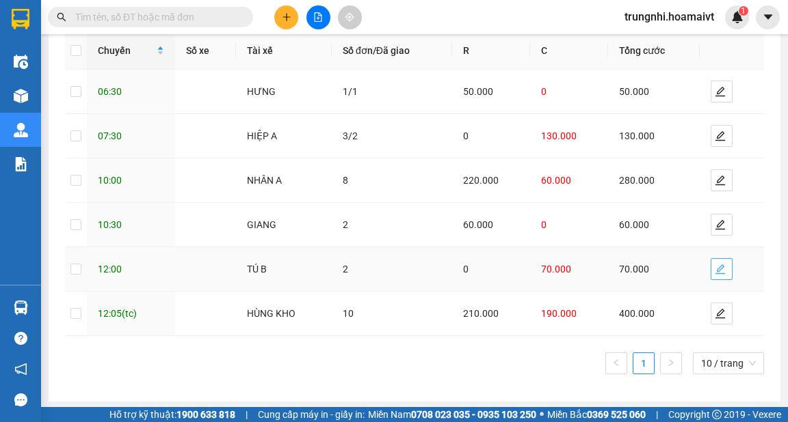
click at [714, 267] on icon "edit" at bounding box center [719, 269] width 11 height 11
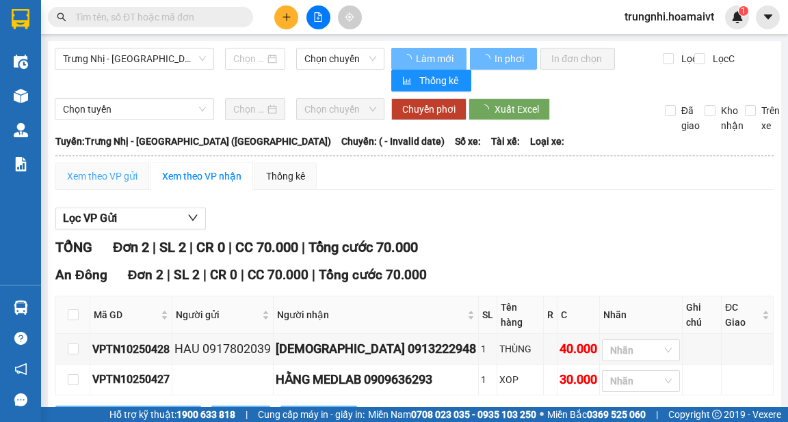
type input "[DATE]"
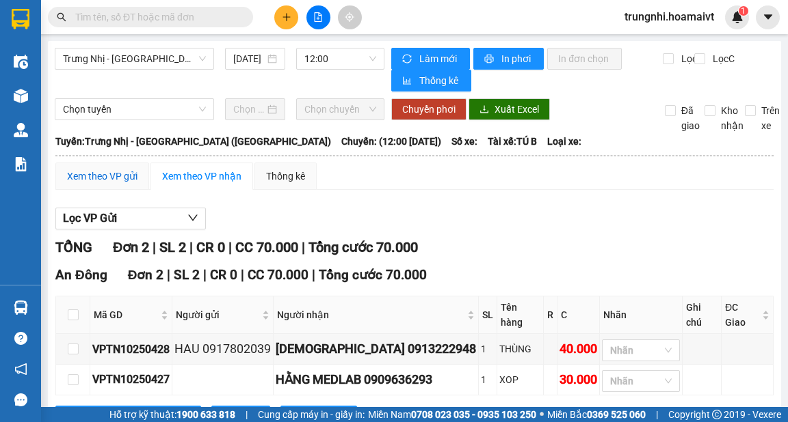
click at [122, 177] on div "Xem theo VP gửi" at bounding box center [102, 176] width 70 height 15
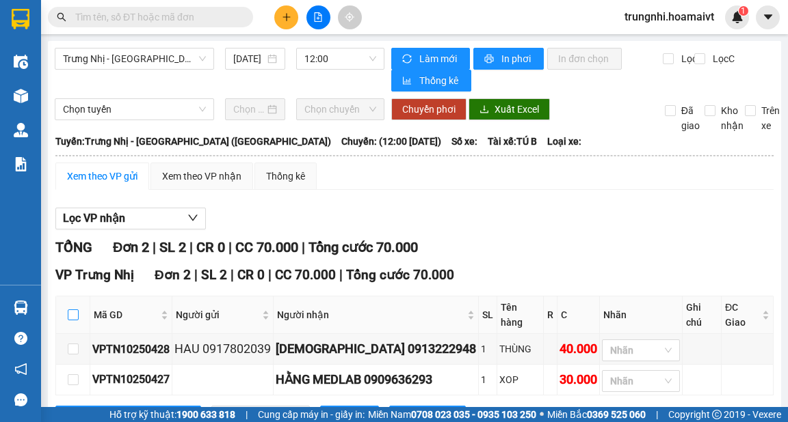
drag, startPoint x: 75, startPoint y: 308, endPoint x: 82, endPoint y: 309, distance: 7.0
click at [78, 307] on th at bounding box center [73, 316] width 34 height 38
click at [72, 310] on input "checkbox" at bounding box center [73, 315] width 11 height 11
checkbox input "true"
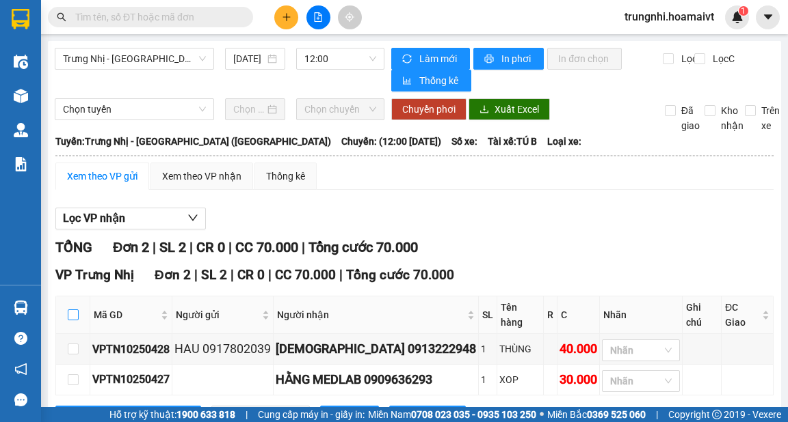
checkbox input "true"
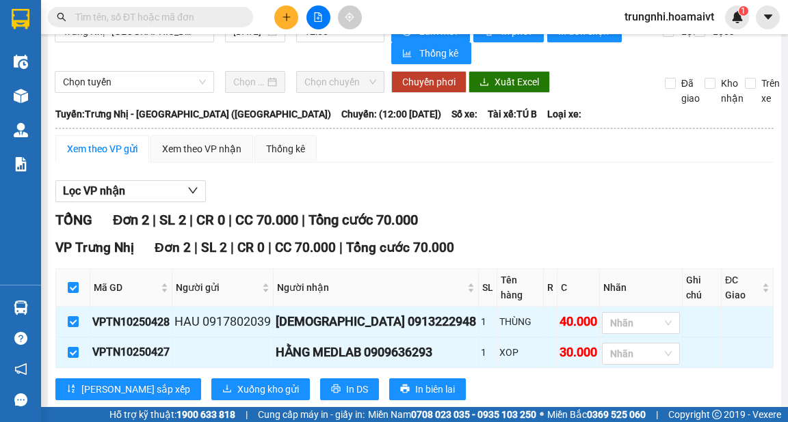
scroll to position [42, 0]
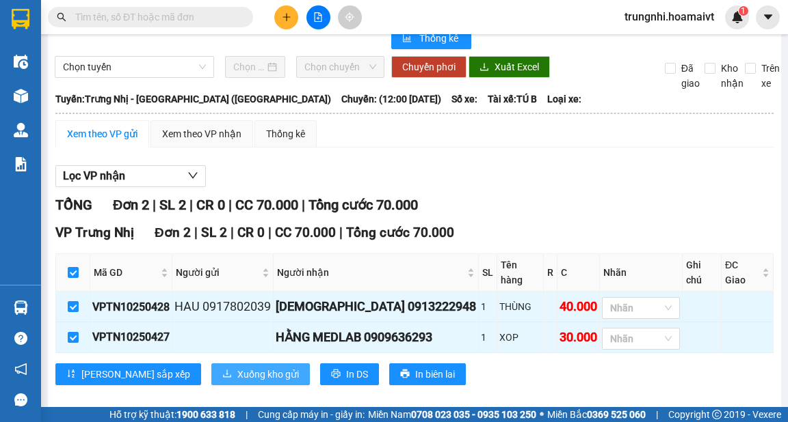
click at [237, 367] on span "Xuống kho gửi" at bounding box center [268, 374] width 62 height 15
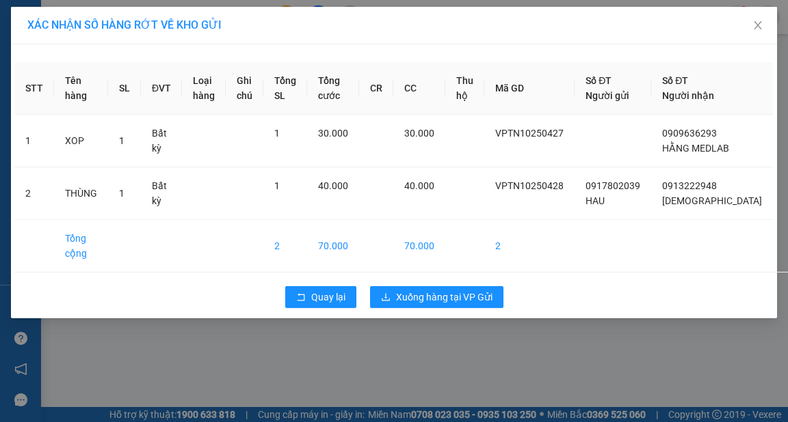
click at [434, 291] on div "STT Tên hàng SL ĐVT Loại hàng Ghi chú Tổng SL Tổng cước CR CC Thu hộ Mã GD Số Đ…" at bounding box center [394, 181] width 766 height 274
click at [448, 305] on span "Xuống hàng tại VP Gửi" at bounding box center [444, 297] width 96 height 15
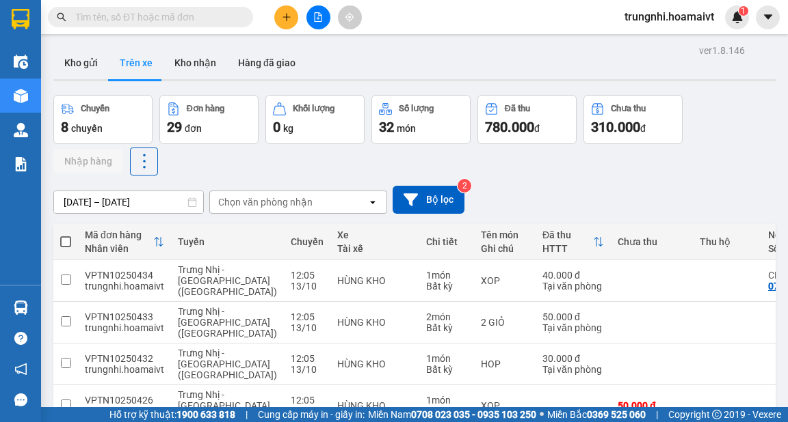
drag, startPoint x: 83, startPoint y: 58, endPoint x: 90, endPoint y: 40, distance: 19.7
click at [83, 60] on button "Kho gửi" at bounding box center [80, 62] width 55 height 33
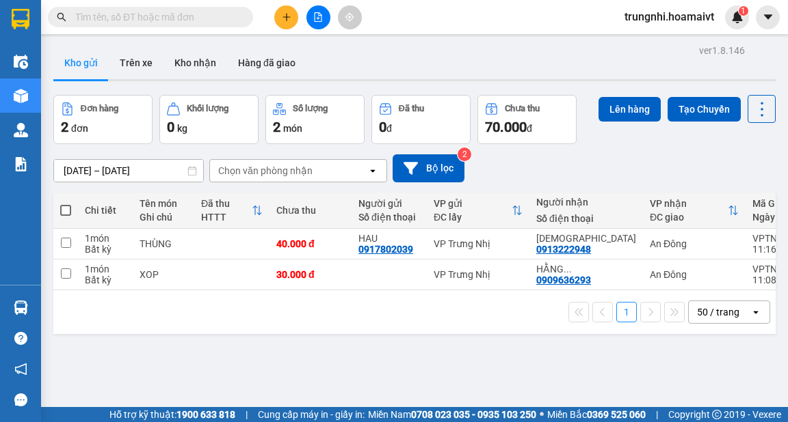
click at [66, 210] on span at bounding box center [65, 210] width 11 height 11
click at [66, 204] on input "checkbox" at bounding box center [66, 204] width 0 height 0
checkbox input "true"
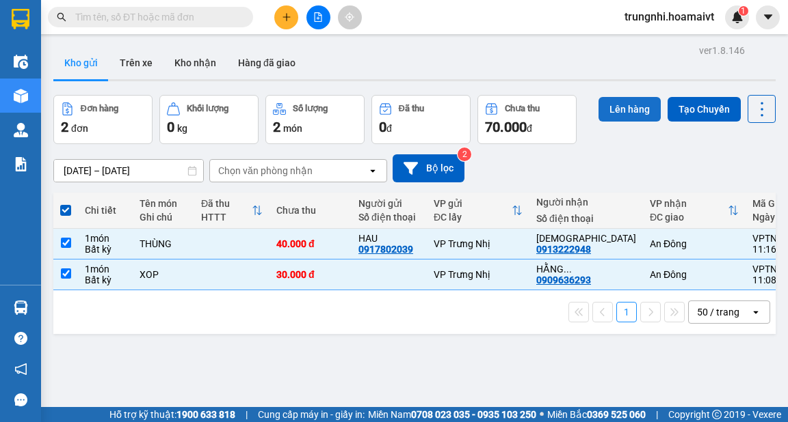
click at [631, 109] on button "Lên hàng" at bounding box center [629, 109] width 62 height 25
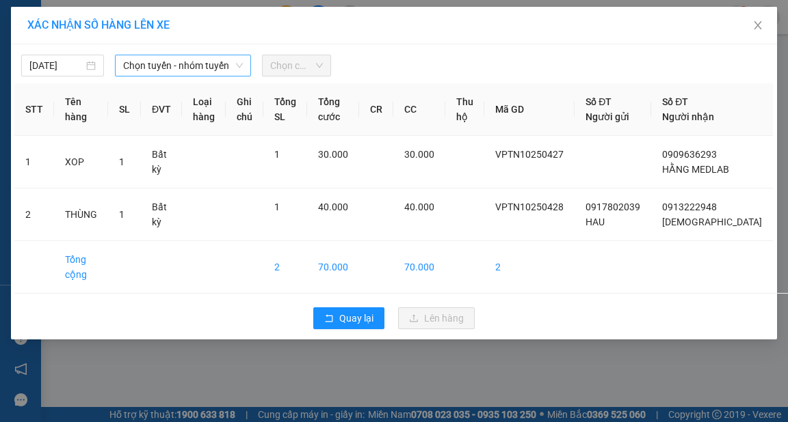
click at [193, 62] on span "Chọn tuyến - nhóm tuyến" at bounding box center [183, 65] width 120 height 21
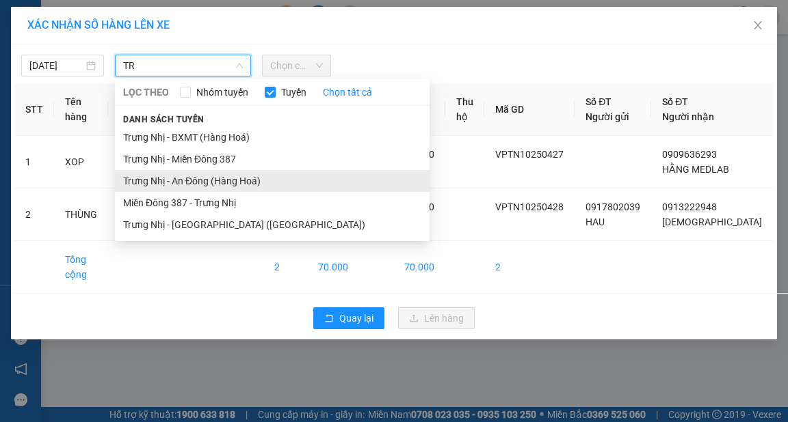
type input "TR"
click at [209, 180] on li "Trưng Nhị - An Đông (Hàng Hoá)" at bounding box center [272, 181] width 314 height 22
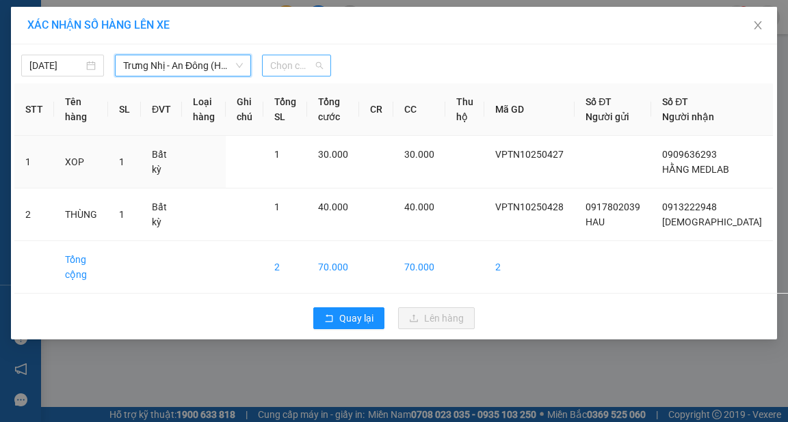
click at [293, 65] on span "Chọn chuyến" at bounding box center [296, 65] width 53 height 21
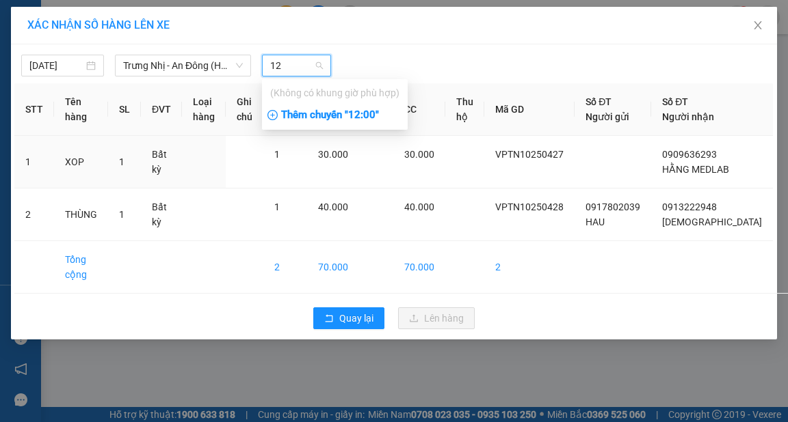
type input "12"
click at [350, 122] on div "Thêm chuyến " 12:00 "" at bounding box center [335, 115] width 146 height 23
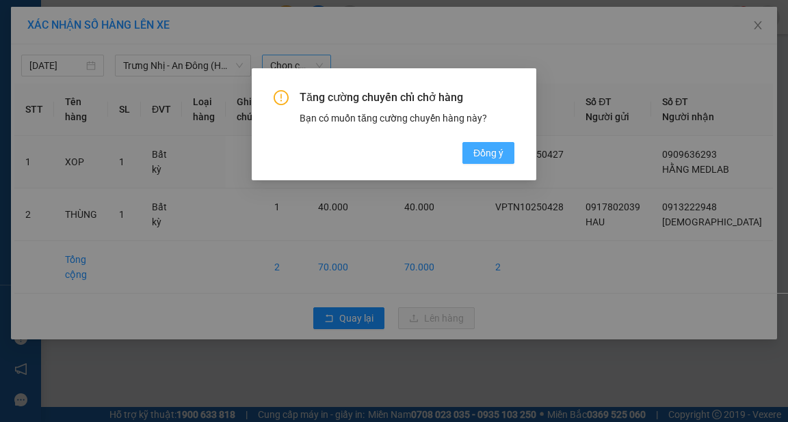
drag, startPoint x: 482, startPoint y: 148, endPoint x: 491, endPoint y: 152, distance: 10.1
click at [483, 148] on span "Đồng ý" at bounding box center [488, 153] width 30 height 15
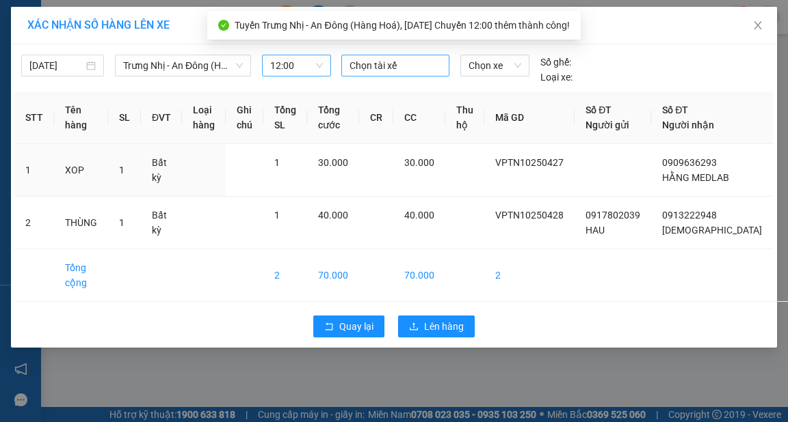
click at [381, 61] on div at bounding box center [395, 65] width 101 height 16
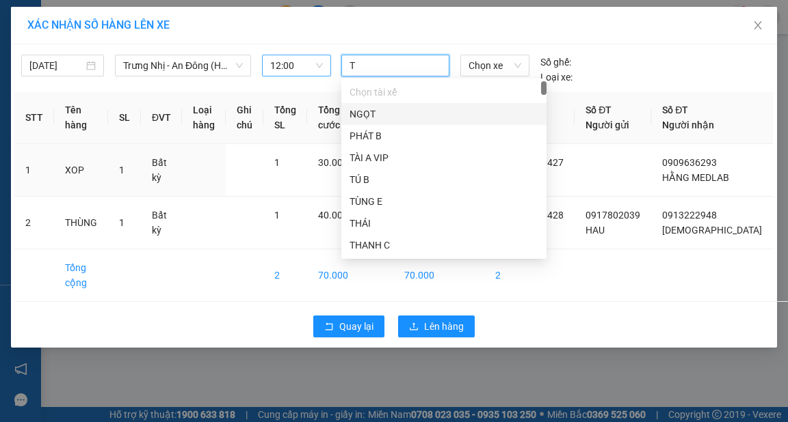
type input "TU"
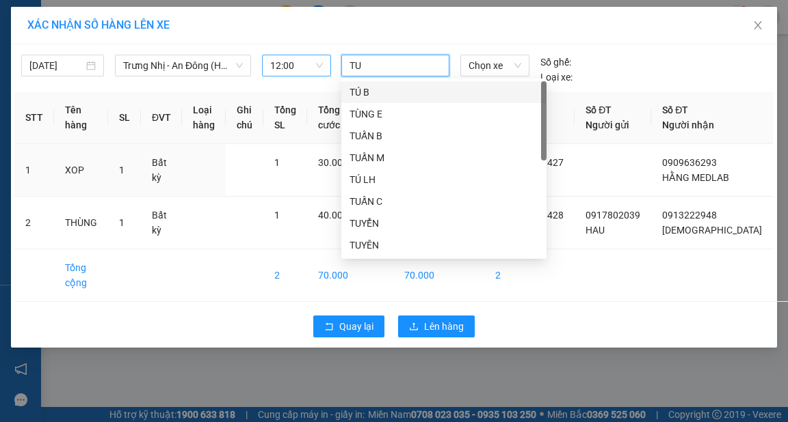
click at [379, 94] on div "TÚ B" at bounding box center [443, 92] width 189 height 15
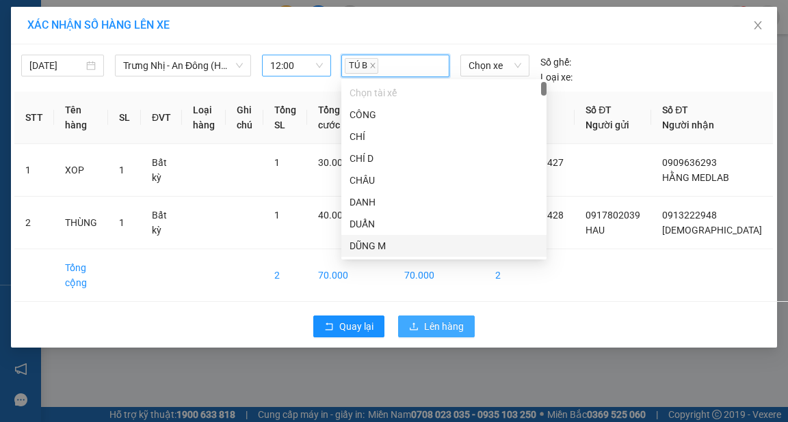
click at [432, 334] on span "Lên hàng" at bounding box center [444, 326] width 40 height 15
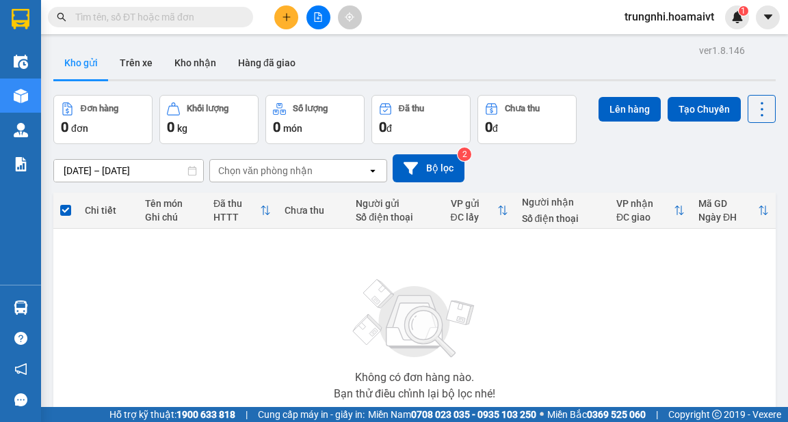
click at [285, 19] on icon "plus" at bounding box center [287, 17] width 10 height 10
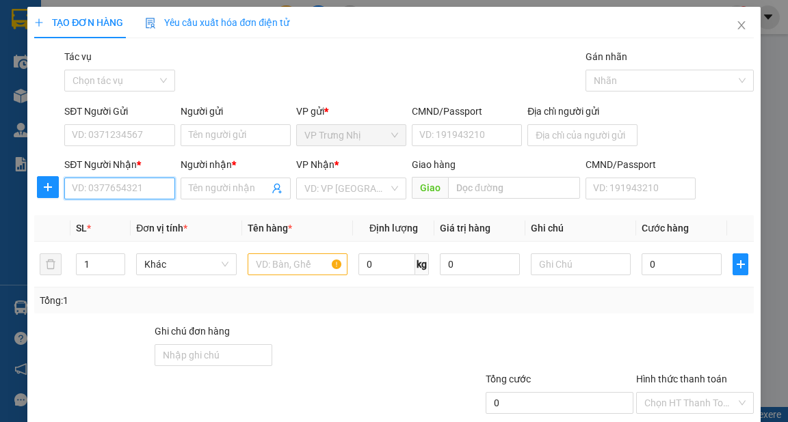
click at [126, 188] on input "SĐT Người Nhận *" at bounding box center [119, 189] width 110 height 22
type input "0913645382"
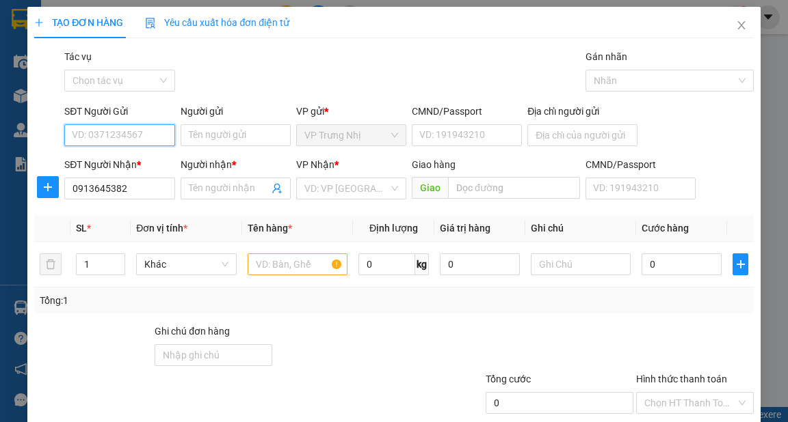
click at [146, 141] on input "SĐT Người Gửi" at bounding box center [119, 135] width 110 height 22
type input "0937671975"
click at [154, 159] on div "0937671975 - ANH 9" at bounding box center [118, 162] width 92 height 15
type input "ANH 9"
type input "0937671975"
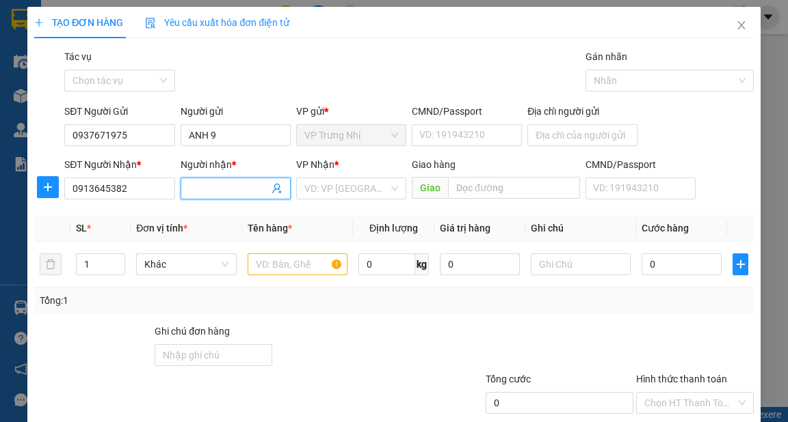
click at [213, 196] on span at bounding box center [235, 189] width 110 height 22
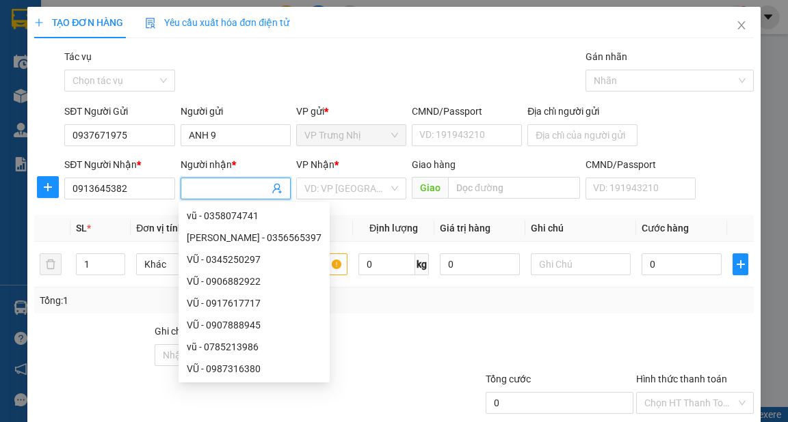
click at [206, 191] on input "Người nhận *" at bounding box center [229, 188] width 80 height 15
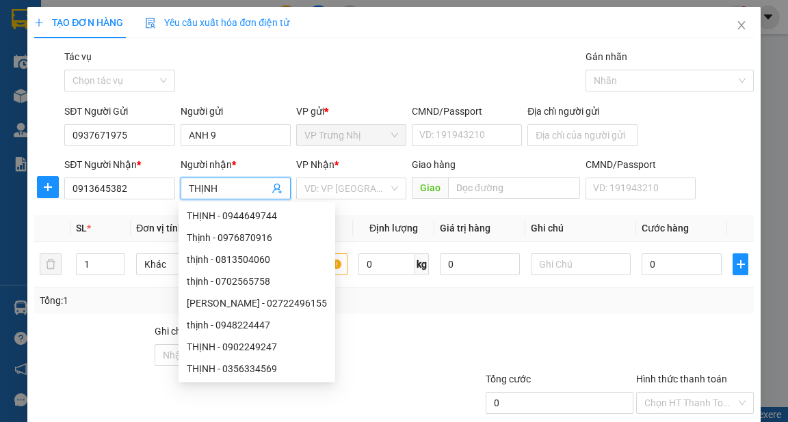
type input "THỊNH"
click at [371, 65] on div "Gói vận chuyển * Tiêu chuẩn Tác vụ Chọn tác vụ Gán nhãn Nhãn" at bounding box center [409, 73] width 694 height 48
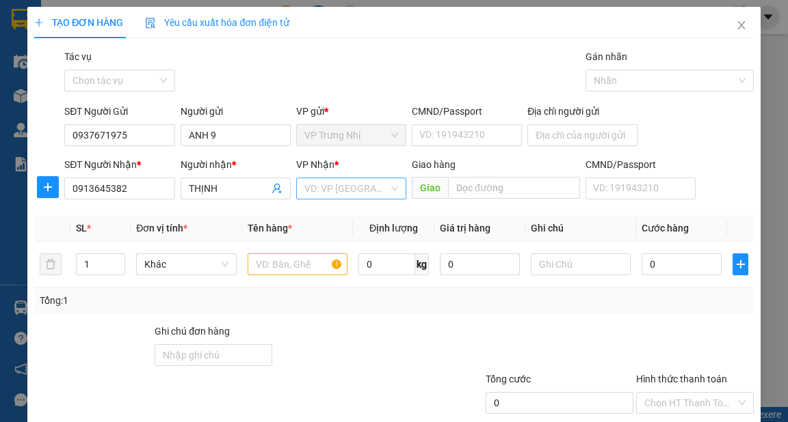
click at [380, 186] on input "search" at bounding box center [346, 188] width 84 height 21
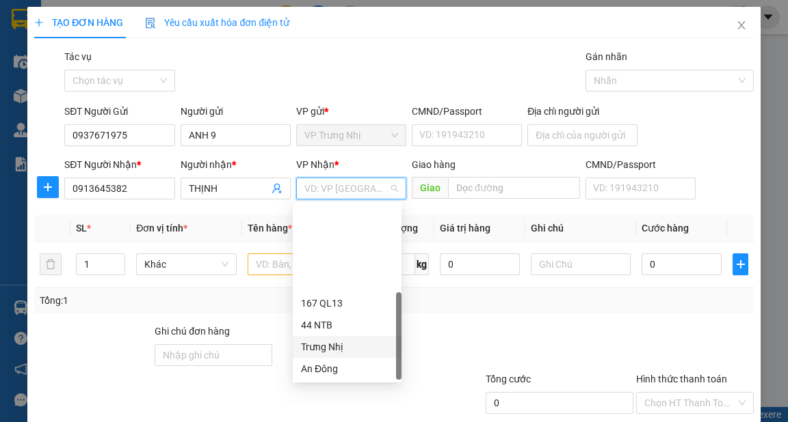
scroll to position [109, 0]
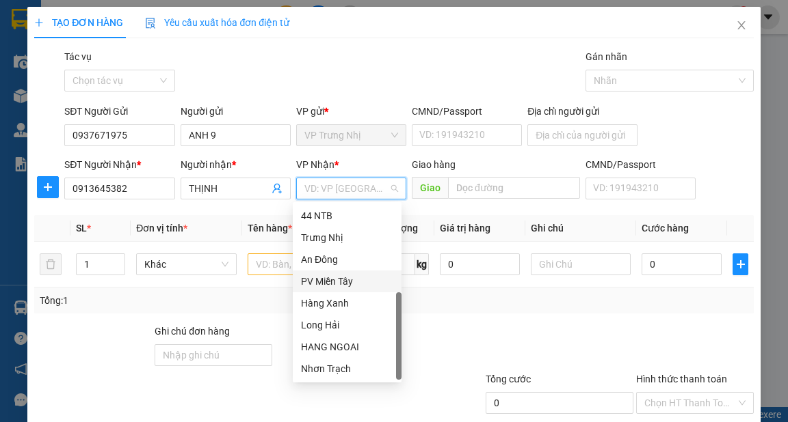
click at [330, 281] on div "PV Miền Tây" at bounding box center [347, 281] width 92 height 15
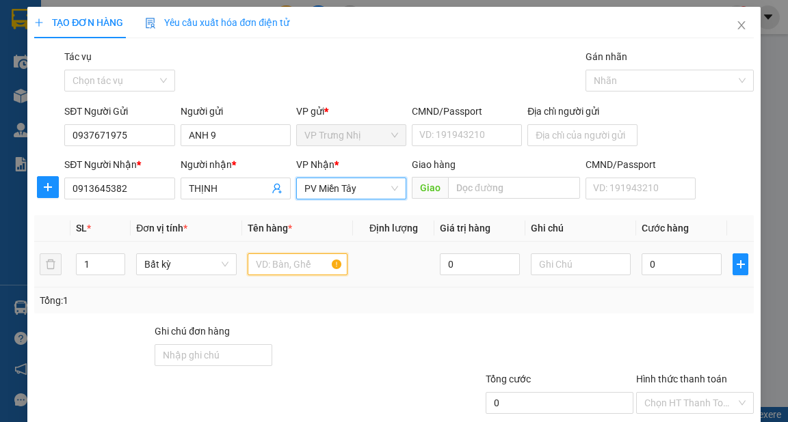
click at [286, 269] on input "text" at bounding box center [297, 265] width 100 height 22
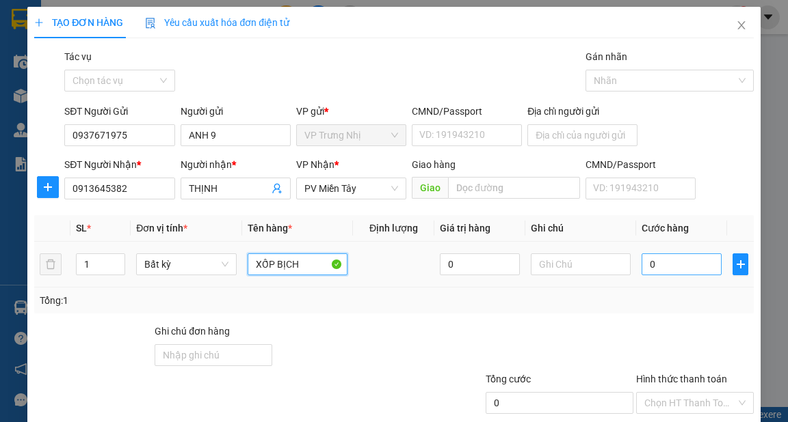
type input "XỐP BỊCH"
click at [682, 272] on input "0" at bounding box center [681, 265] width 80 height 22
type input "5"
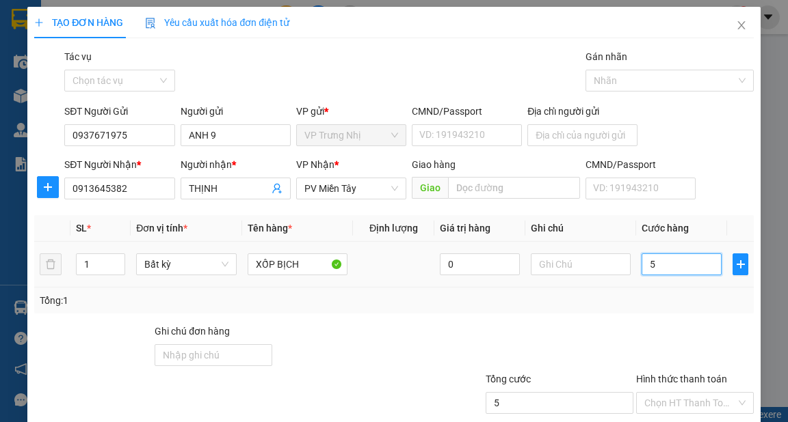
type input "50"
type input "50.000"
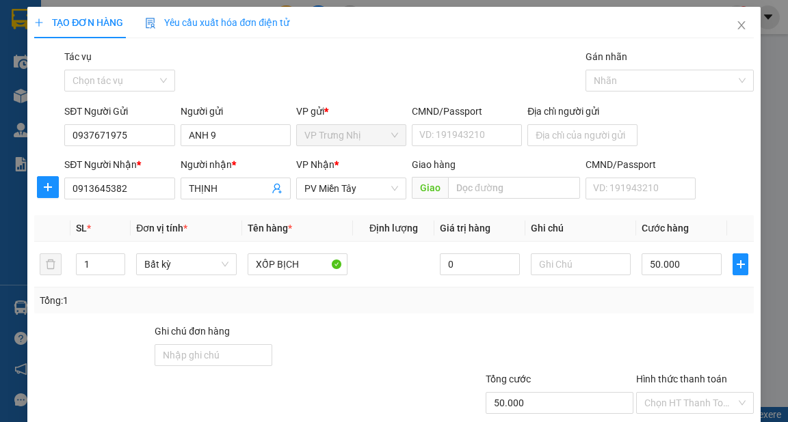
click at [667, 336] on div at bounding box center [694, 348] width 120 height 48
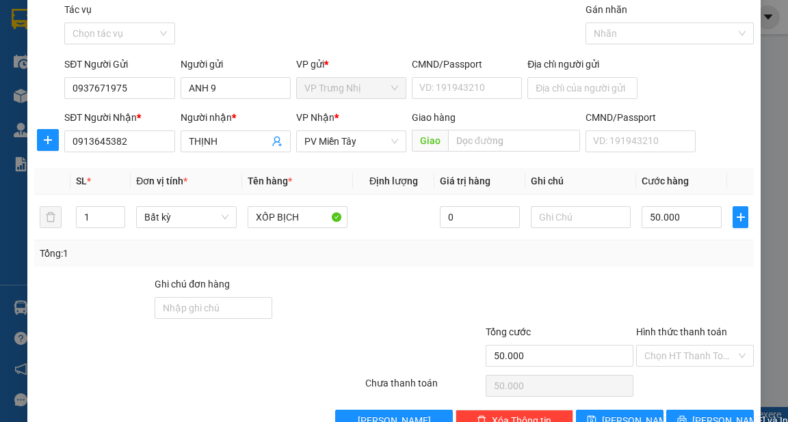
scroll to position [82, 0]
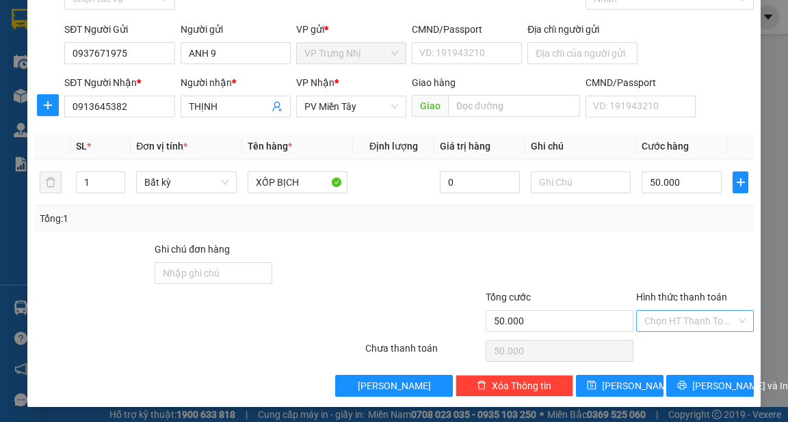
click at [689, 317] on input "Hình thức thanh toán" at bounding box center [690, 321] width 92 height 21
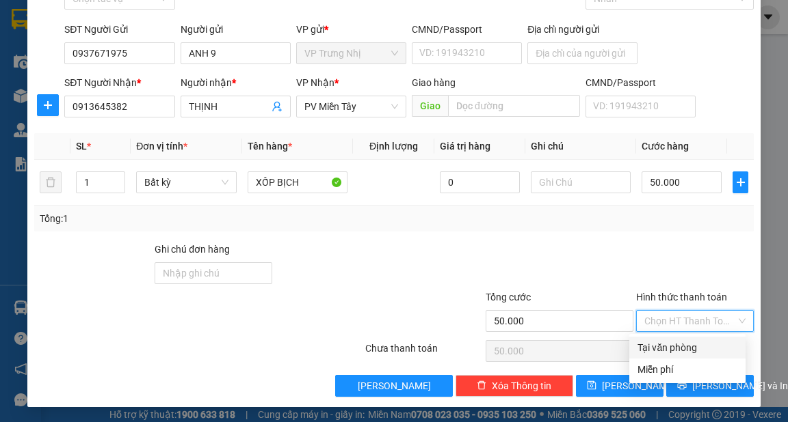
click at [683, 345] on div "Tại văn phòng" at bounding box center [687, 347] width 100 height 15
type input "0"
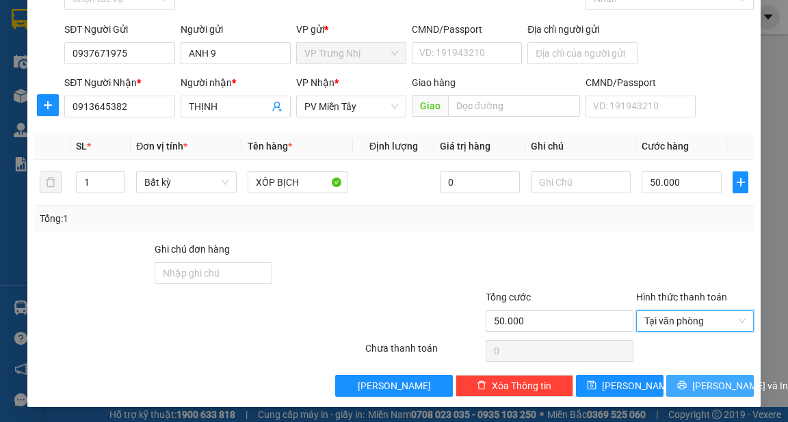
click at [729, 386] on button "[PERSON_NAME] và In" at bounding box center [710, 386] width 88 height 22
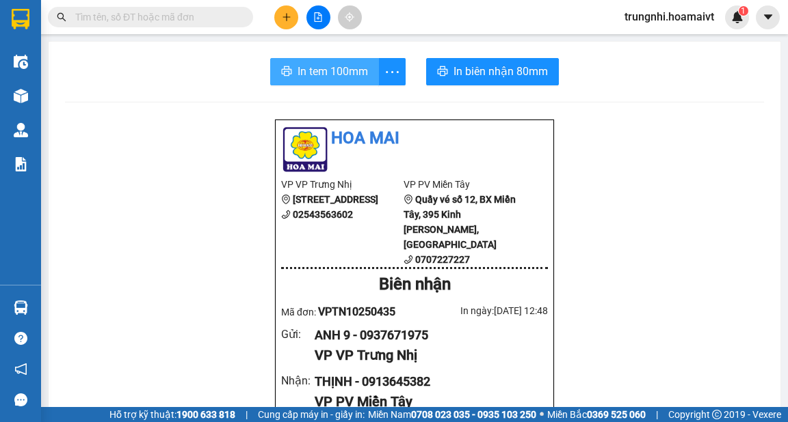
click at [332, 69] on span "In tem 100mm" at bounding box center [332, 71] width 70 height 17
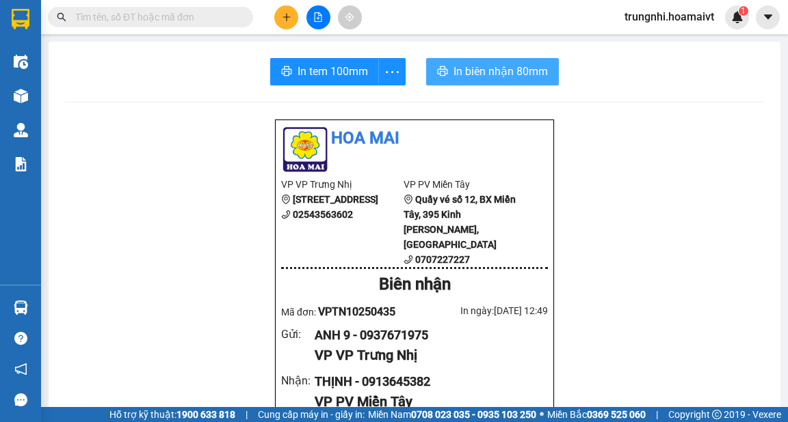
click at [489, 69] on span "In biên nhận 80mm" at bounding box center [500, 71] width 94 height 17
drag, startPoint x: 494, startPoint y: 72, endPoint x: 565, endPoint y: 112, distance: 80.8
click at [495, 72] on span "In biên nhận 80mm" at bounding box center [500, 71] width 94 height 17
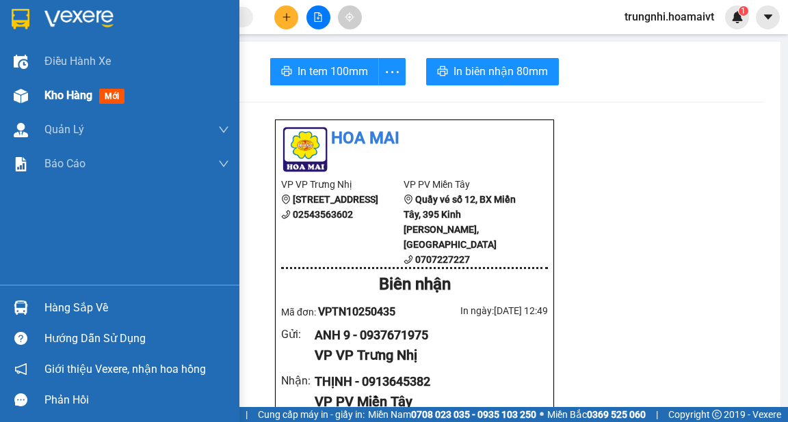
click at [66, 93] on span "Kho hàng" at bounding box center [68, 95] width 48 height 13
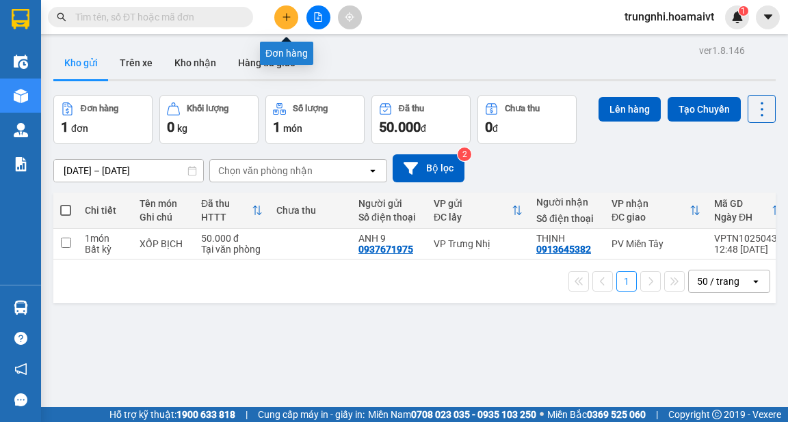
click at [288, 13] on icon "plus" at bounding box center [287, 17] width 10 height 10
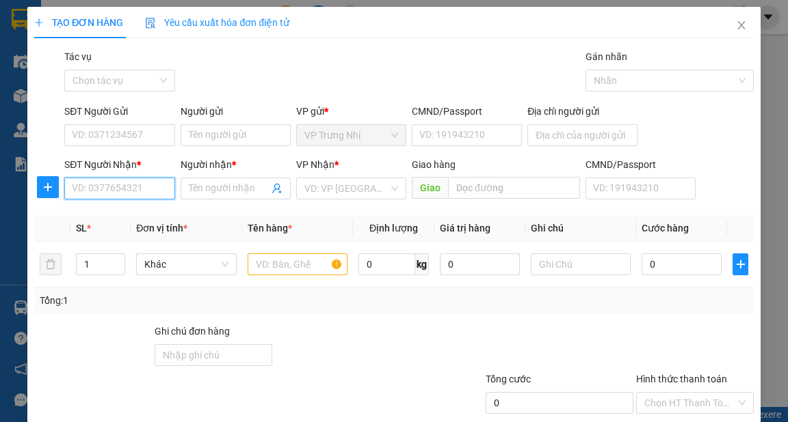
click at [117, 189] on input "SĐT Người Nhận *" at bounding box center [119, 189] width 110 height 22
click at [102, 189] on input "0902760116" at bounding box center [119, 189] width 110 height 22
type input "0902760116"
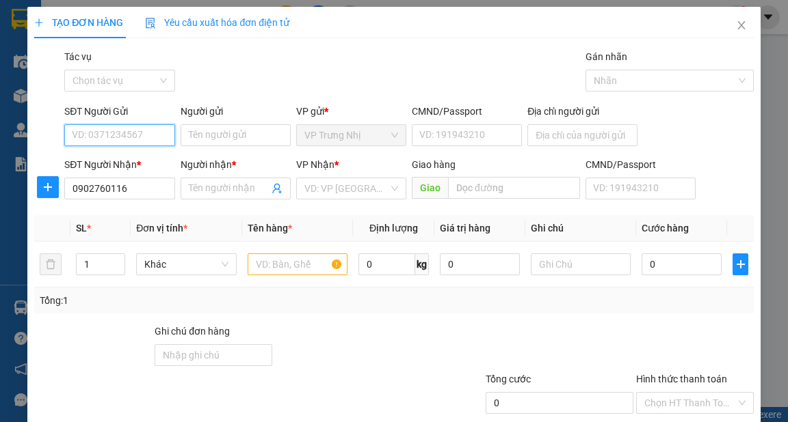
click at [147, 129] on input "SĐT Người Gửi" at bounding box center [119, 135] width 110 height 22
type input "0902784568"
click at [153, 159] on div "0902784568 - [PERSON_NAME]" at bounding box center [139, 162] width 135 height 15
type input "cô [PERSON_NAME]"
type input "0902784568"
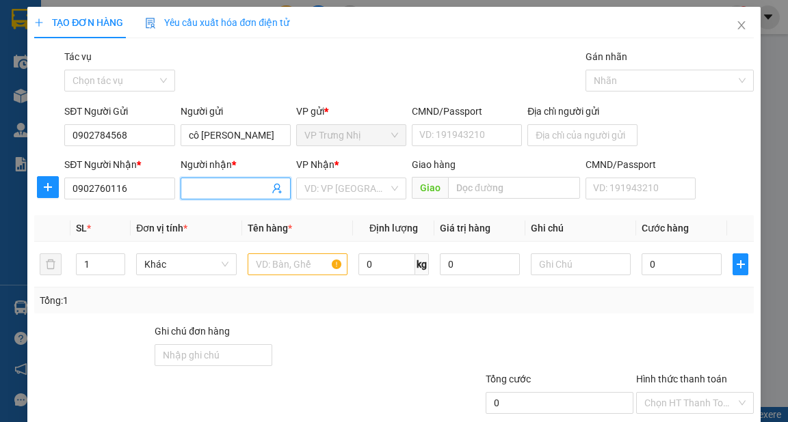
click at [206, 189] on input "Người nhận *" at bounding box center [229, 188] width 80 height 15
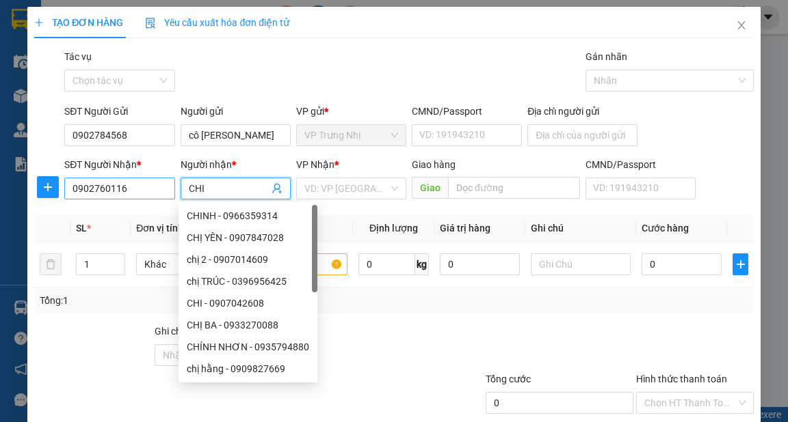
type input "CHI"
click at [104, 188] on input "0902760116" at bounding box center [119, 189] width 110 height 22
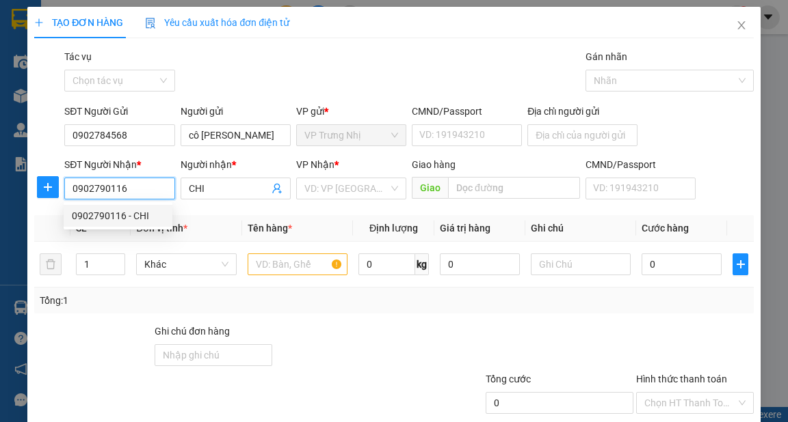
click at [127, 211] on div "0902790116 - CHI" at bounding box center [118, 216] width 92 height 15
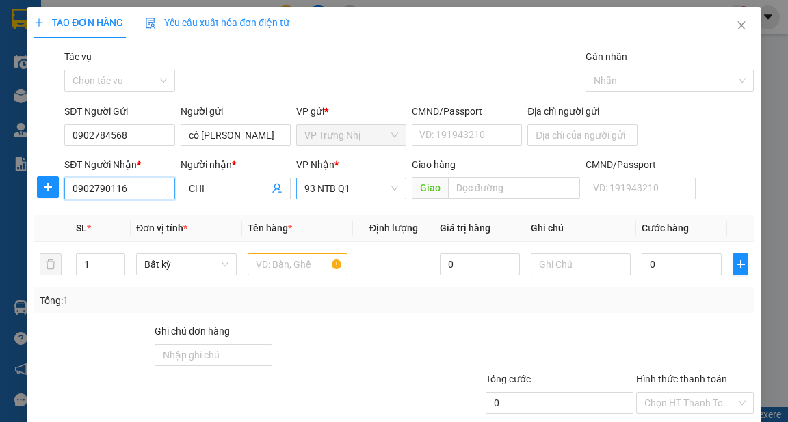
click at [379, 191] on span "93 NTB Q1" at bounding box center [351, 188] width 94 height 21
type input "0902790116"
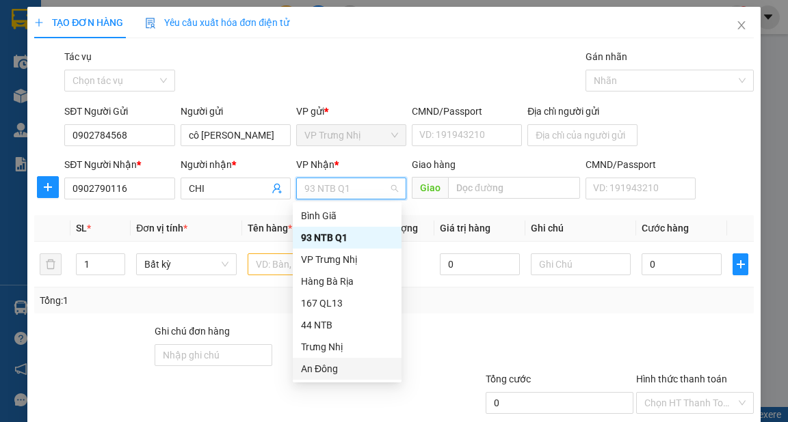
click at [324, 366] on div "An Đông" at bounding box center [347, 369] width 92 height 15
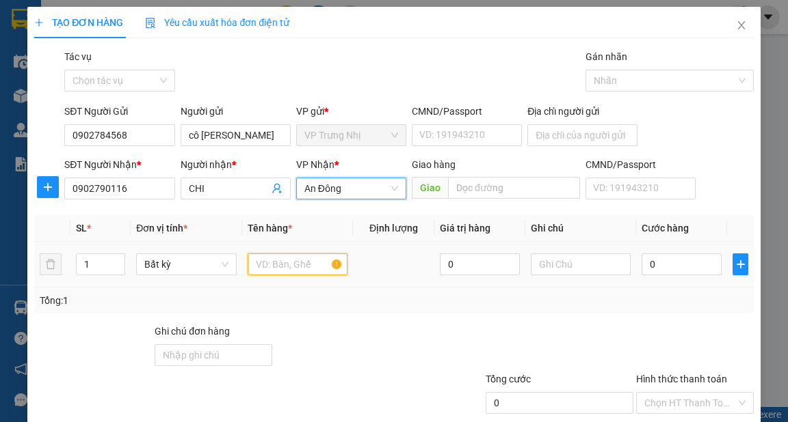
click at [293, 267] on input "text" at bounding box center [297, 265] width 100 height 22
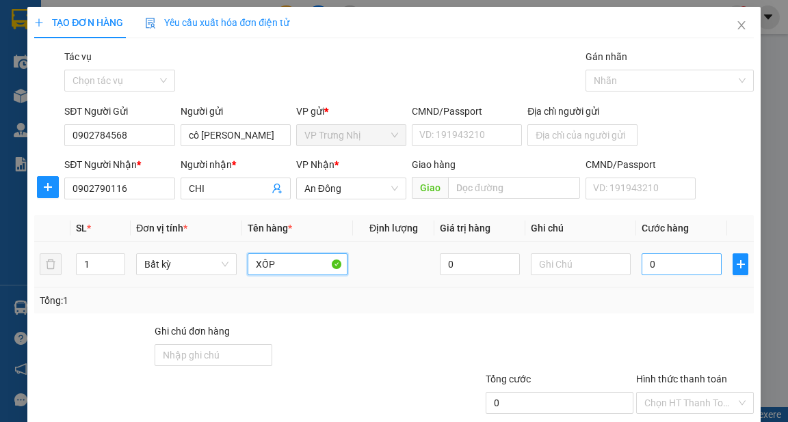
type input "XỐP"
click at [656, 272] on input "0" at bounding box center [681, 265] width 80 height 22
type input "3"
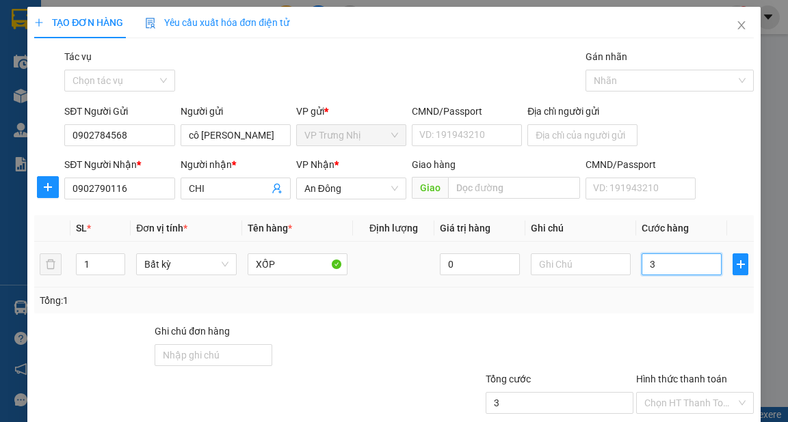
type input "30"
type input "30.000"
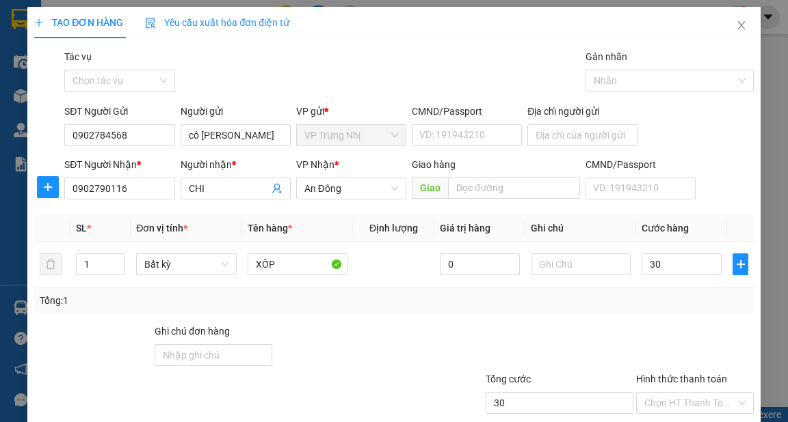
type input "30.000"
click at [656, 306] on div "Tổng: 1" at bounding box center [394, 300] width 708 height 15
click at [687, 393] on input "Hình thức thanh toán" at bounding box center [690, 403] width 92 height 21
click at [689, 422] on div "Tại văn phòng" at bounding box center [687, 429] width 100 height 15
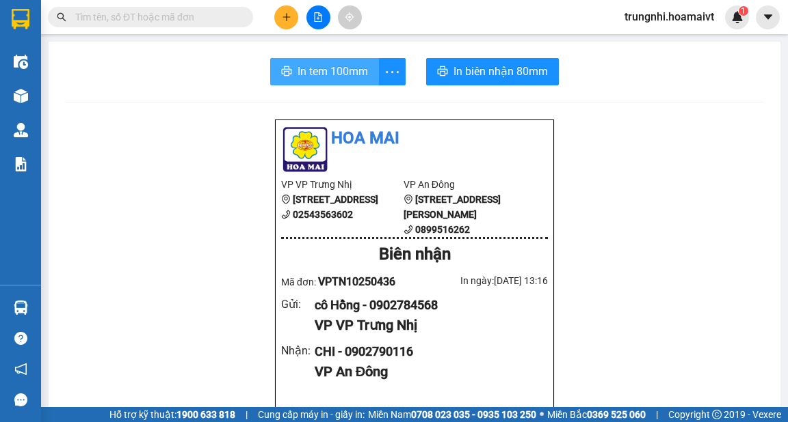
click at [338, 77] on span "In tem 100mm" at bounding box center [332, 71] width 70 height 17
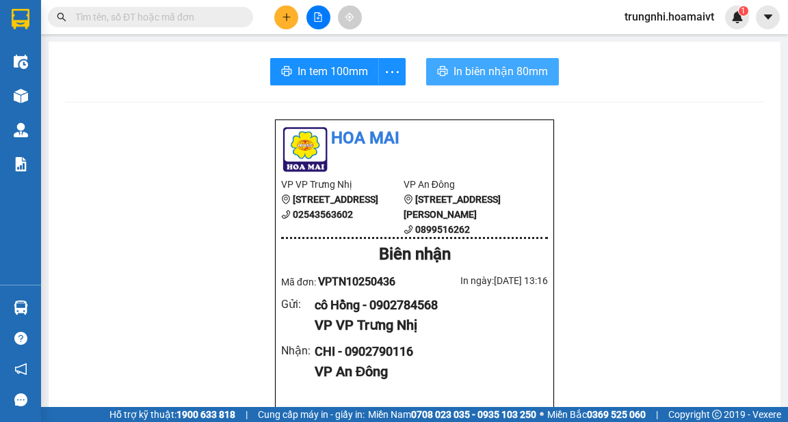
click at [498, 74] on span "In biên nhận 80mm" at bounding box center [500, 71] width 94 height 17
click at [467, 72] on span "In biên nhận 80mm" at bounding box center [500, 71] width 94 height 17
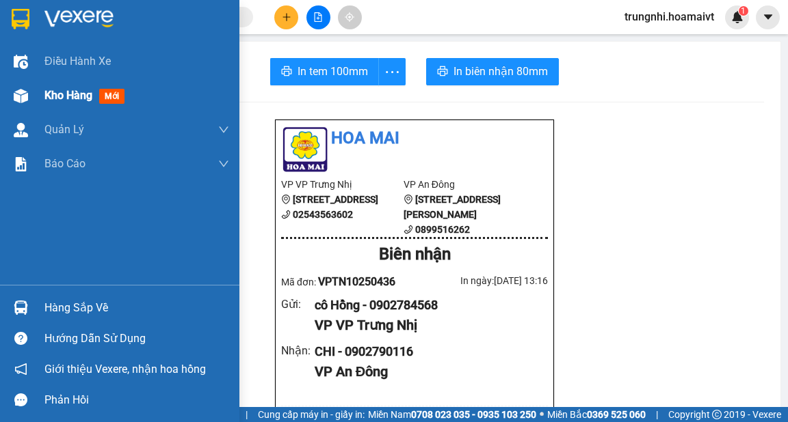
click at [53, 94] on span "Kho hàng" at bounding box center [68, 95] width 48 height 13
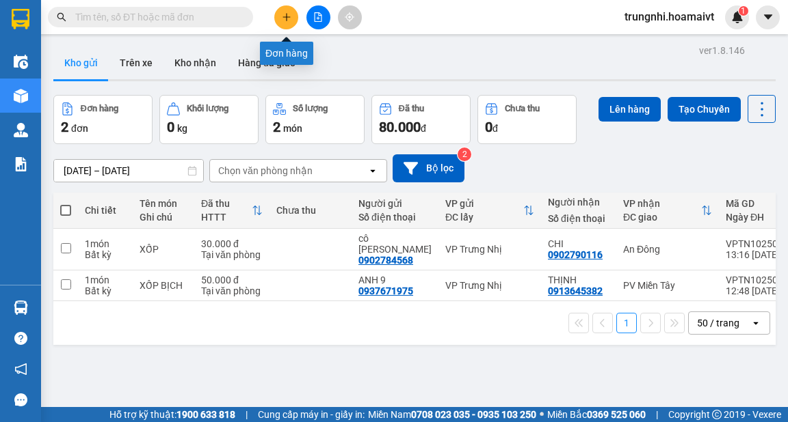
click at [282, 14] on icon "plus" at bounding box center [287, 17] width 10 height 10
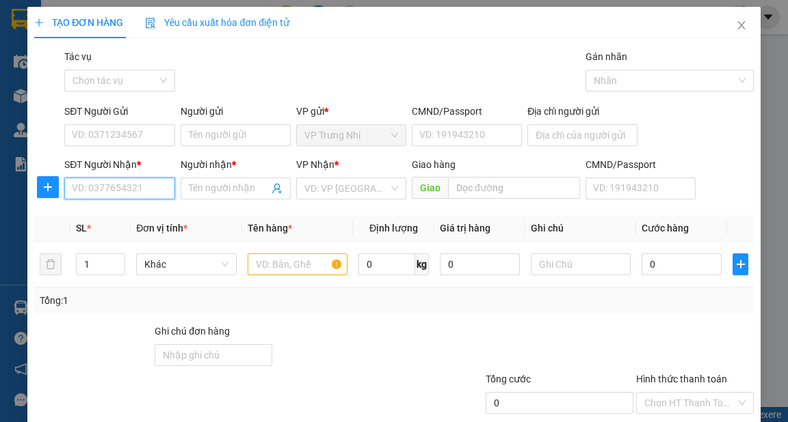
click at [79, 189] on input "SĐT Người Nhận *" at bounding box center [119, 189] width 110 height 22
click at [91, 189] on input "SĐT Người Nhận *" at bounding box center [119, 189] width 110 height 22
type input "0932898743"
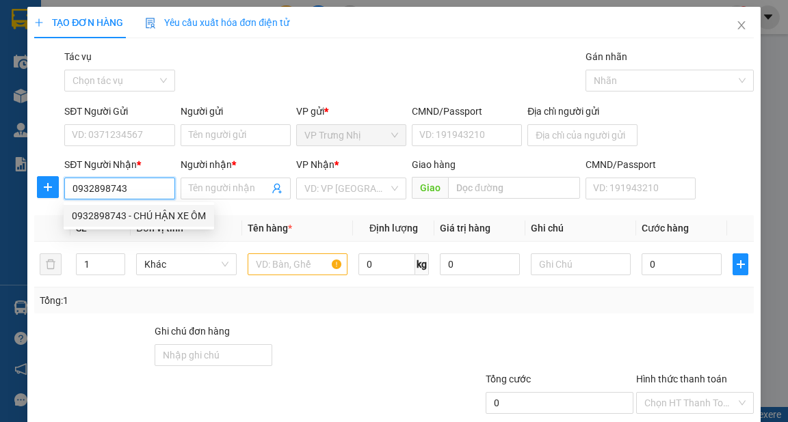
click at [129, 208] on div "0932898743 - CHÚ HẬN XE ÔM" at bounding box center [139, 216] width 150 height 22
type input "CHÚ HẬN XE ÔM"
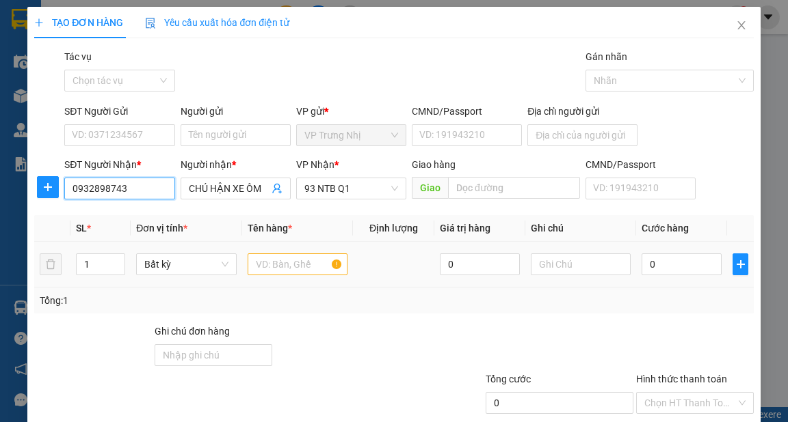
type input "0932898743"
click at [291, 270] on input "text" at bounding box center [297, 265] width 100 height 22
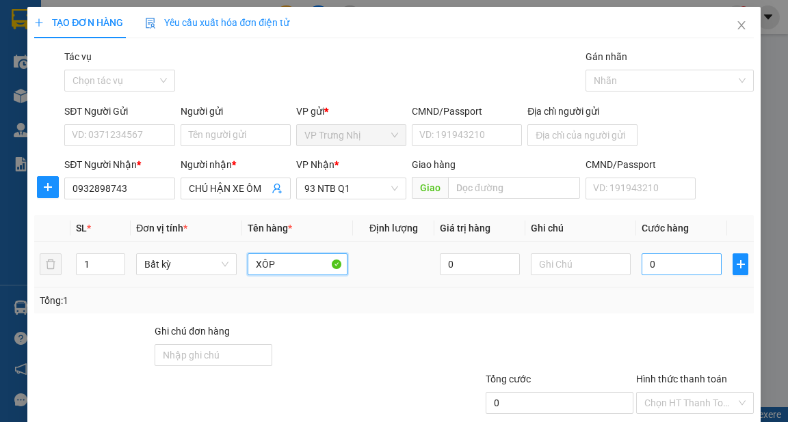
type input "XÔP"
click at [655, 269] on input "0" at bounding box center [681, 265] width 80 height 22
type input "3"
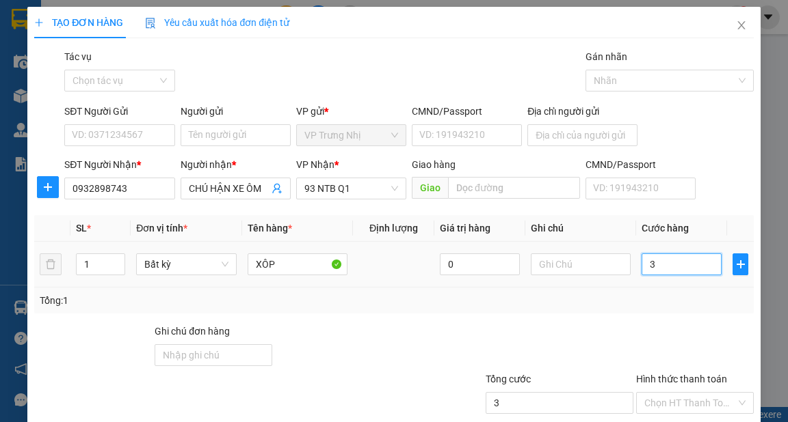
type input "30"
type input "30.000"
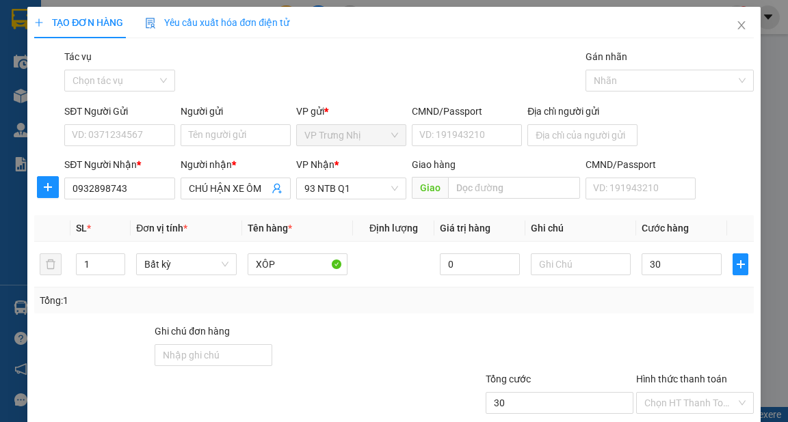
type input "30.000"
click at [645, 313] on div "Transit Pickup Surcharge Ids Transit Deliver Surcharge Ids Transit Deliver Surc…" at bounding box center [393, 264] width 718 height 430
click at [671, 393] on input "Hình thức thanh toán" at bounding box center [690, 403] width 92 height 21
click at [668, 422] on div "Tại văn phòng" at bounding box center [687, 429] width 100 height 15
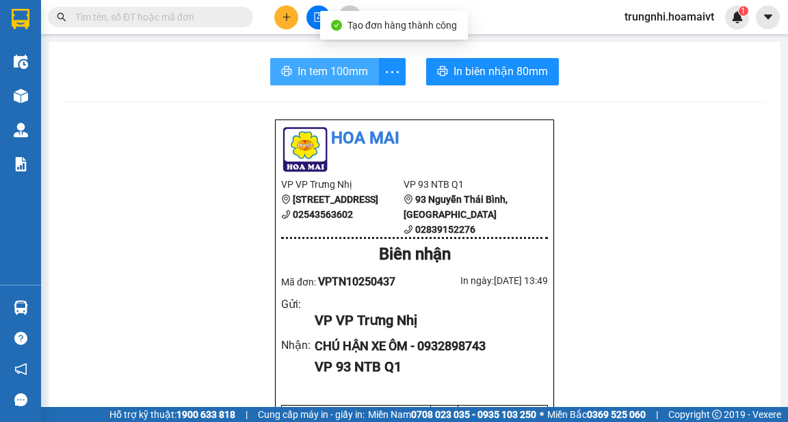
click at [283, 75] on icon "printer" at bounding box center [286, 71] width 11 height 11
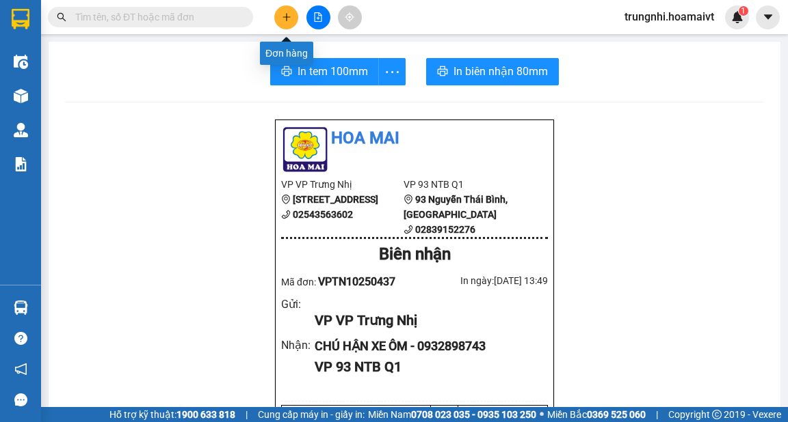
click at [282, 18] on icon "plus" at bounding box center [287, 17] width 10 height 10
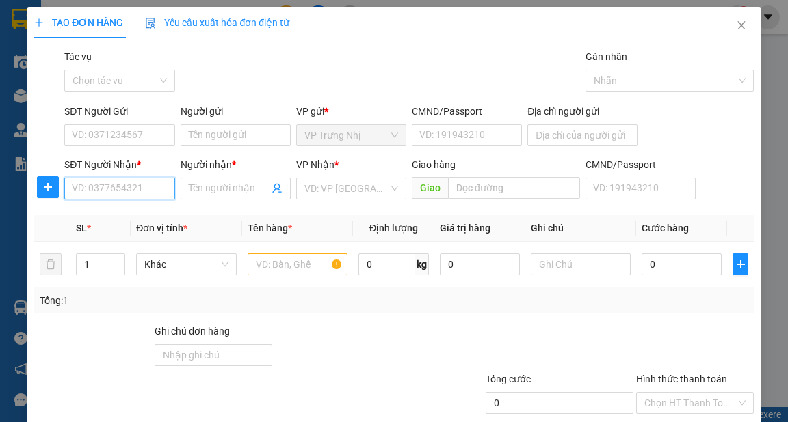
click at [90, 189] on input "SĐT Người Nhận *" at bounding box center [119, 189] width 110 height 22
type input "0917020869"
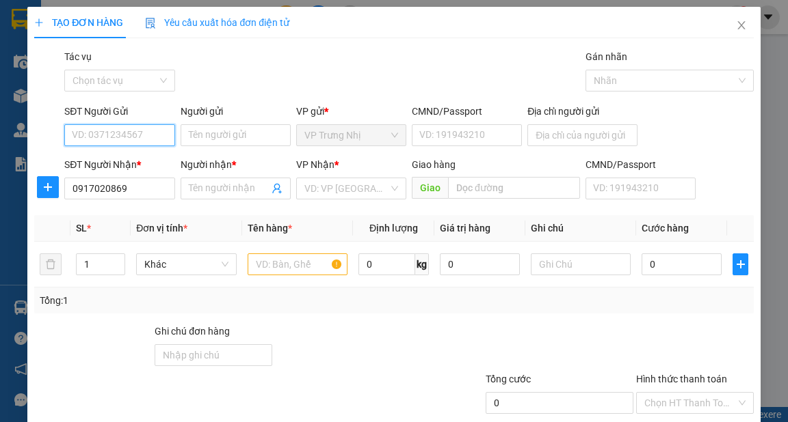
click at [139, 135] on input "SĐT Người Gửi" at bounding box center [119, 135] width 110 height 22
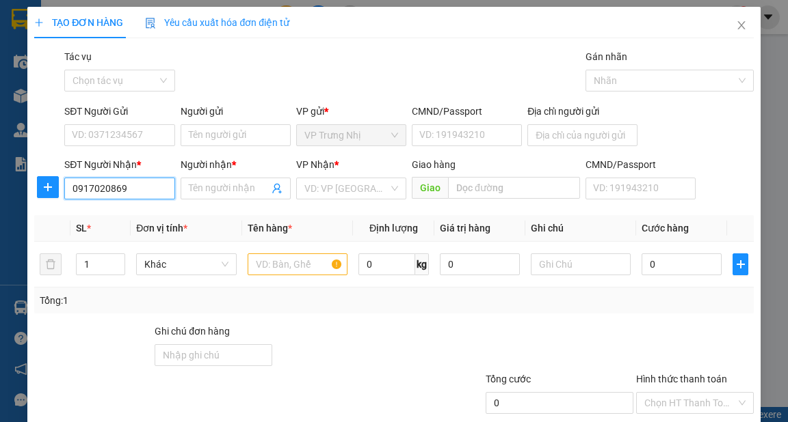
click at [148, 189] on input "0917020869" at bounding box center [119, 189] width 110 height 22
type input "0917020869"
click at [223, 192] on input "Người nhận *" at bounding box center [229, 188] width 80 height 15
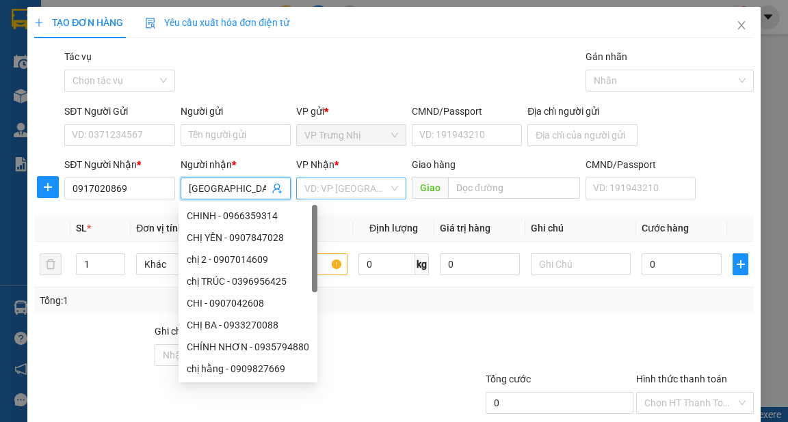
type input "[GEOGRAPHIC_DATA]"
click at [355, 183] on input "search" at bounding box center [346, 188] width 84 height 21
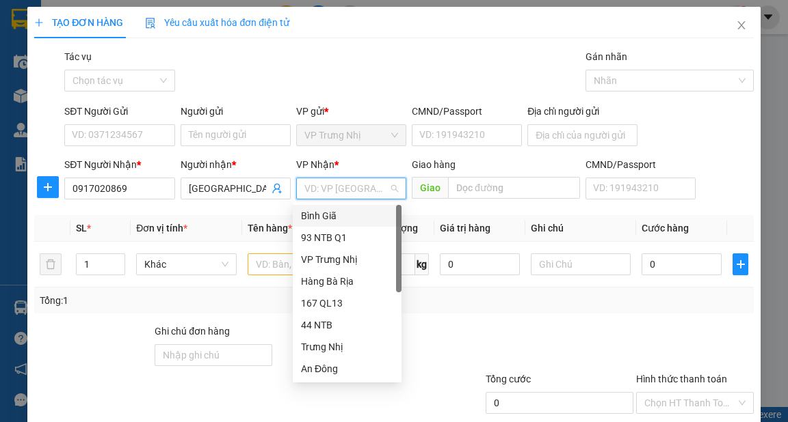
type input "9"
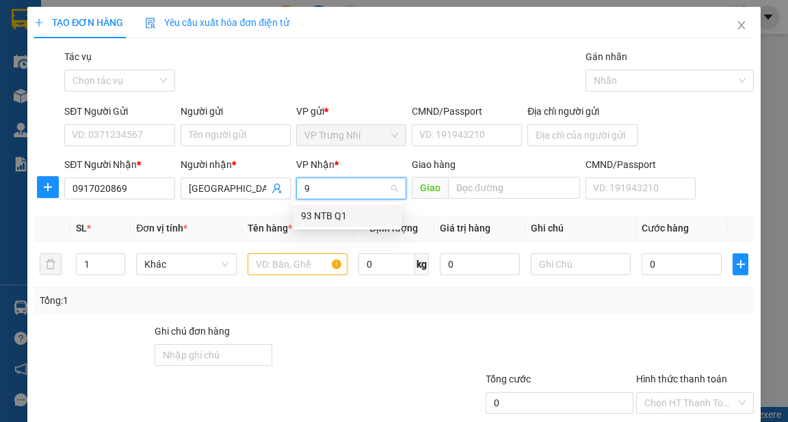
click at [336, 213] on div "93 NTB Q1" at bounding box center [347, 216] width 92 height 15
click at [301, 270] on input "text" at bounding box center [297, 265] width 100 height 22
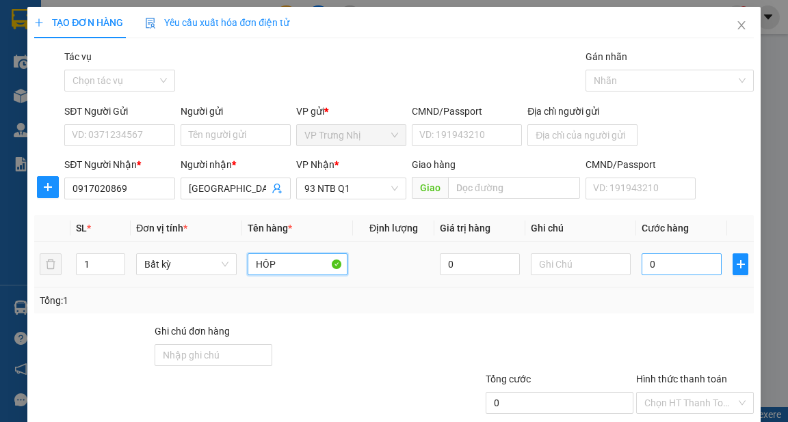
type input "HÔP"
click at [675, 263] on input "0" at bounding box center [681, 265] width 80 height 22
type input "3"
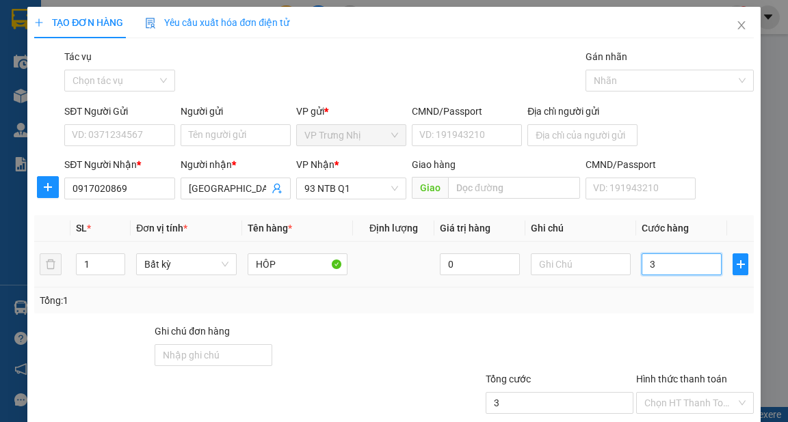
type input "30"
type input "30.000"
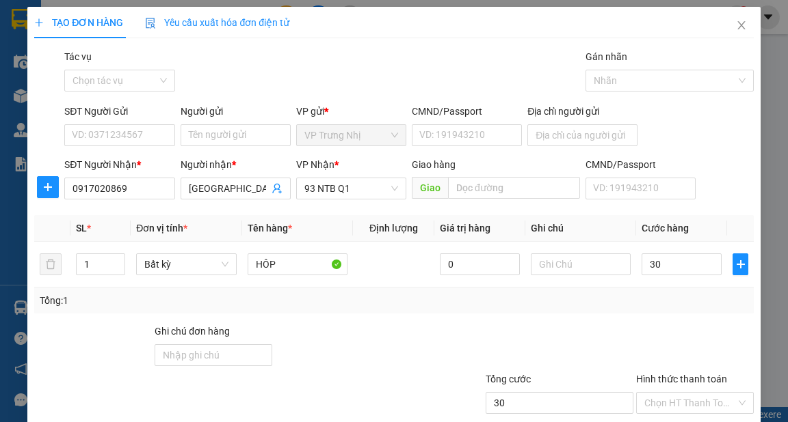
type input "30.000"
click at [657, 293] on div "Tổng: 1" at bounding box center [394, 300] width 708 height 15
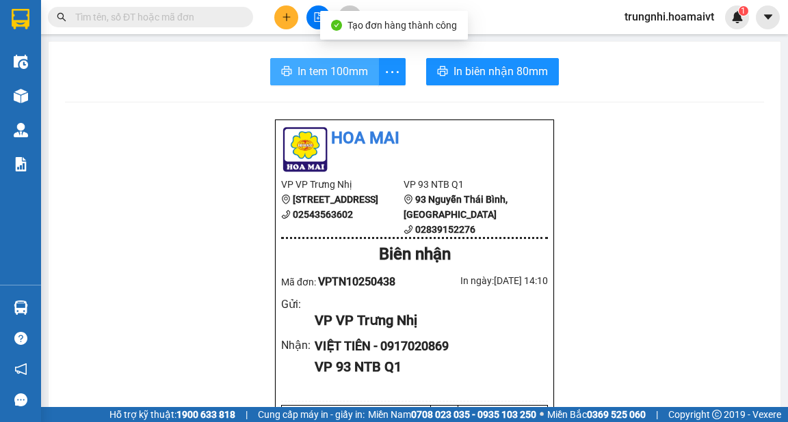
click at [281, 68] on icon "printer" at bounding box center [286, 71] width 11 height 11
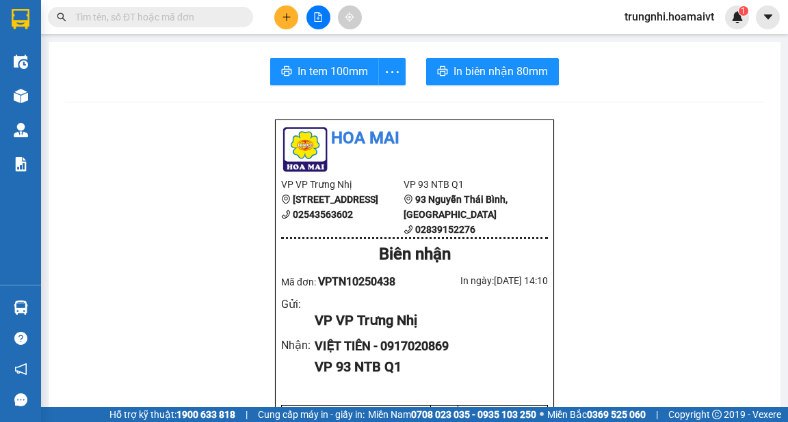
click at [280, 22] on button at bounding box center [286, 17] width 24 height 24
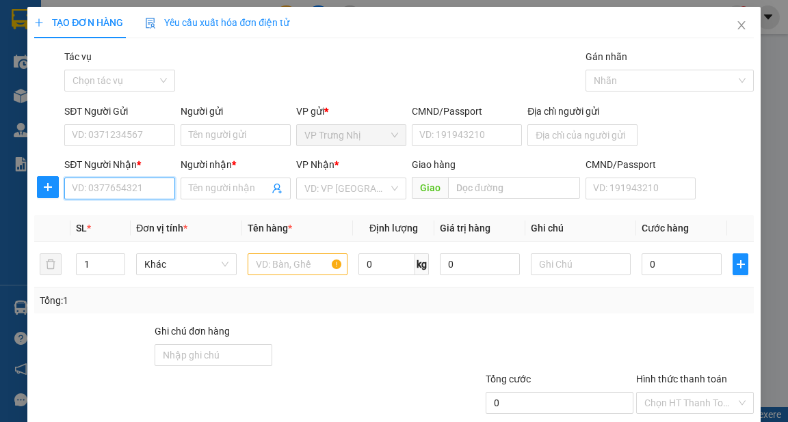
click at [91, 189] on input "SĐT Người Nhận *" at bounding box center [119, 189] width 110 height 22
click at [83, 188] on input "SĐT Người Nhận *" at bounding box center [119, 189] width 110 height 22
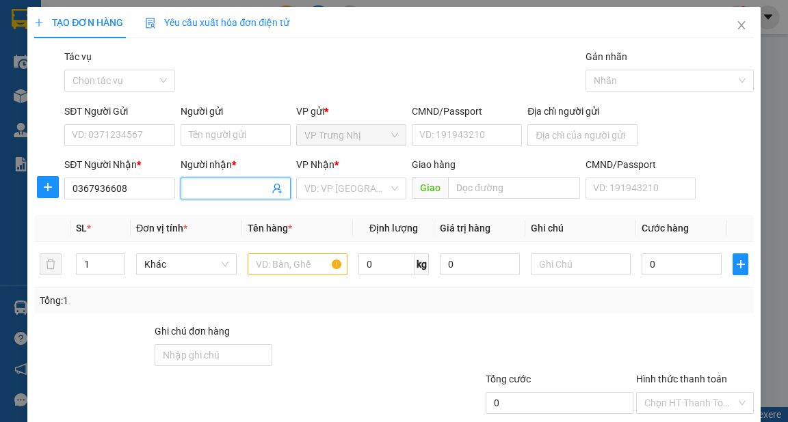
click at [200, 184] on input "Người nhận *" at bounding box center [229, 188] width 80 height 15
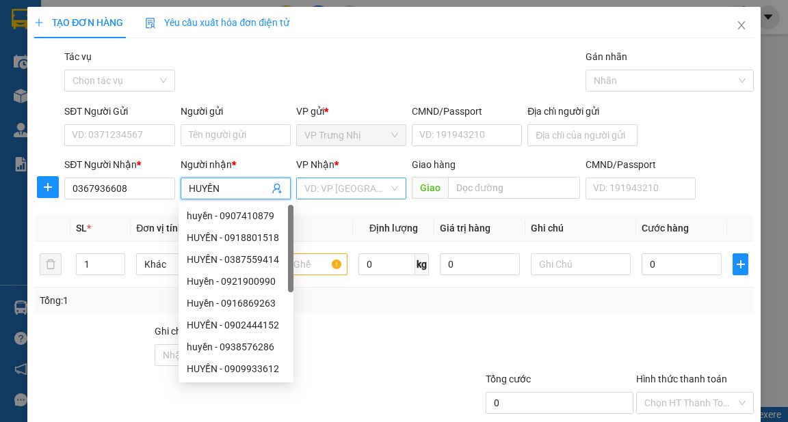
click at [339, 179] on input "search" at bounding box center [346, 188] width 84 height 21
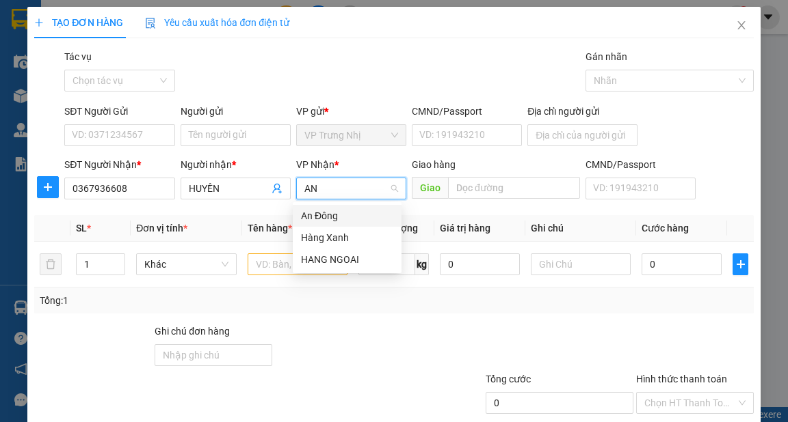
click at [337, 215] on div "An Đông" at bounding box center [347, 216] width 92 height 15
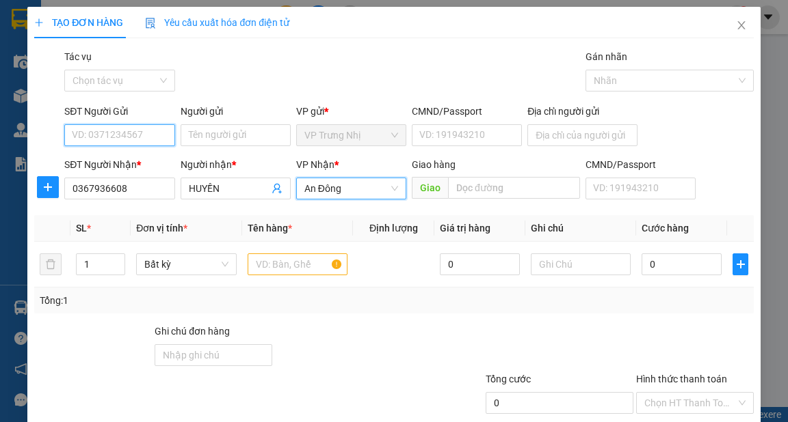
click at [116, 137] on input "SĐT Người Gửi" at bounding box center [119, 135] width 110 height 22
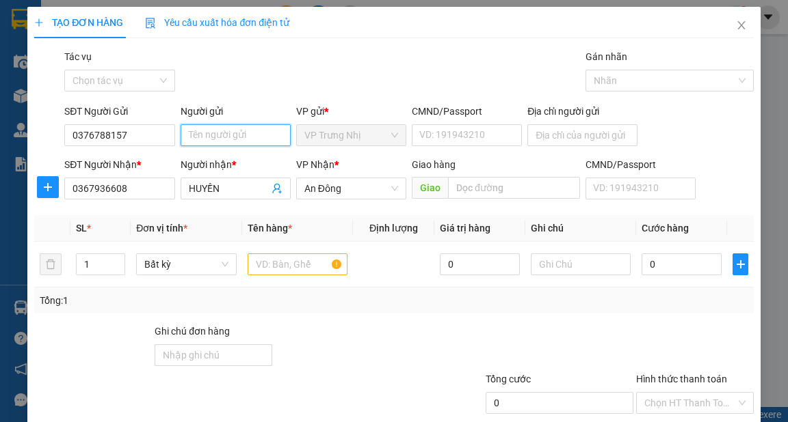
click at [215, 141] on input "Người gửi" at bounding box center [235, 135] width 110 height 22
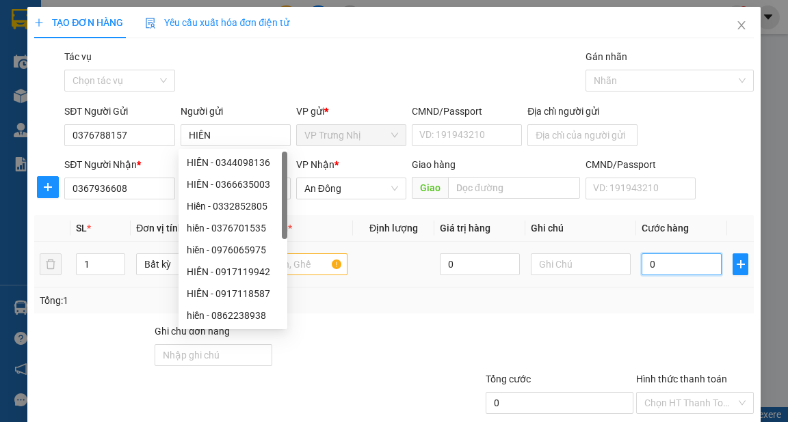
click at [664, 268] on input "0" at bounding box center [681, 265] width 80 height 22
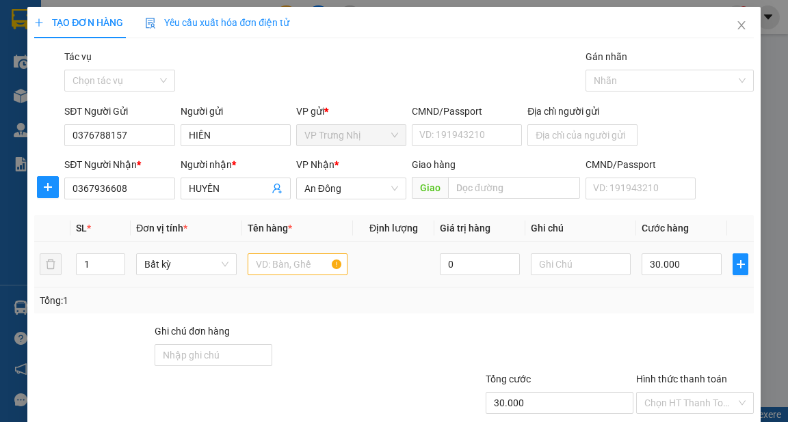
click at [268, 275] on div at bounding box center [297, 264] width 100 height 27
click at [273, 263] on input "text" at bounding box center [297, 265] width 100 height 22
click at [637, 313] on div "Transit Pickup Surcharge Ids Transit Deliver Surcharge Ids Transit Deliver Surc…" at bounding box center [393, 264] width 718 height 430
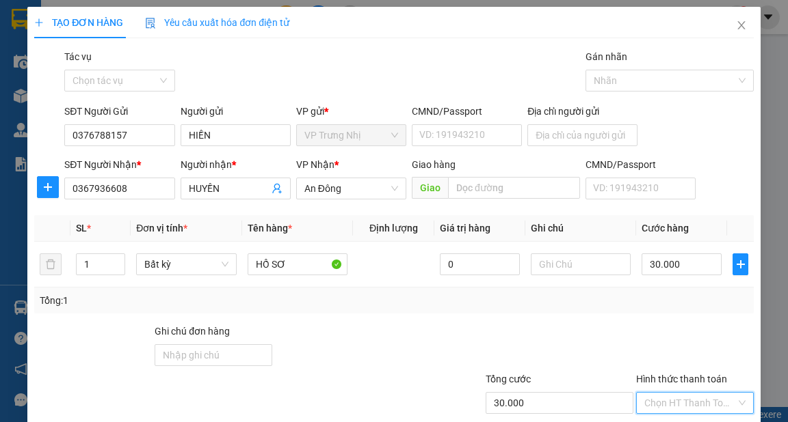
click at [673, 393] on input "Hình thức thanh toán" at bounding box center [690, 403] width 92 height 21
click at [670, 422] on div "Tại văn phòng" at bounding box center [687, 429] width 100 height 15
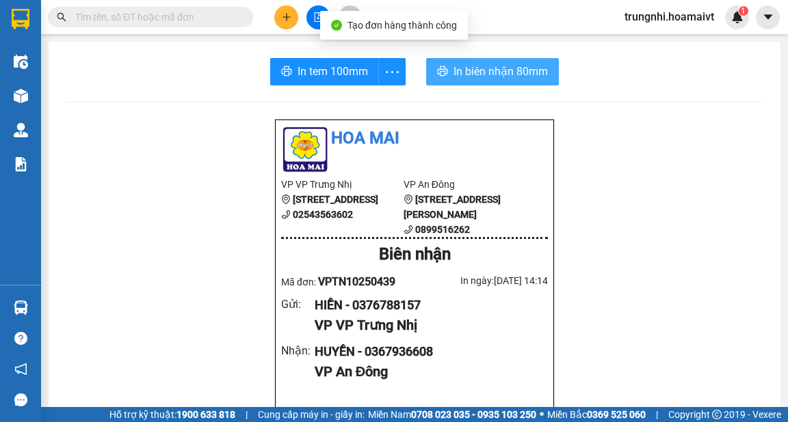
click at [489, 79] on span "In biên nhận 80mm" at bounding box center [500, 71] width 94 height 17
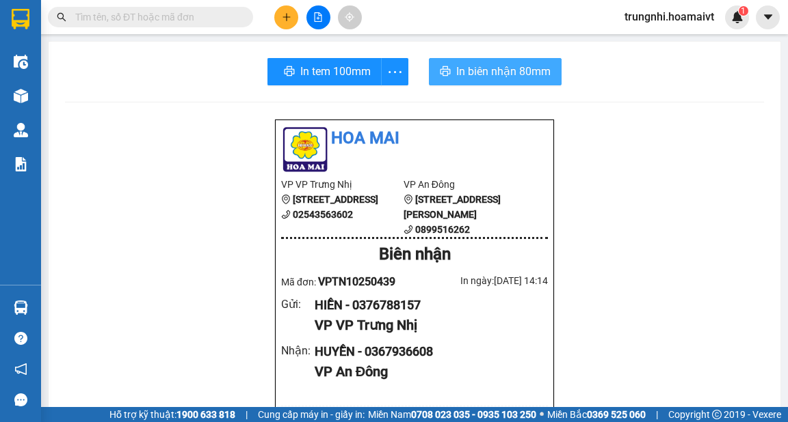
click at [465, 79] on span "In biên nhận 80mm" at bounding box center [503, 71] width 94 height 17
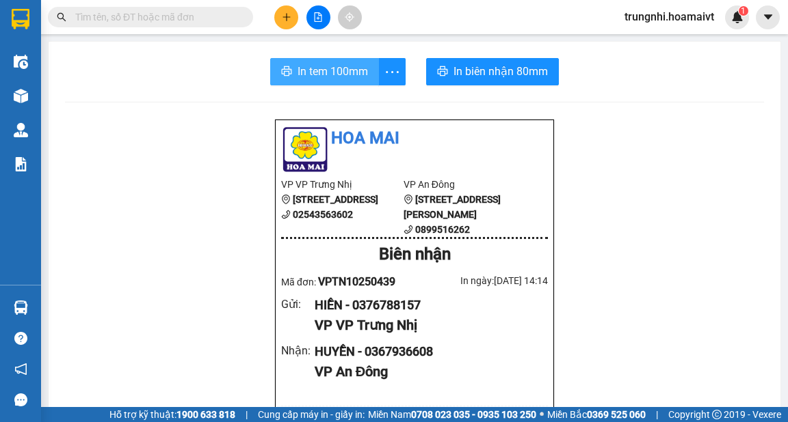
click at [320, 83] on button "In tem 100mm" at bounding box center [324, 71] width 109 height 27
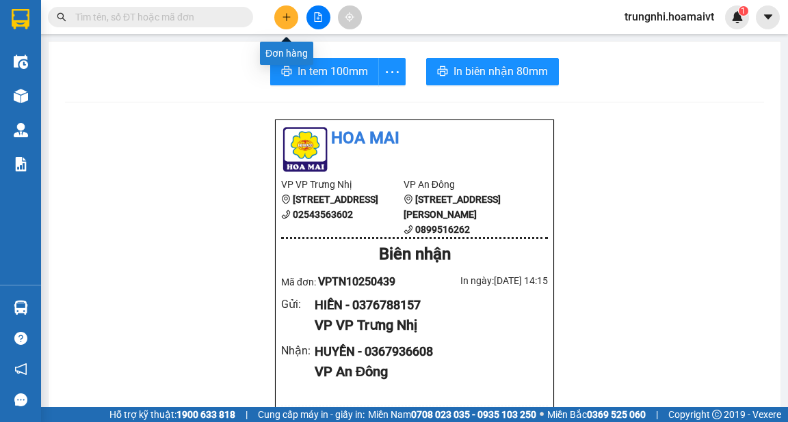
click at [283, 16] on icon "plus" at bounding box center [287, 17] width 10 height 10
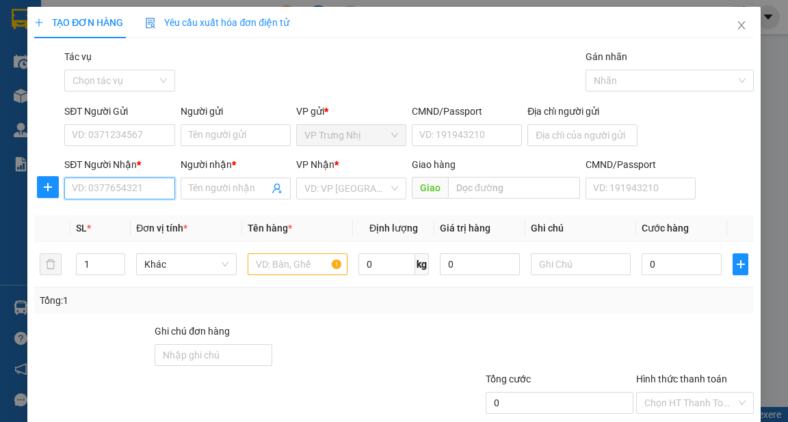
click at [126, 189] on input "SĐT Người Nhận *" at bounding box center [119, 189] width 110 height 22
click at [94, 195] on input "SĐT Người Nhận *" at bounding box center [119, 189] width 110 height 22
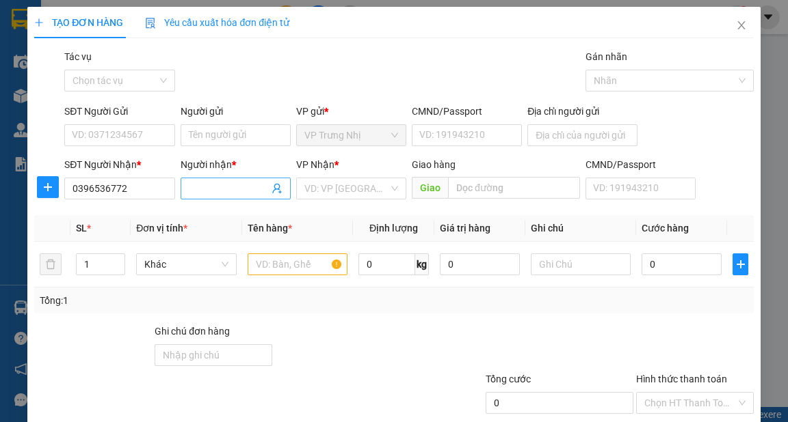
click at [213, 196] on span at bounding box center [235, 189] width 110 height 22
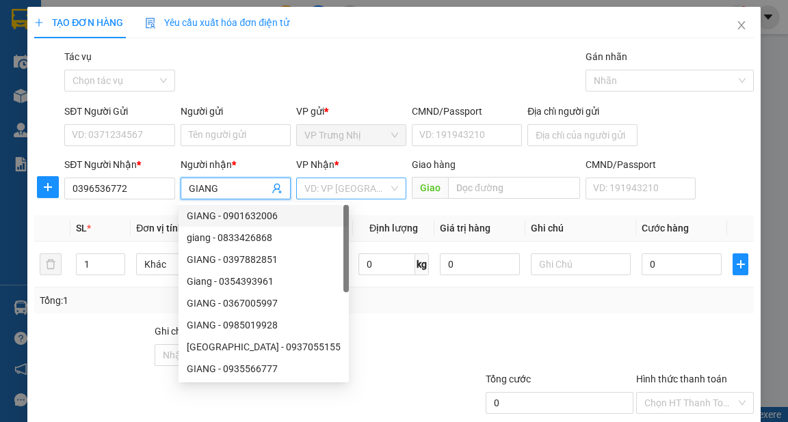
click at [339, 194] on input "search" at bounding box center [346, 188] width 84 height 21
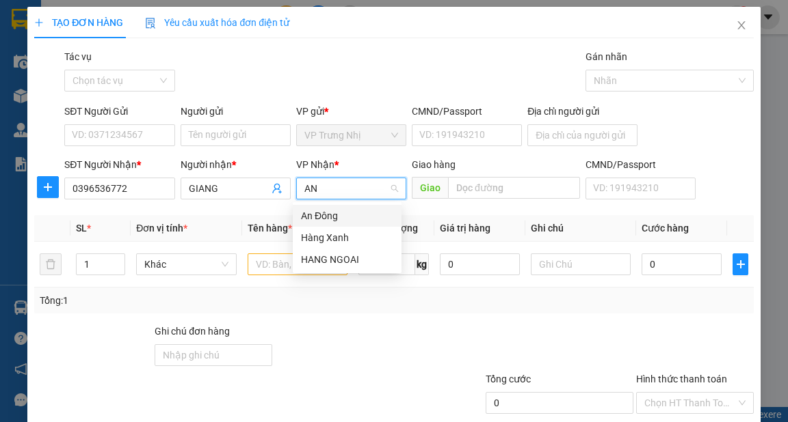
click at [330, 216] on div "An Đông" at bounding box center [347, 216] width 92 height 15
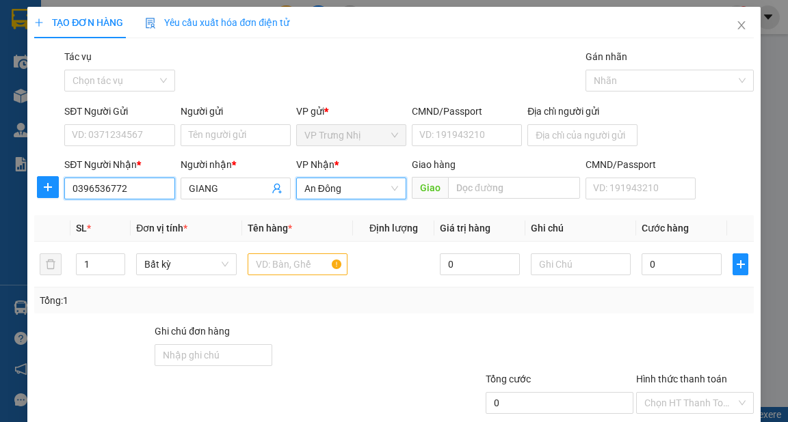
click at [136, 179] on input "0396536772" at bounding box center [119, 189] width 110 height 22
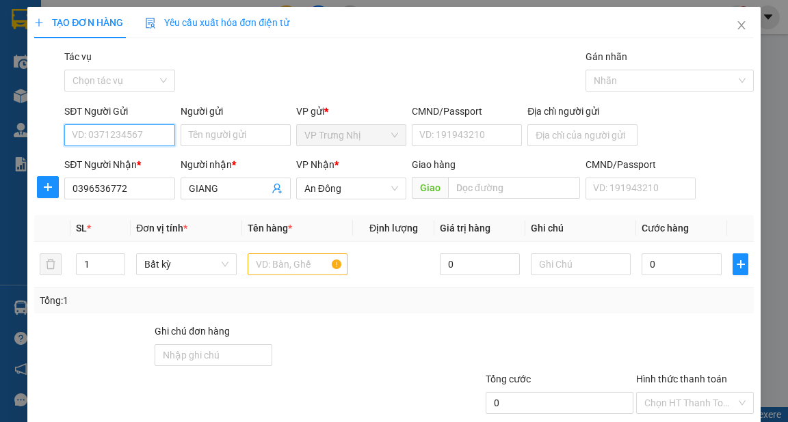
click at [118, 139] on input "SĐT Người Gửi" at bounding box center [119, 135] width 110 height 22
paste input "0396536772"
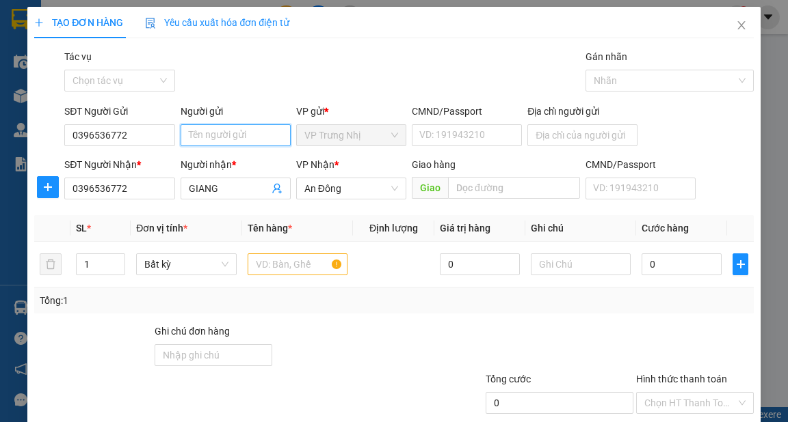
click at [218, 143] on input "Người gửi" at bounding box center [235, 135] width 110 height 22
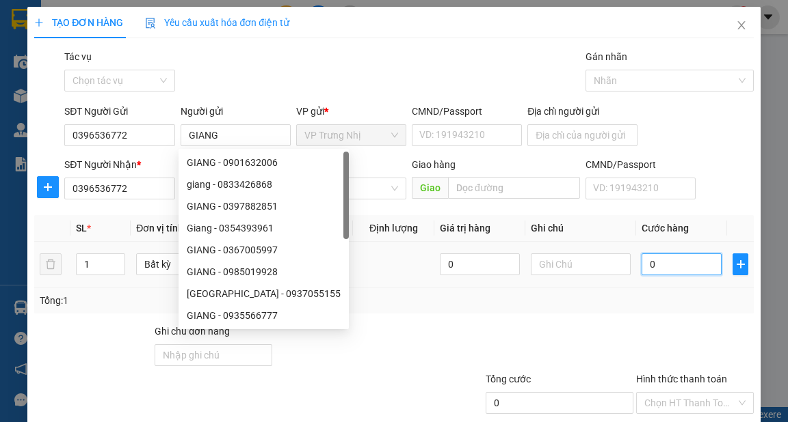
click at [683, 262] on input "0" at bounding box center [681, 265] width 80 height 22
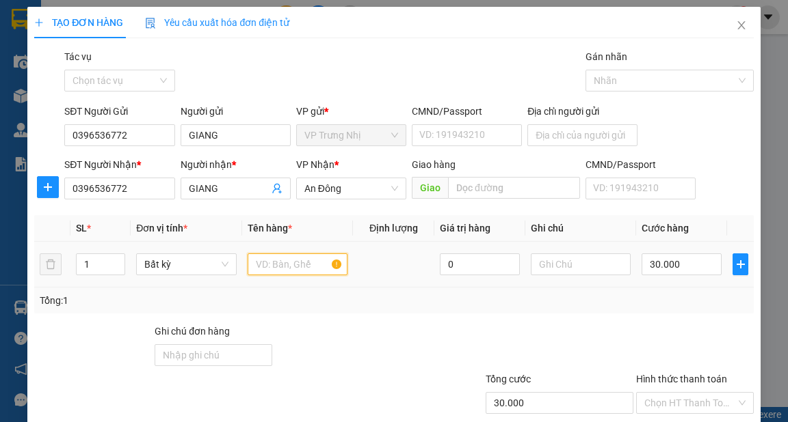
click at [308, 265] on input "text" at bounding box center [297, 265] width 100 height 22
click at [574, 297] on div "Tổng: 1" at bounding box center [394, 300] width 708 height 15
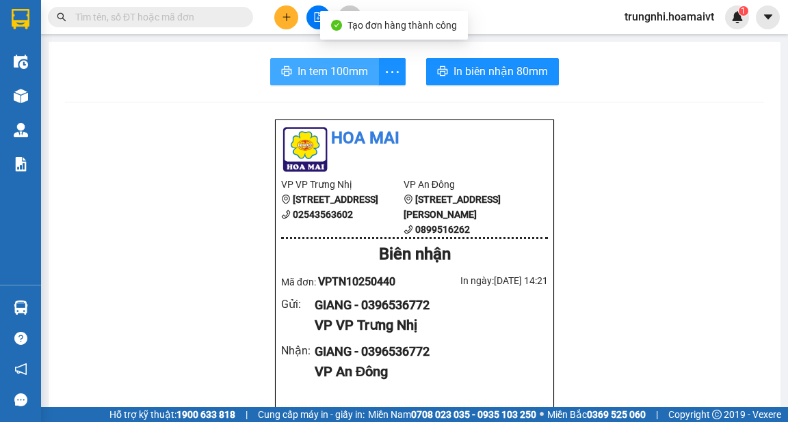
click at [298, 71] on span "In tem 100mm" at bounding box center [332, 71] width 70 height 17
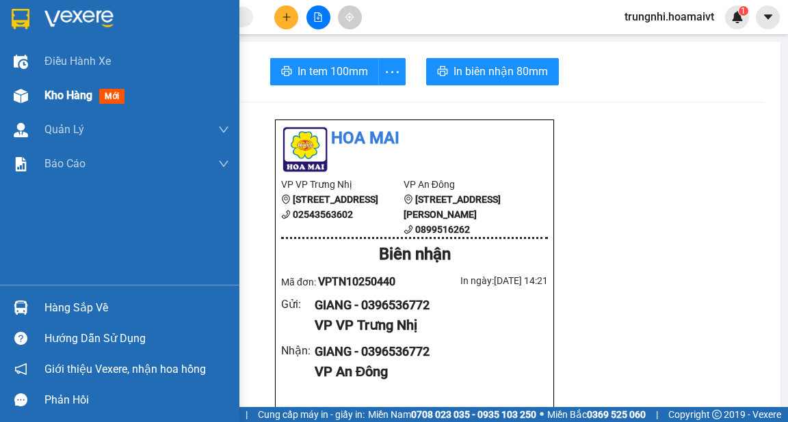
click at [95, 94] on div "Kho hàng mới" at bounding box center [86, 95] width 85 height 17
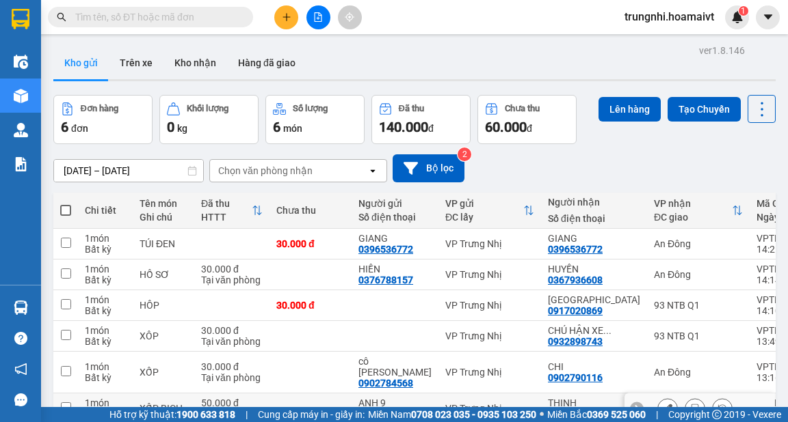
click at [70, 403] on input "checkbox" at bounding box center [66, 408] width 10 height 10
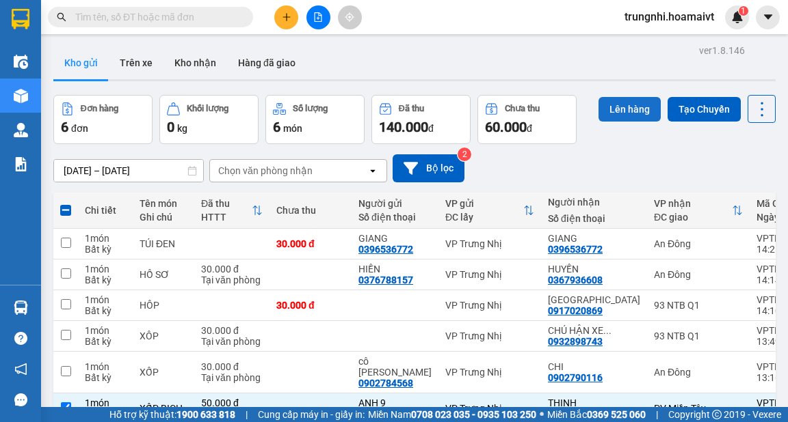
click at [626, 97] on button "Lên hàng" at bounding box center [629, 109] width 62 height 25
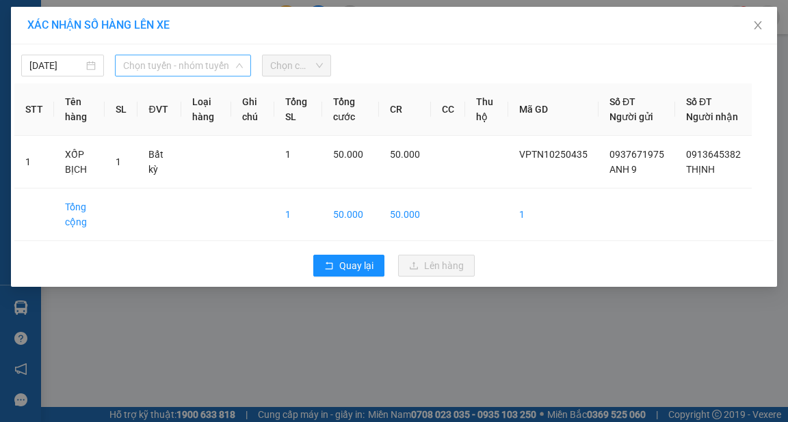
click at [167, 71] on span "Chọn tuyến - nhóm tuyến" at bounding box center [183, 65] width 120 height 21
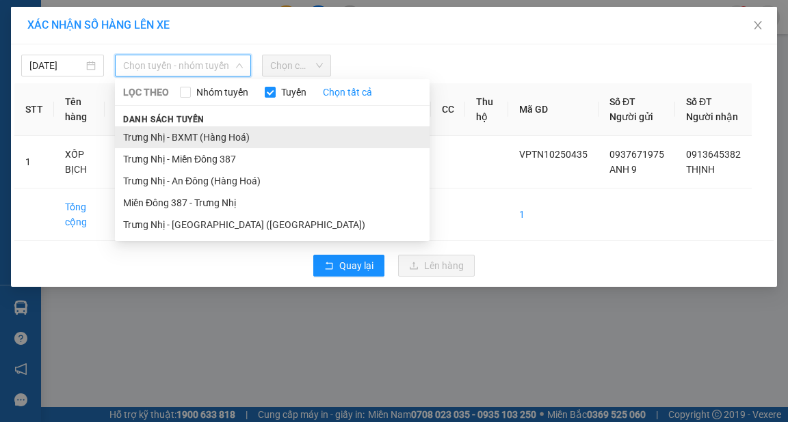
click at [164, 131] on li "Trưng Nhị - BXMT (Hàng Hoá)" at bounding box center [272, 137] width 314 height 22
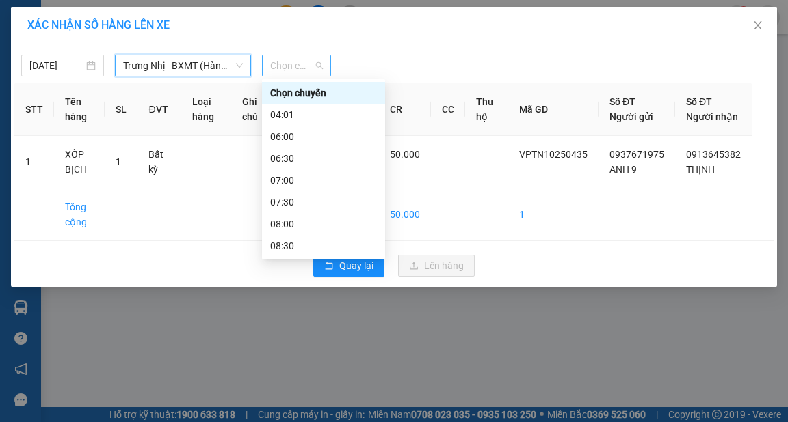
click at [286, 68] on span "Chọn chuyến" at bounding box center [296, 65] width 53 height 21
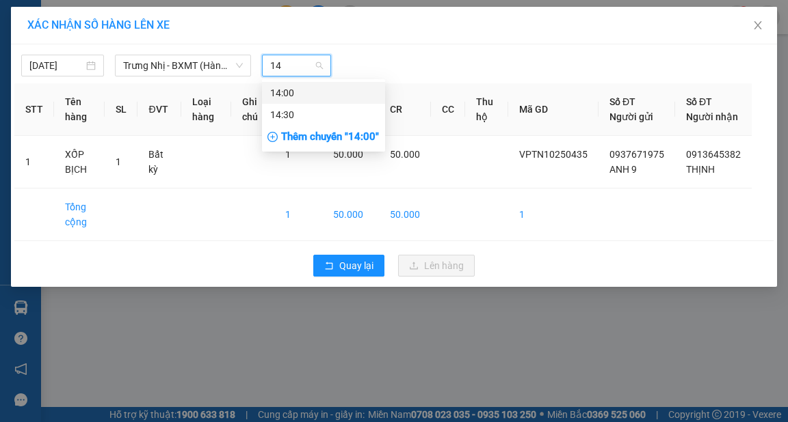
click at [304, 85] on div "14:00" at bounding box center [323, 92] width 107 height 15
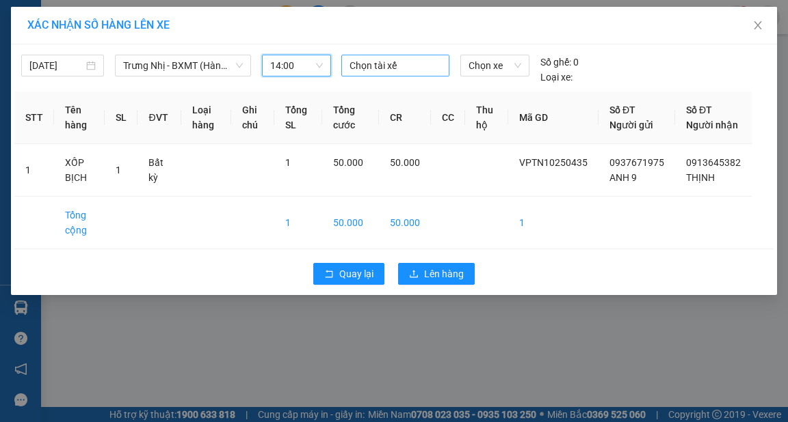
click at [390, 68] on div at bounding box center [395, 65] width 101 height 16
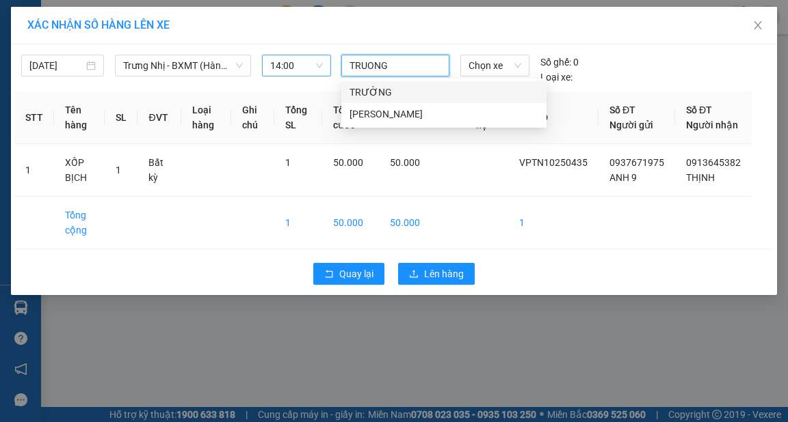
click at [403, 91] on div "TRƯỜNG" at bounding box center [443, 92] width 189 height 15
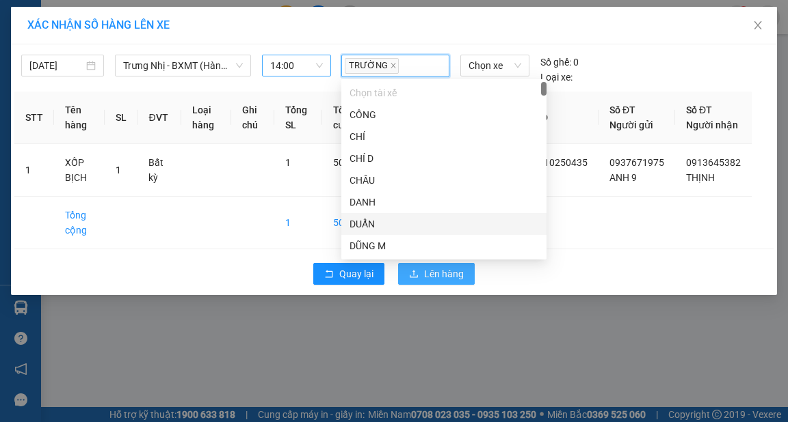
click at [434, 281] on span "Lên hàng" at bounding box center [444, 274] width 40 height 15
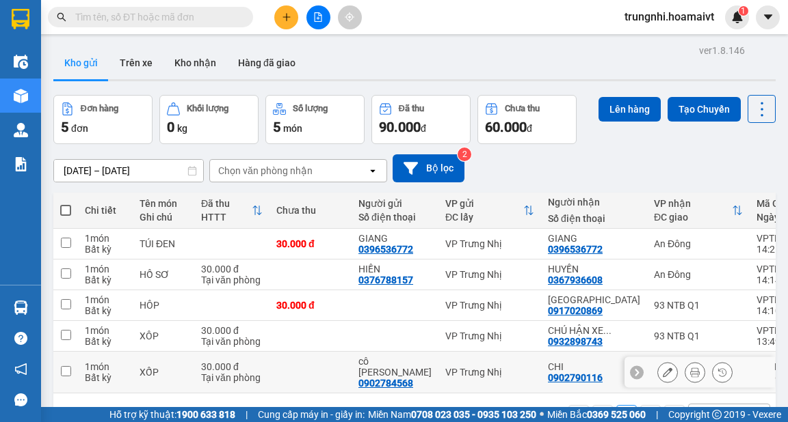
click at [81, 352] on td "1 món Bất kỳ" at bounding box center [105, 373] width 55 height 42
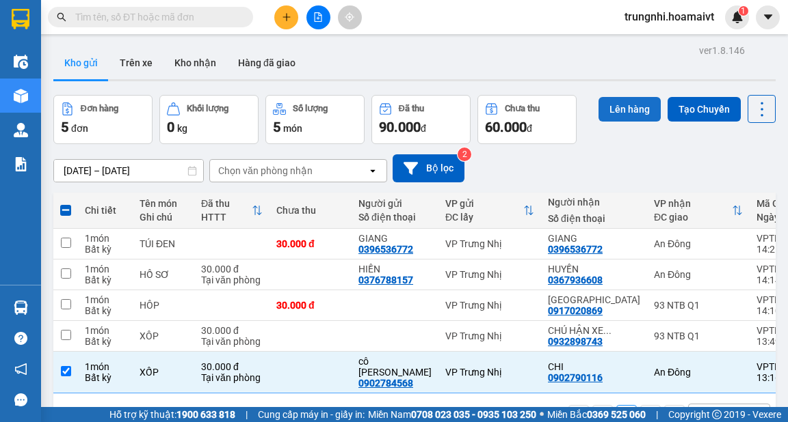
click at [606, 101] on button "Lên hàng" at bounding box center [629, 109] width 62 height 25
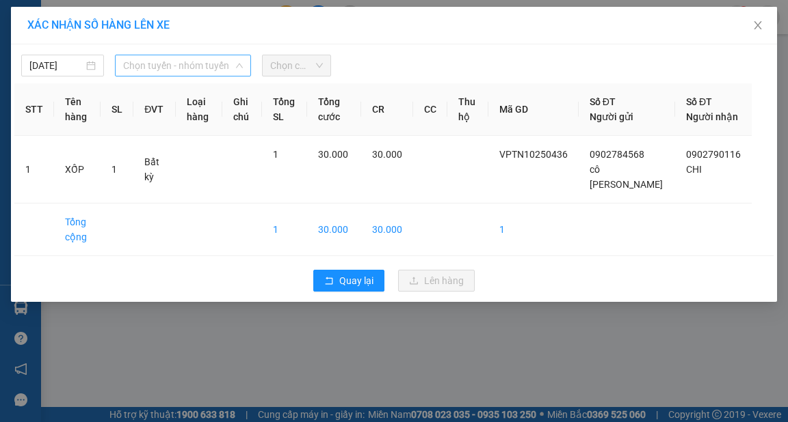
click at [180, 71] on span "Chọn tuyến - nhóm tuyến" at bounding box center [183, 65] width 120 height 21
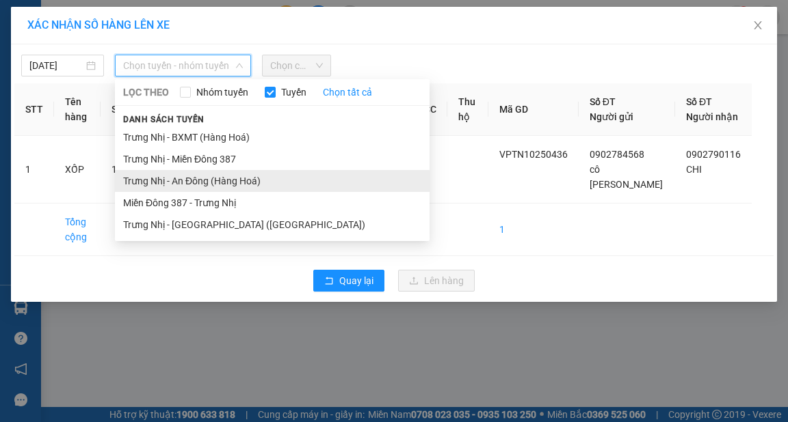
click at [190, 177] on li "Trưng Nhị - An Đông (Hàng Hoá)" at bounding box center [272, 181] width 314 height 22
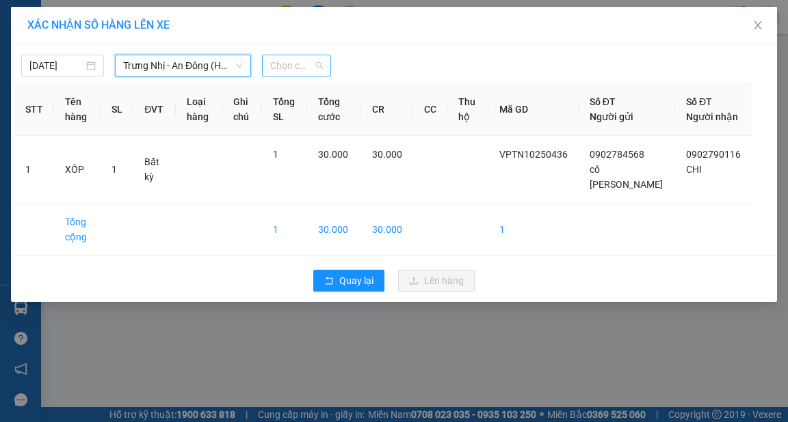
click at [288, 72] on span "Chọn chuyến" at bounding box center [296, 65] width 53 height 21
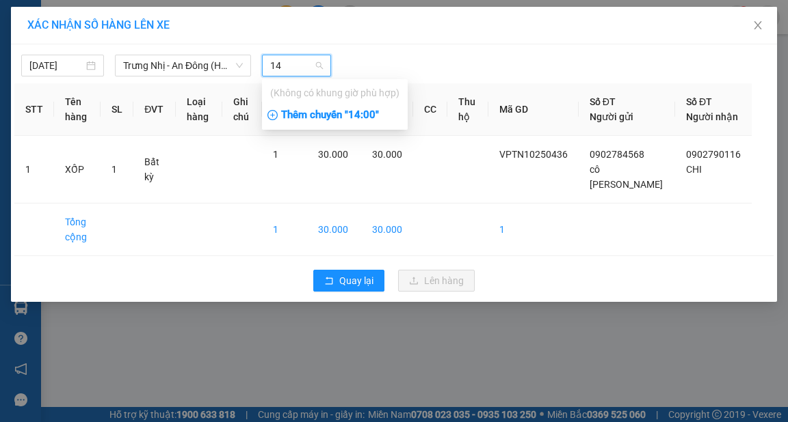
click at [284, 118] on div "Thêm chuyến " 14:00 "" at bounding box center [335, 115] width 146 height 23
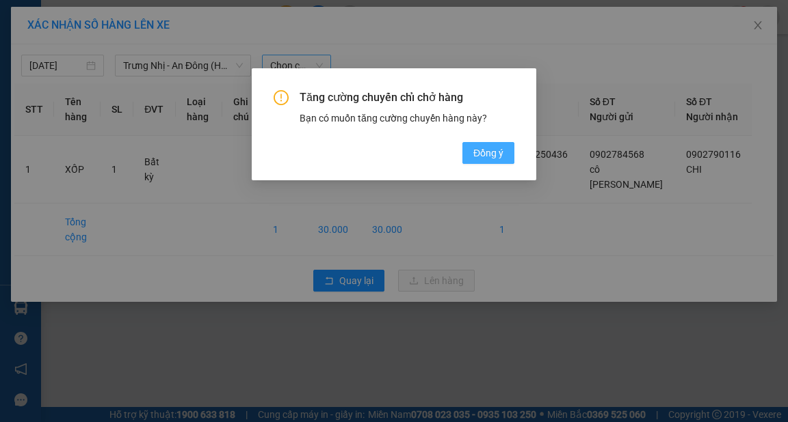
click at [473, 150] on span "Đồng ý" at bounding box center [488, 153] width 30 height 15
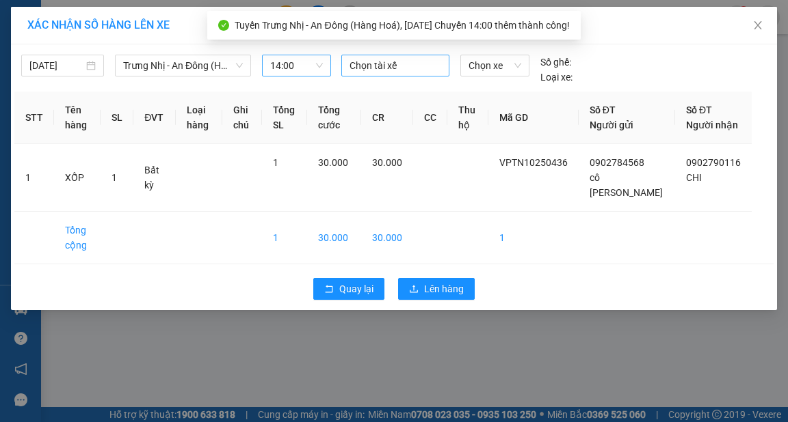
click at [357, 71] on div at bounding box center [395, 65] width 101 height 16
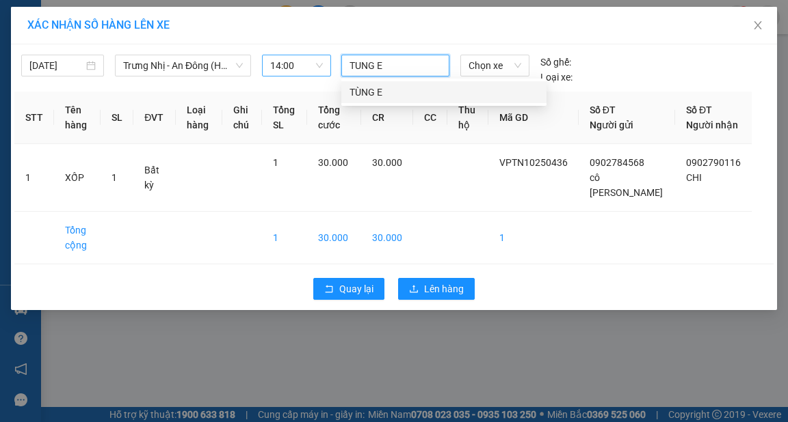
click at [387, 88] on div "TÙNG E" at bounding box center [443, 92] width 189 height 15
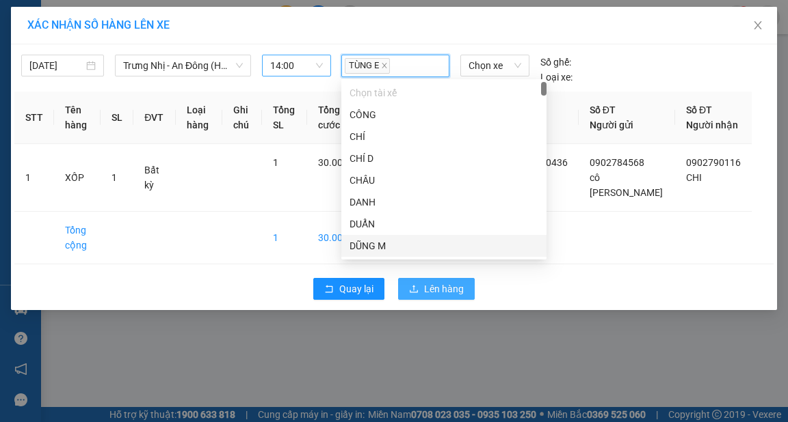
click at [462, 291] on span "Lên hàng" at bounding box center [444, 289] width 40 height 15
